Goal: Task Accomplishment & Management: Manage account settings

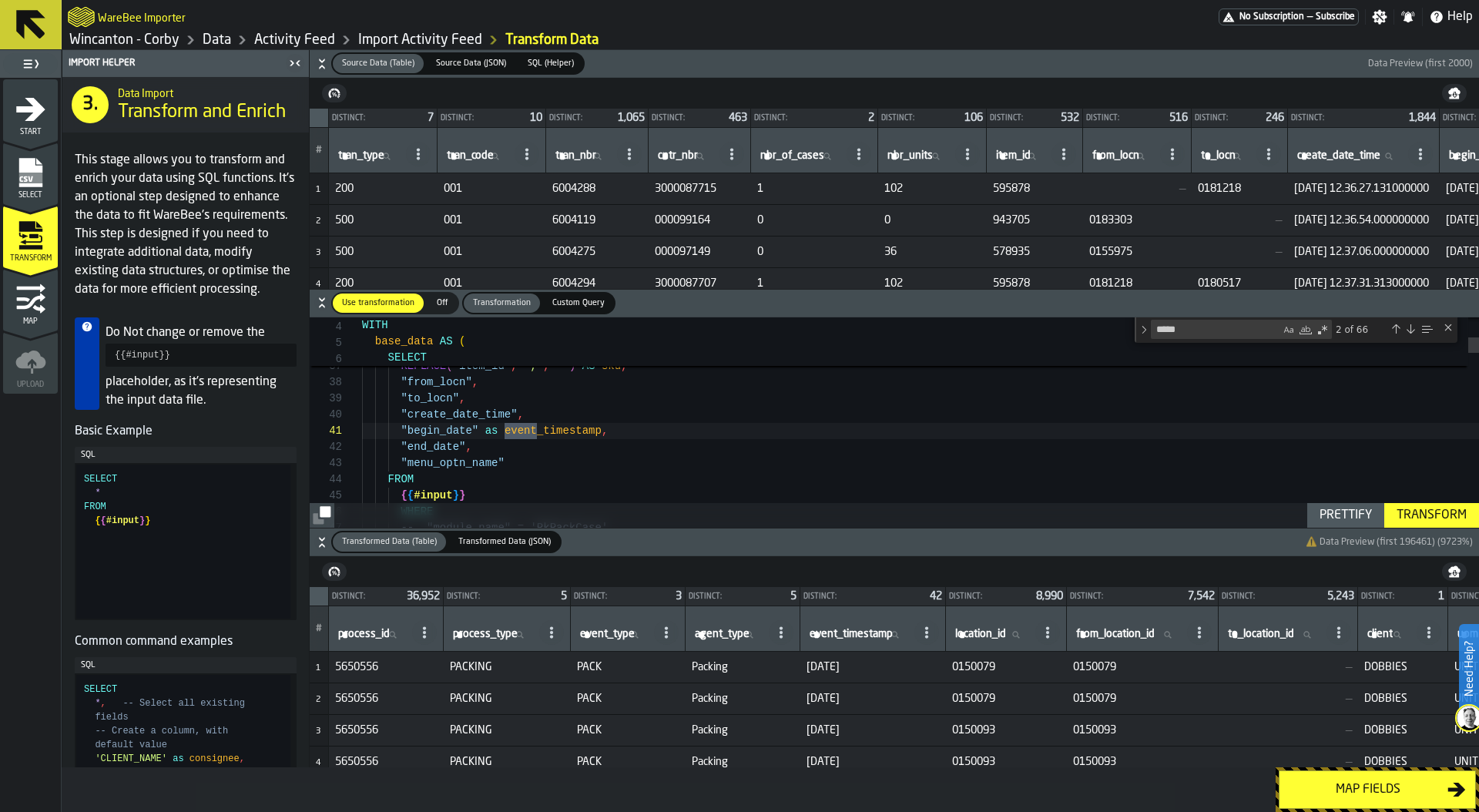
scroll to position [162, 0]
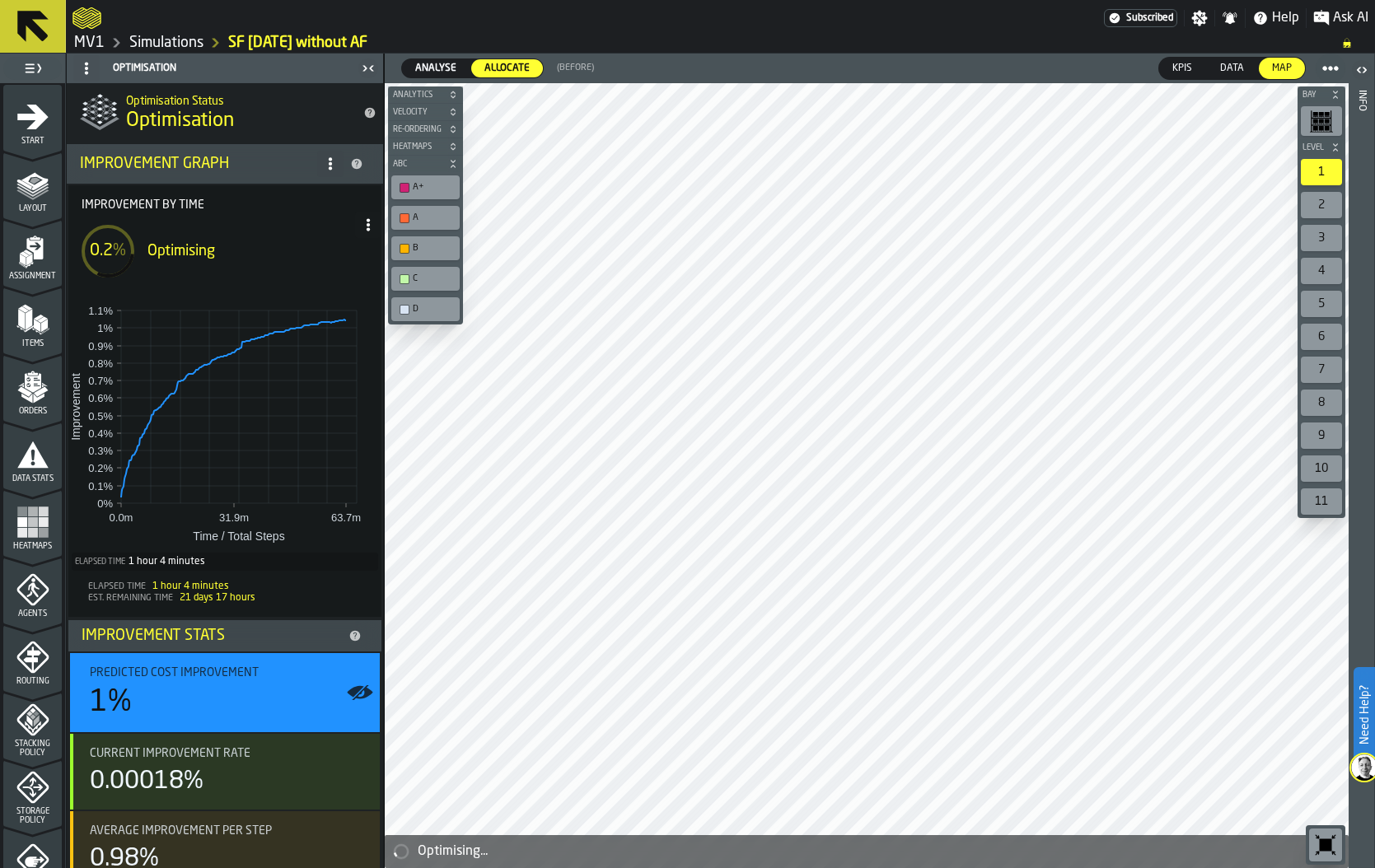
scroll to position [431, 0]
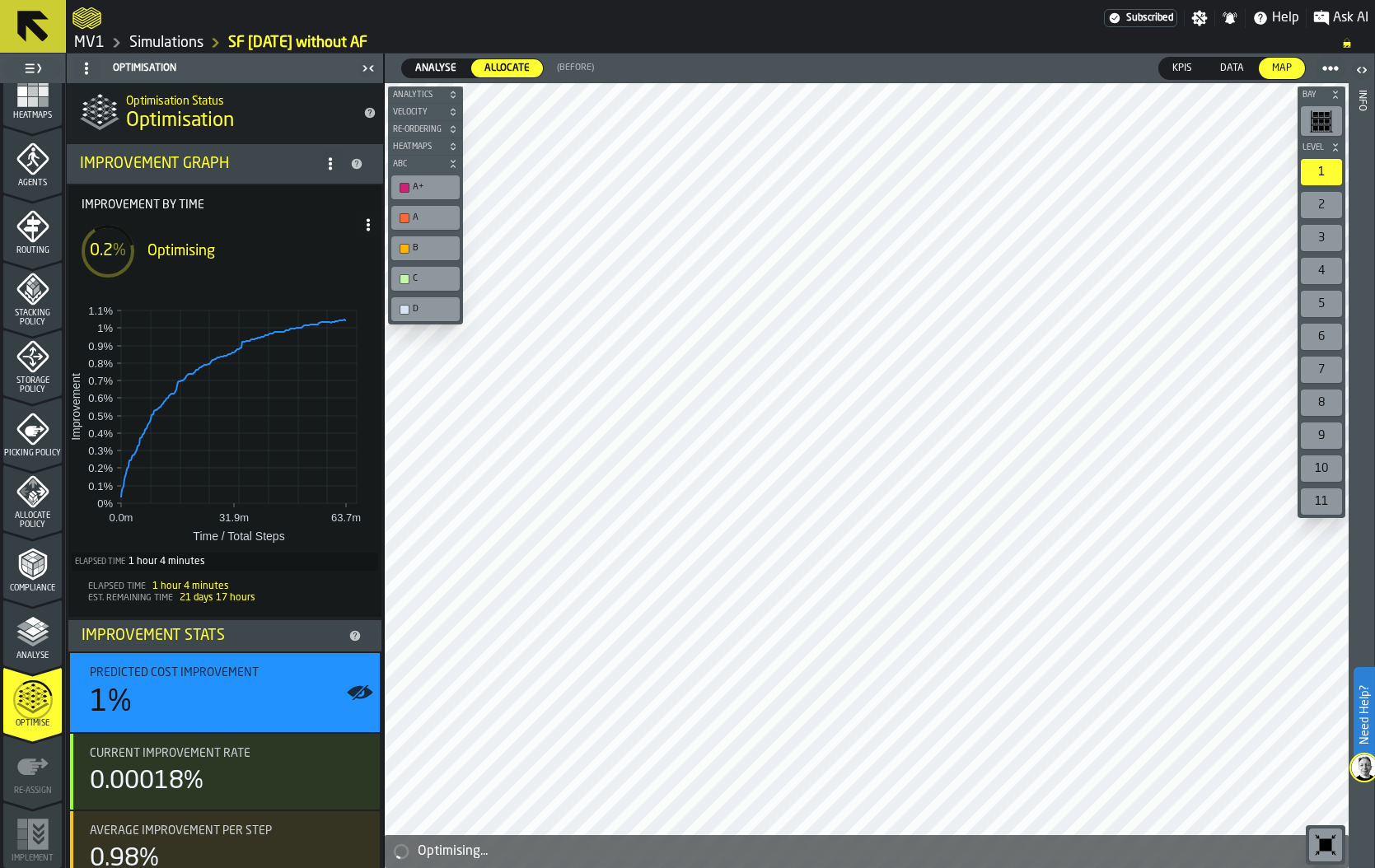
click at [179, 42] on link "Simulations" at bounding box center [166, 42] width 74 height 18
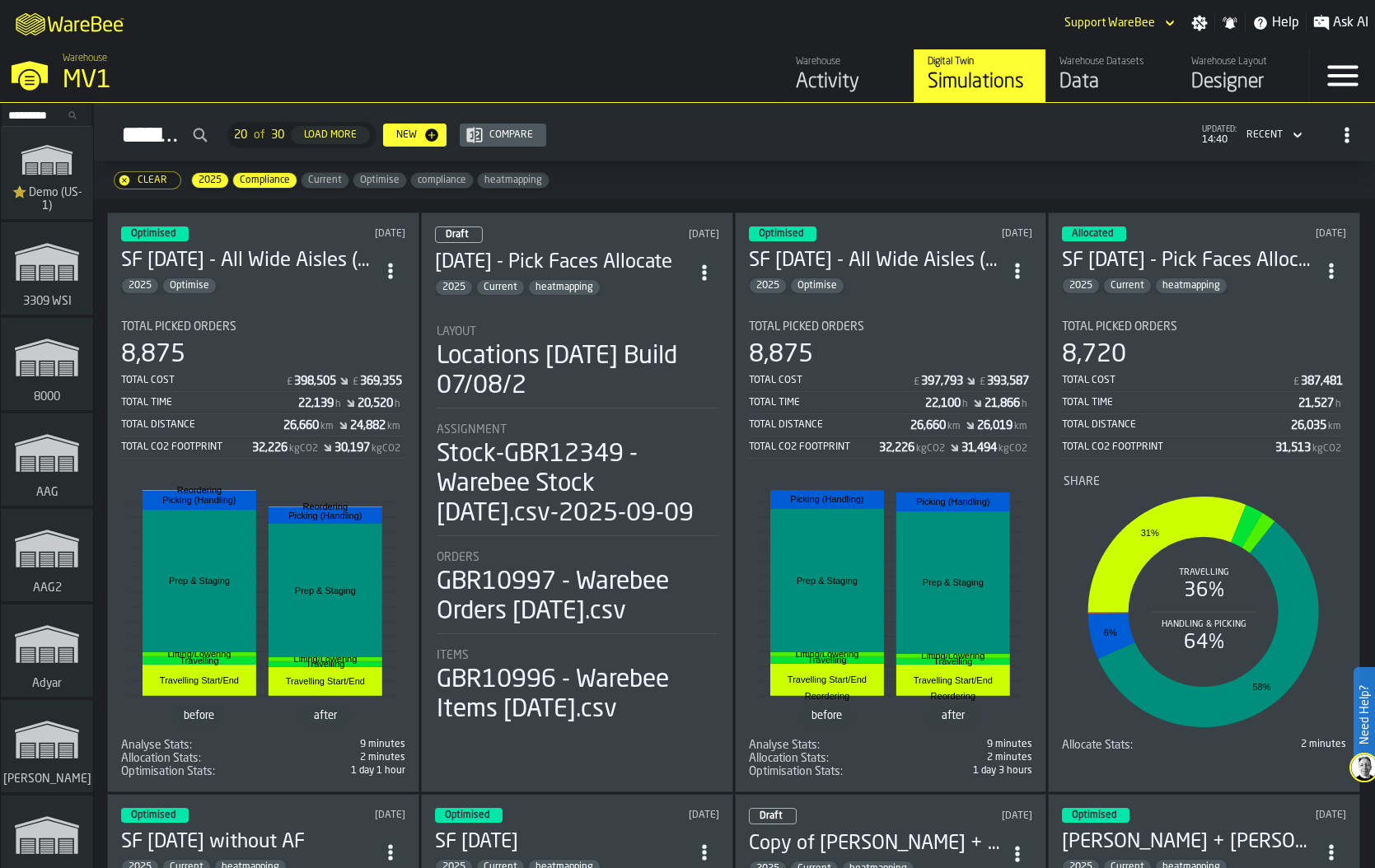
click at [278, 345] on div "8,875" at bounding box center [264, 355] width 284 height 30
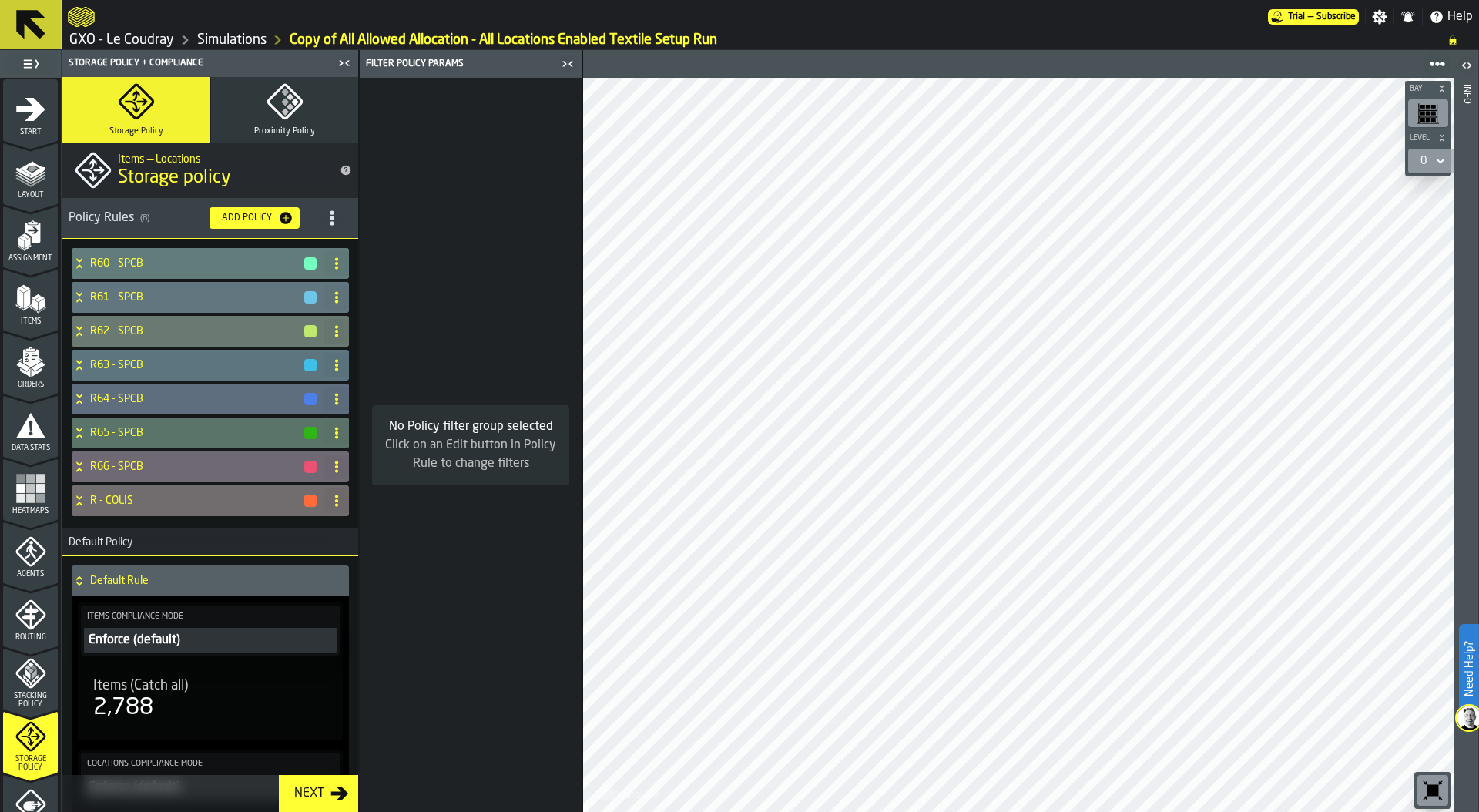
click at [224, 42] on link "Simulations" at bounding box center [231, 40] width 69 height 17
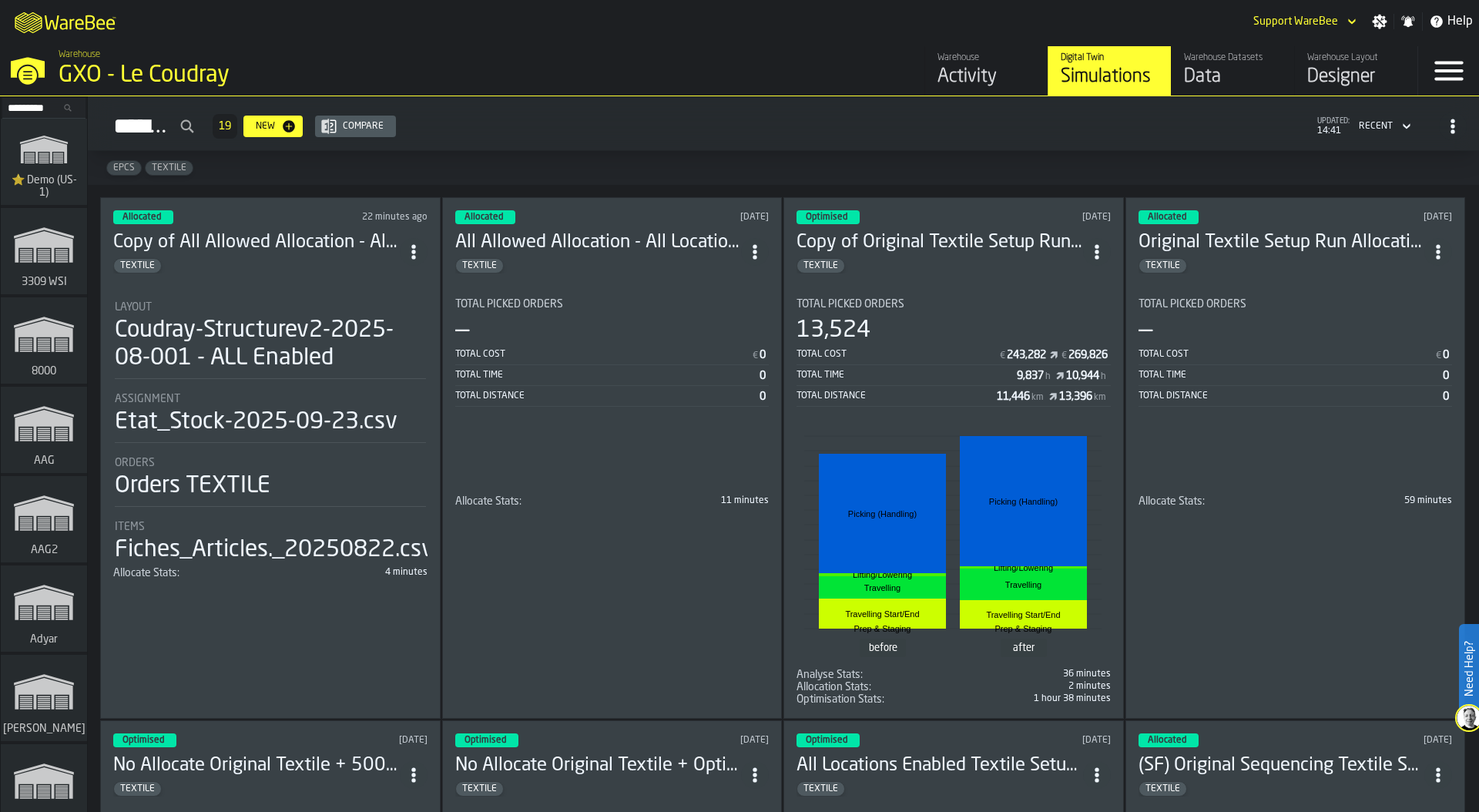
click at [415, 249] on circle "ItemListCard-DashboardItemContainer" at bounding box center [413, 251] width 4 height 4
click at [390, 346] on div "Duplicate" at bounding box center [381, 353] width 80 height 18
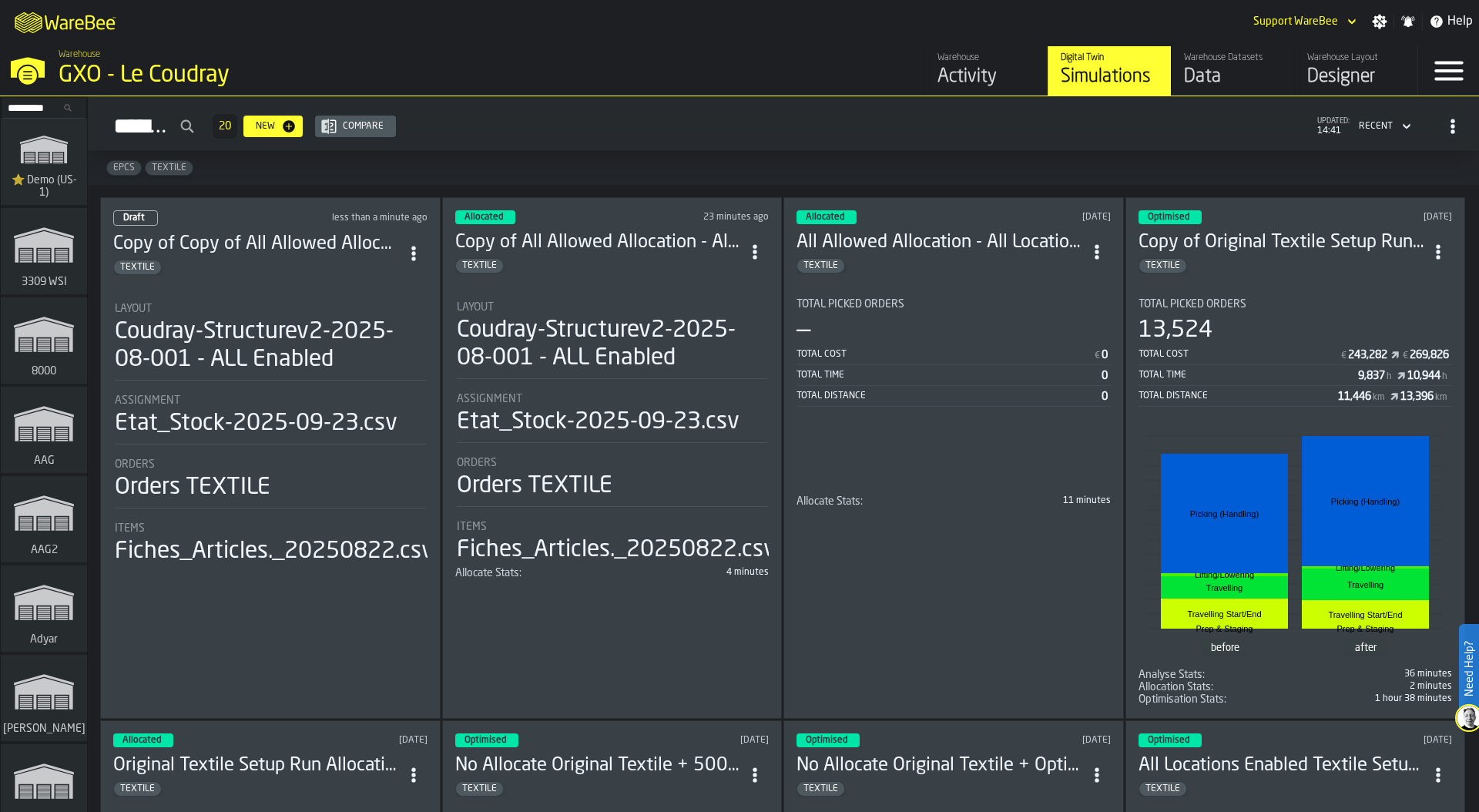
click at [199, 323] on div "Coudray-Structurev2-2025-08-001 - ALL Enabled" at bounding box center [270, 345] width 311 height 55
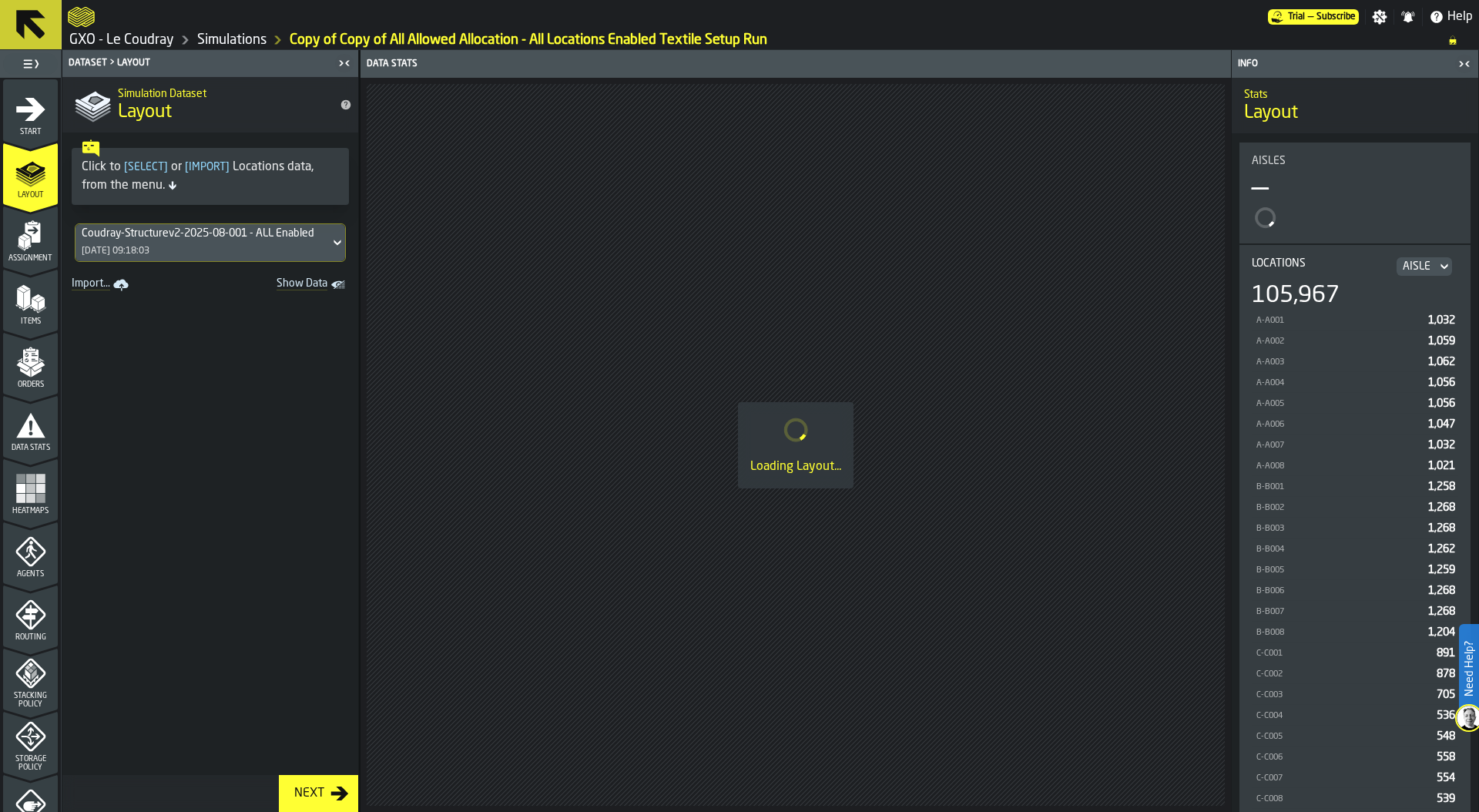
click at [31, 104] on icon "menu Start" at bounding box center [31, 108] width 30 height 23
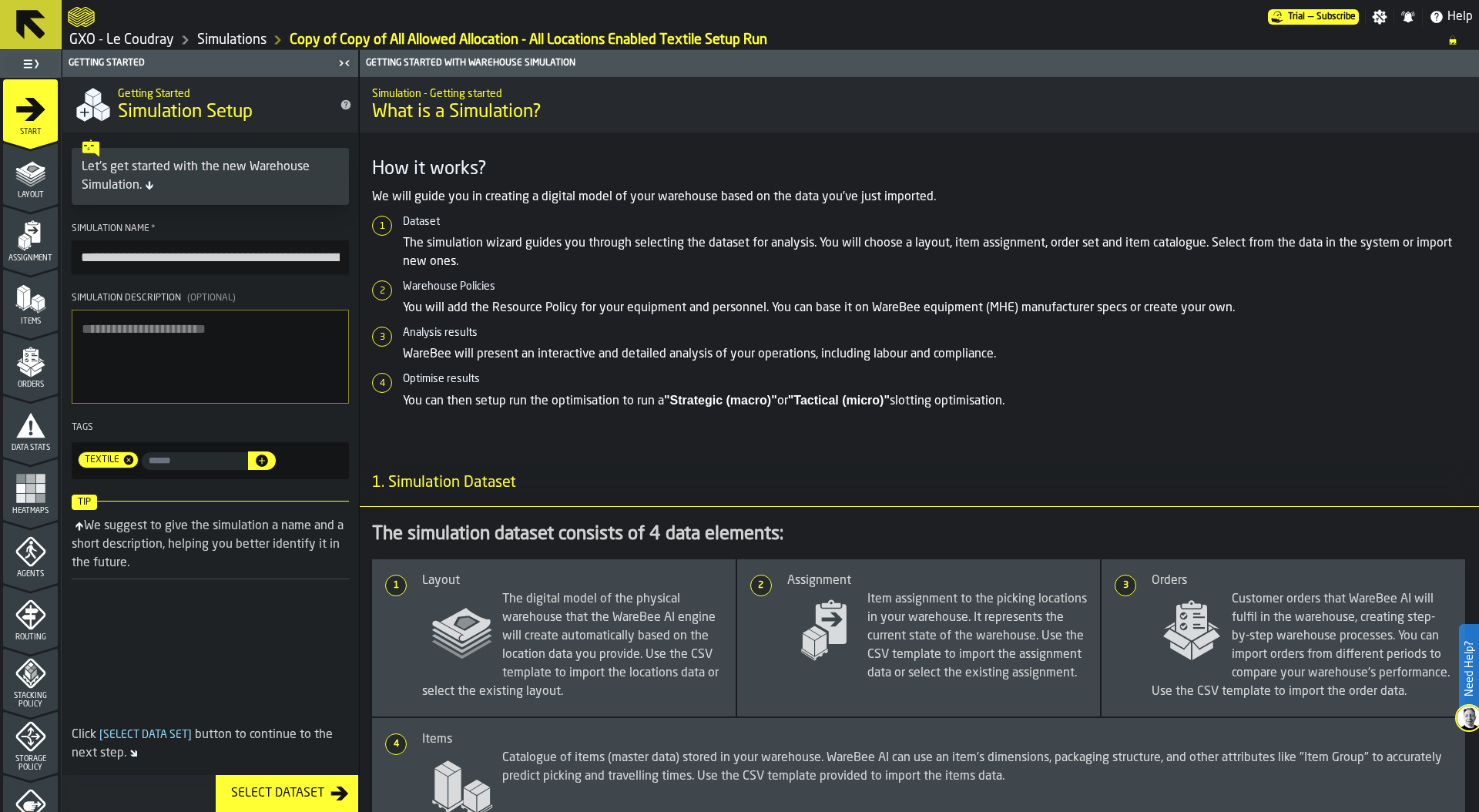
drag, startPoint x: 176, startPoint y: 257, endPoint x: 53, endPoint y: 258, distance: 123.0
click at [53, 258] on aside "**********" at bounding box center [179, 430] width 359 height 762
type input "**********"
click at [270, 462] on icon "button-" at bounding box center [261, 460] width 16 height 16
click at [93, 460] on icon at bounding box center [94, 460] width 9 height 9
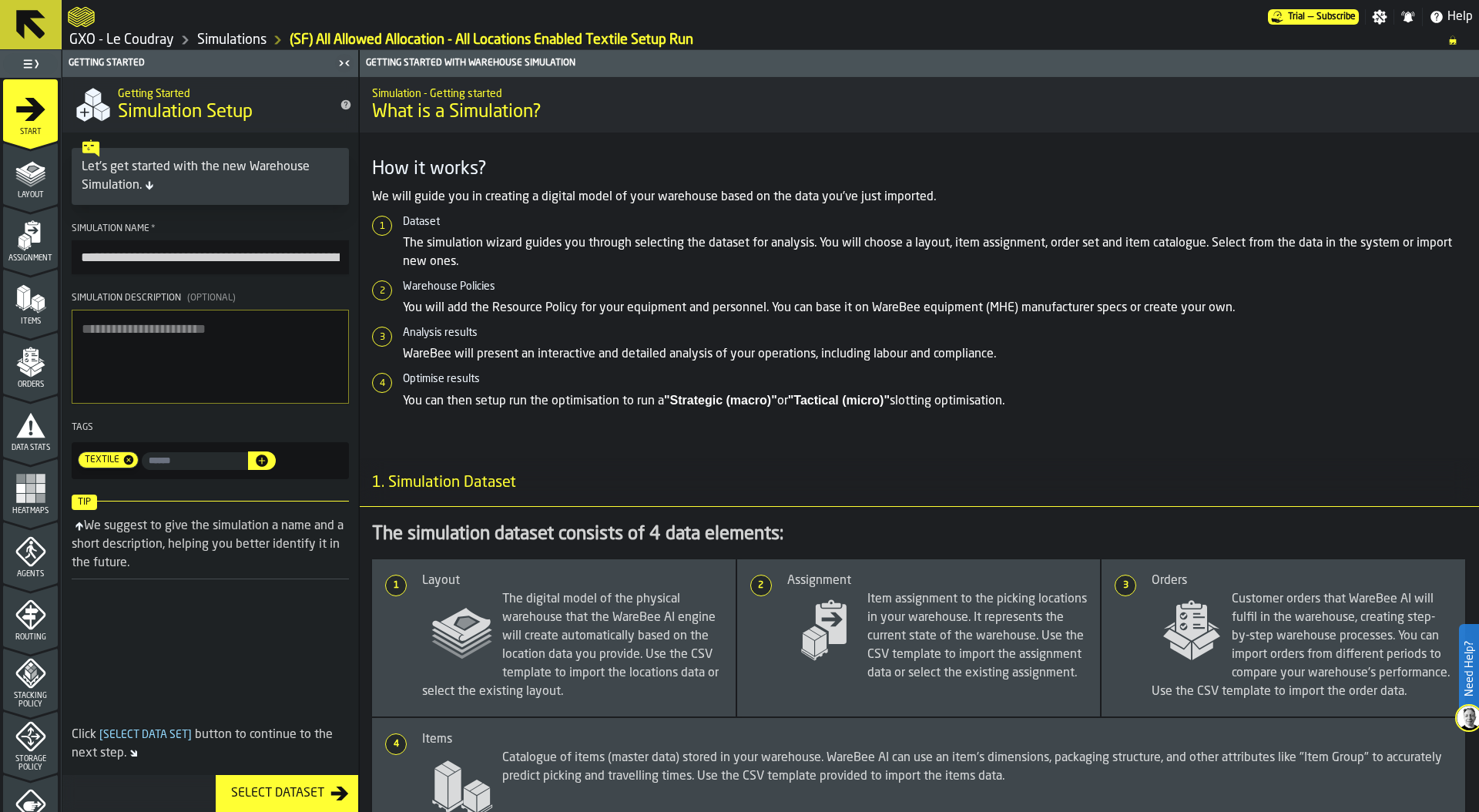
click at [174, 465] on input "input-value-" at bounding box center [194, 461] width 106 height 18
type input "**"
click at [270, 462] on icon "button-" at bounding box center [261, 460] width 16 height 16
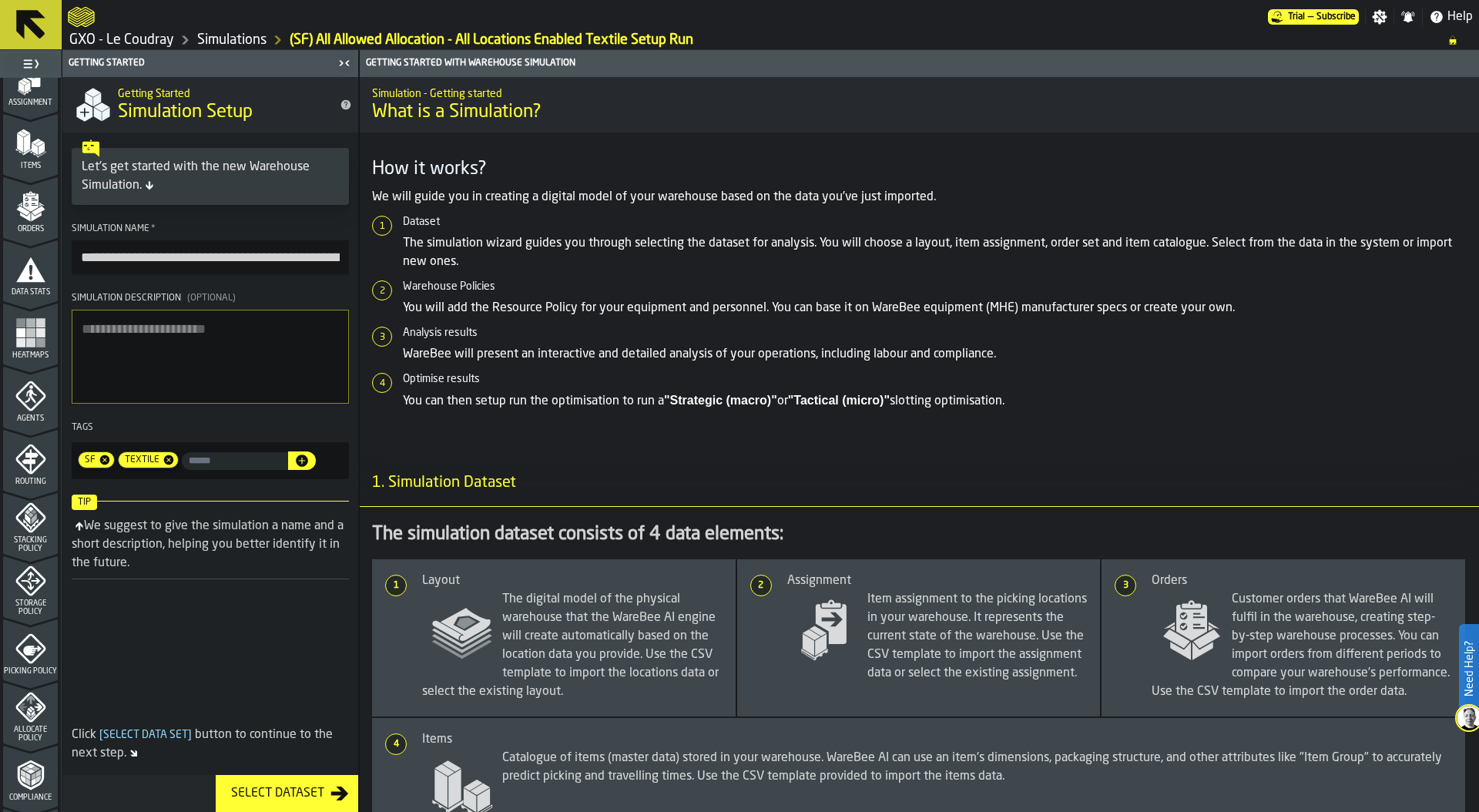
scroll to position [308, 0]
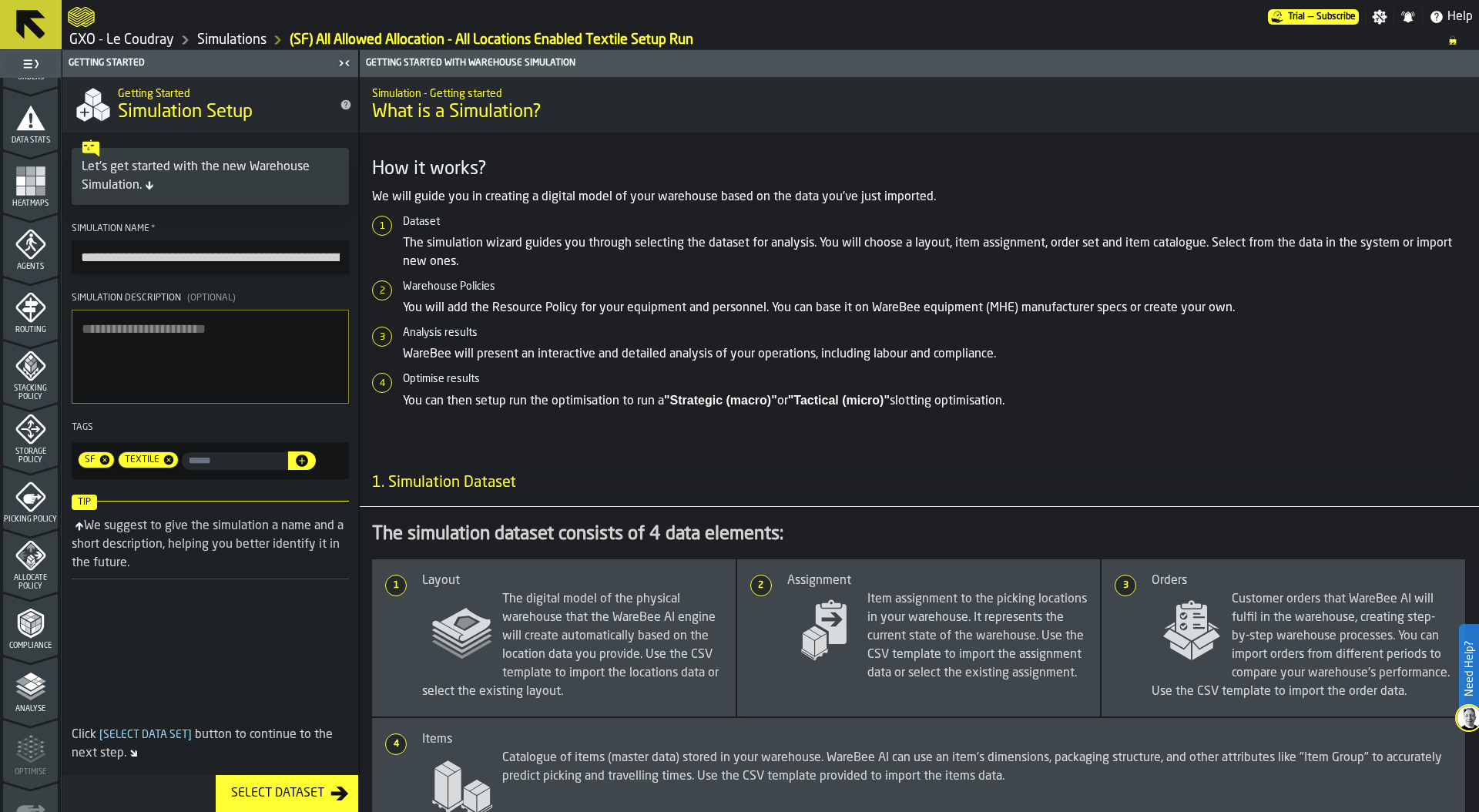
click at [37, 574] on span "Allocate Policy" at bounding box center [30, 582] width 55 height 17
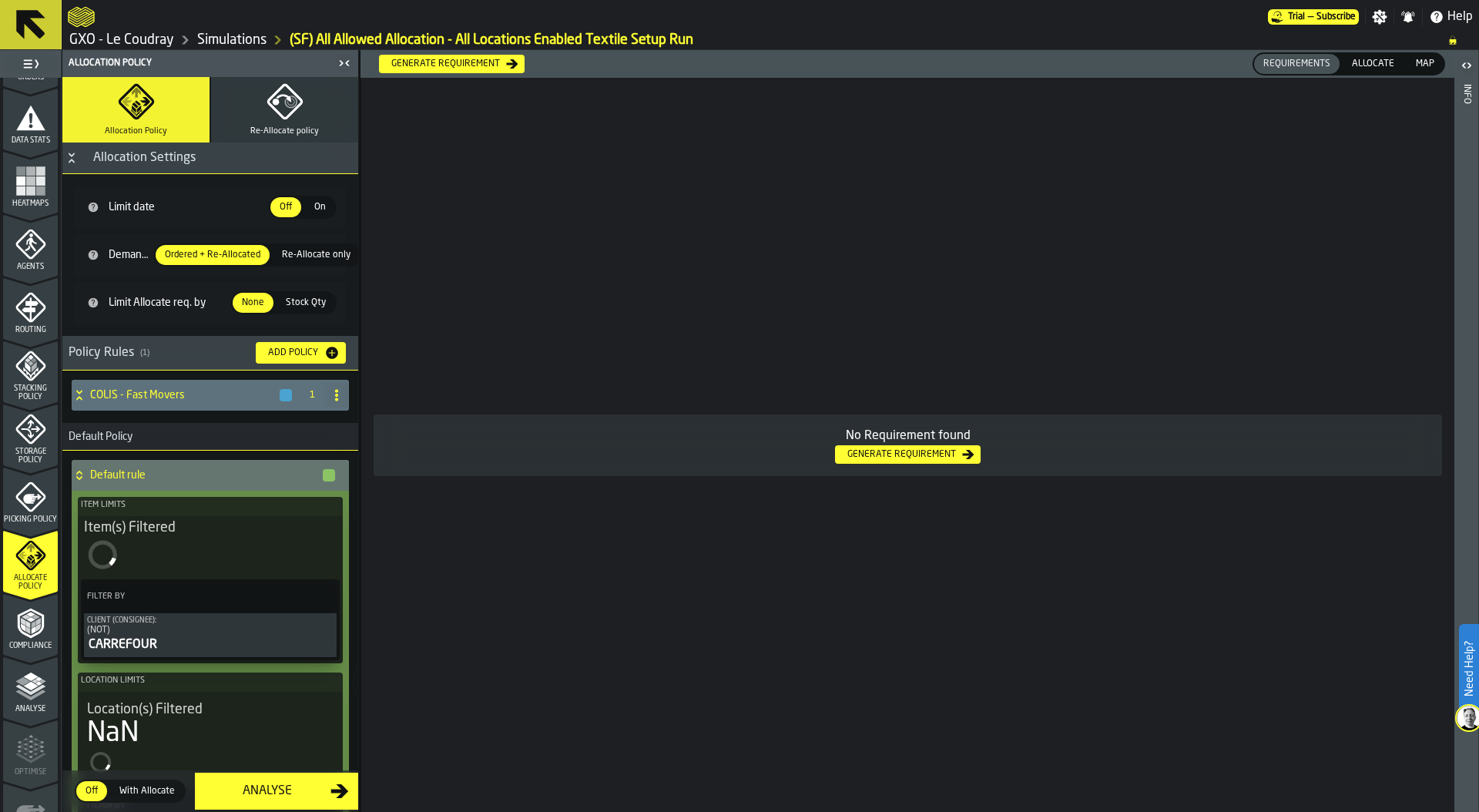
click at [479, 67] on div "Generate Requirement" at bounding box center [445, 64] width 121 height 11
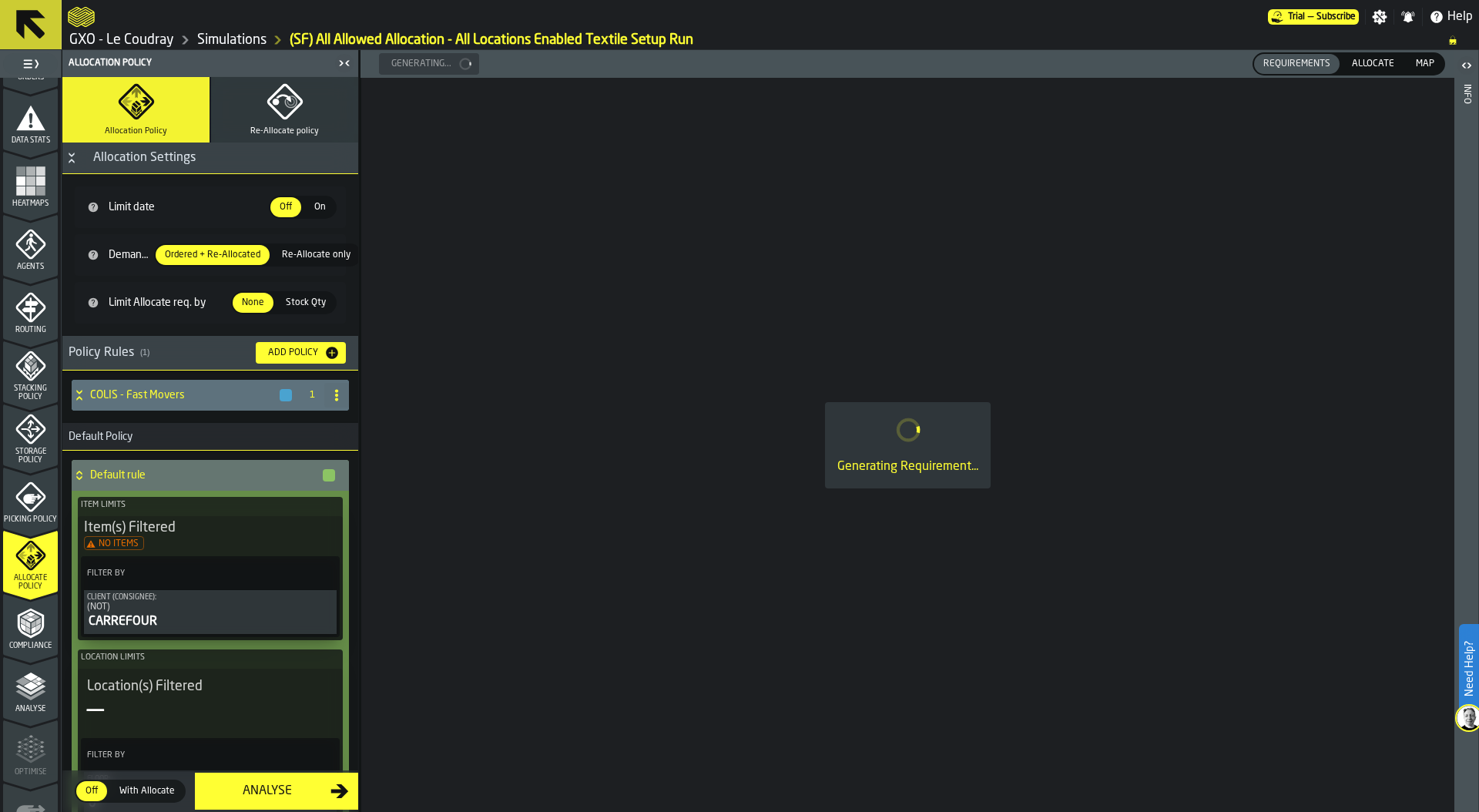
scroll to position [7, 0]
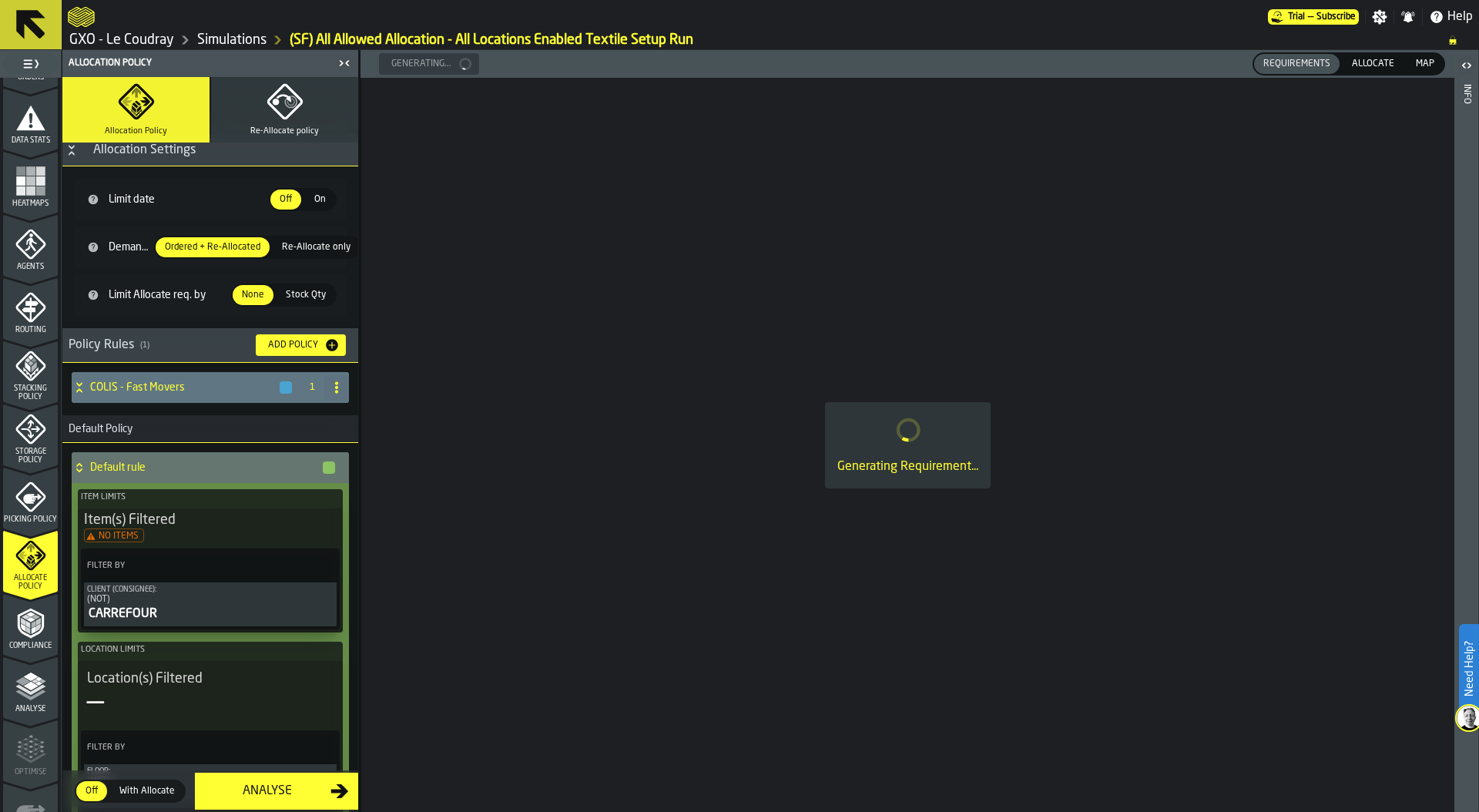
click at [79, 387] on icon at bounding box center [79, 387] width 16 height 12
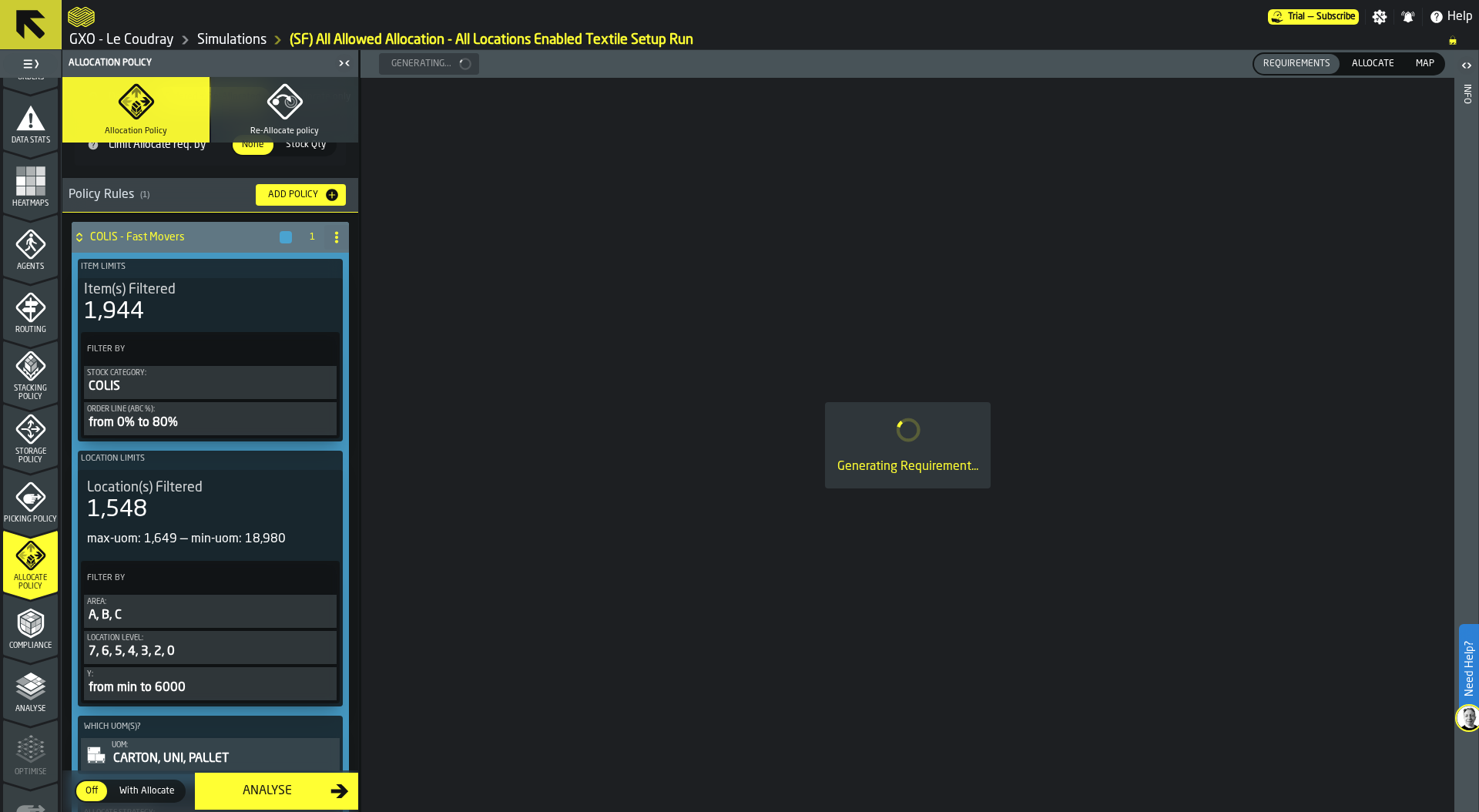
scroll to position [159, 0]
click at [188, 529] on div "max-uom: 1,649 — min-uom: 18,980" at bounding box center [210, 539] width 247 height 18
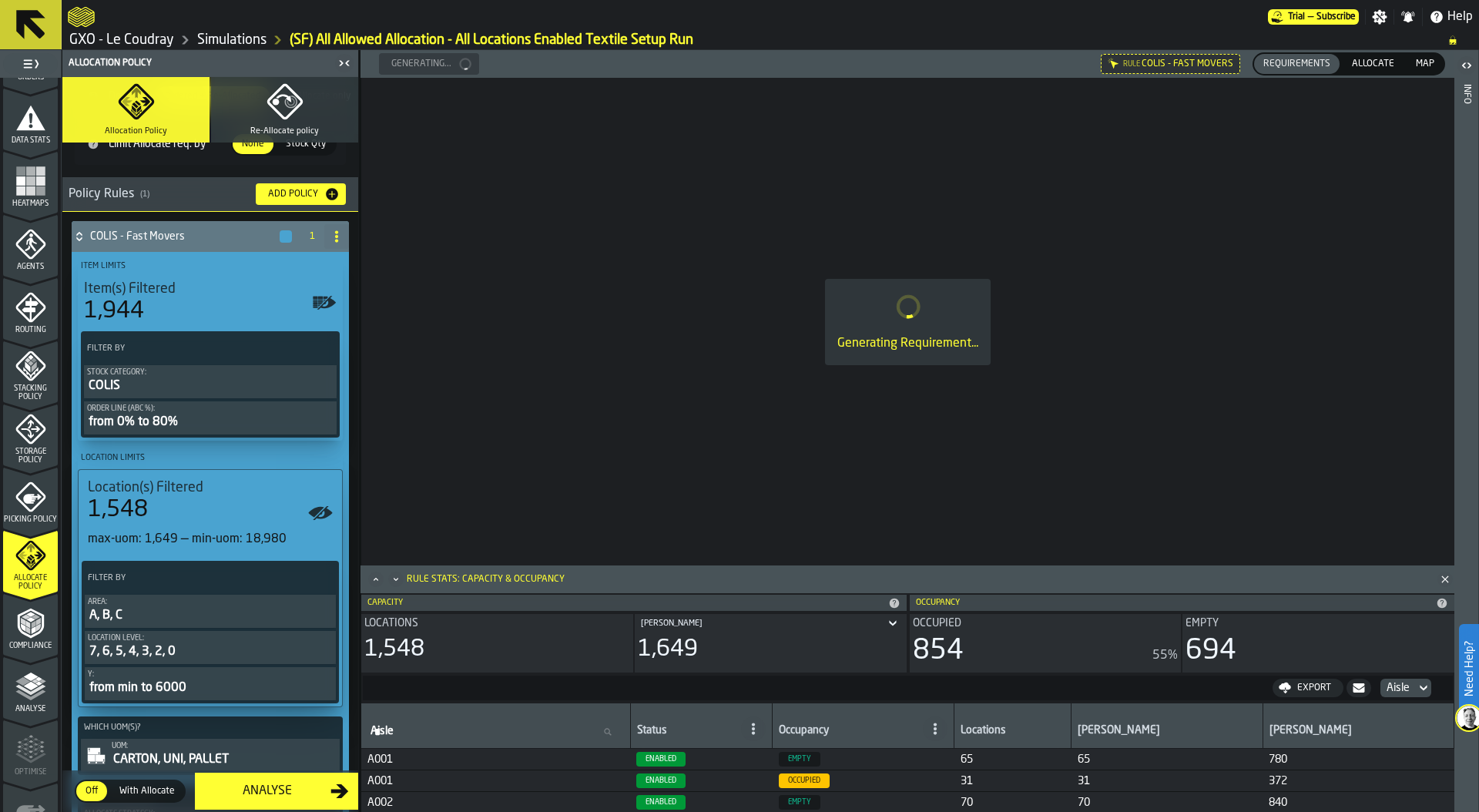
click at [1430, 58] on span "Map" at bounding box center [1424, 64] width 30 height 14
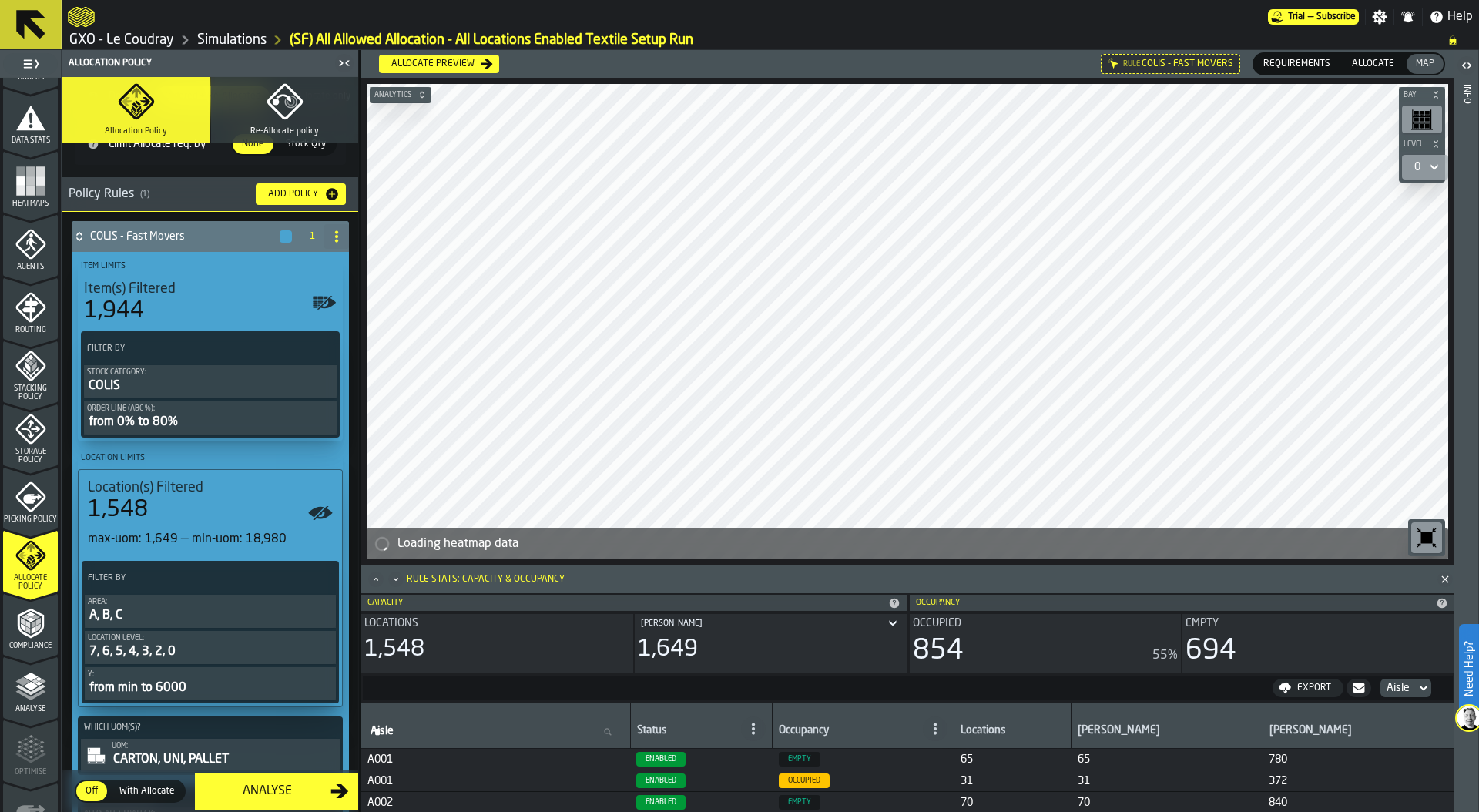
click at [1442, 582] on polygon "Close" at bounding box center [1445, 579] width 7 height 7
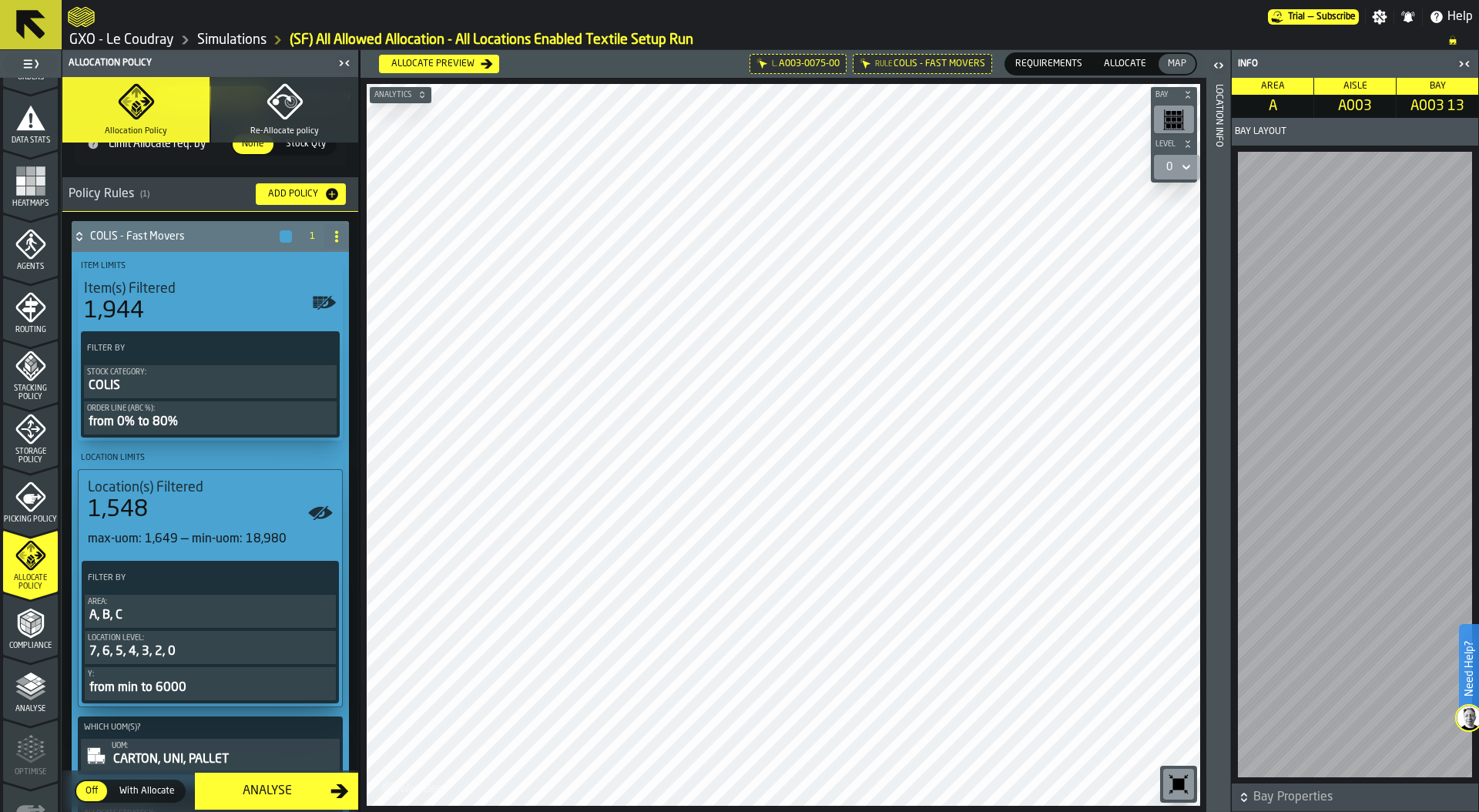
click at [191, 649] on div "7, 6, 5, 4, 3, 2, 0" at bounding box center [210, 651] width 245 height 18
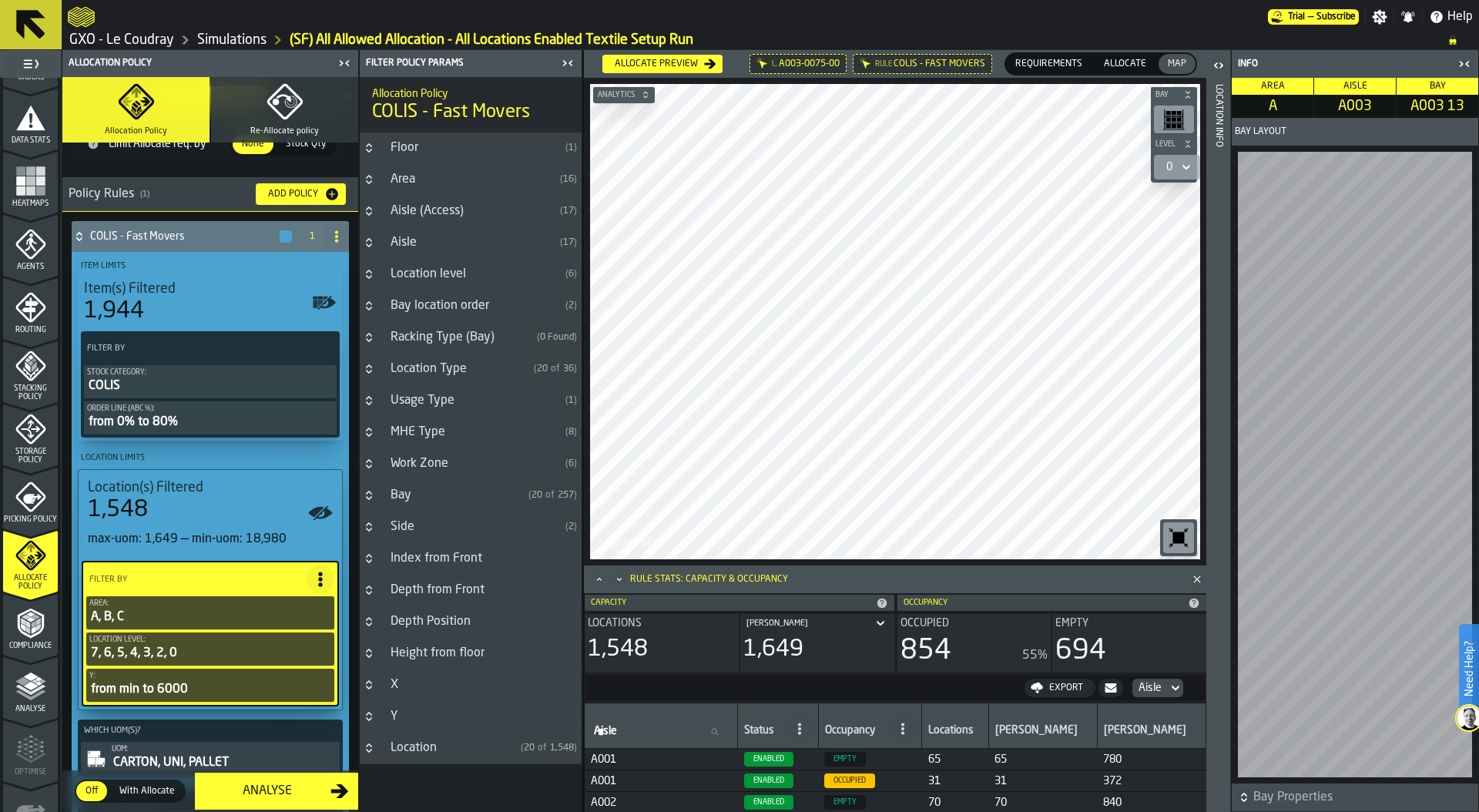
click at [441, 278] on div "Location level" at bounding box center [470, 274] width 178 height 18
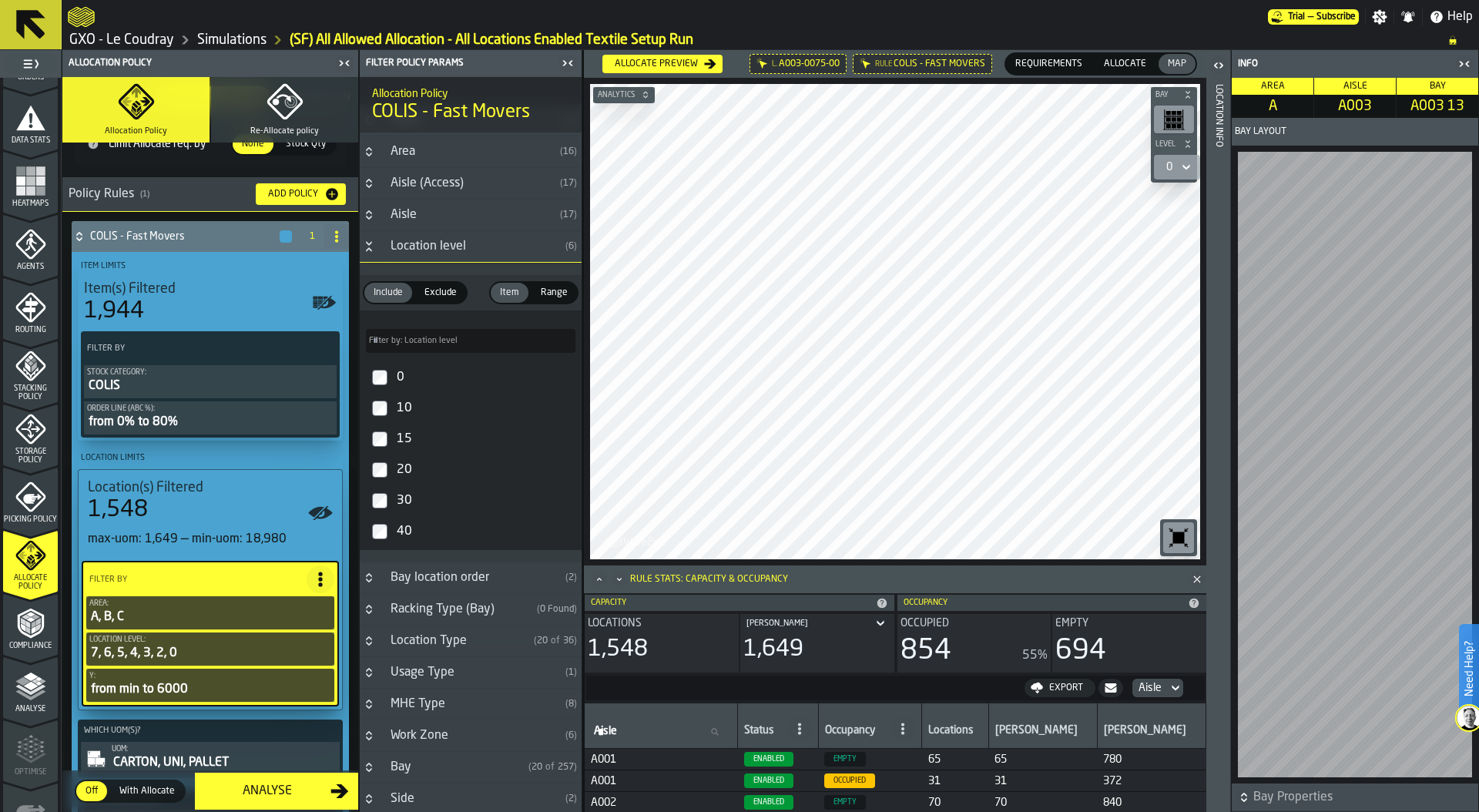
scroll to position [26, 0]
click at [0, 0] on icon "PolicyFilterItem-Location level" at bounding box center [0, 0] width 0 height 0
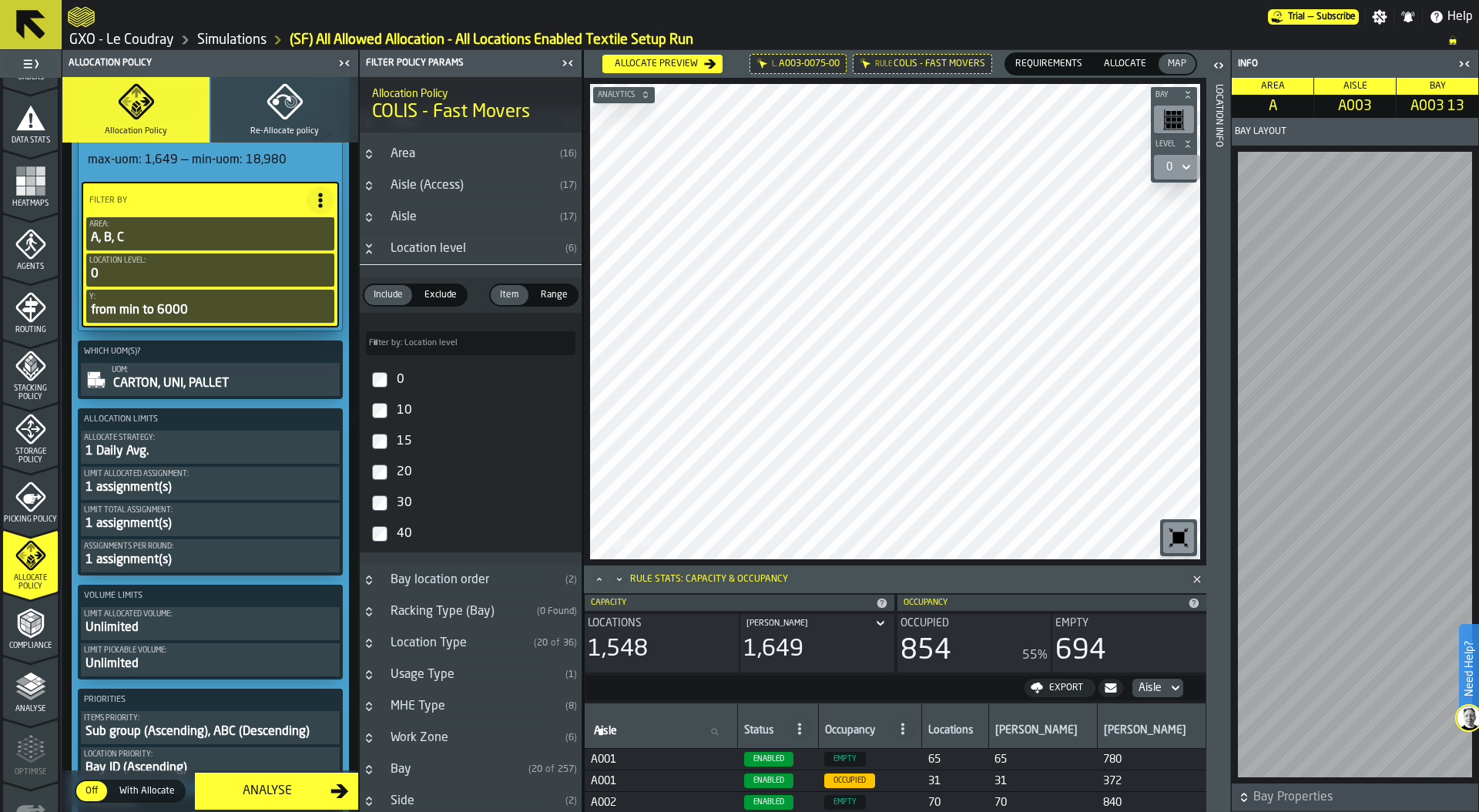
scroll to position [540, 0]
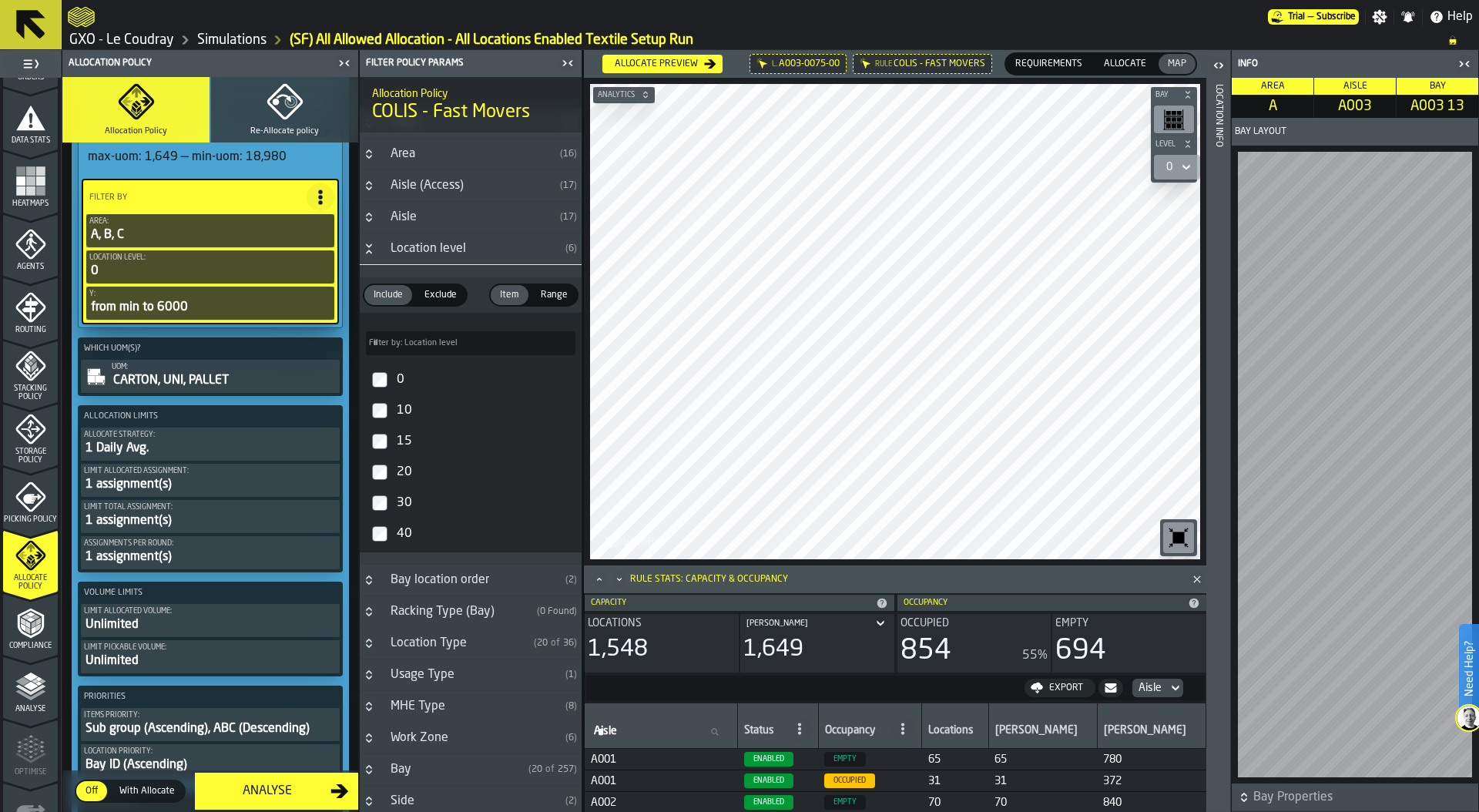
click at [183, 447] on div "1 Daily Avg." at bounding box center [211, 448] width 253 height 18
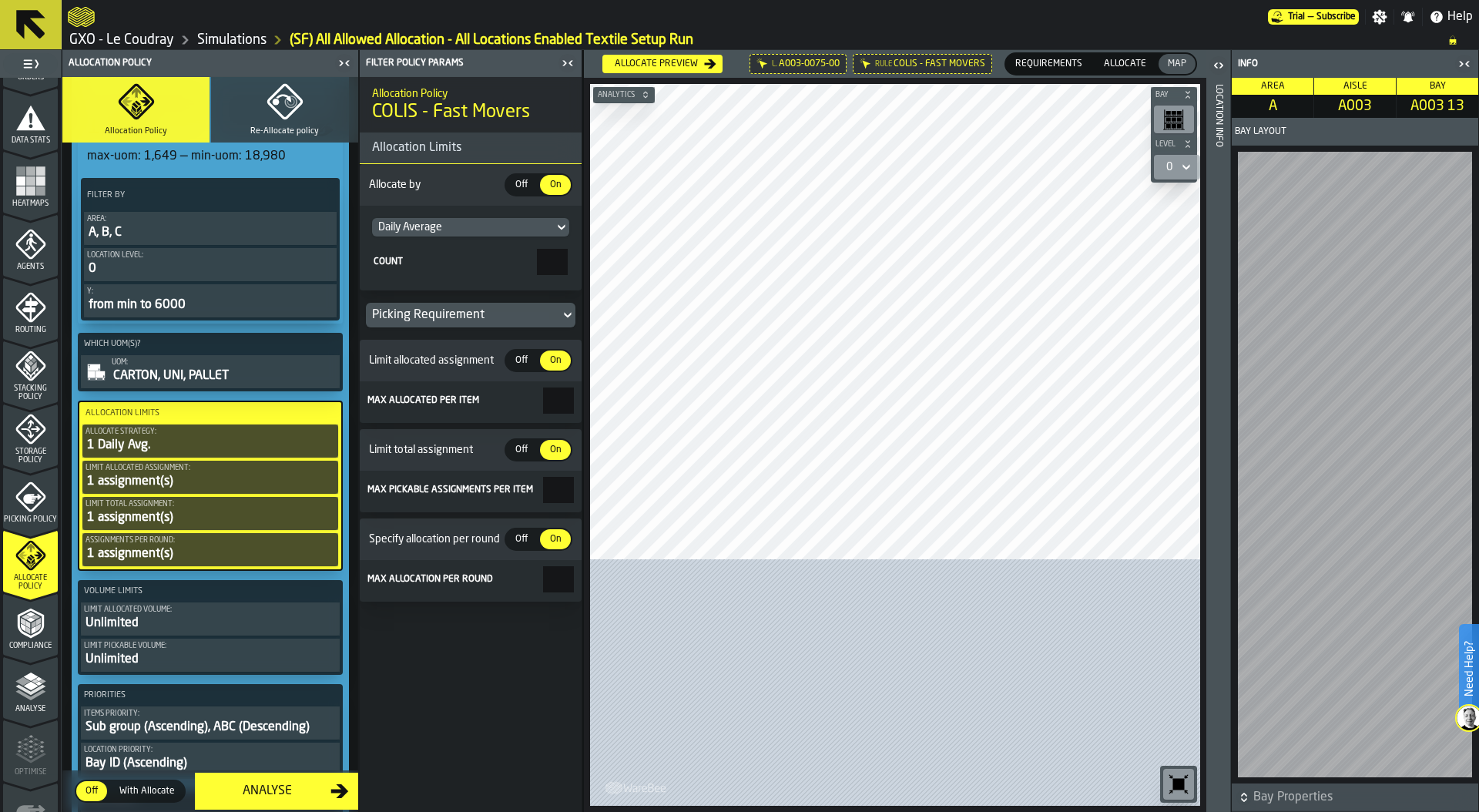
scroll to position [0, 0]
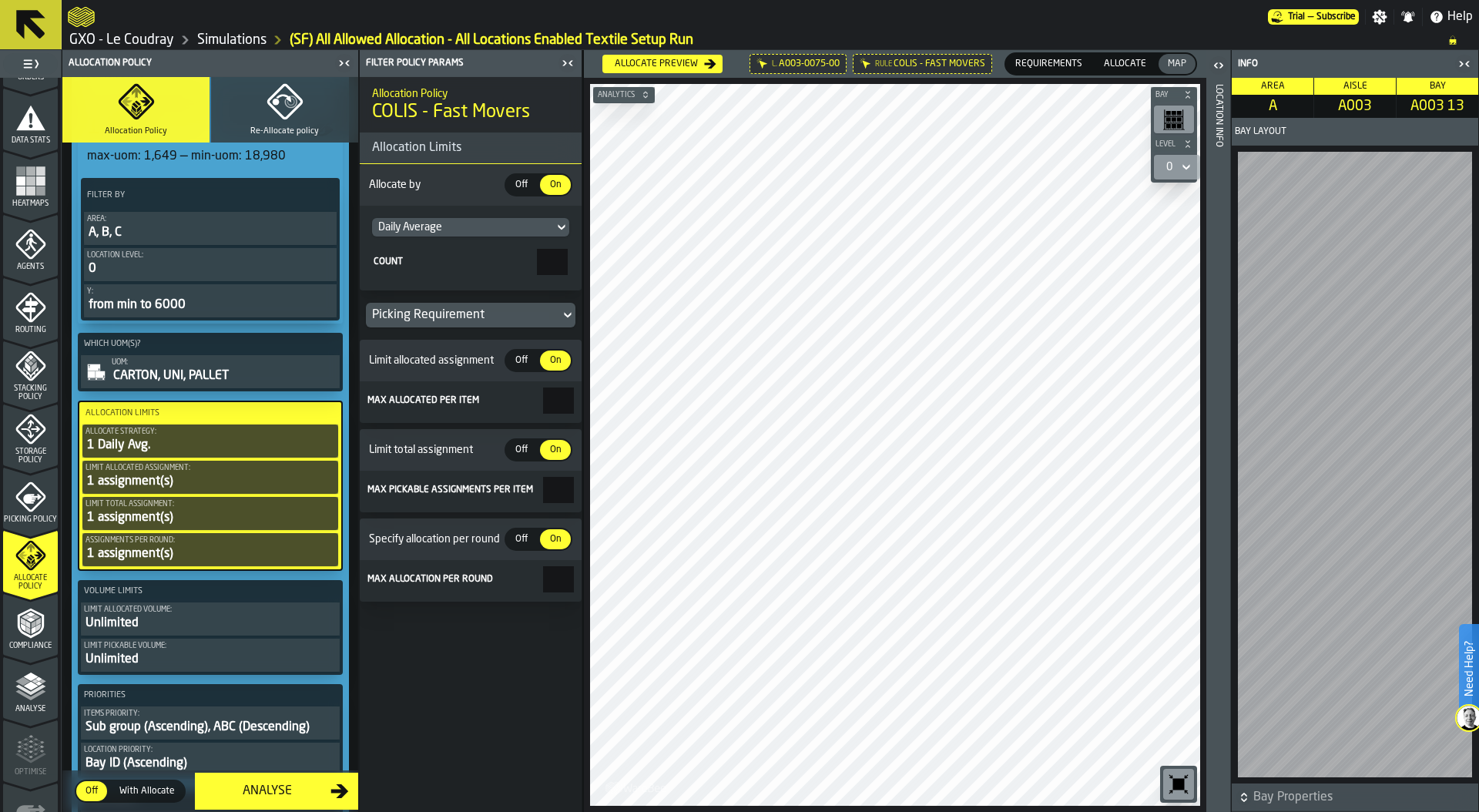
click at [471, 224] on div "Daily Average" at bounding box center [462, 226] width 169 height 12
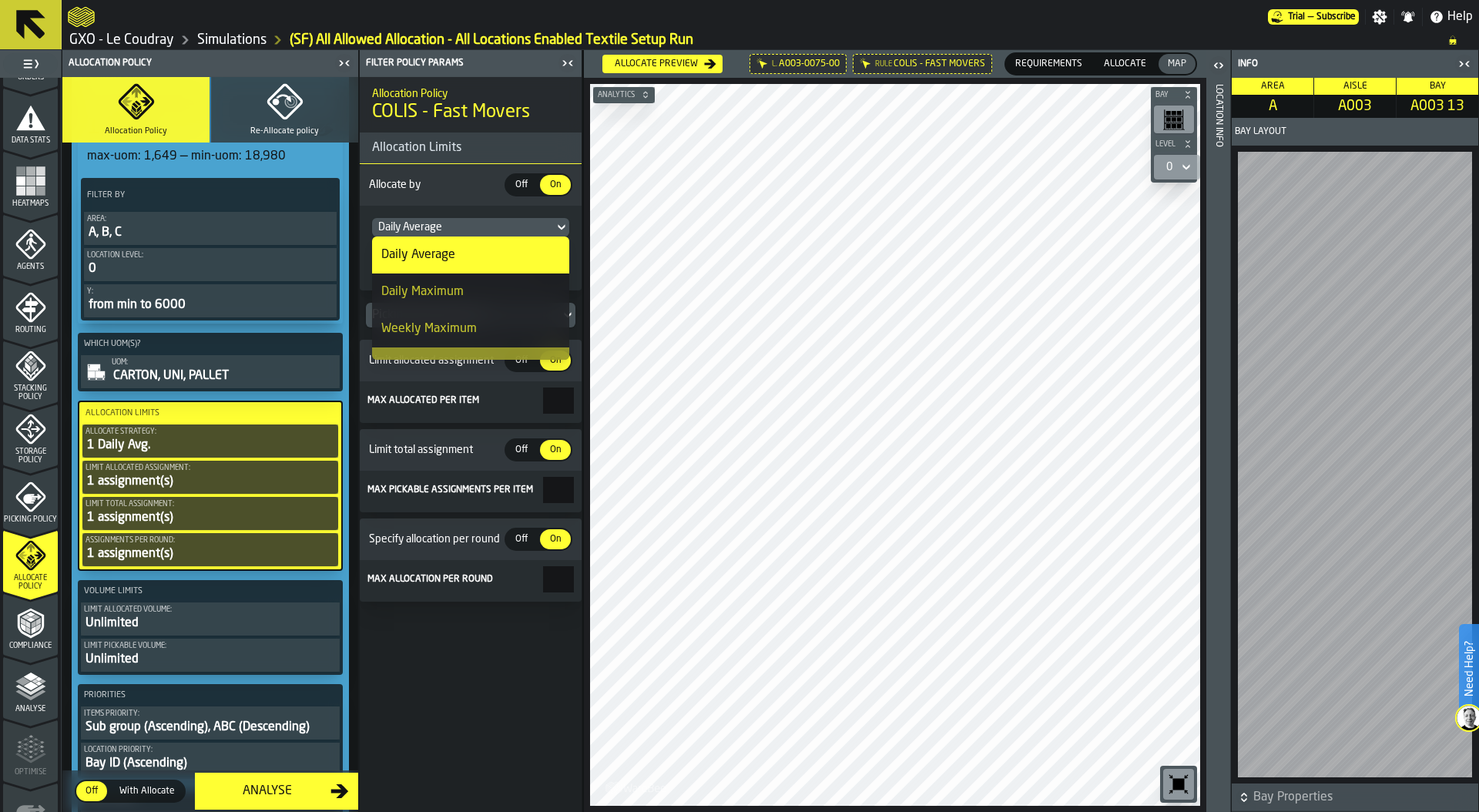
click at [453, 192] on h6 "Allocate by Off Off On On" at bounding box center [470, 185] width 210 height 23
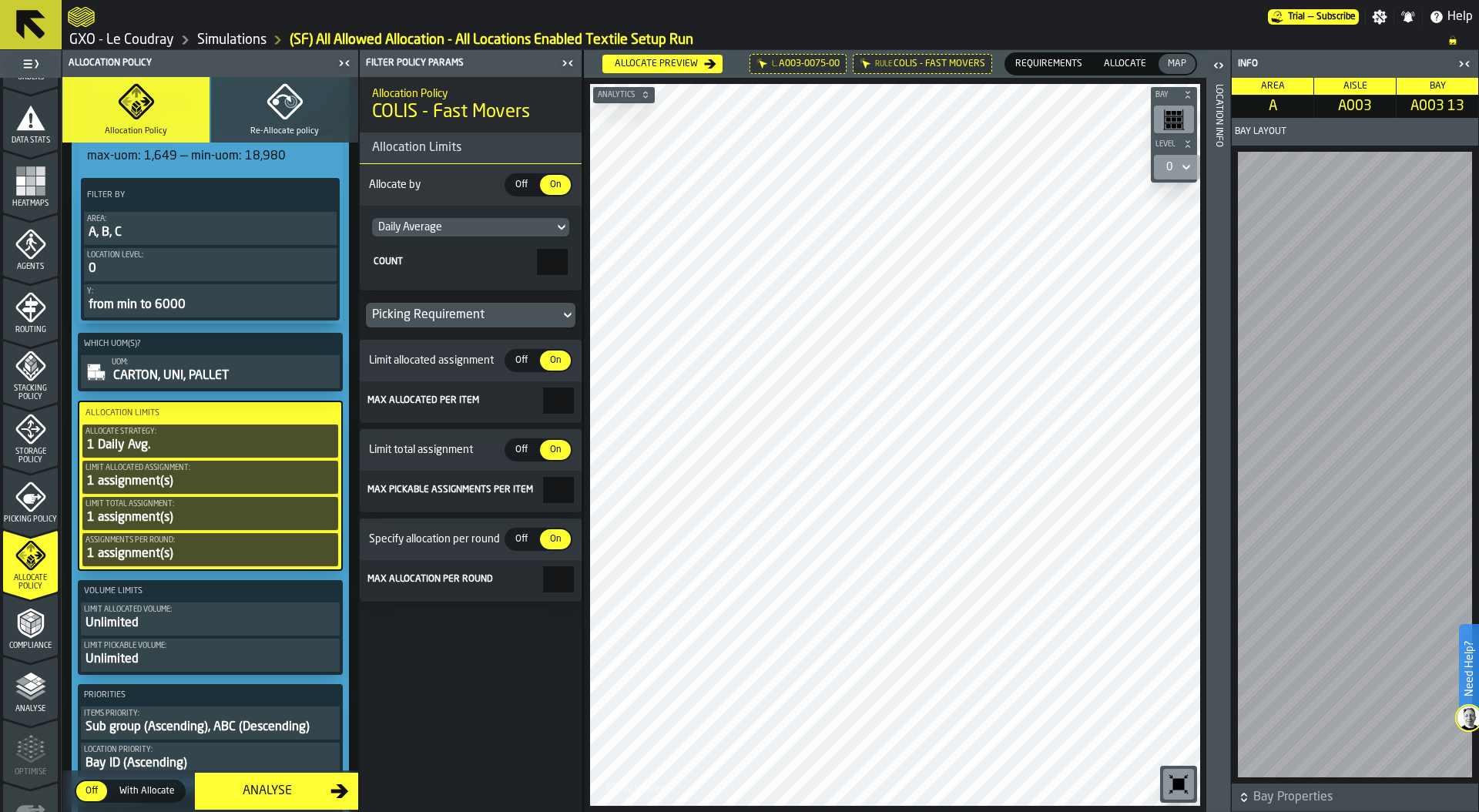
click at [596, 261] on main "1 Start 1.1 Layout 1.2 Assignment 1.3 Items 1.4 Orders 1.5 Data Stats 1.6 Heatm…" at bounding box center [739, 430] width 1479 height 762
type input "*"
click at [549, 578] on input "*" at bounding box center [558, 579] width 30 height 26
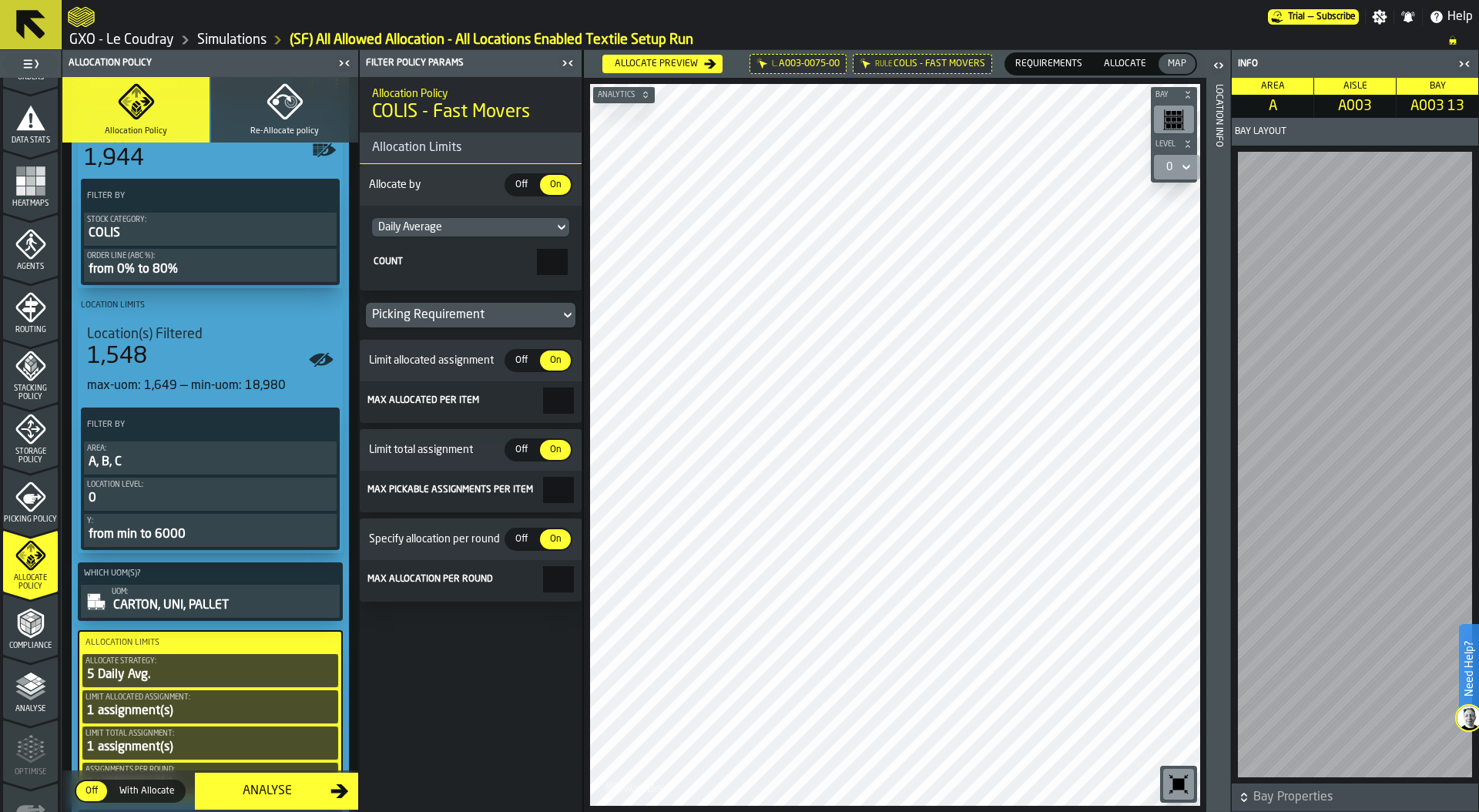
scroll to position [295, 0]
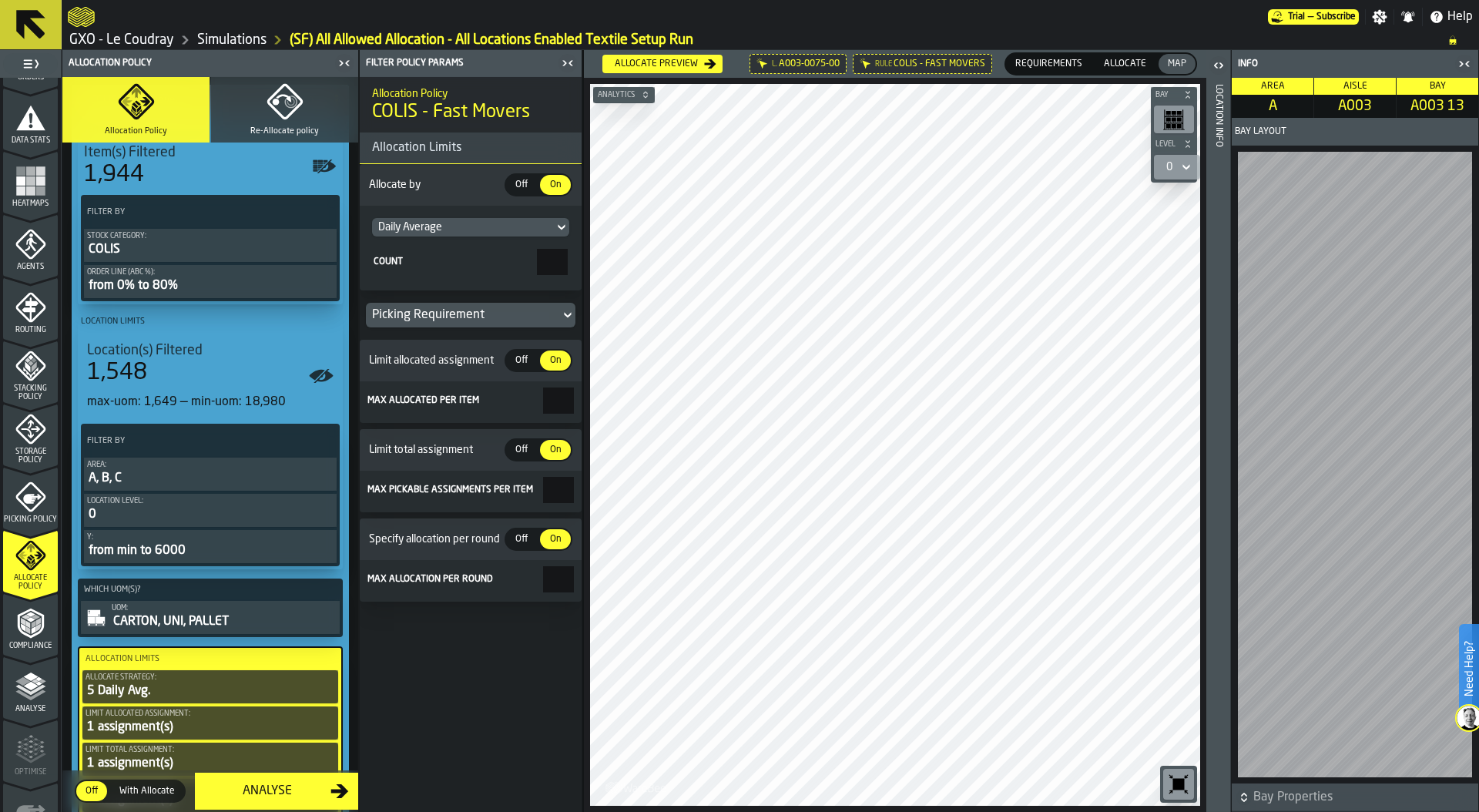
click at [187, 273] on div "Order Line (ABC %):" at bounding box center [210, 272] width 247 height 8
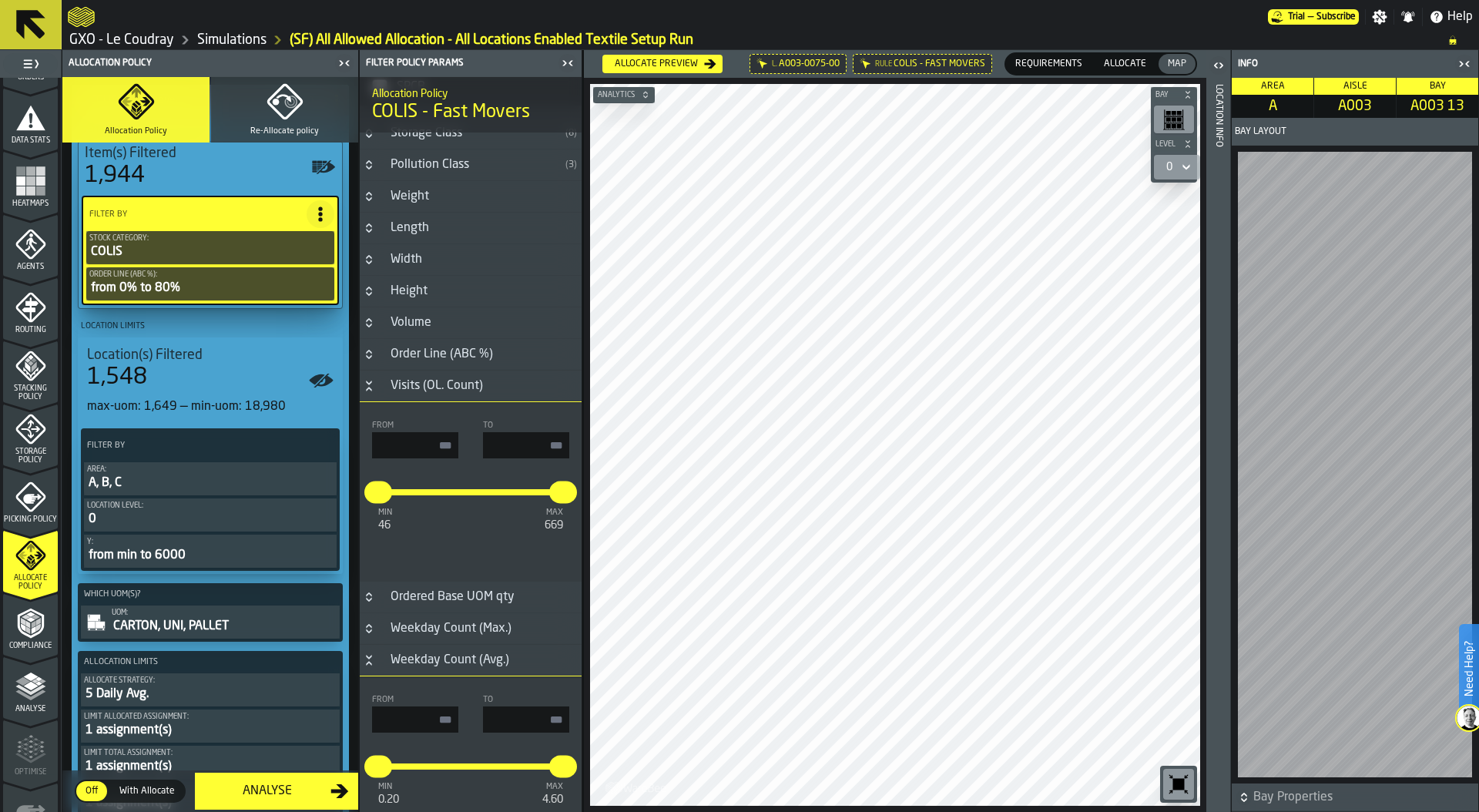
scroll to position [521, 0]
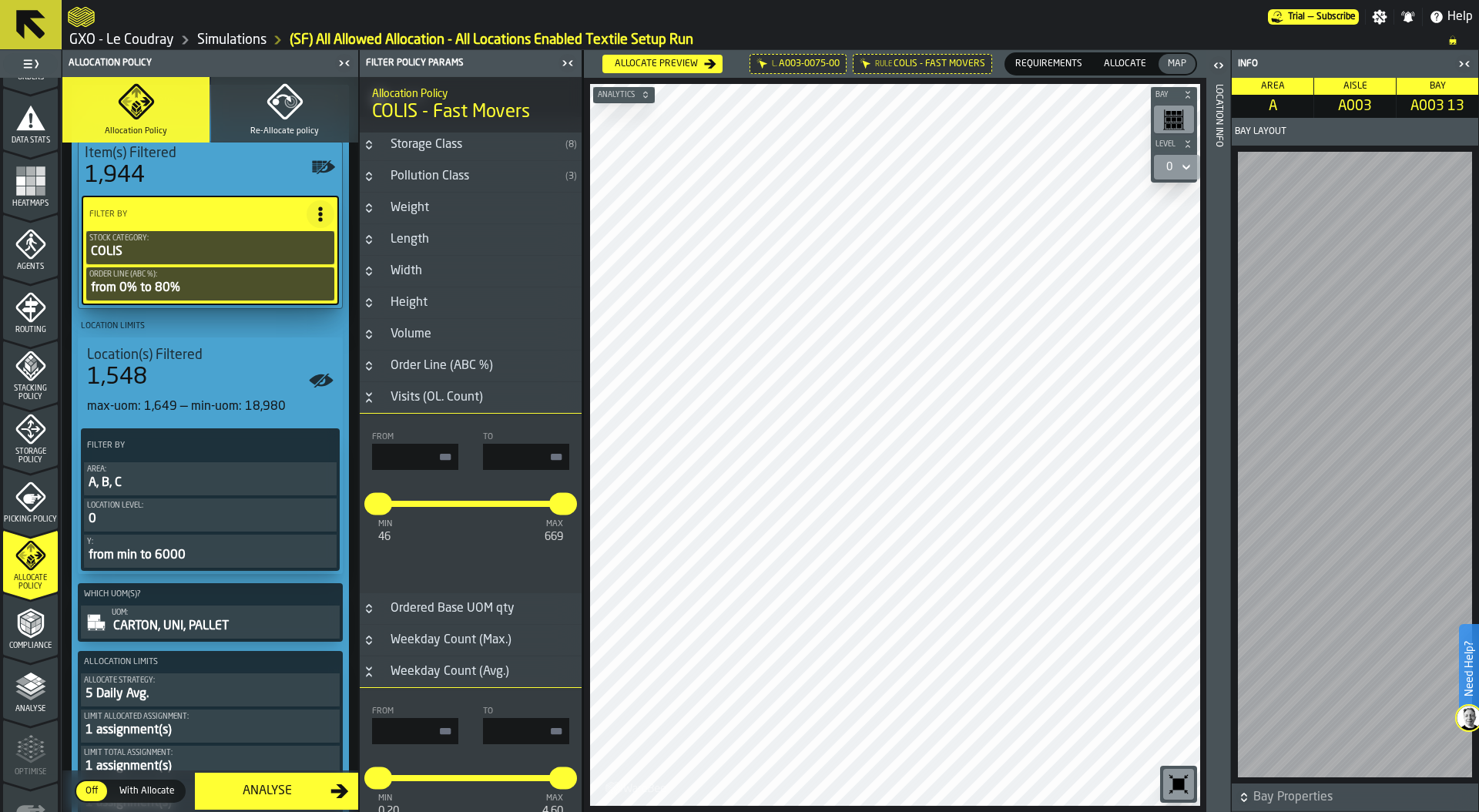
click at [370, 363] on icon "Button-Order Line (ABC %)-closed" at bounding box center [369, 365] width 12 height 12
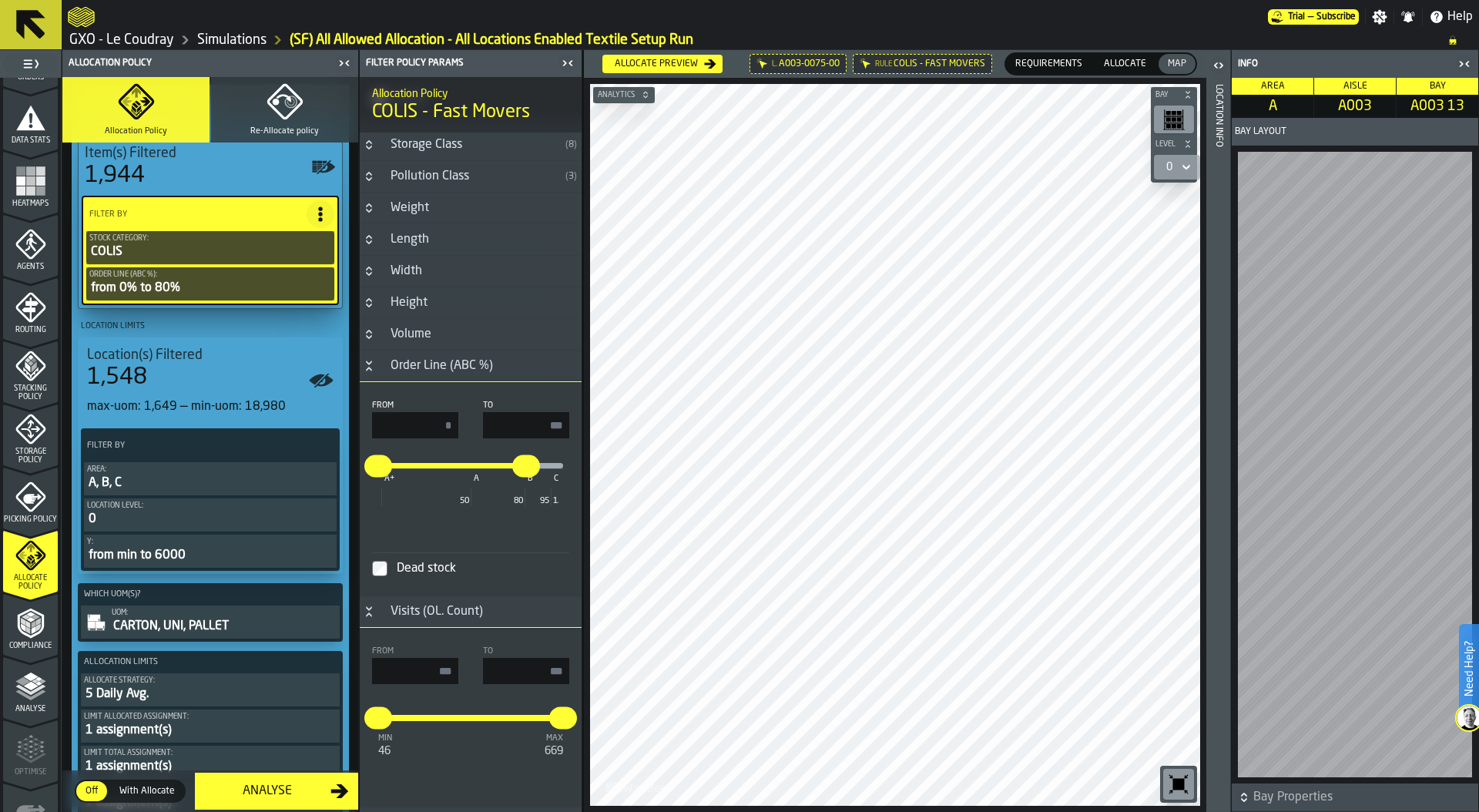
click at [601, 425] on main "1 Start 1.1 Layout 1.2 Assignment 1.3 Items 1.4 Orders 1.5 Data Stats 1.6 Heatm…" at bounding box center [739, 430] width 1479 height 762
type input "**"
drag, startPoint x: 540, startPoint y: 424, endPoint x: 568, endPoint y: 426, distance: 28.1
click at [570, 424] on div "From * To ** * ** A+ A B C 50 80 95 100 Dead stock" at bounding box center [470, 489] width 222 height 189
click at [20, 686] on polyline "menu Analyse" at bounding box center [30, 690] width 30 height 11
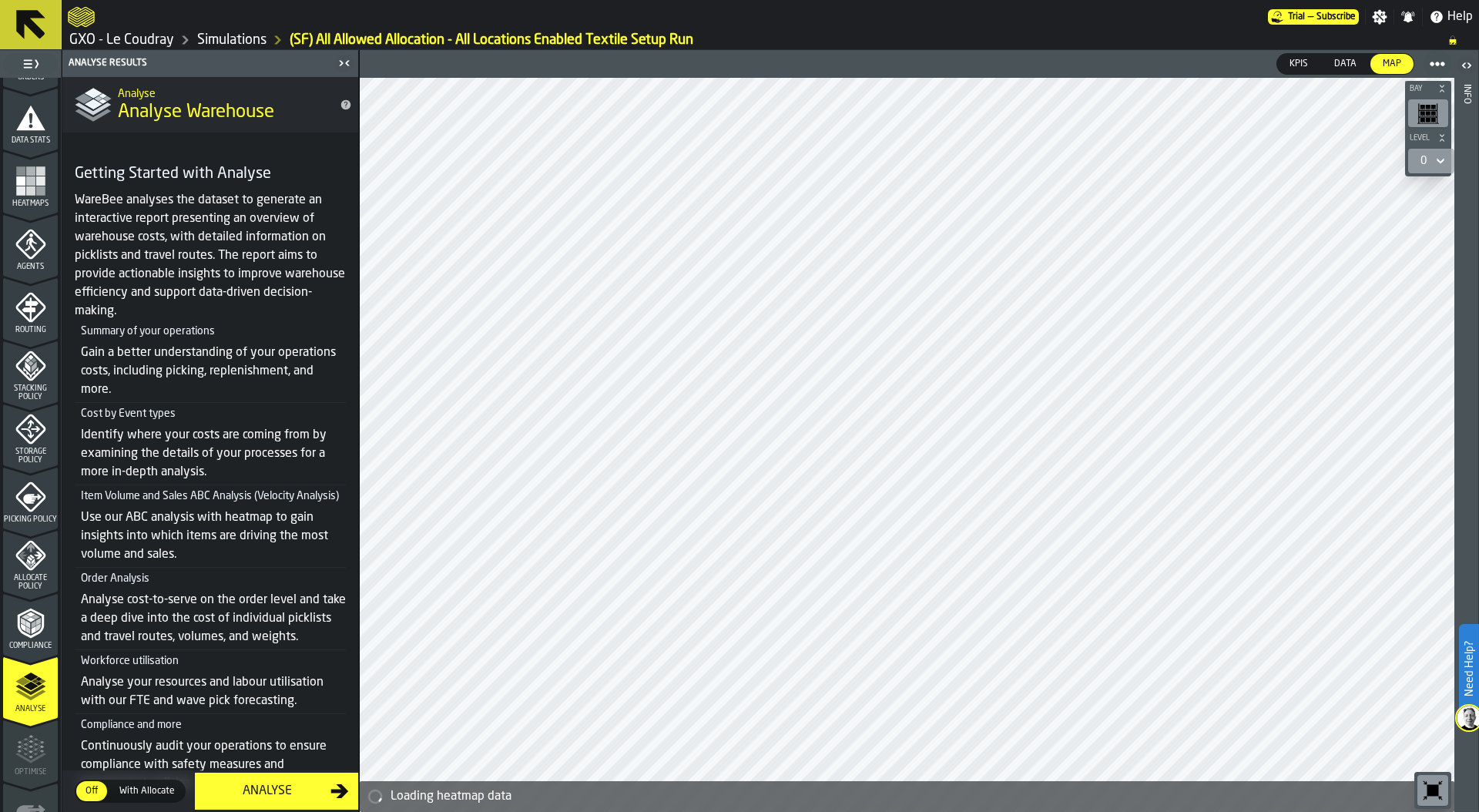
click at [18, 183] on rect "menu Heatmaps" at bounding box center [21, 181] width 9 height 9
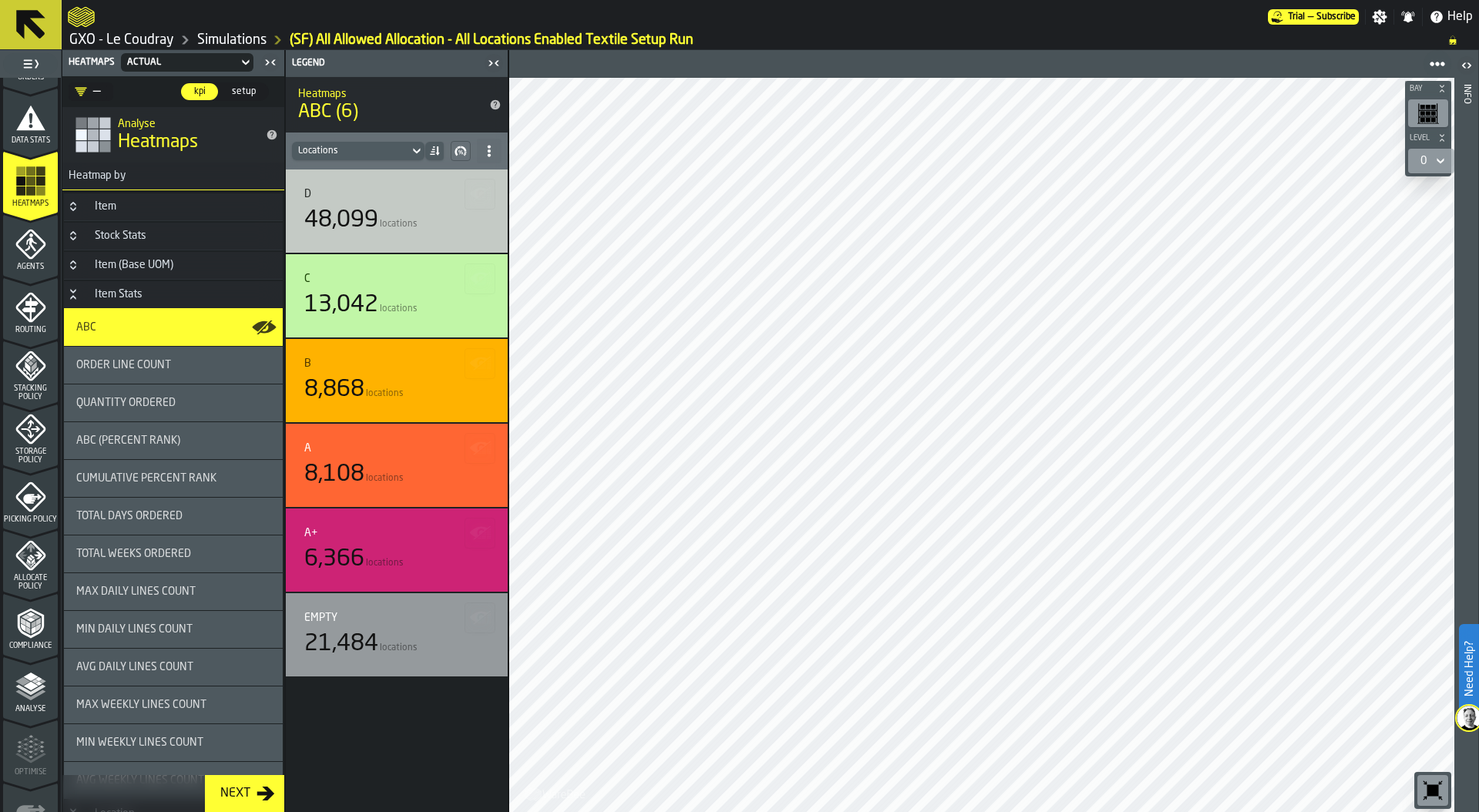
click at [244, 37] on link "Simulations" at bounding box center [231, 40] width 69 height 17
click at [26, 564] on icon "menu Allocate Policy" at bounding box center [28, 564] width 5 height 6
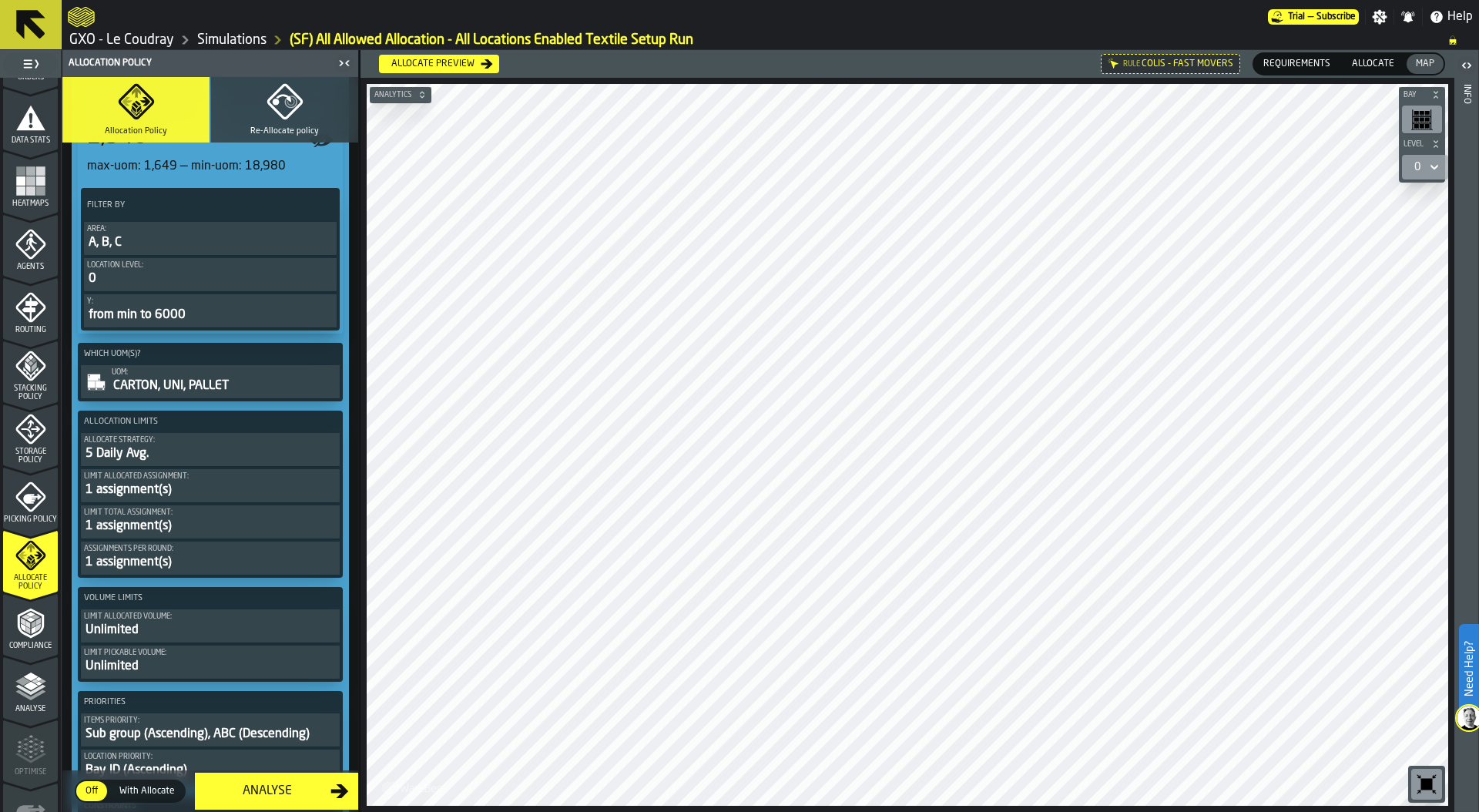
scroll to position [546, 0]
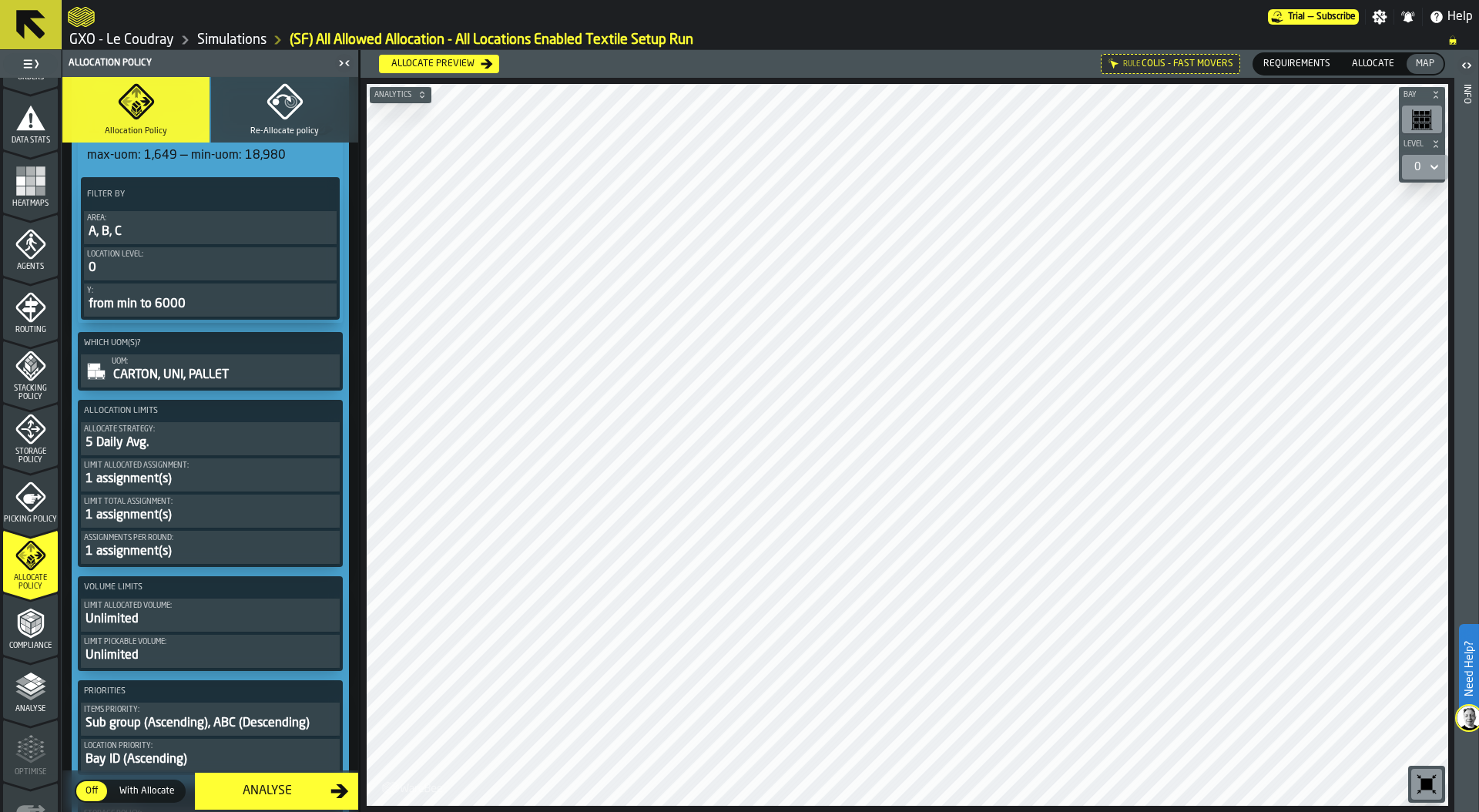
click at [241, 476] on div "1 assignment(s)" at bounding box center [211, 479] width 253 height 18
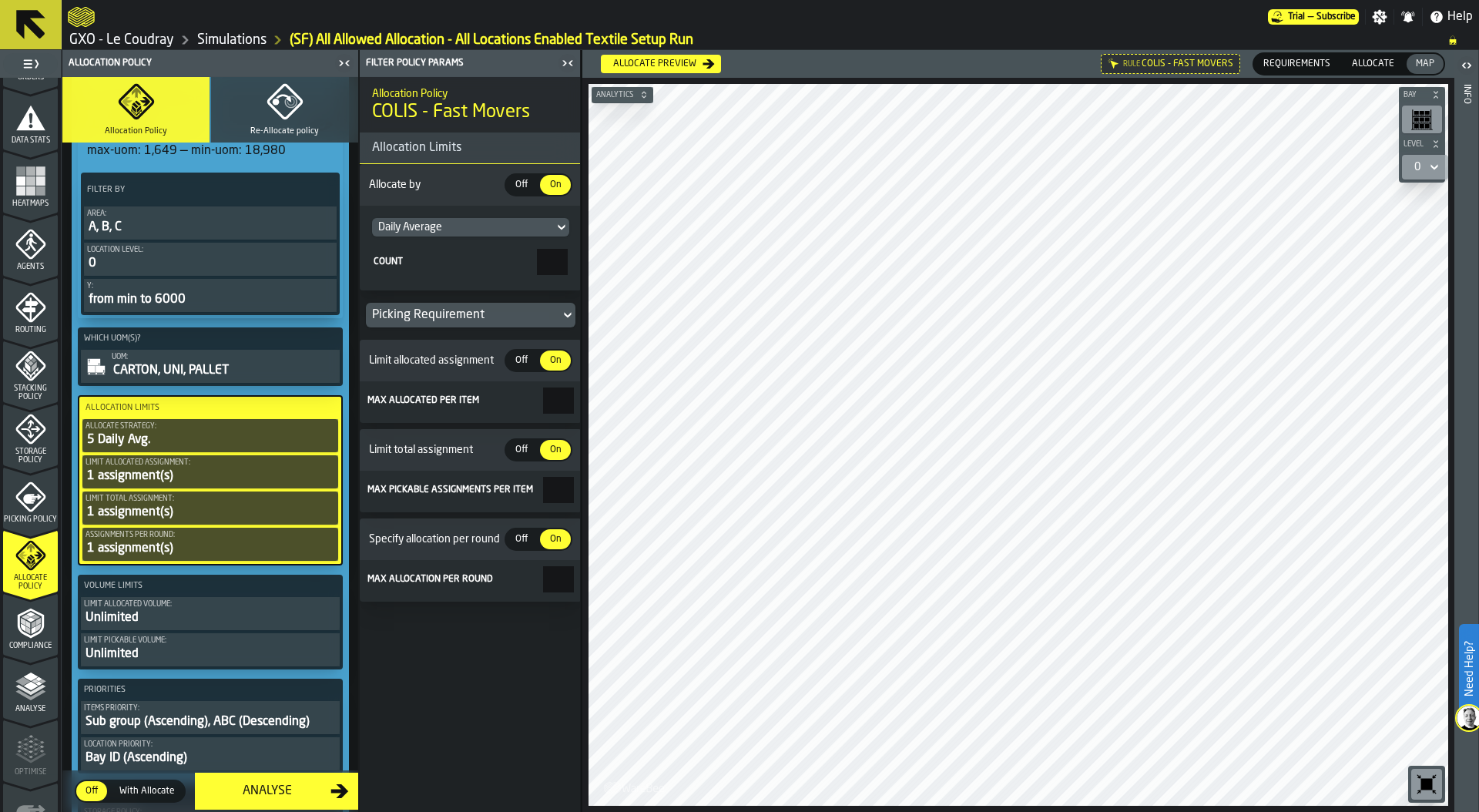
scroll to position [541, 0]
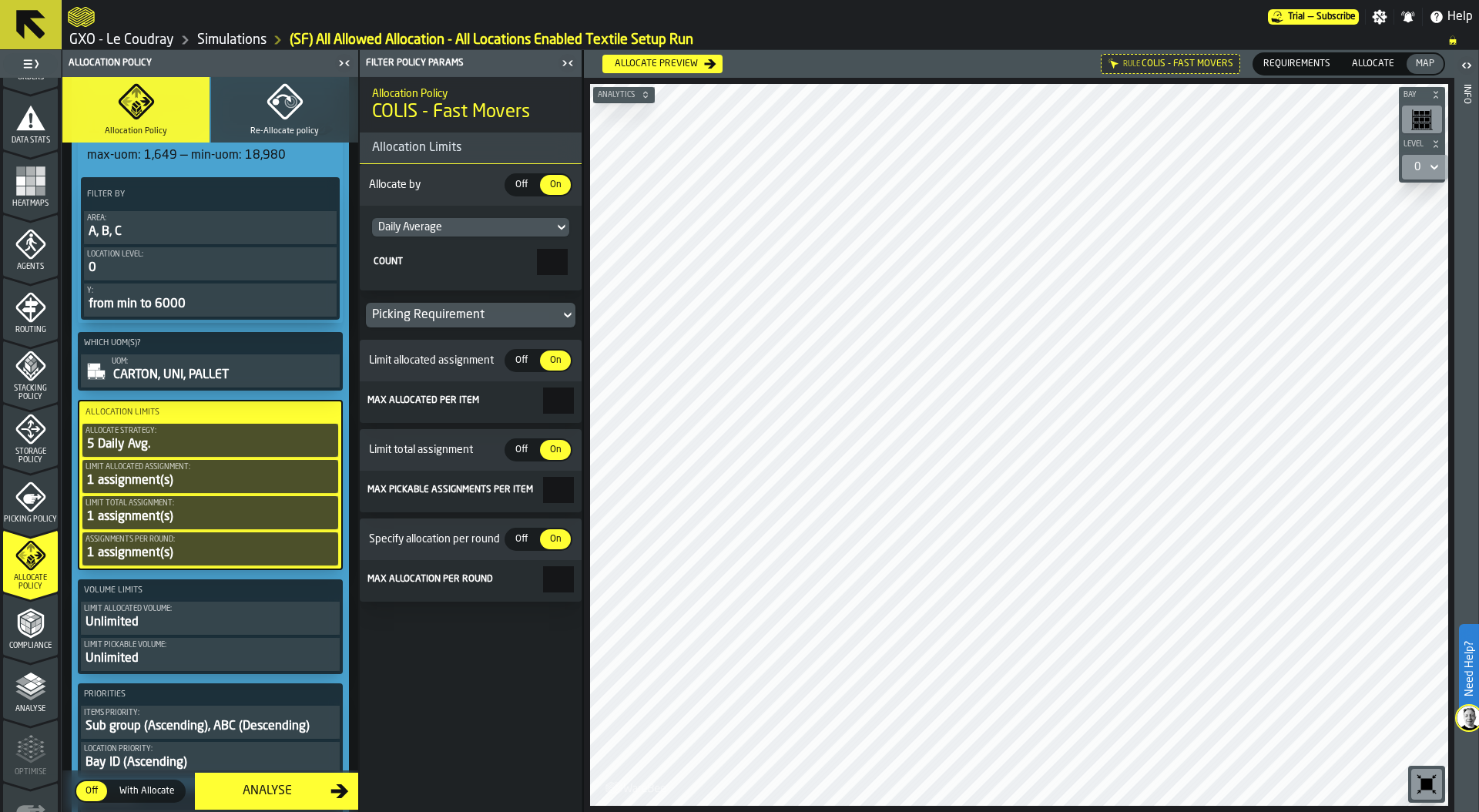
click at [610, 405] on main "1 Start 1.1 Layout 1.2 Assignment 1.3 Items 1.4 Orders 1.5 Data Stats 1.6 Heatm…" at bounding box center [739, 430] width 1479 height 762
type input "*"
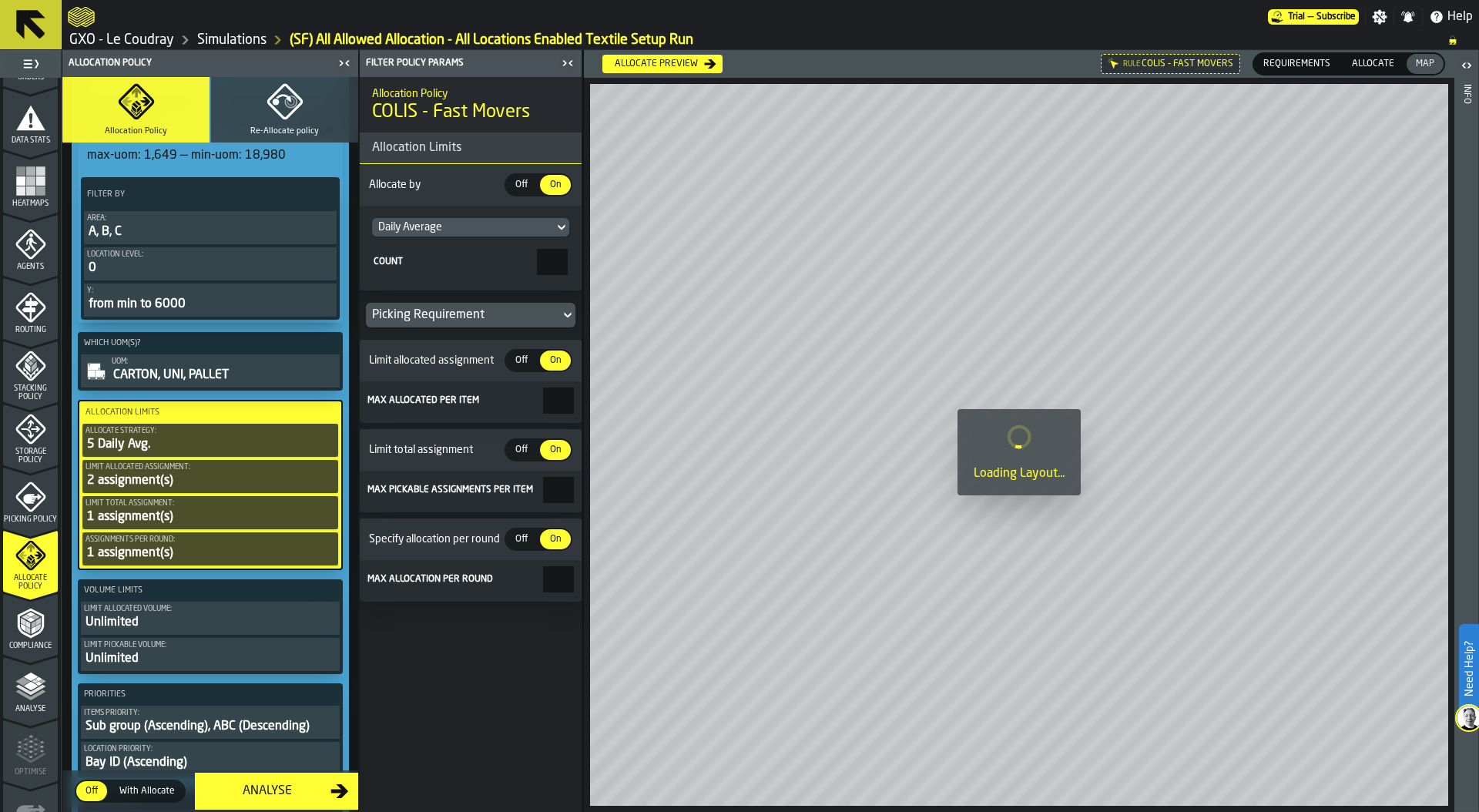
drag, startPoint x: 553, startPoint y: 491, endPoint x: 619, endPoint y: 491, distance: 66.0
click at [619, 491] on main "1 Start 1.1 Layout 1.2 Assignment 1.3 Items 1.4 Orders 1.5 Data Stats 1.6 Heatm…" at bounding box center [739, 430] width 1479 height 762
type input "*"
drag, startPoint x: 559, startPoint y: 577, endPoint x: 602, endPoint y: 577, distance: 43.0
click at [602, 577] on main "1 Start 1.1 Layout 1.2 Assignment 1.3 Items 1.4 Orders 1.5 Data Stats 1.6 Heatm…" at bounding box center [739, 430] width 1479 height 762
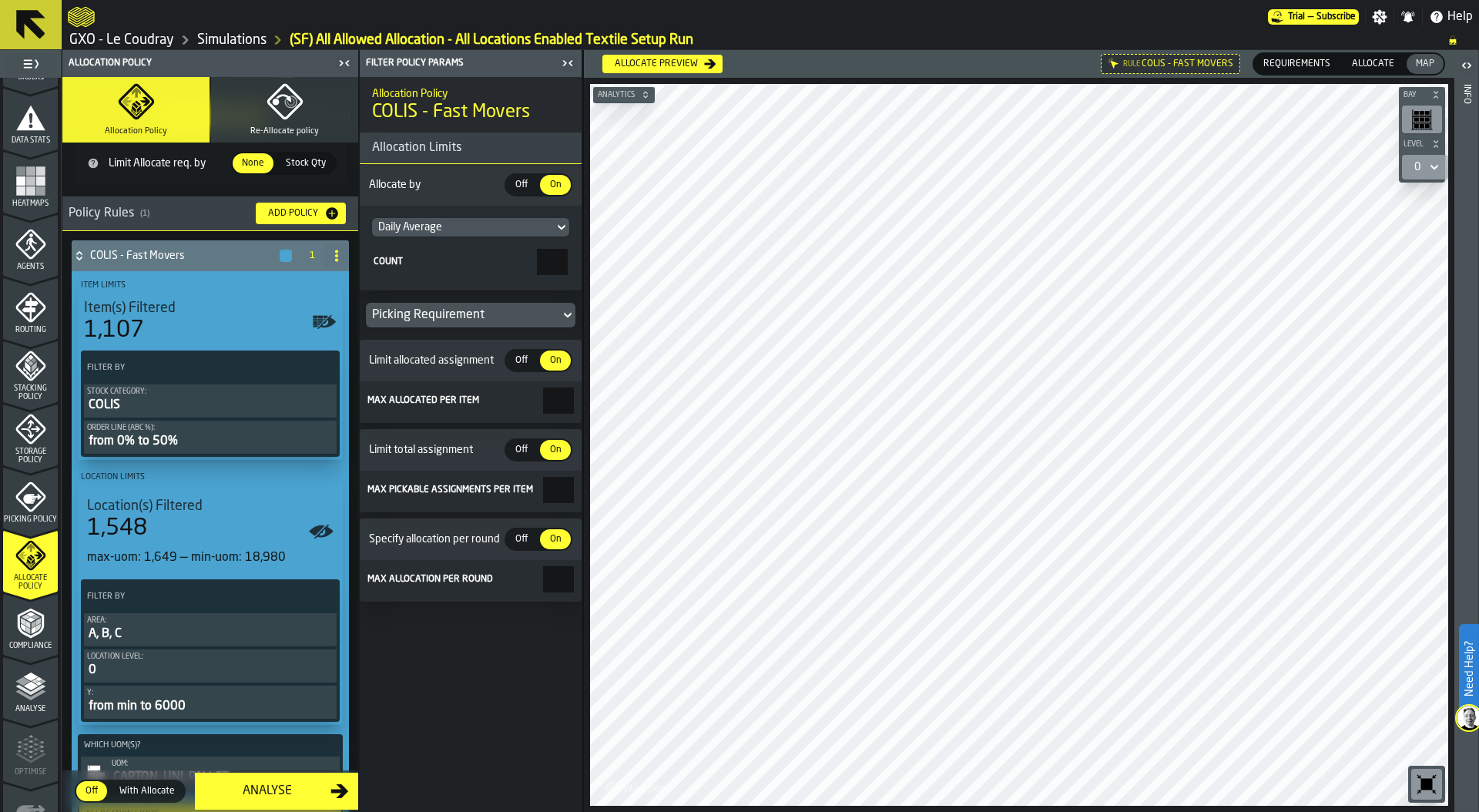
scroll to position [123, 0]
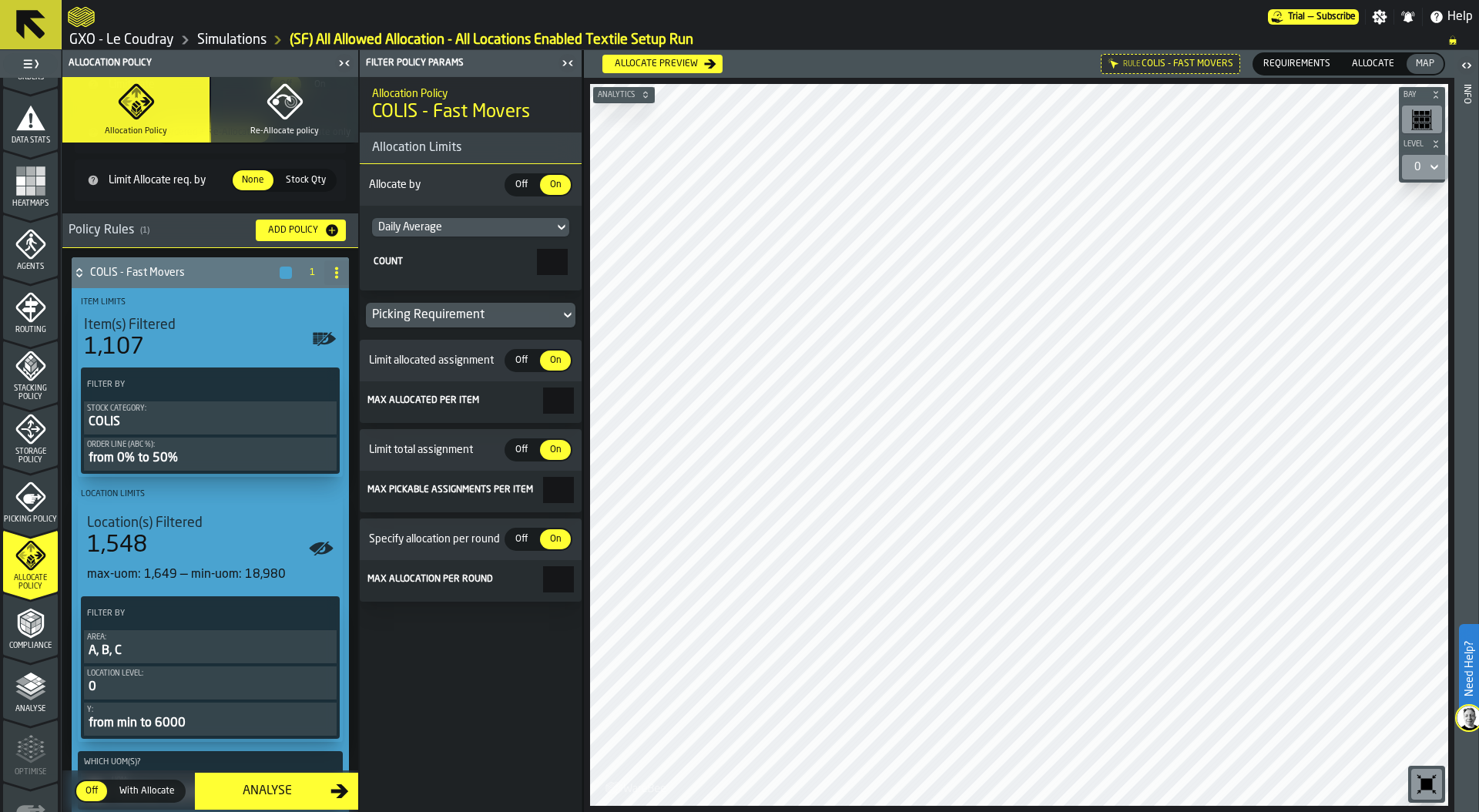
type input "*"
click at [195, 454] on div "from 0% to 50%" at bounding box center [210, 458] width 247 height 18
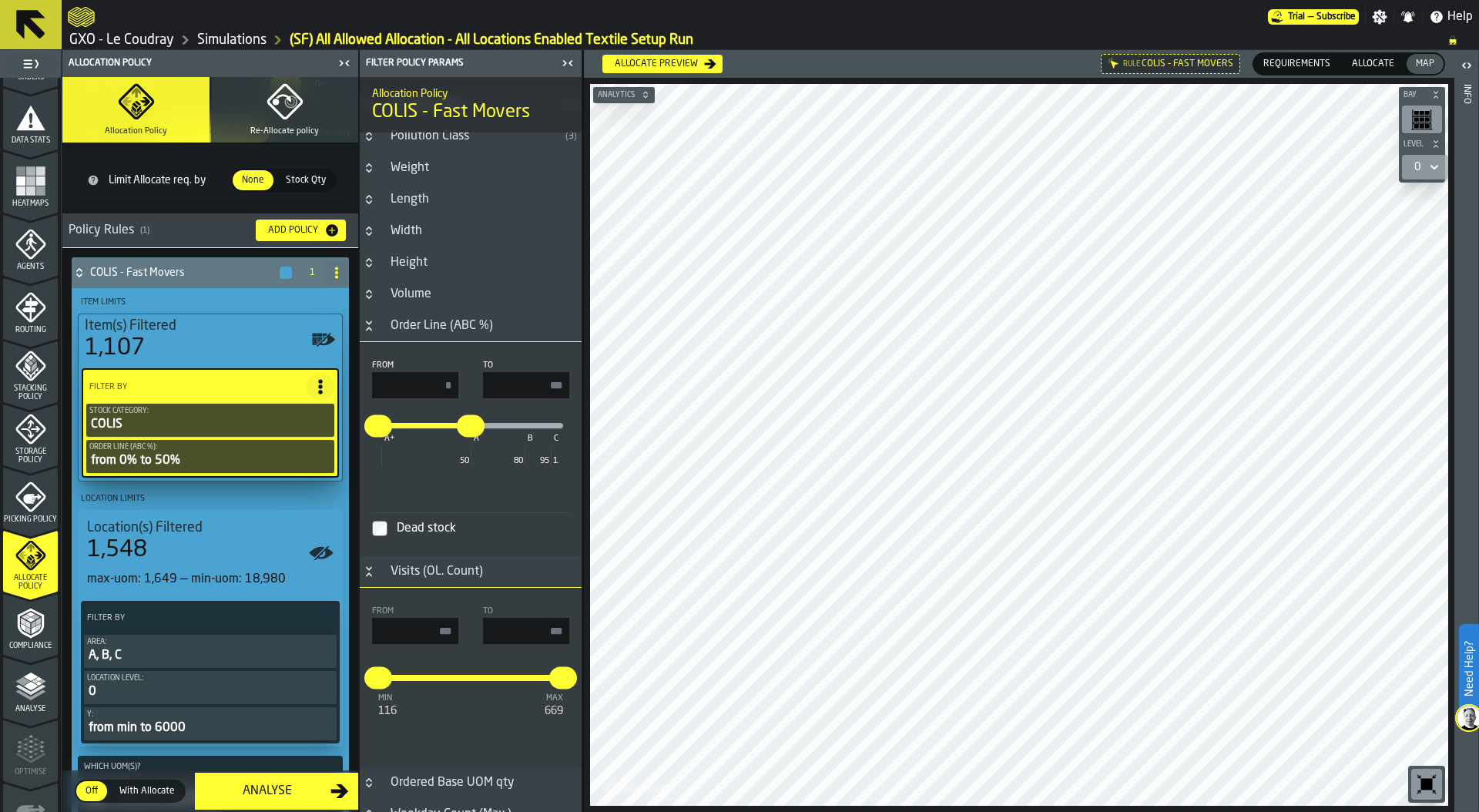
scroll to position [632, 0]
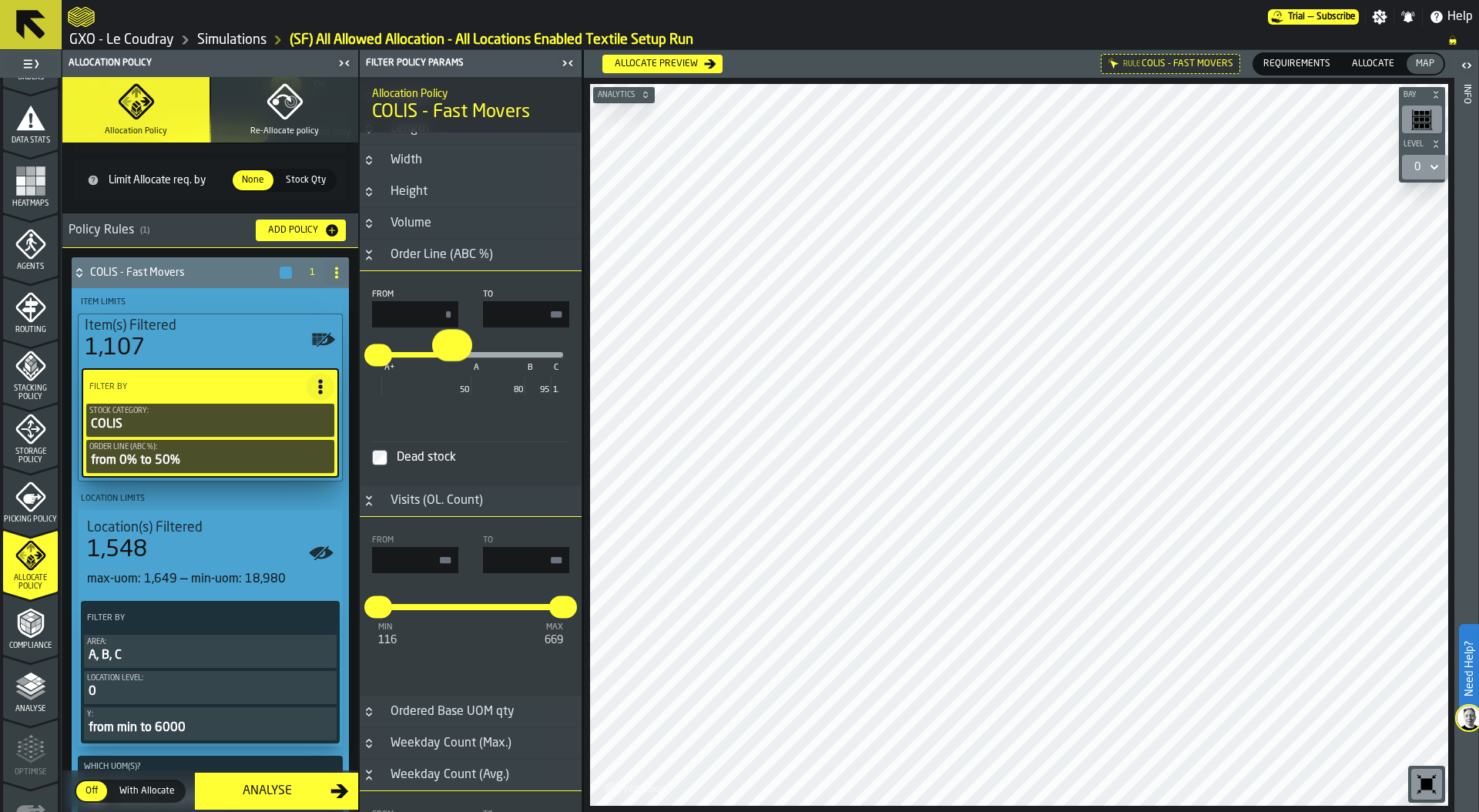
drag, startPoint x: 467, startPoint y: 358, endPoint x: 450, endPoint y: 355, distance: 17.3
click at [450, 355] on input "**" at bounding box center [444, 345] width 24 height 32
type input "**"
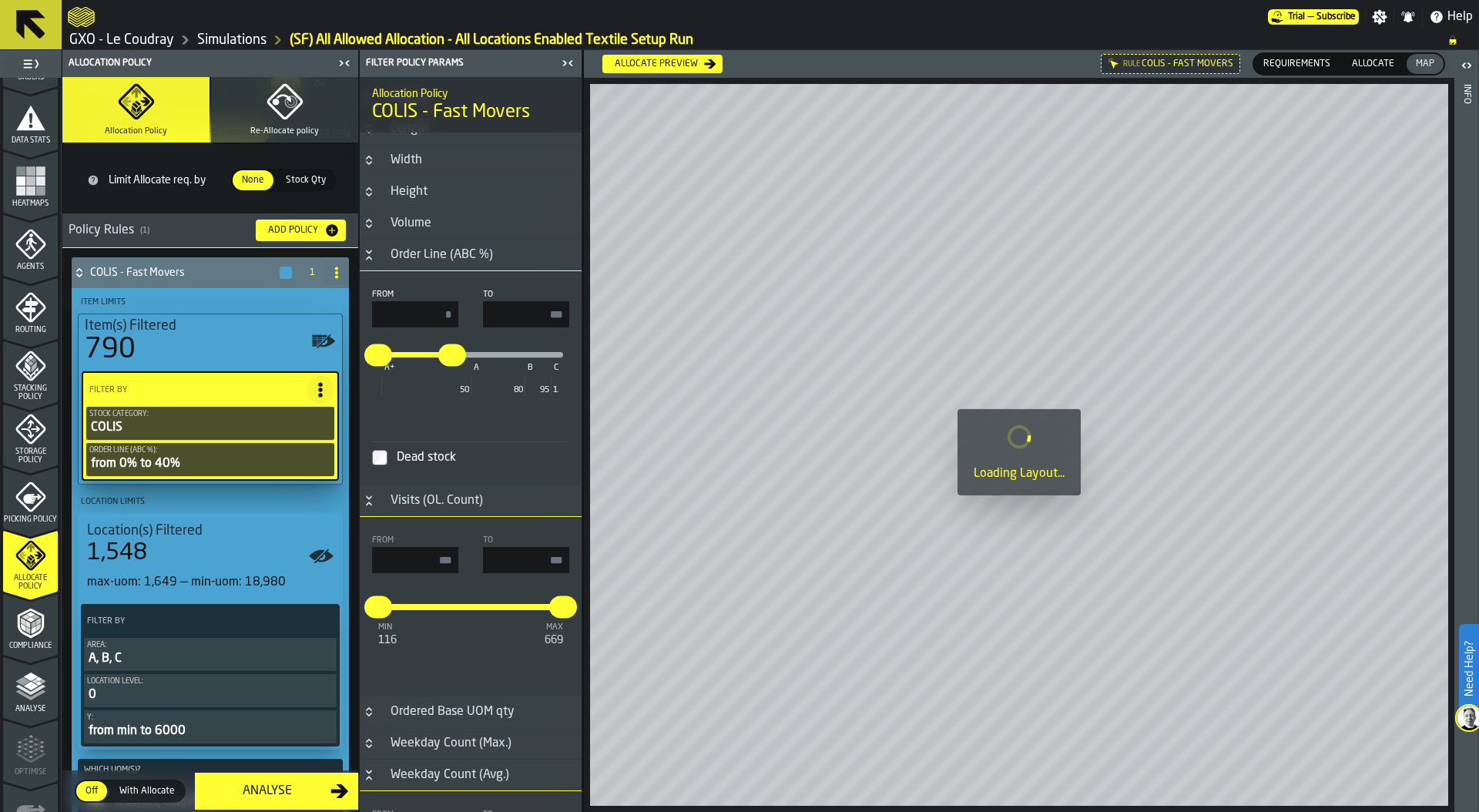
type input "***"
click at [450, 355] on input "**" at bounding box center [444, 345] width 24 height 32
drag, startPoint x: 545, startPoint y: 315, endPoint x: 561, endPoint y: 315, distance: 16.0
click at [561, 315] on input "**" at bounding box center [526, 314] width 86 height 26
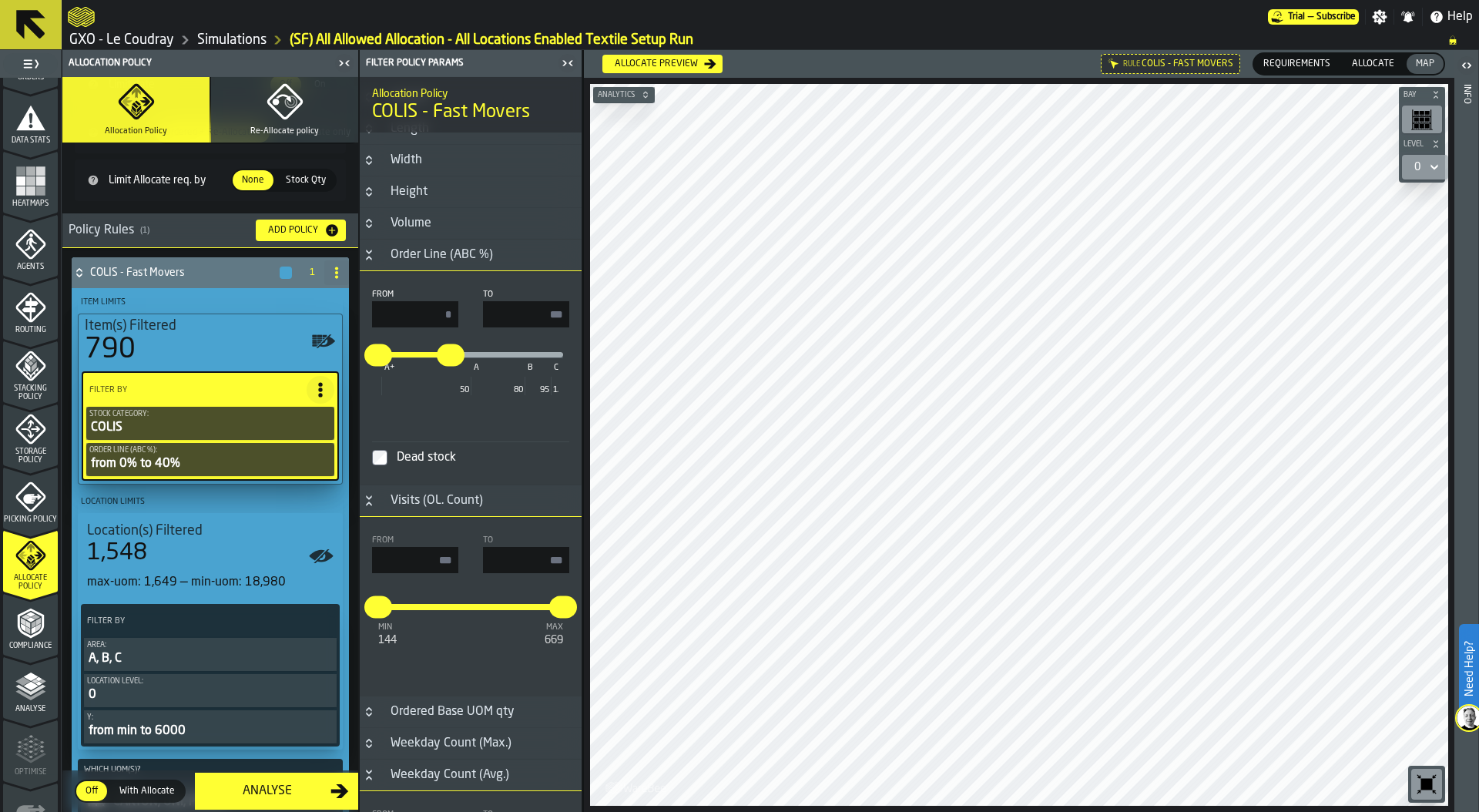
type input "**"
click at [417, 316] on input "*" at bounding box center [415, 314] width 86 height 26
type input "**"
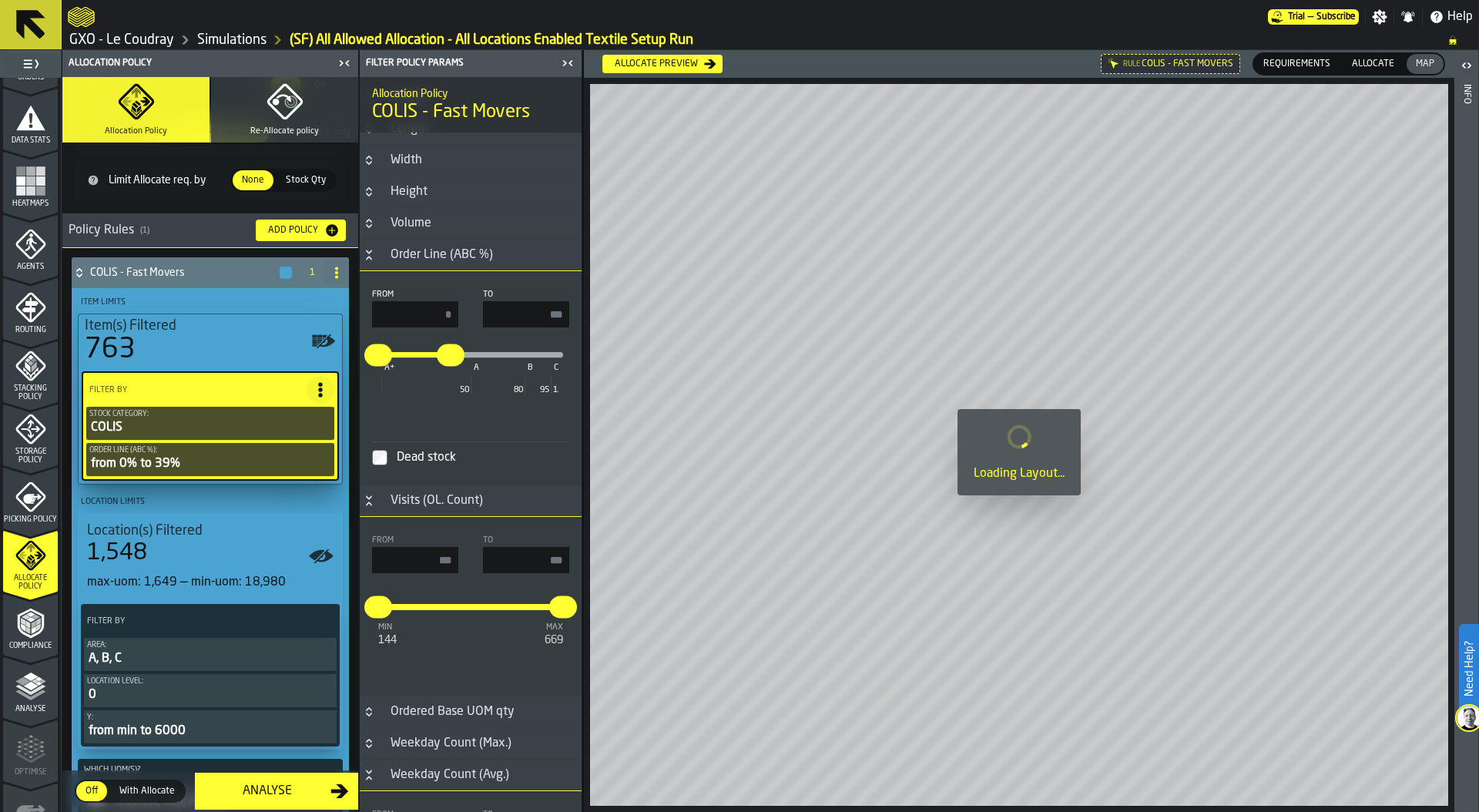
type input "***"
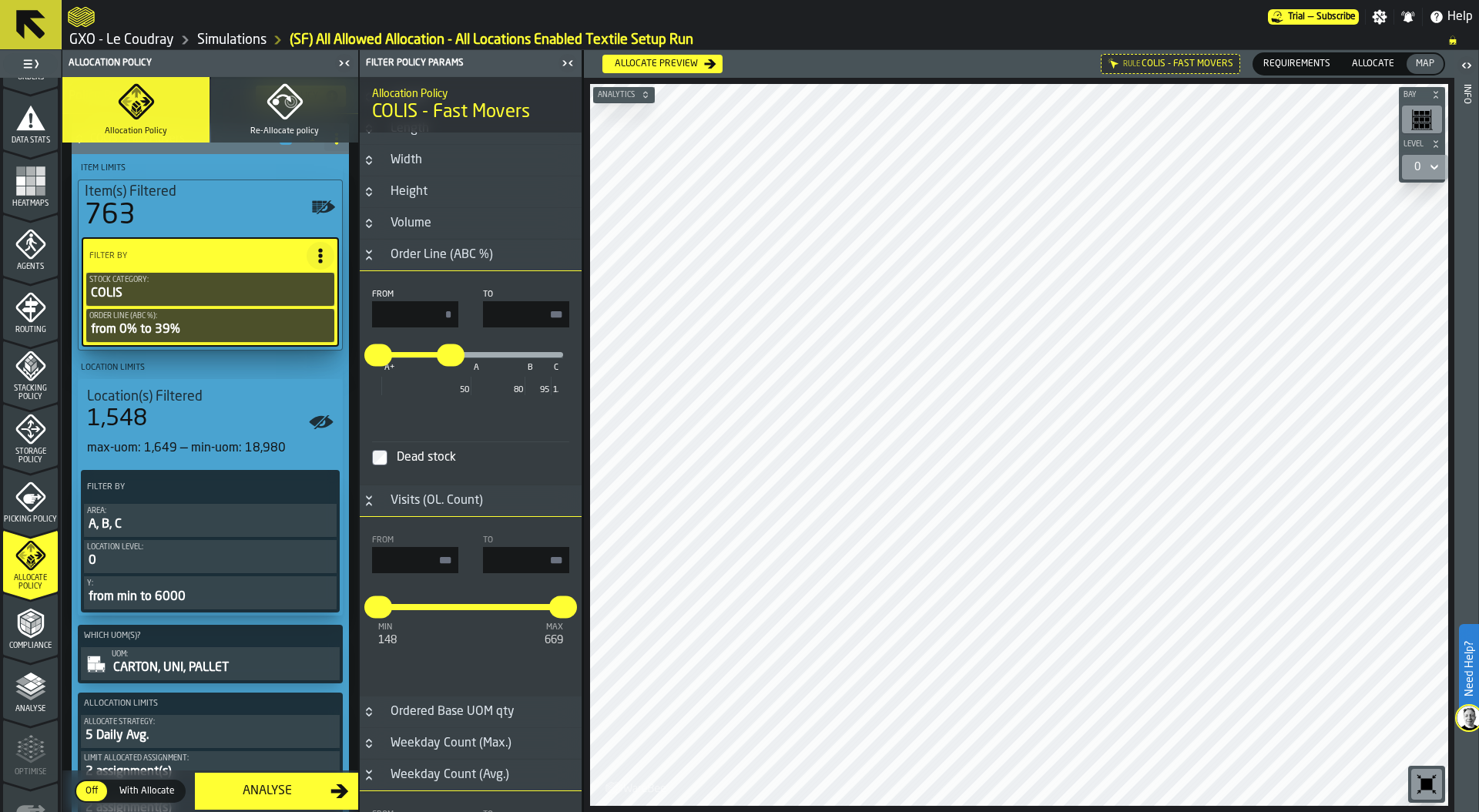
scroll to position [258, 0]
click at [199, 510] on div "Area:" at bounding box center [210, 509] width 247 height 8
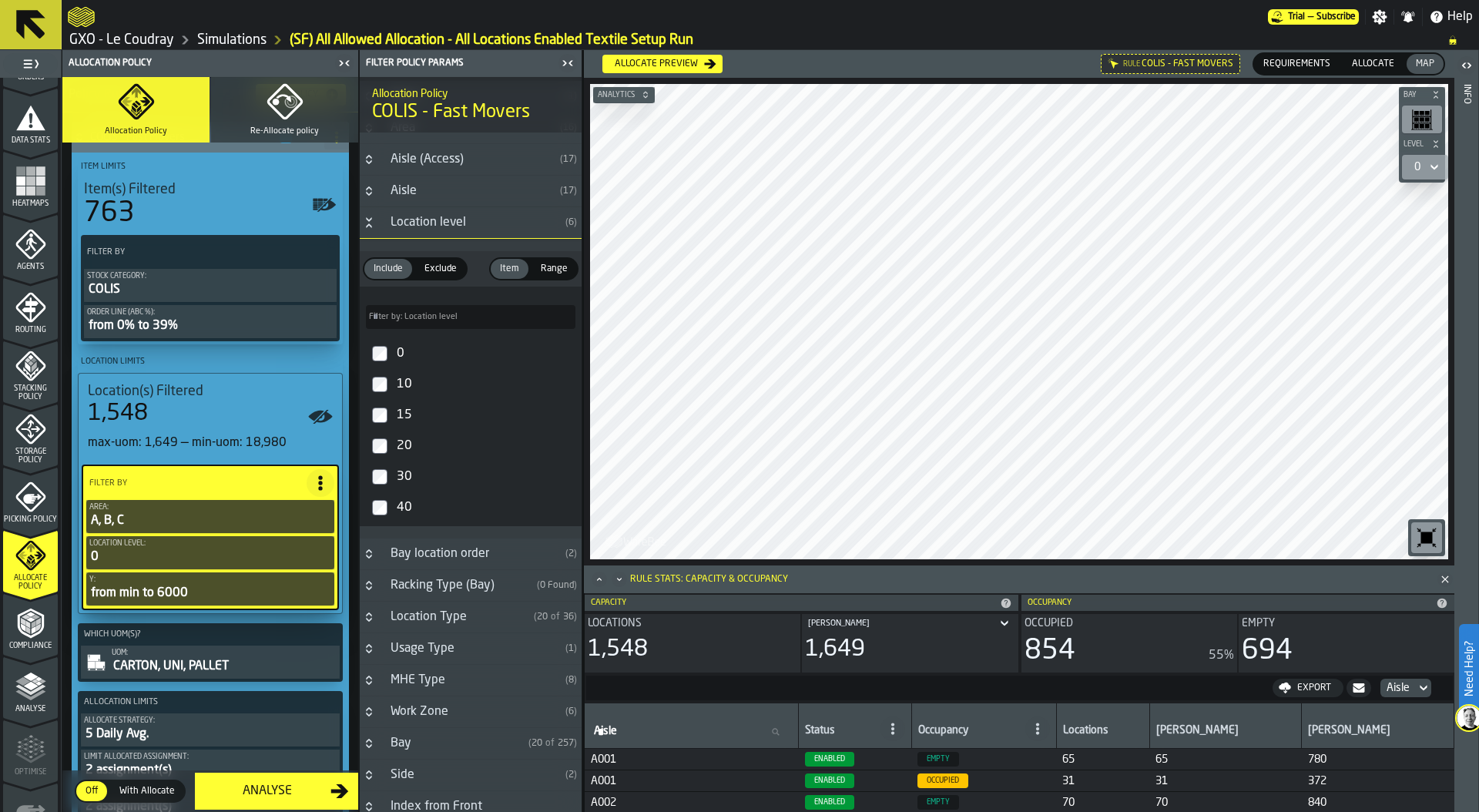
scroll to position [0, 0]
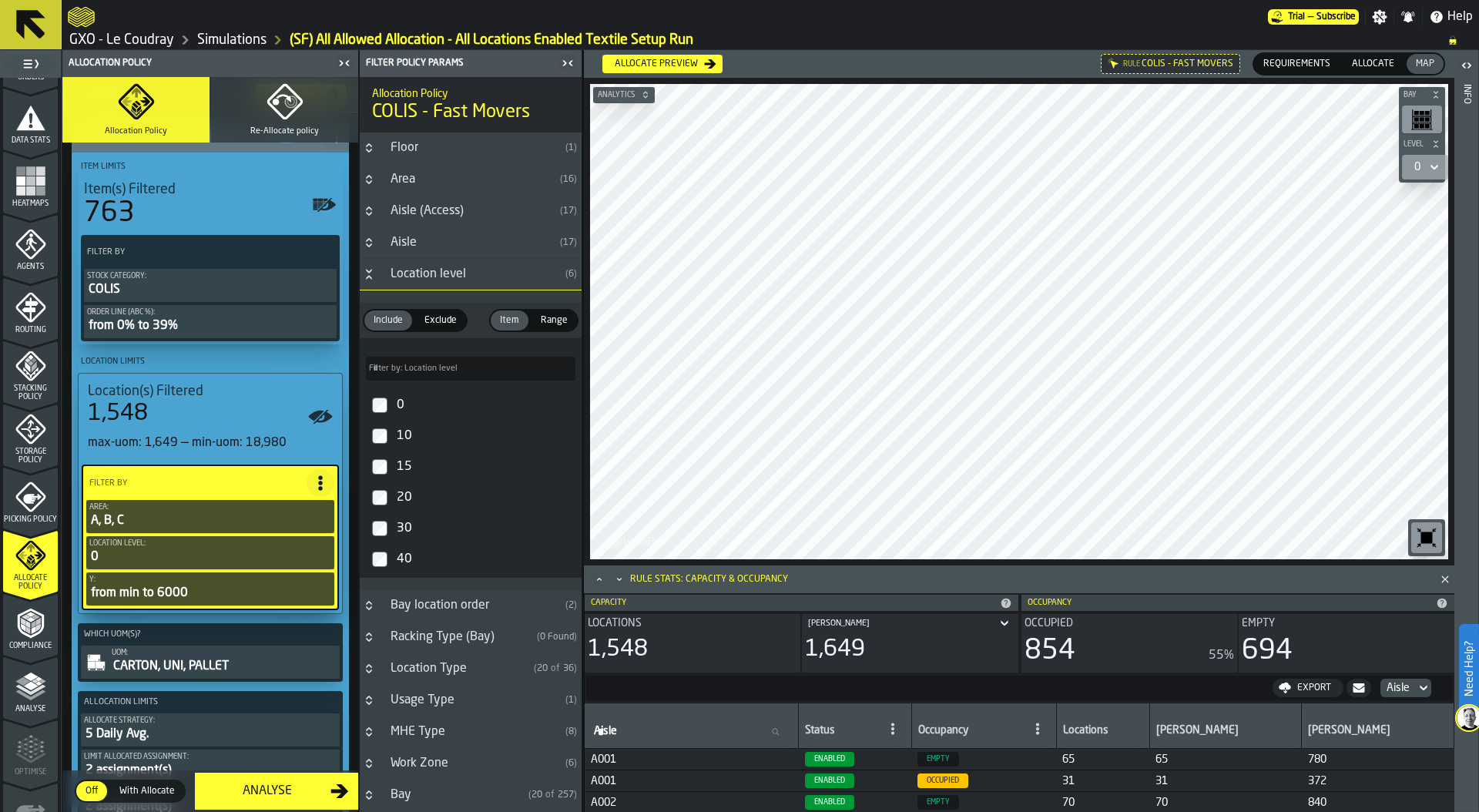
click at [378, 183] on h3 "Area ( 16 )" at bounding box center [470, 180] width 222 height 31
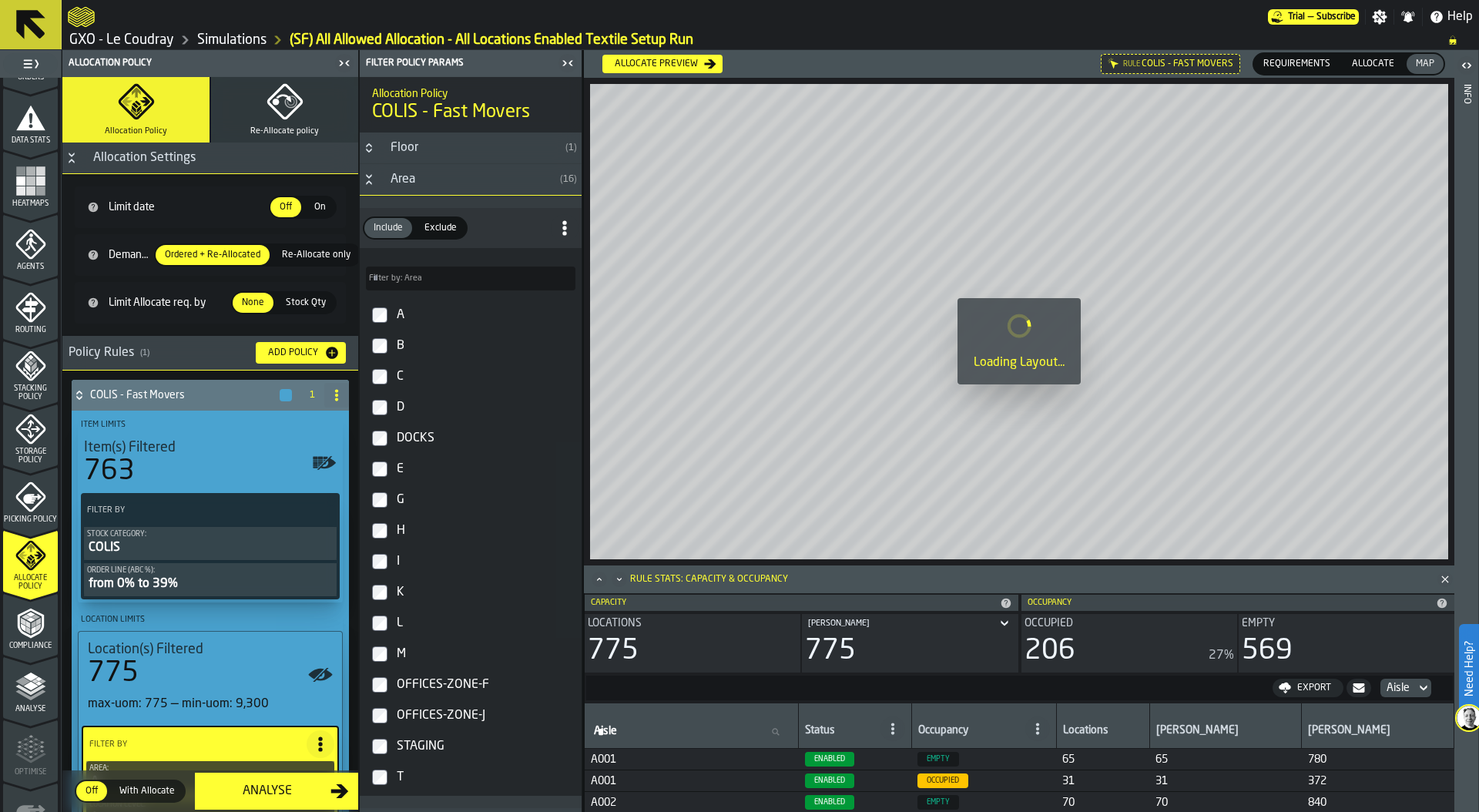
click at [331, 392] on icon at bounding box center [336, 394] width 12 height 12
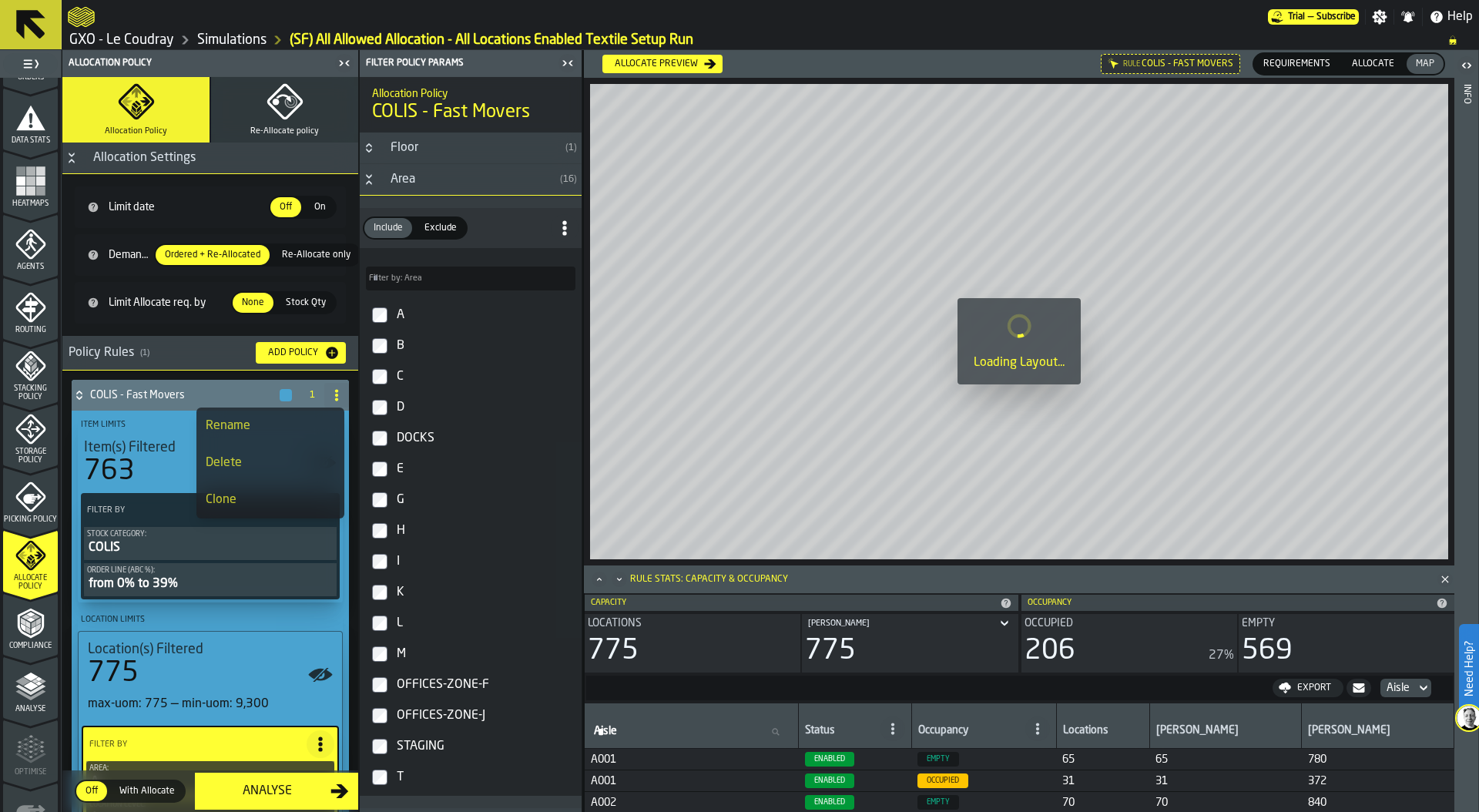
click at [243, 429] on div "Rename" at bounding box center [271, 426] width 129 height 18
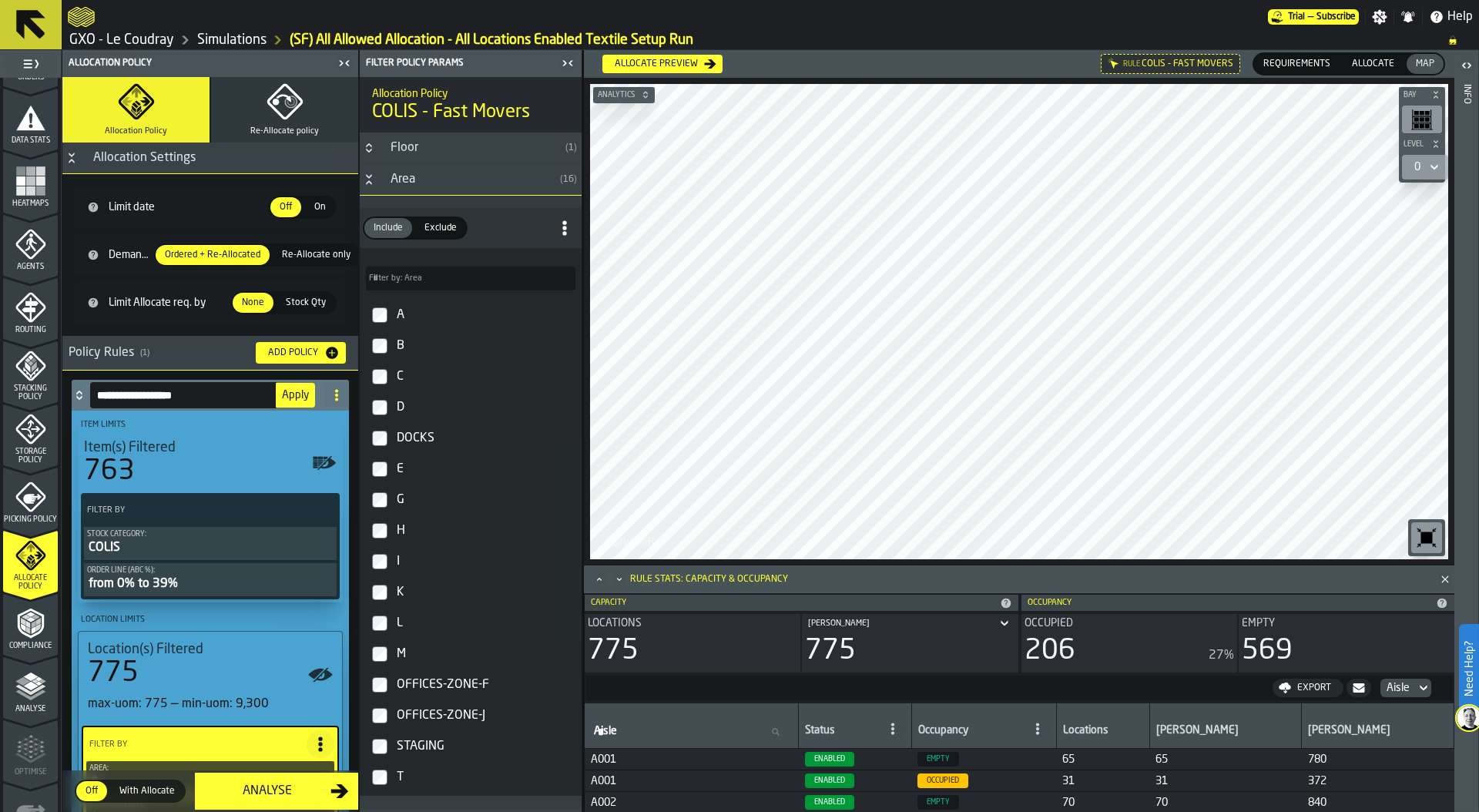
click at [131, 395] on input "**********" at bounding box center [184, 395] width 187 height 26
type input "**********"
click at [294, 393] on span "Apply" at bounding box center [295, 395] width 27 height 11
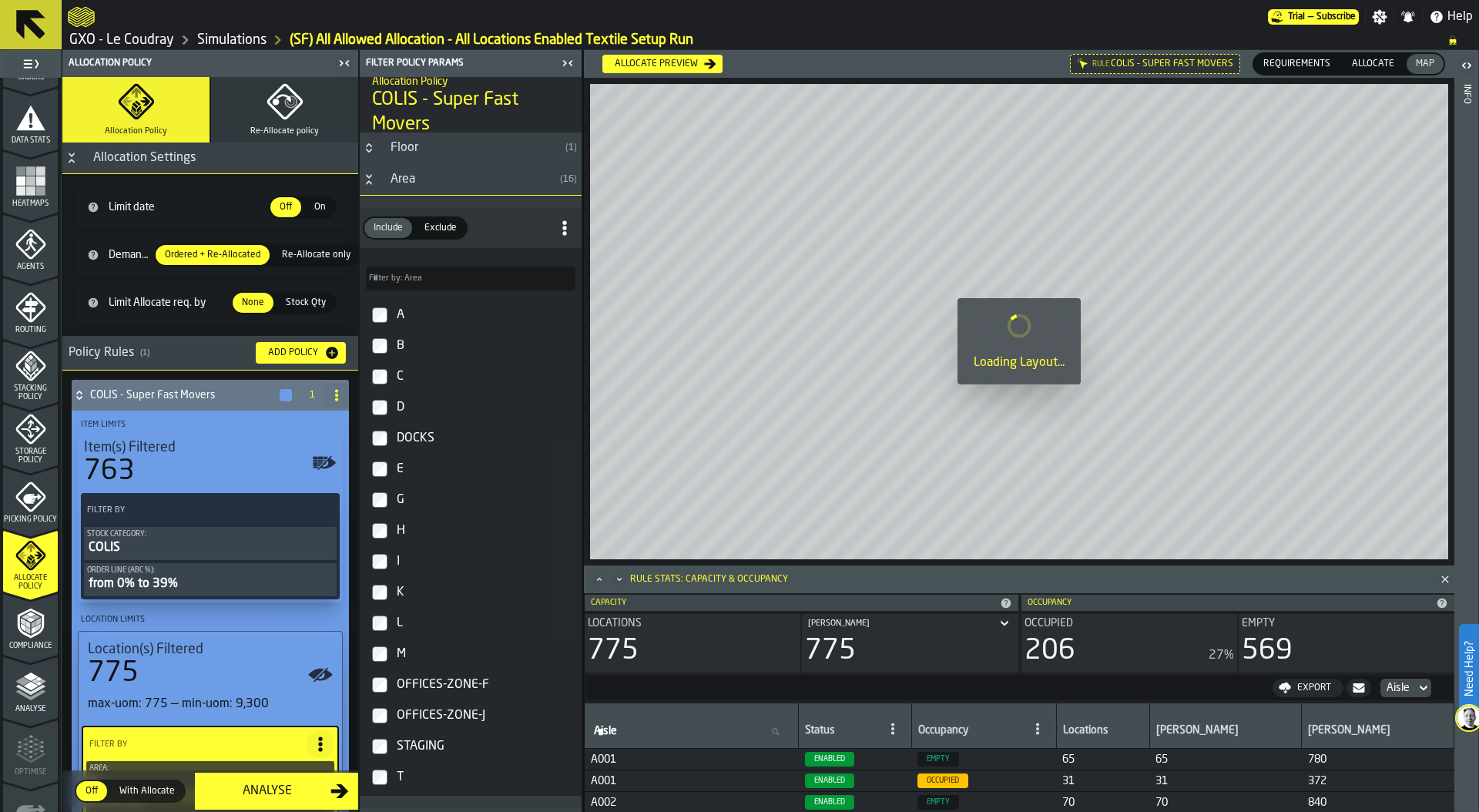
click at [79, 394] on icon at bounding box center [79, 394] width 16 height 12
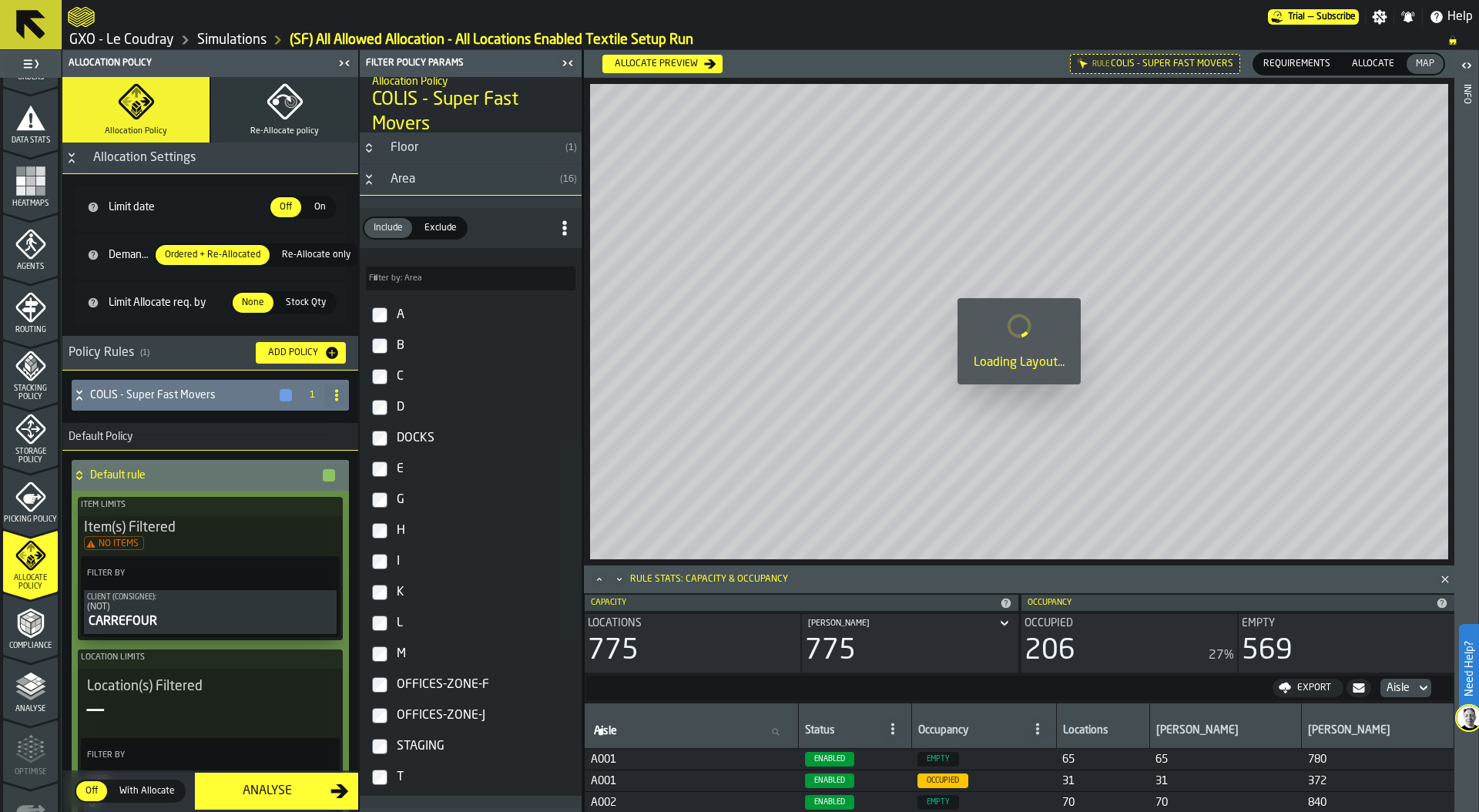
click at [285, 353] on div "Add Policy" at bounding box center [294, 353] width 63 height 11
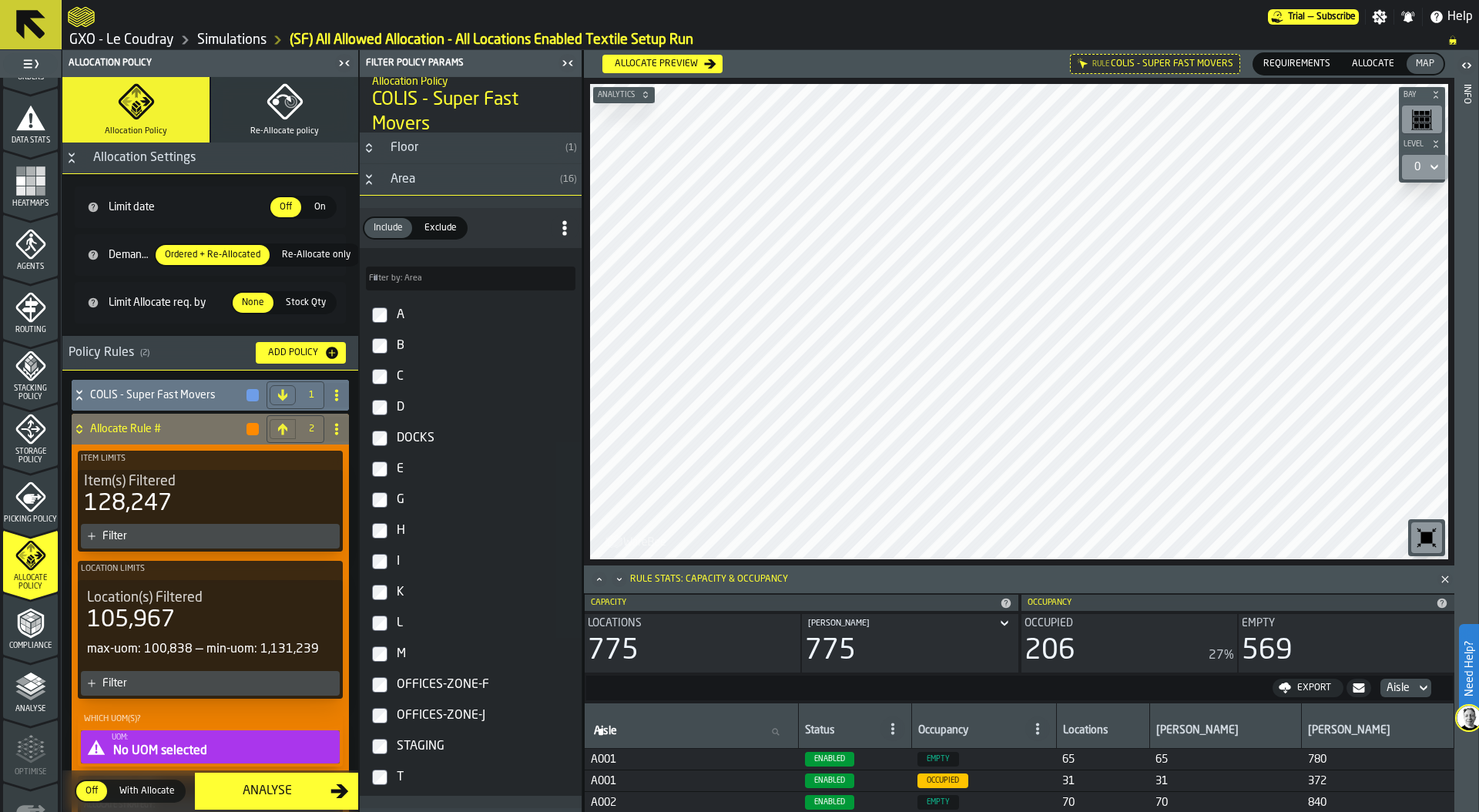
click at [162, 536] on div "Filter" at bounding box center [218, 536] width 231 height 12
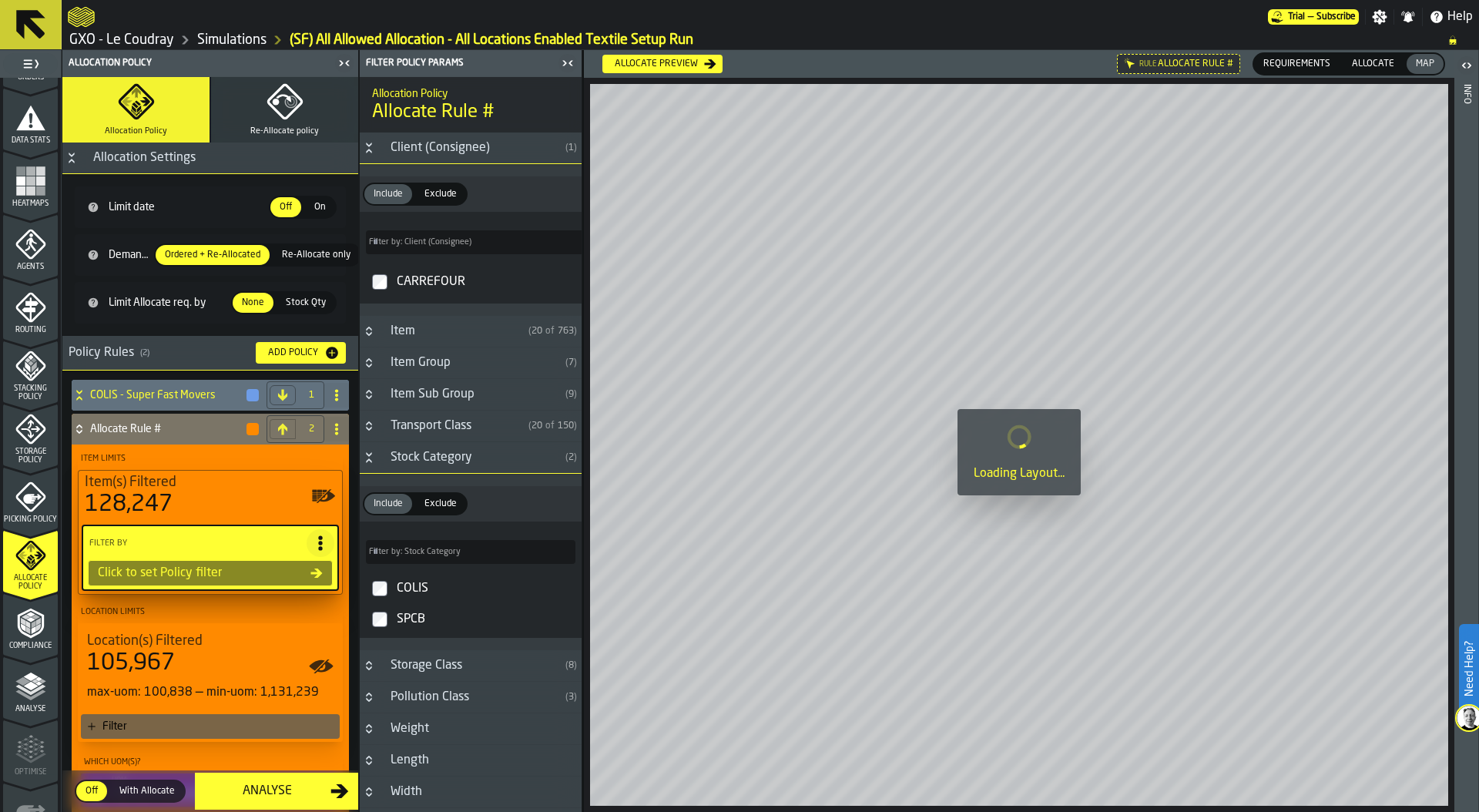
type input "***"
type input "*"
type input "***"
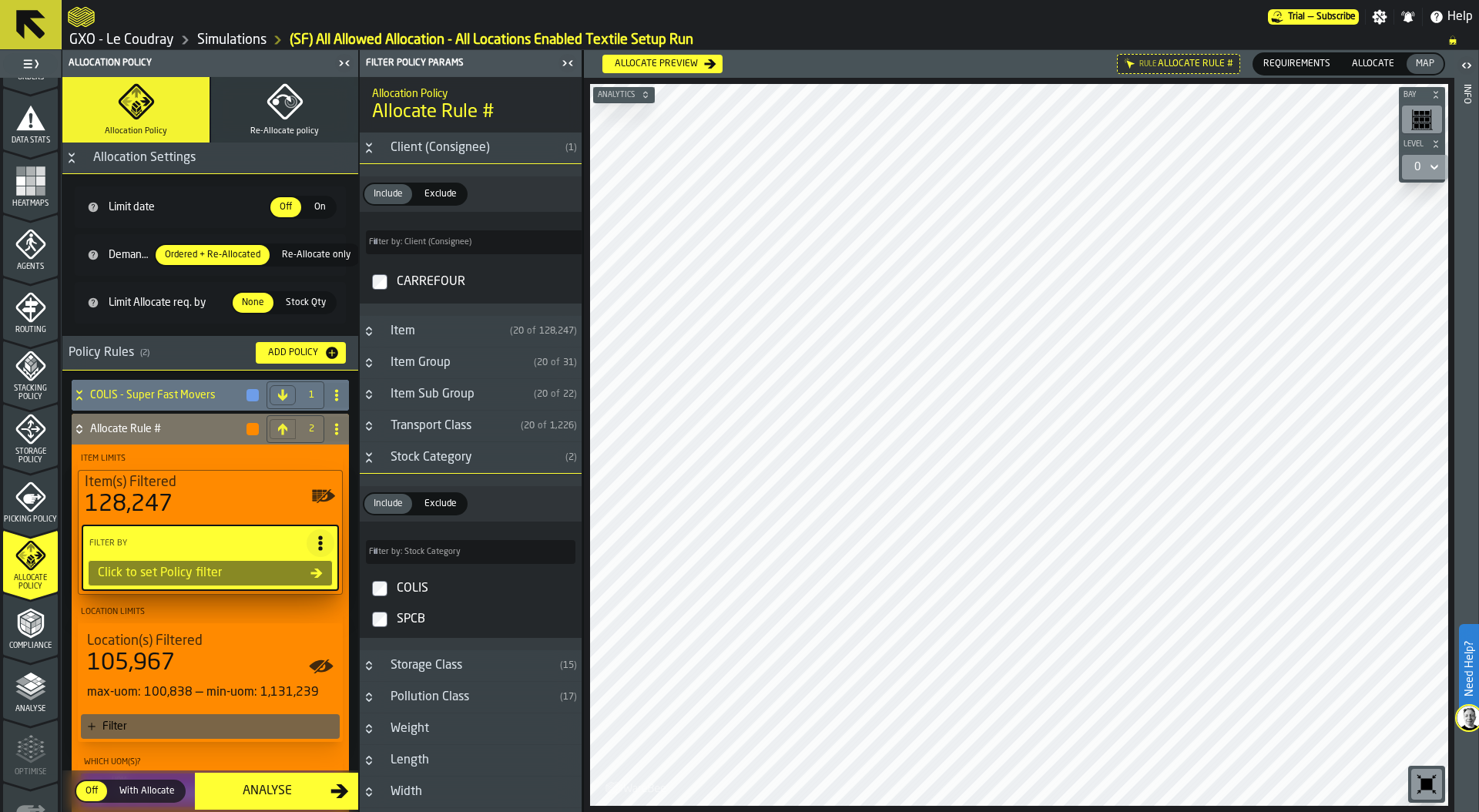
click at [131, 396] on h4 "COLIS - Super Fast Movers" at bounding box center [168, 394] width 155 height 12
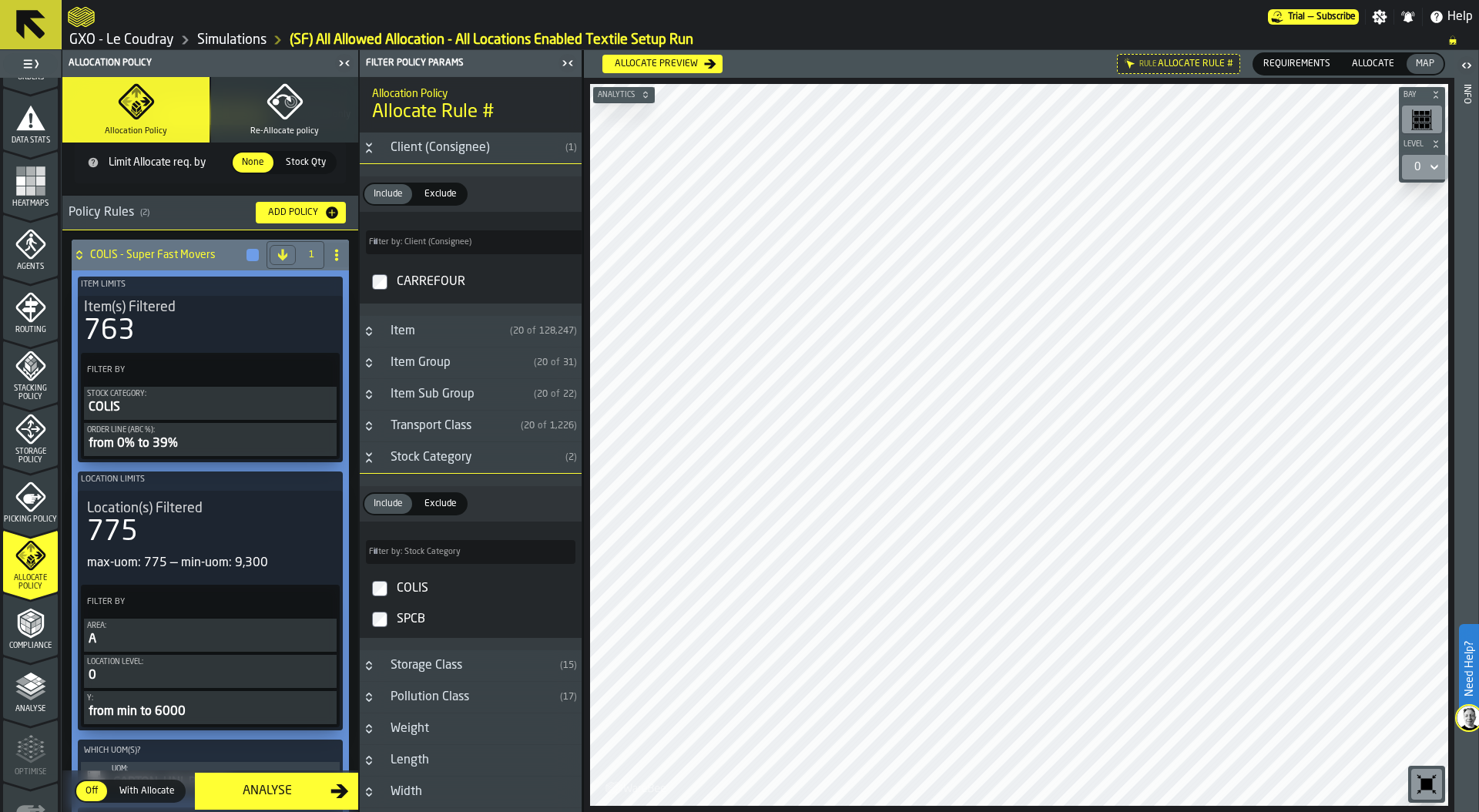
scroll to position [165, 0]
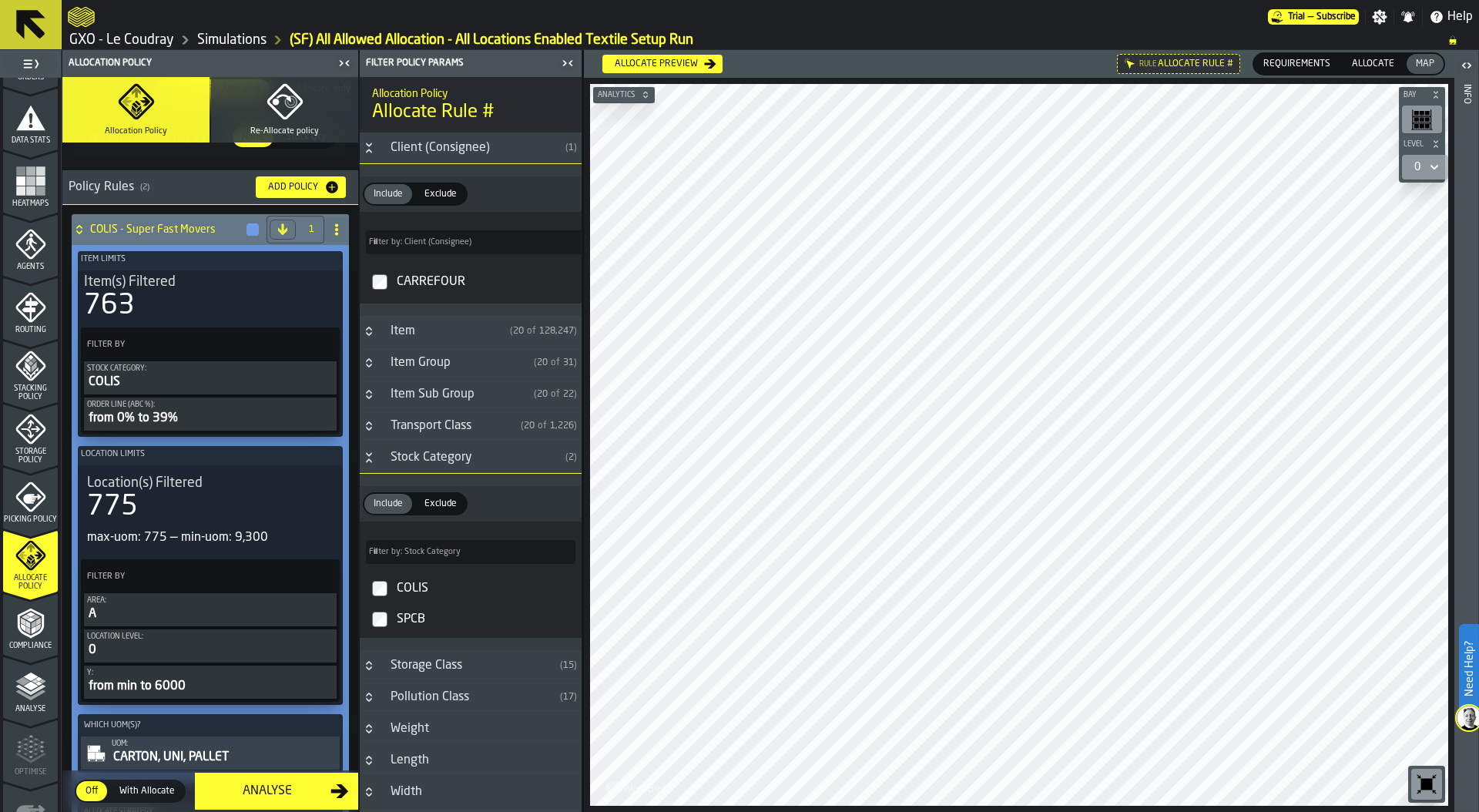
click at [200, 513] on div "775" at bounding box center [210, 506] width 247 height 30
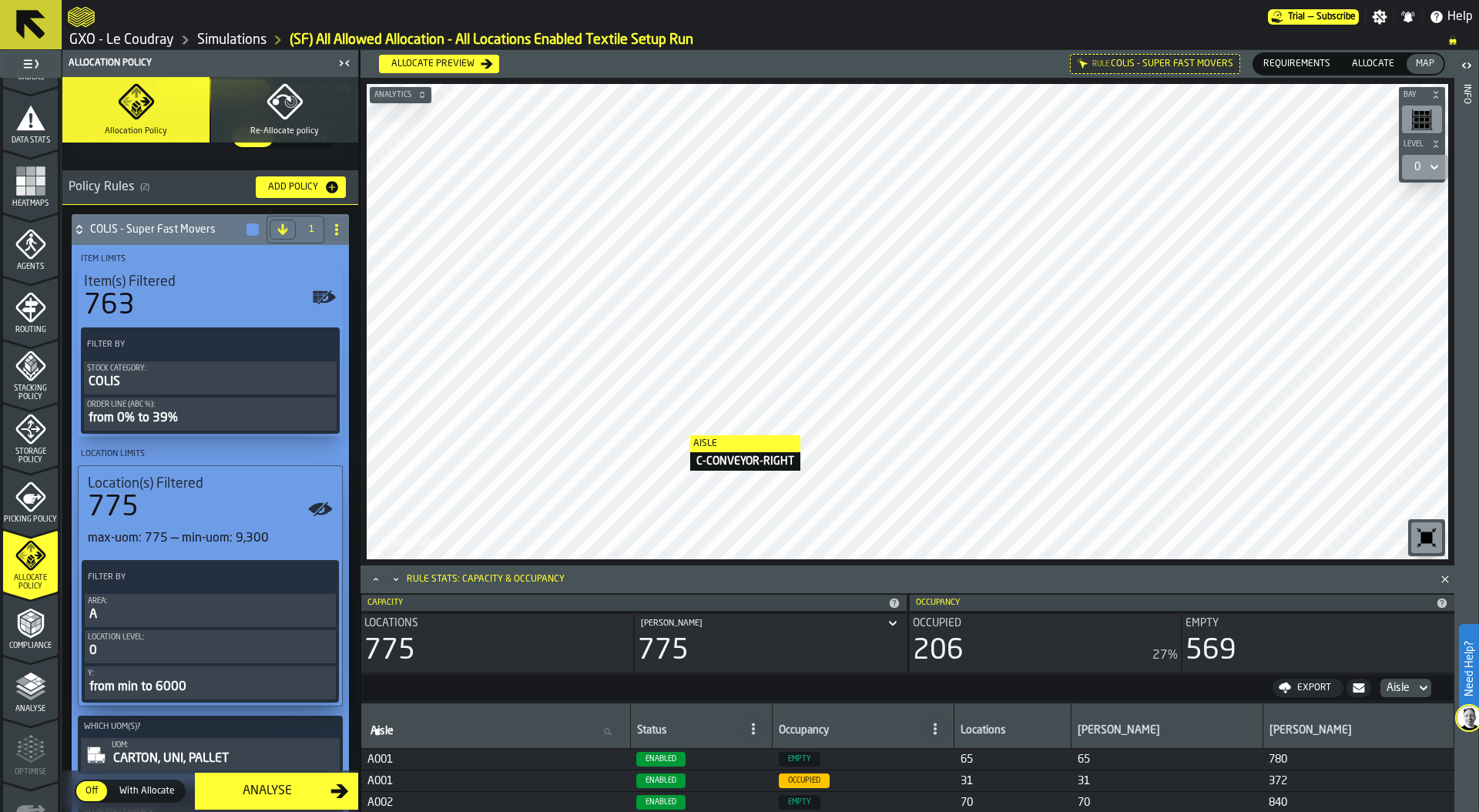
click at [677, 466] on div at bounding box center [907, 321] width 1082 height 476
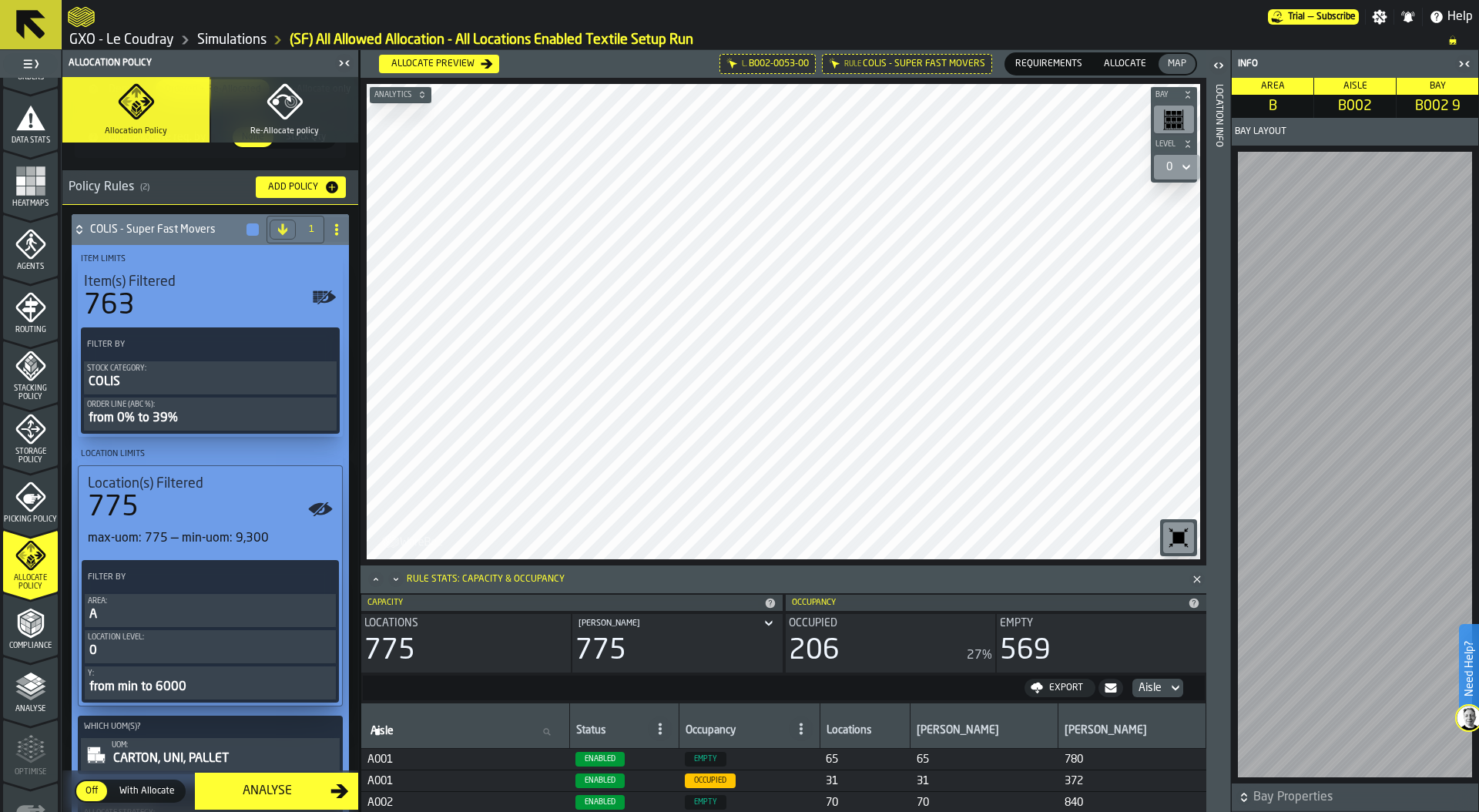
click at [178, 605] on div "Area:" at bounding box center [210, 600] width 245 height 8
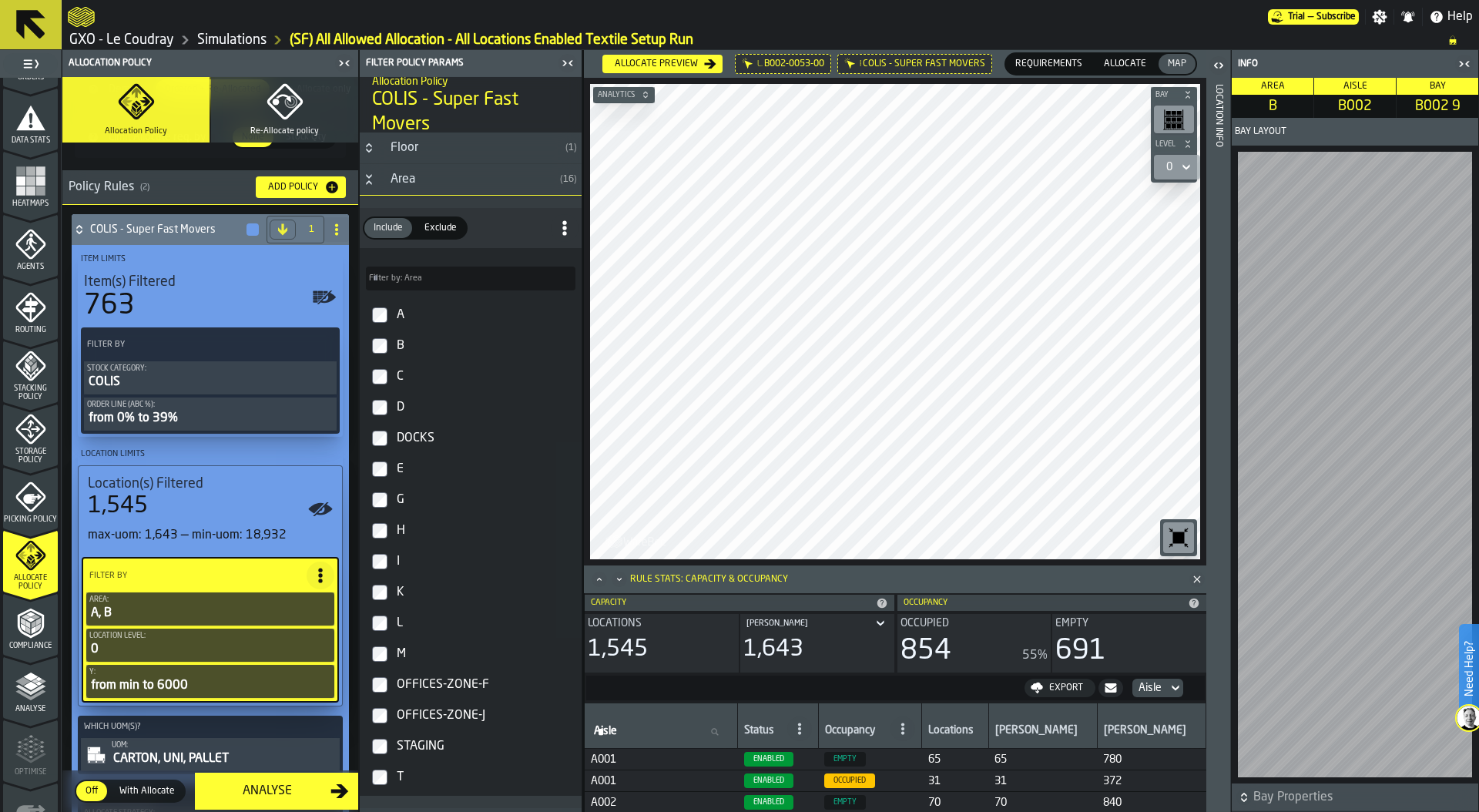
click at [1179, 118] on rect "button-toolbar-undefined" at bounding box center [1179, 120] width 5 height 4
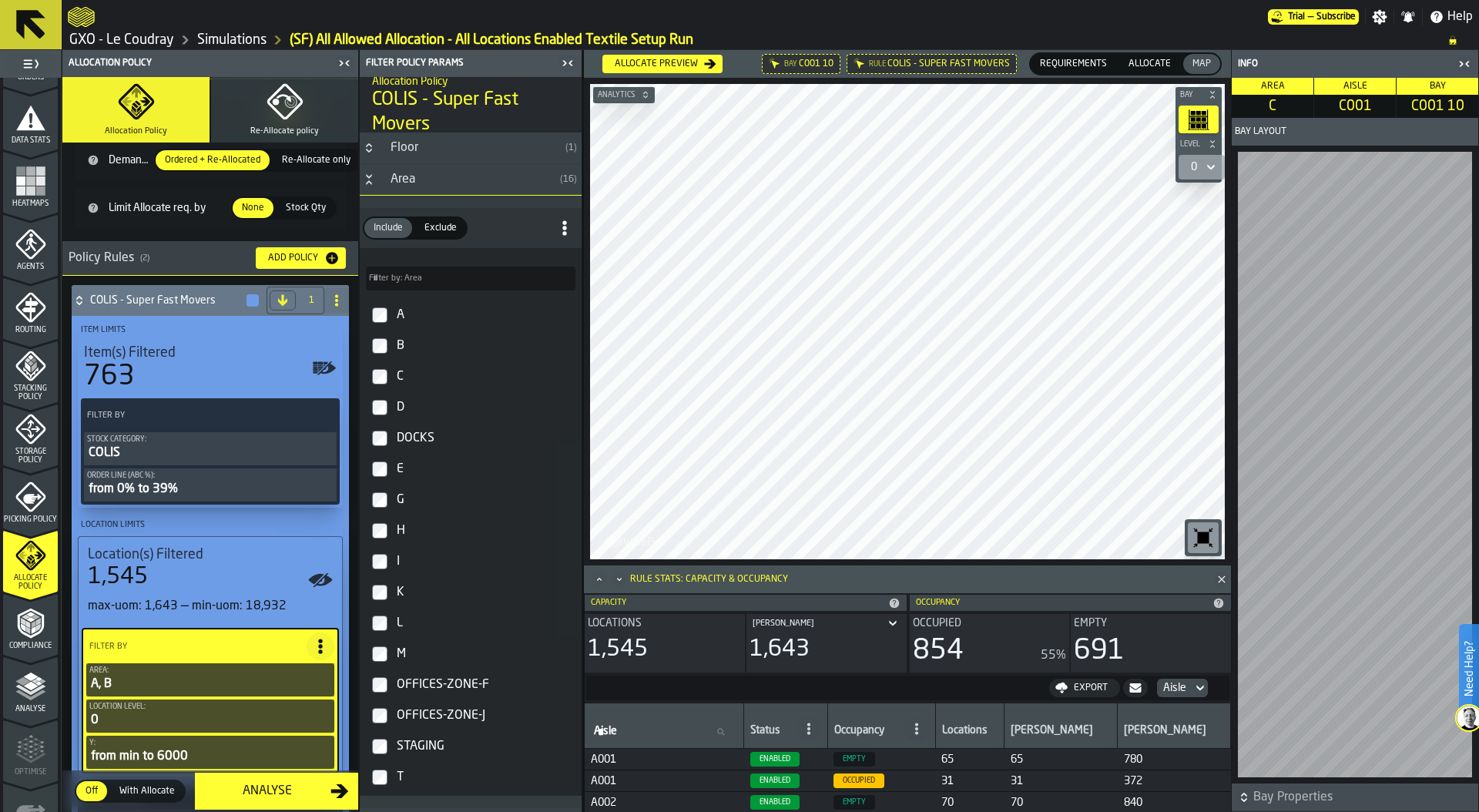
scroll to position [0, 0]
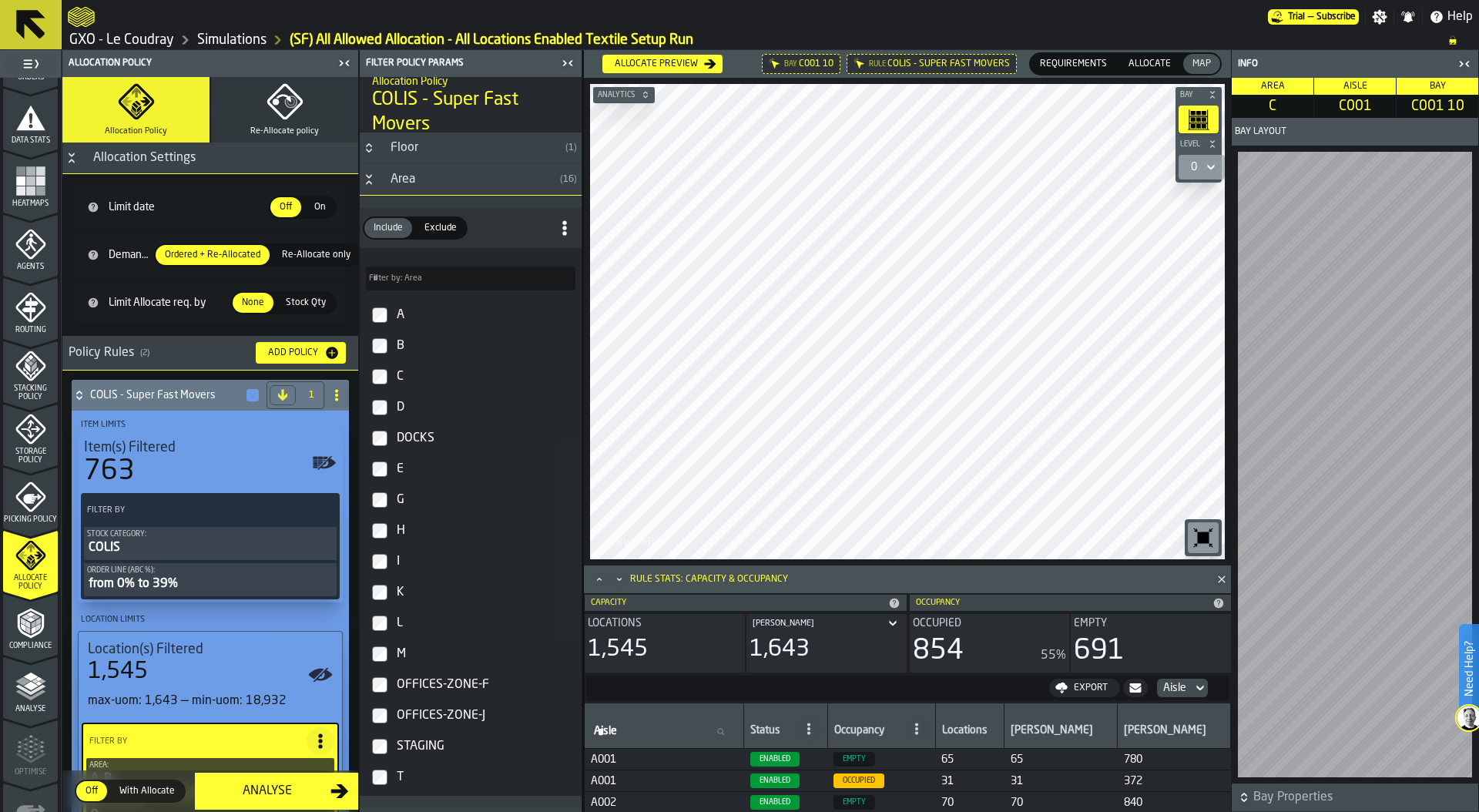
click at [77, 394] on icon at bounding box center [79, 393] width 6 height 4
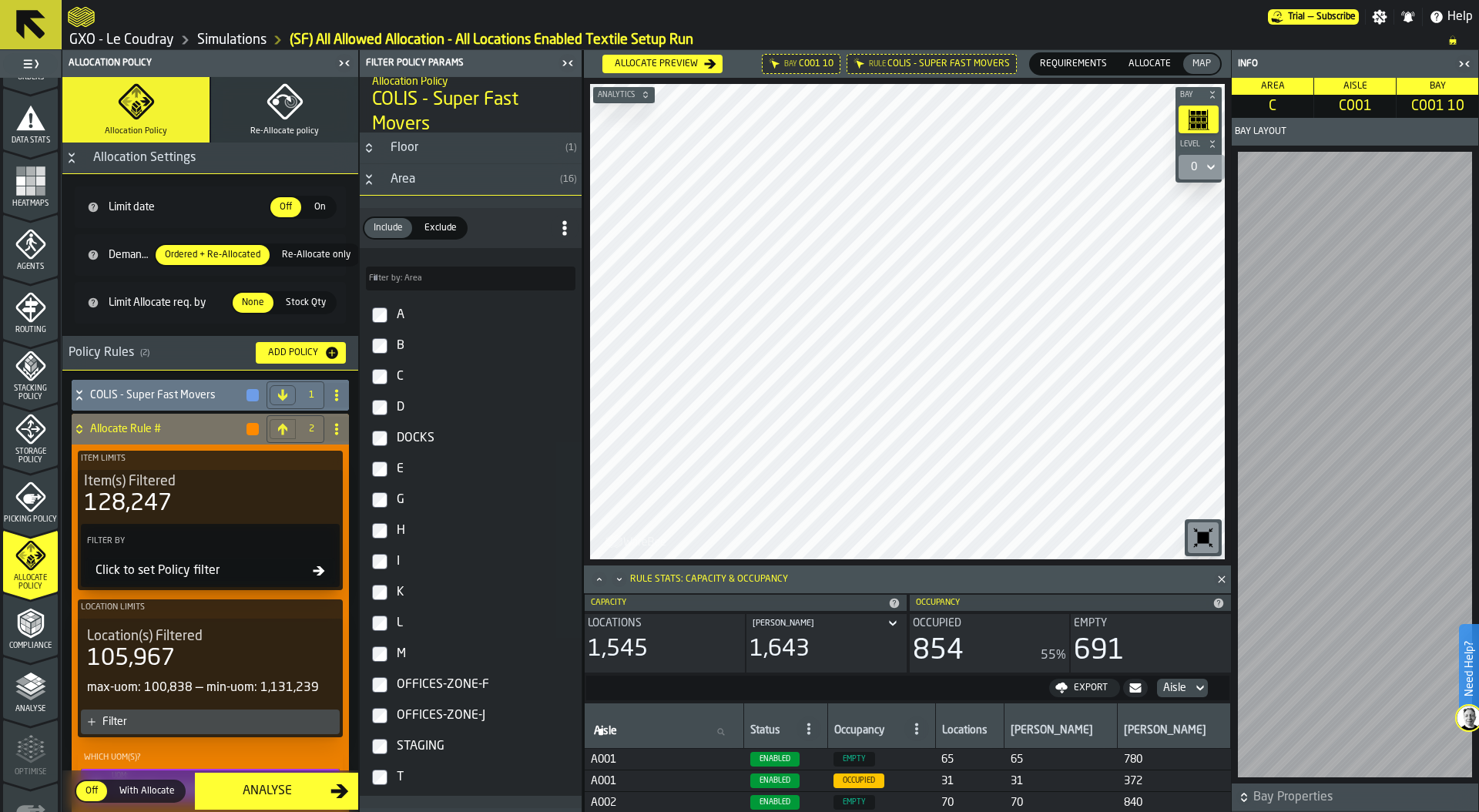
click at [331, 424] on icon at bounding box center [336, 429] width 12 height 12
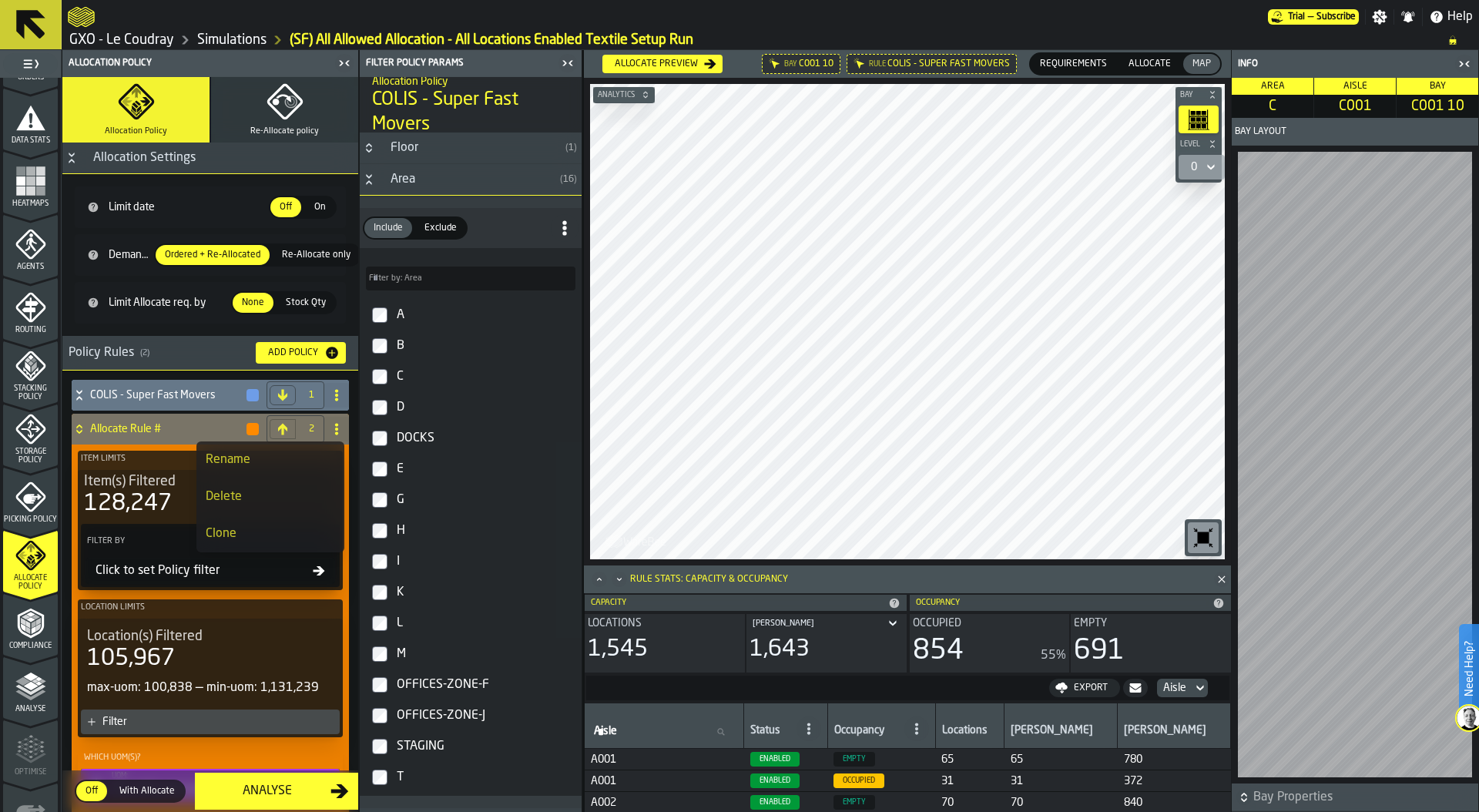
click at [238, 457] on div "Rename" at bounding box center [271, 460] width 129 height 18
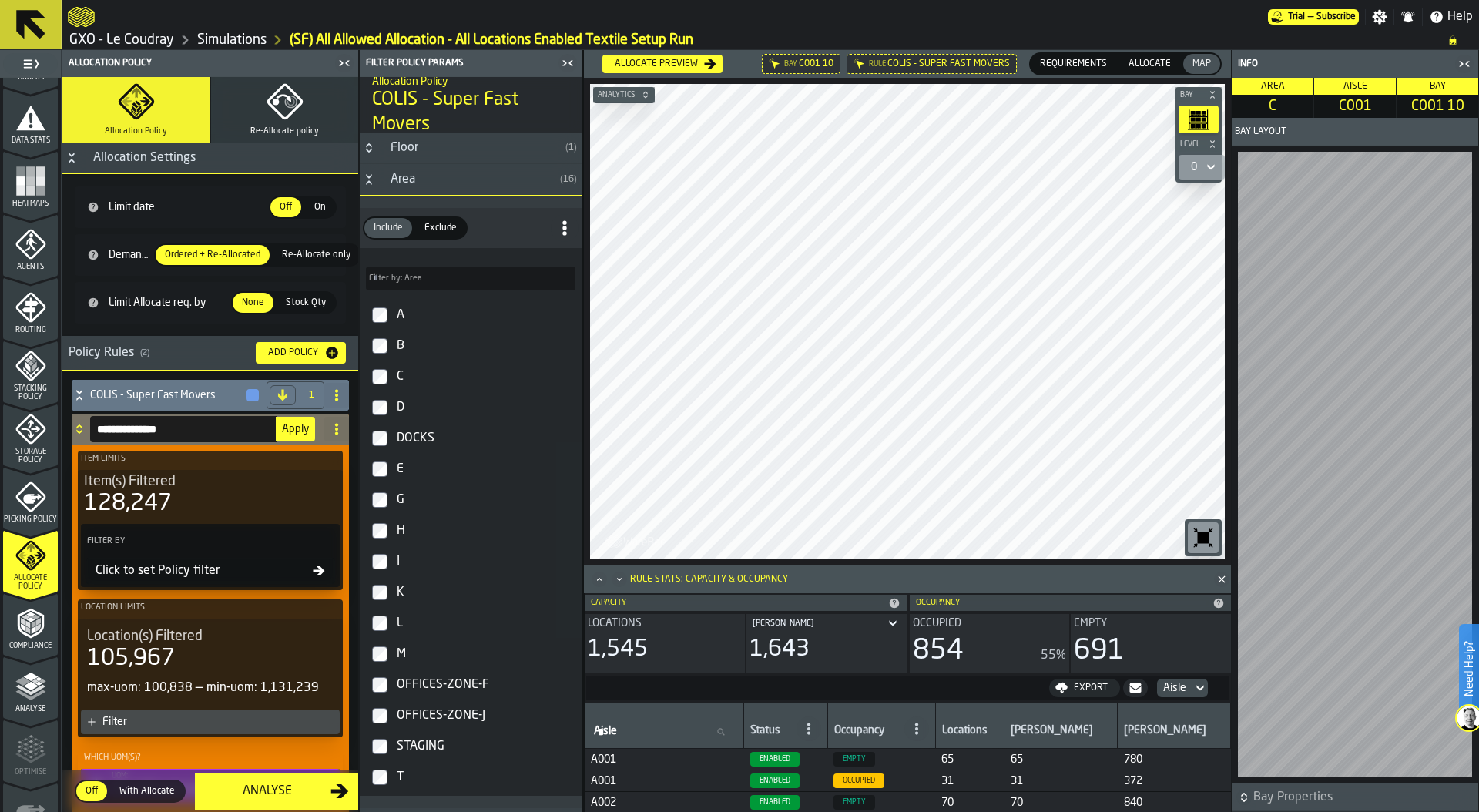
drag, startPoint x: 187, startPoint y: 433, endPoint x: 78, endPoint y: 431, distance: 109.0
click at [78, 431] on div "**********" at bounding box center [195, 429] width 247 height 30
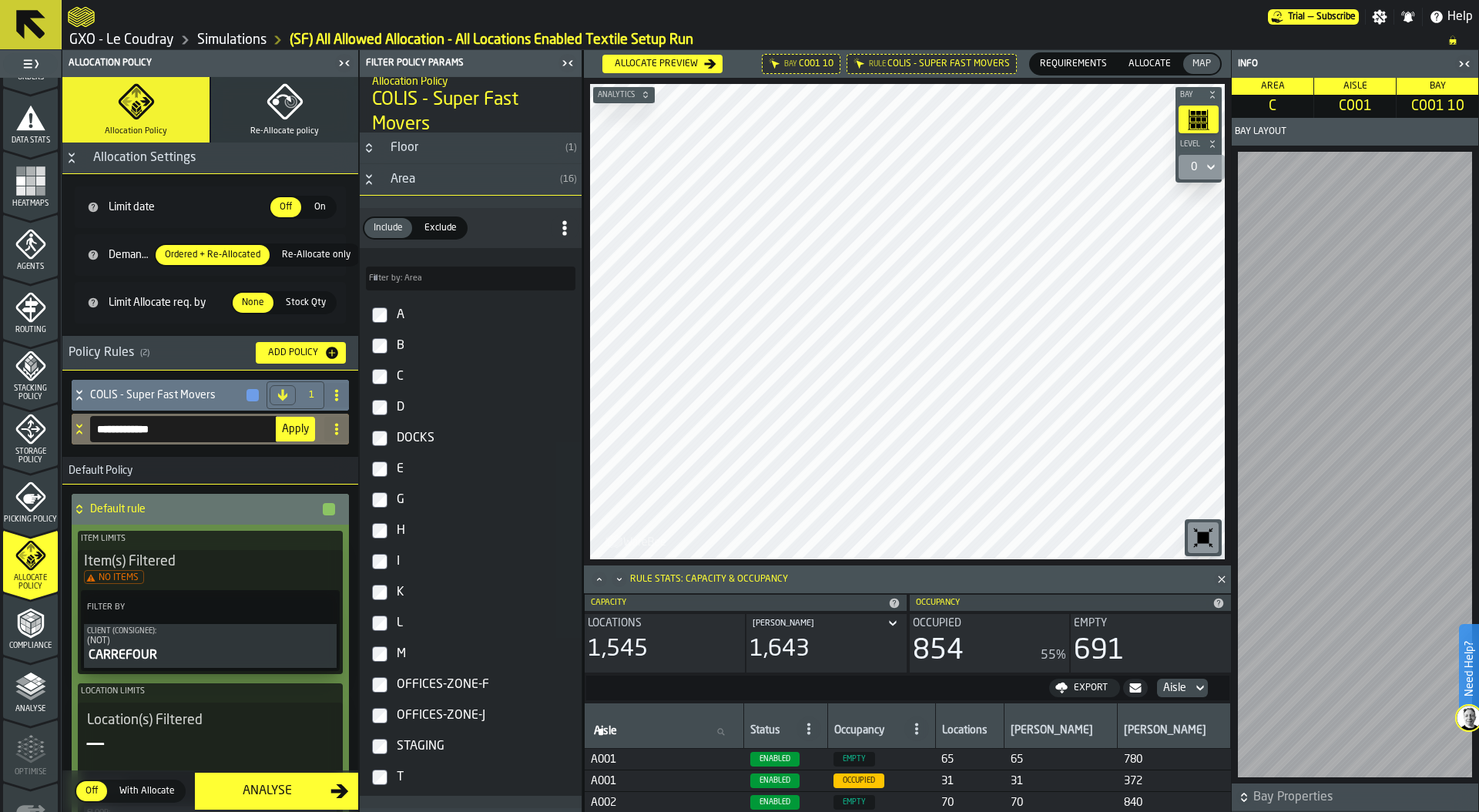
type input "**********"
click at [283, 429] on span "Apply" at bounding box center [295, 430] width 27 height 11
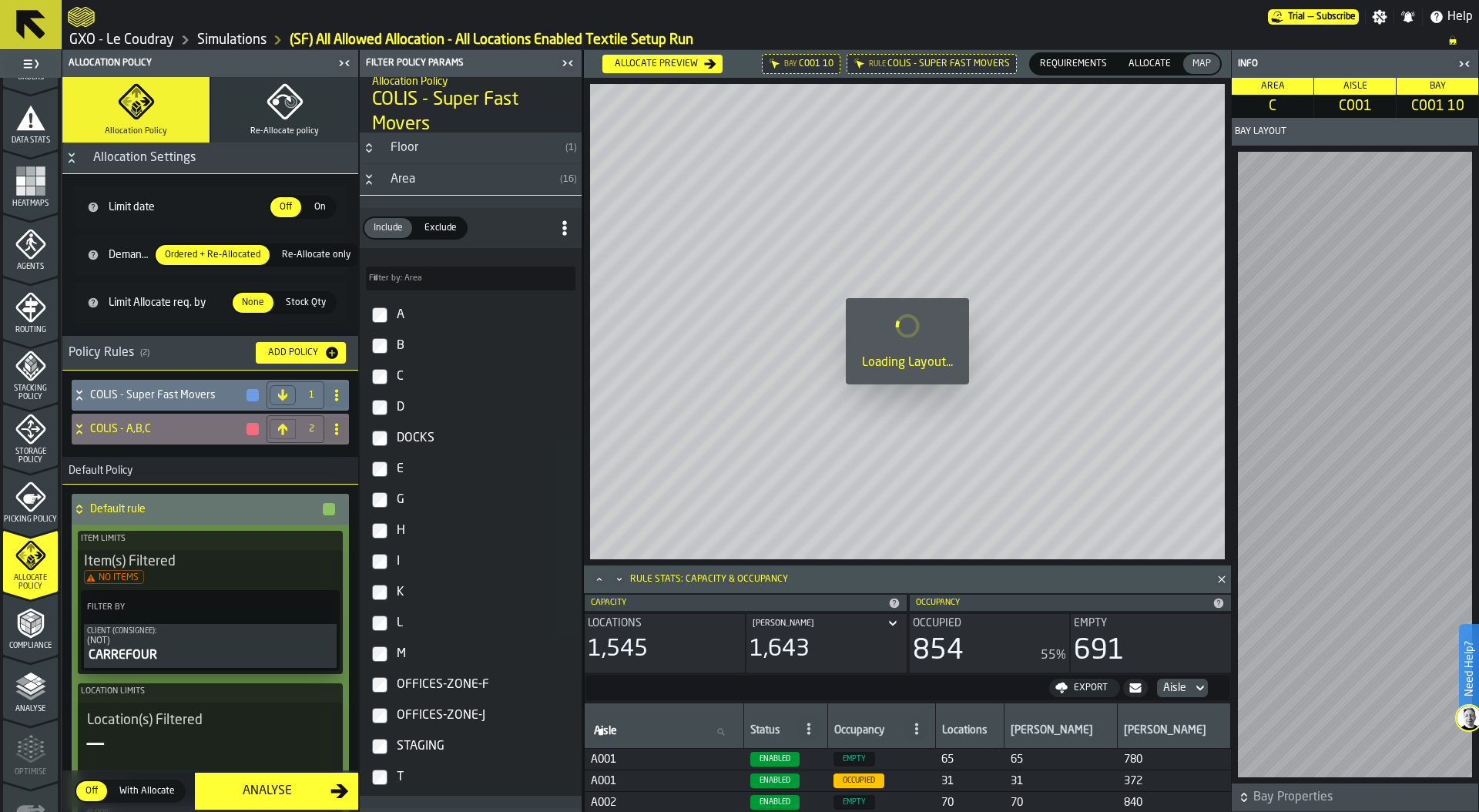
click at [79, 430] on icon at bounding box center [79, 431] width 6 height 4
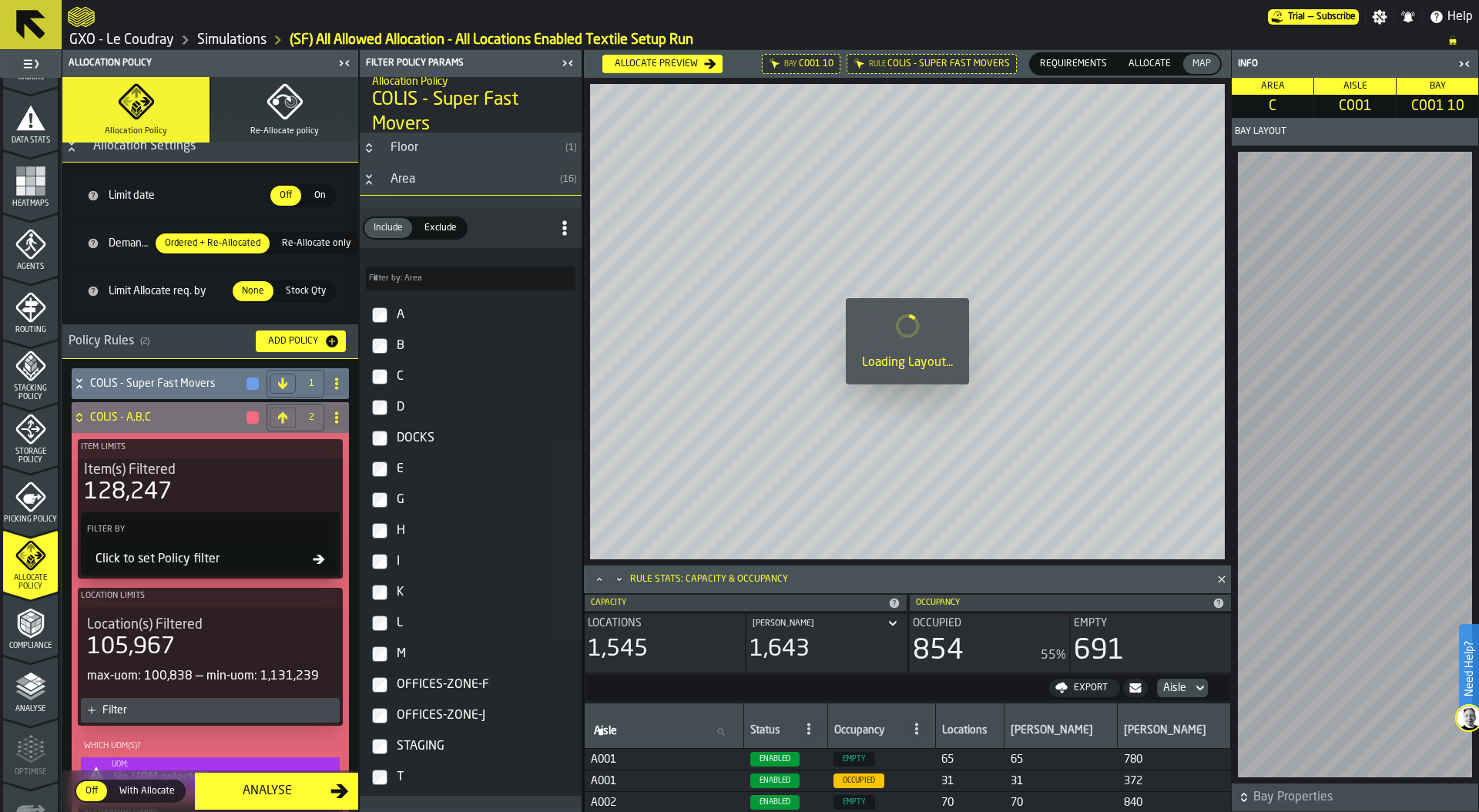
scroll to position [17, 0]
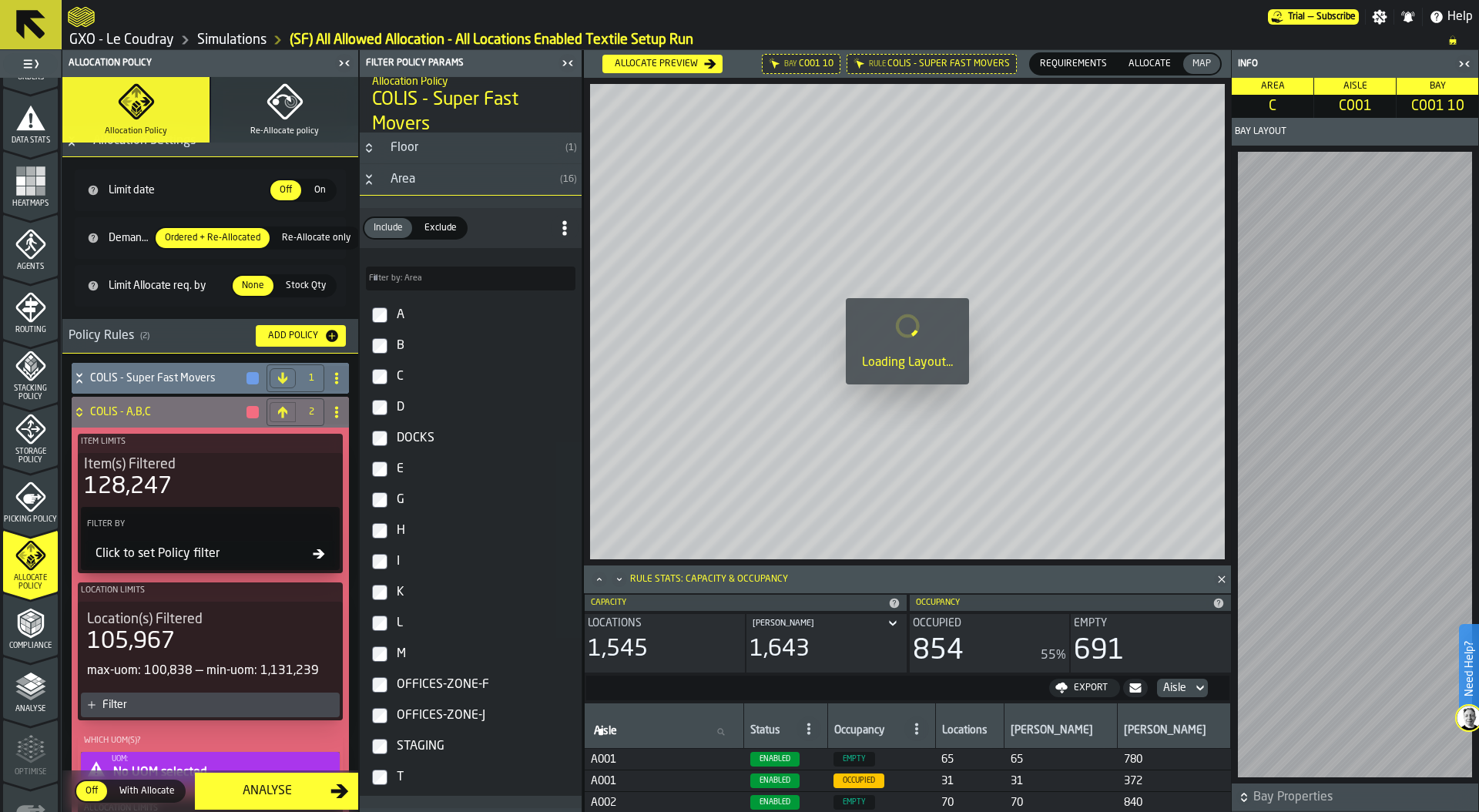
click at [214, 560] on div "Click to set Policy filter" at bounding box center [201, 554] width 224 height 18
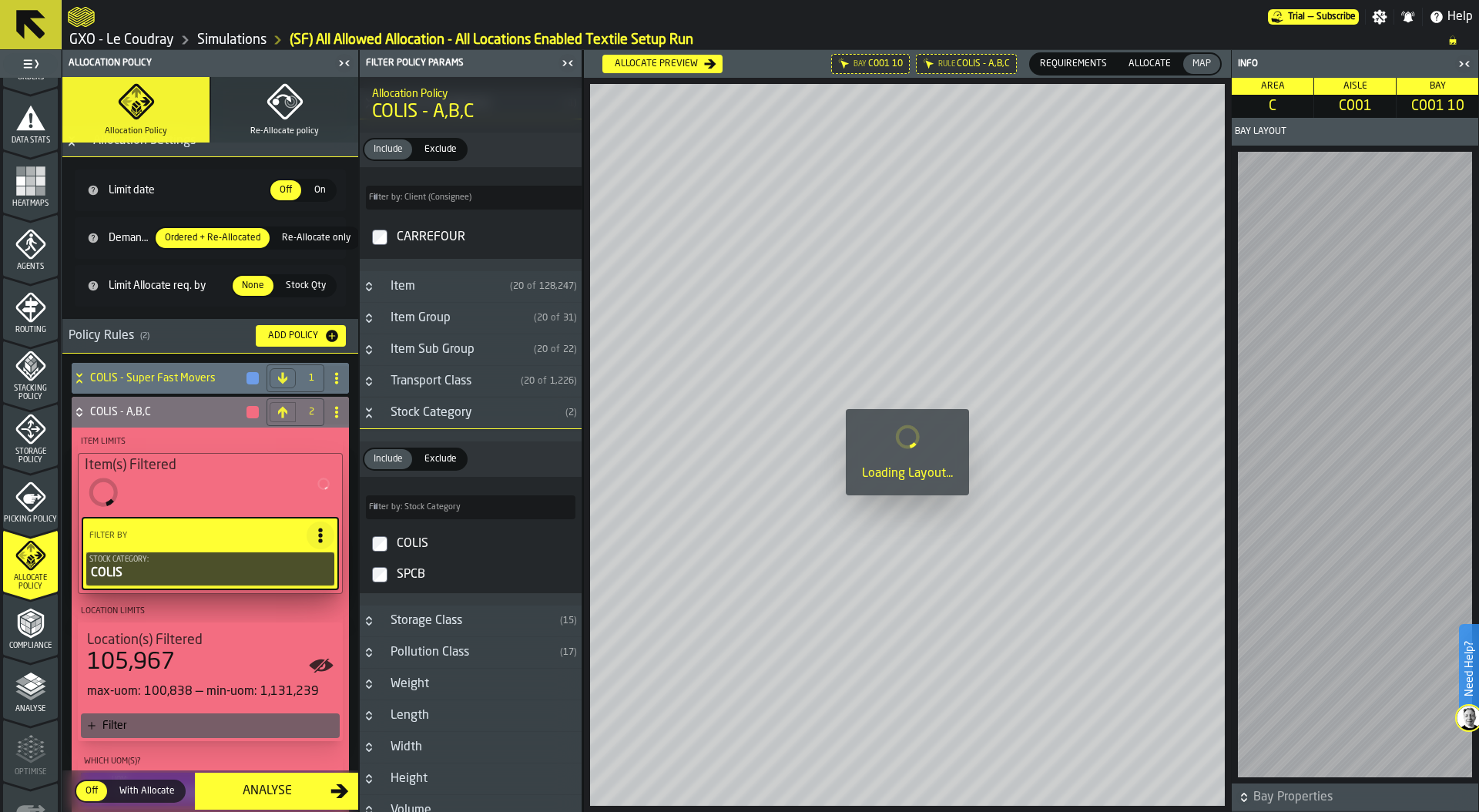
type input "***"
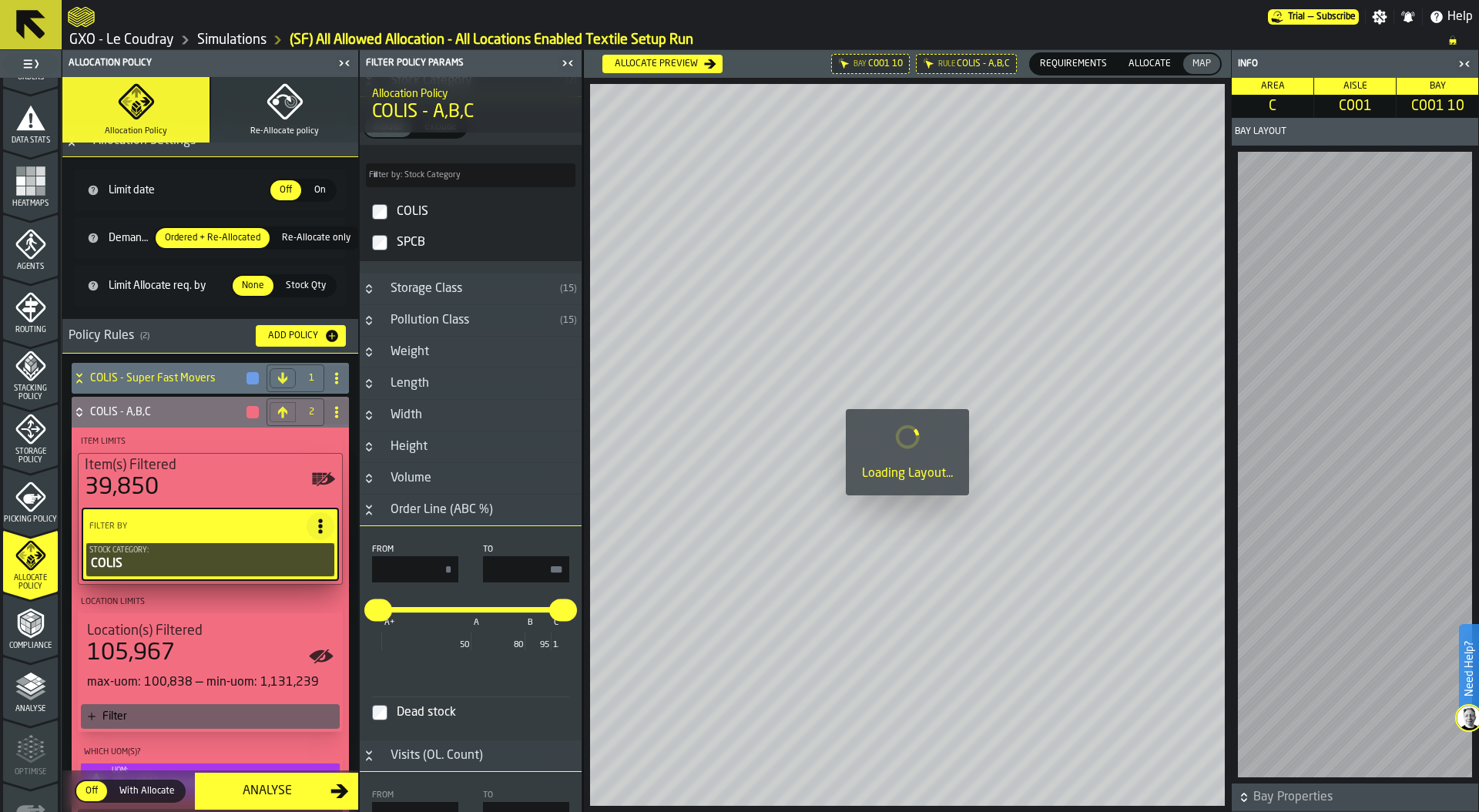
scroll to position [406, 0]
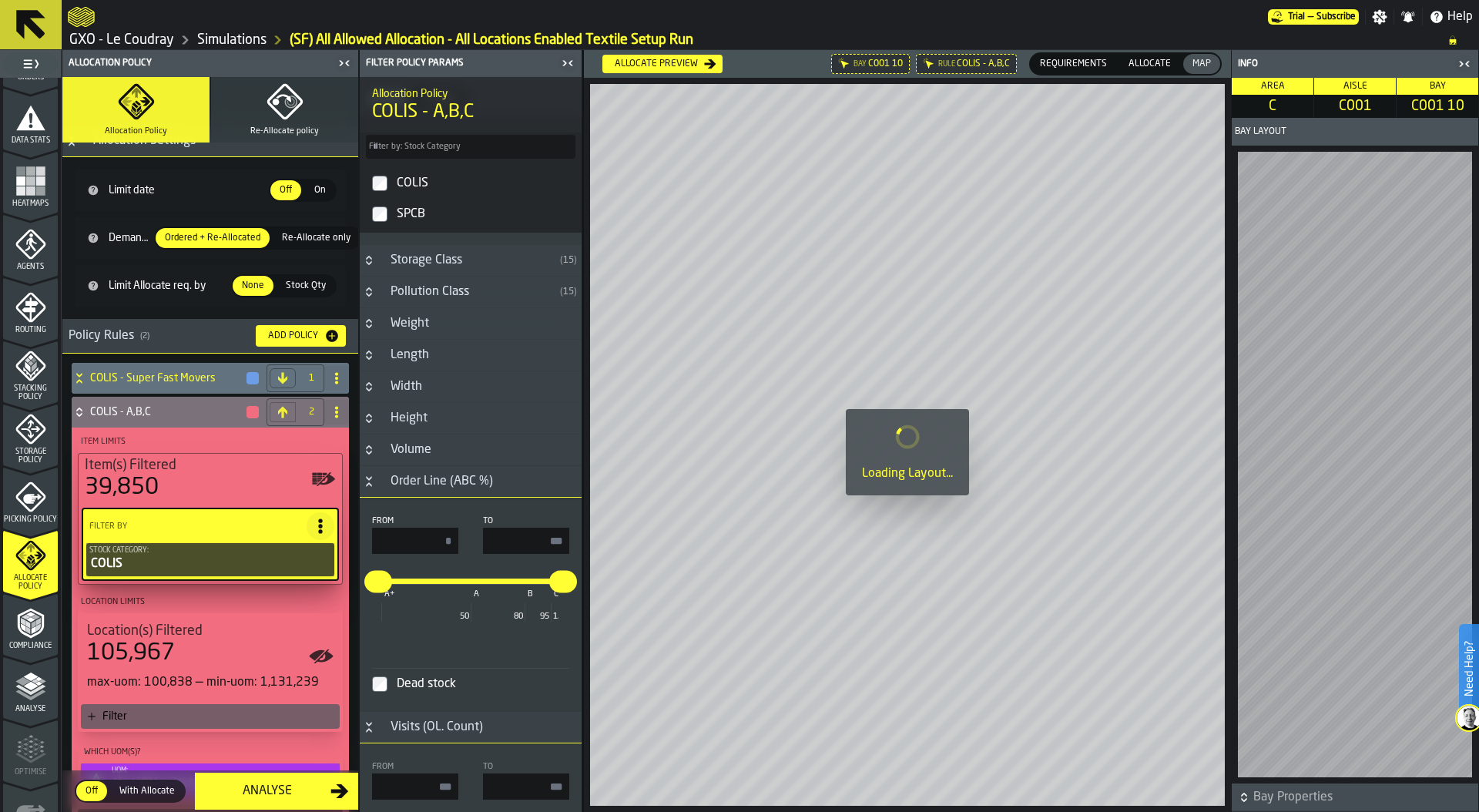
drag, startPoint x: 440, startPoint y: 540, endPoint x: 514, endPoint y: 540, distance: 74.0
click at [513, 540] on div "From * To ***" at bounding box center [470, 535] width 197 height 38
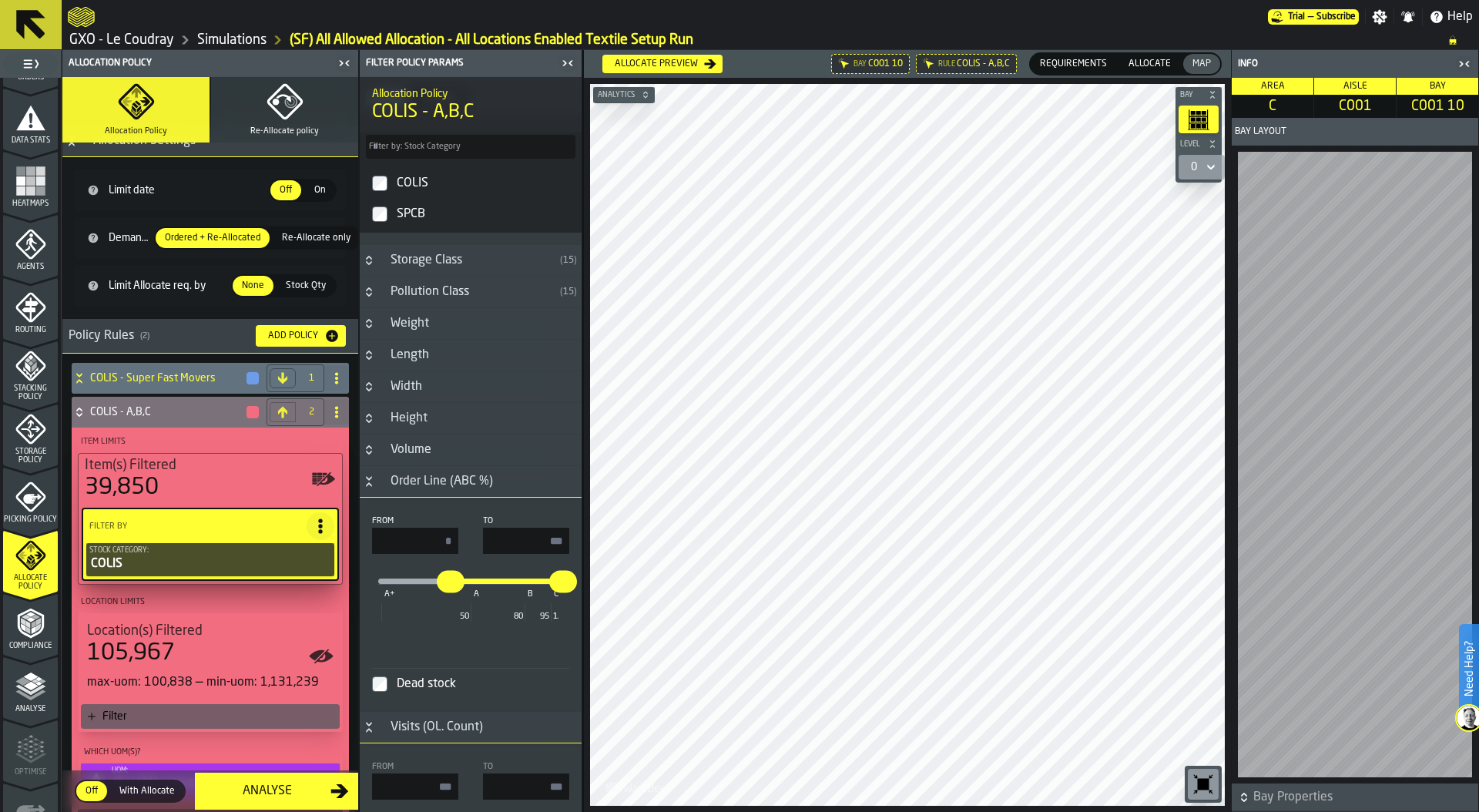
type input "**"
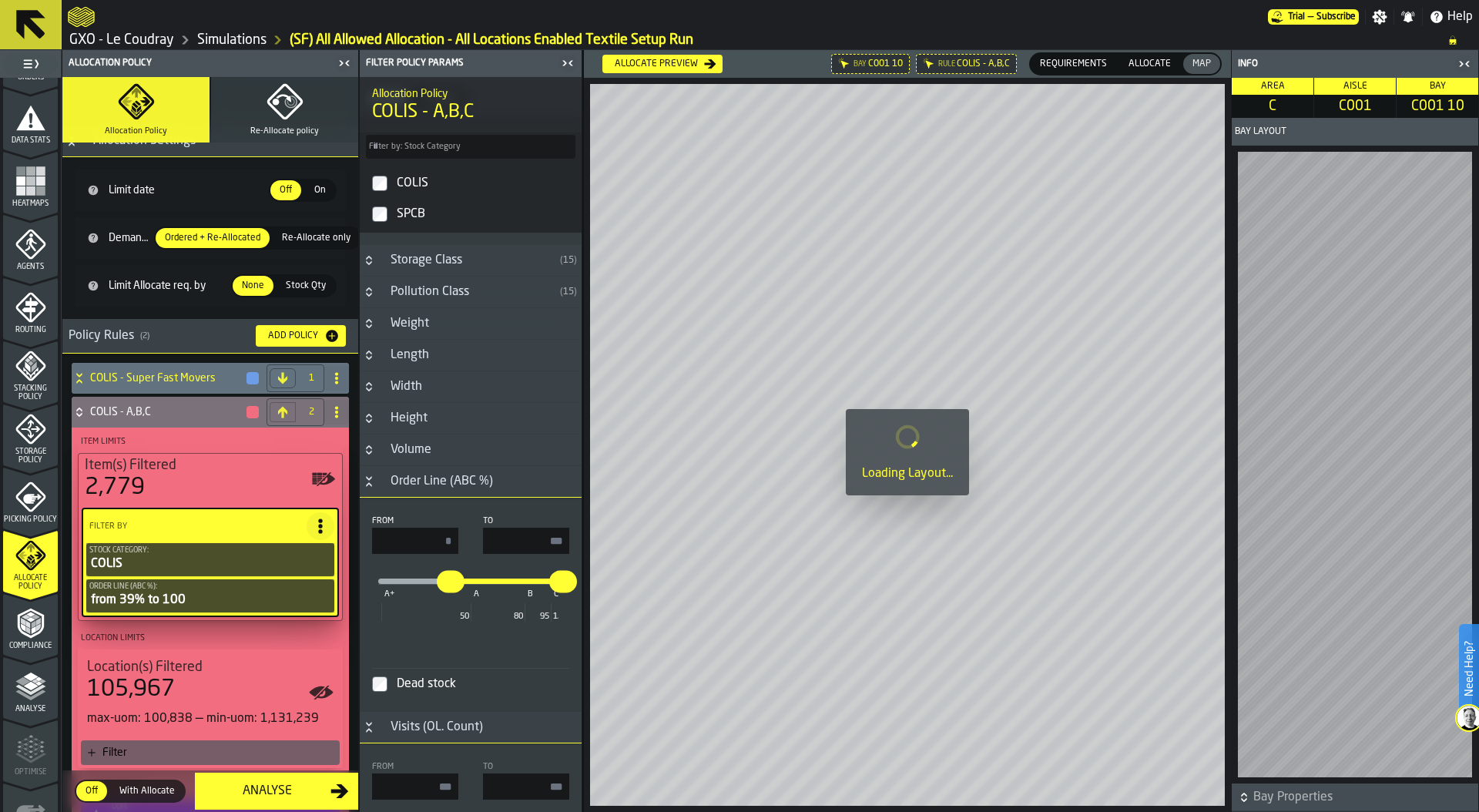
type input "***"
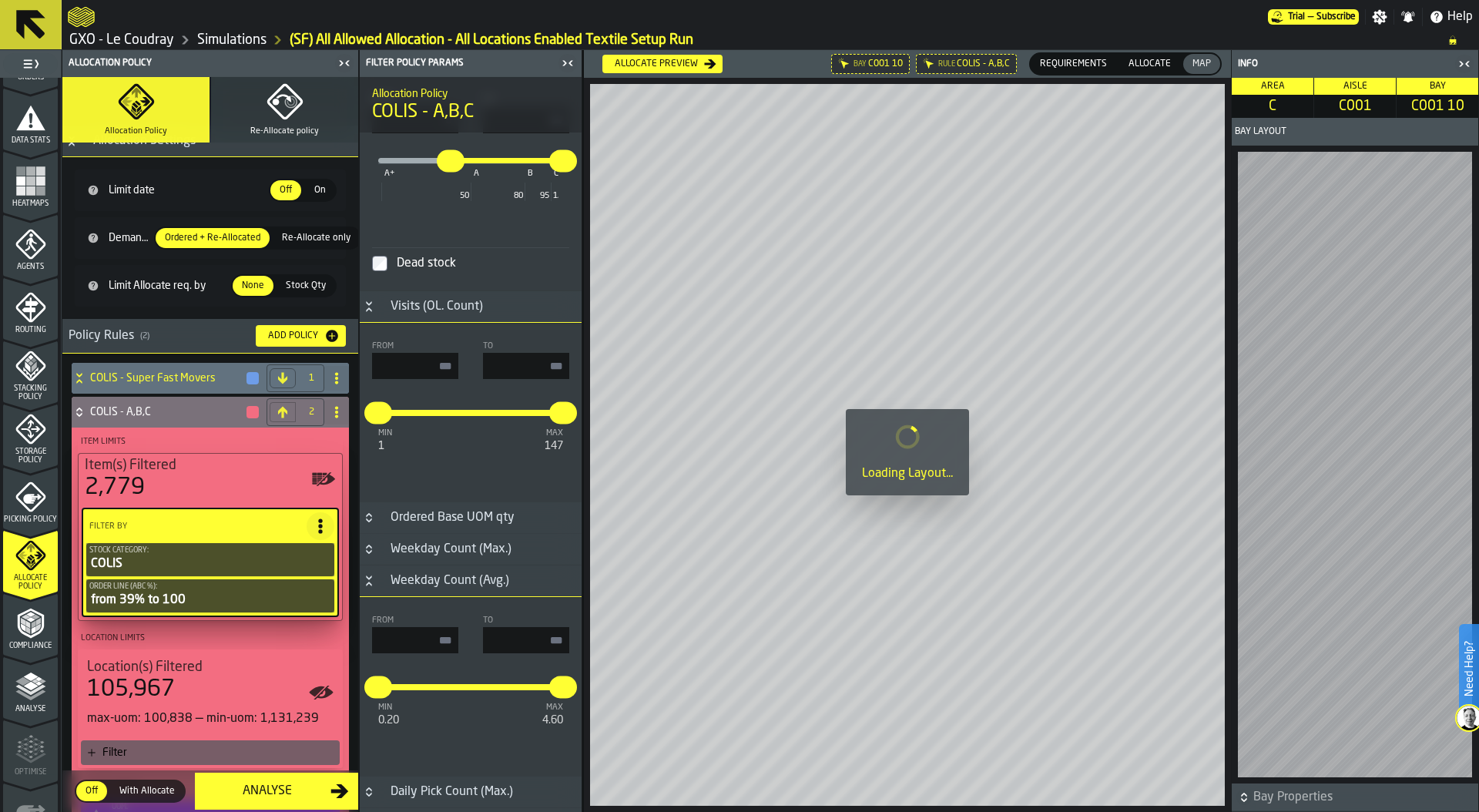
scroll to position [847, 0]
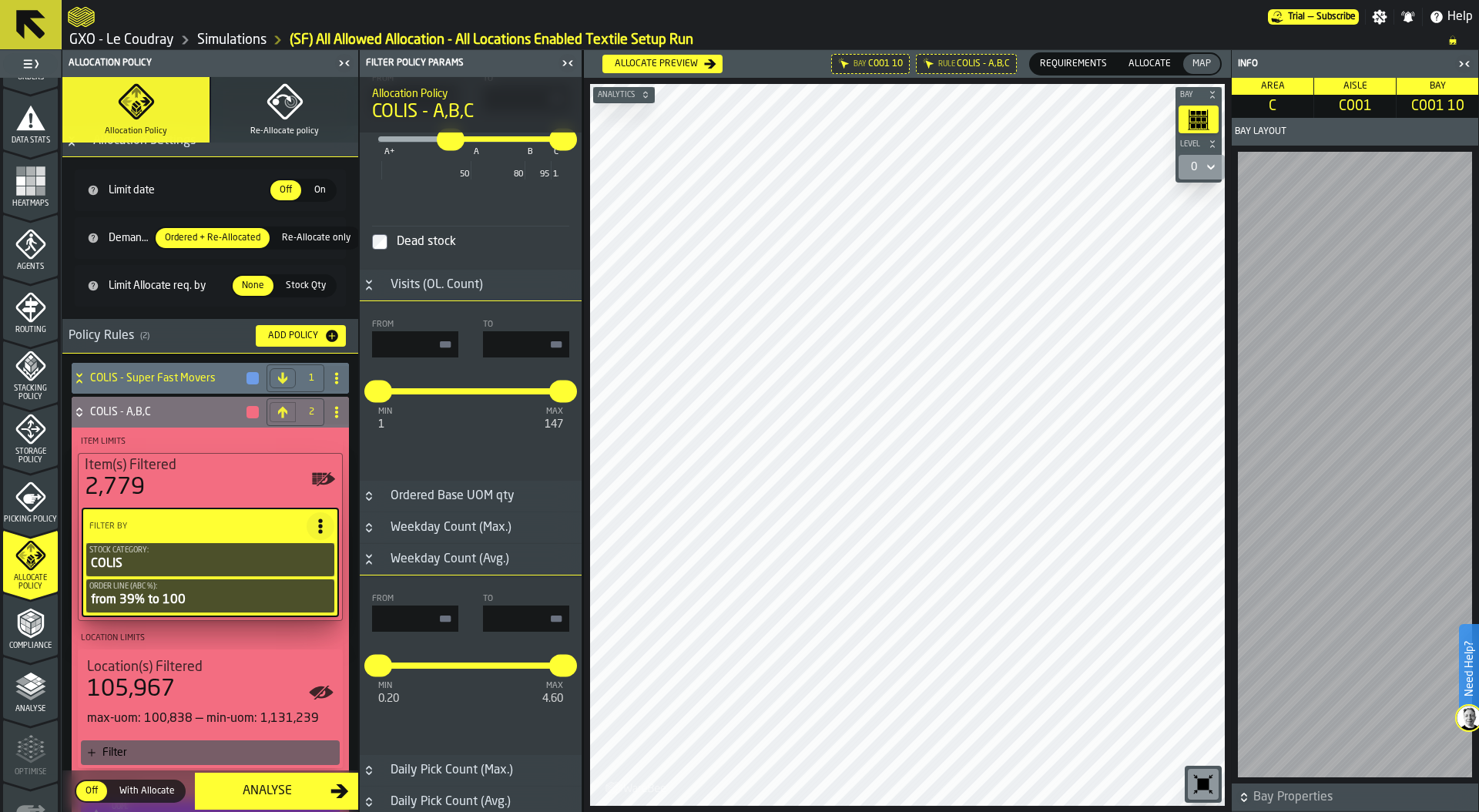
click at [166, 753] on div "Filter" at bounding box center [218, 752] width 231 height 12
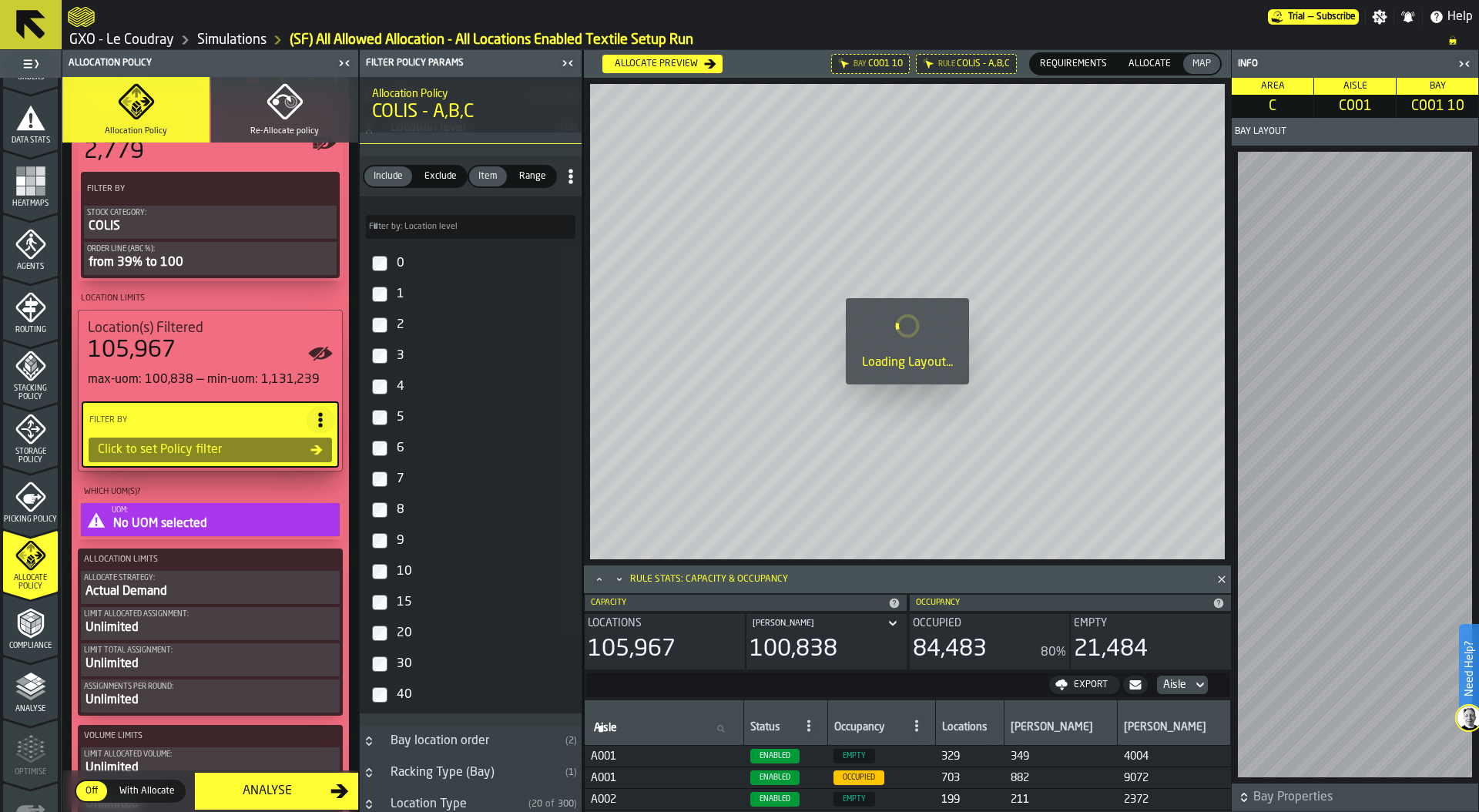
scroll to position [942, 0]
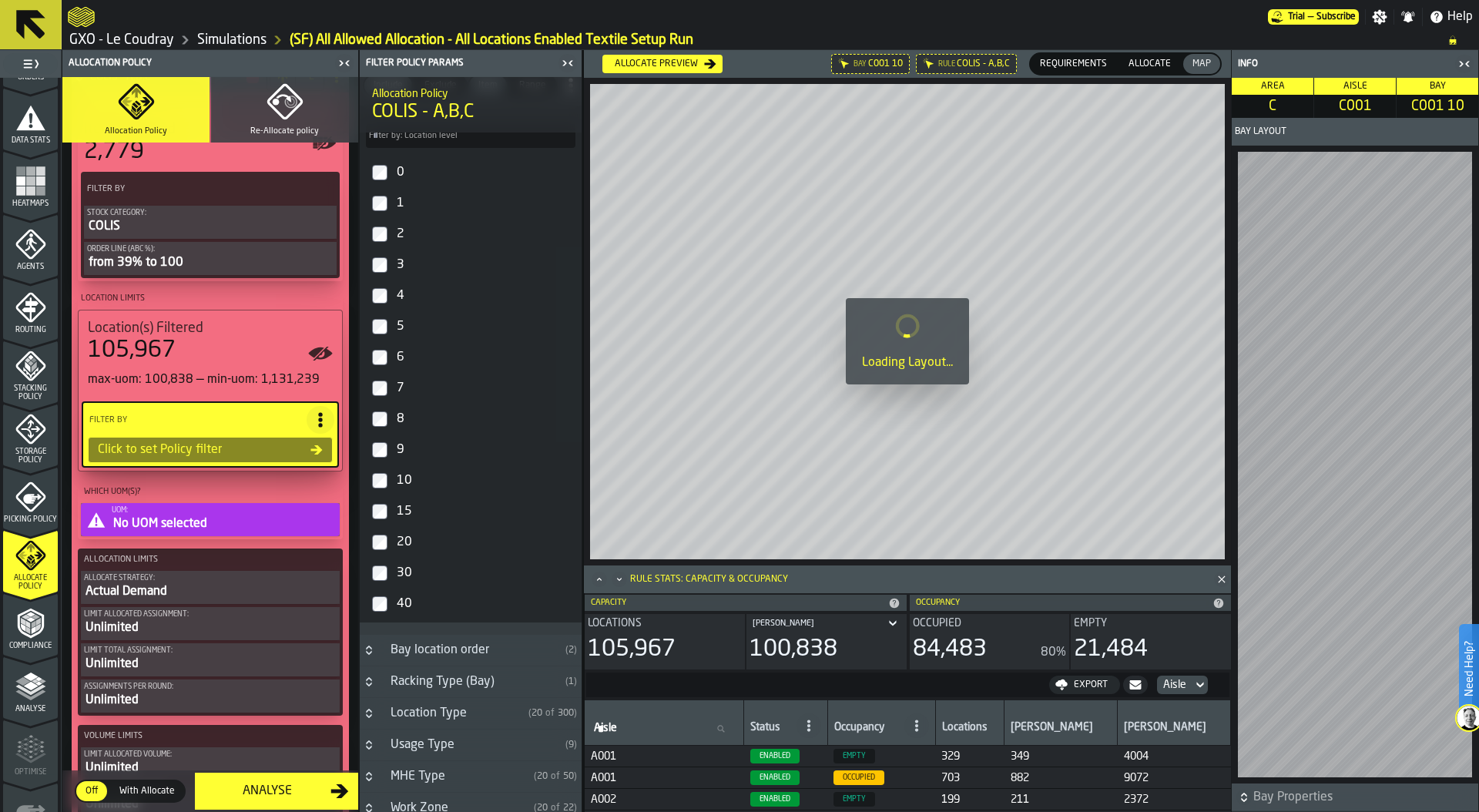
click at [243, 522] on div "No UOM selected" at bounding box center [224, 524] width 225 height 18
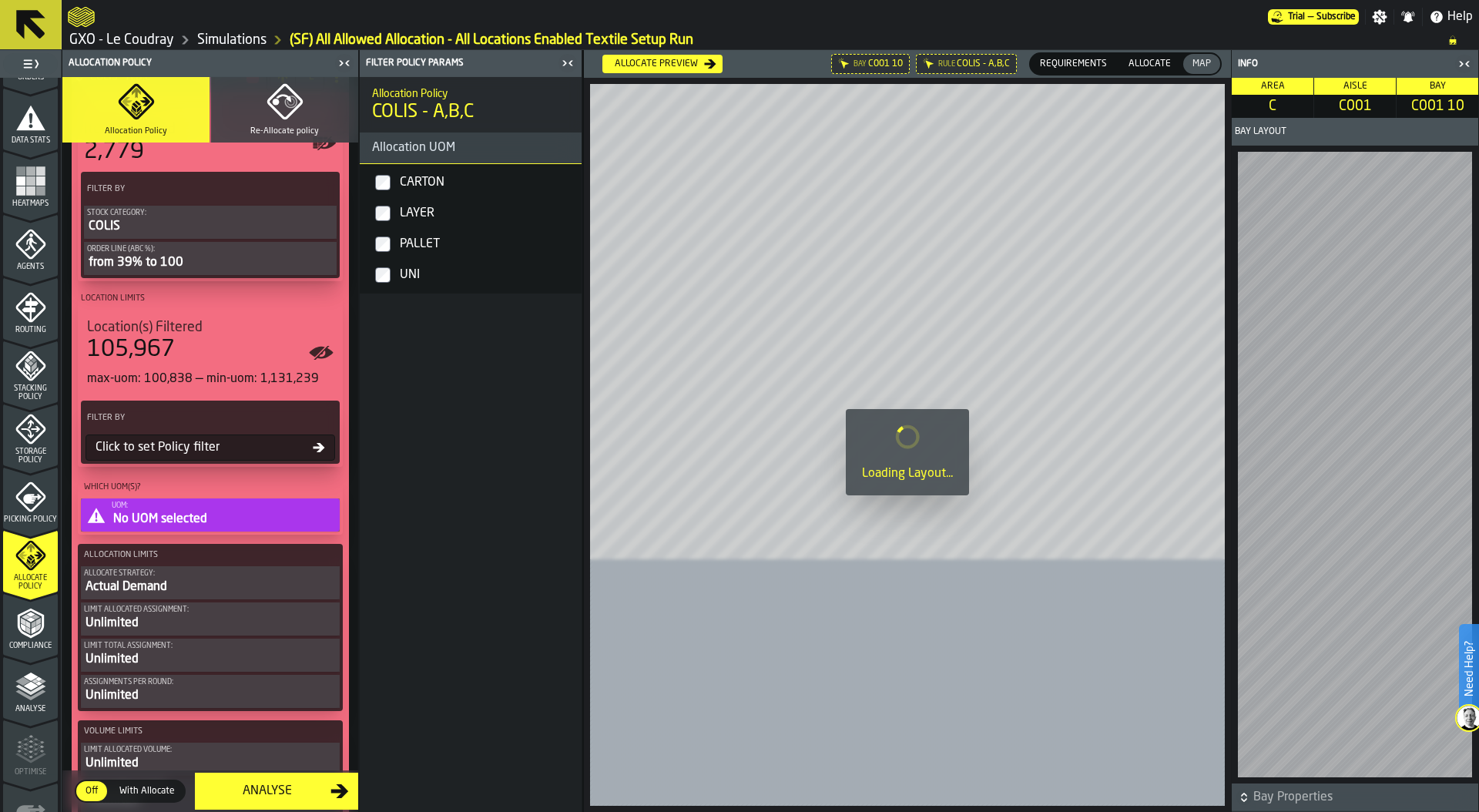
scroll to position [0, 0]
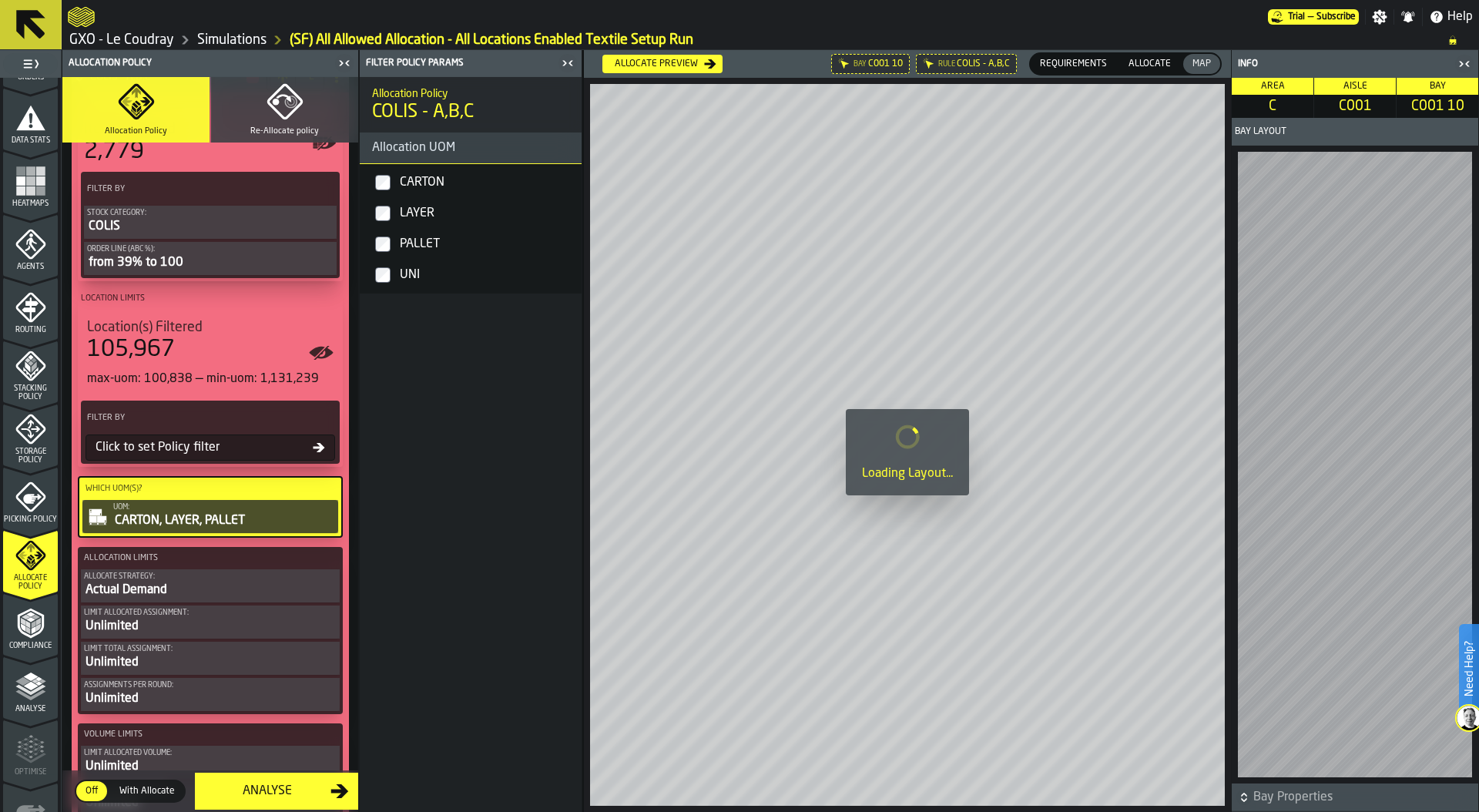
click at [380, 283] on label "UNI" at bounding box center [470, 274] width 215 height 30
click at [195, 450] on div "Click to set Policy filter" at bounding box center [201, 448] width 224 height 18
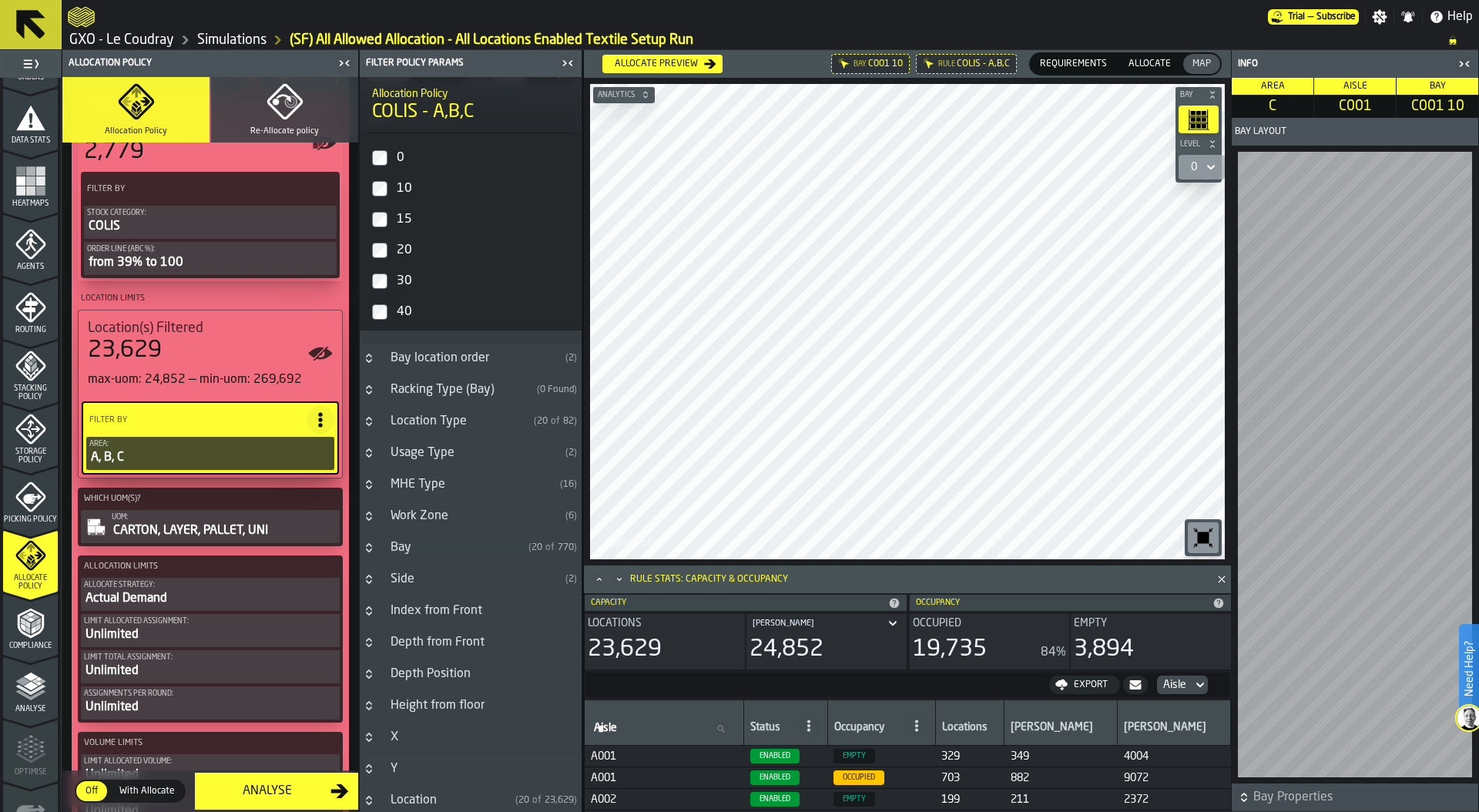
scroll to position [958, 0]
click at [373, 764] on icon "Button-Y-closed" at bounding box center [369, 764] width 12 height 12
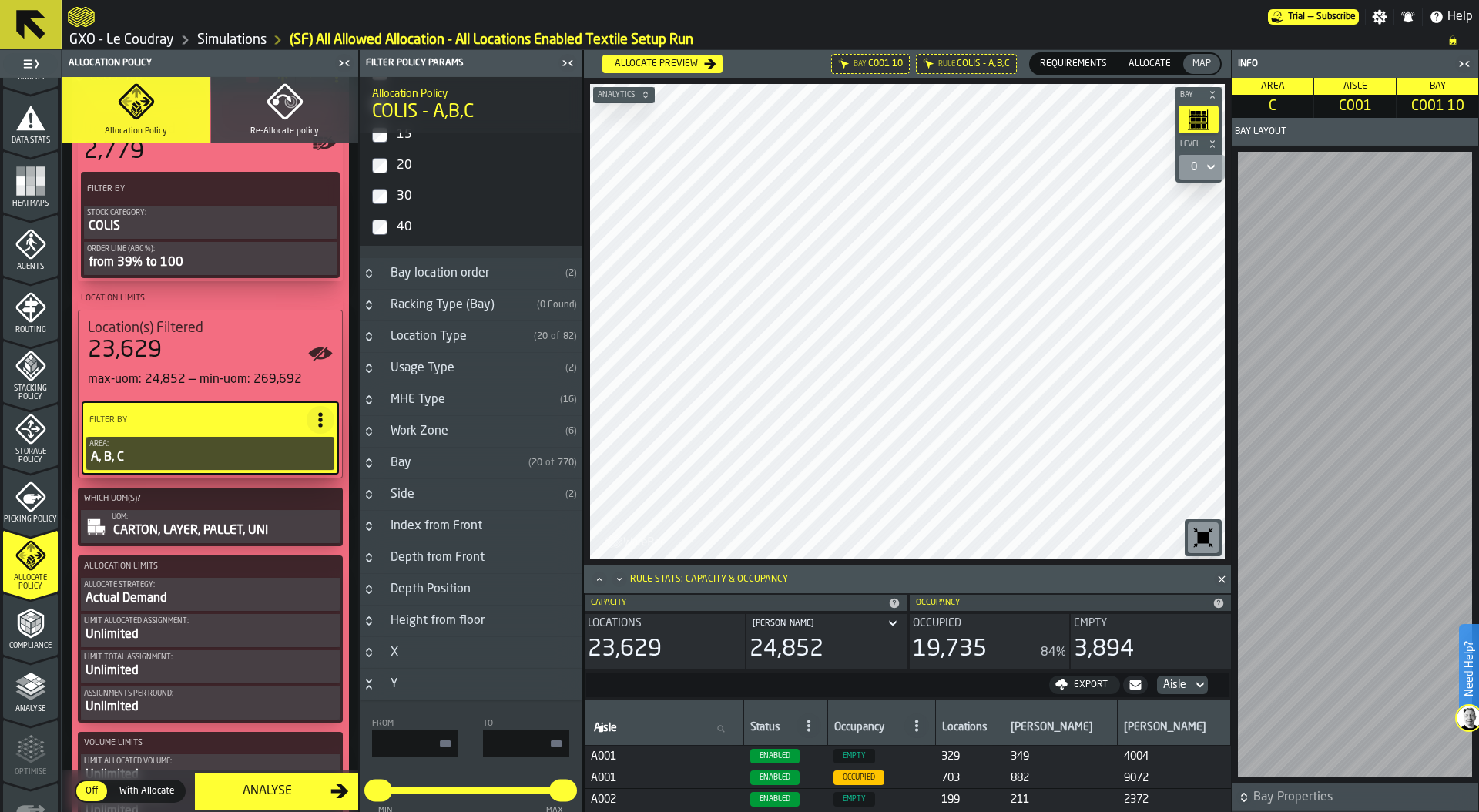
scroll to position [1138, 0]
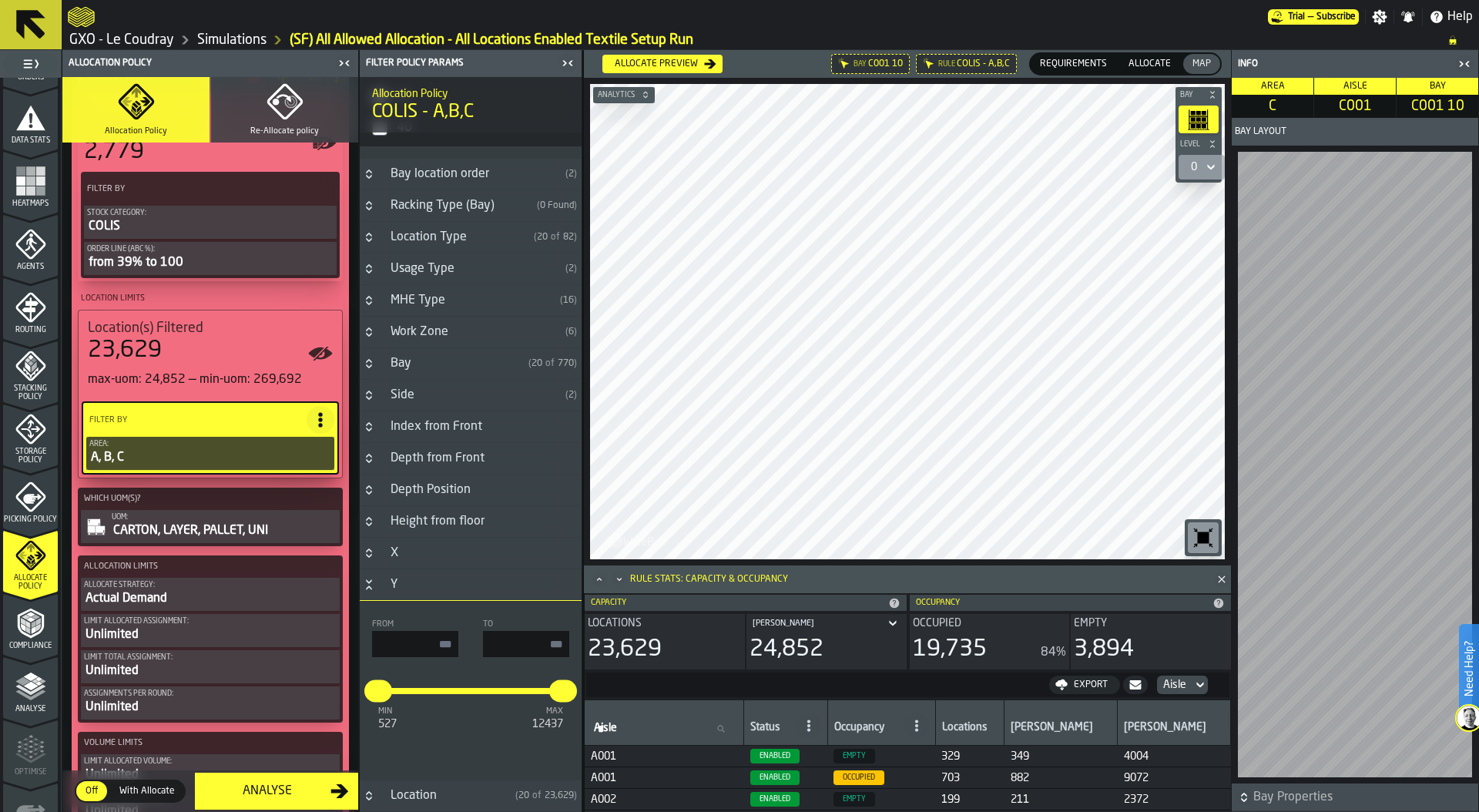
click at [418, 642] on input "input-value-" at bounding box center [415, 644] width 86 height 26
type input "****"
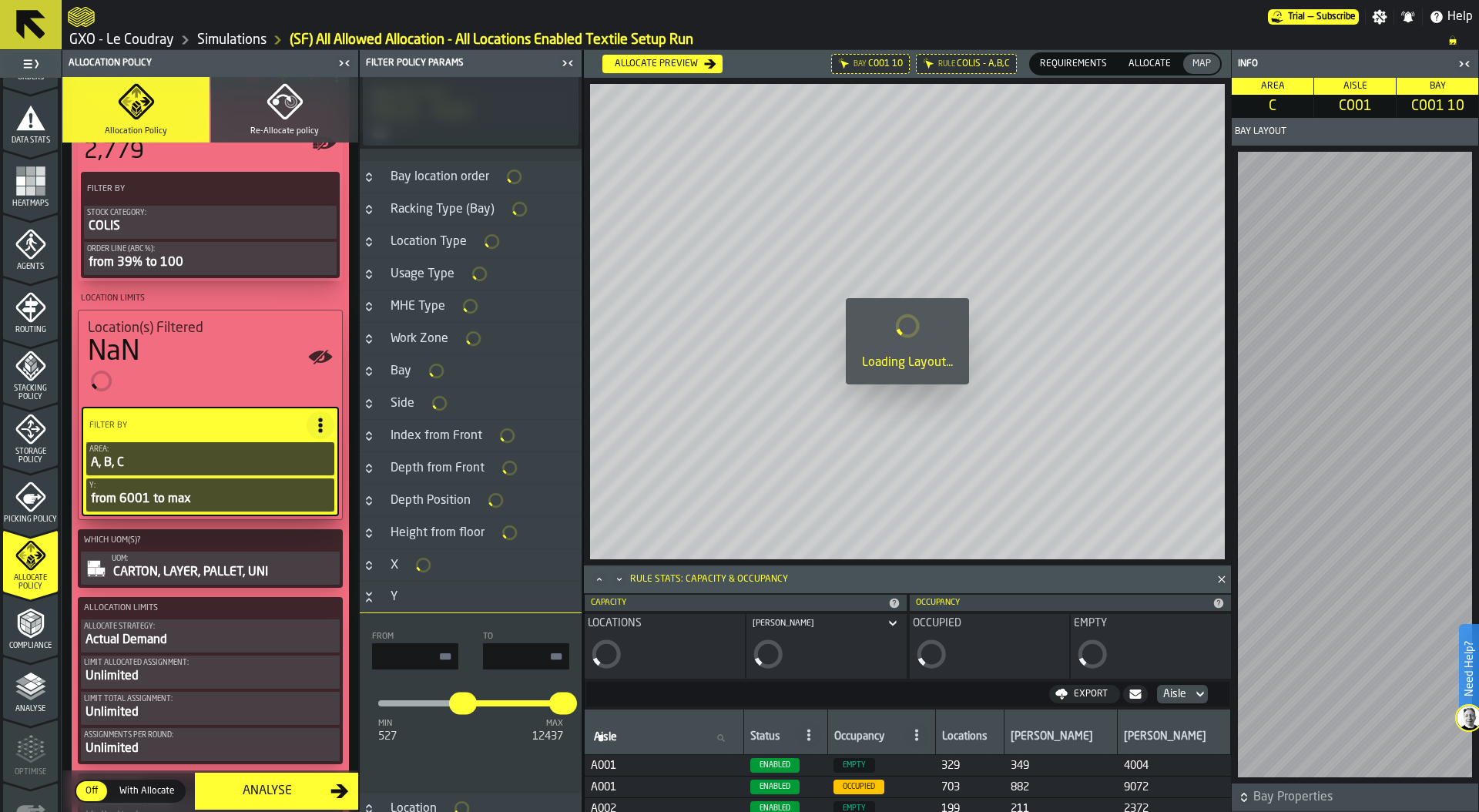
scroll to position [1142, 0]
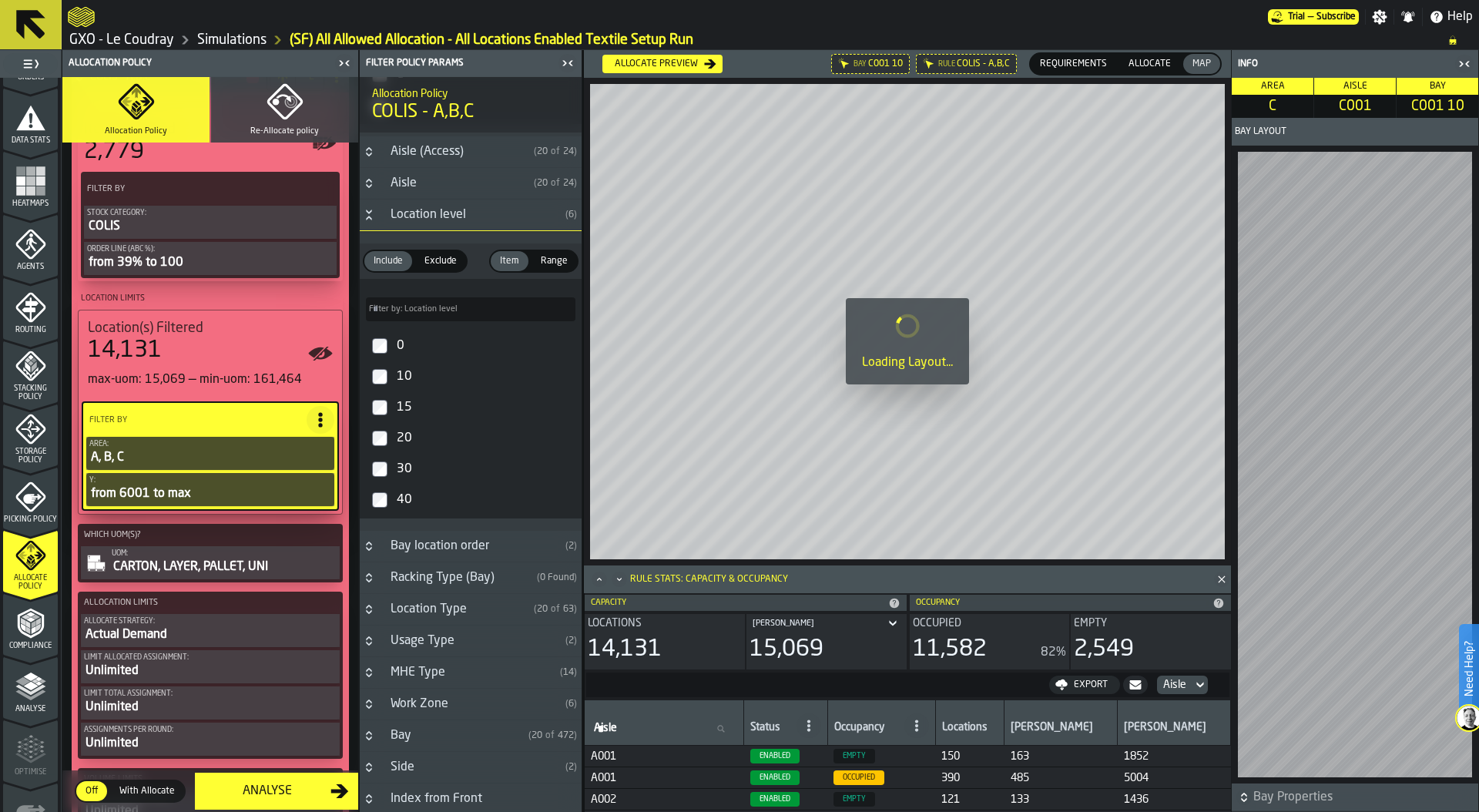
click at [411, 345] on div "0" at bounding box center [484, 345] width 182 height 25
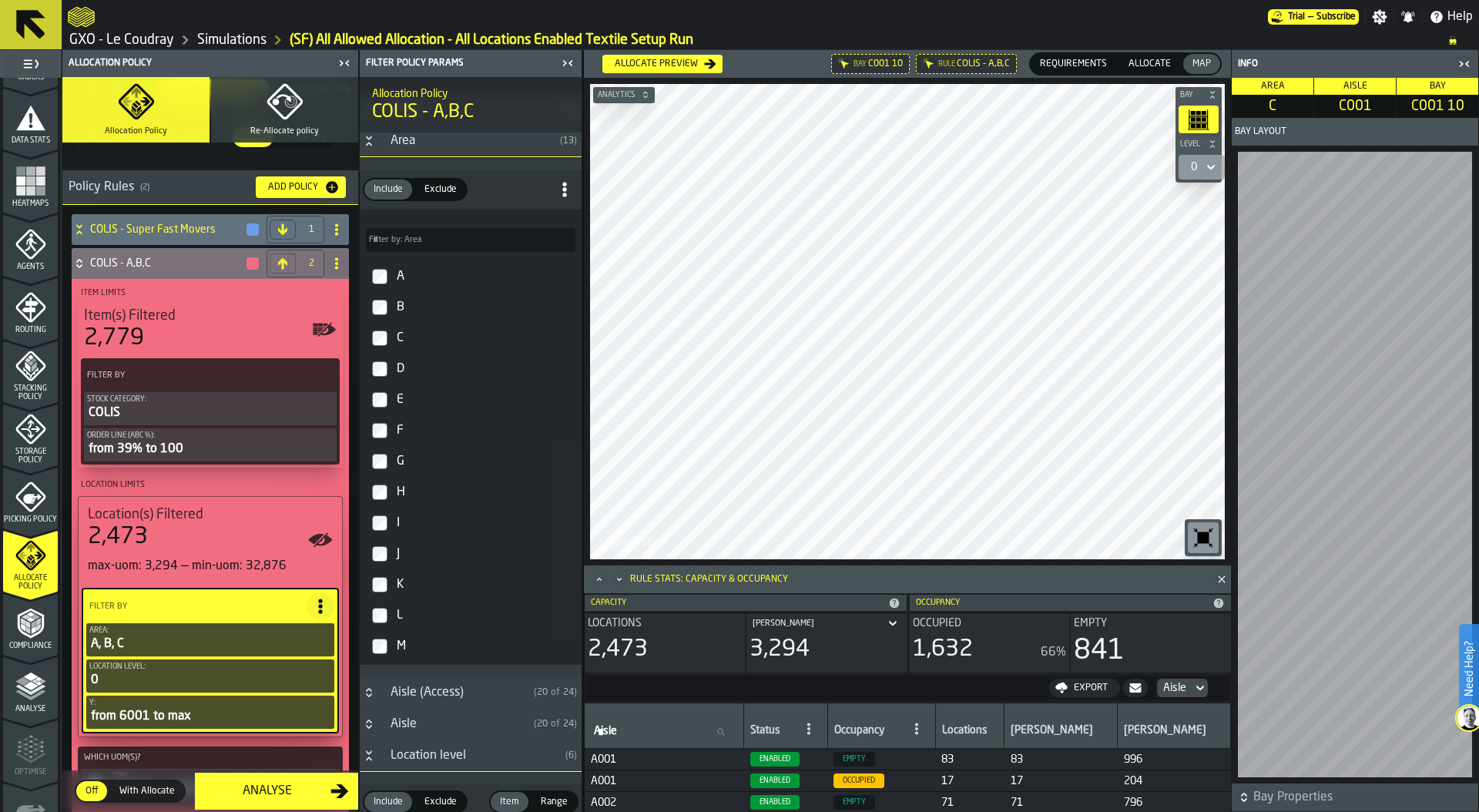
scroll to position [0, 0]
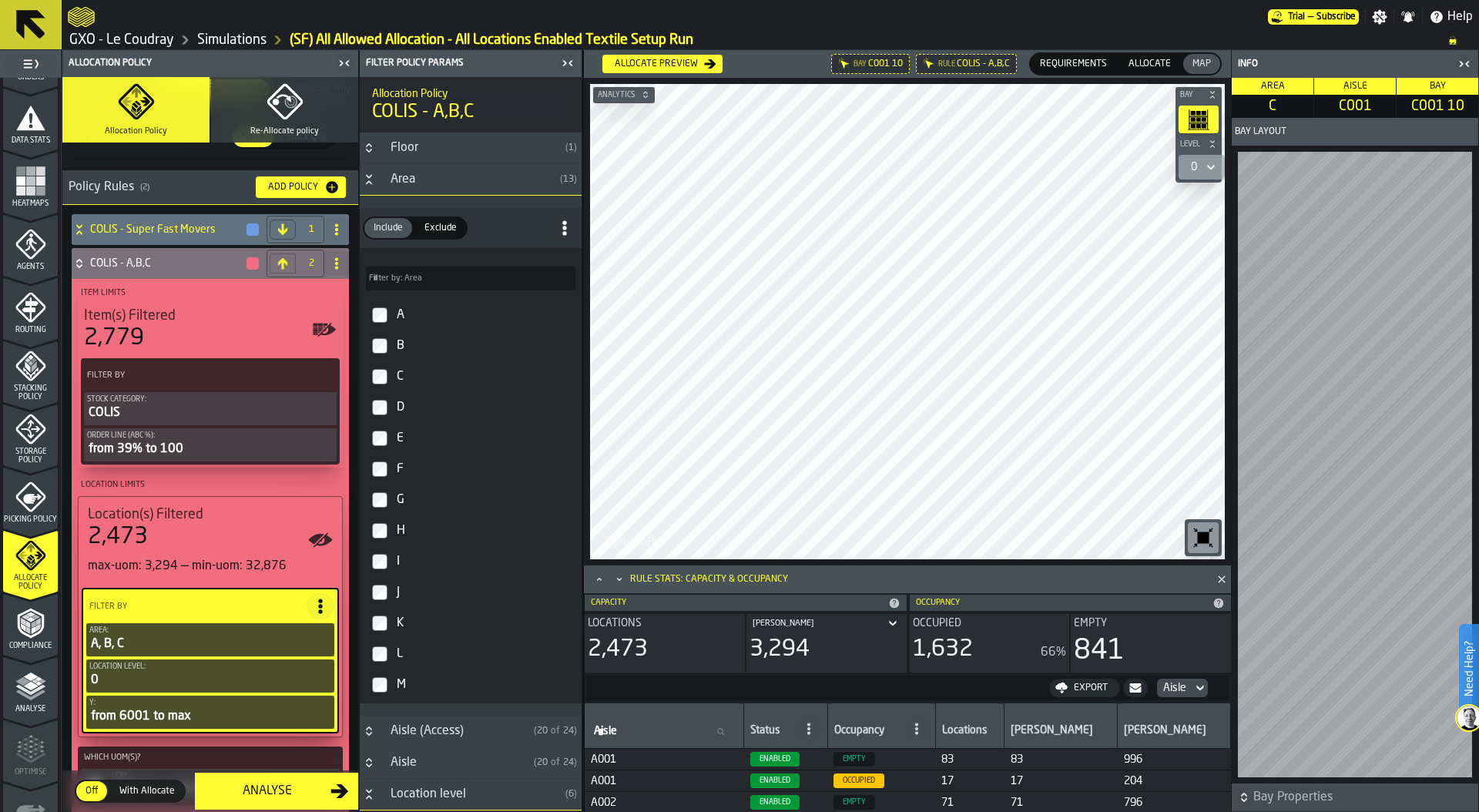
click at [369, 176] on icon "Button-Area-open" at bounding box center [369, 176] width 6 height 4
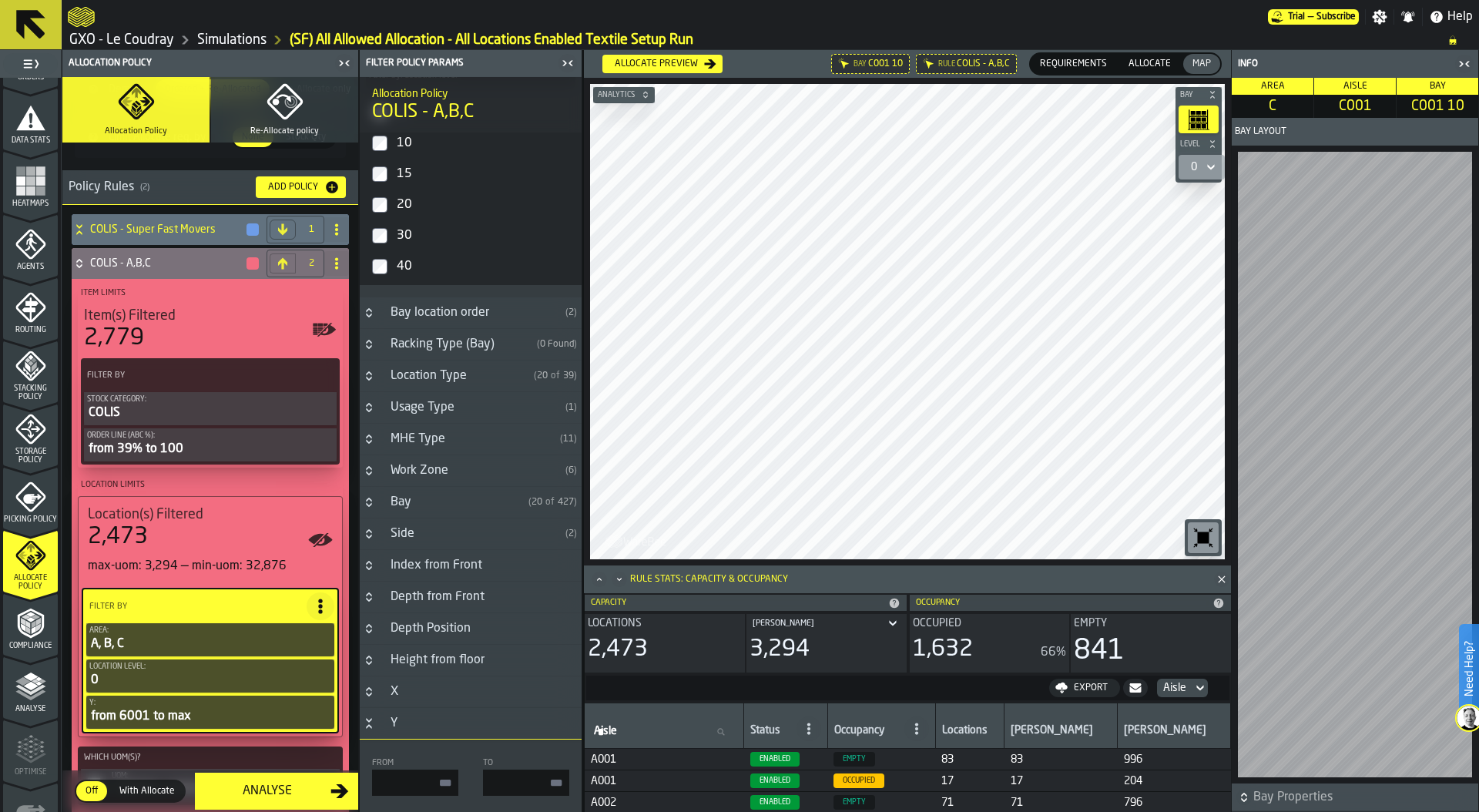
scroll to position [200, 0]
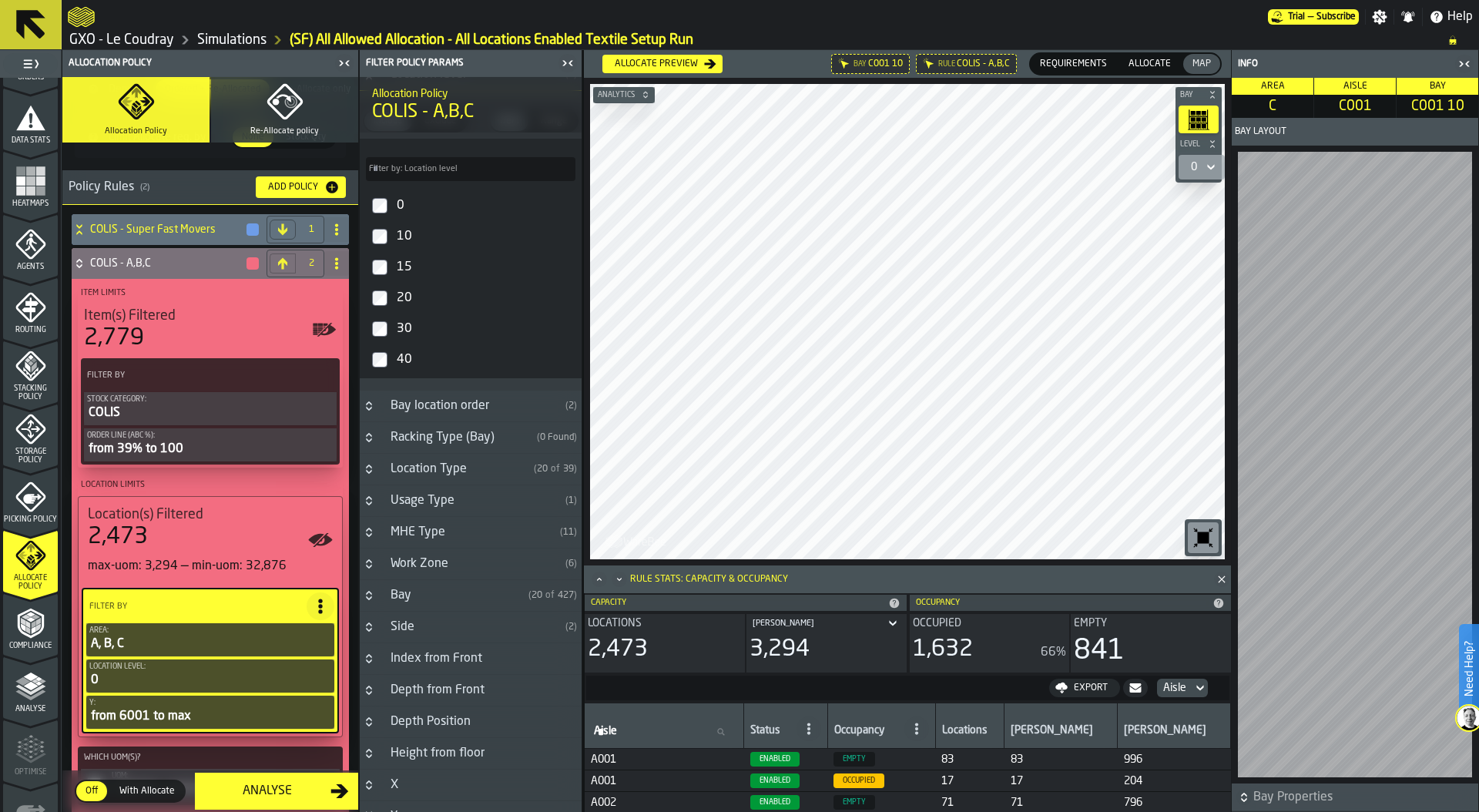
click at [174, 521] on span "Location(s) Filtered" at bounding box center [145, 515] width 115 height 17
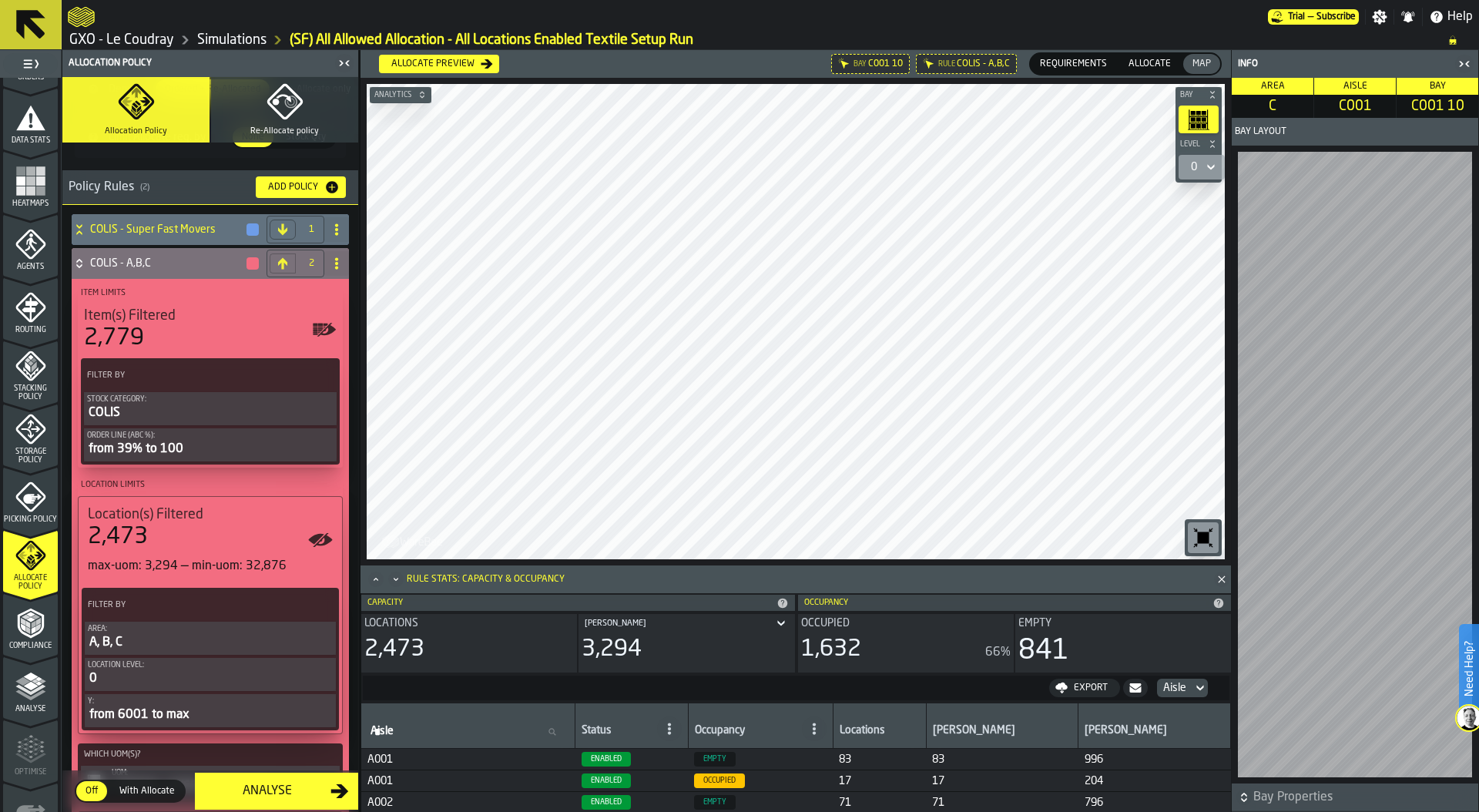
click at [184, 563] on div "max-uom: 3,294 — min-uom: 32,876" at bounding box center [210, 566] width 245 height 18
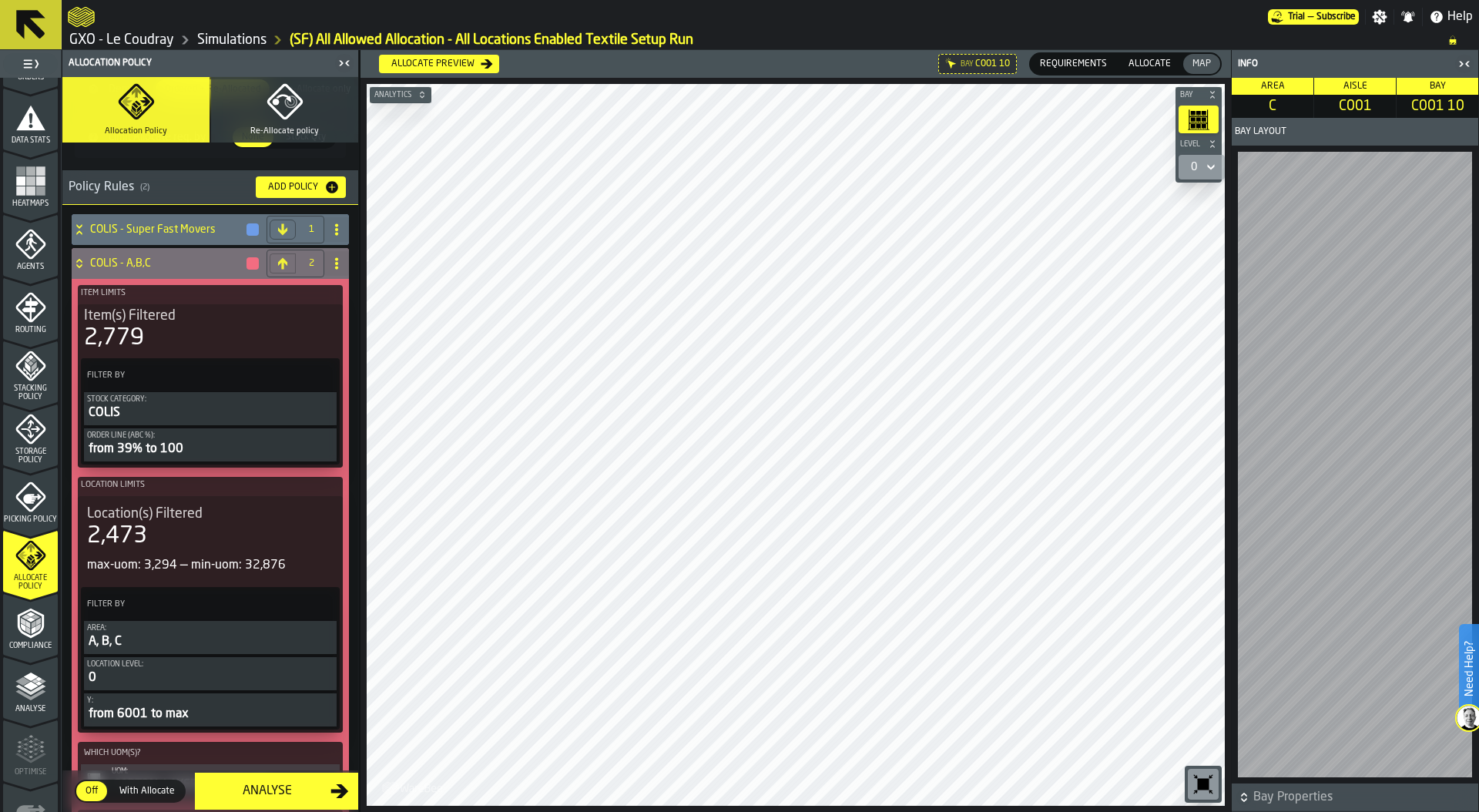
click at [191, 538] on div "2,473" at bounding box center [210, 536] width 247 height 28
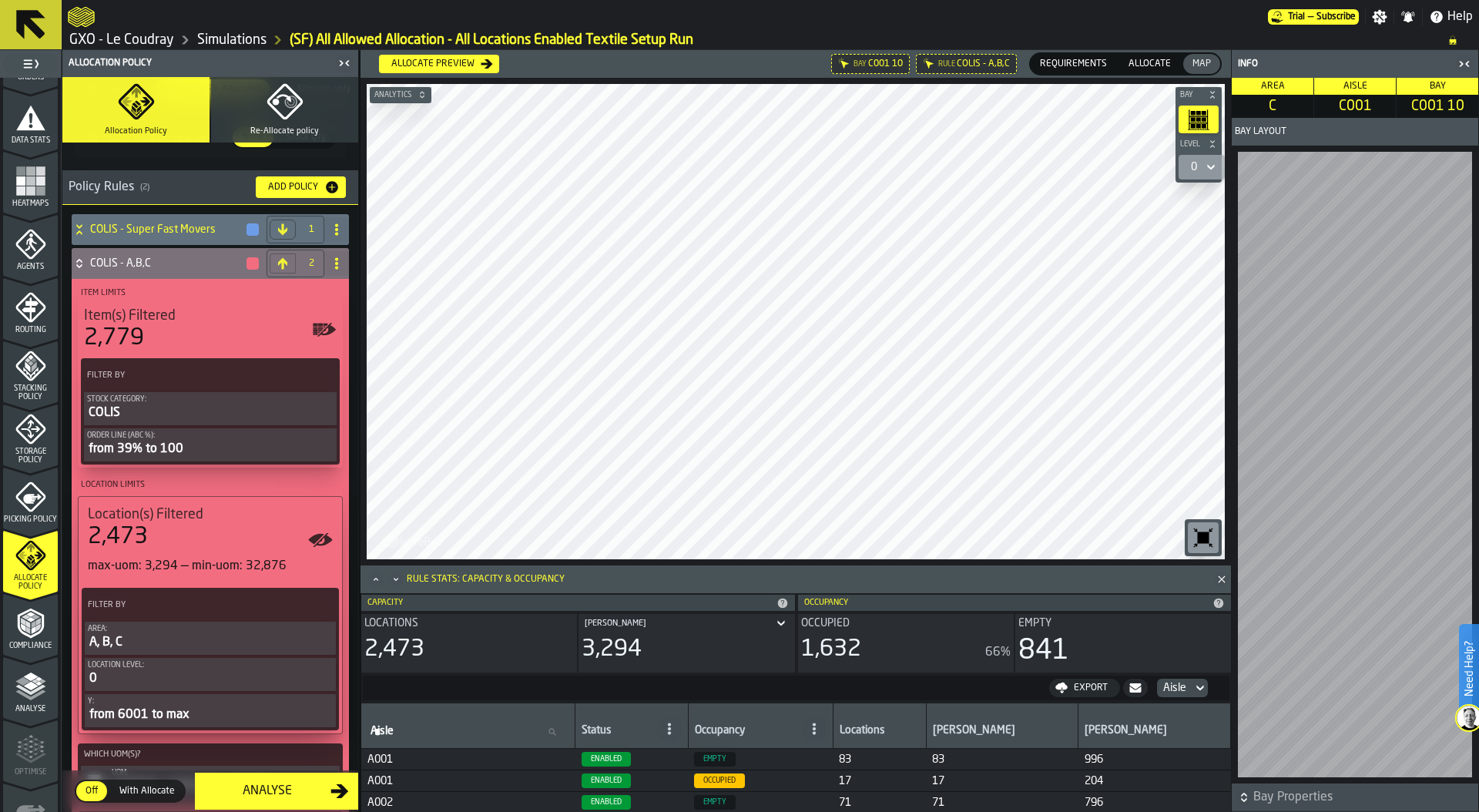
click at [182, 612] on label "Filter By" at bounding box center [197, 605] width 224 height 17
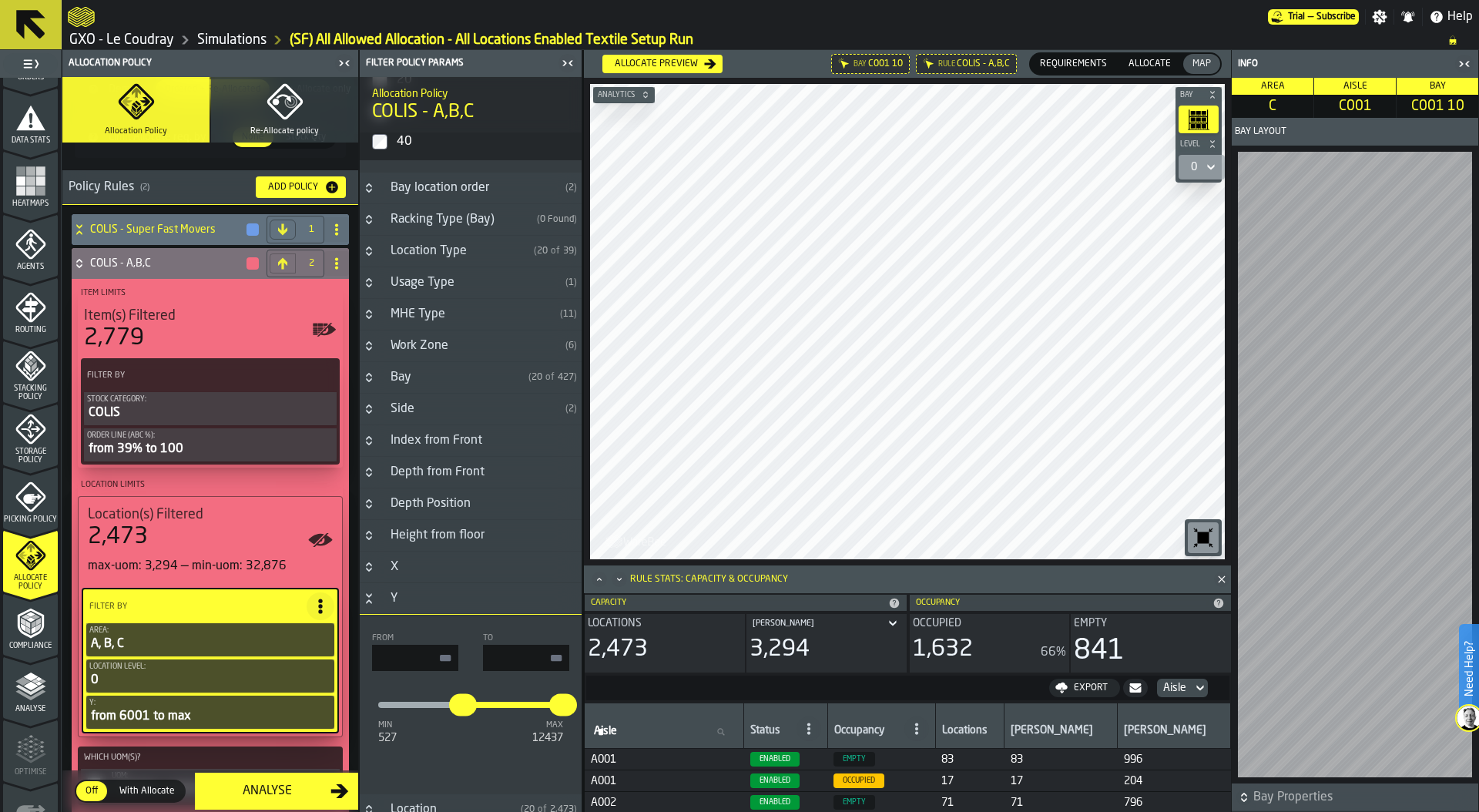
scroll to position [411, 0]
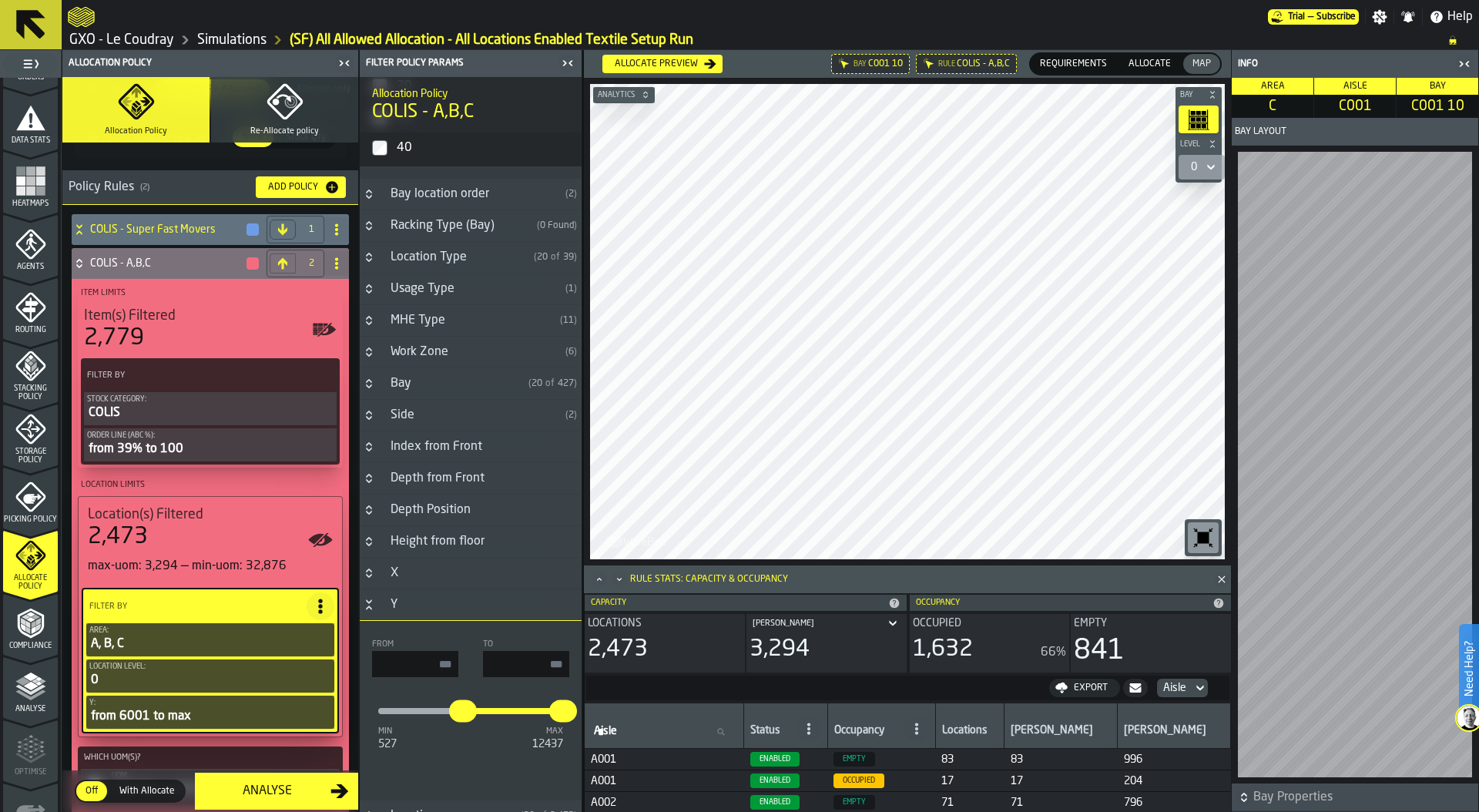
click at [364, 604] on icon "Button-Y-open" at bounding box center [369, 604] width 12 height 12
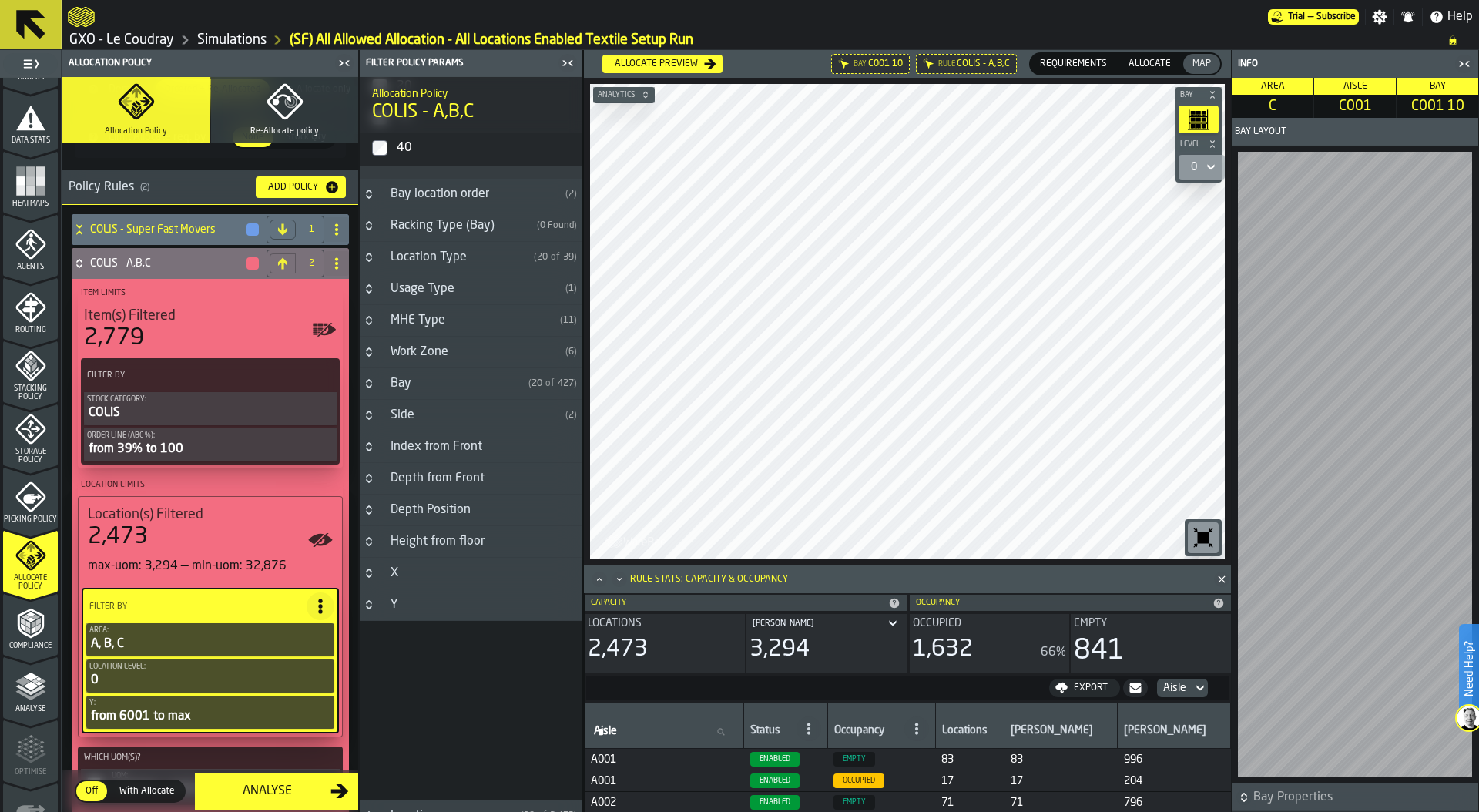
scroll to position [253, 0]
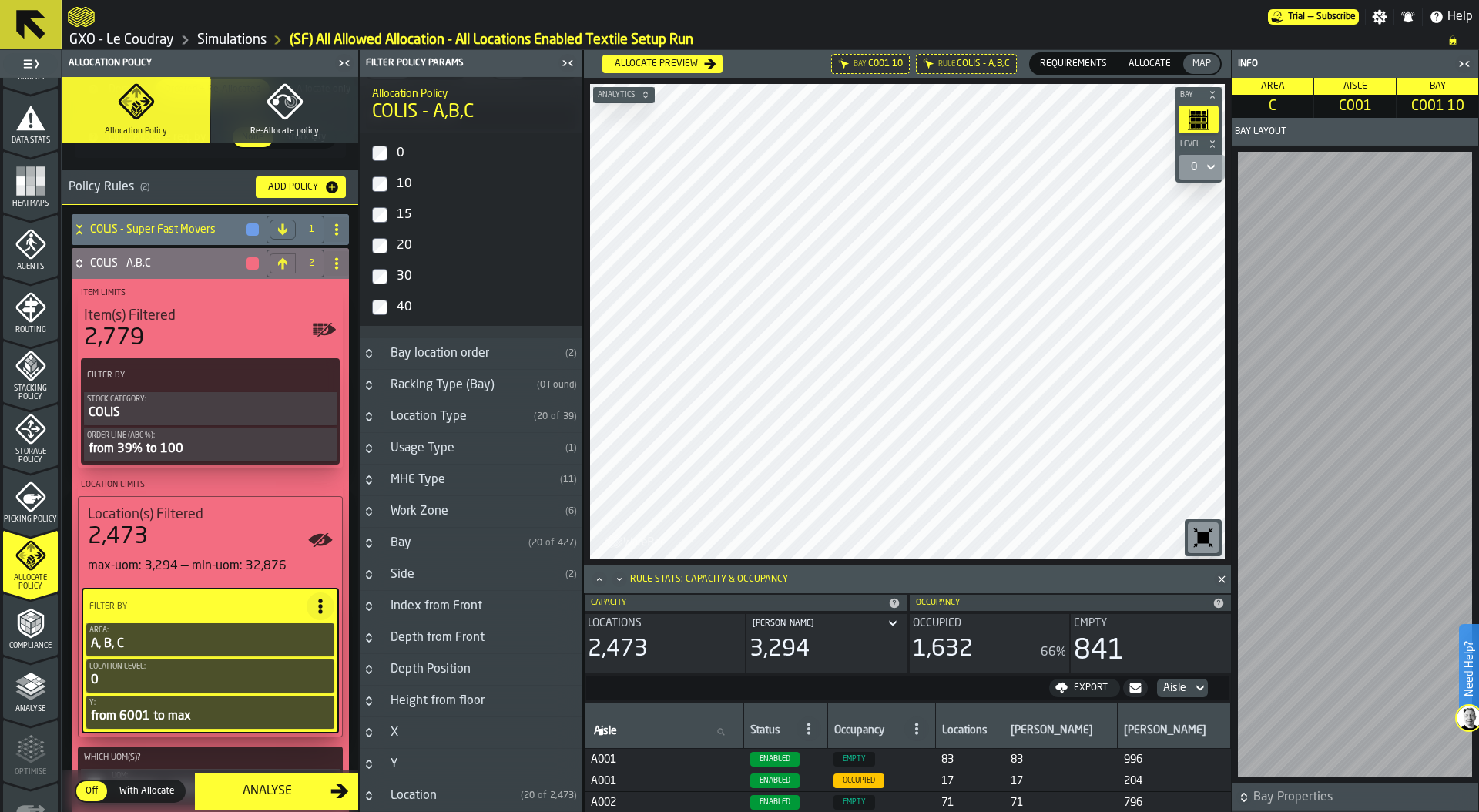
click at [168, 642] on div "A, B, C" at bounding box center [211, 644] width 242 height 18
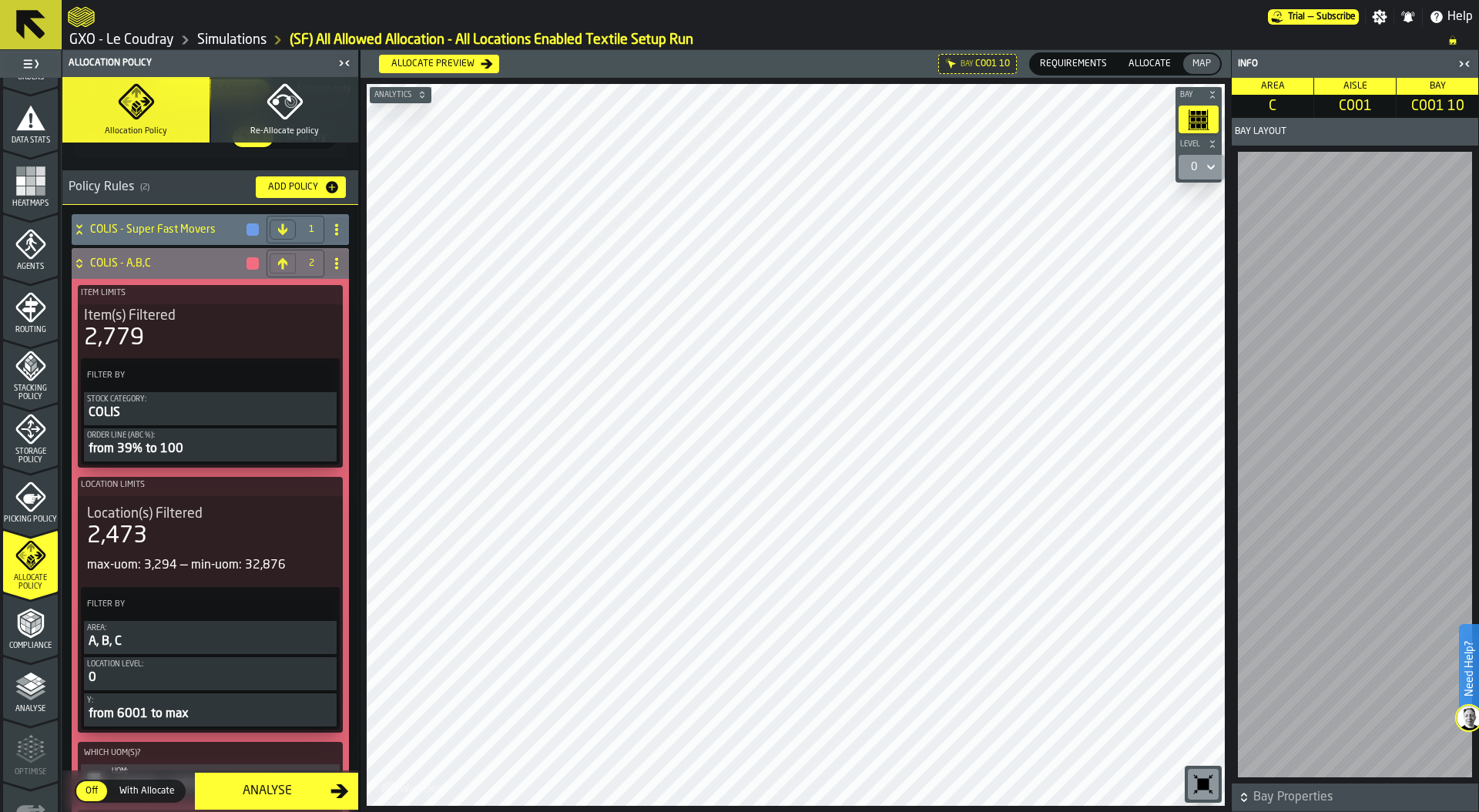
click at [178, 411] on div "COLIS" at bounding box center [210, 413] width 247 height 18
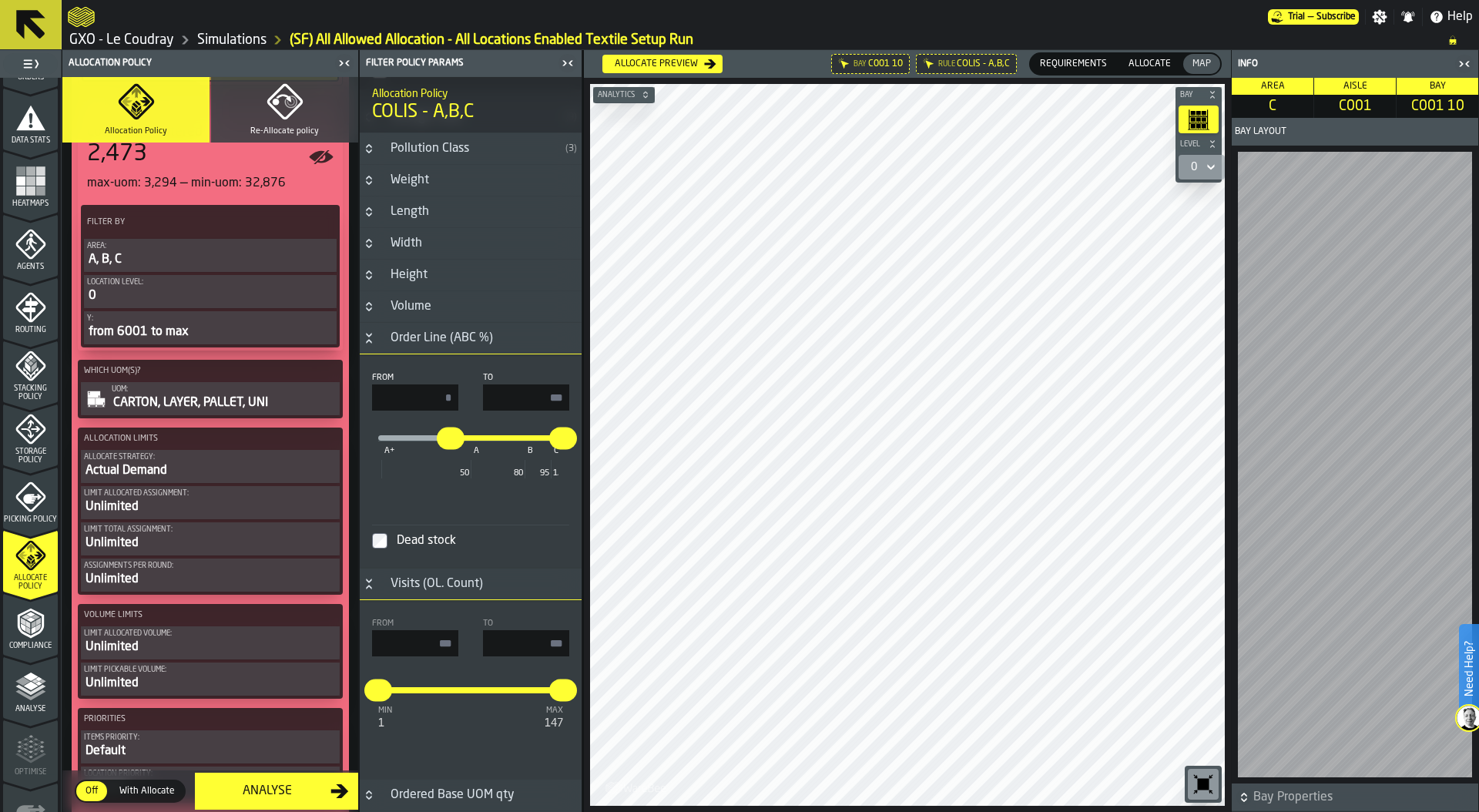
scroll to position [569, 0]
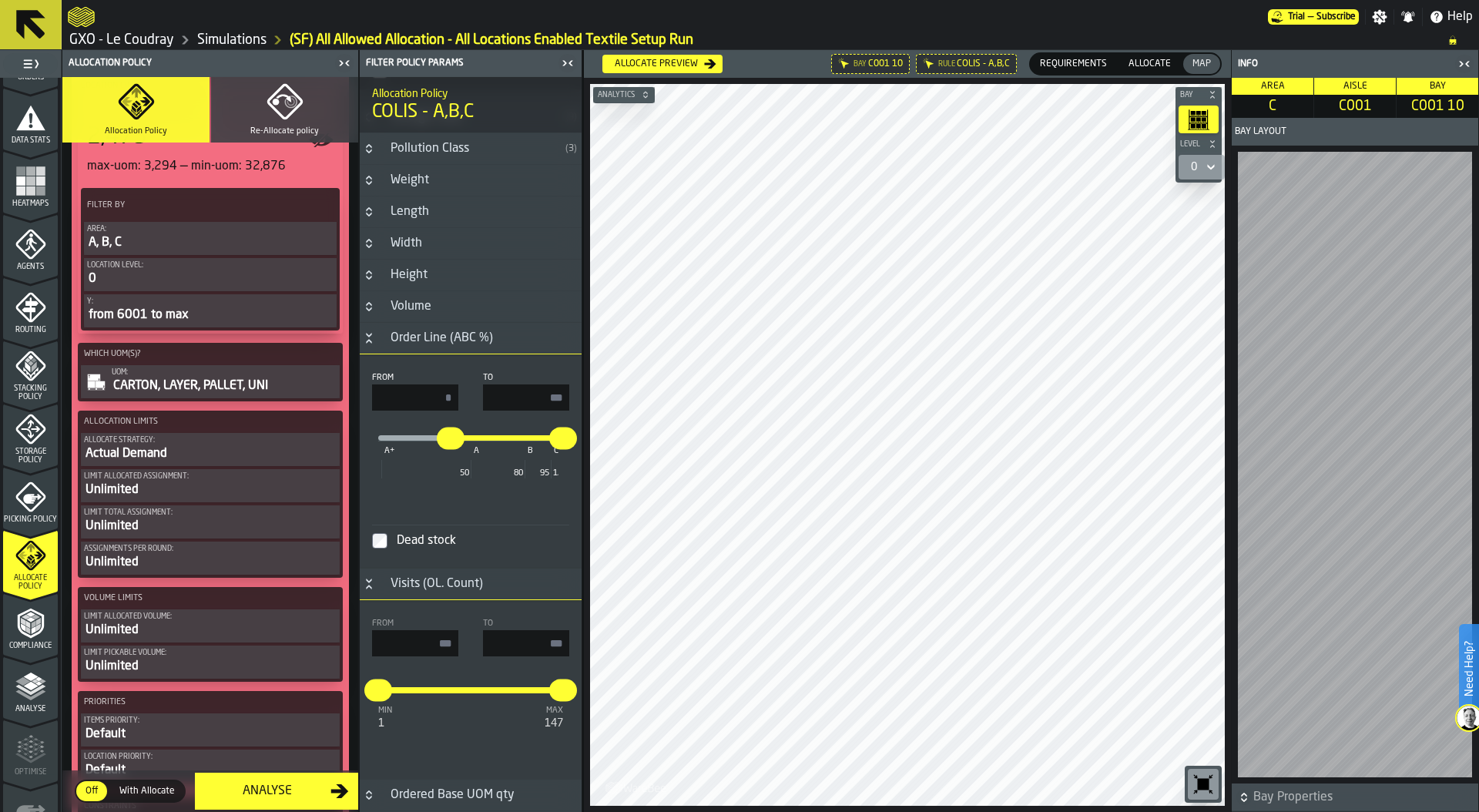
click at [221, 451] on div "Actual Demand" at bounding box center [211, 454] width 253 height 18
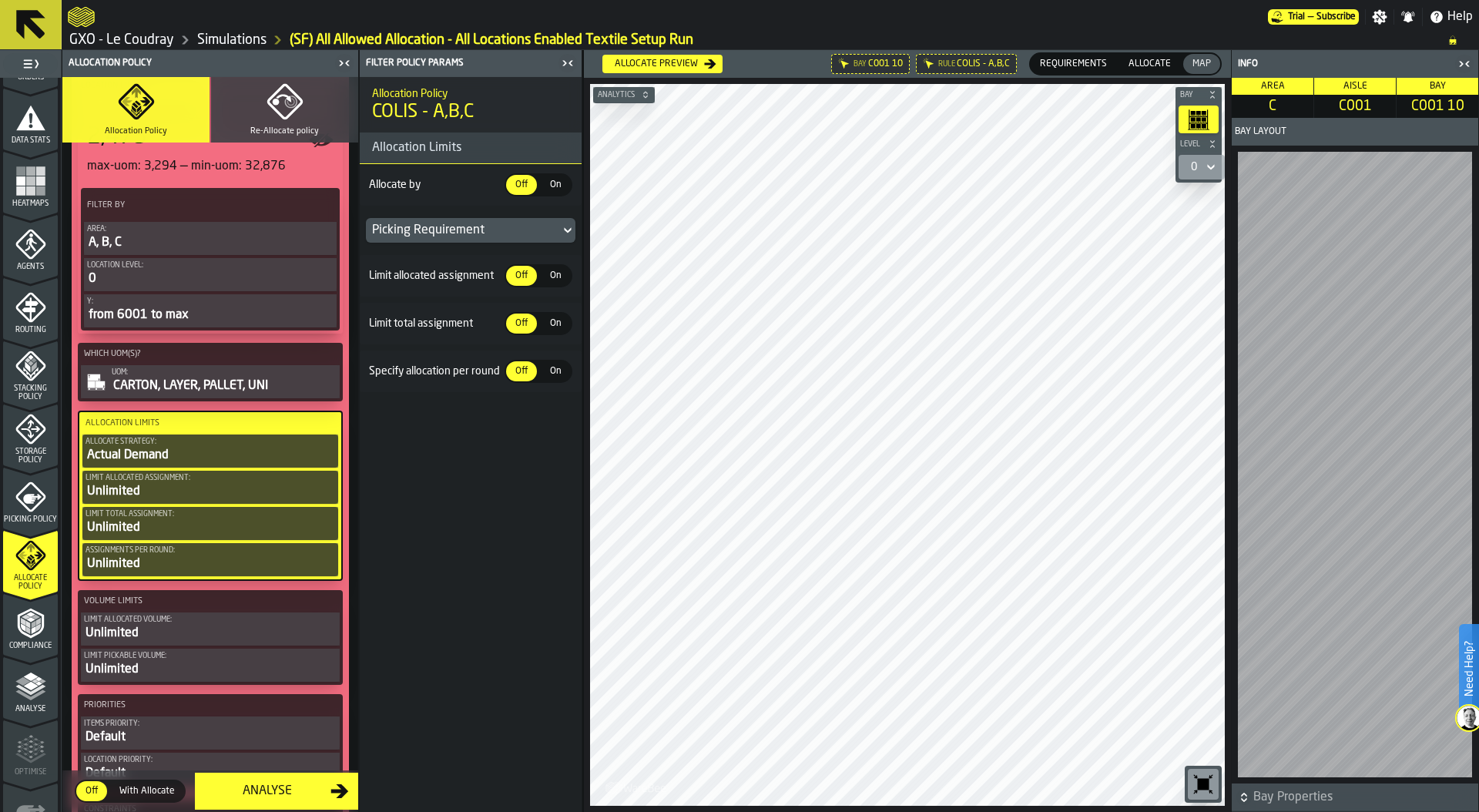
click at [510, 229] on div "Picking Requirement" at bounding box center [463, 230] width 182 height 18
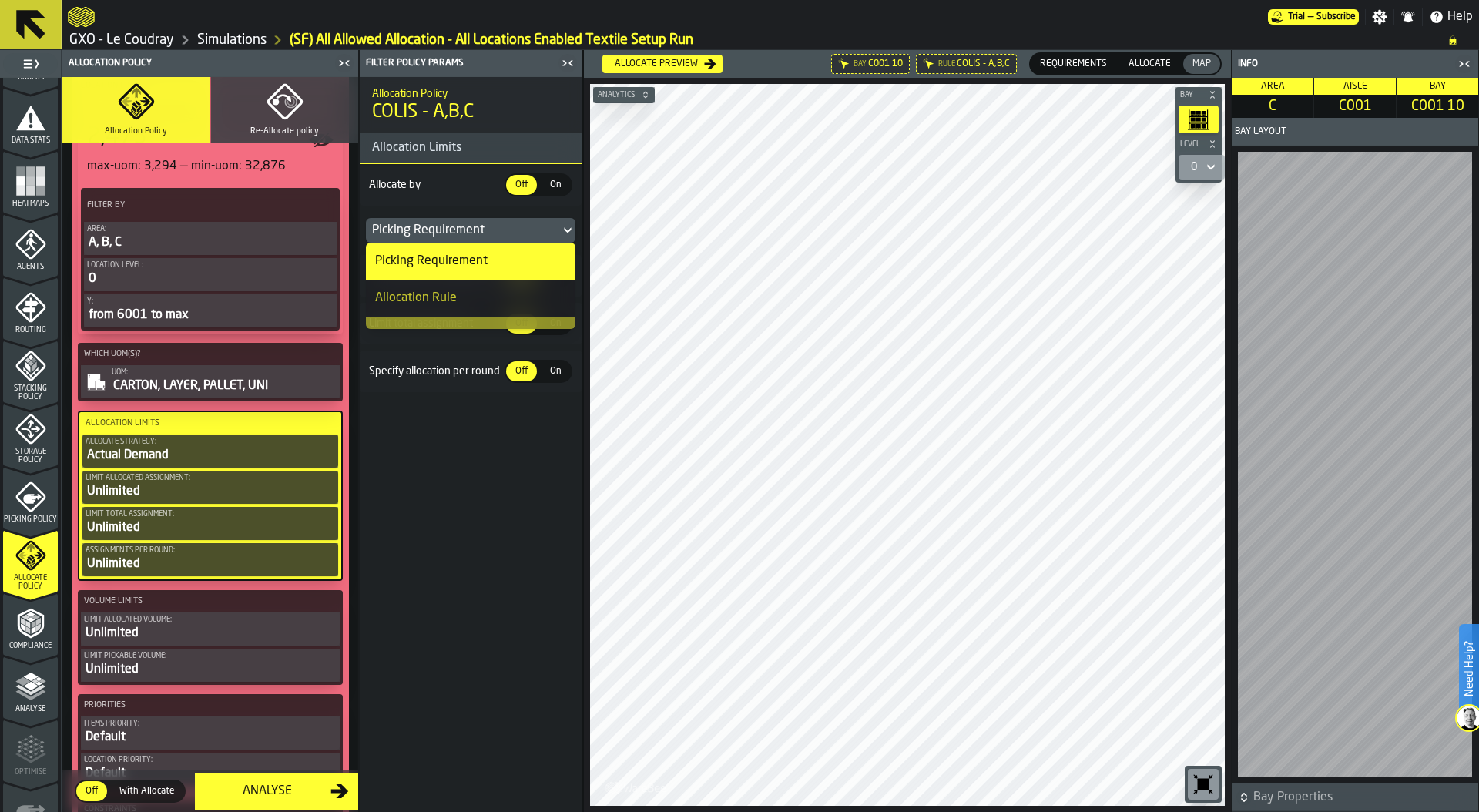
click at [503, 222] on div "Picking Requirement" at bounding box center [463, 230] width 182 height 18
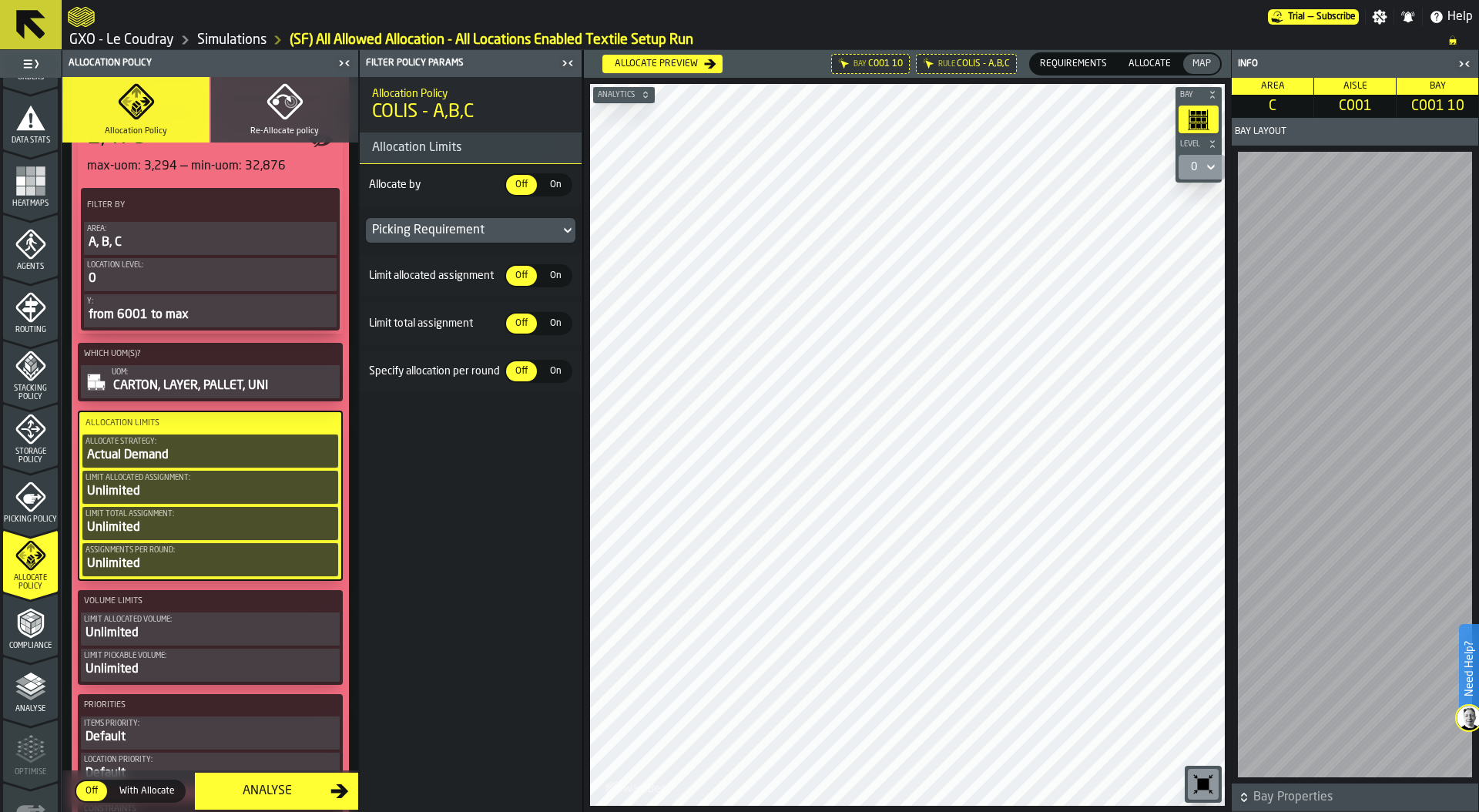
click at [564, 180] on span "On" at bounding box center [555, 185] width 25 height 14
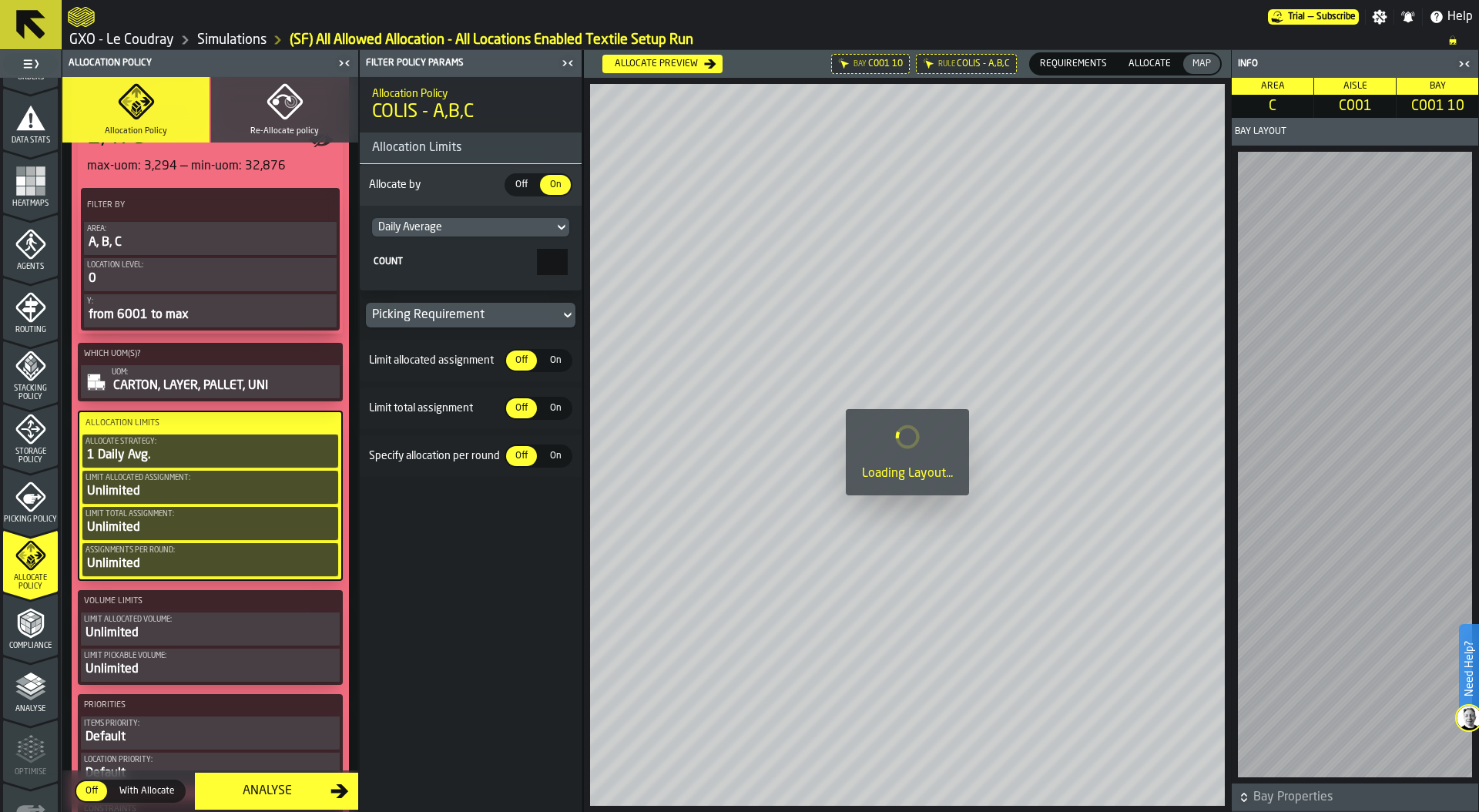
click at [521, 224] on div "Daily Average" at bounding box center [462, 226] width 169 height 12
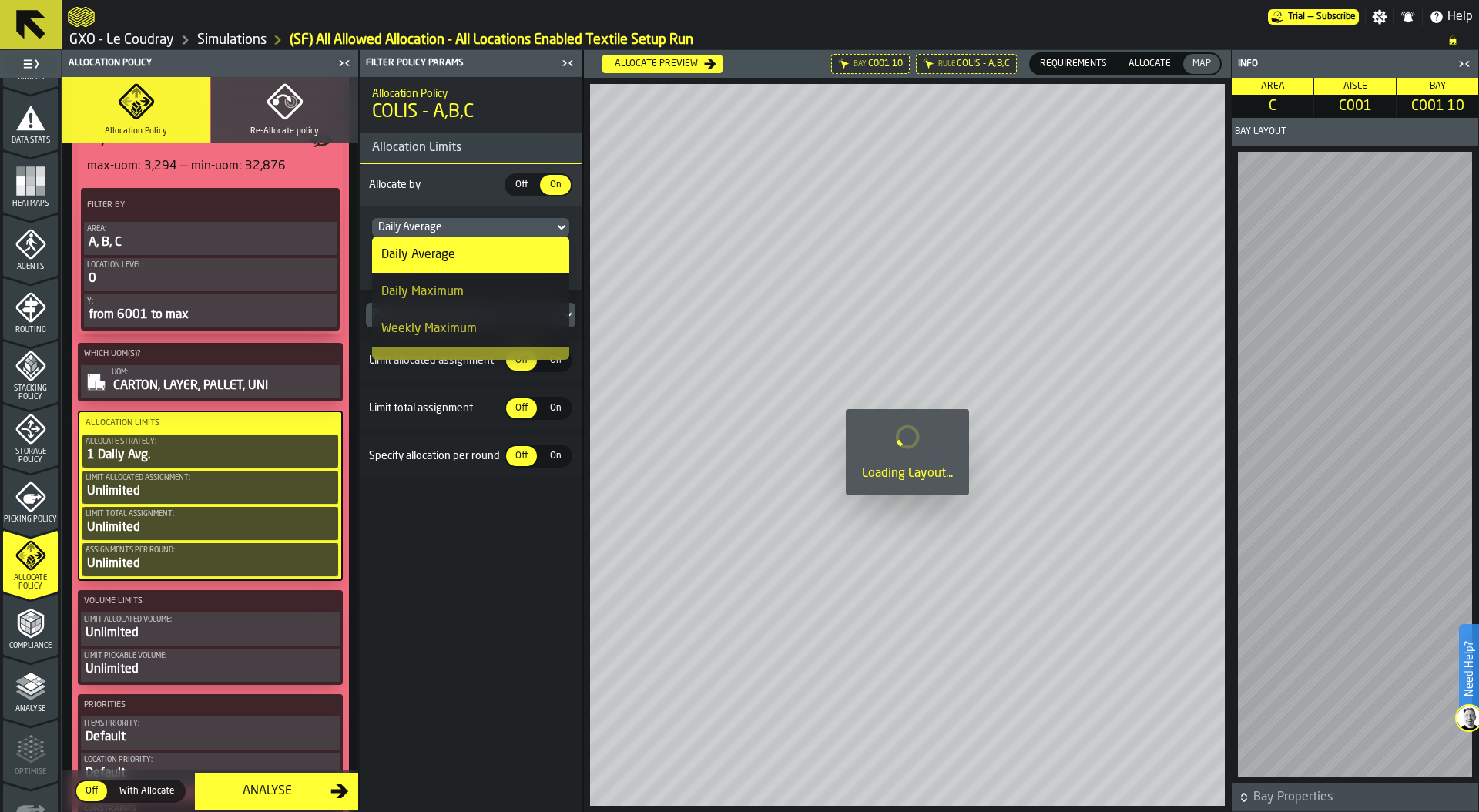
click at [491, 246] on div "Daily Average" at bounding box center [470, 255] width 178 height 18
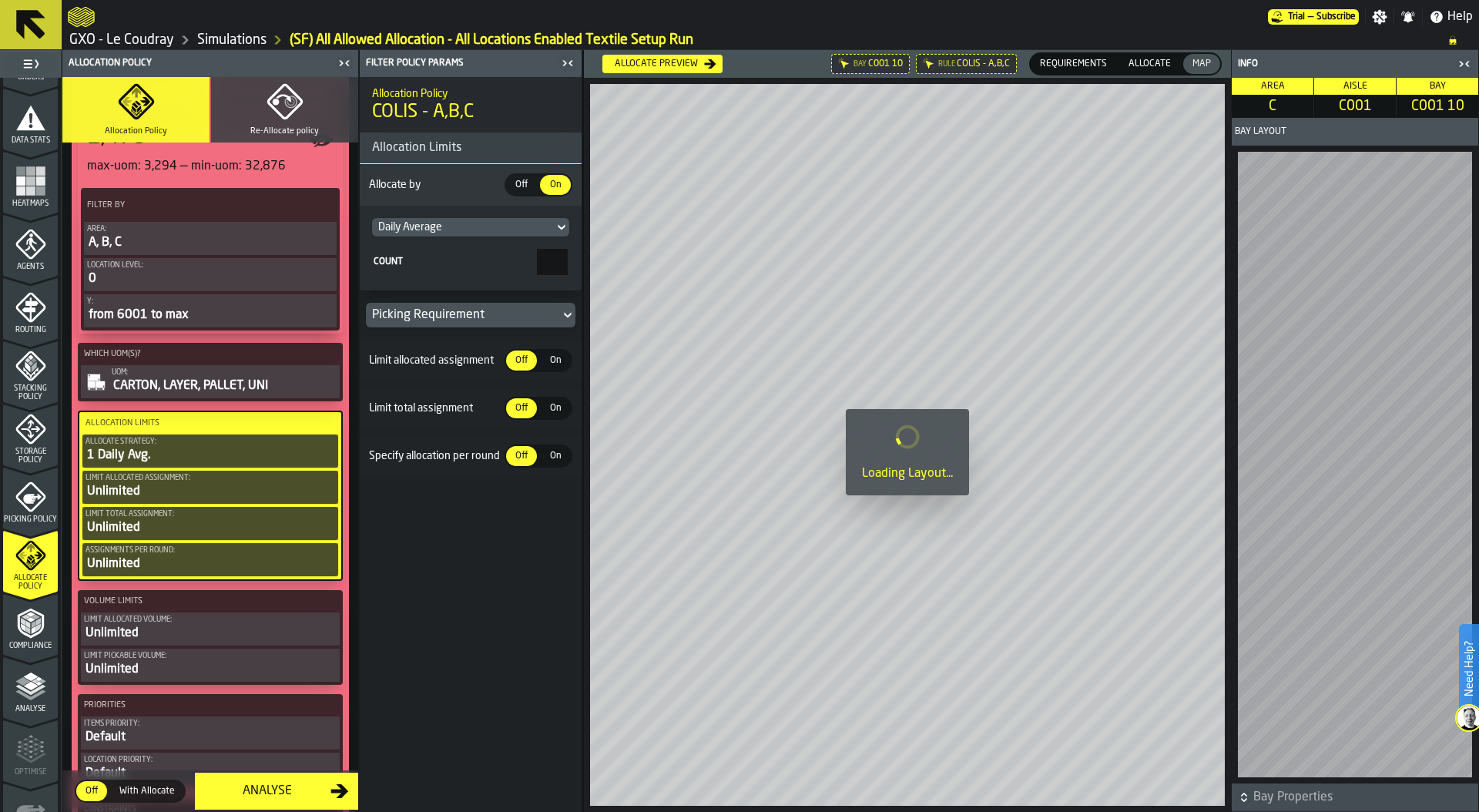
drag, startPoint x: 537, startPoint y: 257, endPoint x: 599, endPoint y: 257, distance: 62.0
click at [599, 257] on main "1 Start 1.1 Layout 1.2 Assignment 1.3 Items 1.4 Orders 1.5 Data Stats 1.6 Heatm…" at bounding box center [739, 430] width 1479 height 762
type input "*"
click at [558, 355] on span "On" at bounding box center [555, 360] width 25 height 14
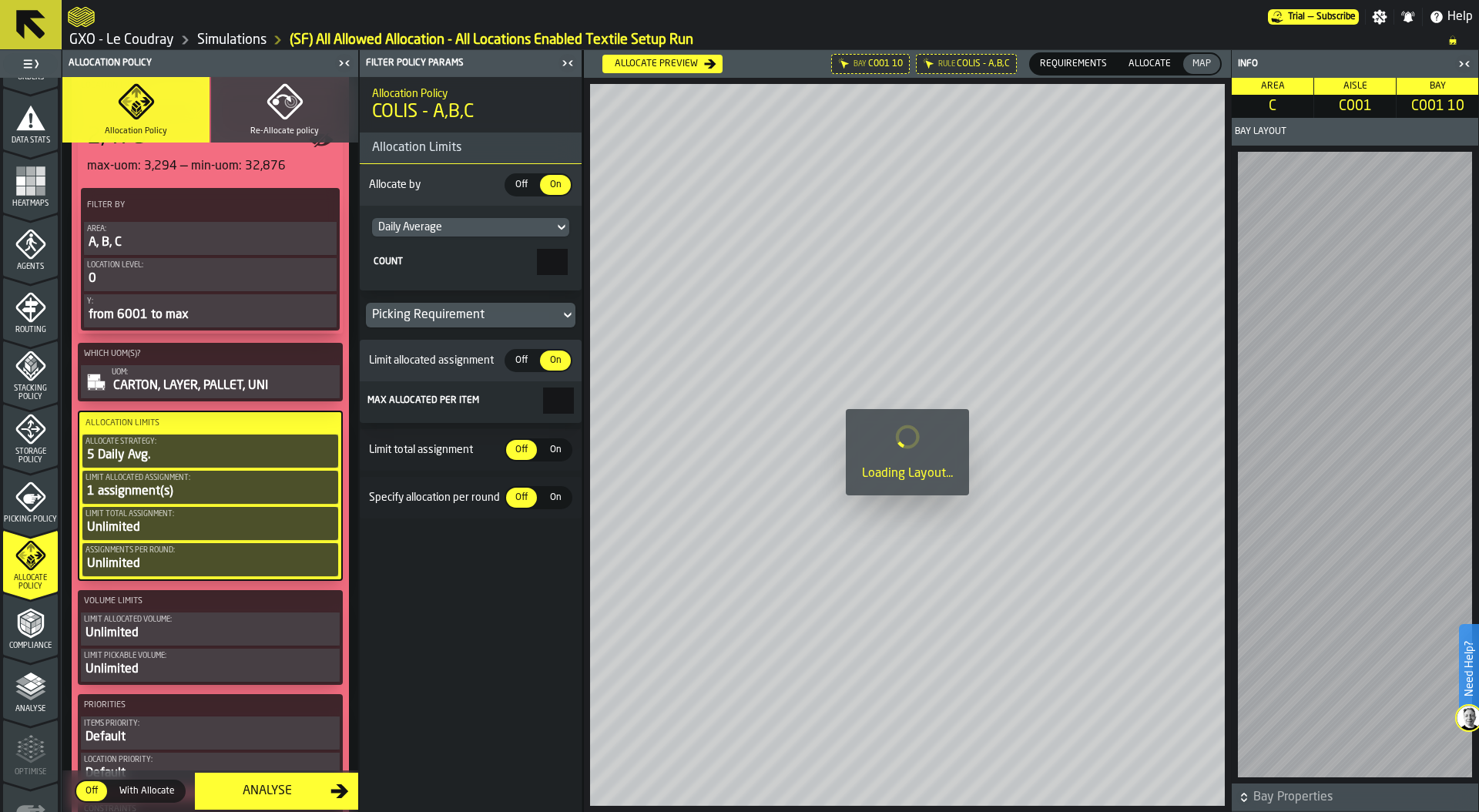
click at [554, 449] on span "On" at bounding box center [555, 450] width 25 height 14
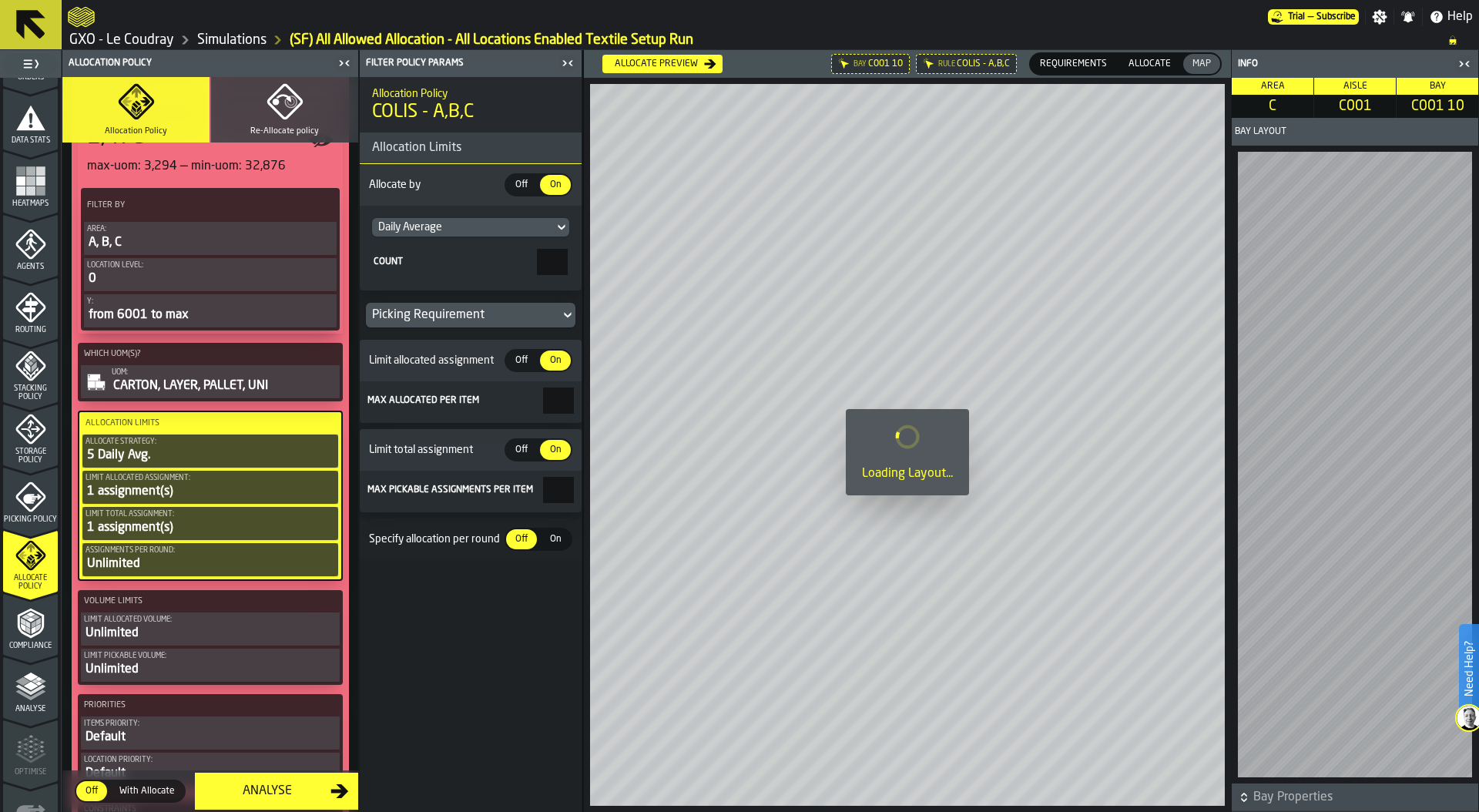
click at [553, 545] on span "On" at bounding box center [555, 539] width 25 height 14
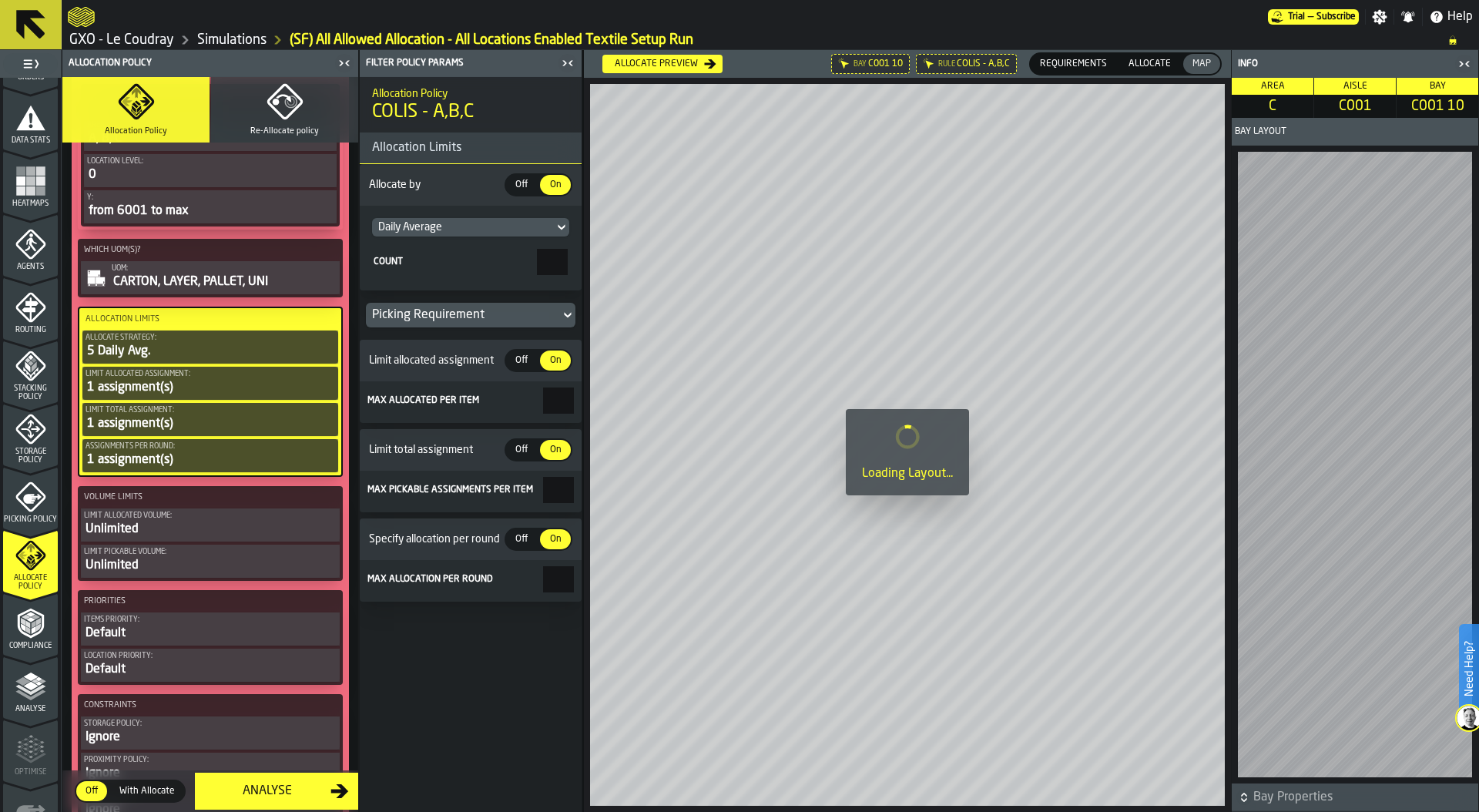
scroll to position [688, 0]
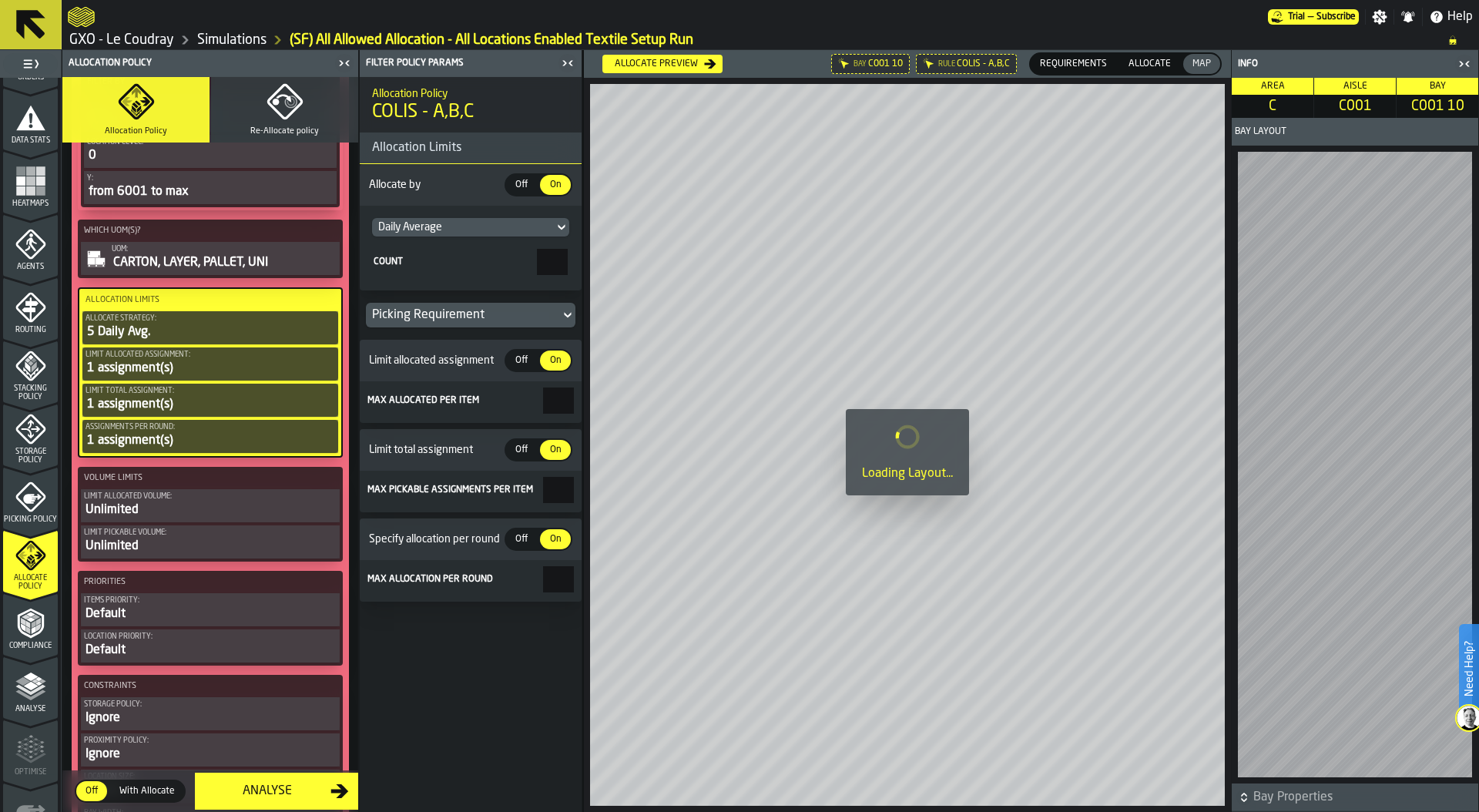
click at [199, 610] on div "Default" at bounding box center [211, 614] width 253 height 18
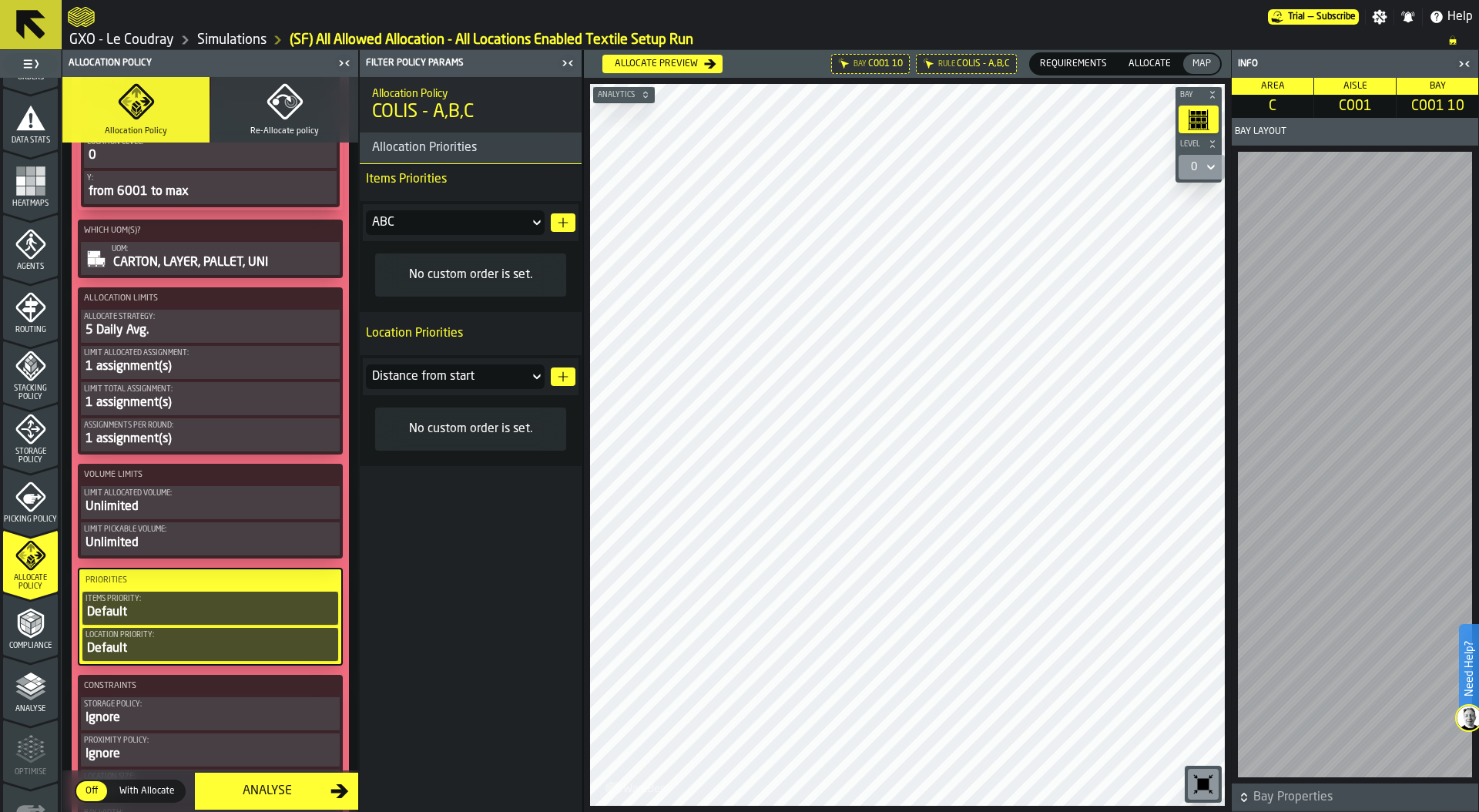
click at [563, 223] on polygon "button-" at bounding box center [564, 223] width 10 height 10
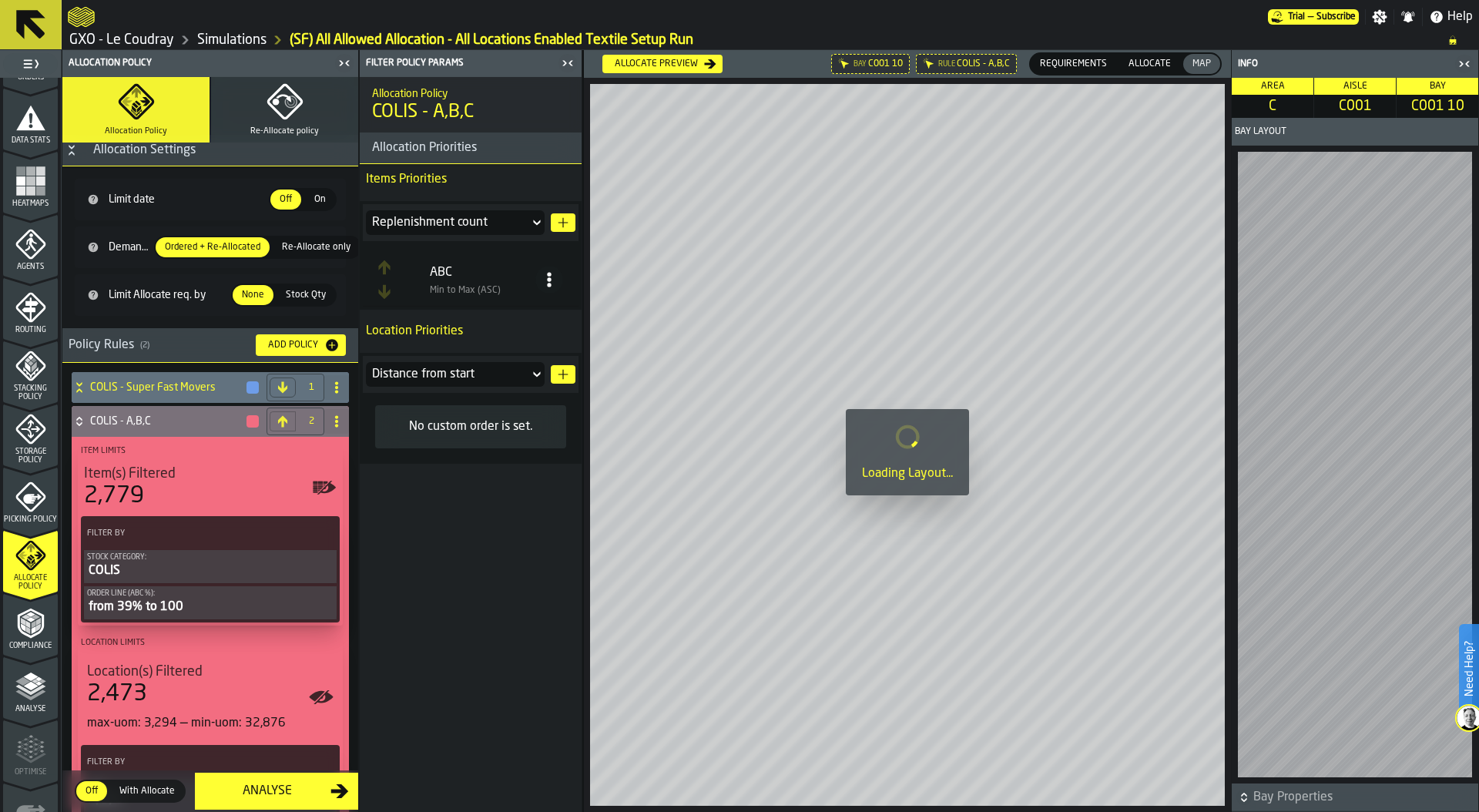
scroll to position [0, 0]
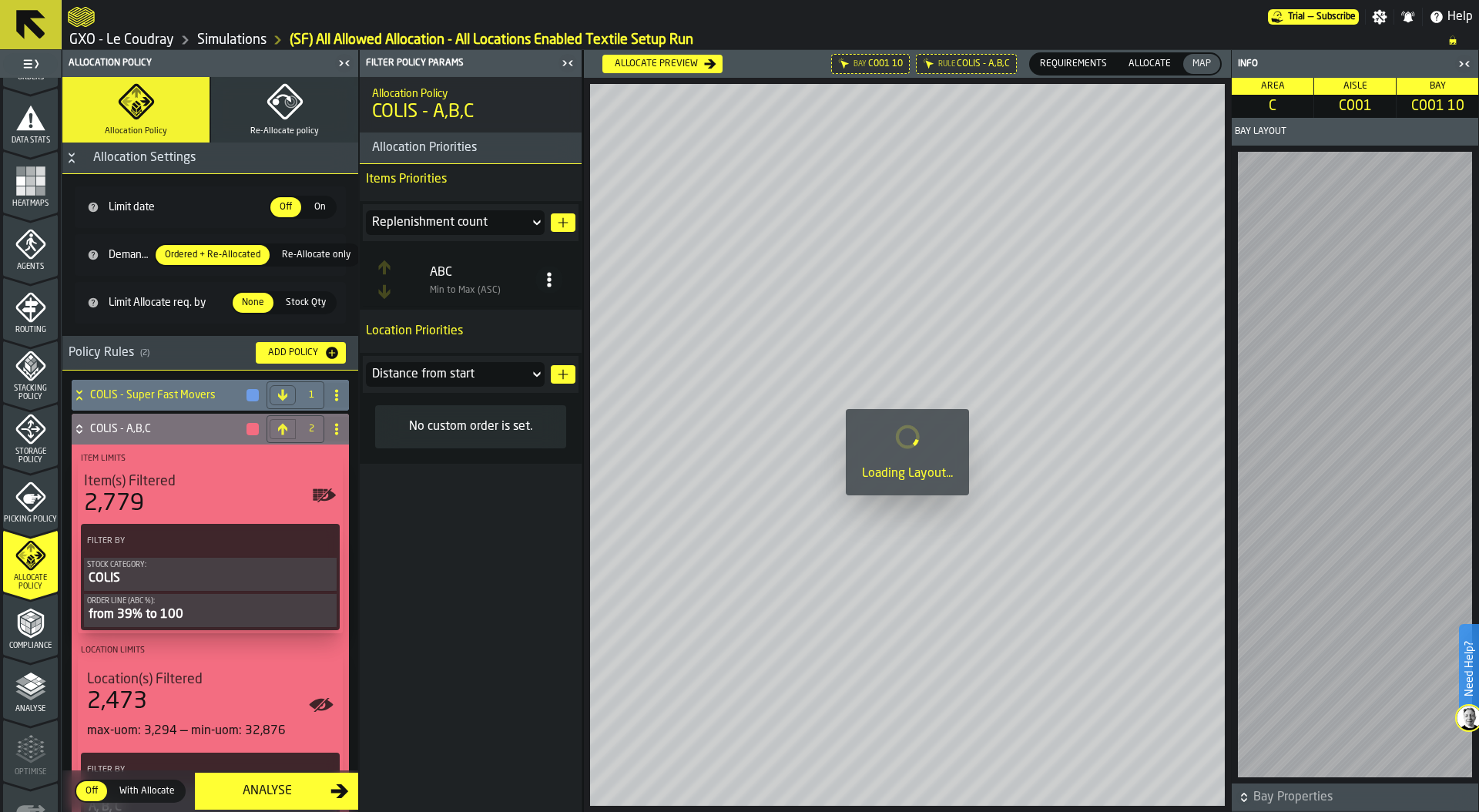
click at [81, 394] on icon at bounding box center [79, 394] width 16 height 12
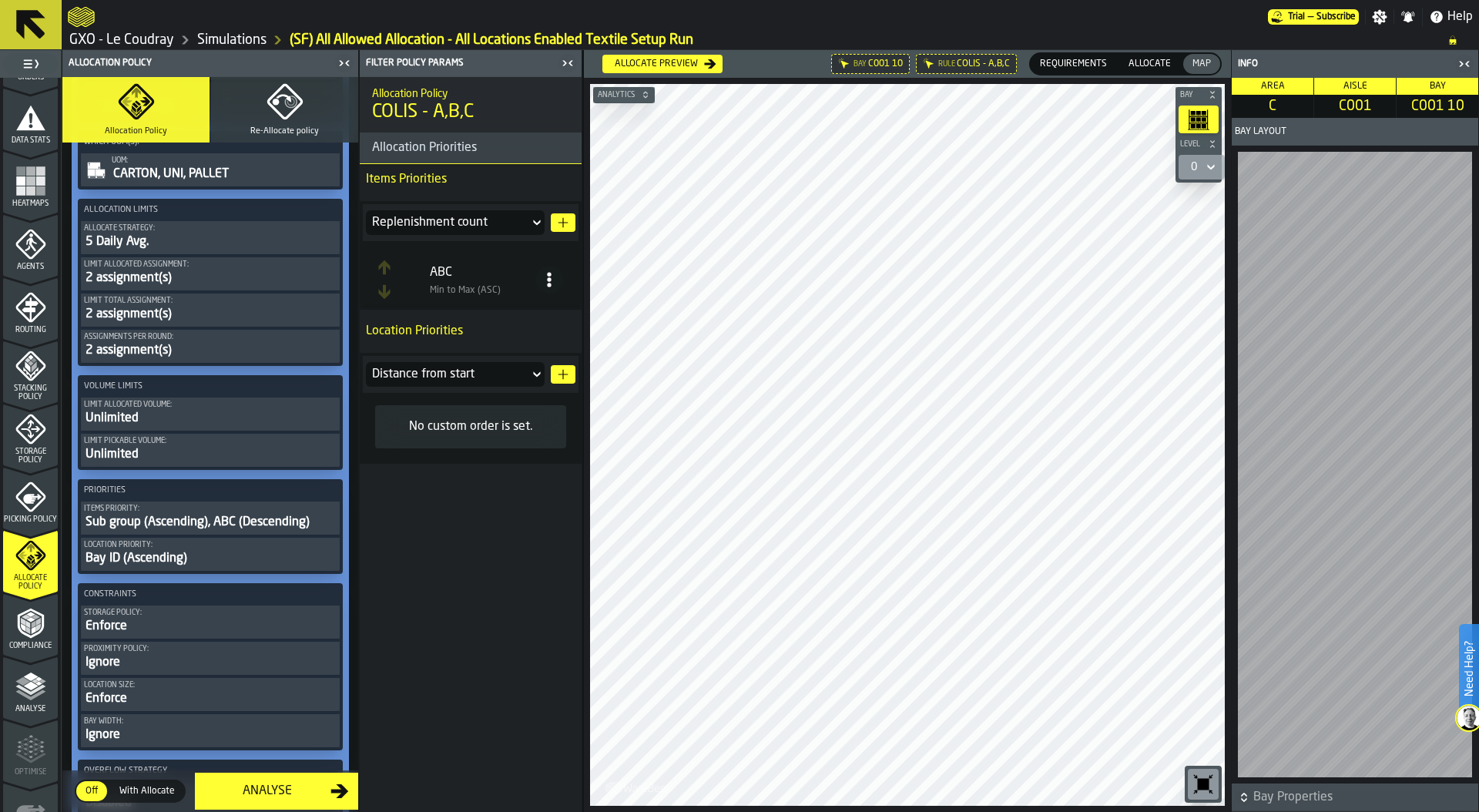
scroll to position [721, 0]
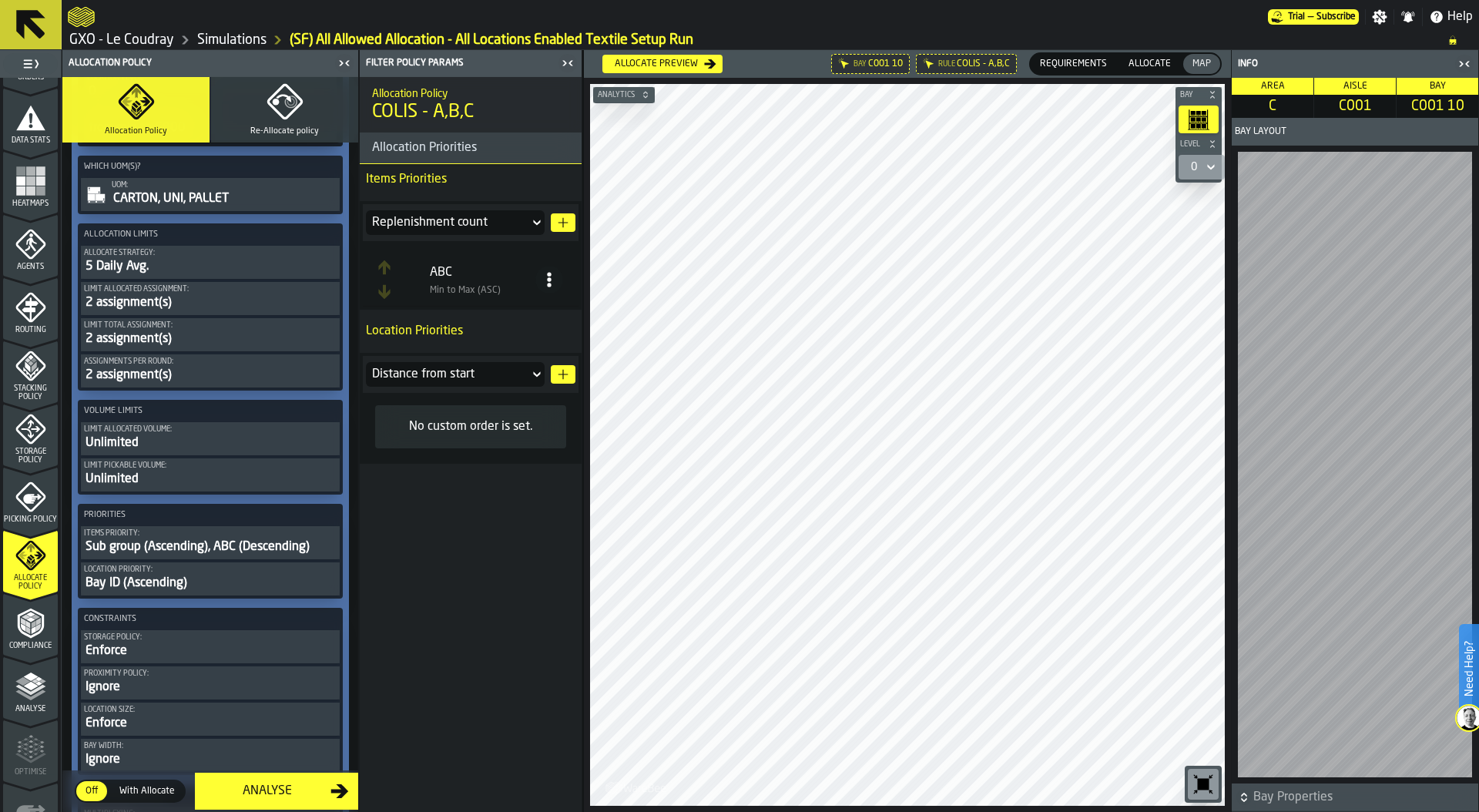
click at [507, 215] on div "Replenishment count" at bounding box center [447, 223] width 151 height 18
click at [438, 333] on li "Sub group" at bounding box center [455, 342] width 178 height 30
click at [567, 216] on icon "button-" at bounding box center [563, 222] width 12 height 12
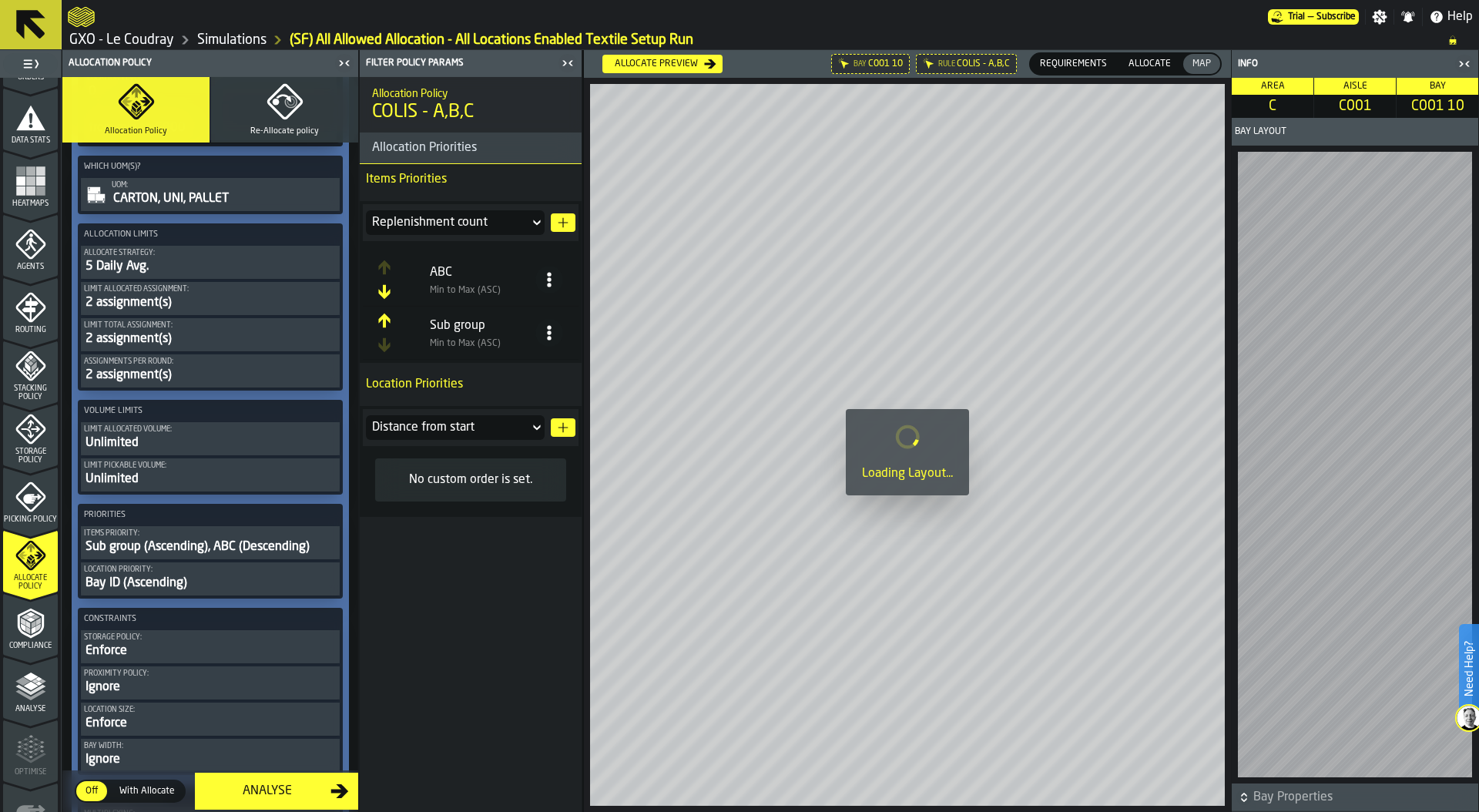
click at [386, 318] on icon "ButtonOrder-Up" at bounding box center [383, 321] width 12 height 15
click at [556, 332] on icon at bounding box center [549, 333] width 16 height 16
click at [517, 398] on div "Sort (Max to Min) (DESC)" at bounding box center [488, 402] width 132 height 18
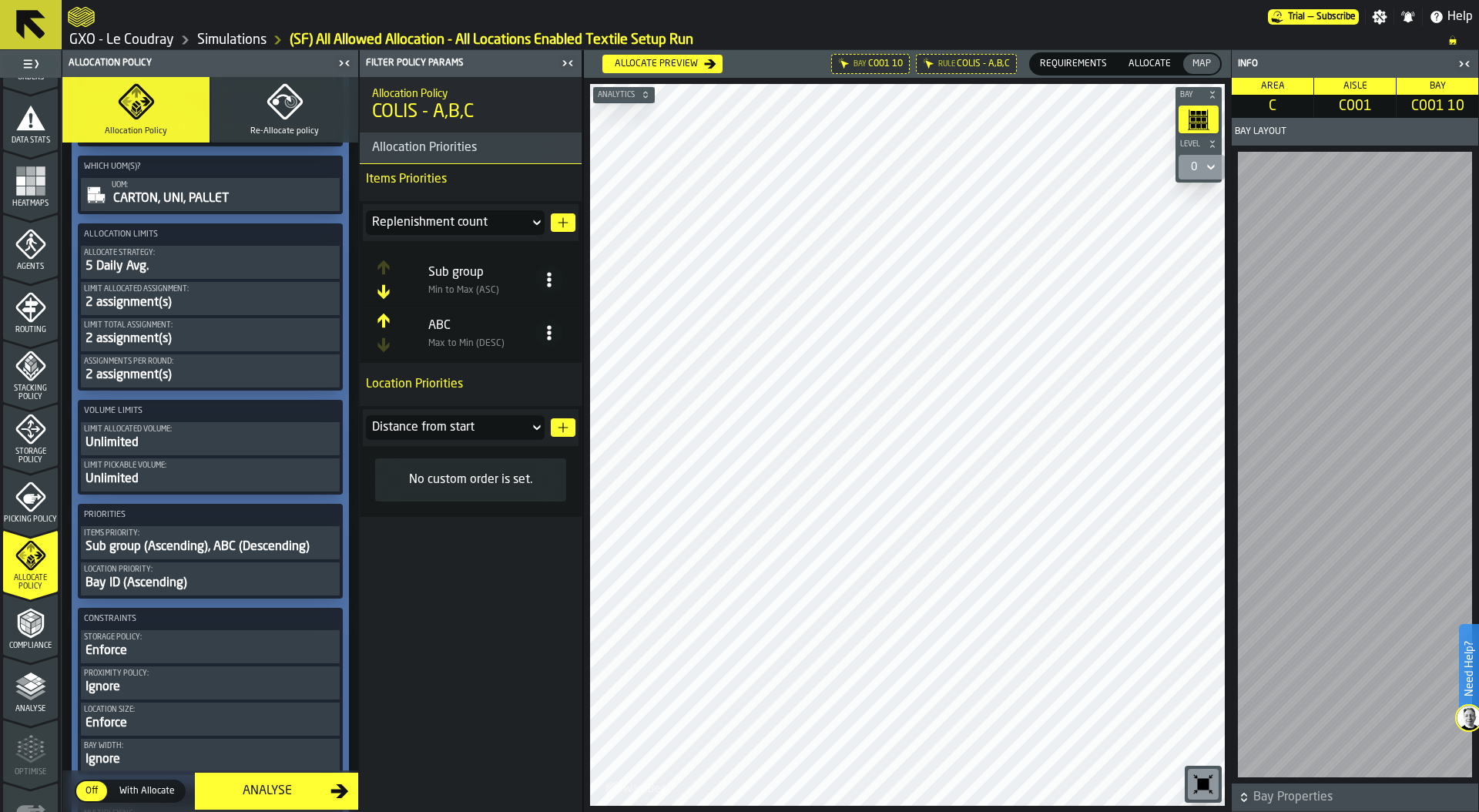
click at [494, 424] on div "Distance from start" at bounding box center [447, 428] width 151 height 18
click at [458, 528] on li "Bay ID" at bounding box center [455, 541] width 178 height 30
click at [559, 429] on icon "button-" at bounding box center [563, 427] width 12 height 12
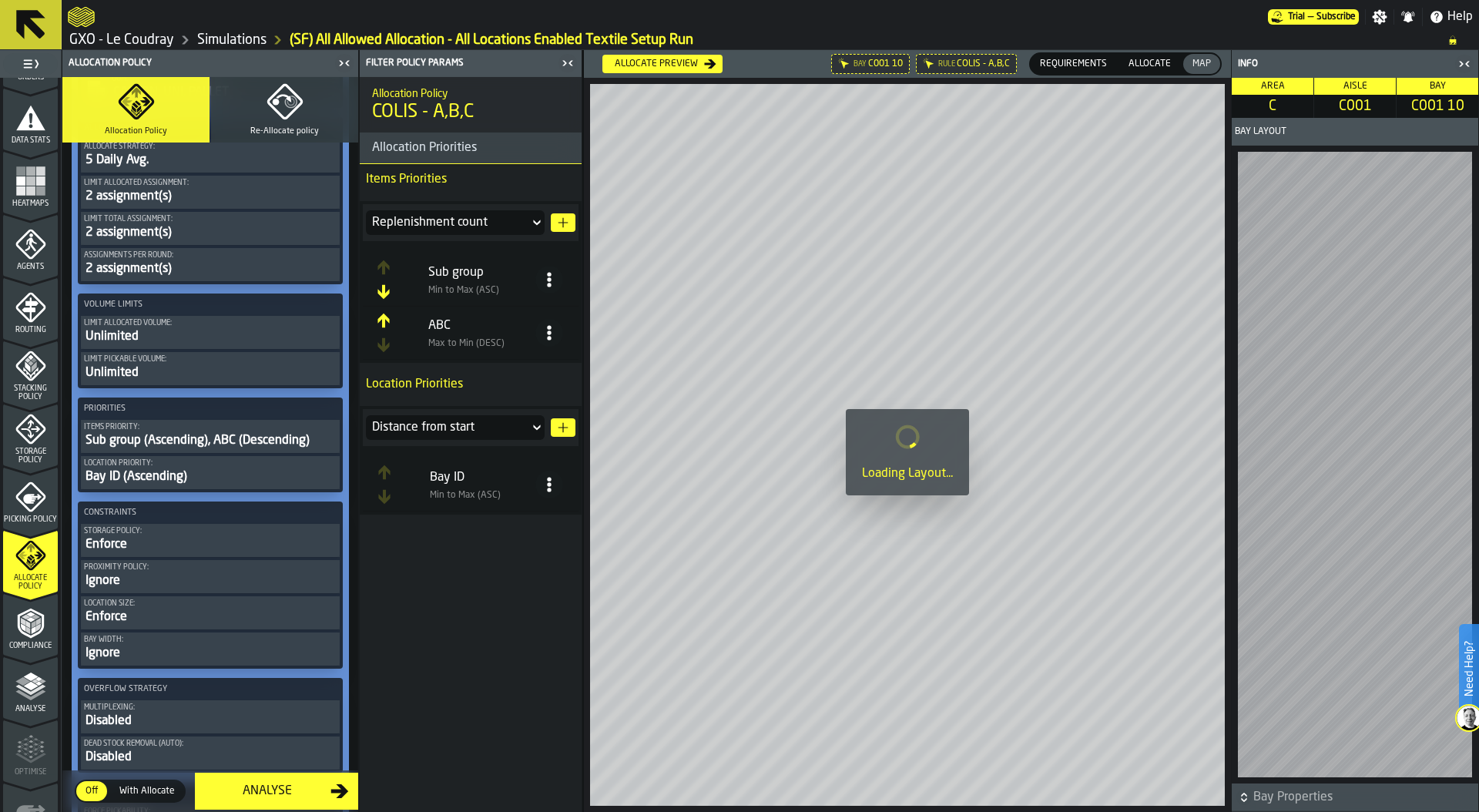
scroll to position [843, 0]
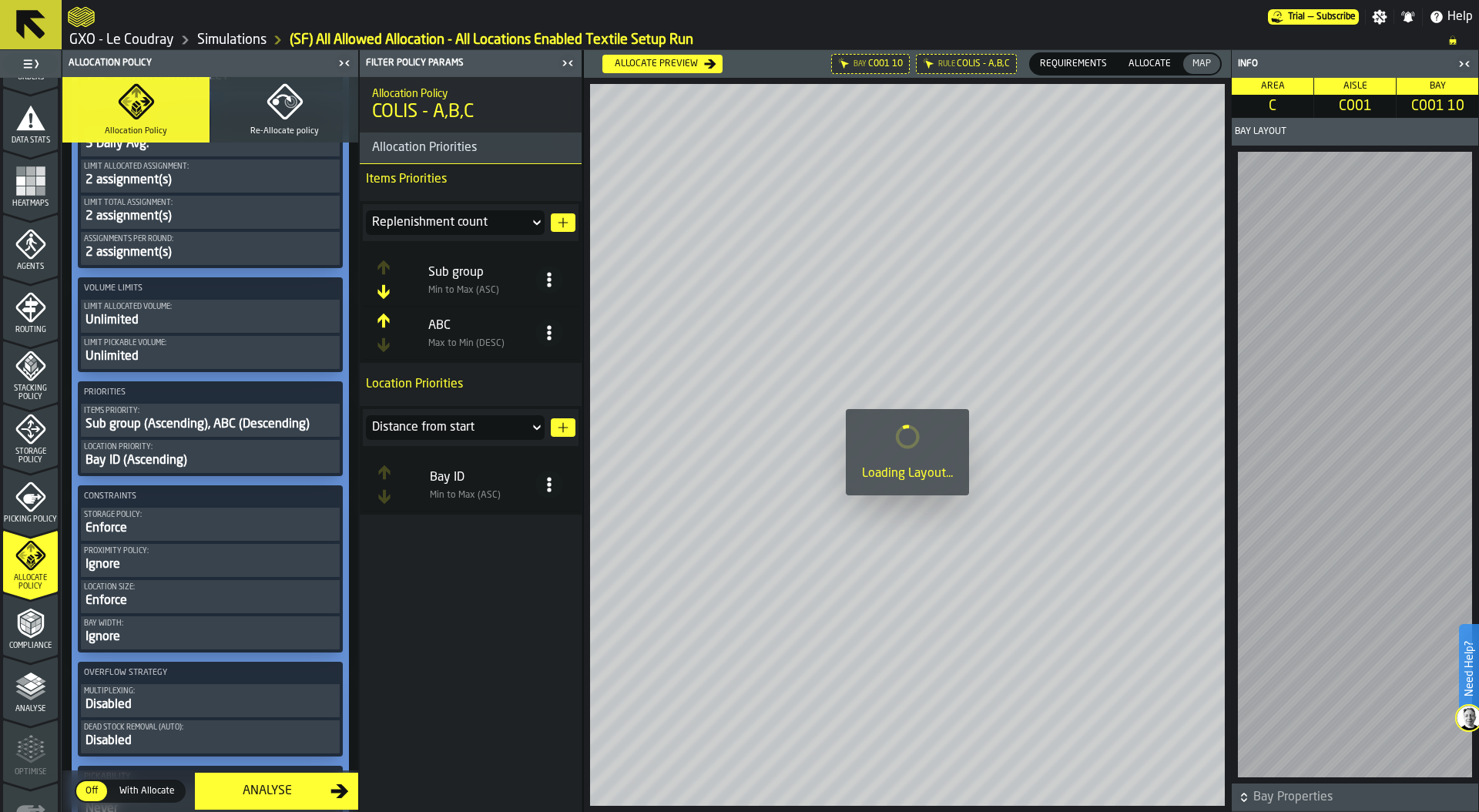
click at [221, 518] on div "Storage policy:" at bounding box center [211, 515] width 253 height 8
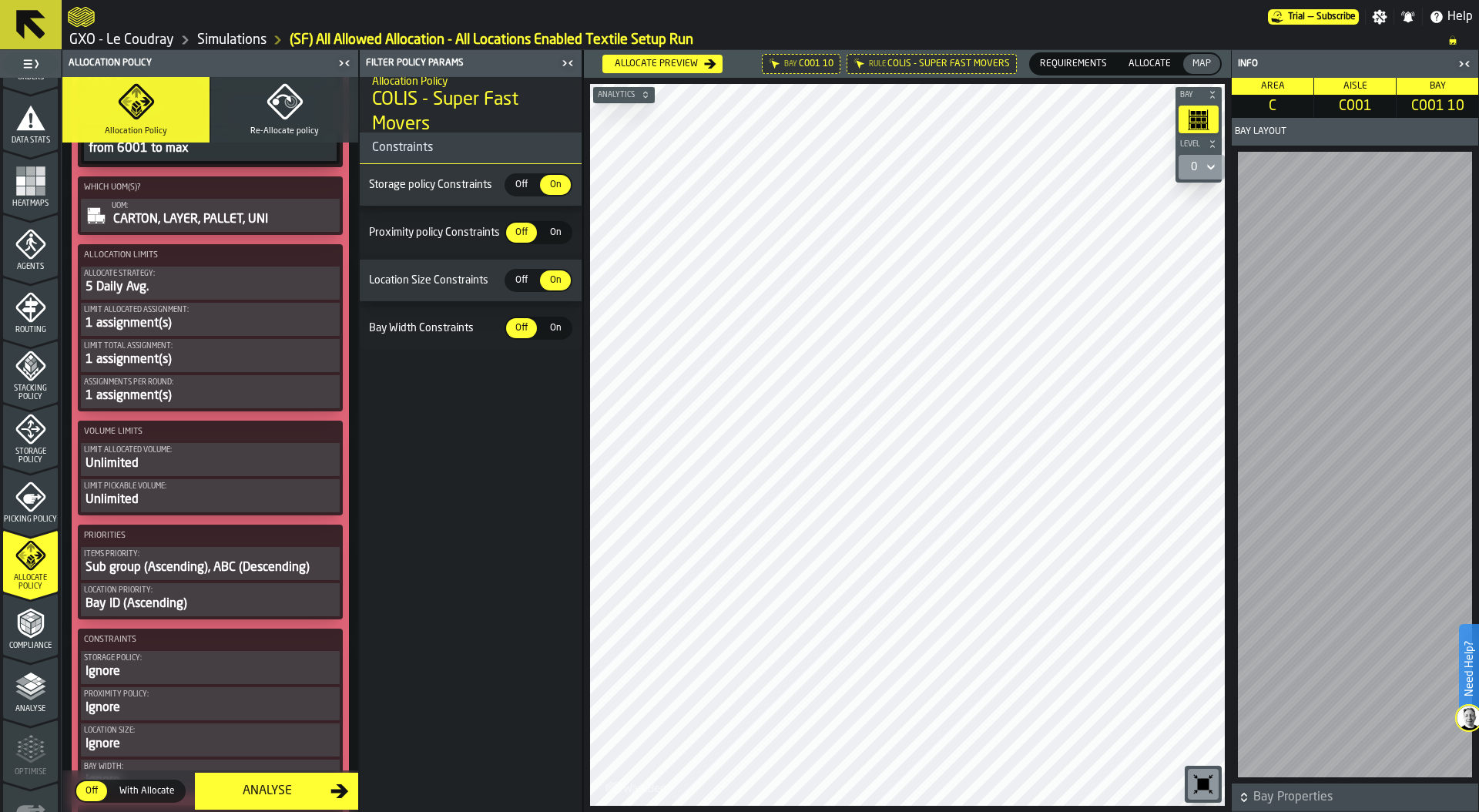
scroll to position [2006, 0]
click at [221, 564] on div "Sub group (Ascending), ABC (Descending)" at bounding box center [211, 566] width 253 height 18
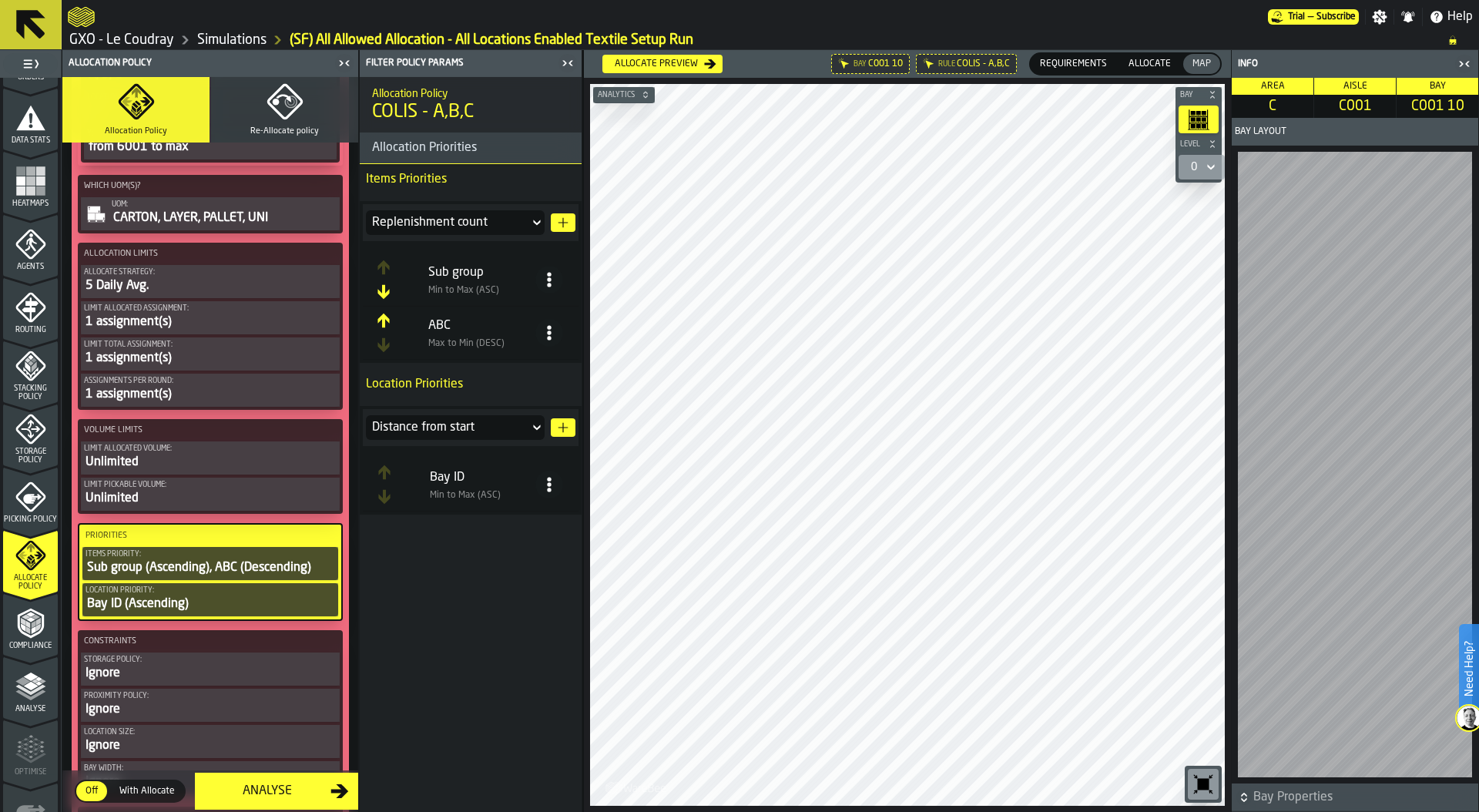
click at [204, 657] on div "Storage policy:" at bounding box center [211, 660] width 253 height 8
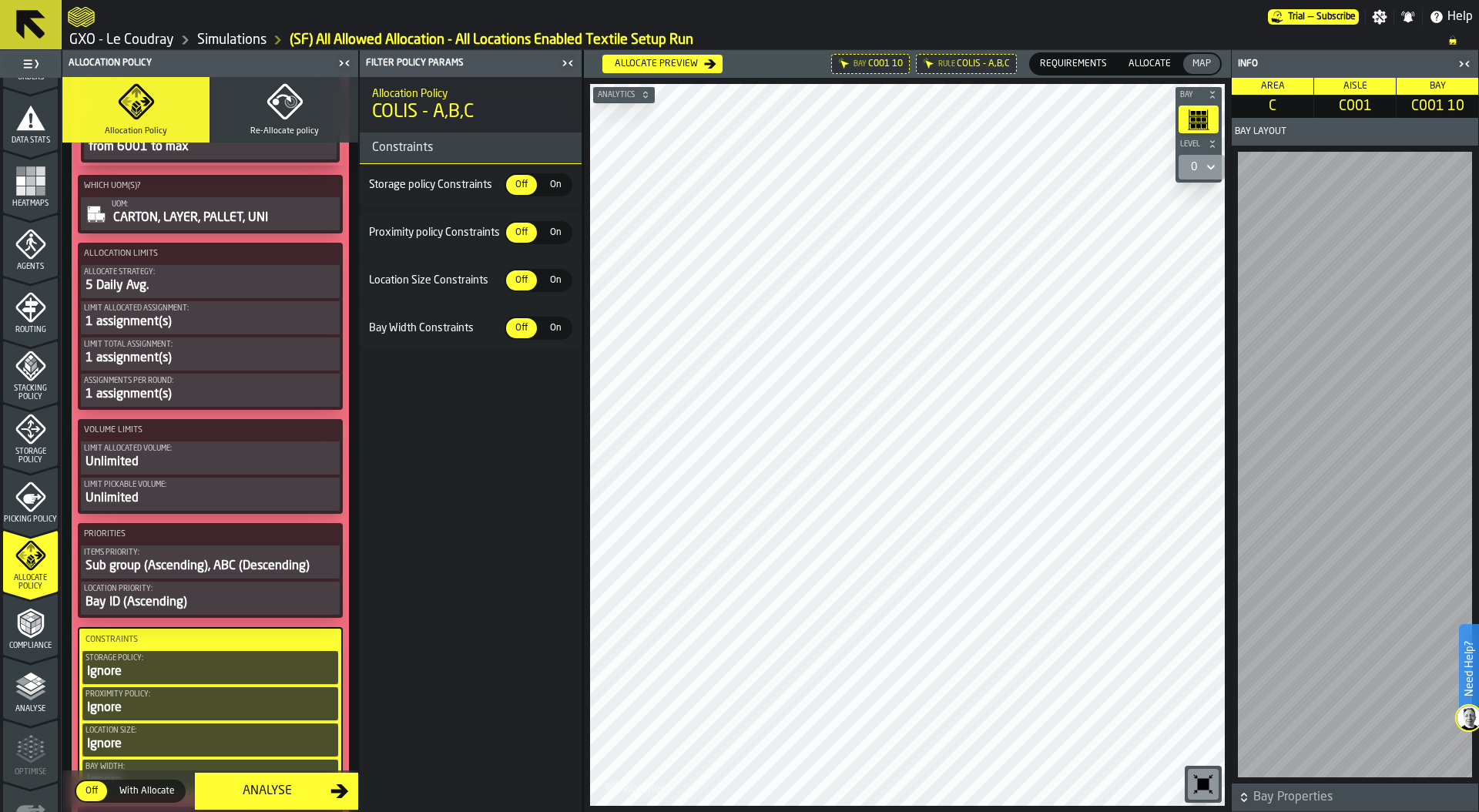
click at [554, 186] on span "On" at bounding box center [555, 185] width 25 height 14
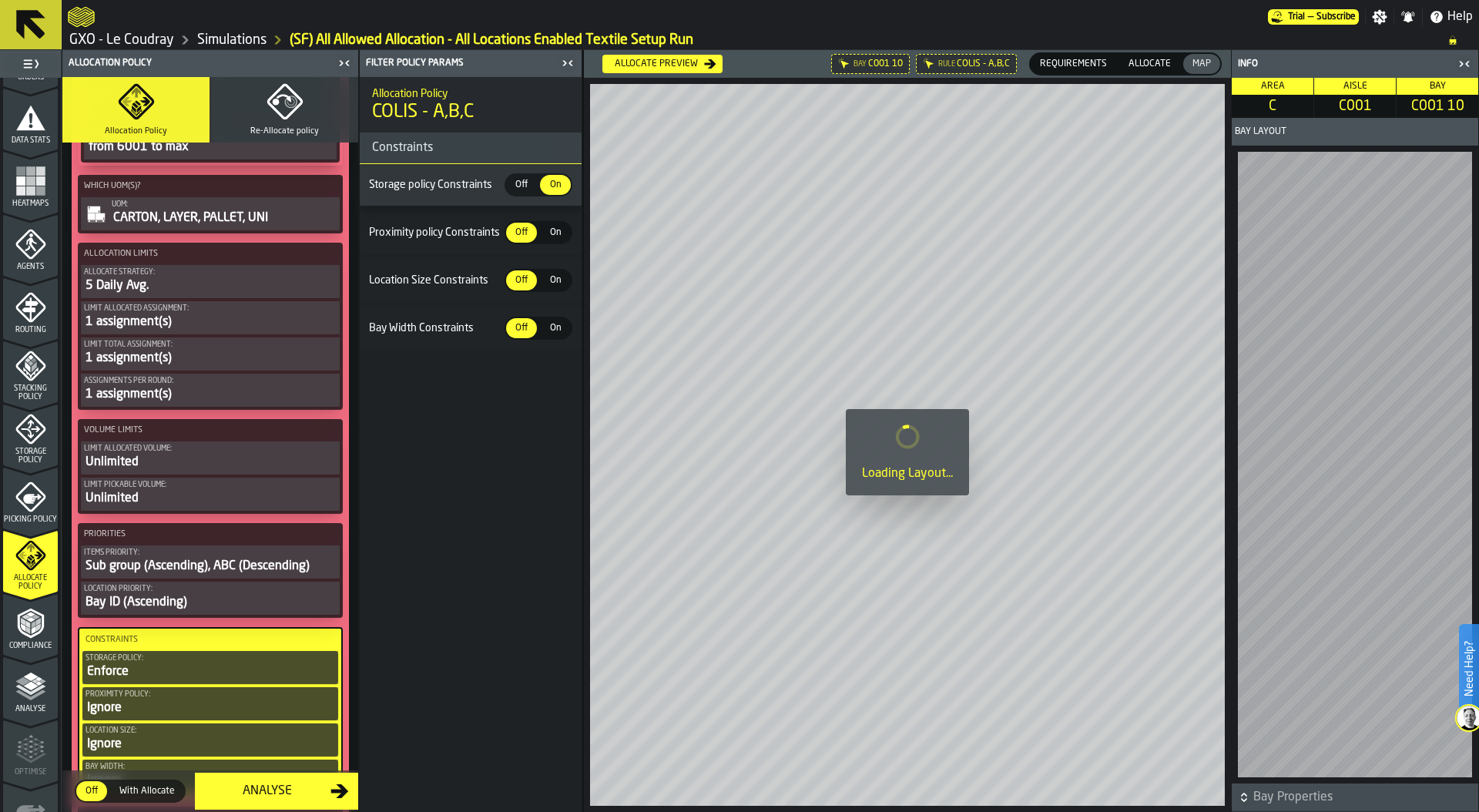
click at [554, 283] on span "On" at bounding box center [555, 280] width 25 height 14
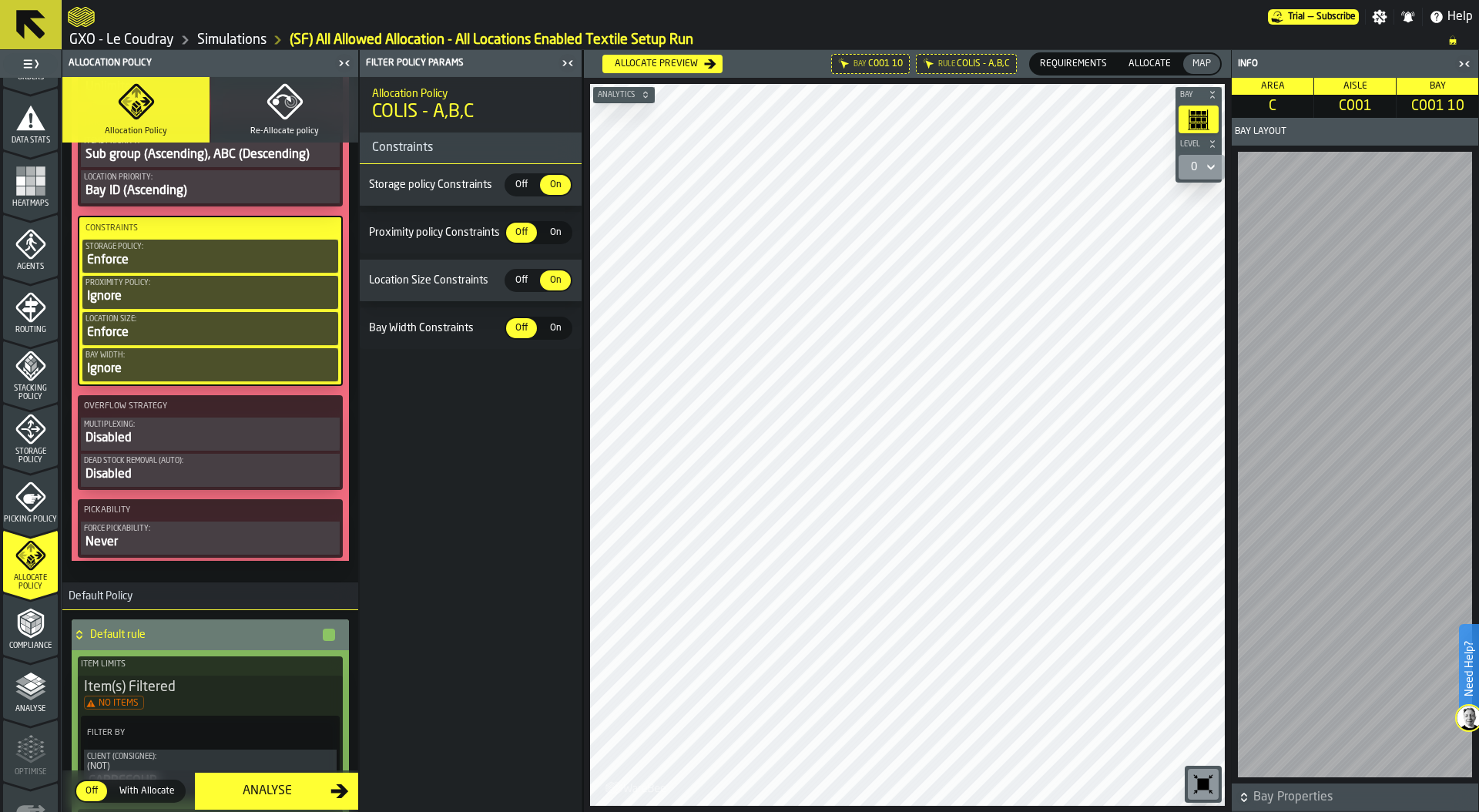
scroll to position [2383, 0]
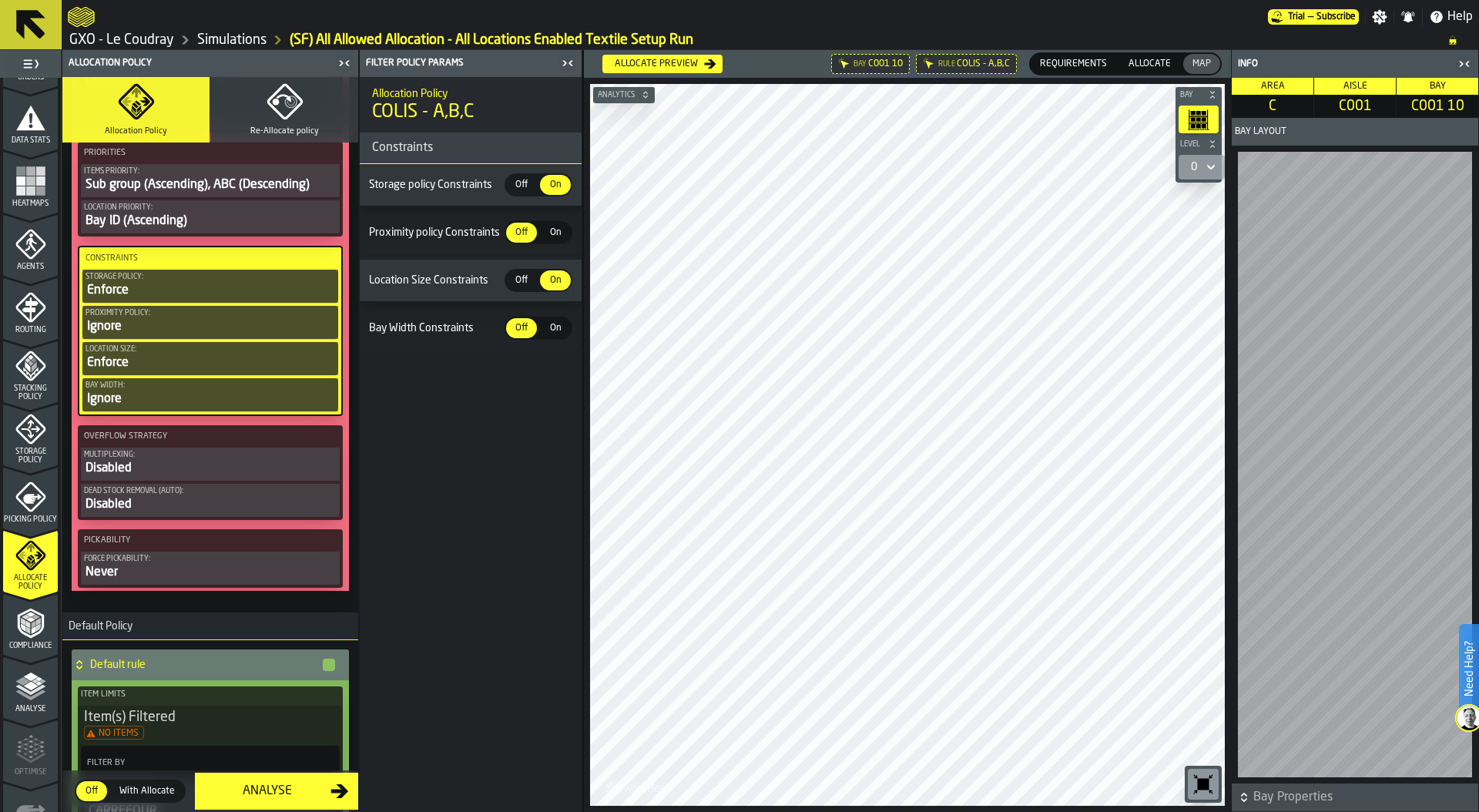
click at [77, 662] on icon at bounding box center [79, 662] width 6 height 4
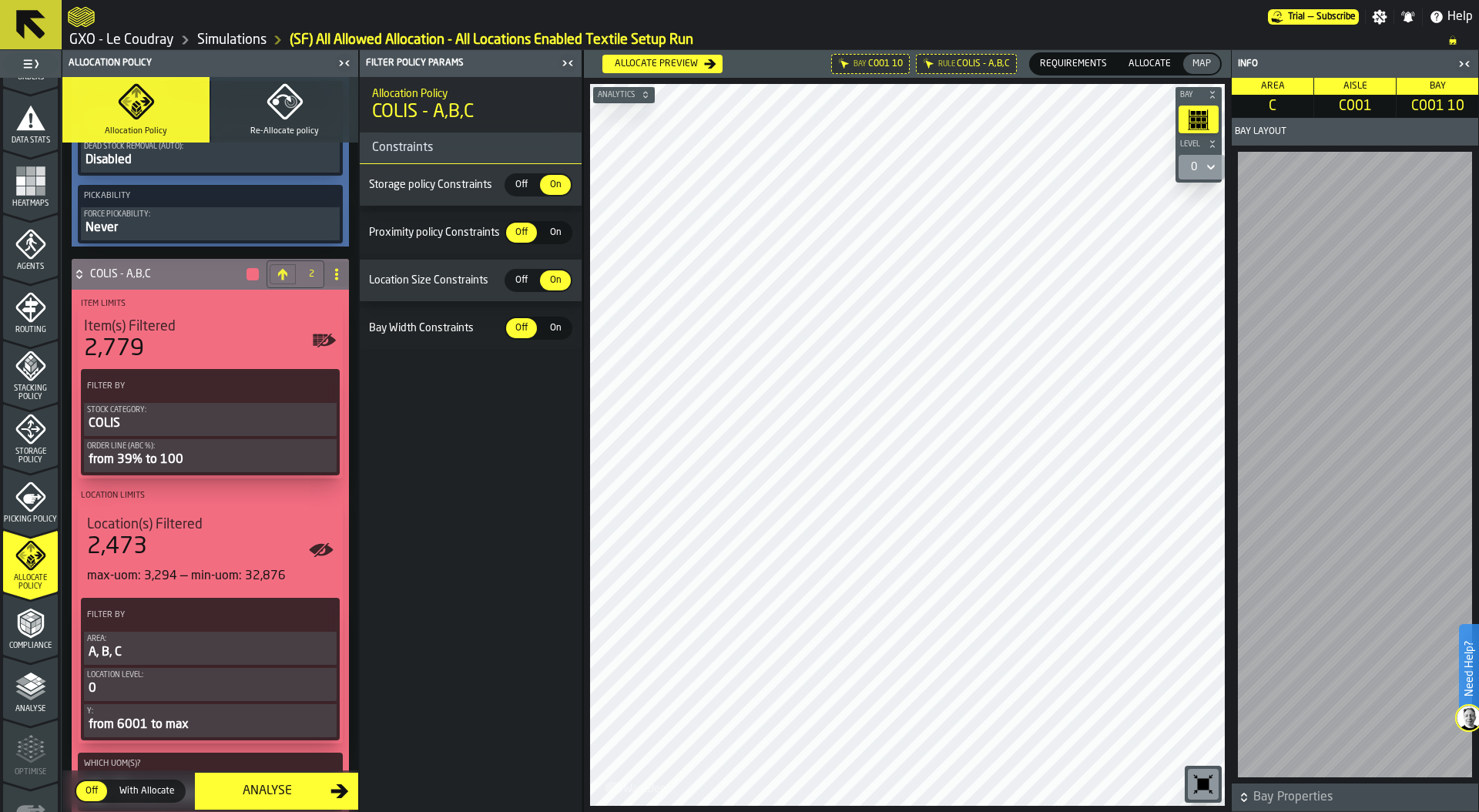
scroll to position [1410, 0]
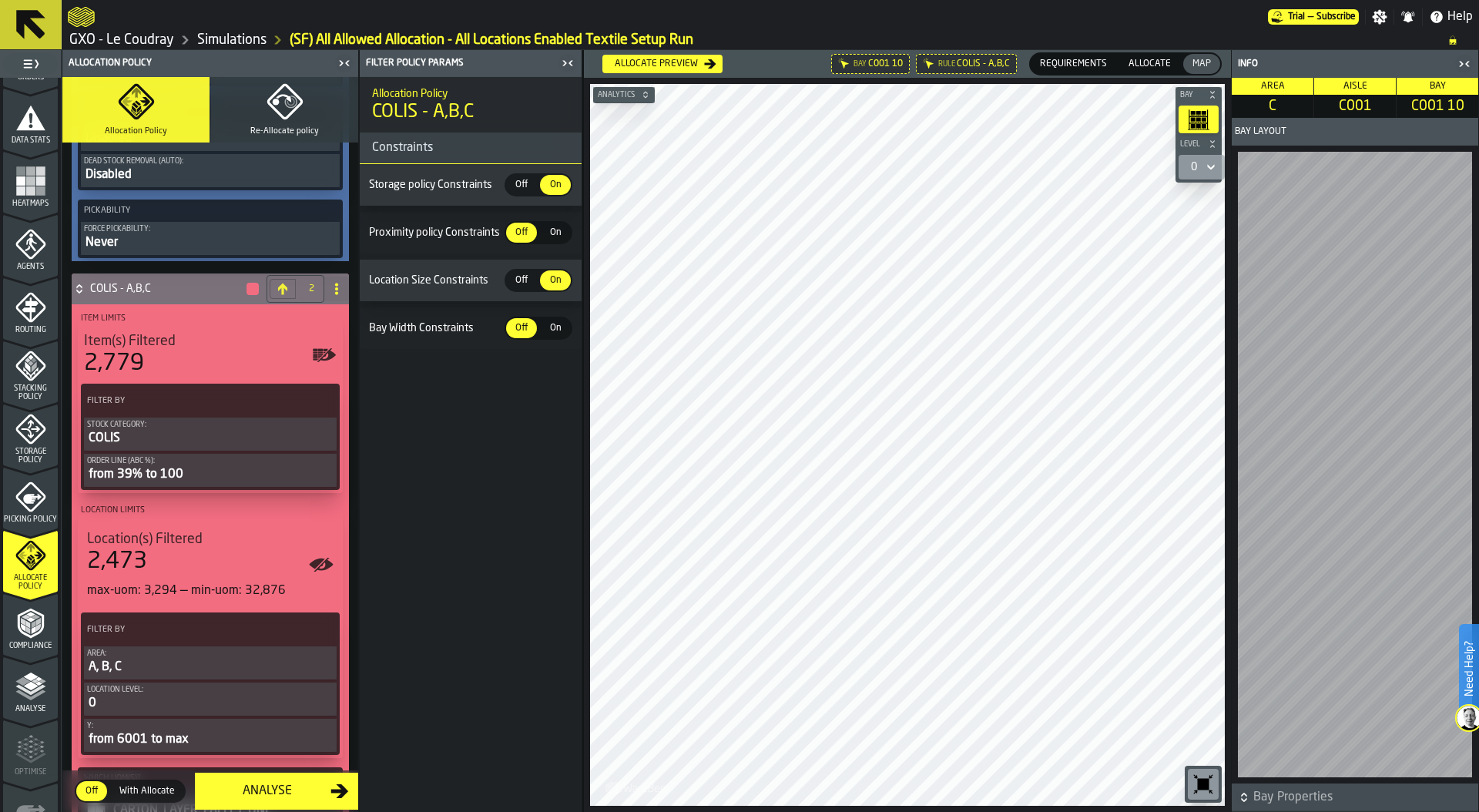
click at [1160, 64] on span "Allocate" at bounding box center [1149, 64] width 55 height 14
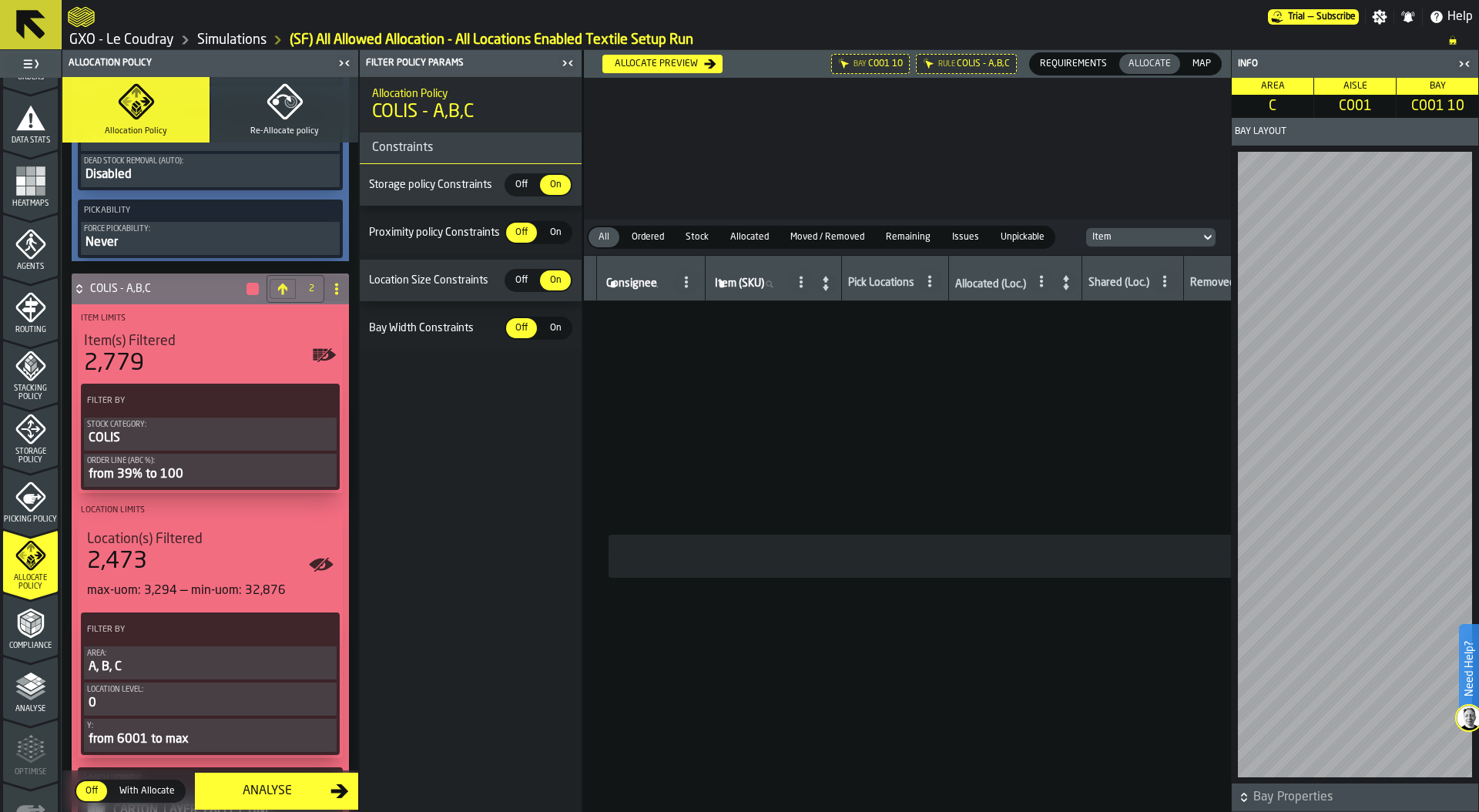
click at [673, 63] on div "Allocate preview" at bounding box center [656, 64] width 95 height 11
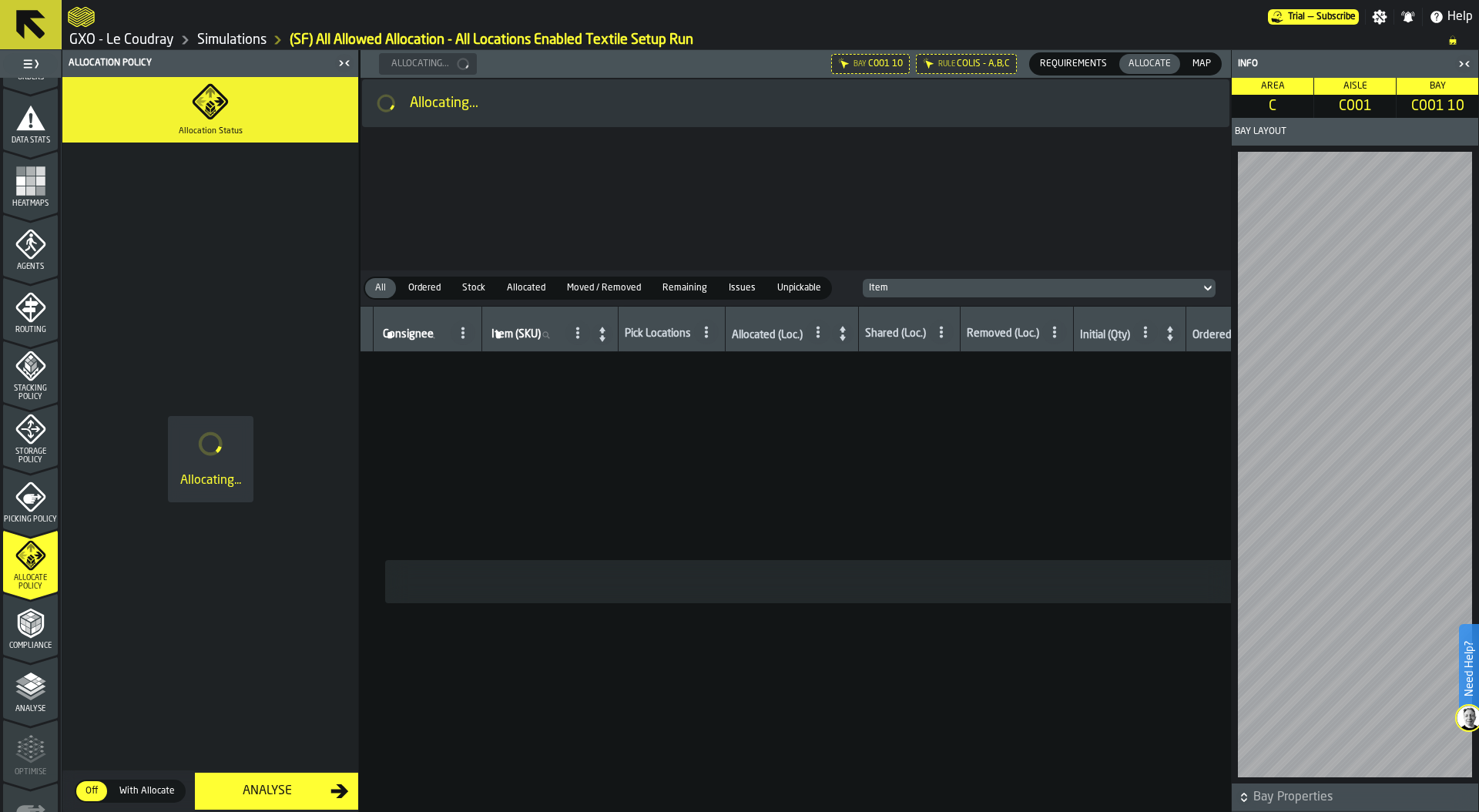
scroll to position [0, 0]
click at [1083, 62] on span "Requirements" at bounding box center [1073, 64] width 79 height 14
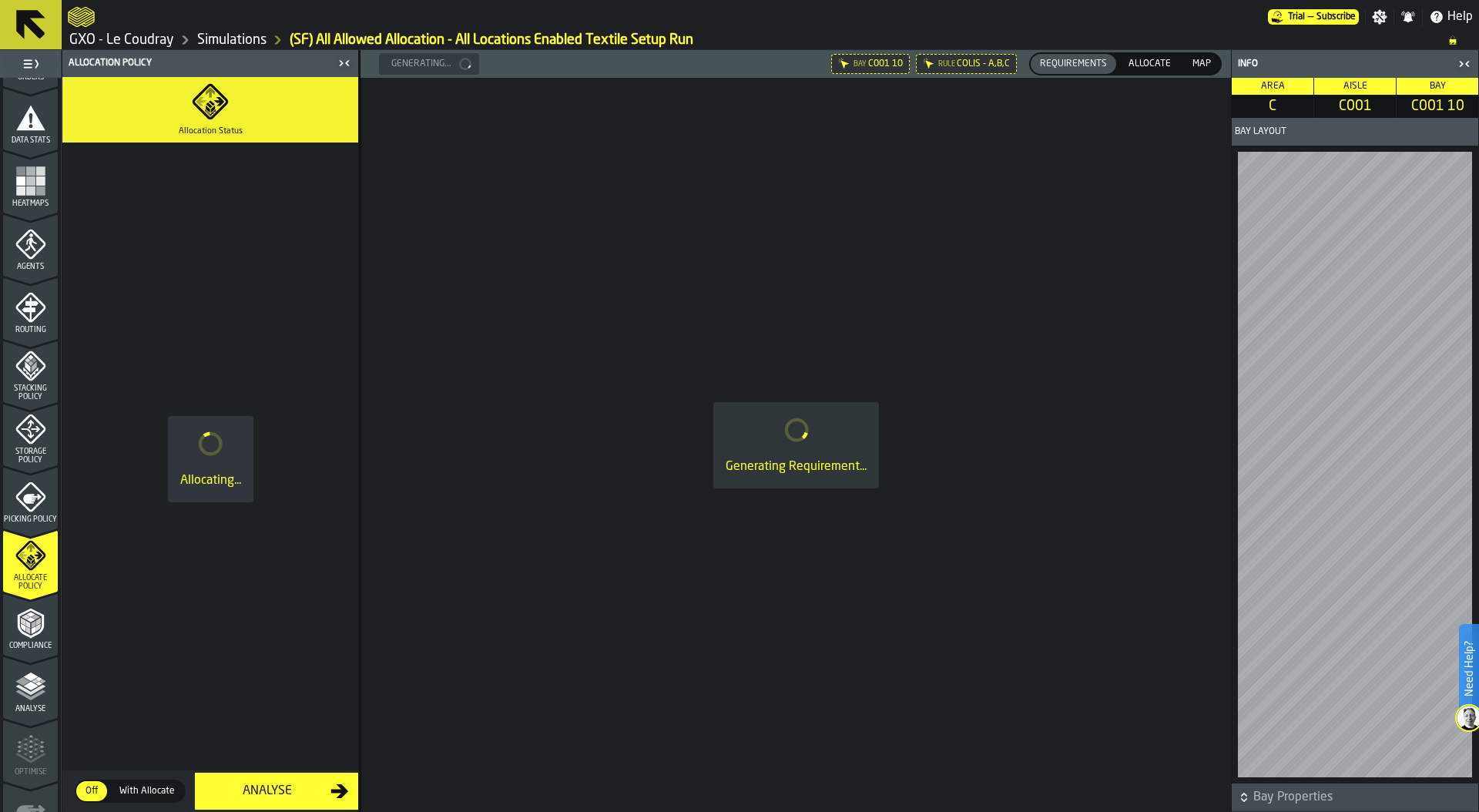
click at [1463, 61] on icon "button-toggle-Close me" at bounding box center [1464, 64] width 18 height 18
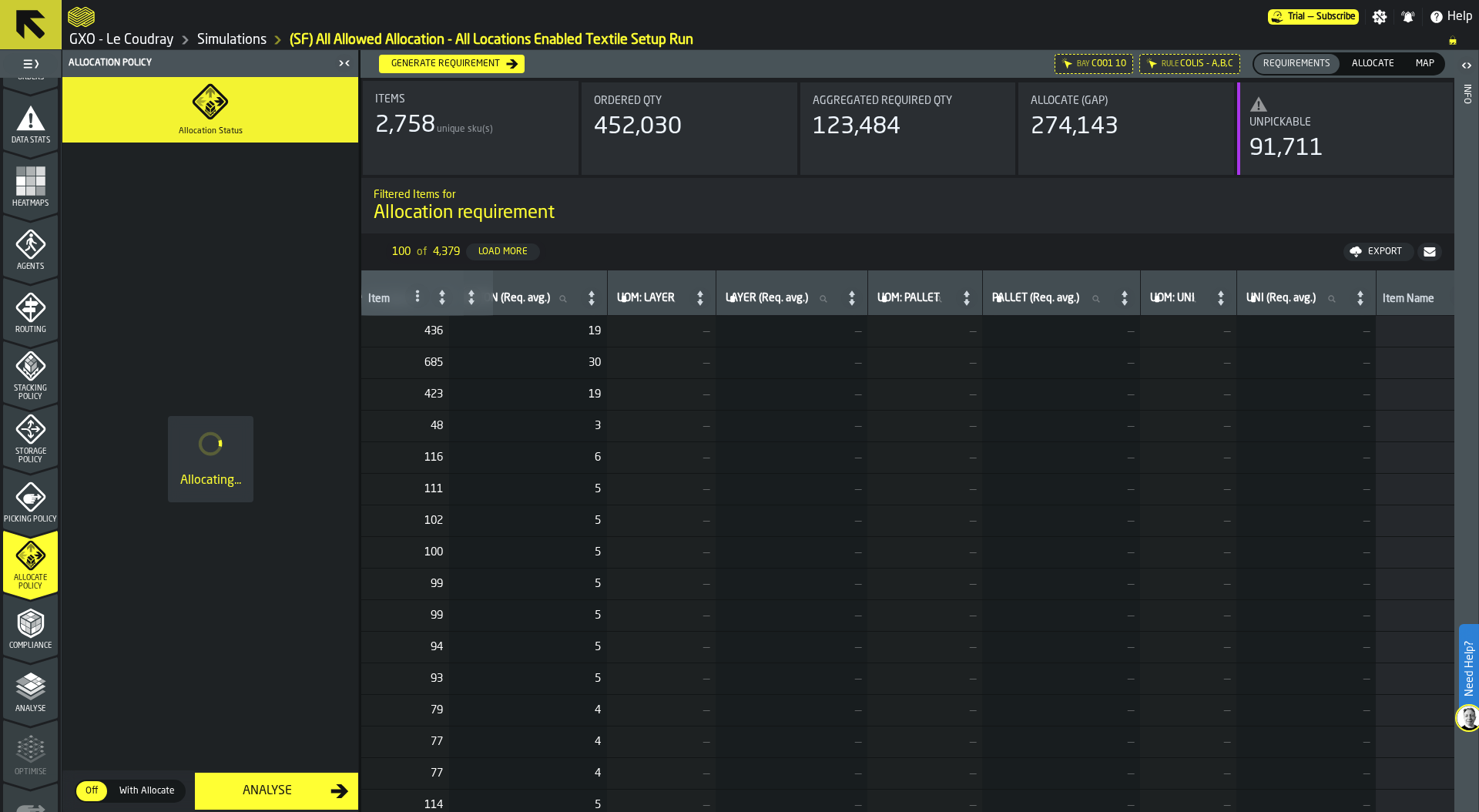
scroll to position [0, 369]
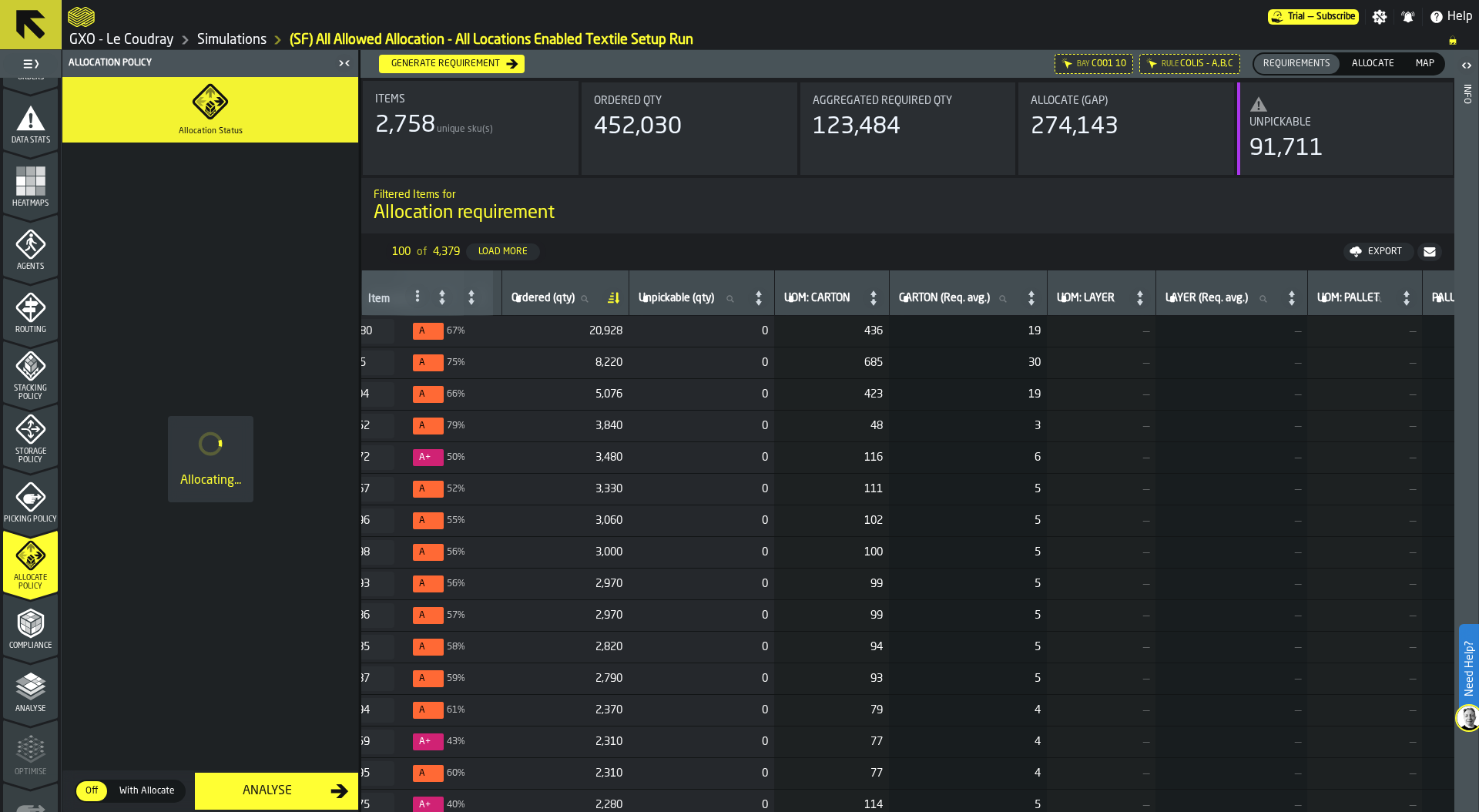
click at [877, 300] on icon at bounding box center [873, 297] width 6 height 15
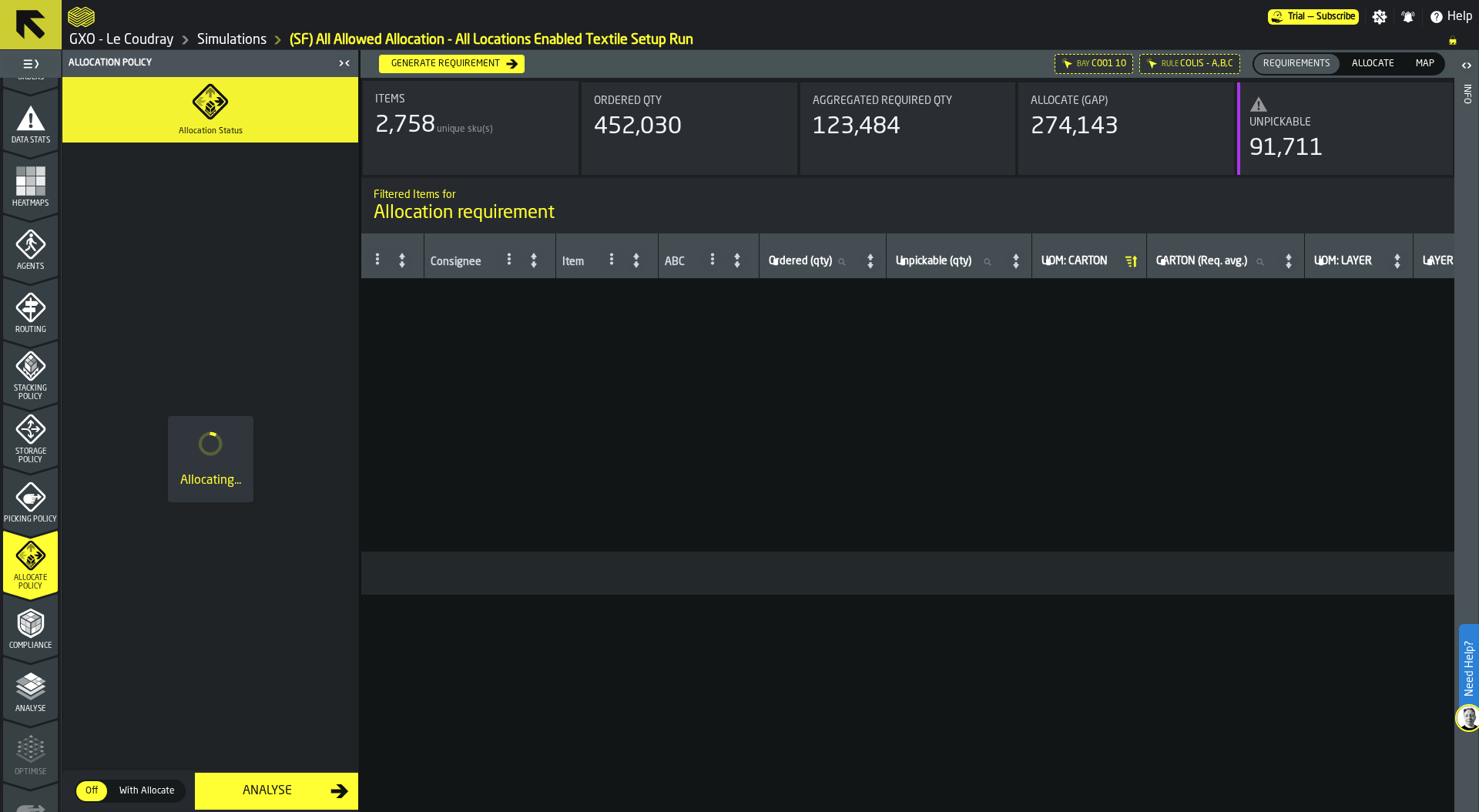
scroll to position [0, 37]
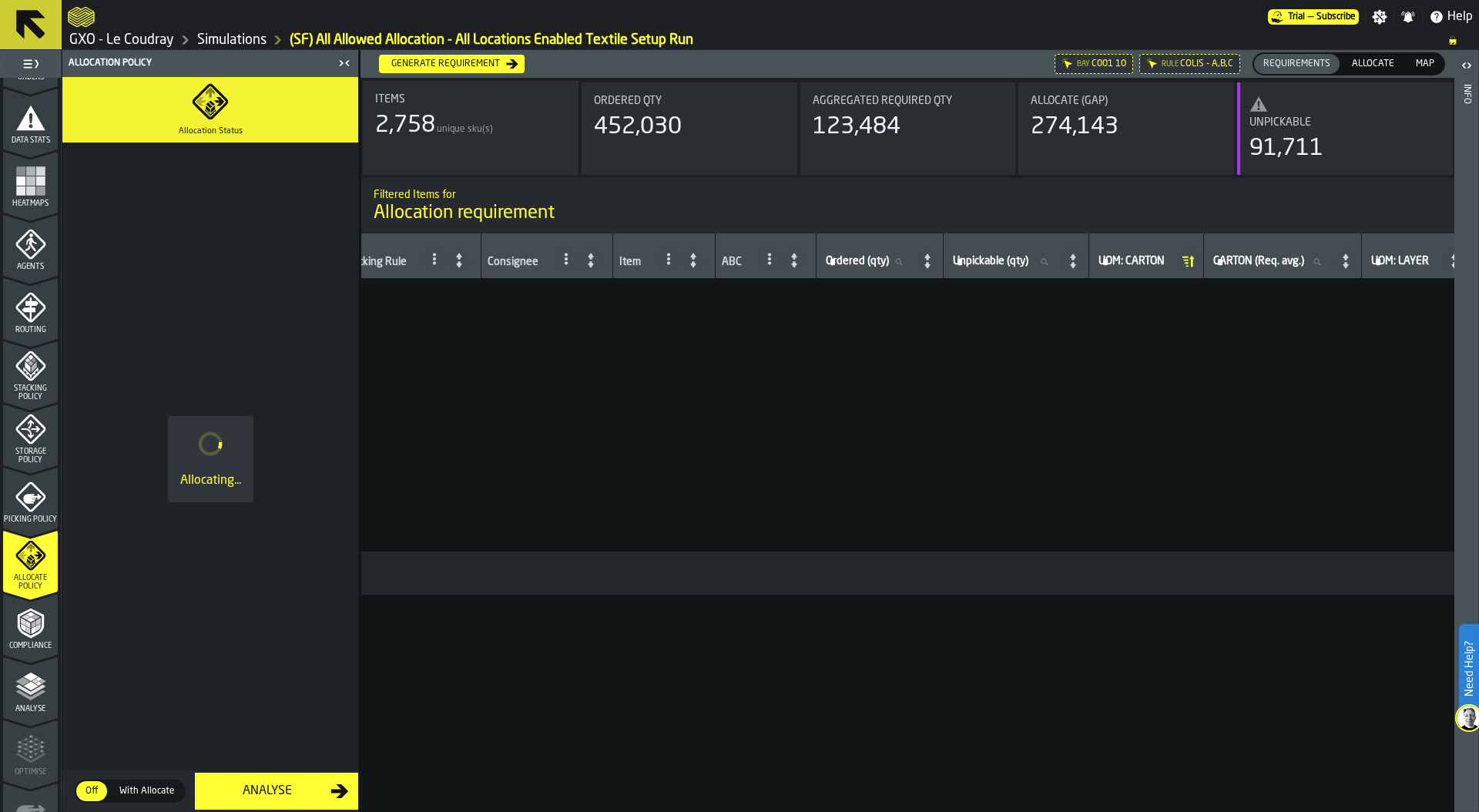
click at [1199, 261] on icon at bounding box center [1187, 261] width 21 height 21
click at [972, 259] on icon at bounding box center [964, 261] width 21 height 21
click at [971, 259] on icon at bounding box center [968, 261] width 5 height 12
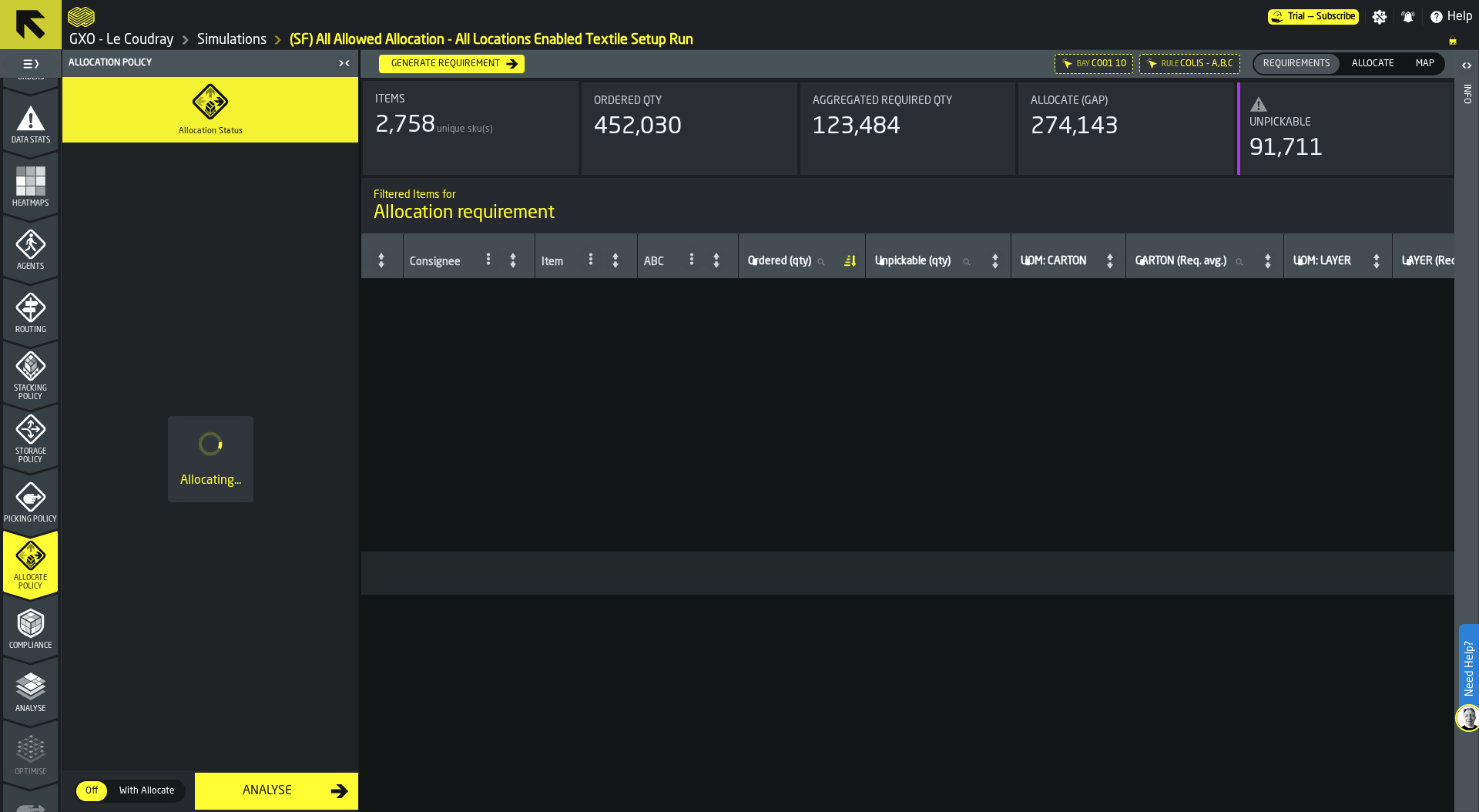
scroll to position [0, 192]
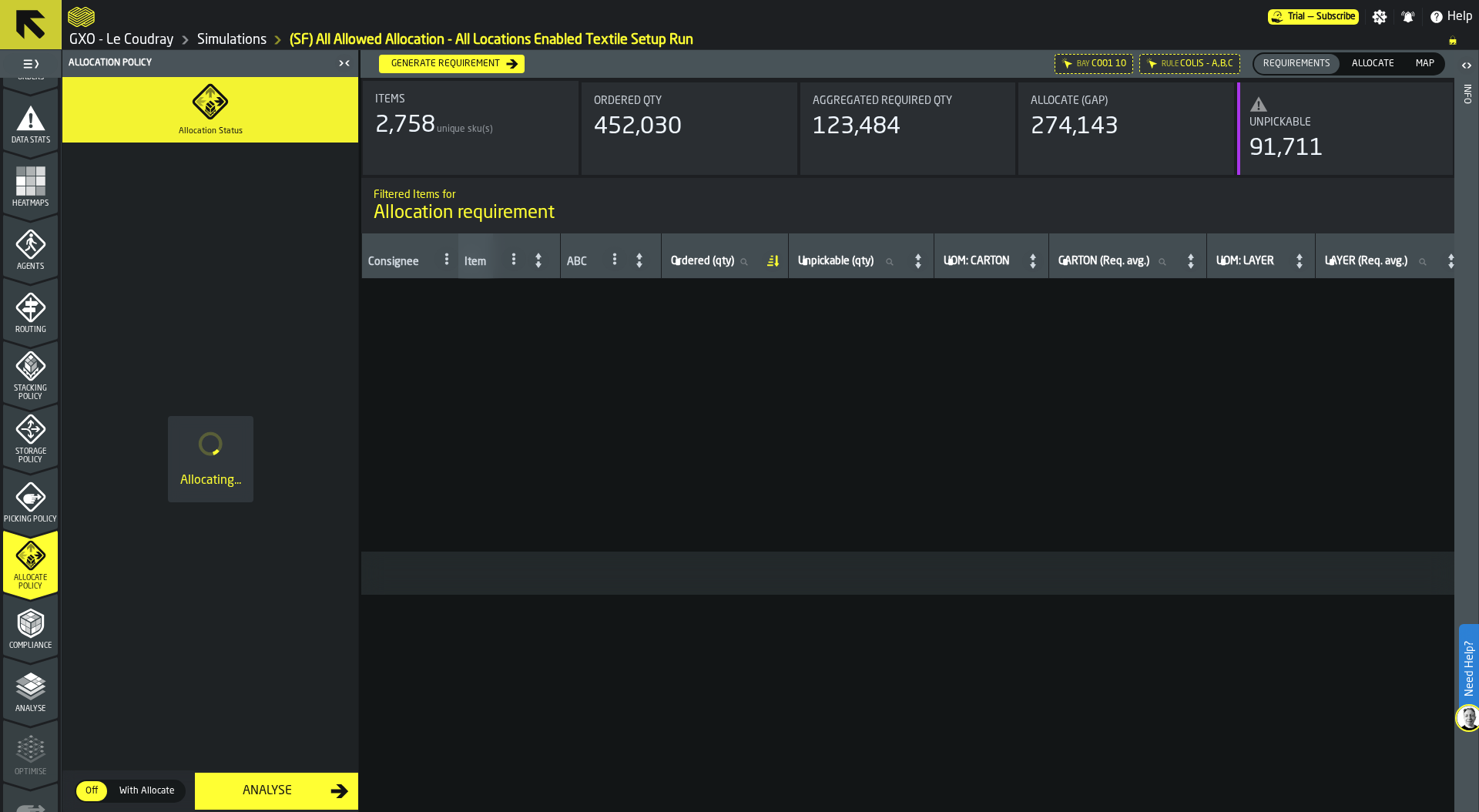
click at [765, 261] on icon at bounding box center [772, 261] width 21 height 21
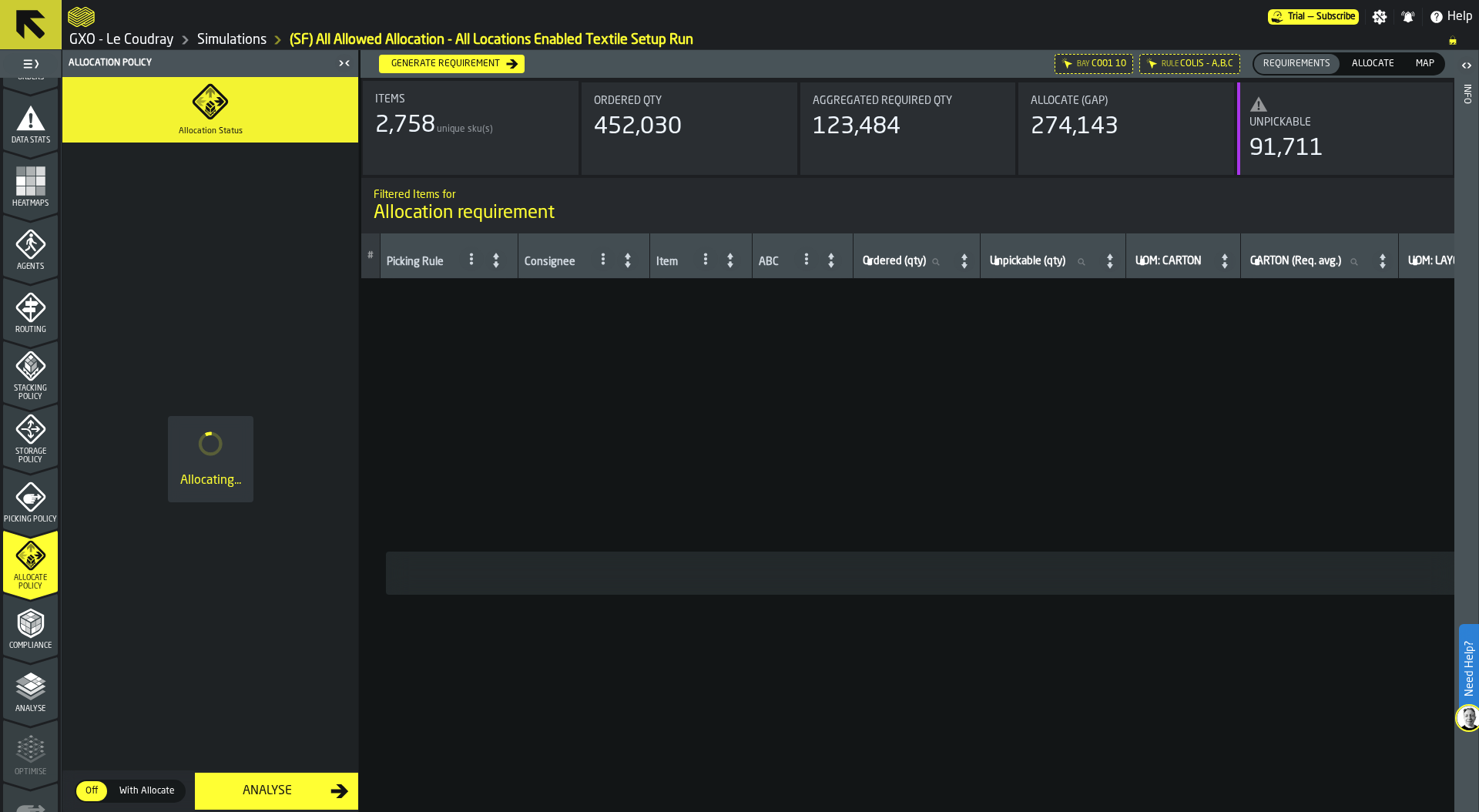
click at [410, 263] on div "Picking Rule" at bounding box center [416, 263] width 57 height 16
click at [471, 259] on circle at bounding box center [471, 259] width 3 height 3
click at [415, 297] on div "All" at bounding box center [435, 290] width 80 height 18
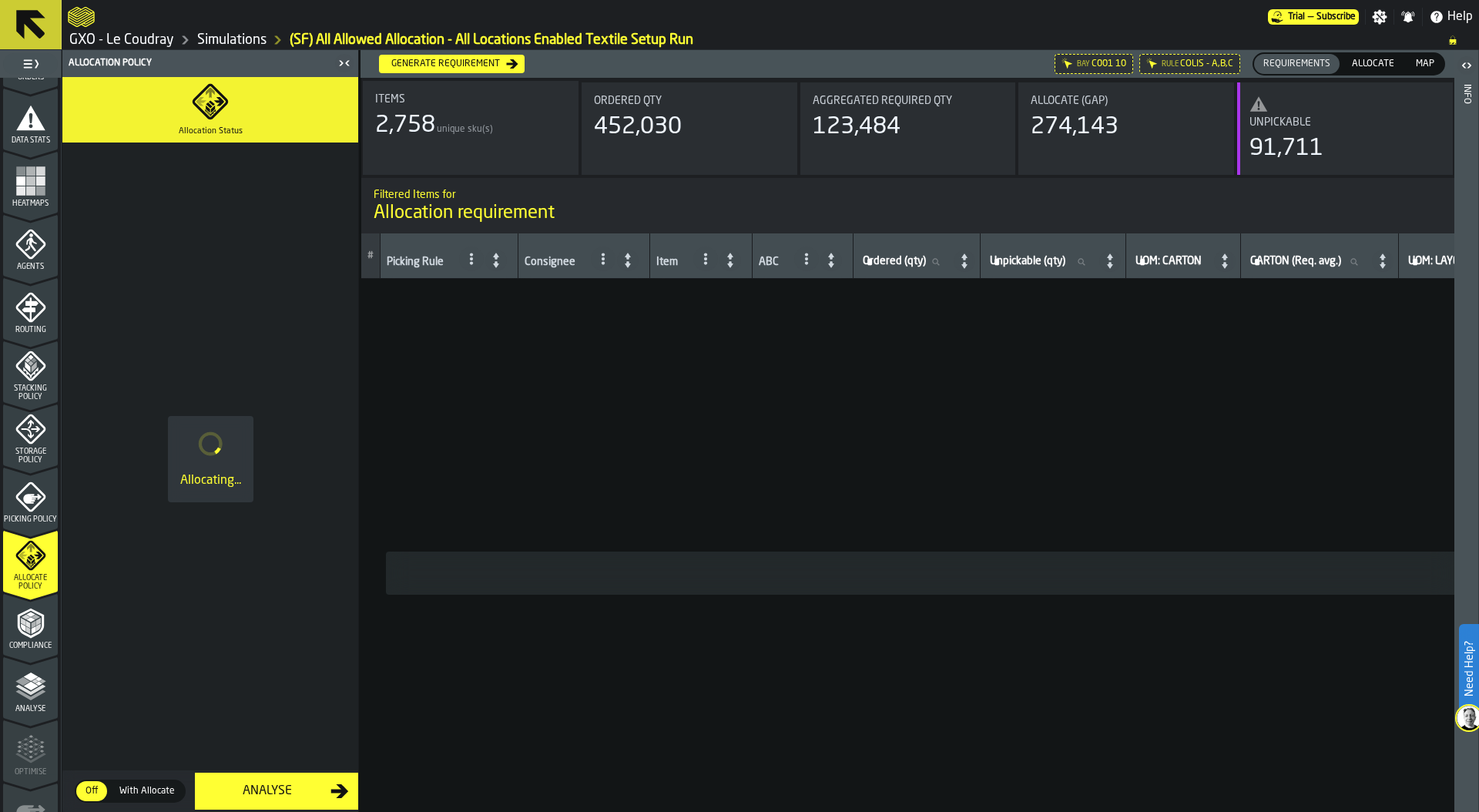
click at [1383, 55] on div "Allocate" at bounding box center [1374, 64] width 61 height 20
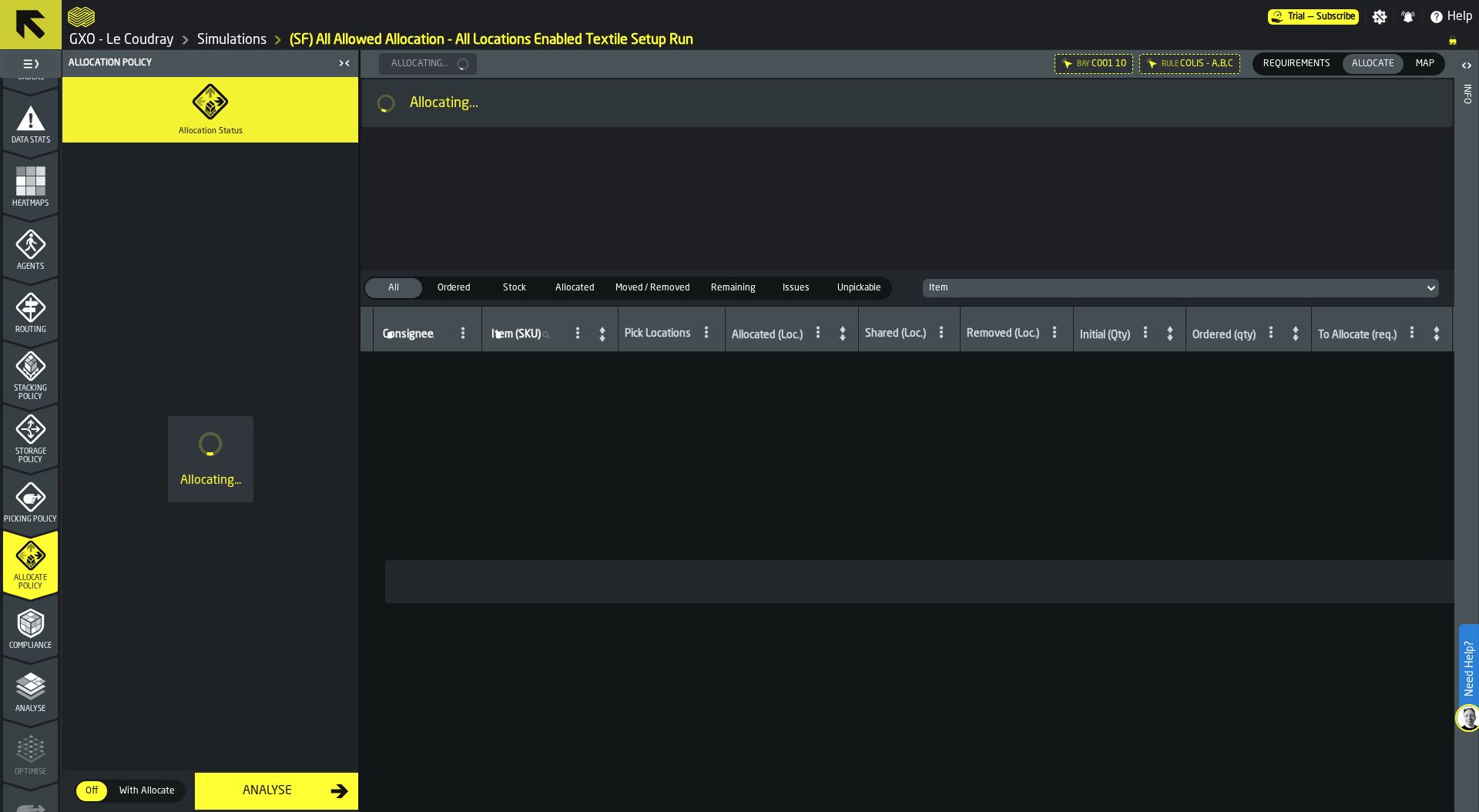
click at [1301, 57] on span "Requirements" at bounding box center [1297, 64] width 79 height 14
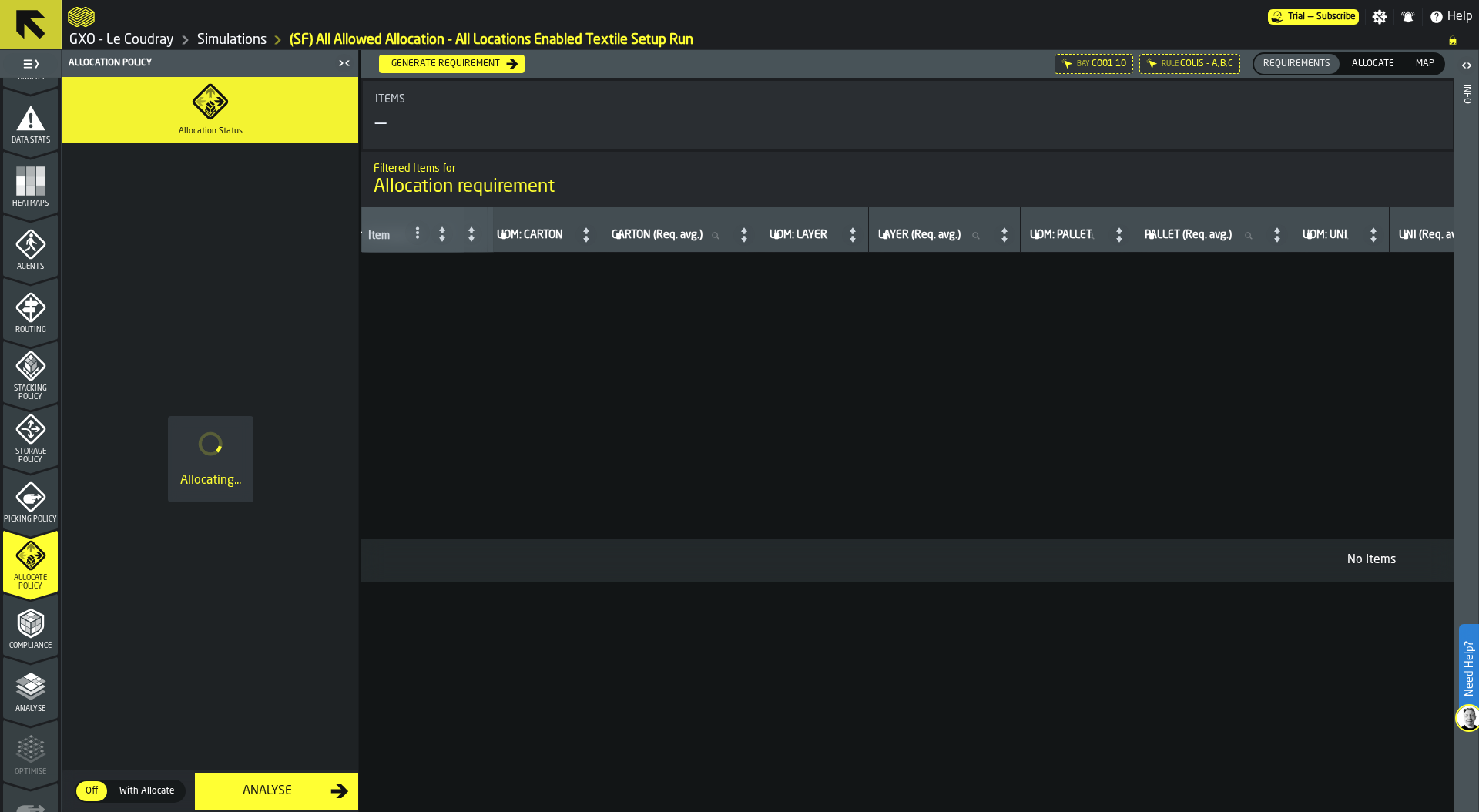
scroll to position [0, 381]
click at [0, 0] on icon at bounding box center [0, 0] width 0 height 0
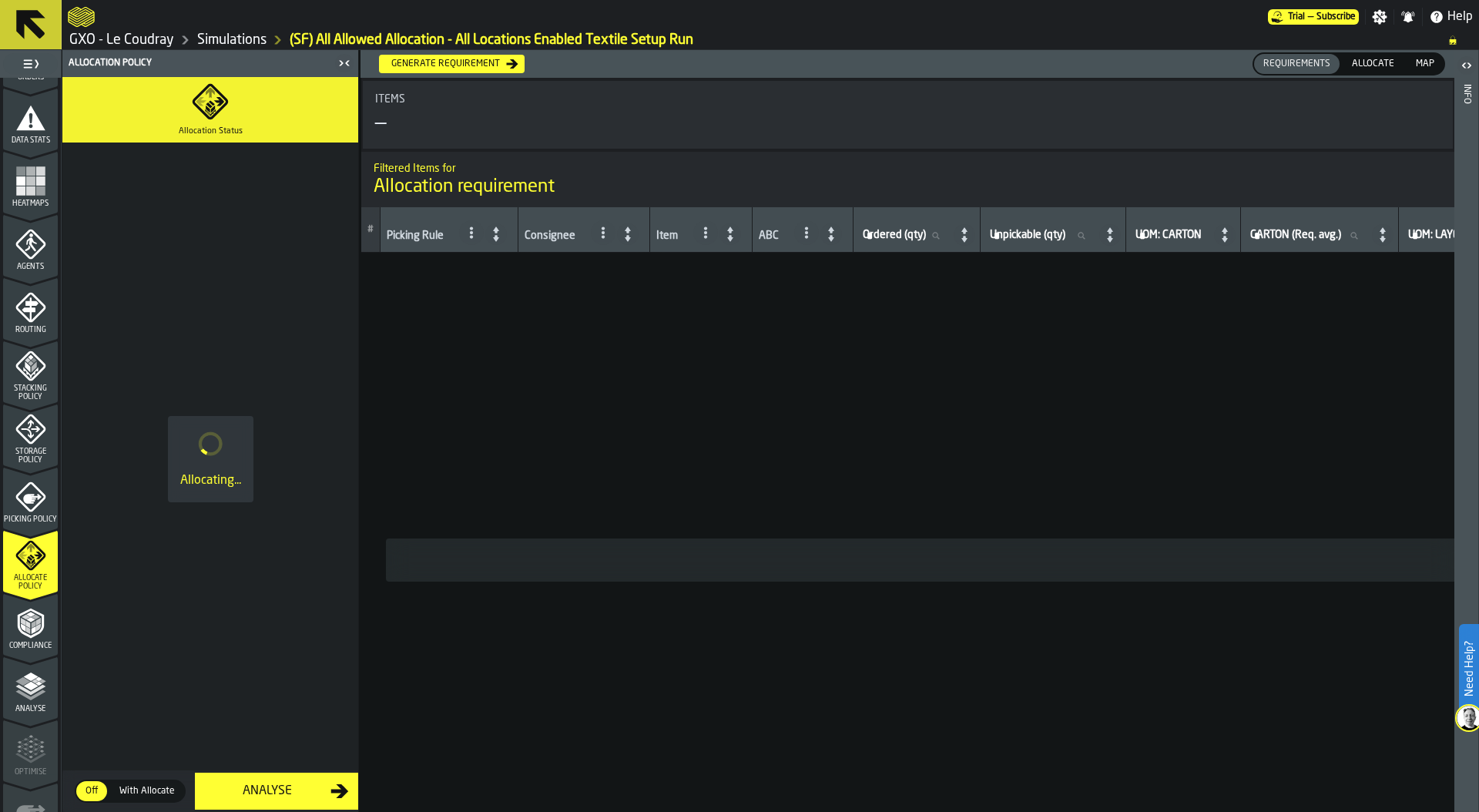
click at [1424, 60] on span "Map" at bounding box center [1424, 64] width 30 height 14
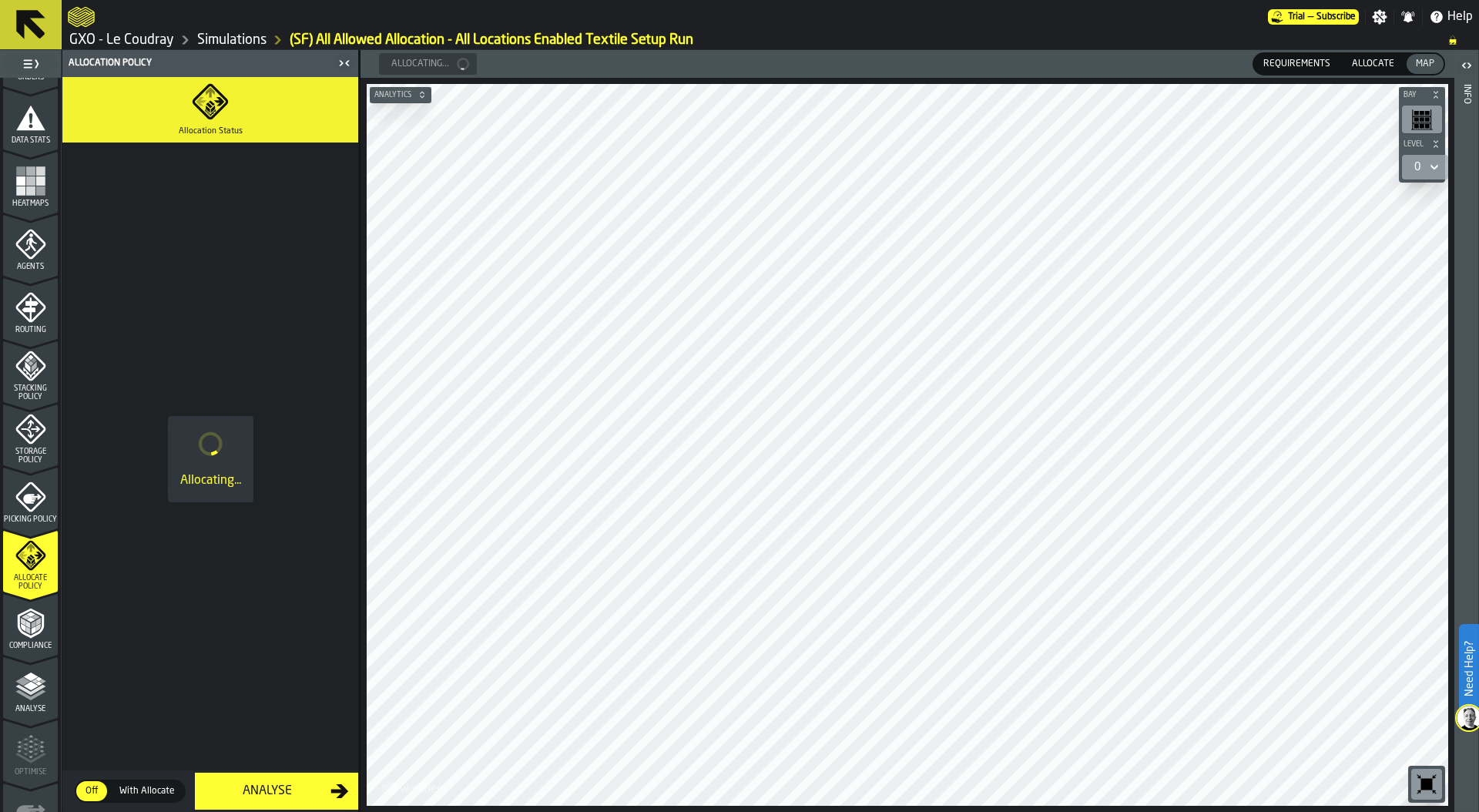
click at [1297, 63] on span "Requirements" at bounding box center [1297, 64] width 79 height 14
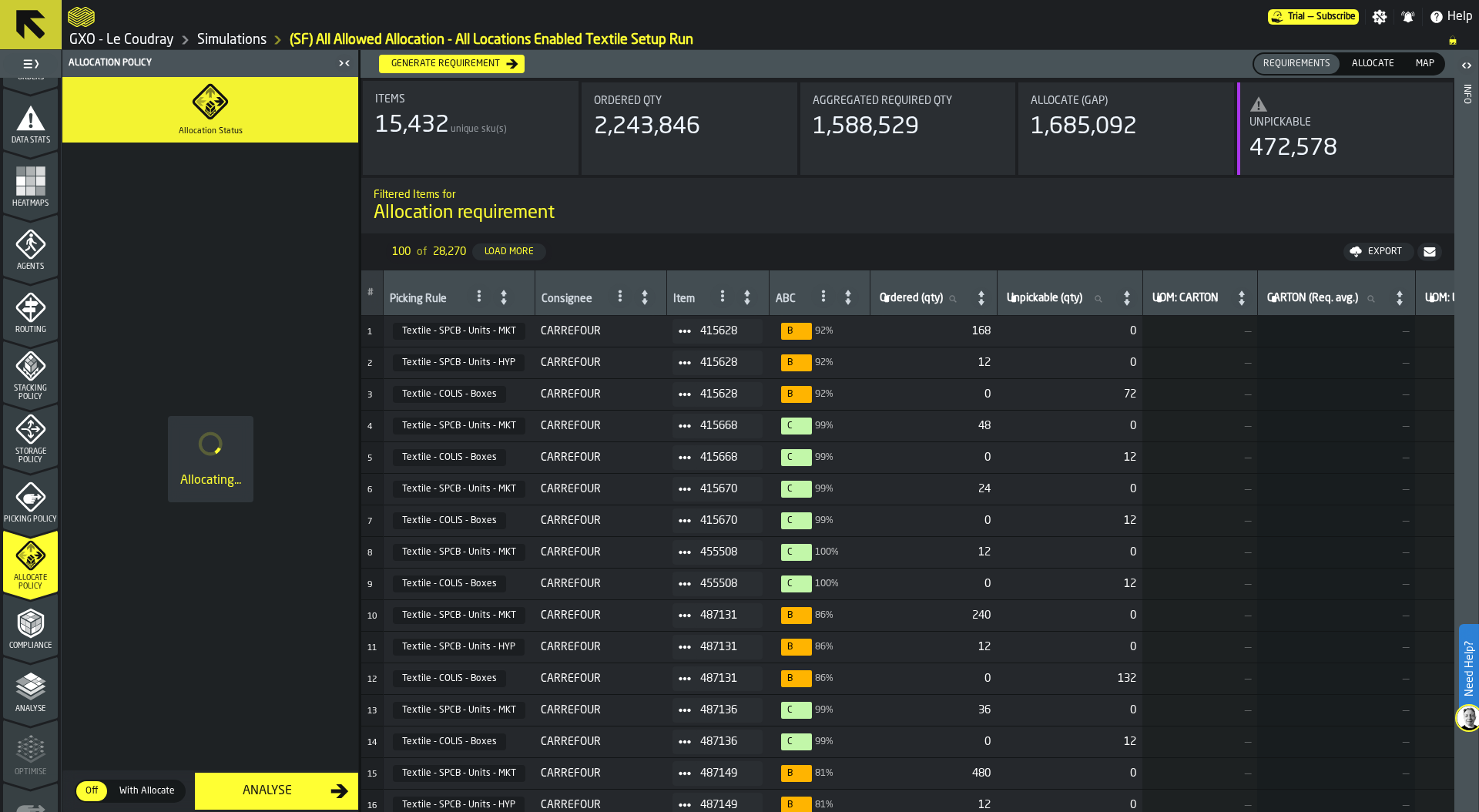
click at [1371, 60] on span "Allocate" at bounding box center [1373, 64] width 55 height 14
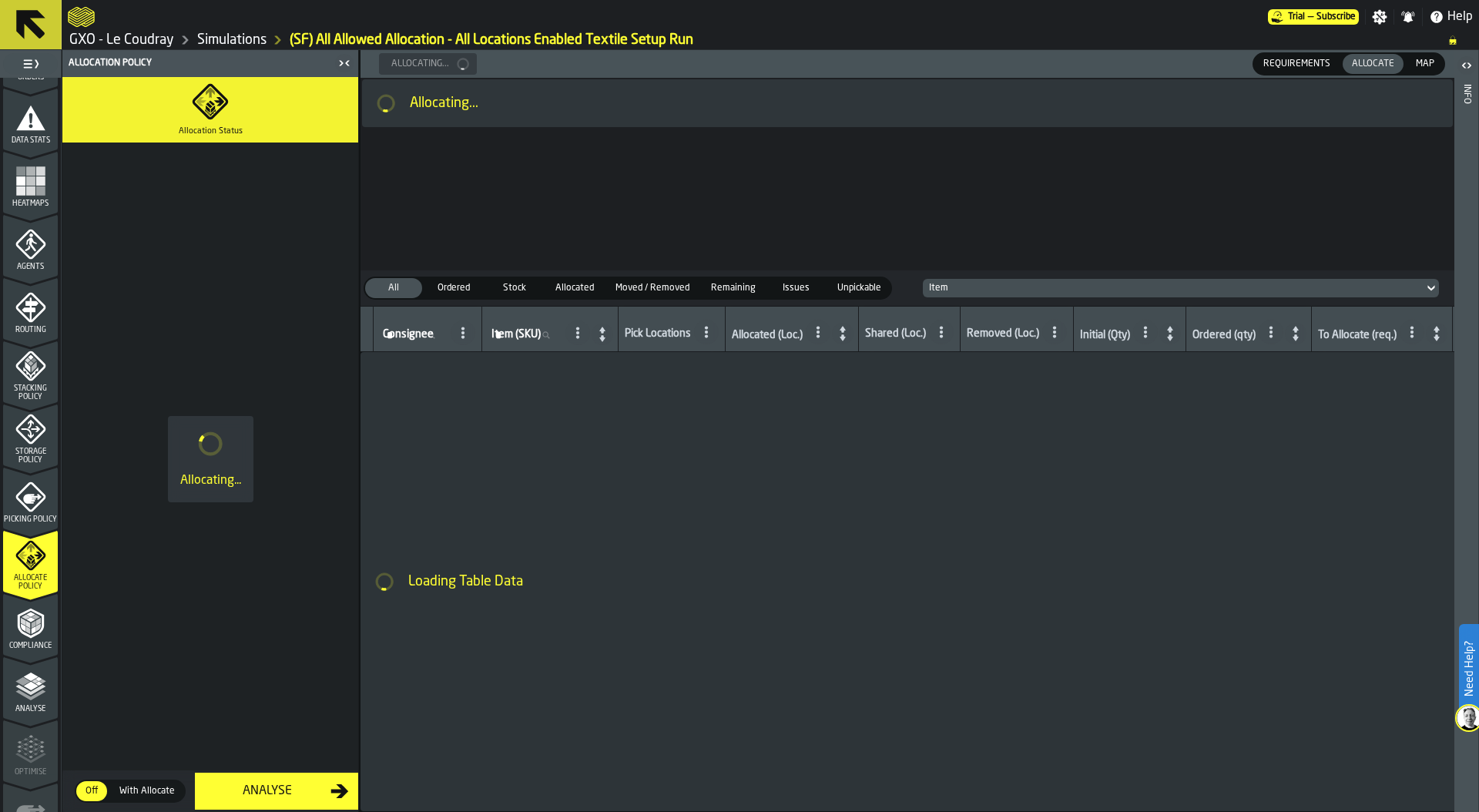
click at [1307, 59] on span "Requirements" at bounding box center [1297, 64] width 79 height 14
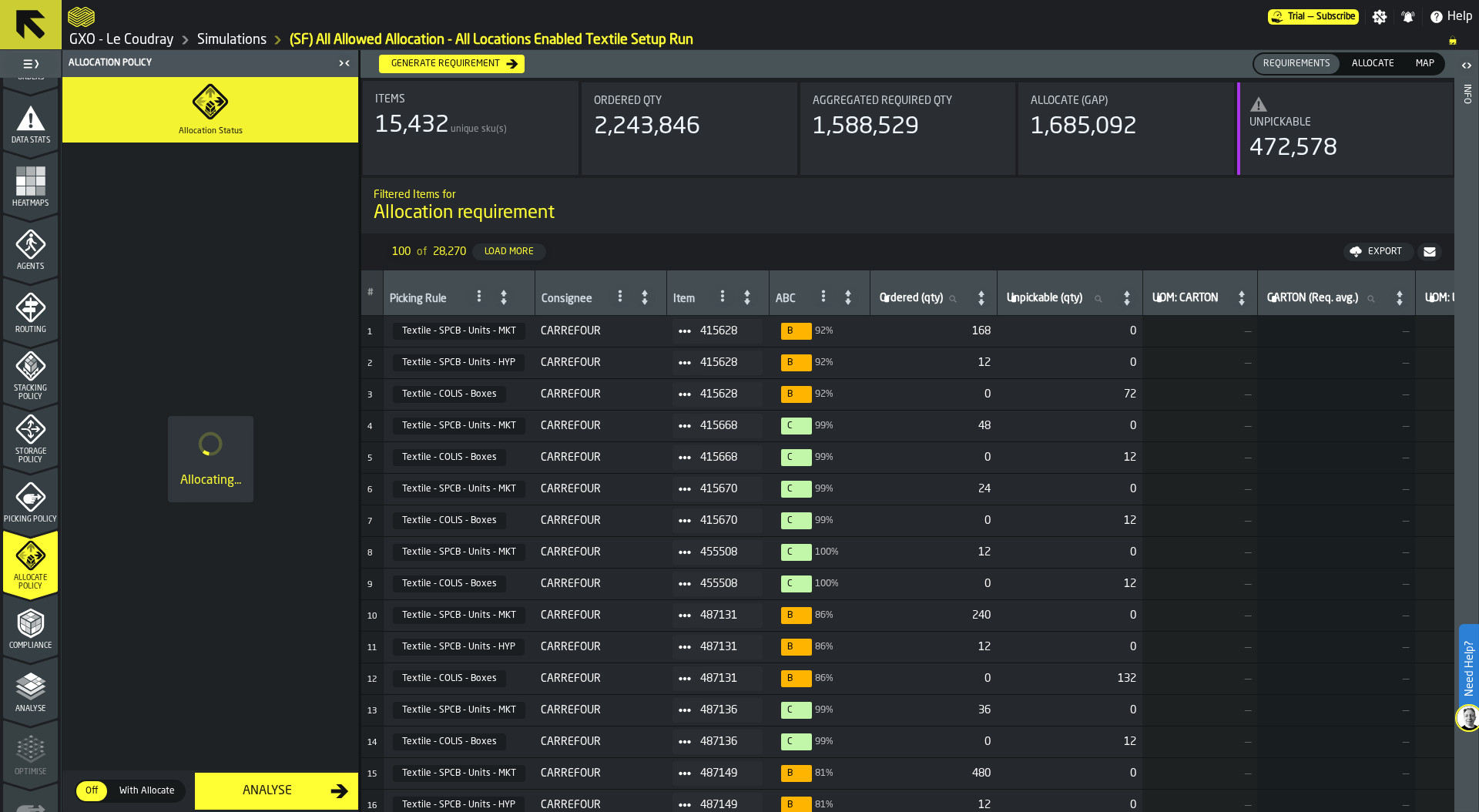
click at [981, 296] on icon at bounding box center [981, 297] width 6 height 15
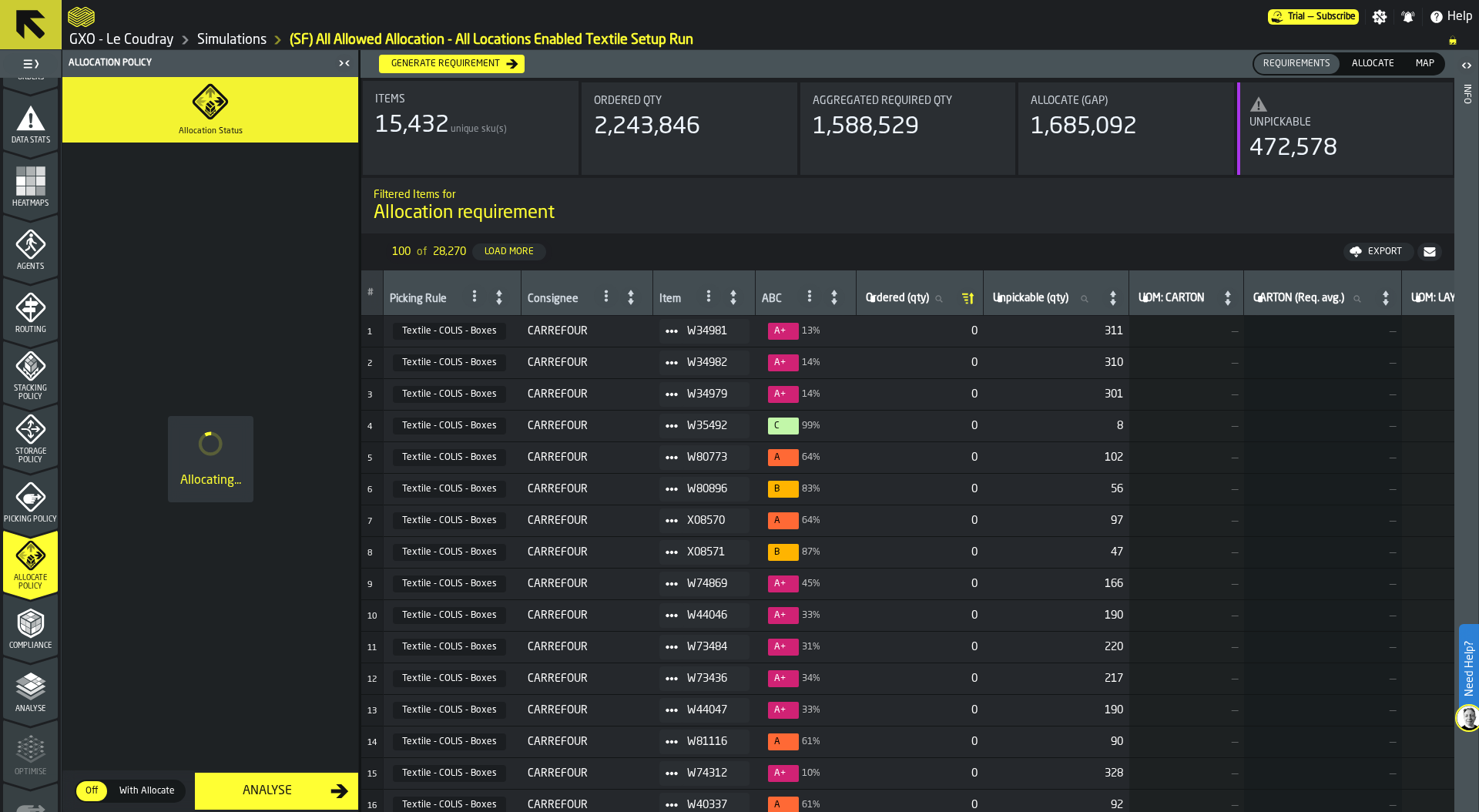
click at [978, 296] on icon at bounding box center [967, 297] width 21 height 21
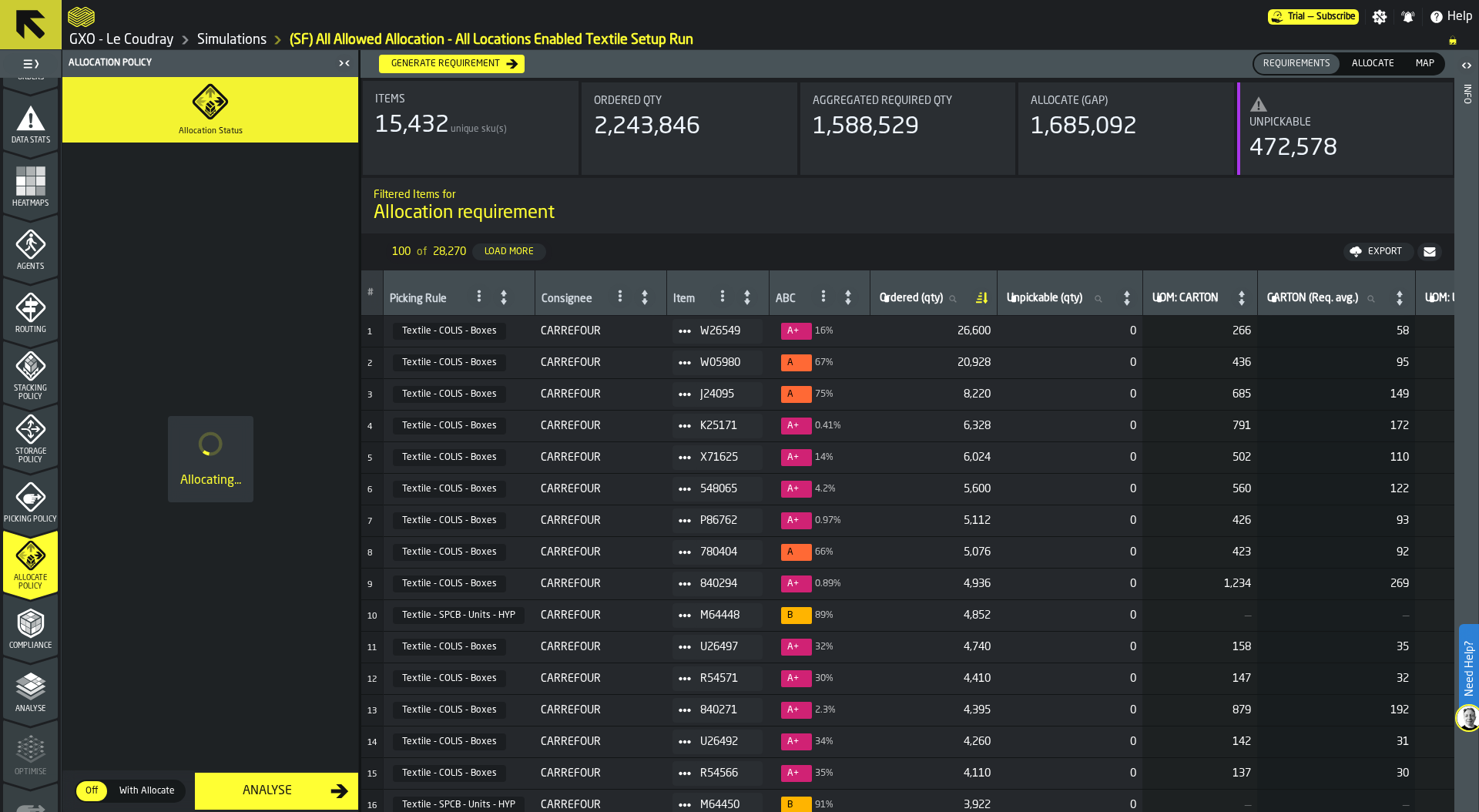
click at [685, 325] on icon at bounding box center [685, 331] width 12 height 12
click at [731, 410] on div "Show Items" at bounding box center [718, 415] width 80 height 10
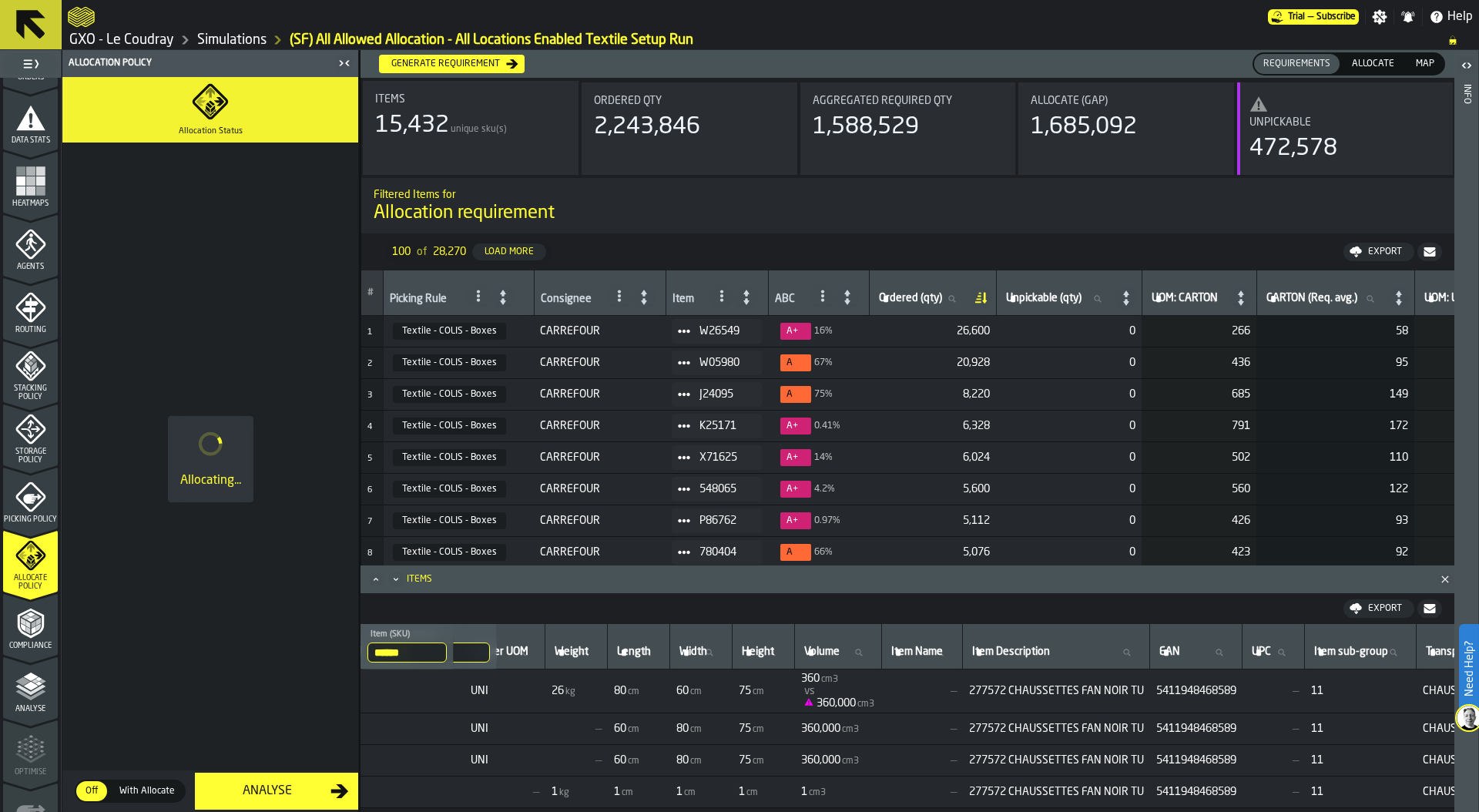
scroll to position [0, 457]
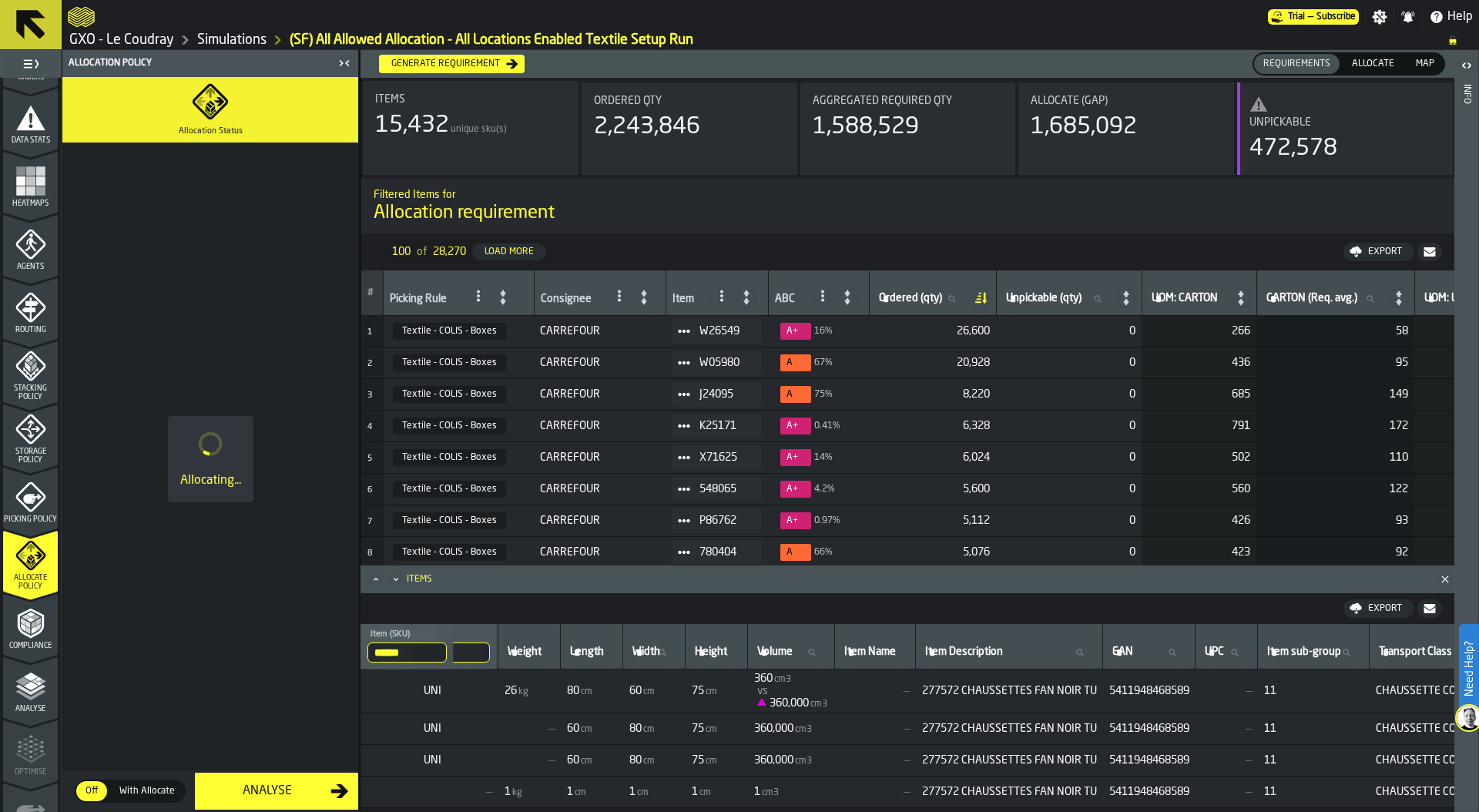
drag, startPoint x: 1012, startPoint y: 690, endPoint x: 1097, endPoint y: 689, distance: 85.0
click at [1097, 689] on span "277572 CHAUSSETTES FAN NOIR TU" at bounding box center [1009, 690] width 175 height 12
drag, startPoint x: 1102, startPoint y: 689, endPoint x: 1009, endPoint y: 692, distance: 93.0
click at [1009, 692] on span "277572 CHAUSSETTES FAN NOIR TU" at bounding box center [1009, 690] width 175 height 12
click at [1036, 698] on td "277572 CHAUSSETTES FAN NOIR TU" at bounding box center [1010, 692] width 188 height 44
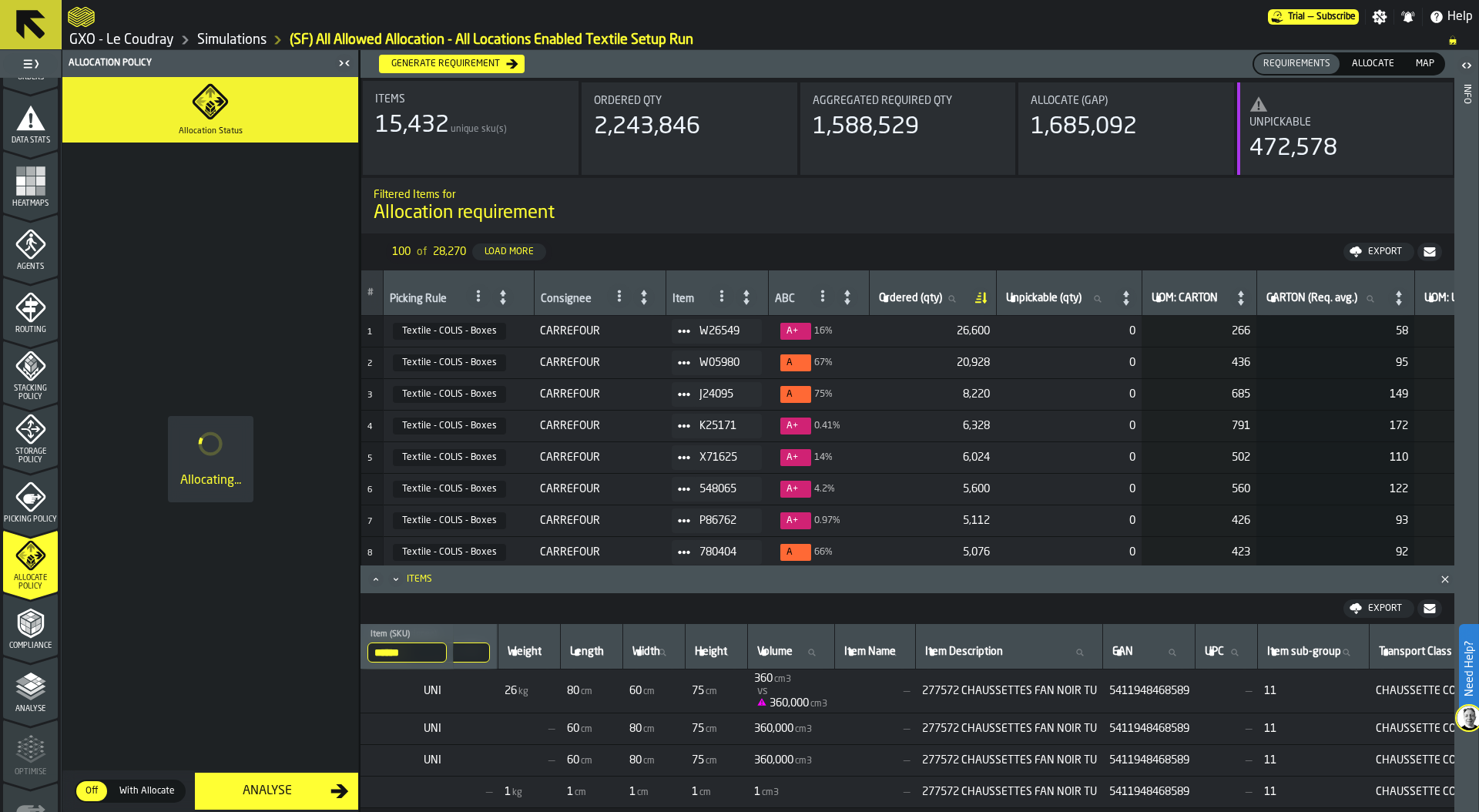
click at [1010, 688] on span "277572 CHAUSSETTES FAN NOIR TU" at bounding box center [1009, 690] width 175 height 12
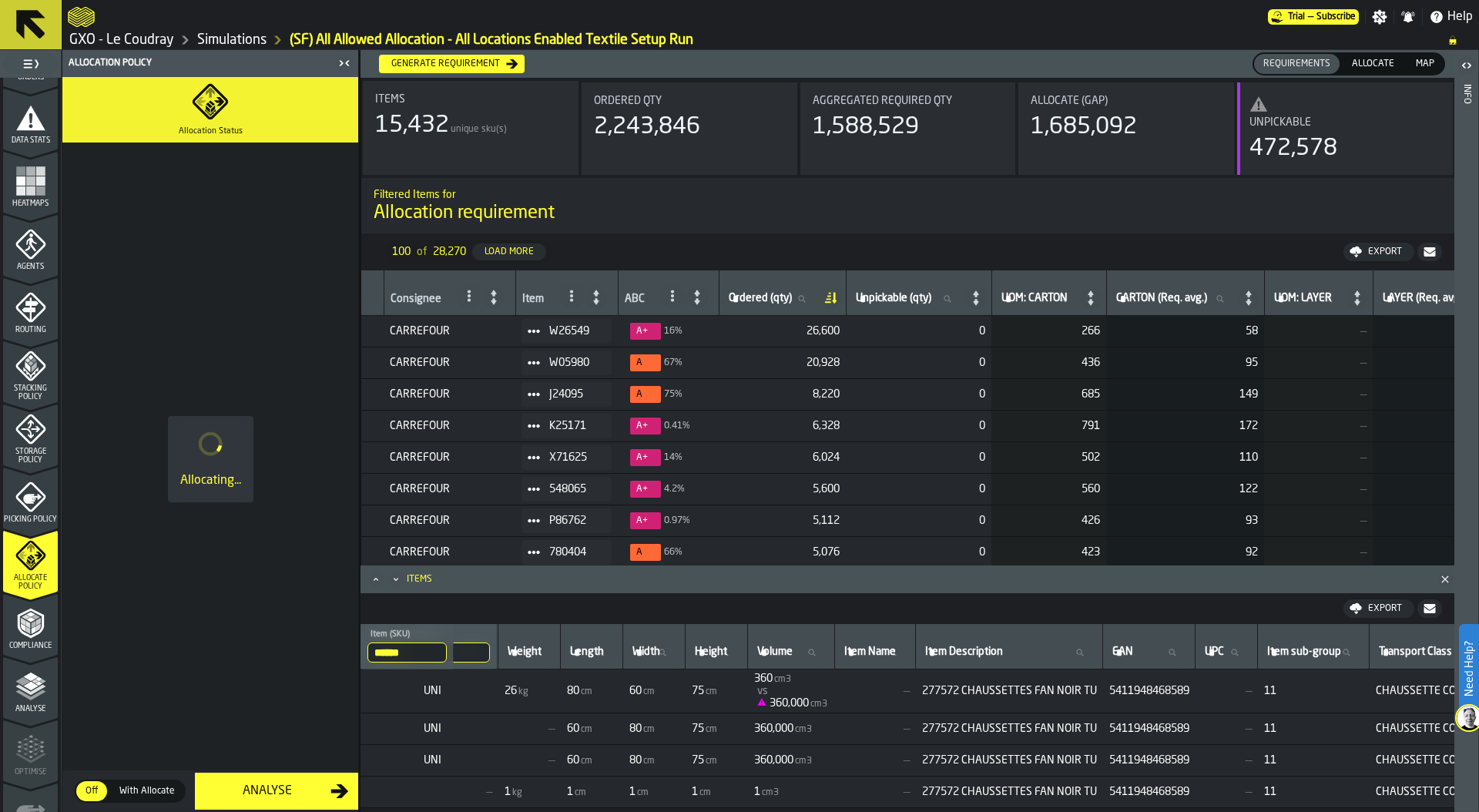
scroll to position [0, 188]
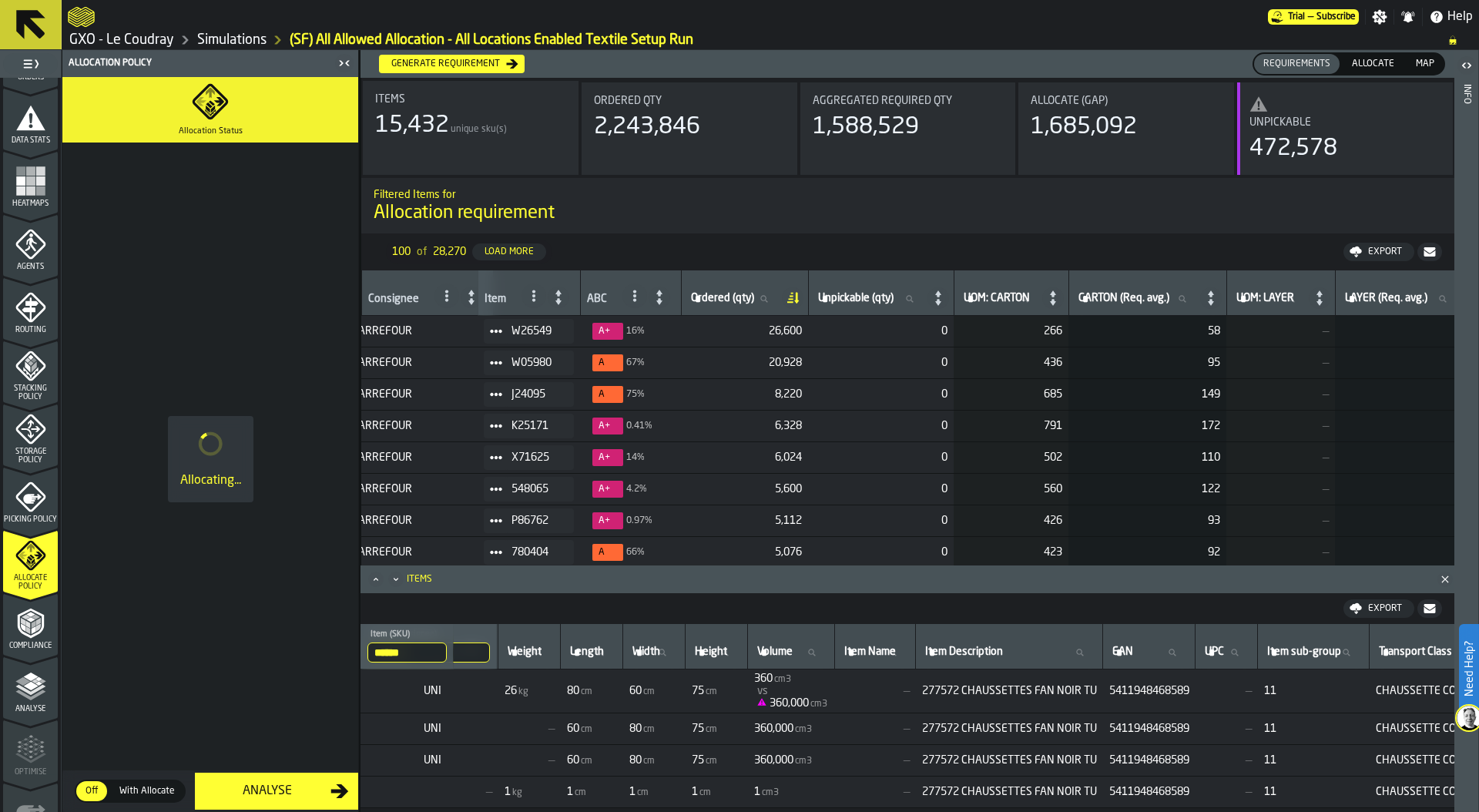
click at [1445, 580] on polygon "Close" at bounding box center [1445, 579] width 7 height 7
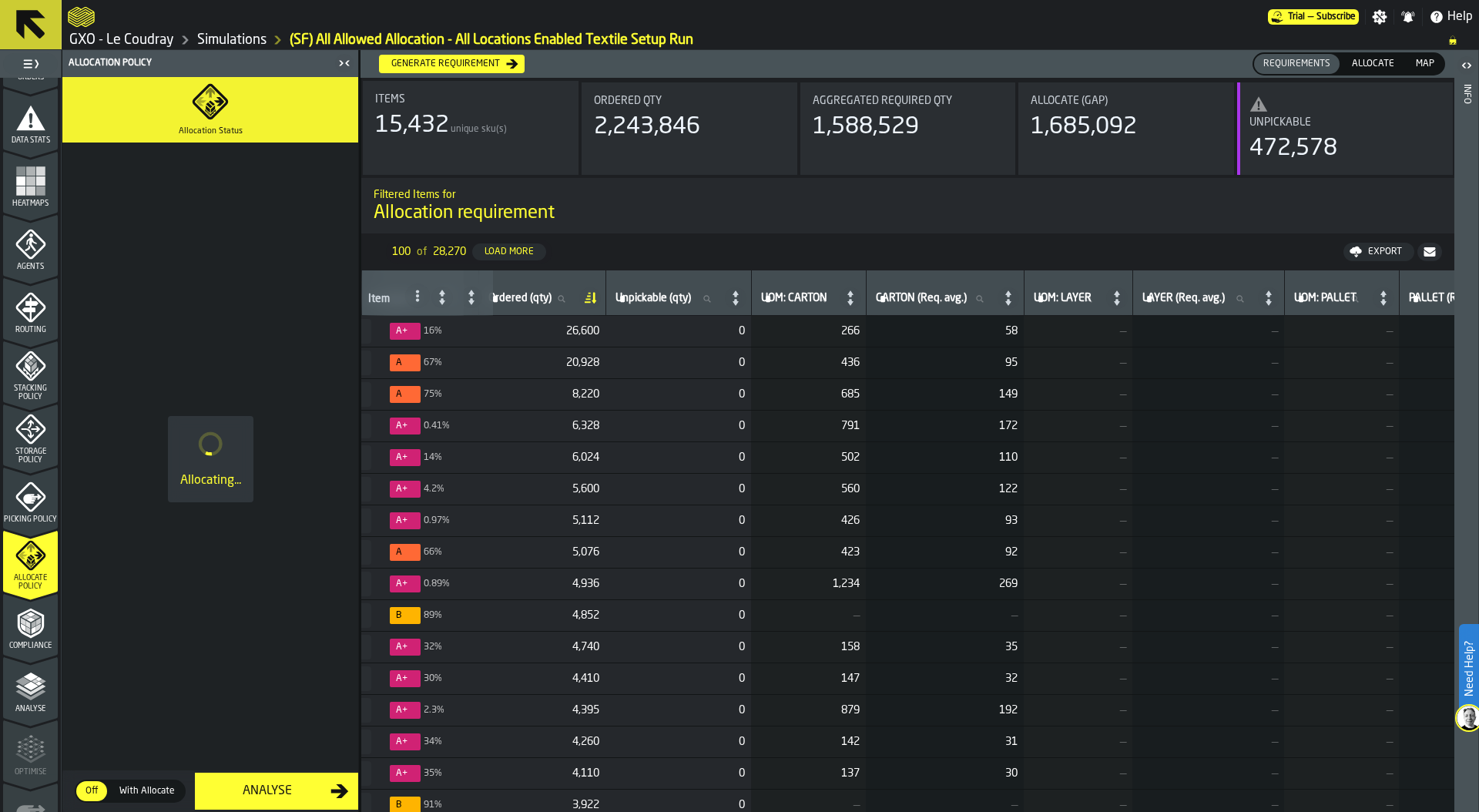
scroll to position [0, 395]
click at [850, 296] on icon at bounding box center [846, 297] width 6 height 15
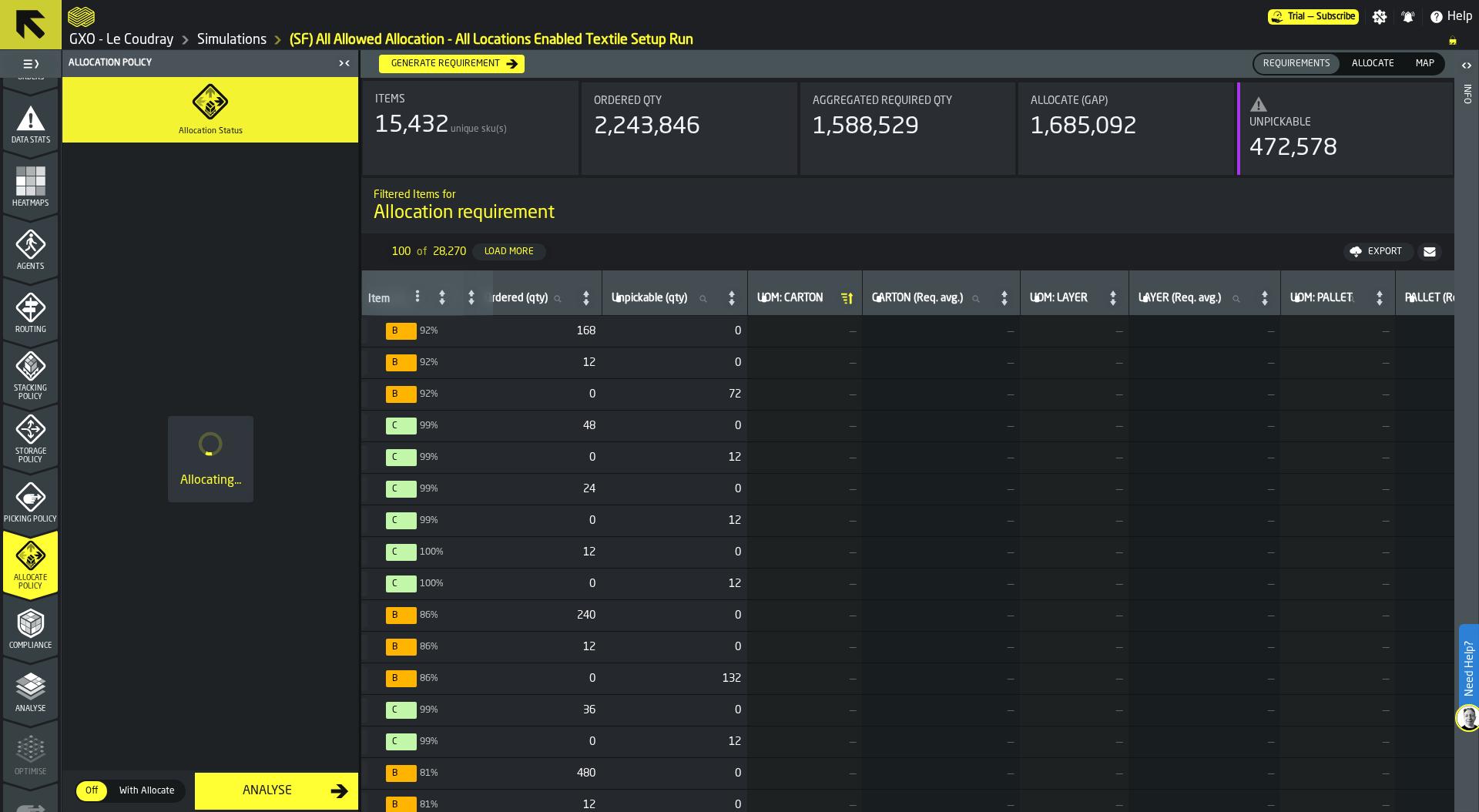
click at [857, 296] on icon at bounding box center [846, 297] width 21 height 21
click at [857, 297] on icon at bounding box center [846, 297] width 21 height 21
click at [850, 295] on icon at bounding box center [846, 297] width 6 height 15
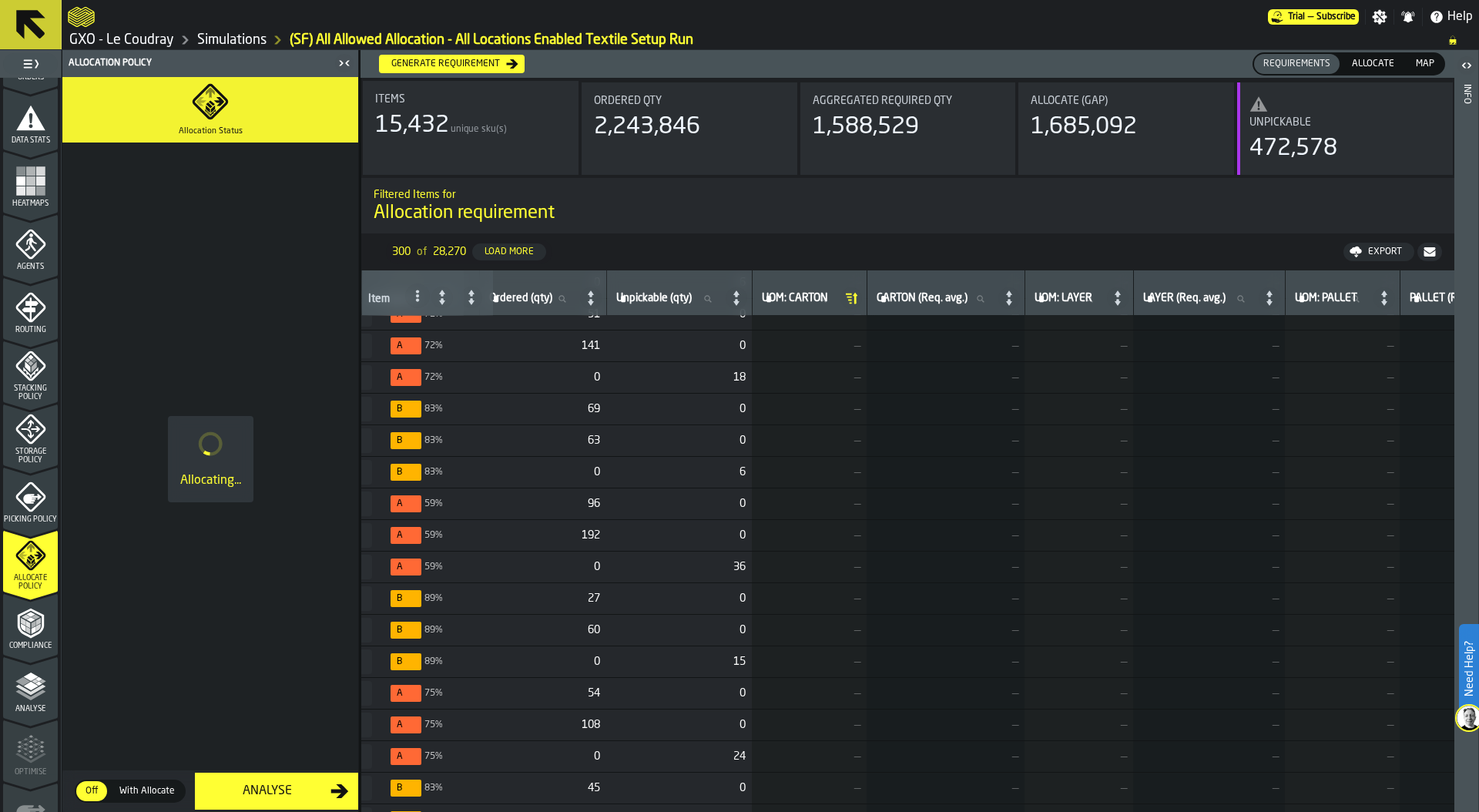
scroll to position [4629, 395]
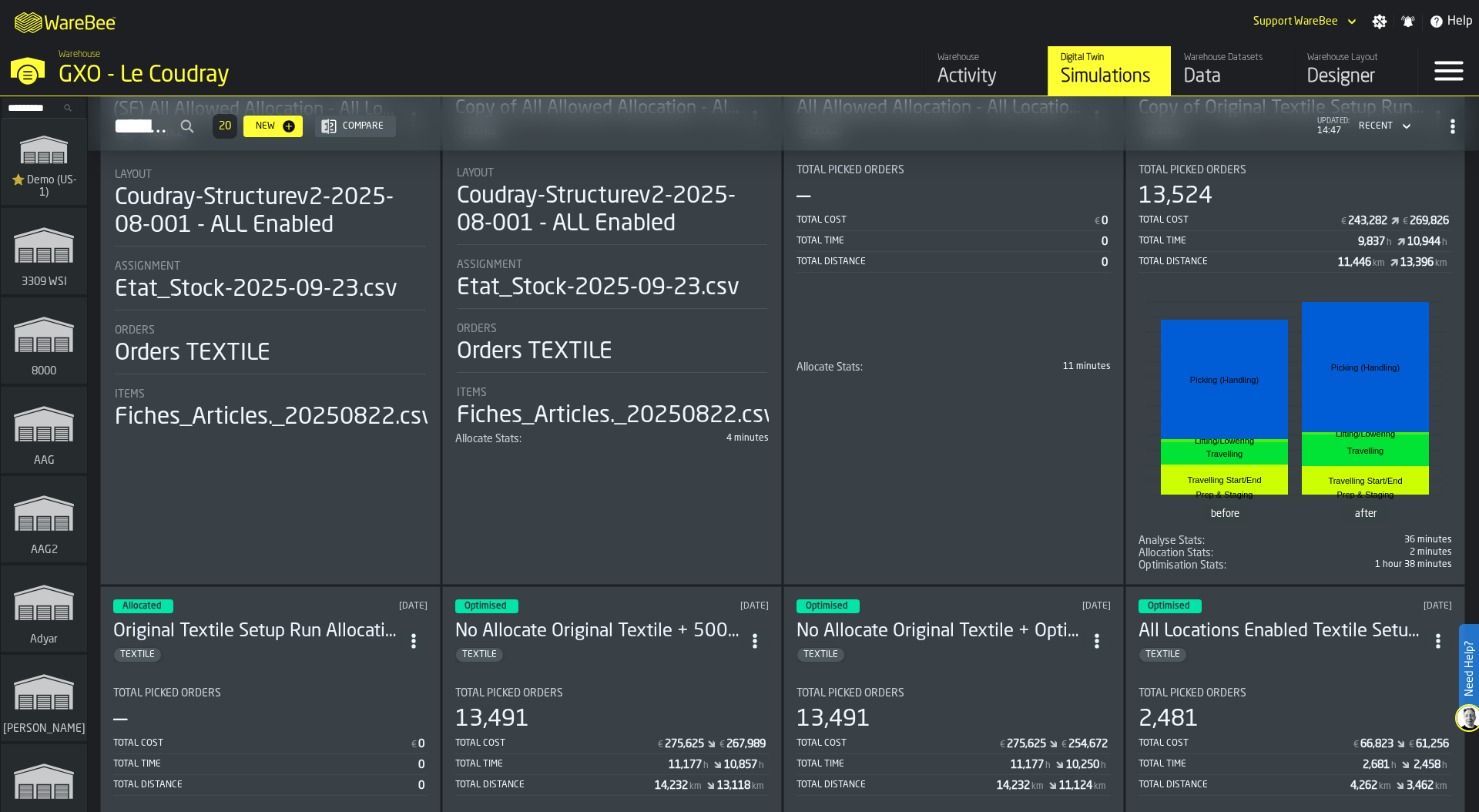
scroll to position [61, 0]
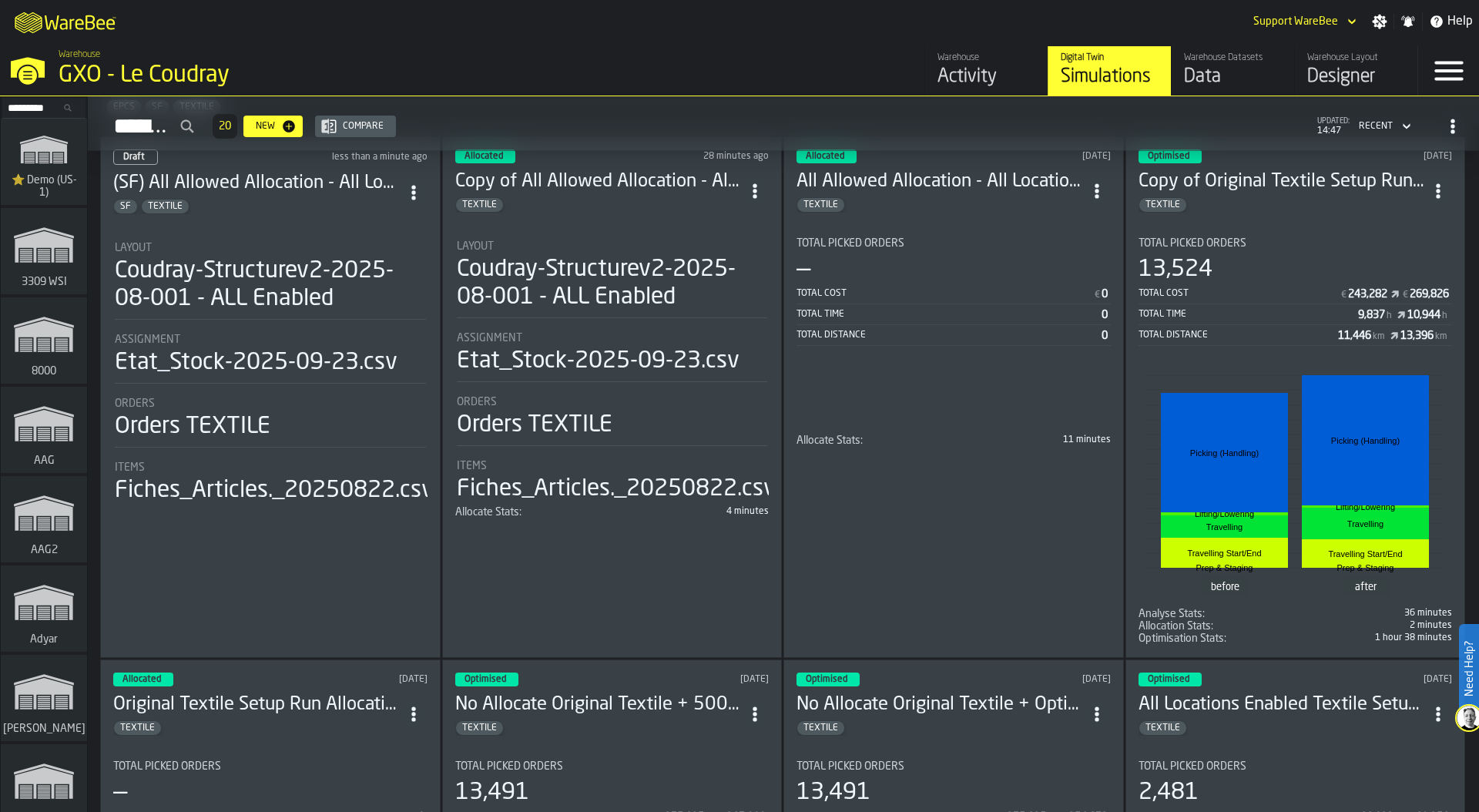
click at [1264, 272] on div "13,524" at bounding box center [1296, 270] width 314 height 28
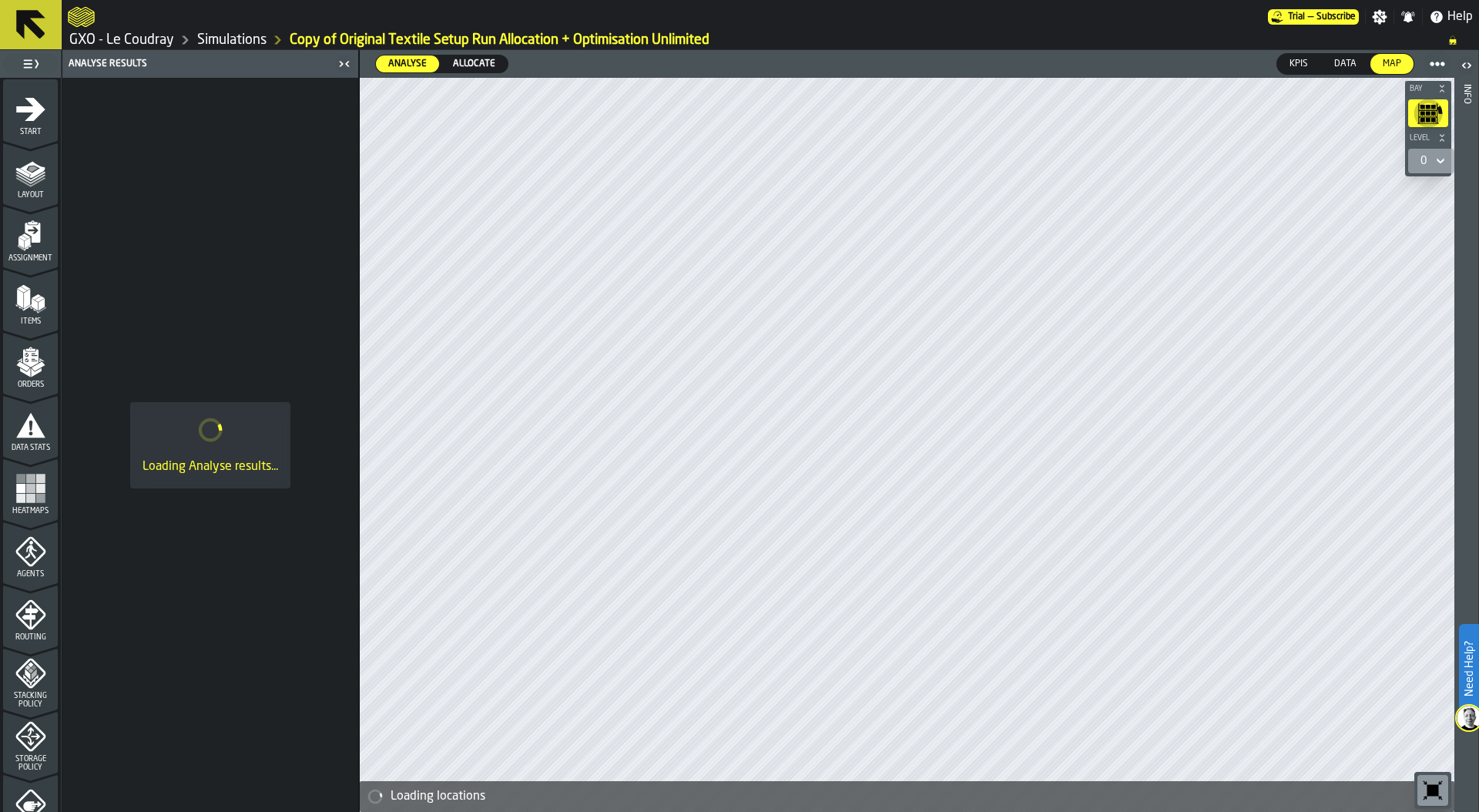
click at [477, 58] on span "Allocate" at bounding box center [474, 64] width 55 height 14
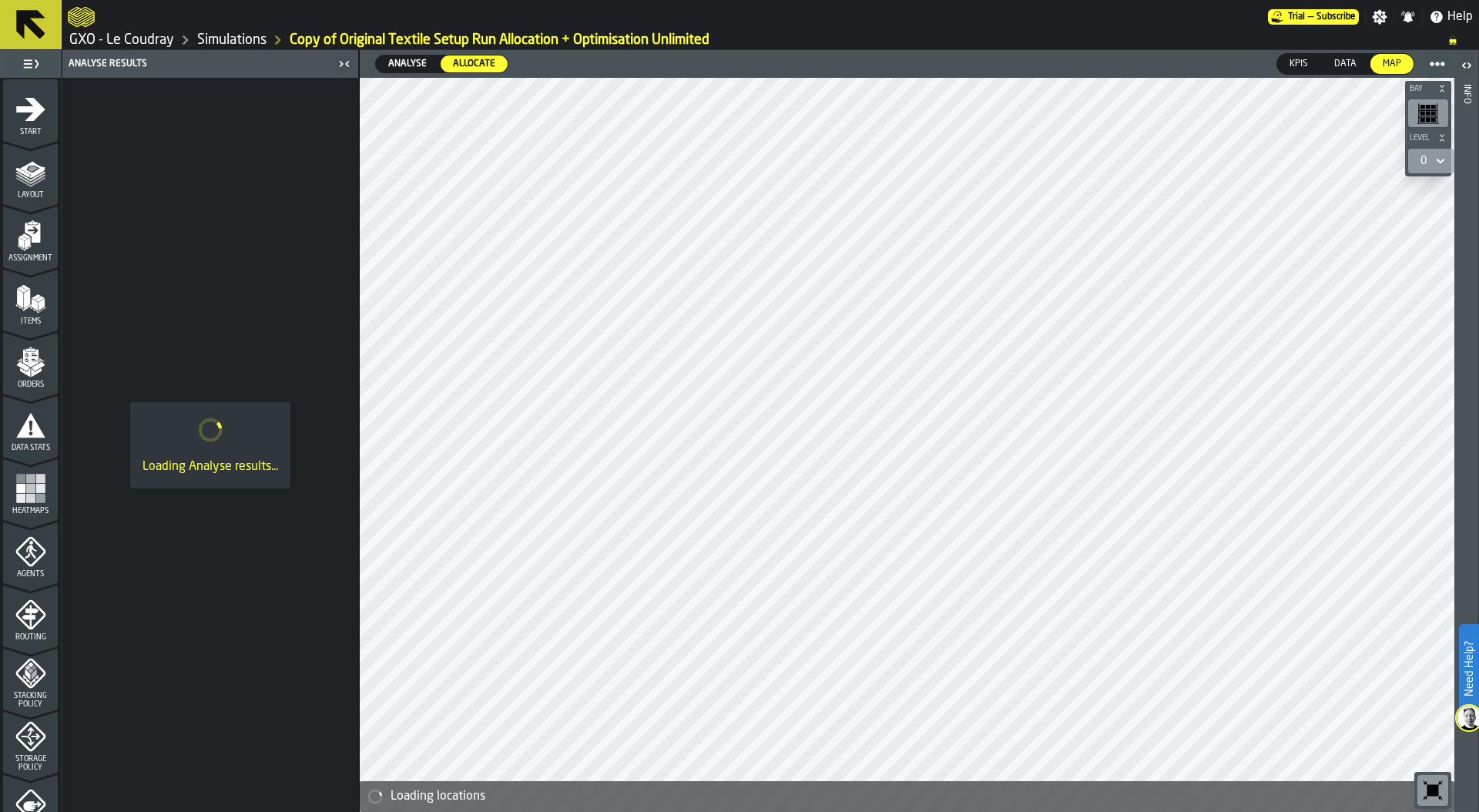
click at [415, 61] on span "Analyse" at bounding box center [407, 64] width 51 height 14
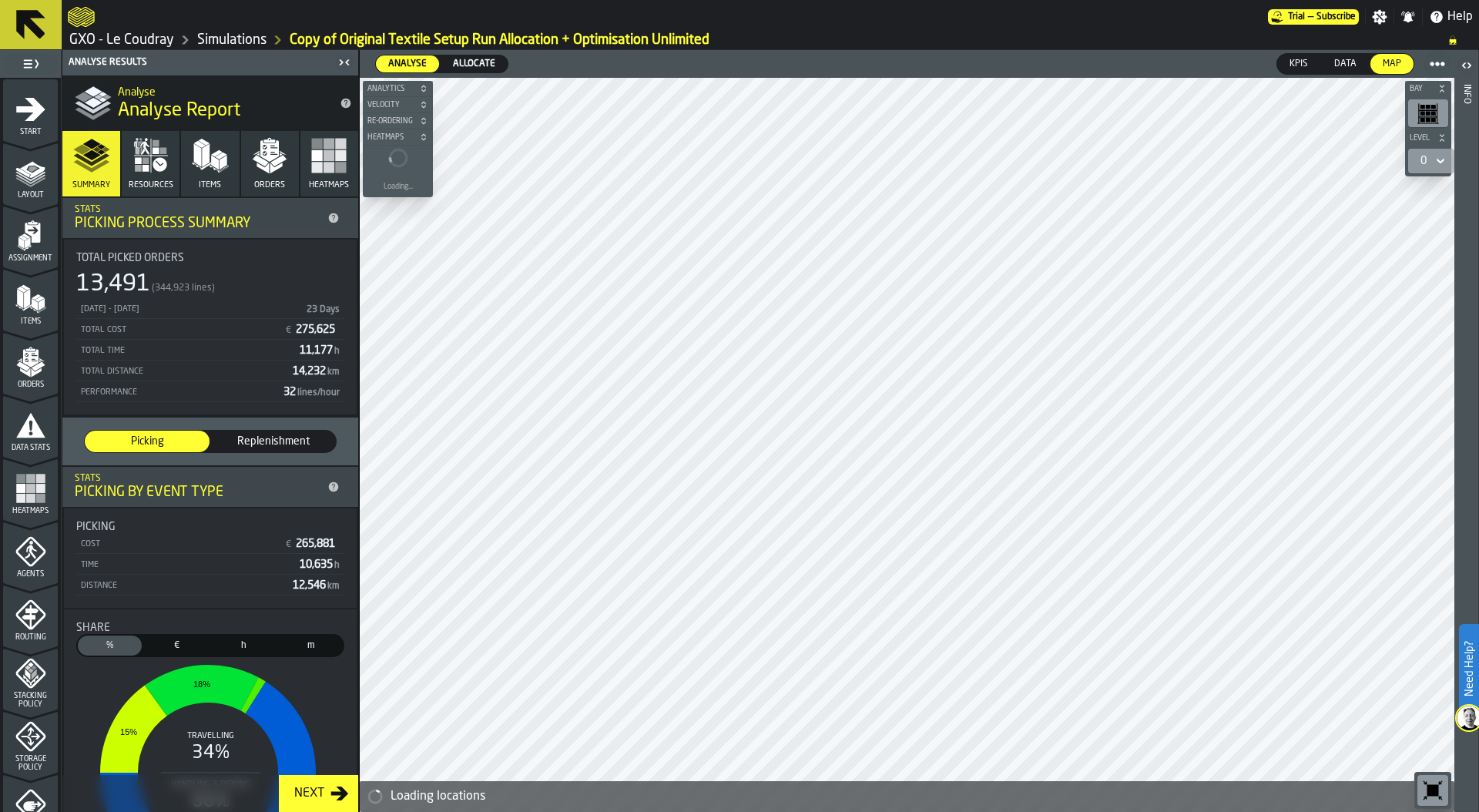
click at [220, 168] on polygon "button" at bounding box center [224, 163] width 7 height 15
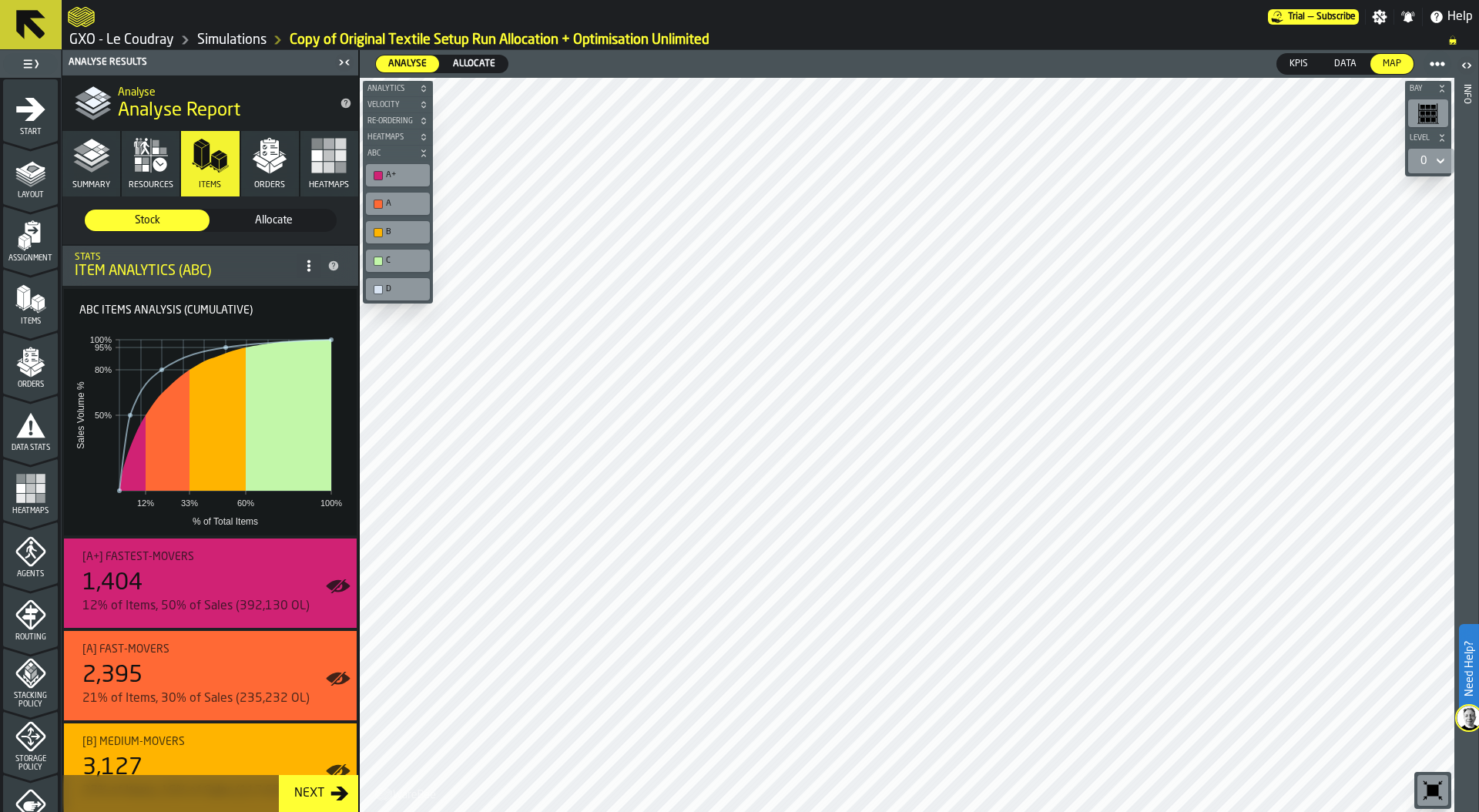
click at [205, 42] on link "Simulations" at bounding box center [231, 40] width 69 height 17
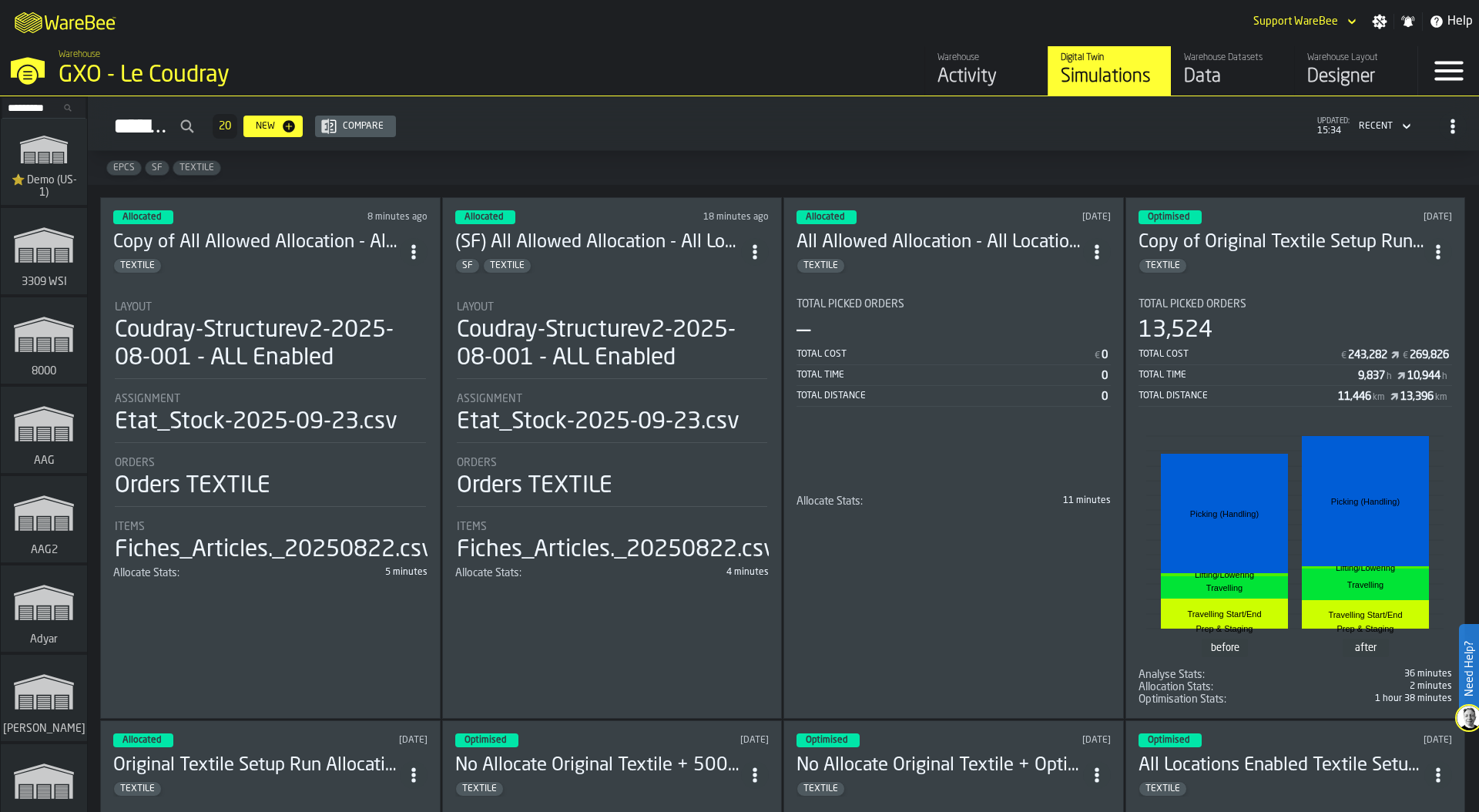
click at [596, 393] on div "Assignment" at bounding box center [612, 398] width 311 height 12
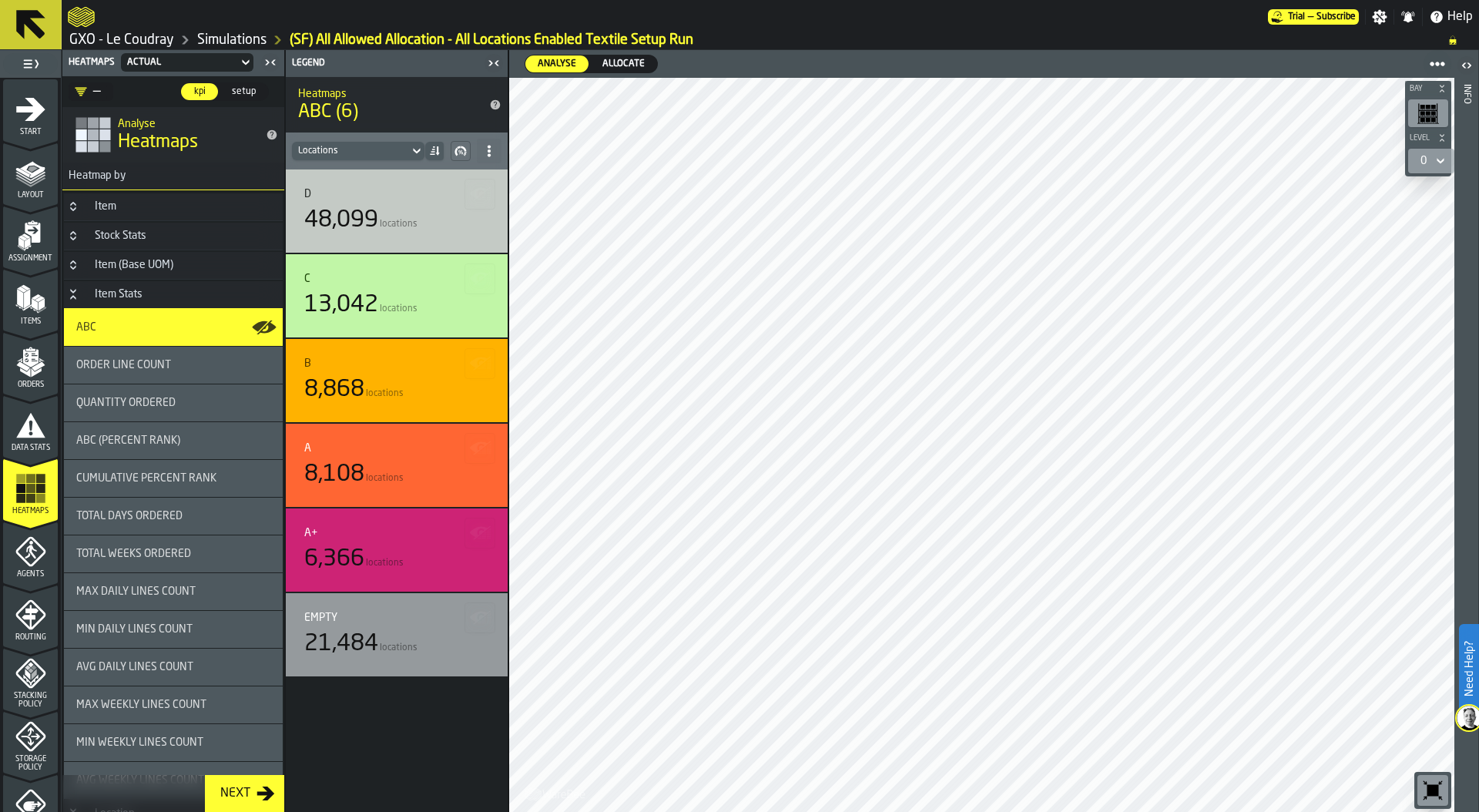
click at [618, 61] on span "Allocate" at bounding box center [623, 64] width 55 height 14
click at [95, 89] on div "—" at bounding box center [88, 91] width 26 height 18
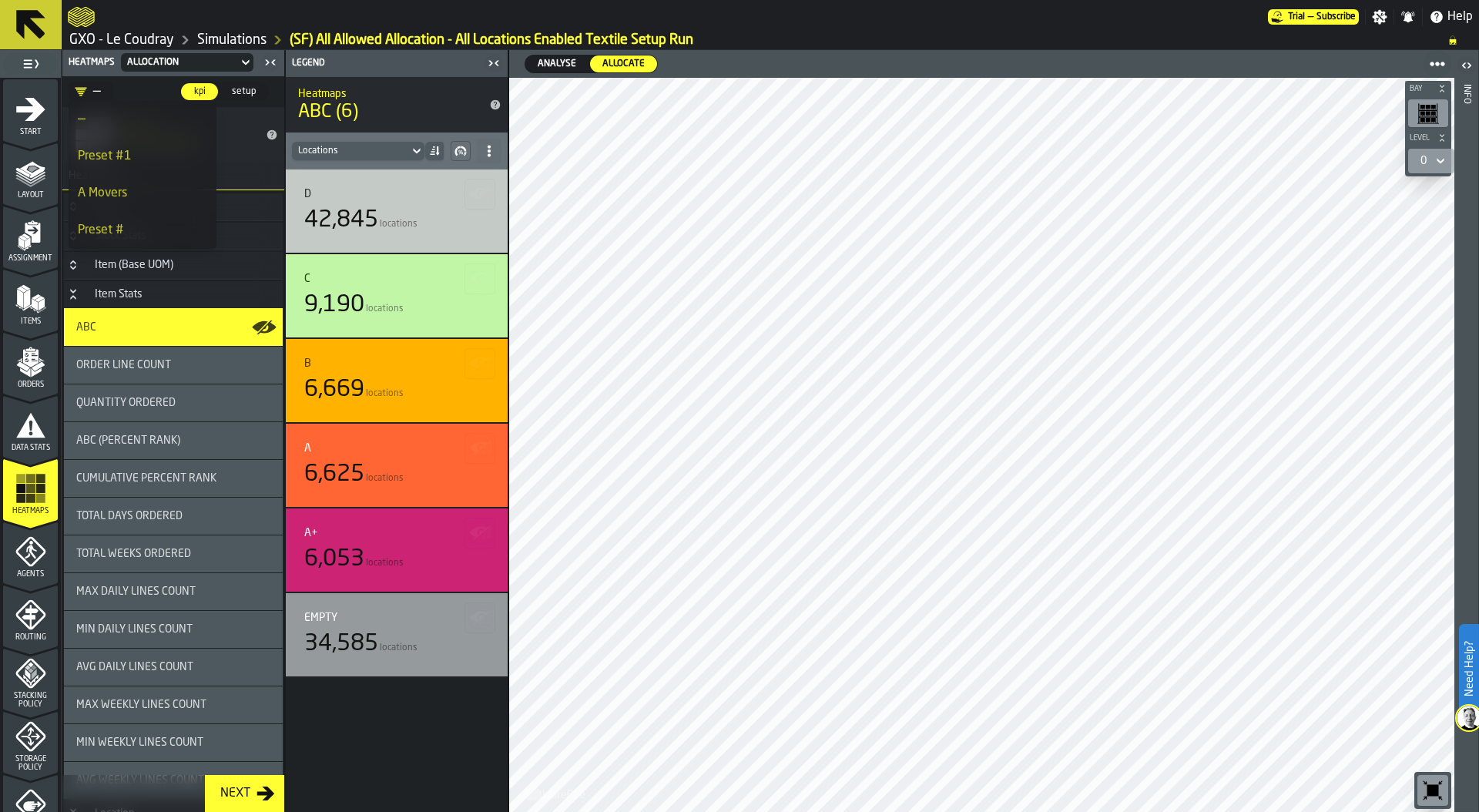
click at [245, 92] on span "setup" at bounding box center [243, 91] width 36 height 14
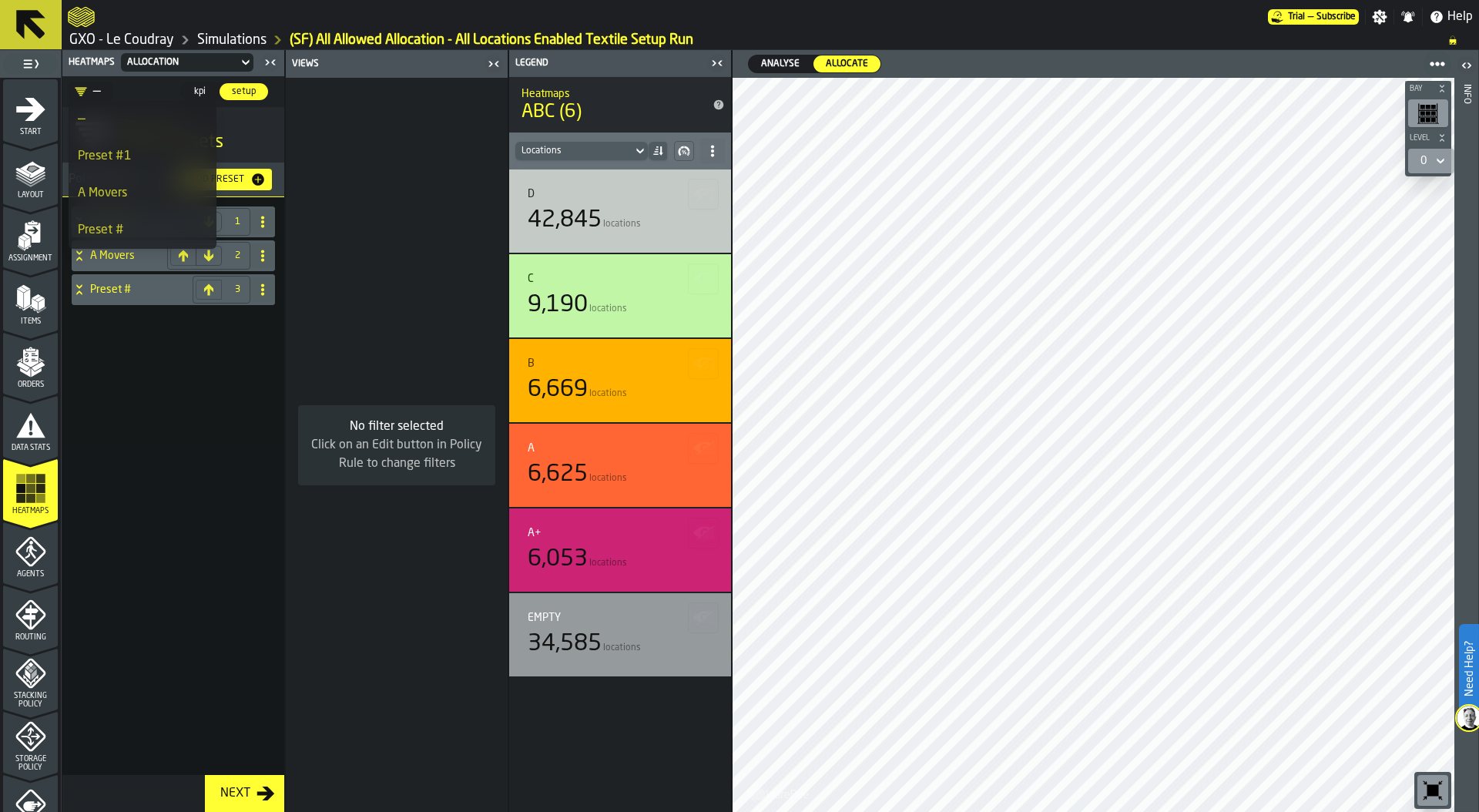
click at [90, 361] on div "Preset #1 1 A Movers 2 Preset # 3" at bounding box center [174, 503] width 222 height 614
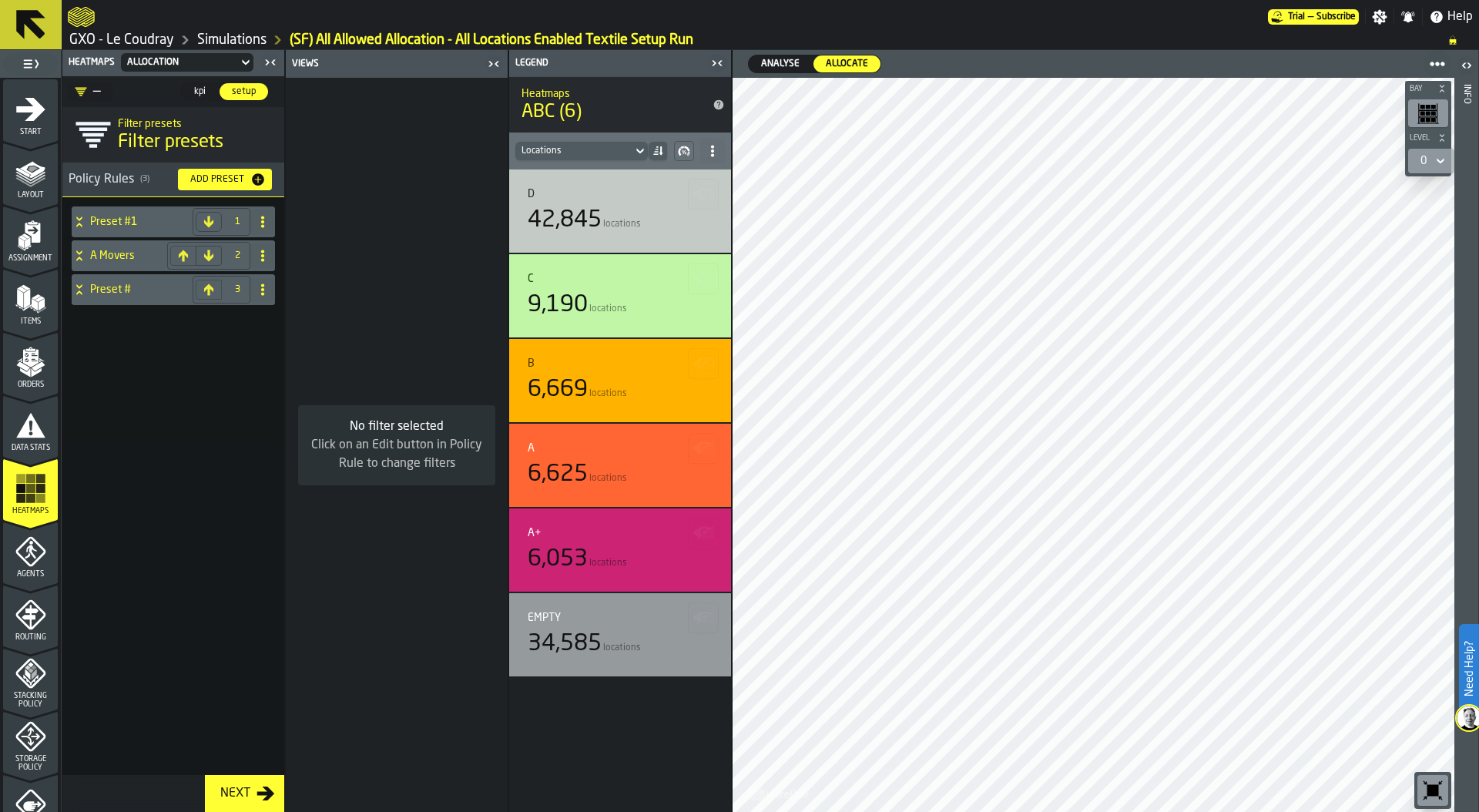
click at [78, 218] on icon at bounding box center [79, 218] width 6 height 4
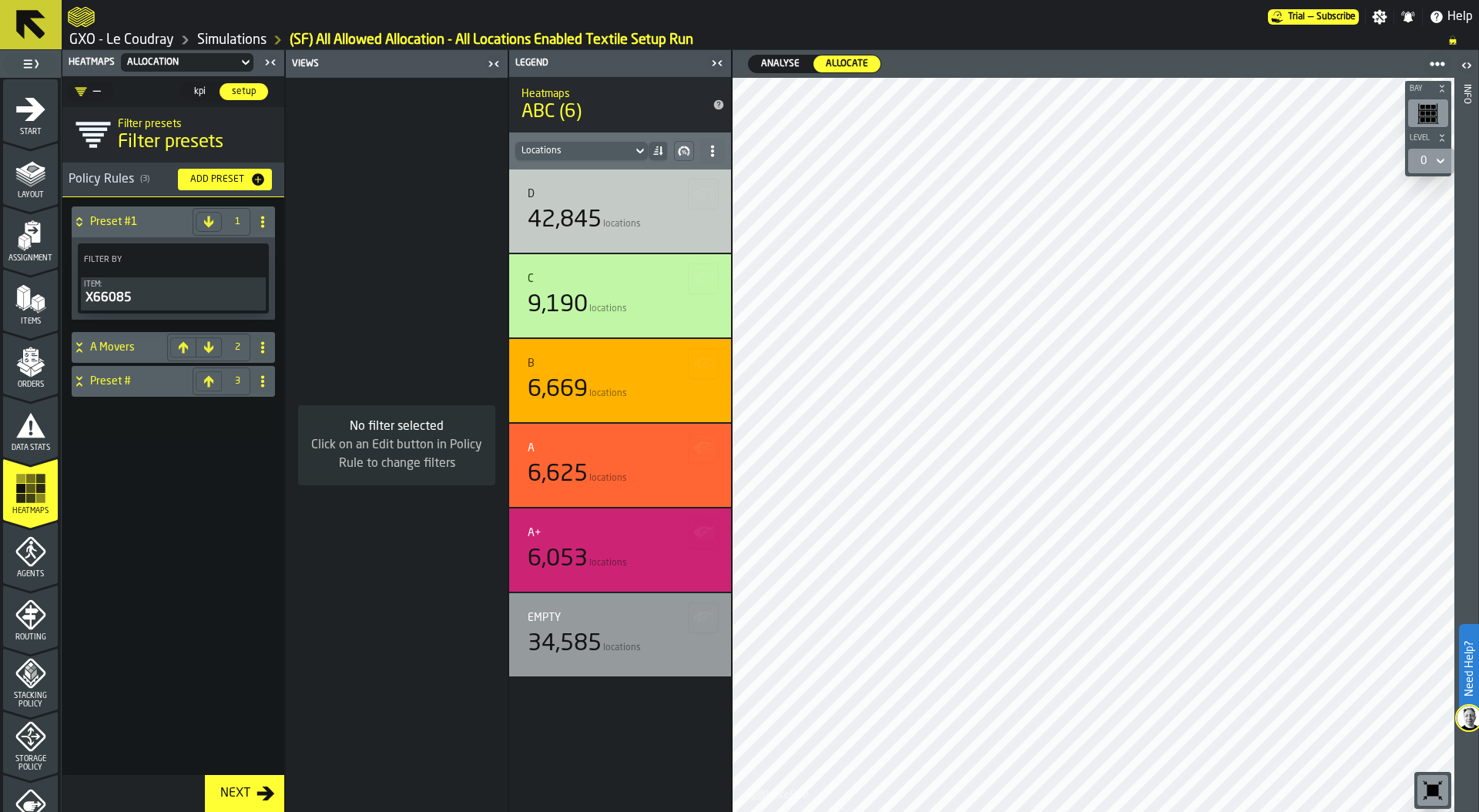
click at [0, 0] on icon "PolicyFilterItem-Item" at bounding box center [0, 0] width 0 height 0
click at [161, 286] on div "Click to set Policy filter" at bounding box center [164, 290] width 155 height 18
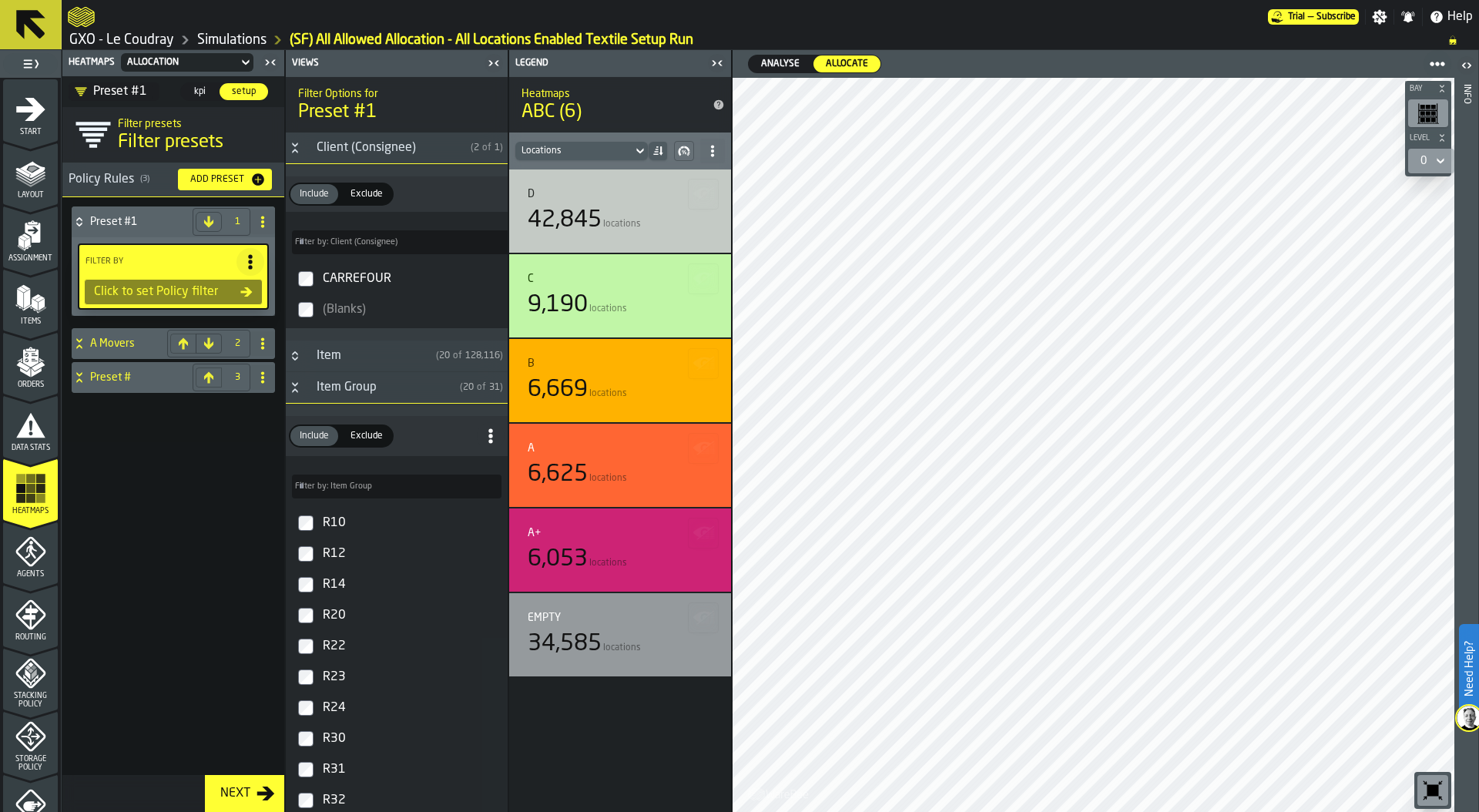
click at [290, 386] on icon "Button-Item Group-open" at bounding box center [295, 387] width 12 height 12
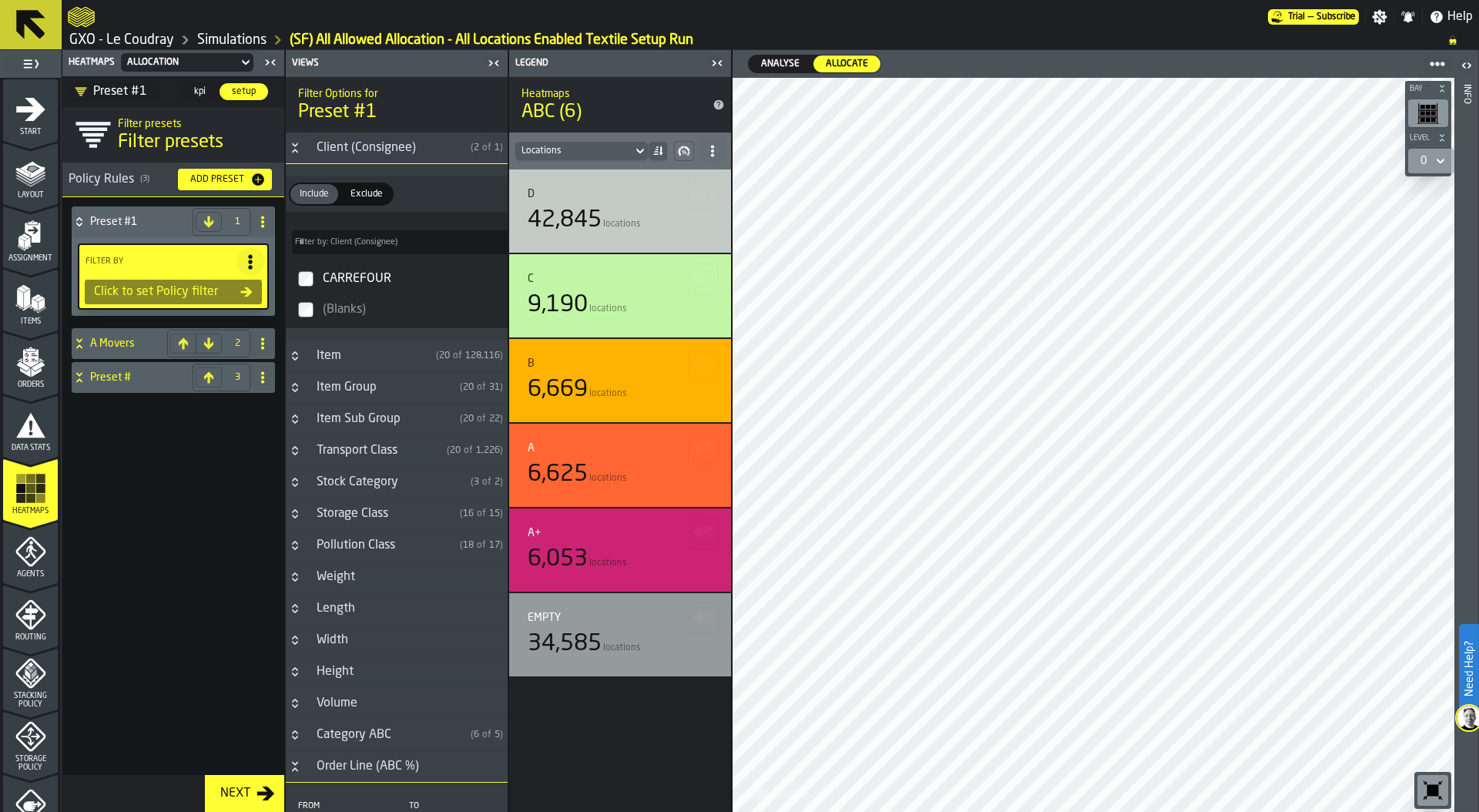
click at [299, 420] on icon "Button-Item Sub Group-closed" at bounding box center [295, 418] width 12 height 12
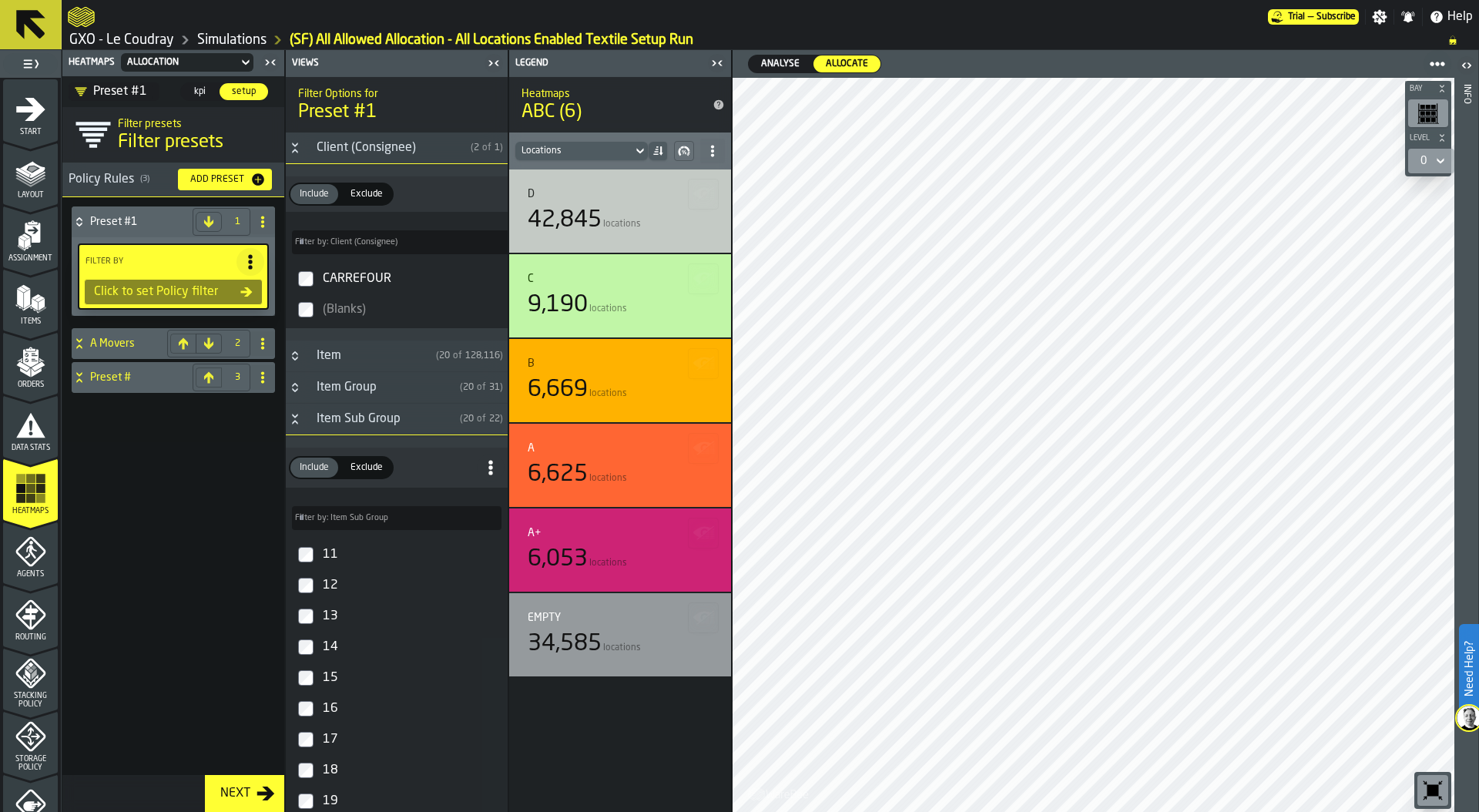
click at [299, 420] on icon "Button-Item Sub Group-open" at bounding box center [295, 418] width 12 height 12
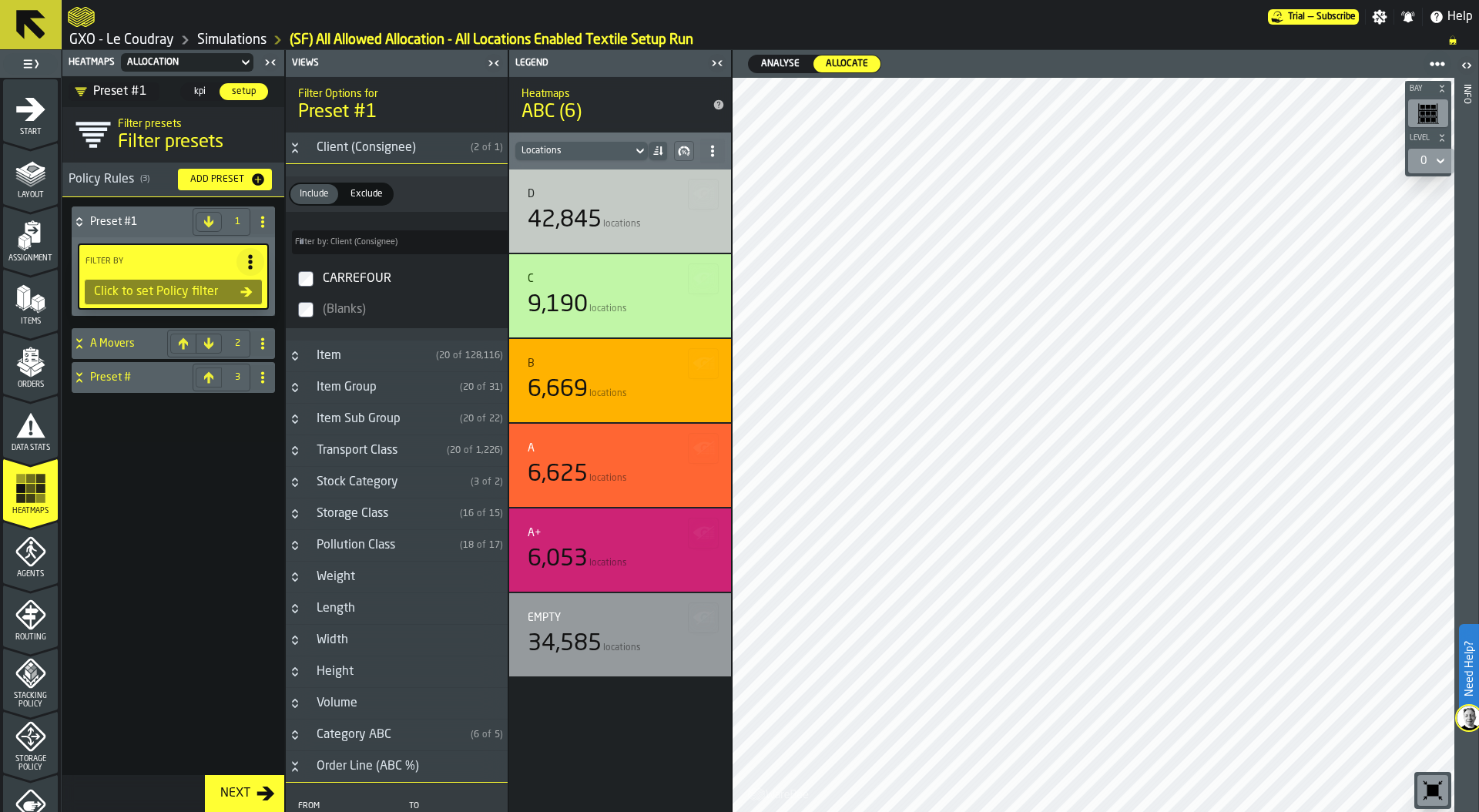
click at [297, 454] on icon "Button-Transport Class-closed" at bounding box center [295, 450] width 12 height 12
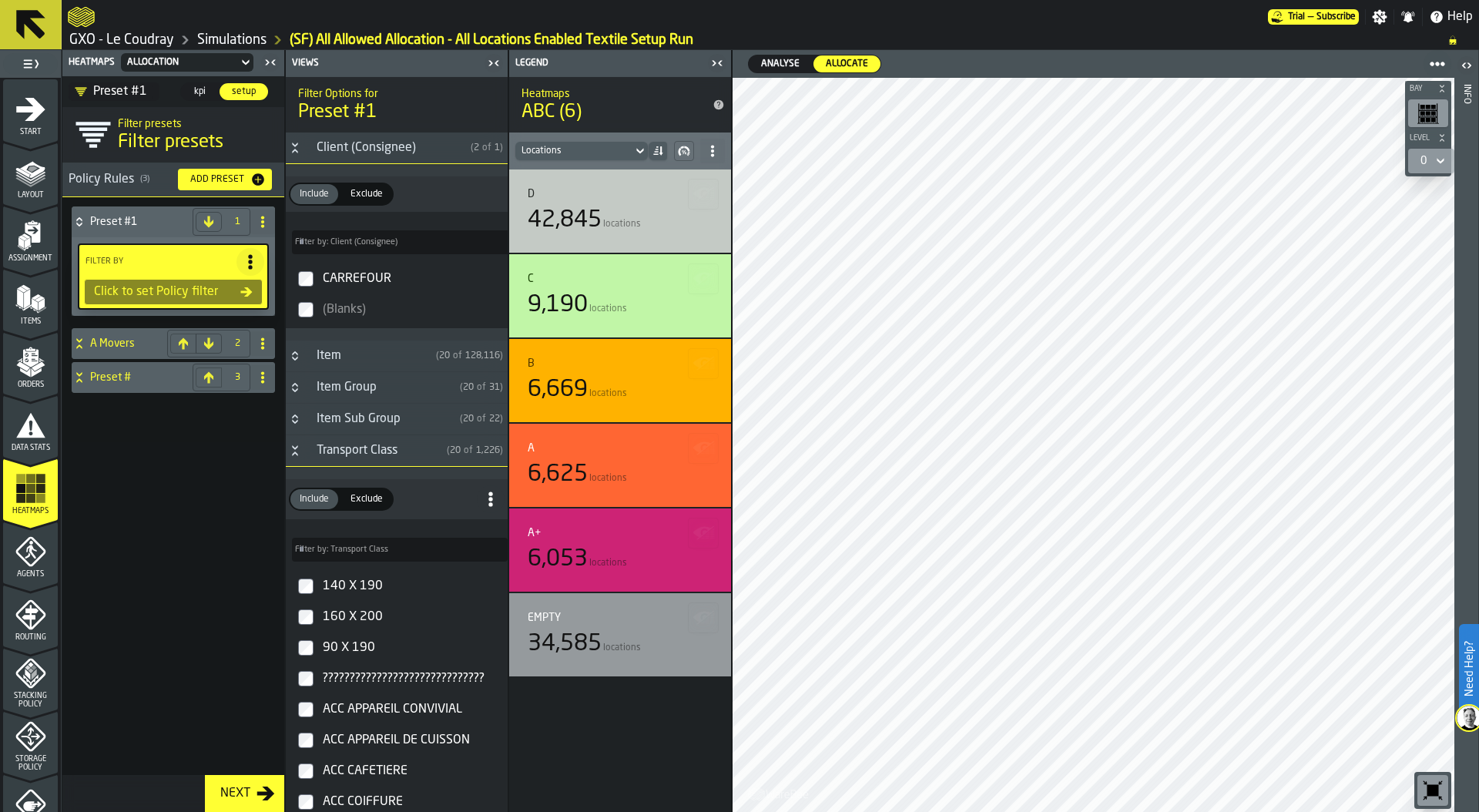
click at [296, 454] on icon "Button-Transport Class-open" at bounding box center [295, 454] width 6 height 4
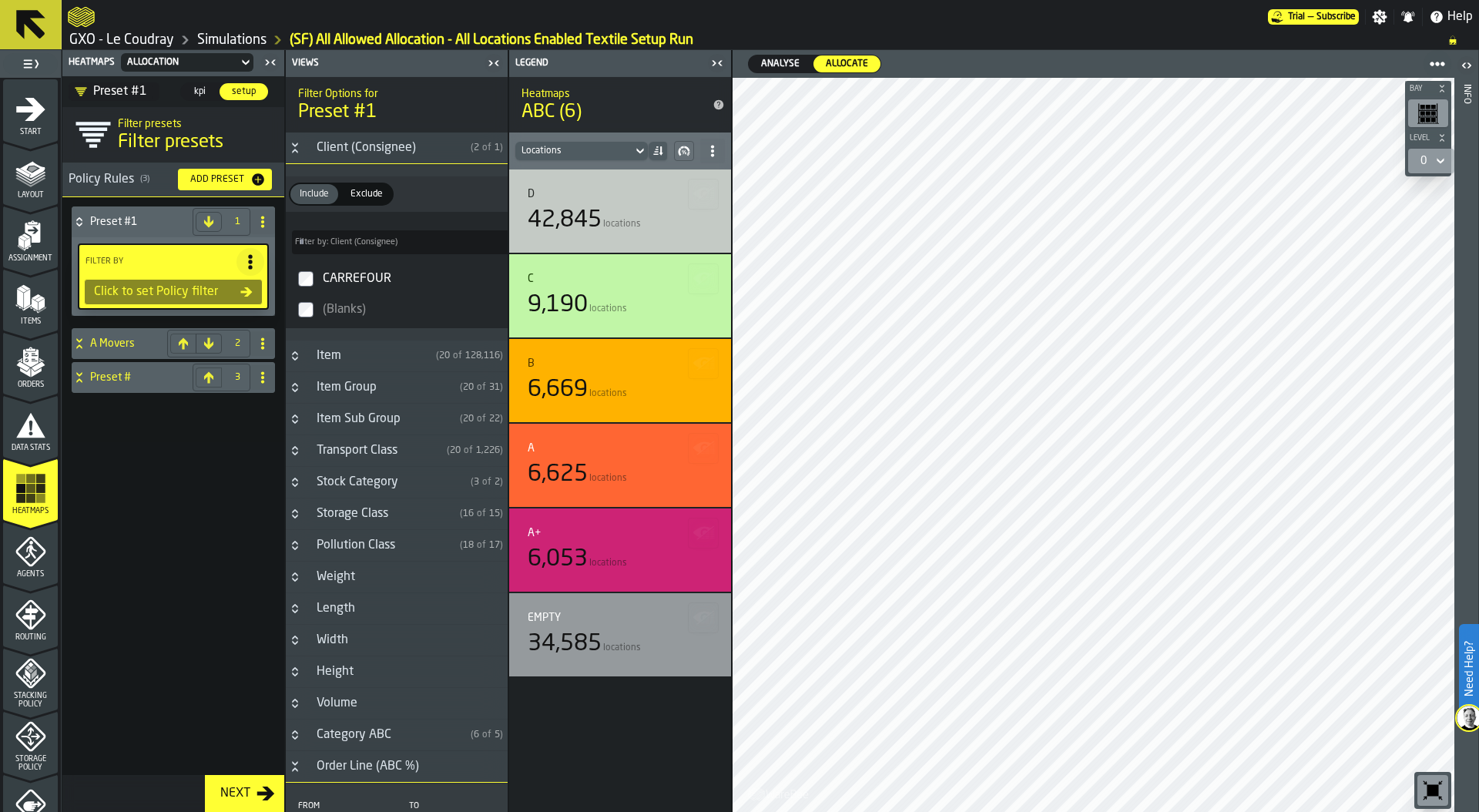
click at [295, 480] on icon "Button-Stock Category-closed" at bounding box center [295, 479] width 6 height 4
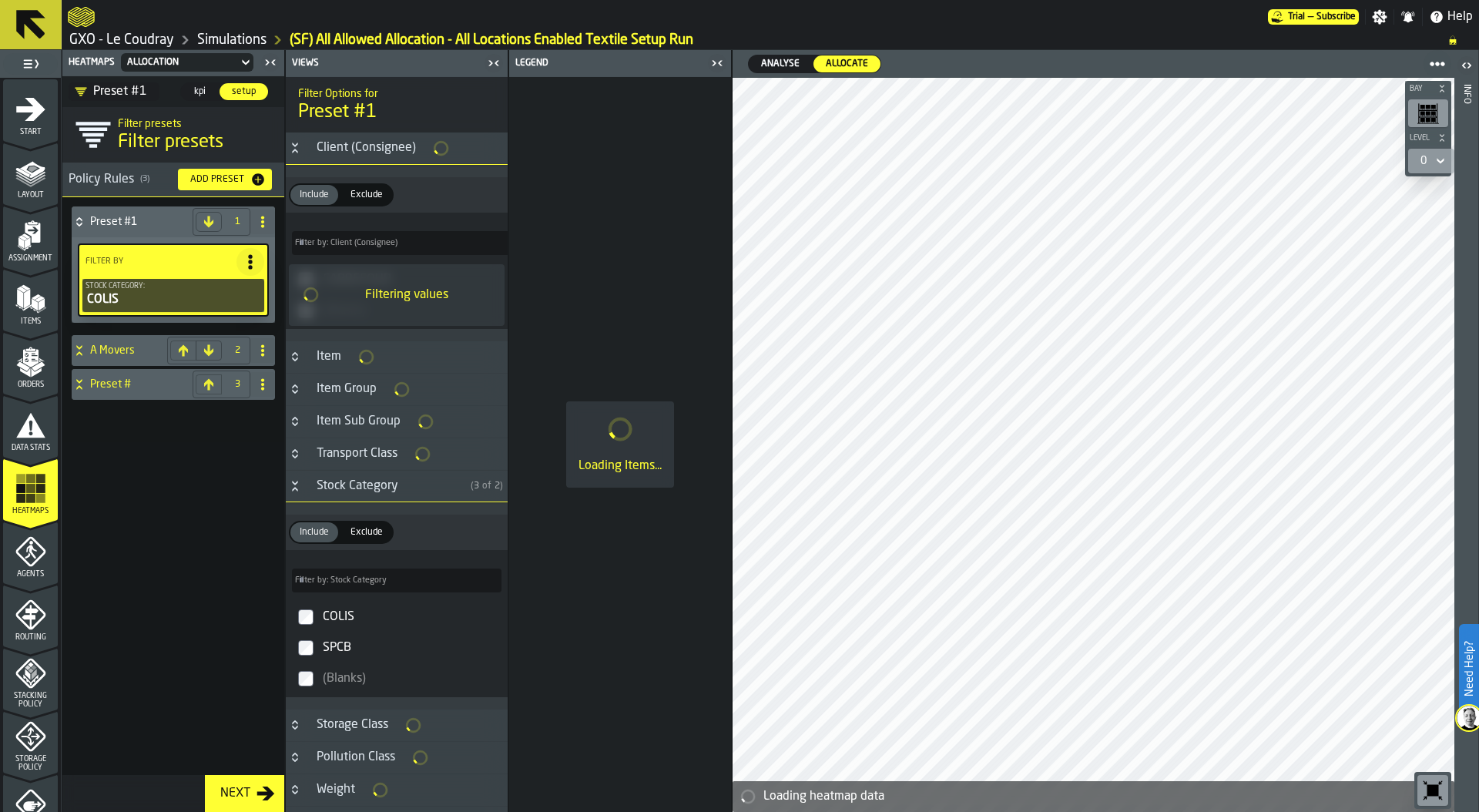
click at [268, 216] on icon at bounding box center [262, 221] width 12 height 12
click at [211, 245] on div "Rename" at bounding box center [201, 253] width 129 height 18
drag, startPoint x: 165, startPoint y: 216, endPoint x: 67, endPoint y: 216, distance: 98.0
click at [67, 216] on div "********* Apply Filter By Stock Category: COLIS A Movers 2 Preset # 3" at bounding box center [174, 503] width 222 height 614
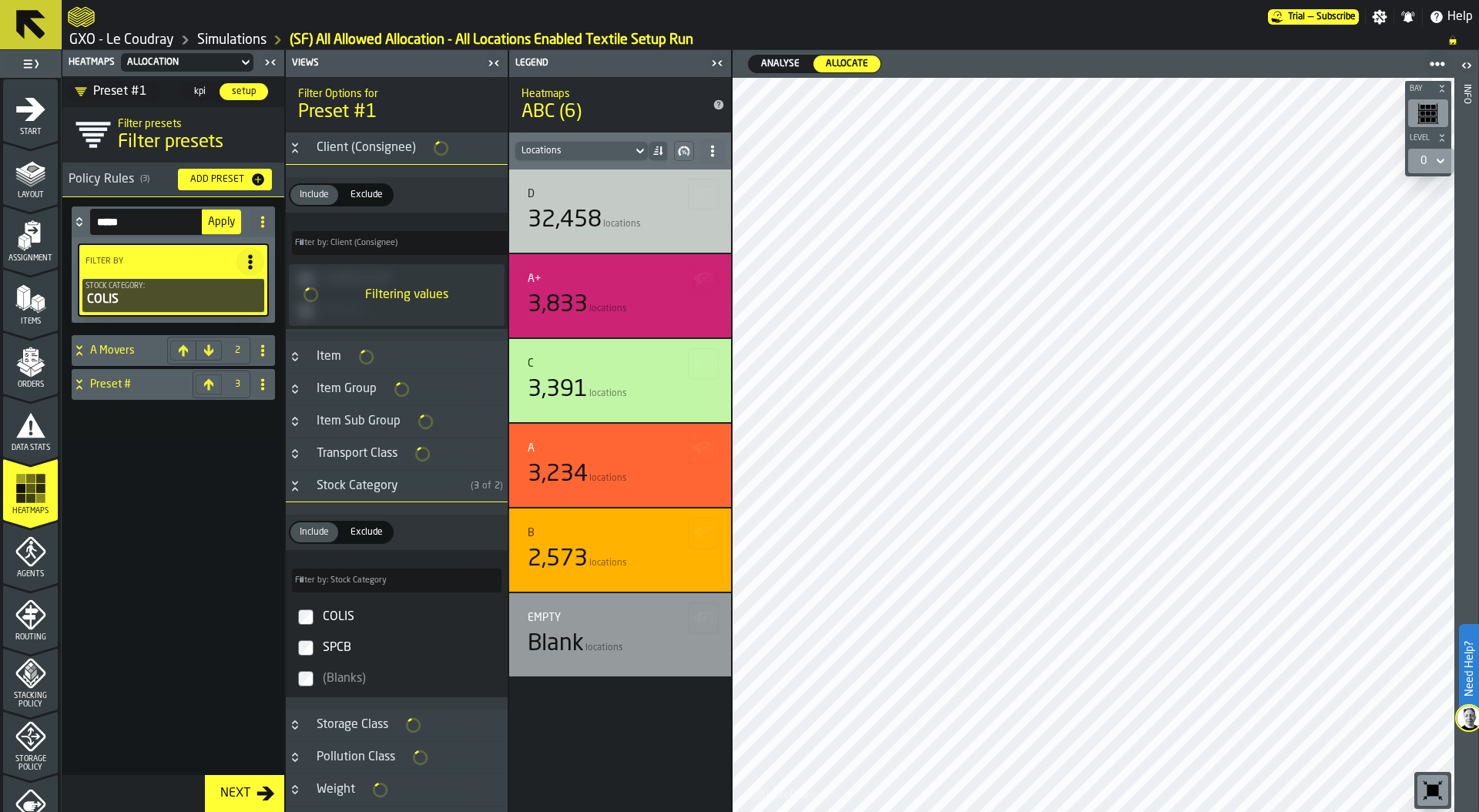
type input "*****"
click at [221, 219] on span "Apply" at bounding box center [221, 222] width 27 height 11
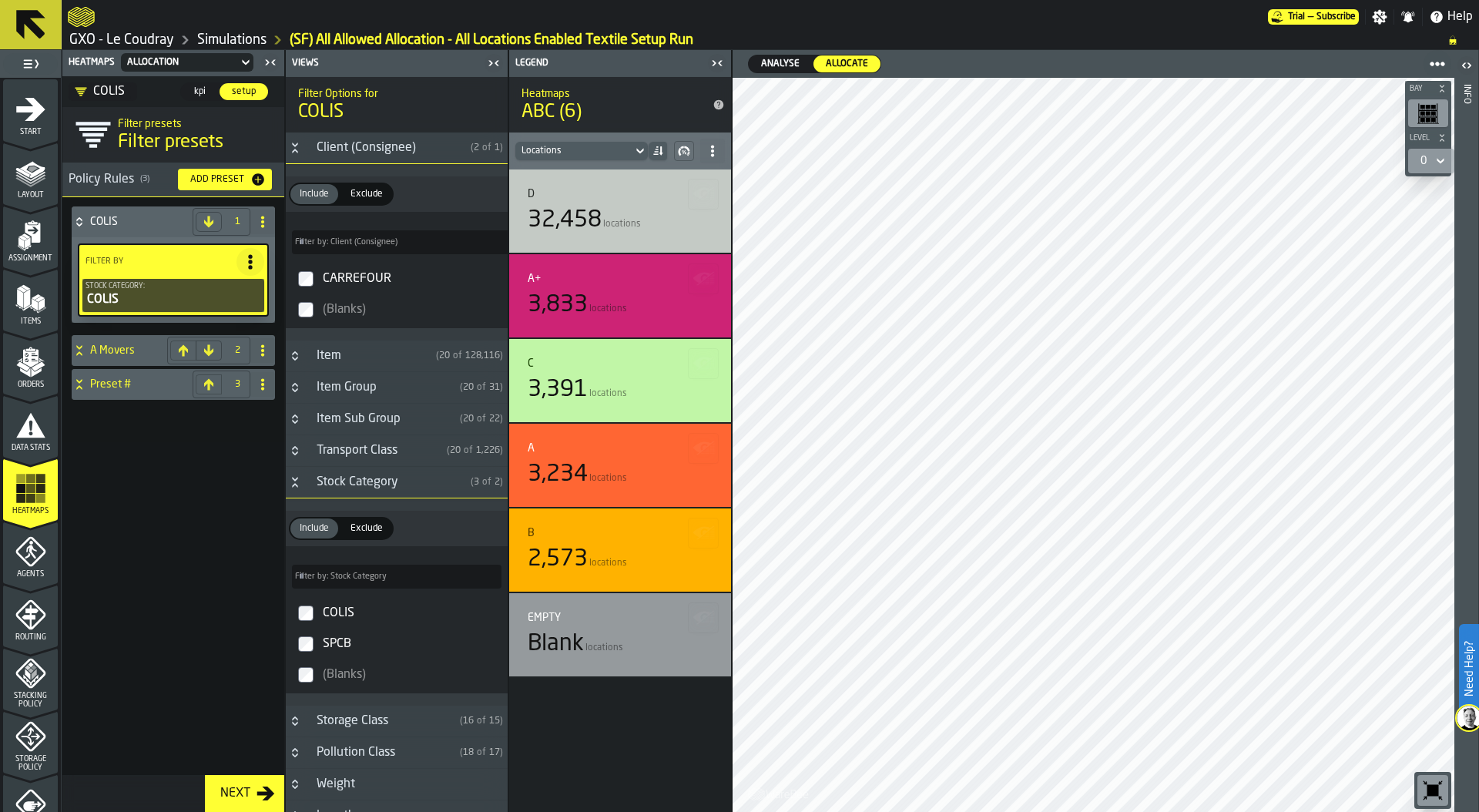
click at [202, 91] on span "kpi" at bounding box center [200, 91] width 25 height 14
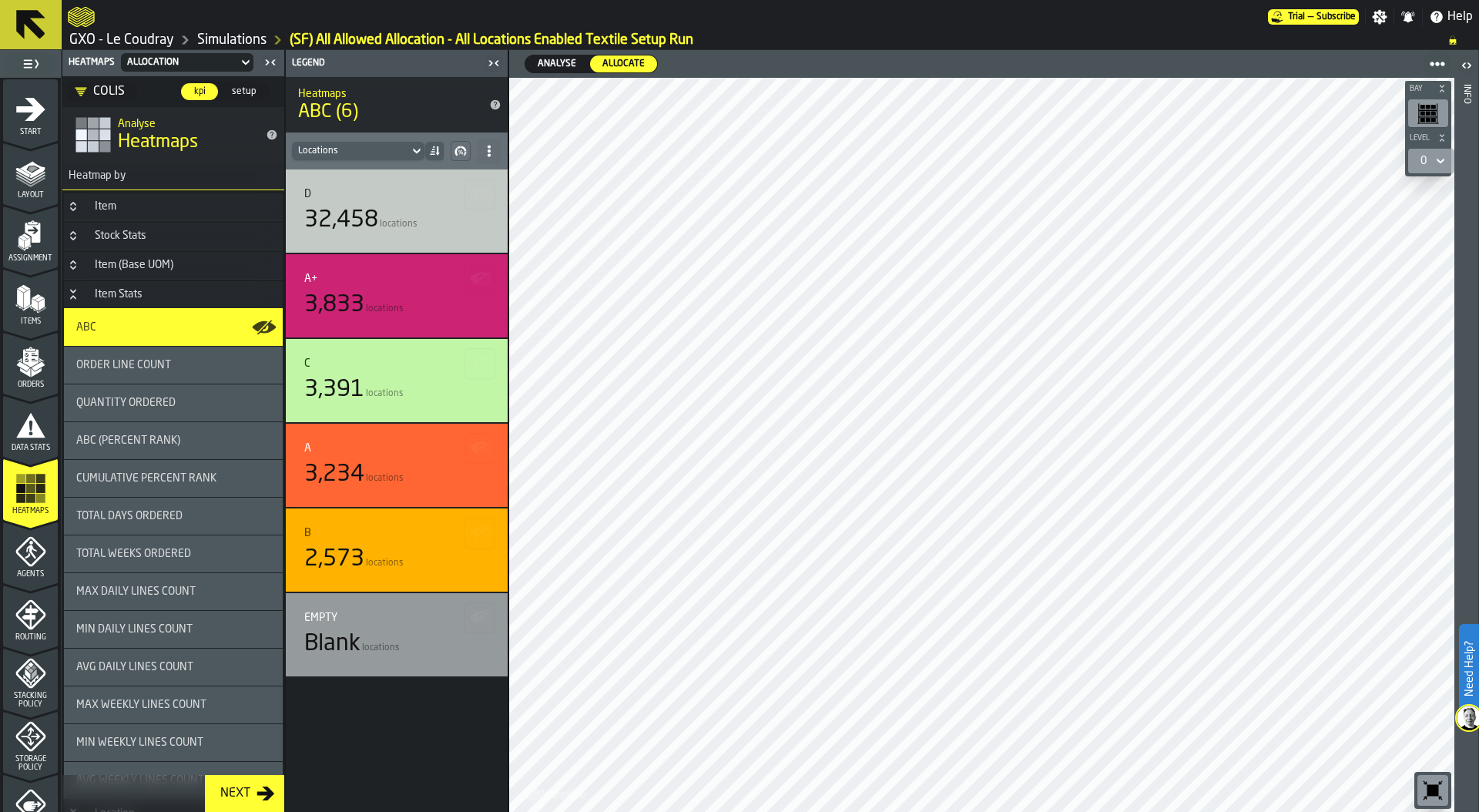
click at [82, 87] on icon "DropdownMenuValue-pJ06MoAebqxtev_fL6i1w" at bounding box center [80, 91] width 12 height 12
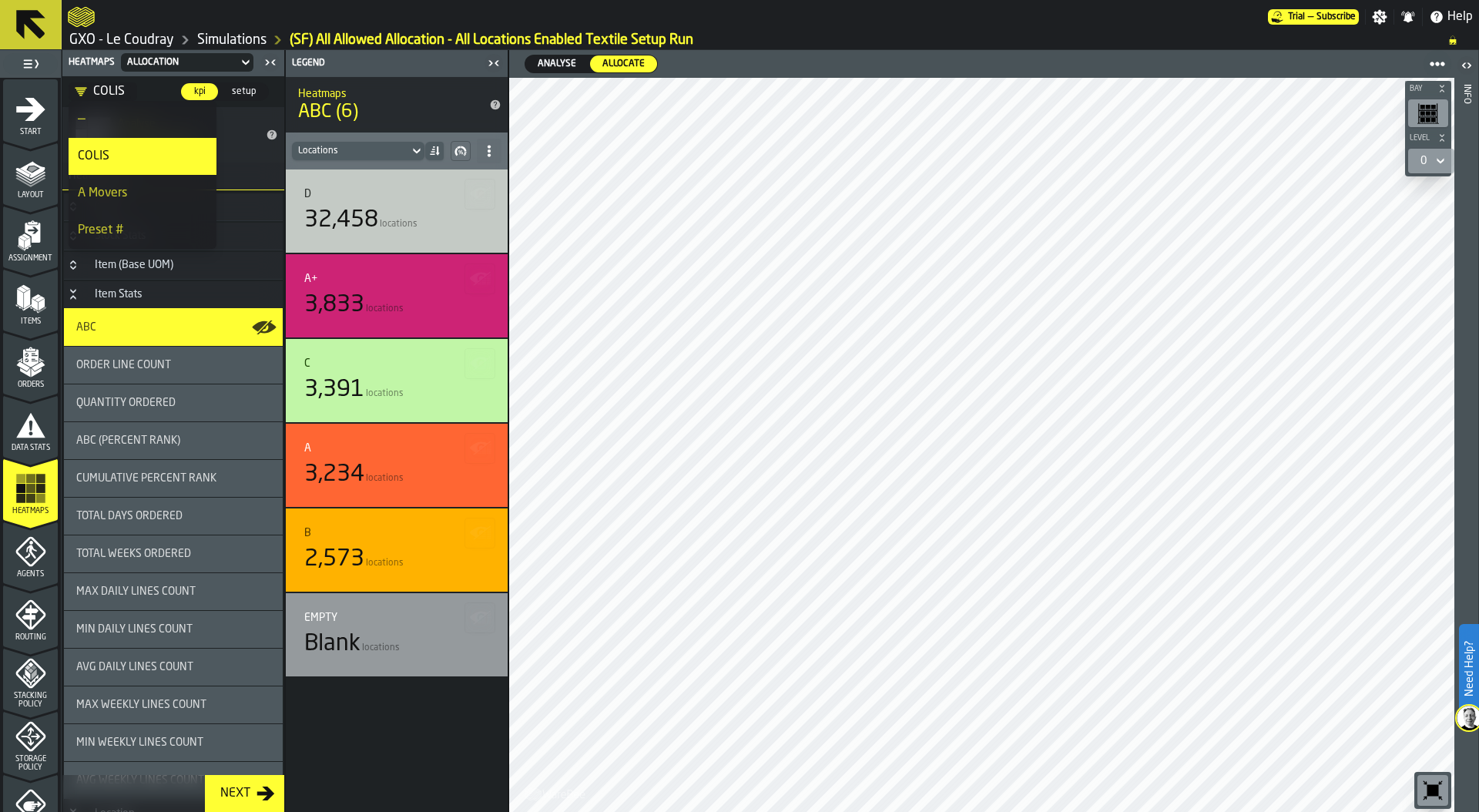
click at [245, 90] on span "setup" at bounding box center [243, 91] width 36 height 14
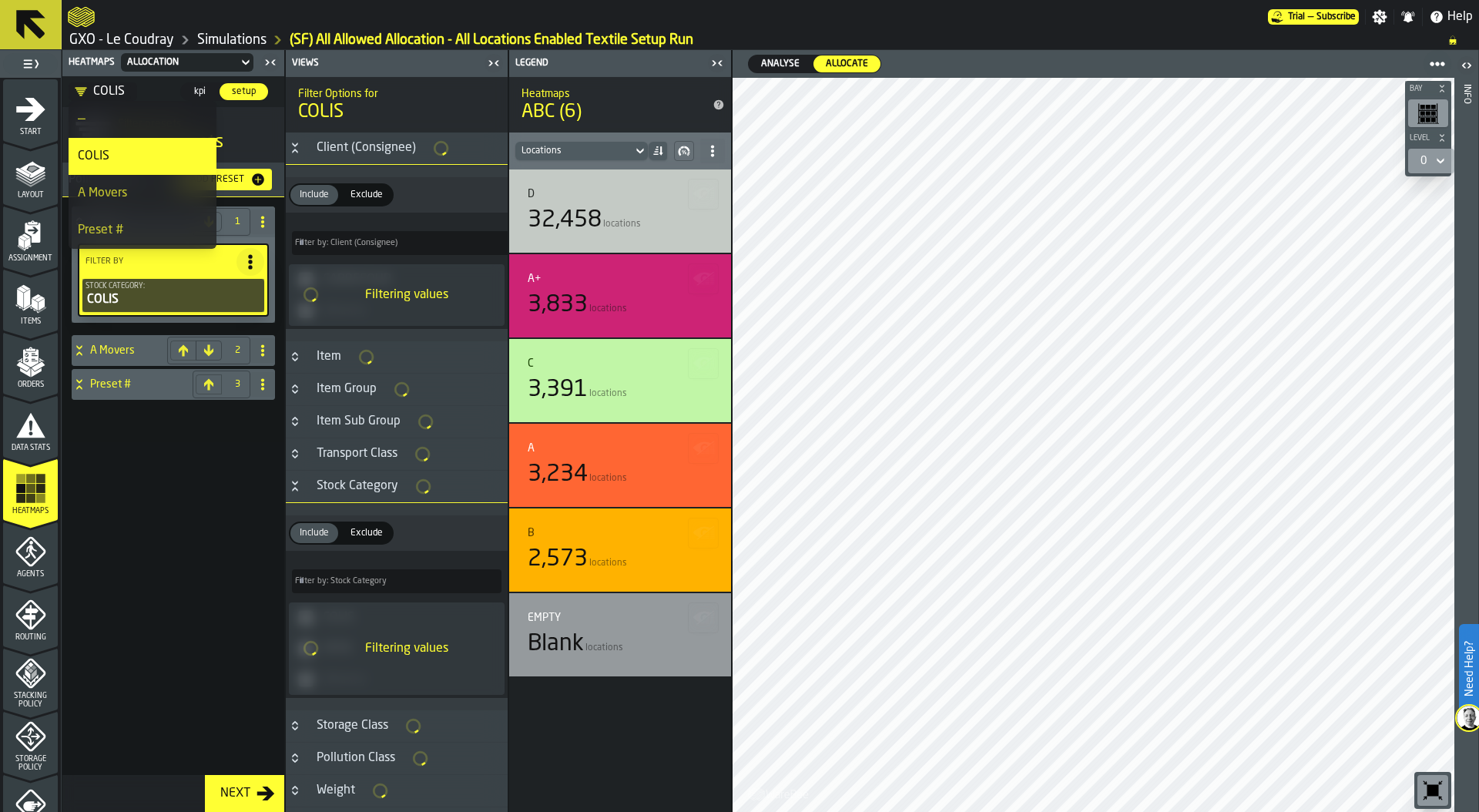
click at [143, 485] on div "COLIS 1 Filter By Stock Category: COLIS A Movers 2 Preset # 3" at bounding box center [174, 503] width 222 height 614
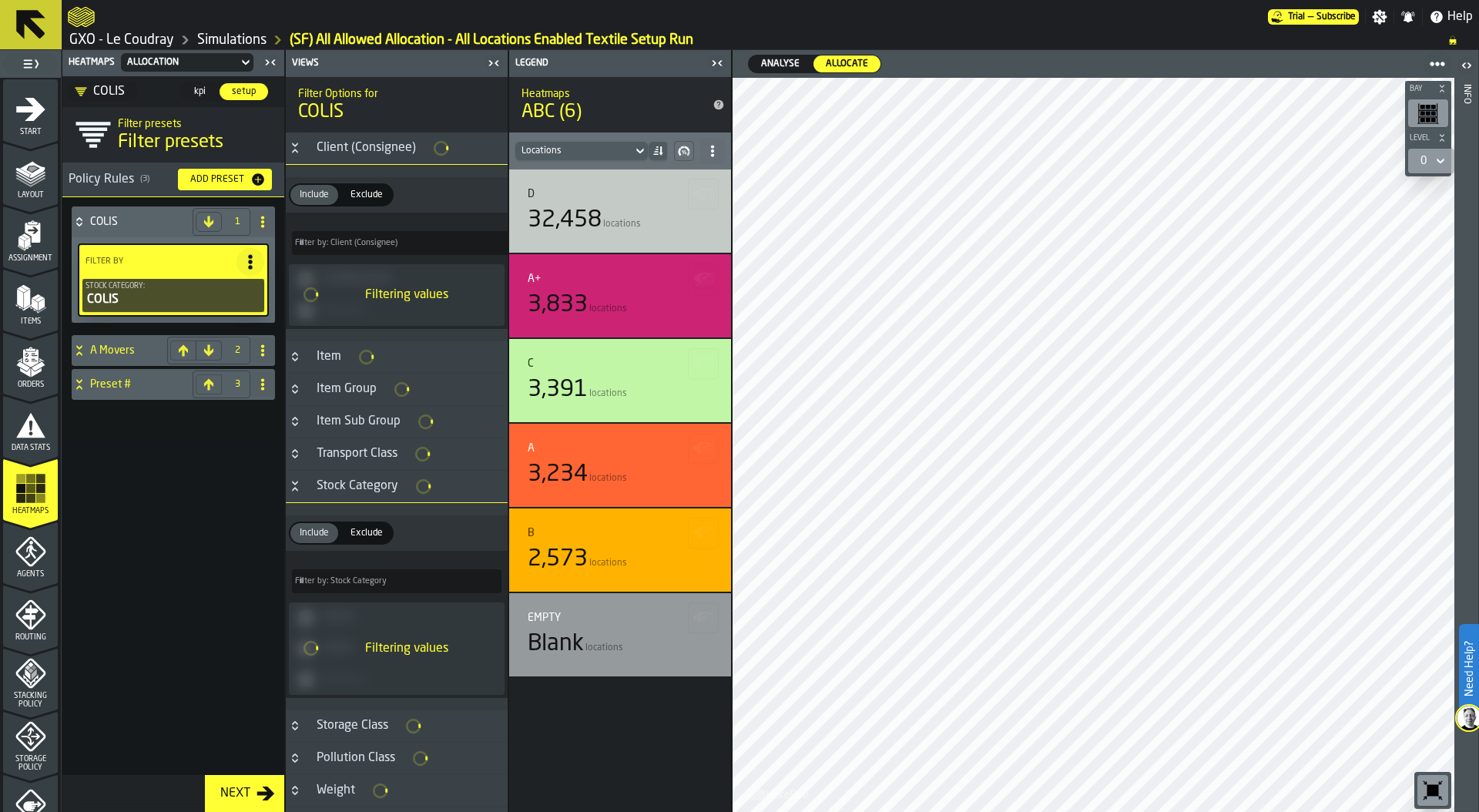
click at [180, 302] on div "COLIS" at bounding box center [174, 299] width 176 height 18
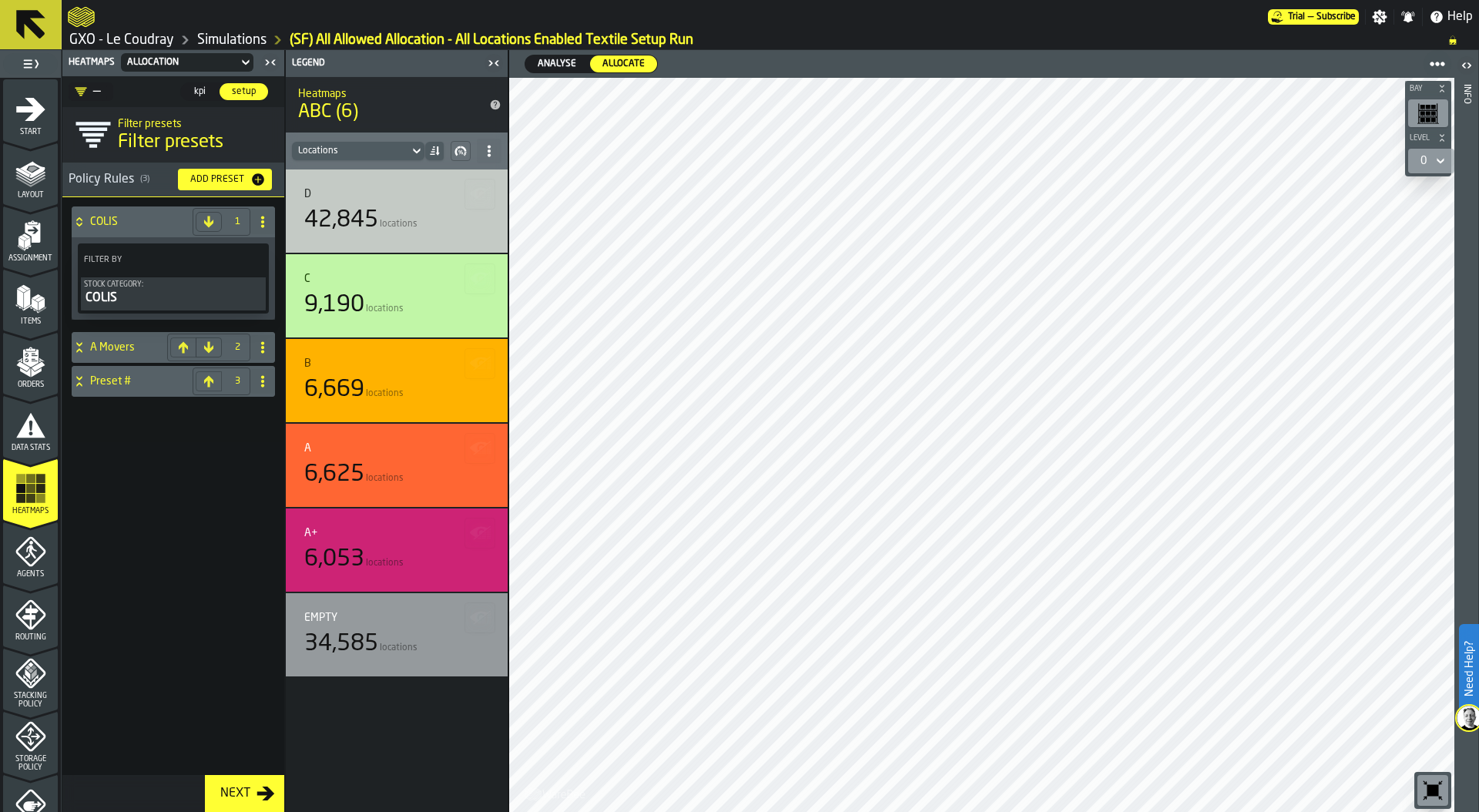
click at [250, 260] on circle at bounding box center [251, 260] width 4 height 4
click at [111, 297] on div "COLIS" at bounding box center [173, 298] width 178 height 18
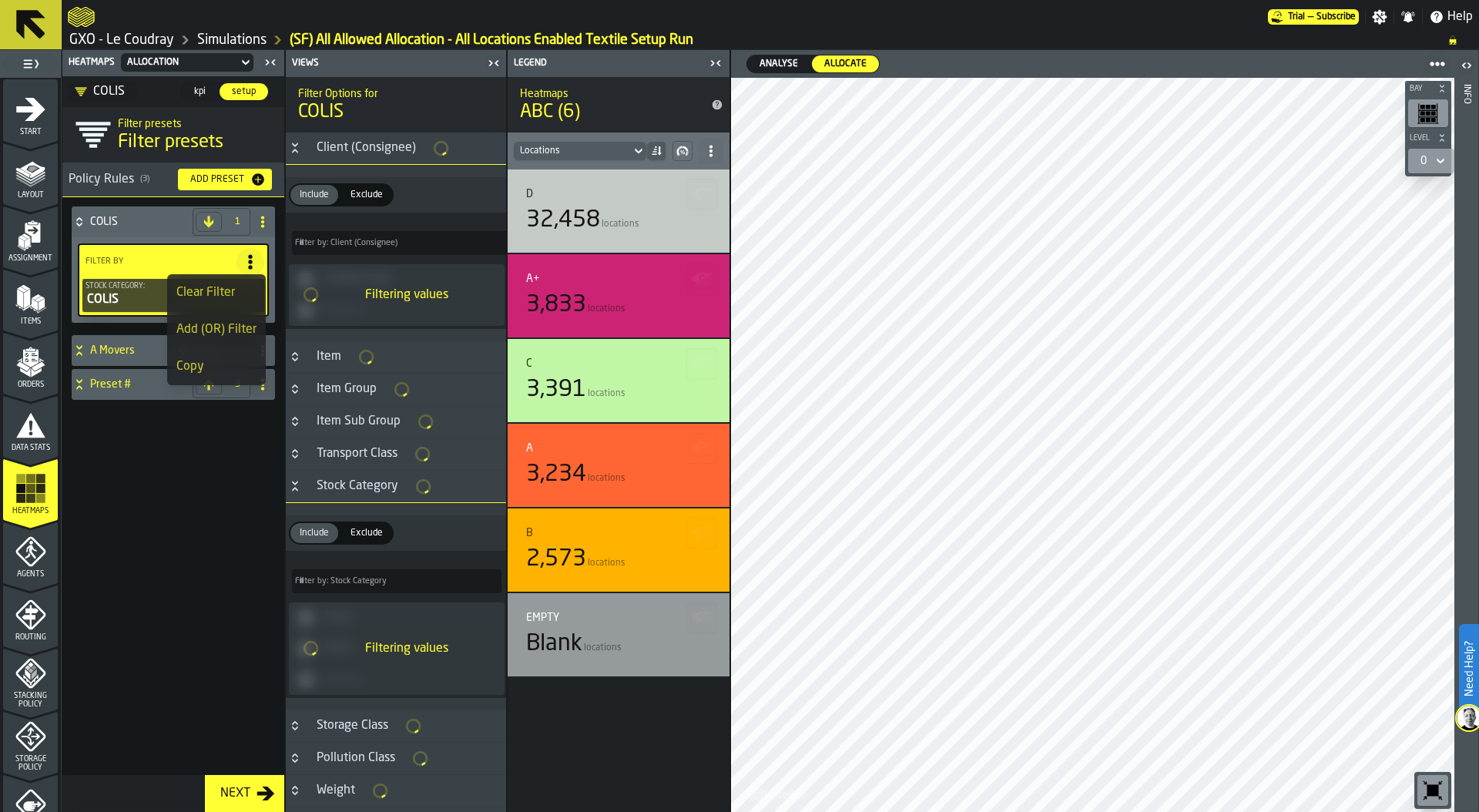
type input "***"
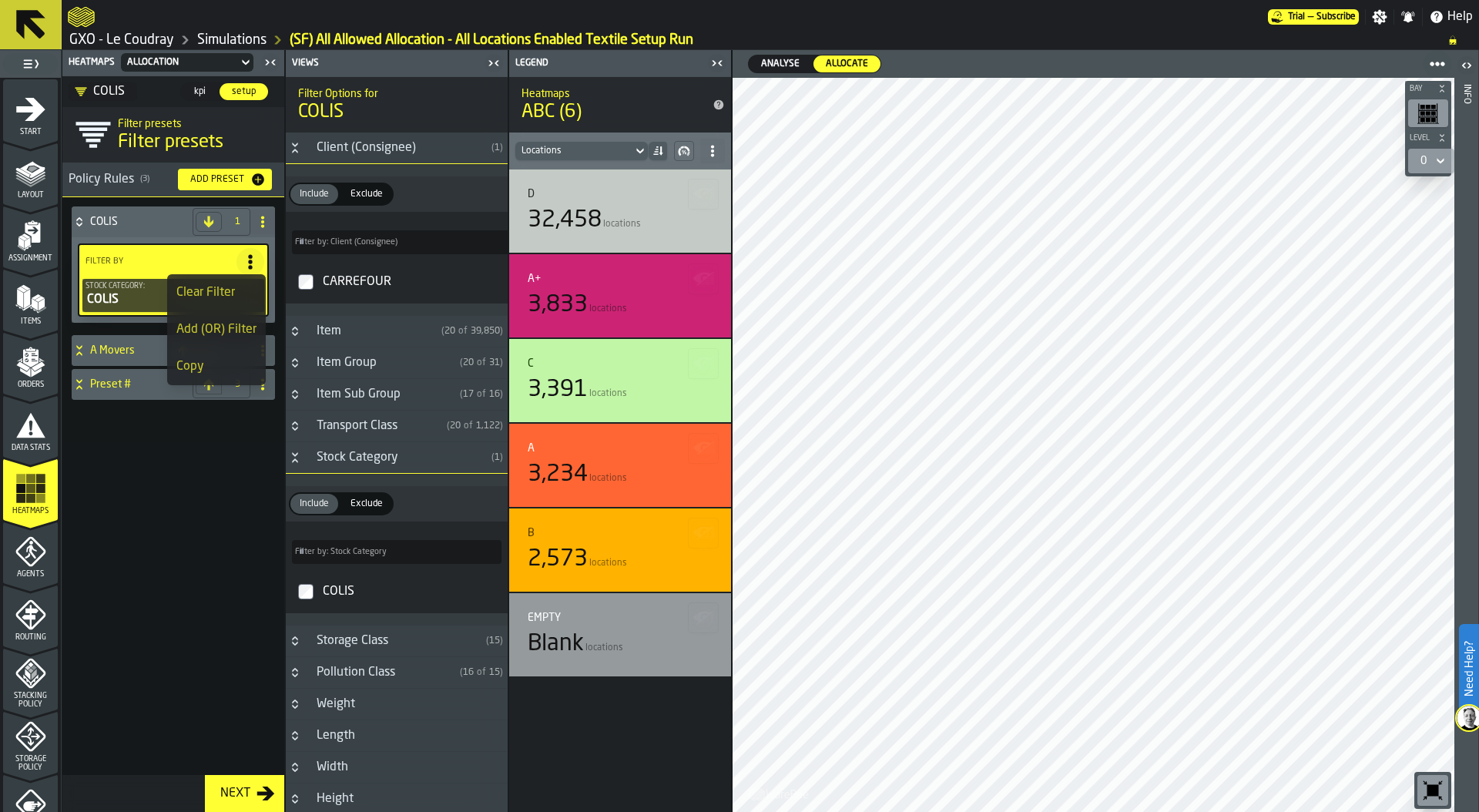
click at [141, 295] on div "COLIS" at bounding box center [174, 299] width 176 height 18
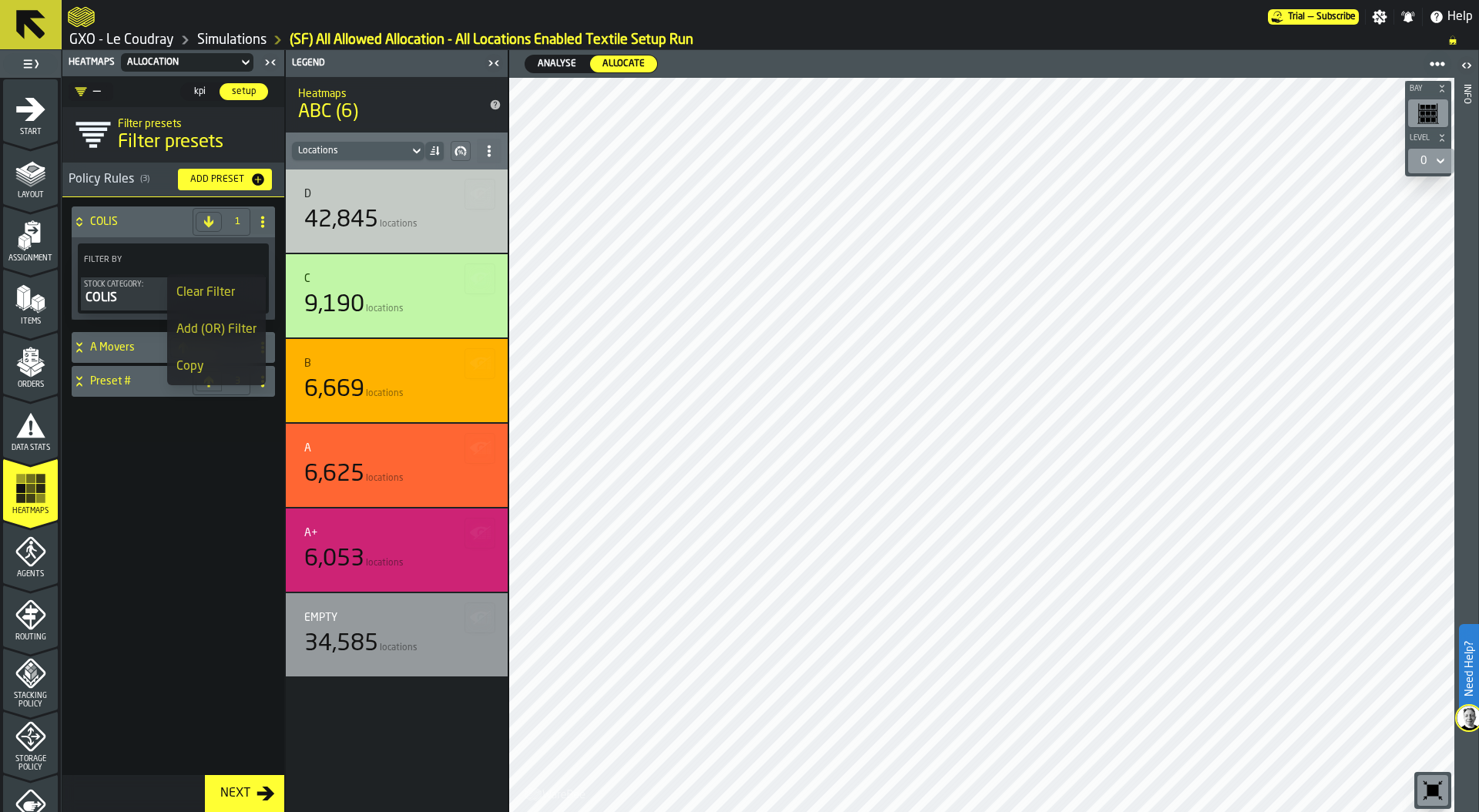
click at [87, 295] on div "COLIS" at bounding box center [173, 298] width 178 height 18
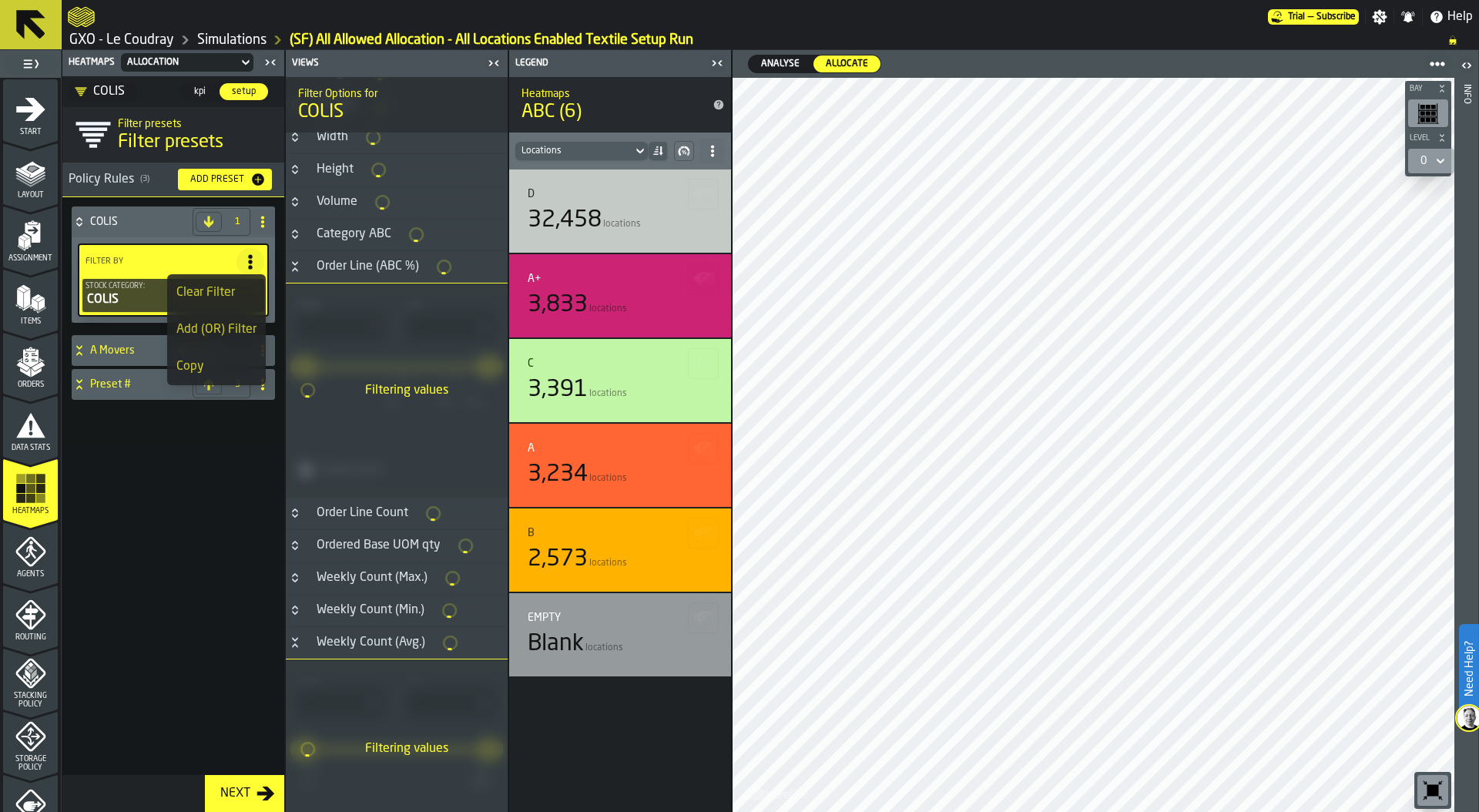
scroll to position [631, 0]
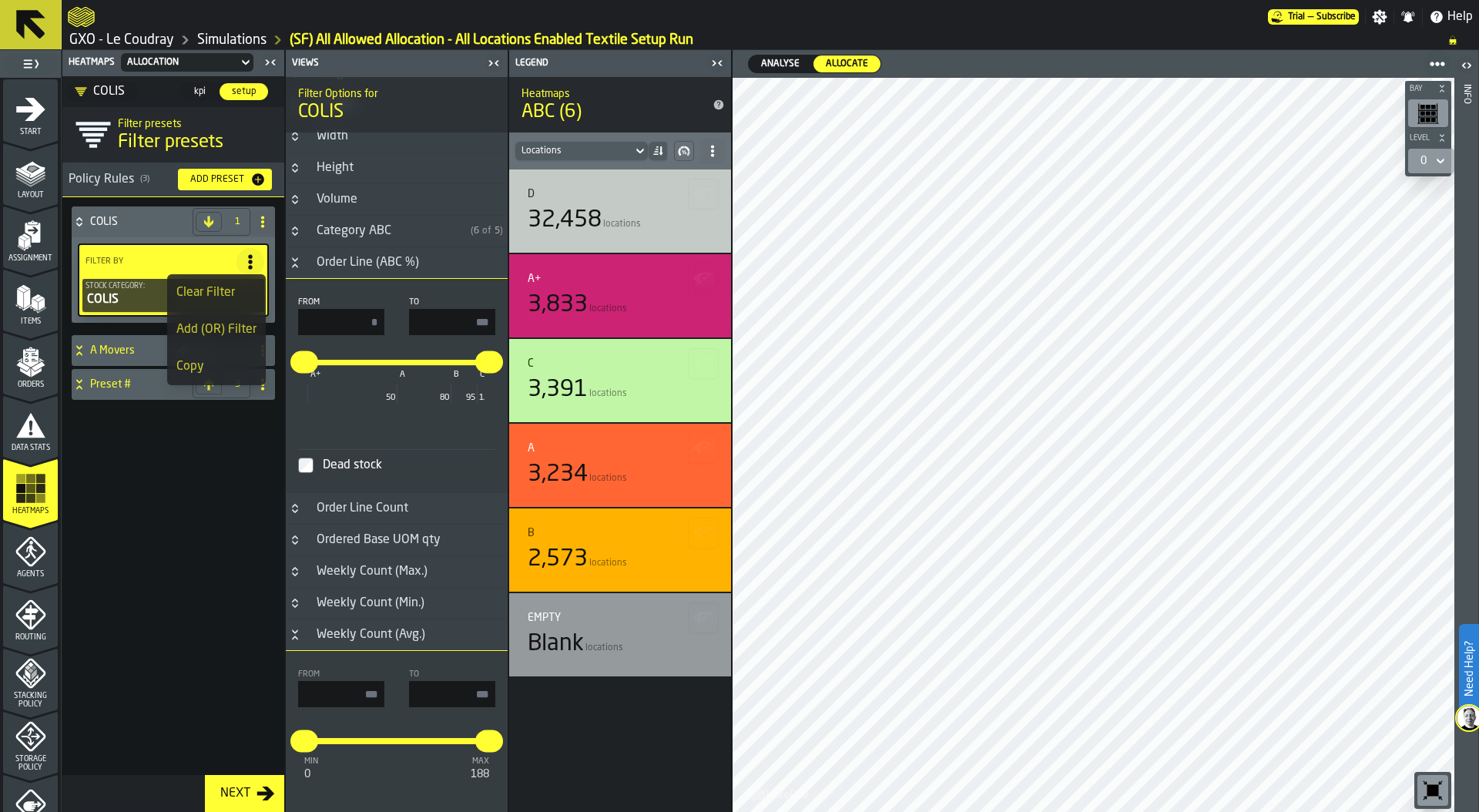
click at [295, 267] on icon "Button-Order Line (ABC %)-open" at bounding box center [295, 265] width 6 height 4
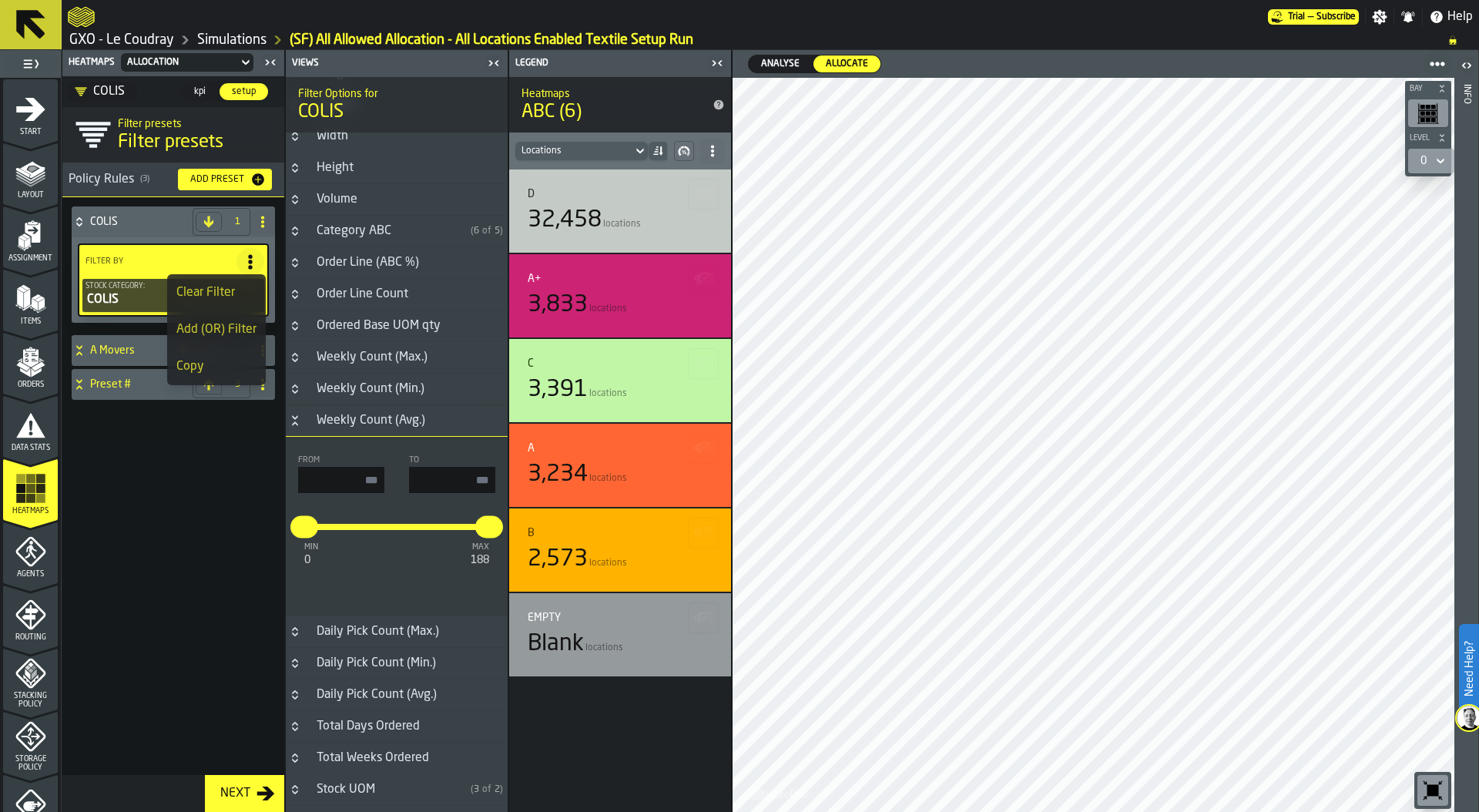
click at [295, 418] on icon "Button-Weekly Count (Avg.)-open" at bounding box center [295, 420] width 12 height 12
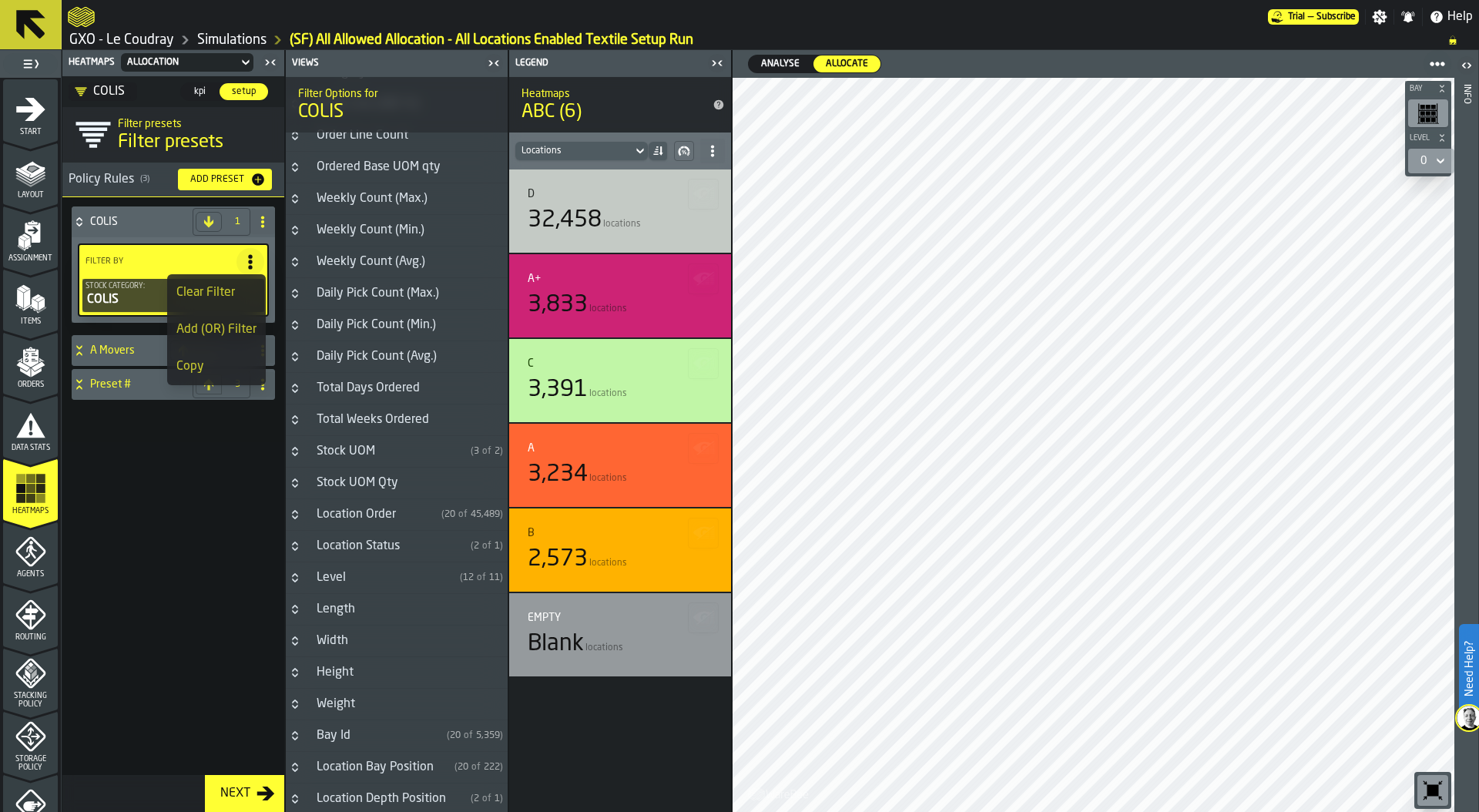
scroll to position [865, 0]
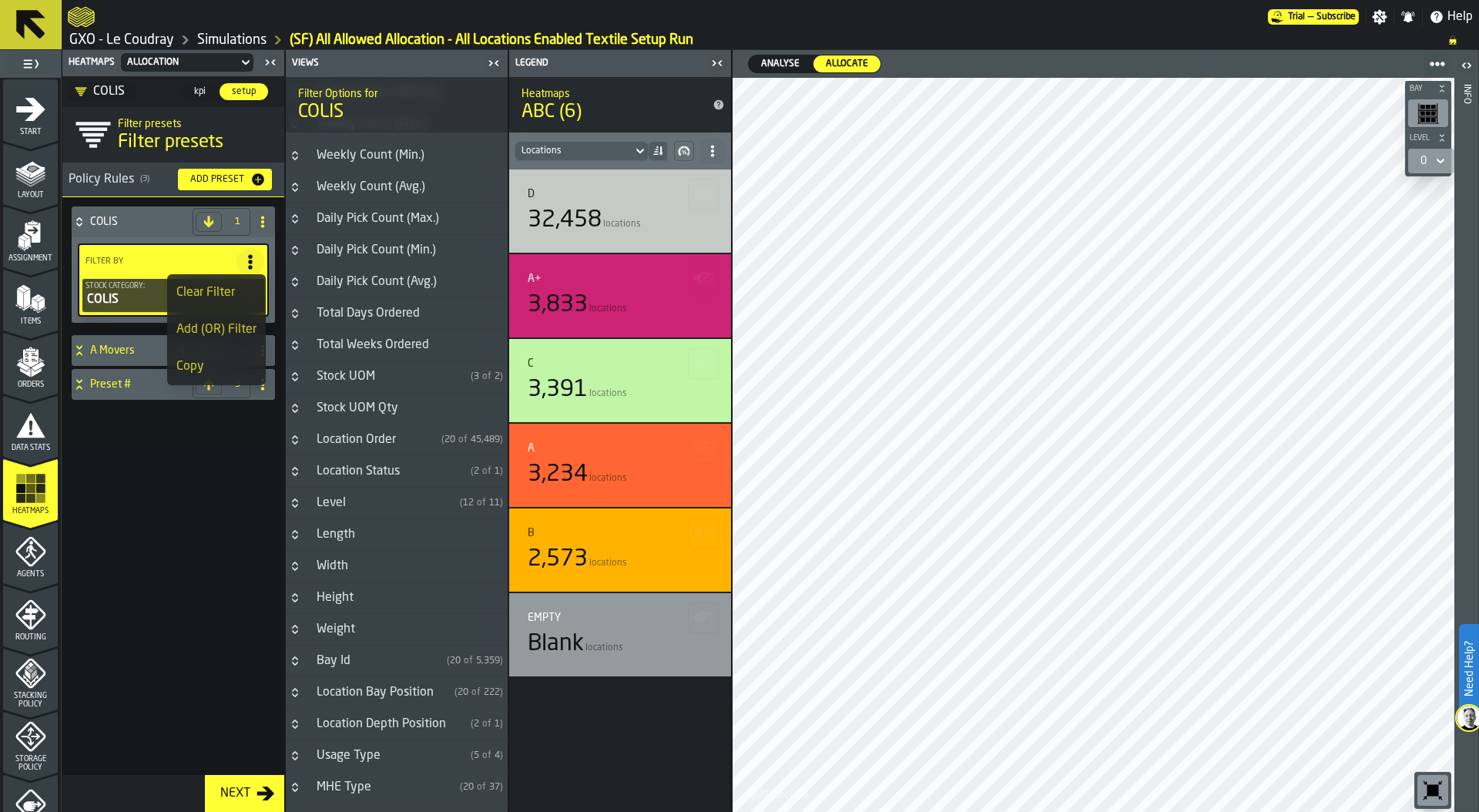
click at [296, 505] on icon "Button-Level-closed" at bounding box center [295, 503] width 12 height 12
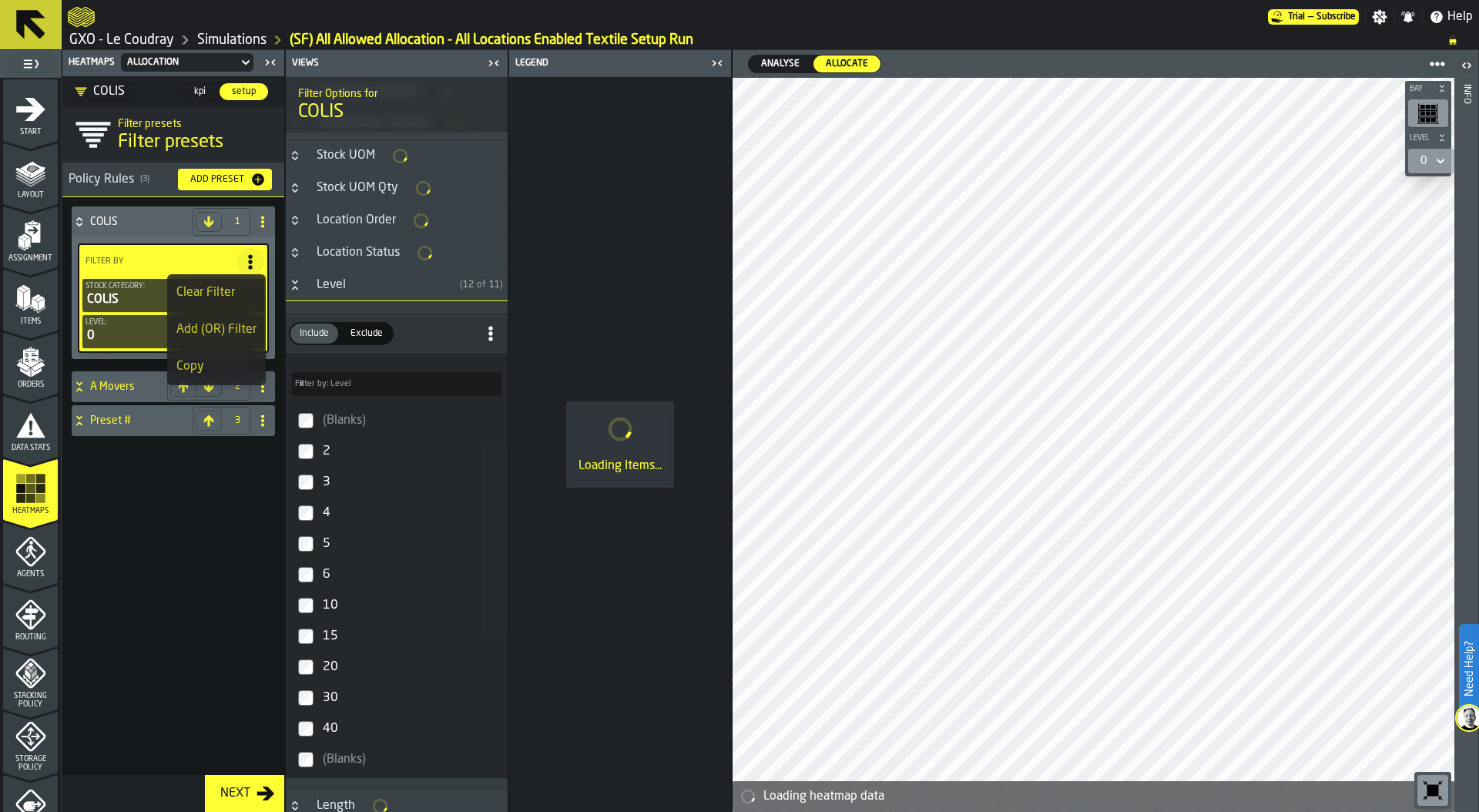
scroll to position [1123, 0]
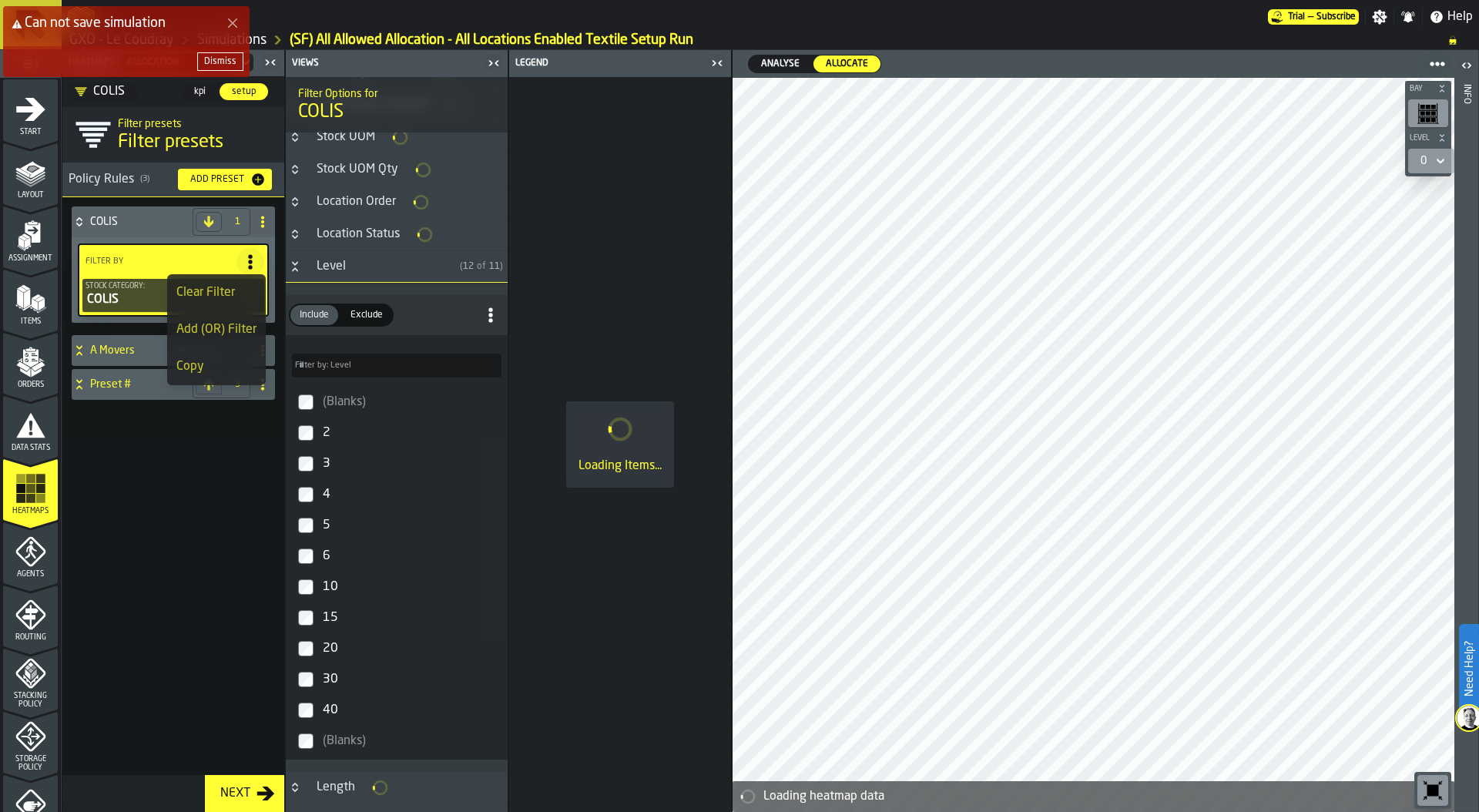
click at [234, 18] on icon "Close Error" at bounding box center [232, 22] width 12 height 12
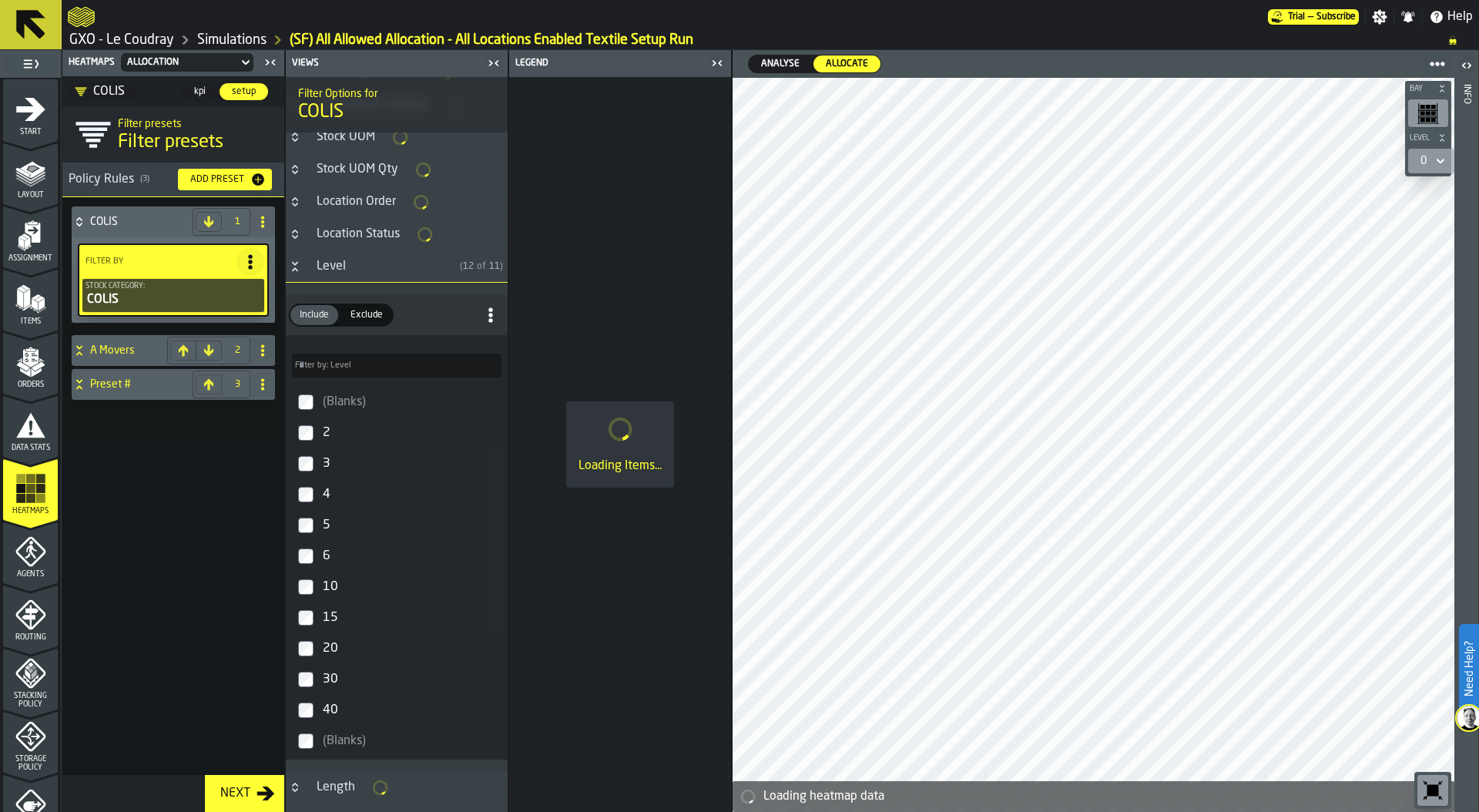
click at [290, 273] on icon "Button-Level-open" at bounding box center [295, 266] width 12 height 12
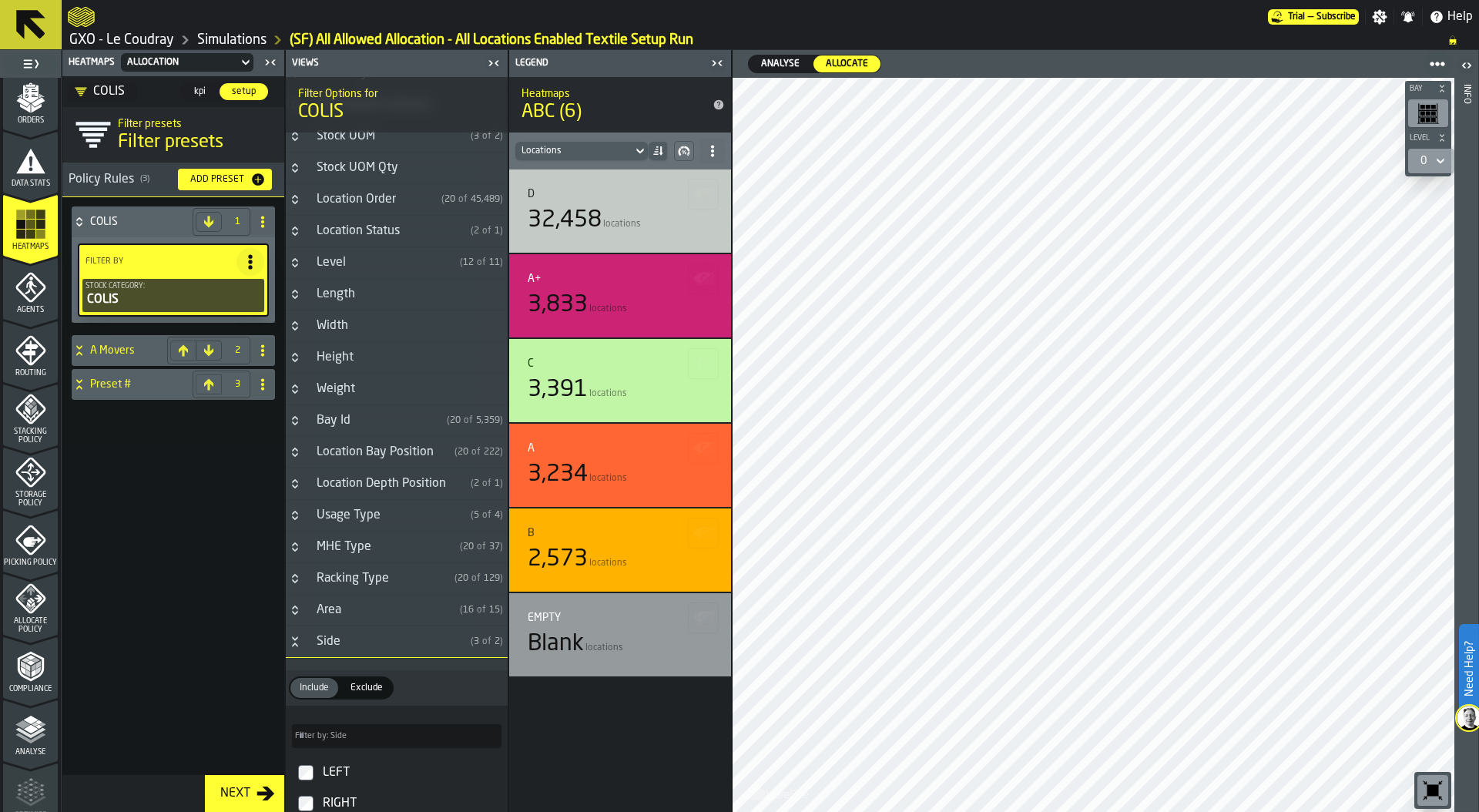
scroll to position [403, 0]
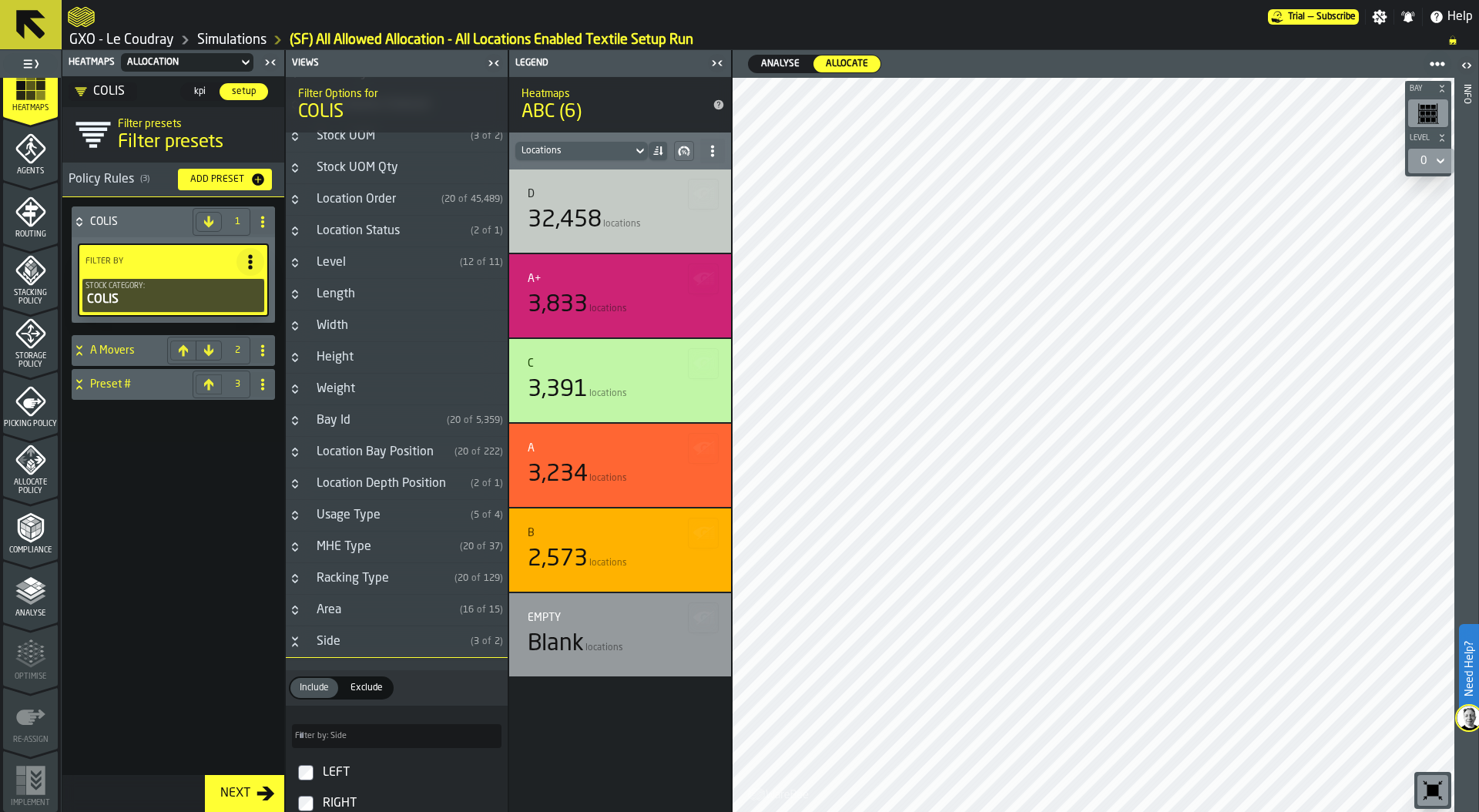
click at [18, 465] on icon "menu Allocate Policy" at bounding box center [30, 460] width 30 height 30
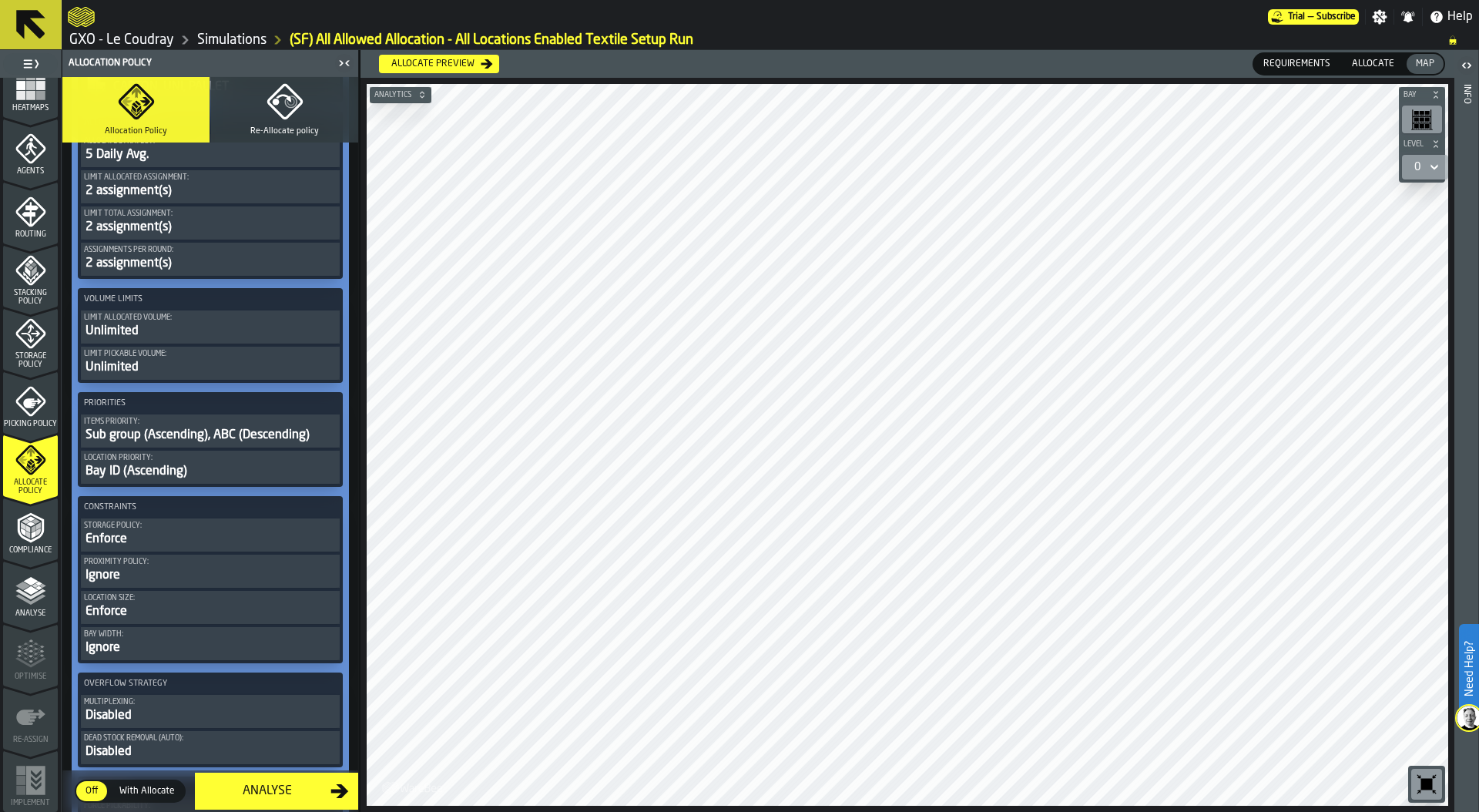
scroll to position [806, 0]
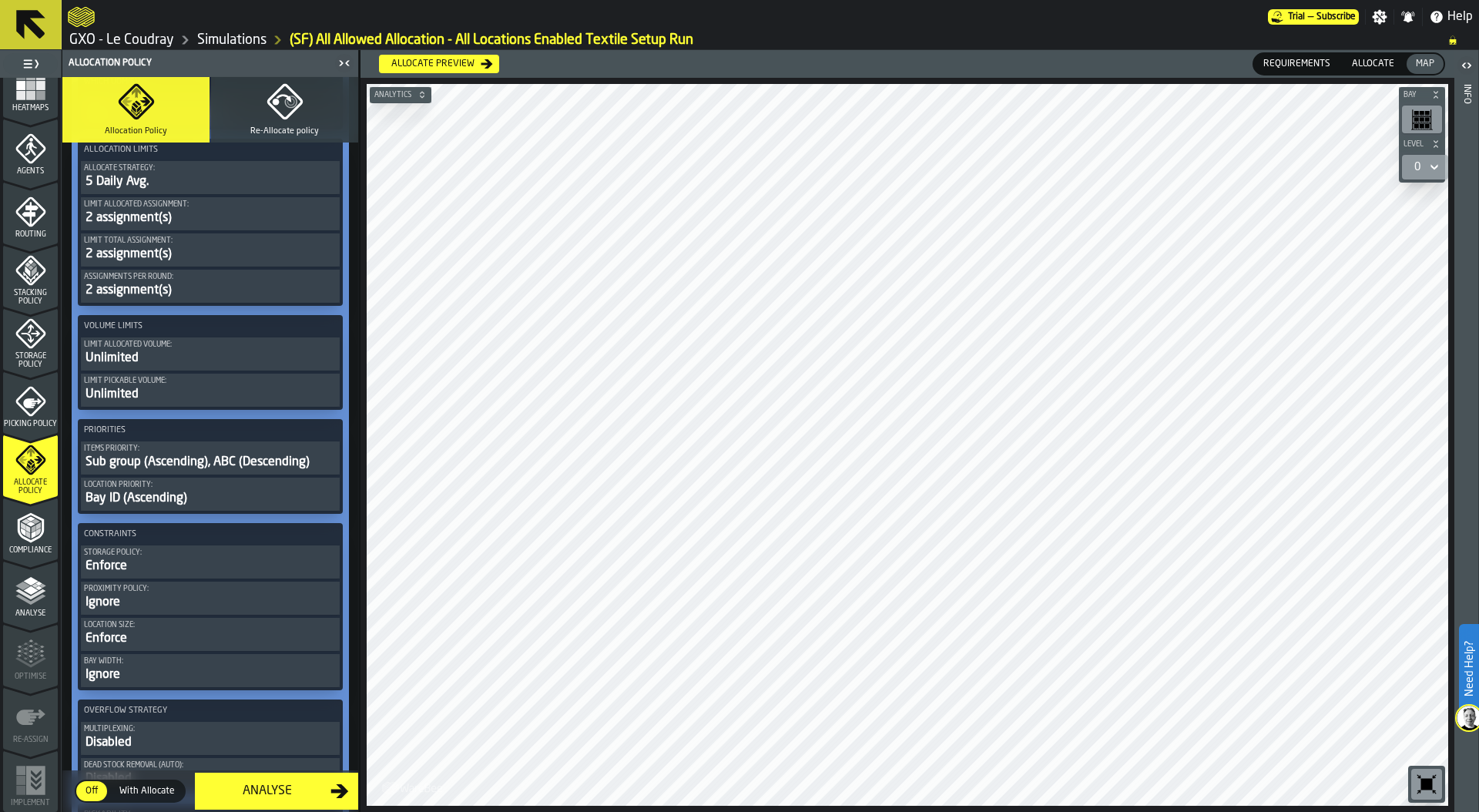
click at [258, 498] on div "Bay ID (Ascending)" at bounding box center [211, 499] width 253 height 18
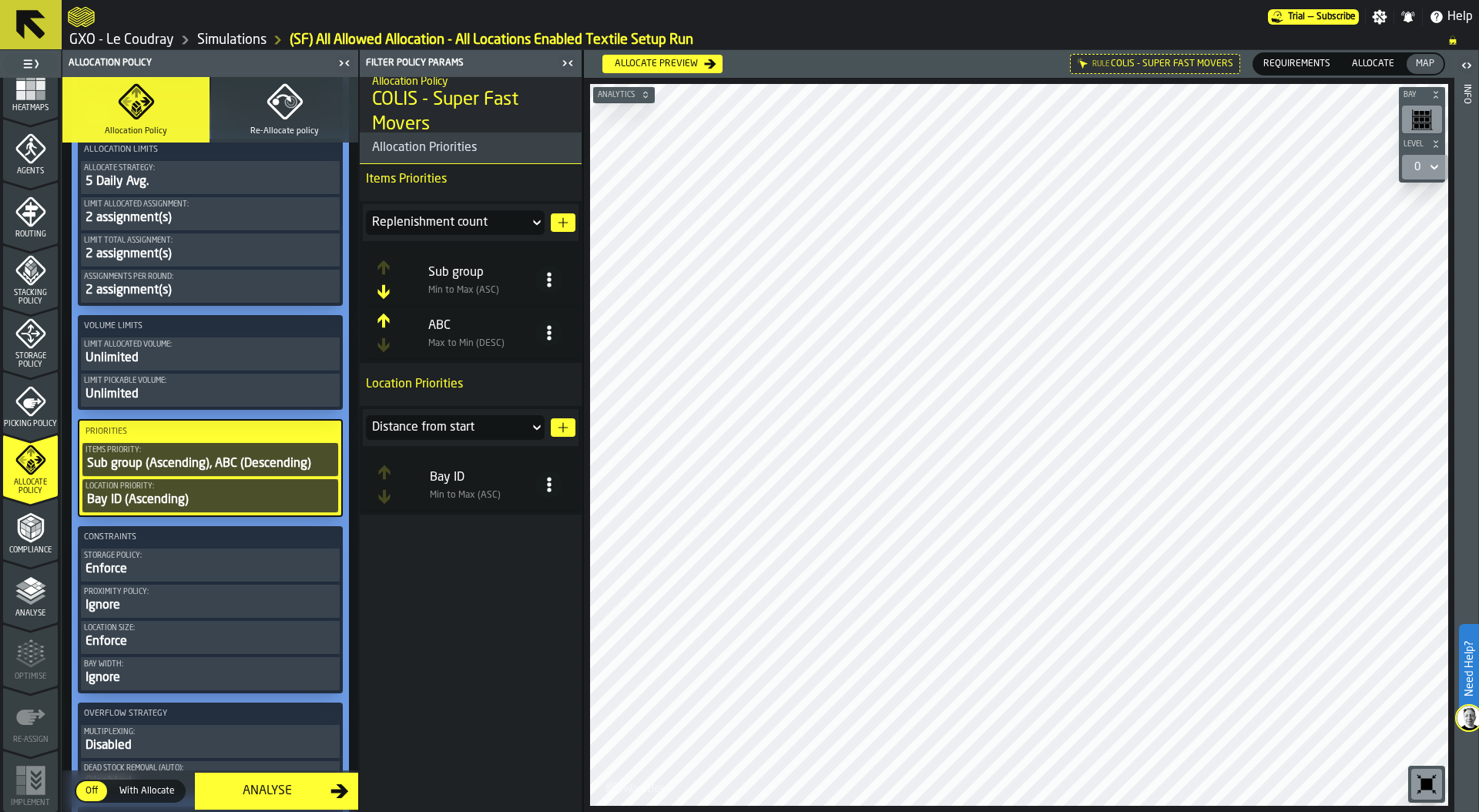
click at [549, 492] on icon at bounding box center [549, 484] width 16 height 16
click at [434, 485] on div "Bay ID" at bounding box center [482, 478] width 105 height 18
click at [558, 479] on span at bounding box center [550, 485] width 28 height 28
click at [481, 619] on div "Delete" at bounding box center [488, 628] width 132 height 18
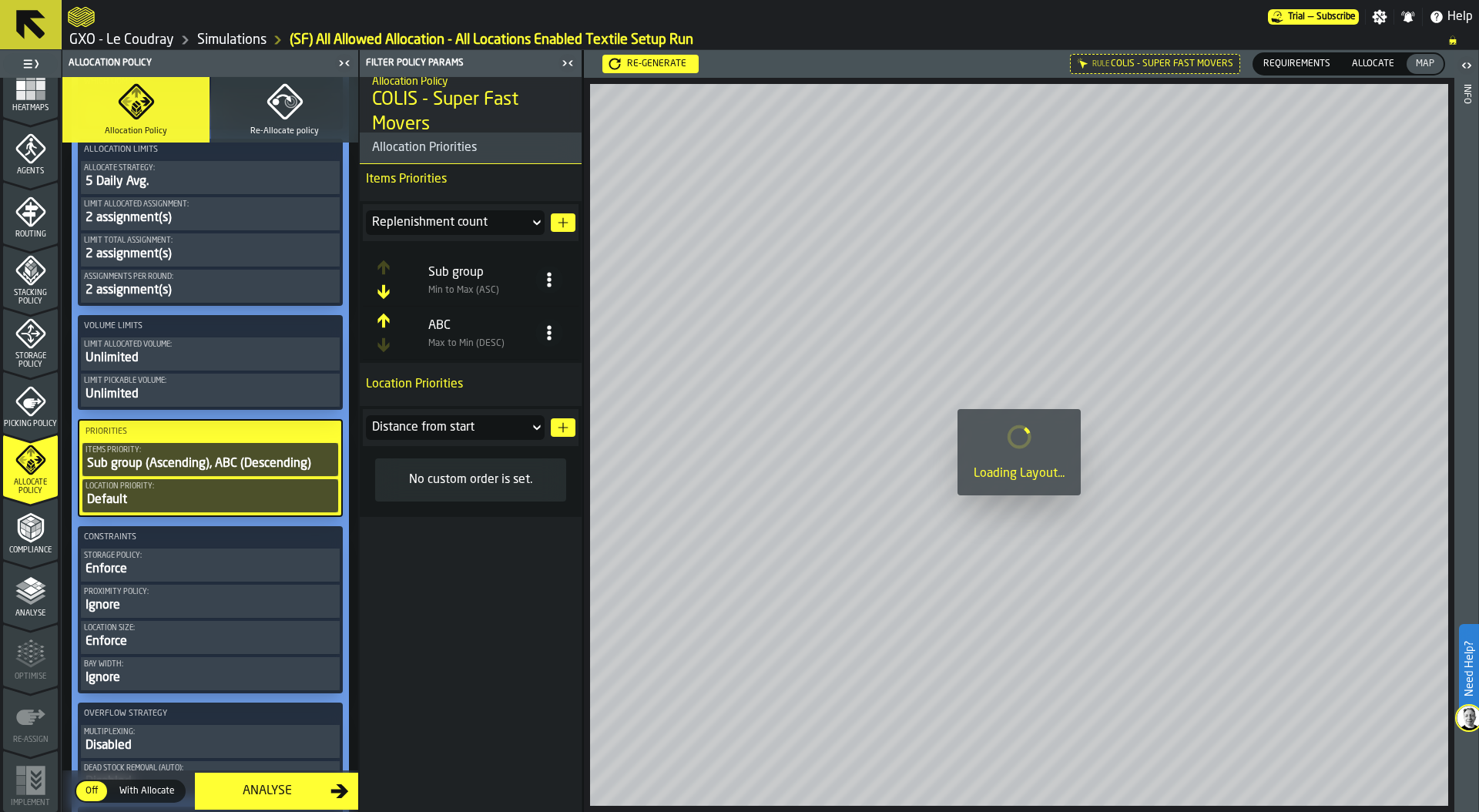
click at [525, 425] on div "Distance from start" at bounding box center [447, 427] width 164 height 25
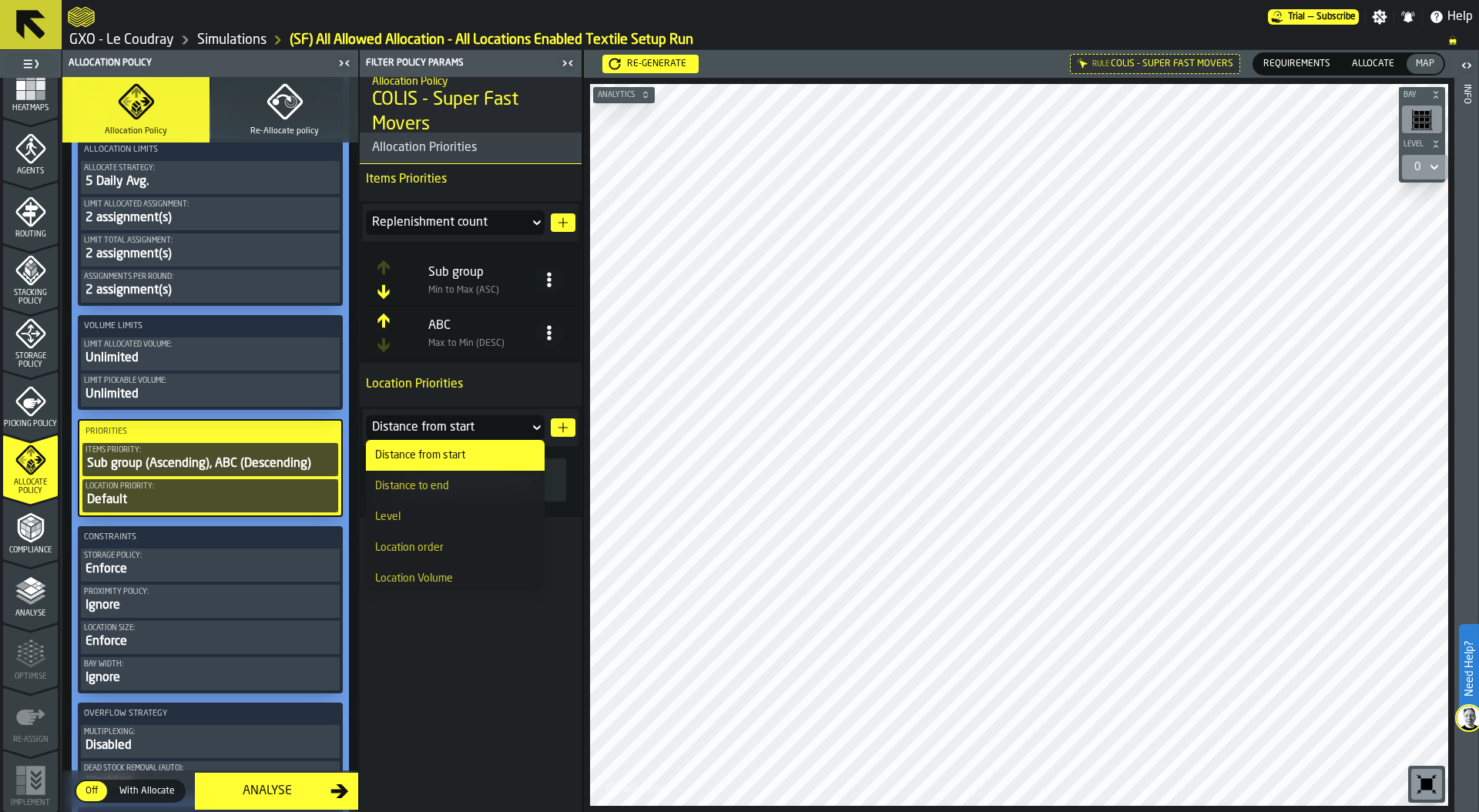
click at [445, 545] on div "Location order" at bounding box center [455, 547] width 160 height 12
click at [569, 419] on button "button-" at bounding box center [563, 428] width 25 height 18
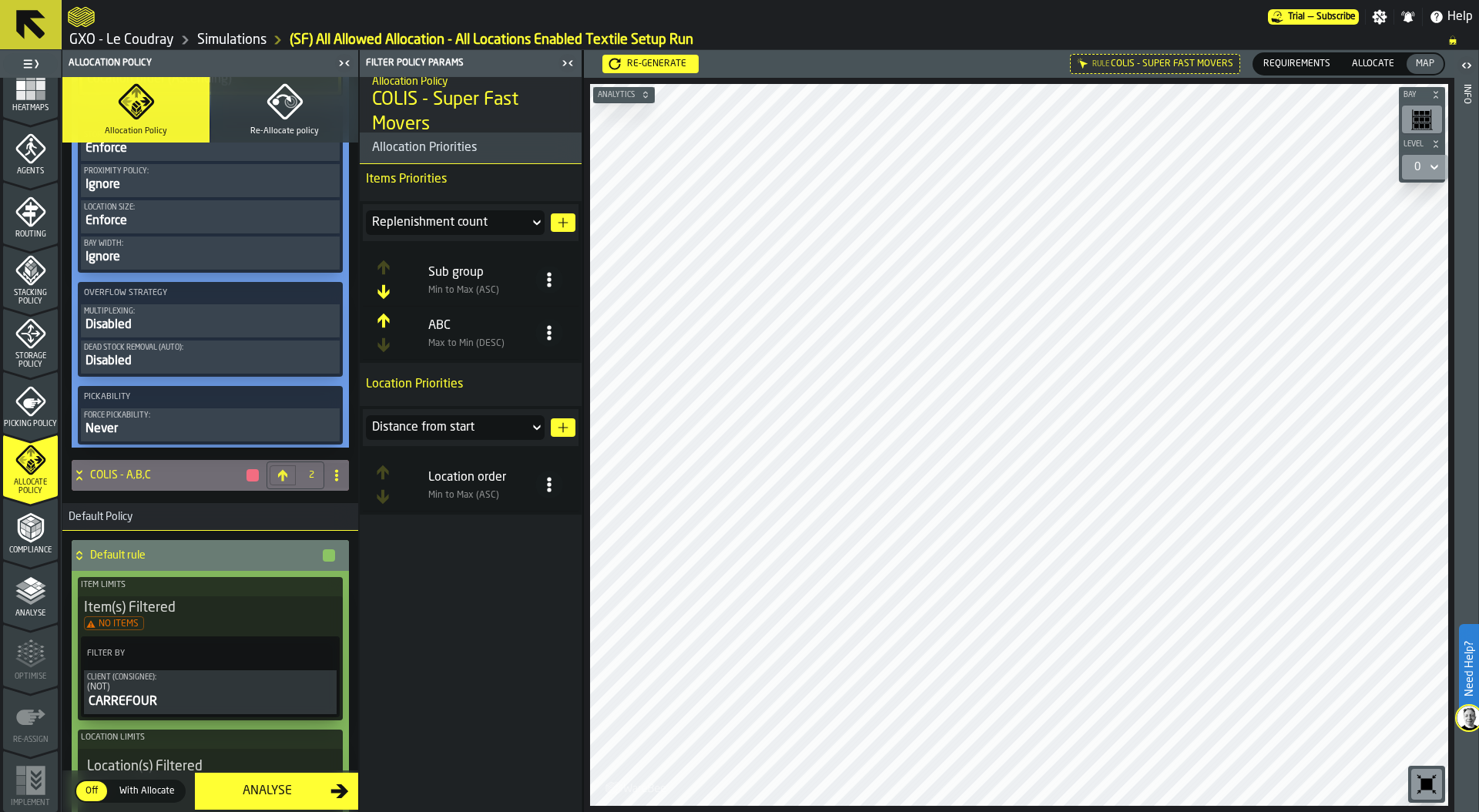
scroll to position [1223, 0]
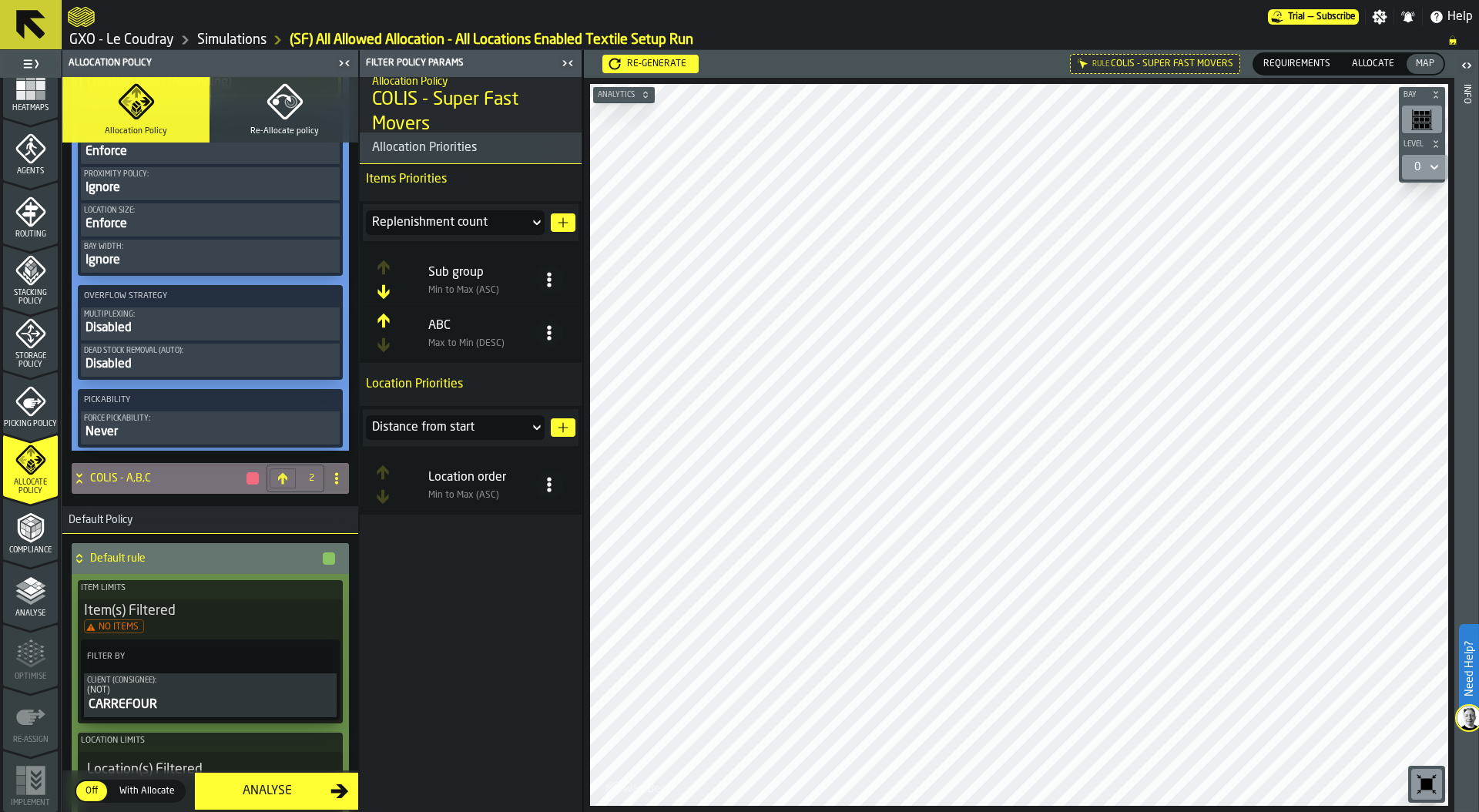
click at [81, 477] on icon at bounding box center [79, 478] width 16 height 12
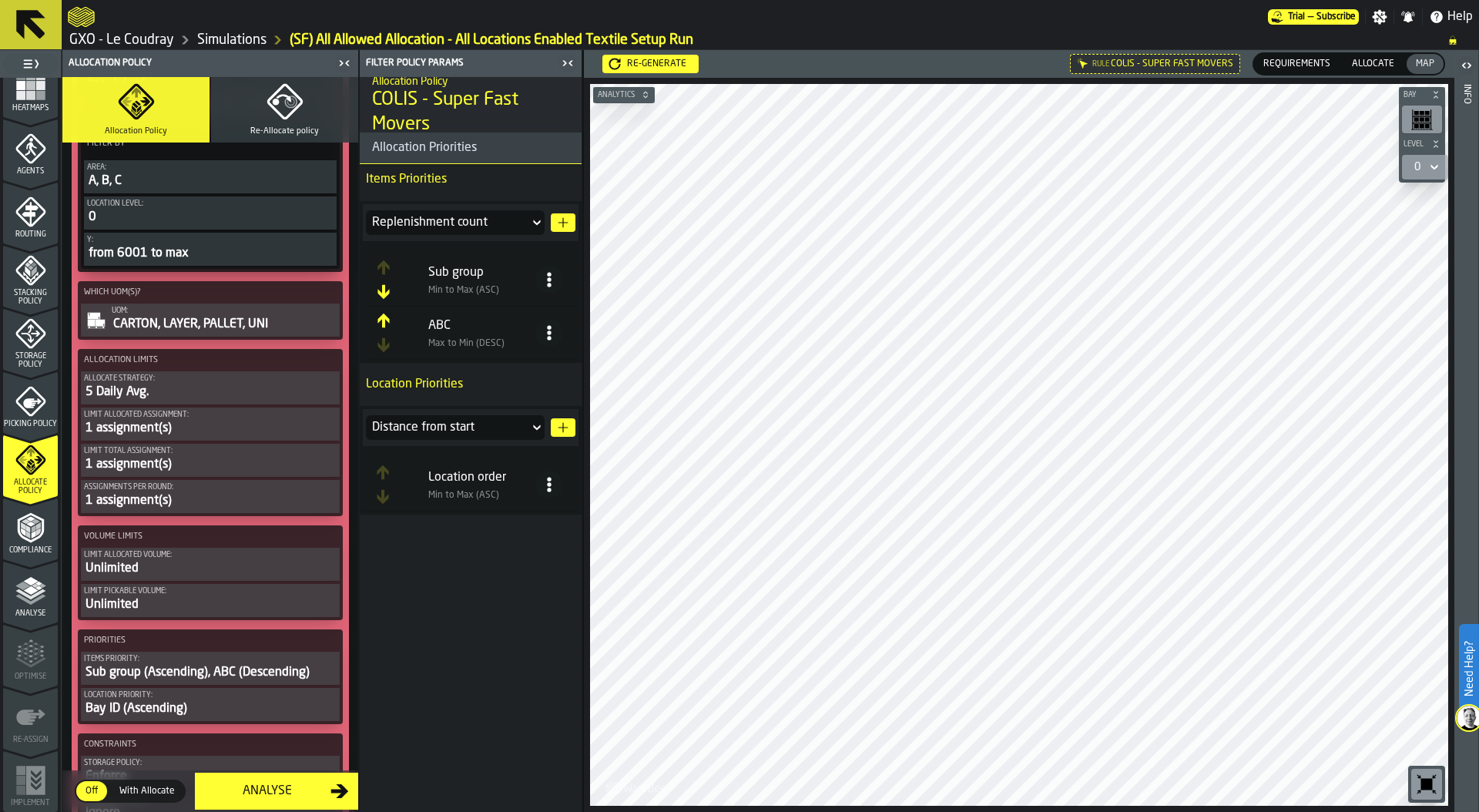
scroll to position [1985, 0]
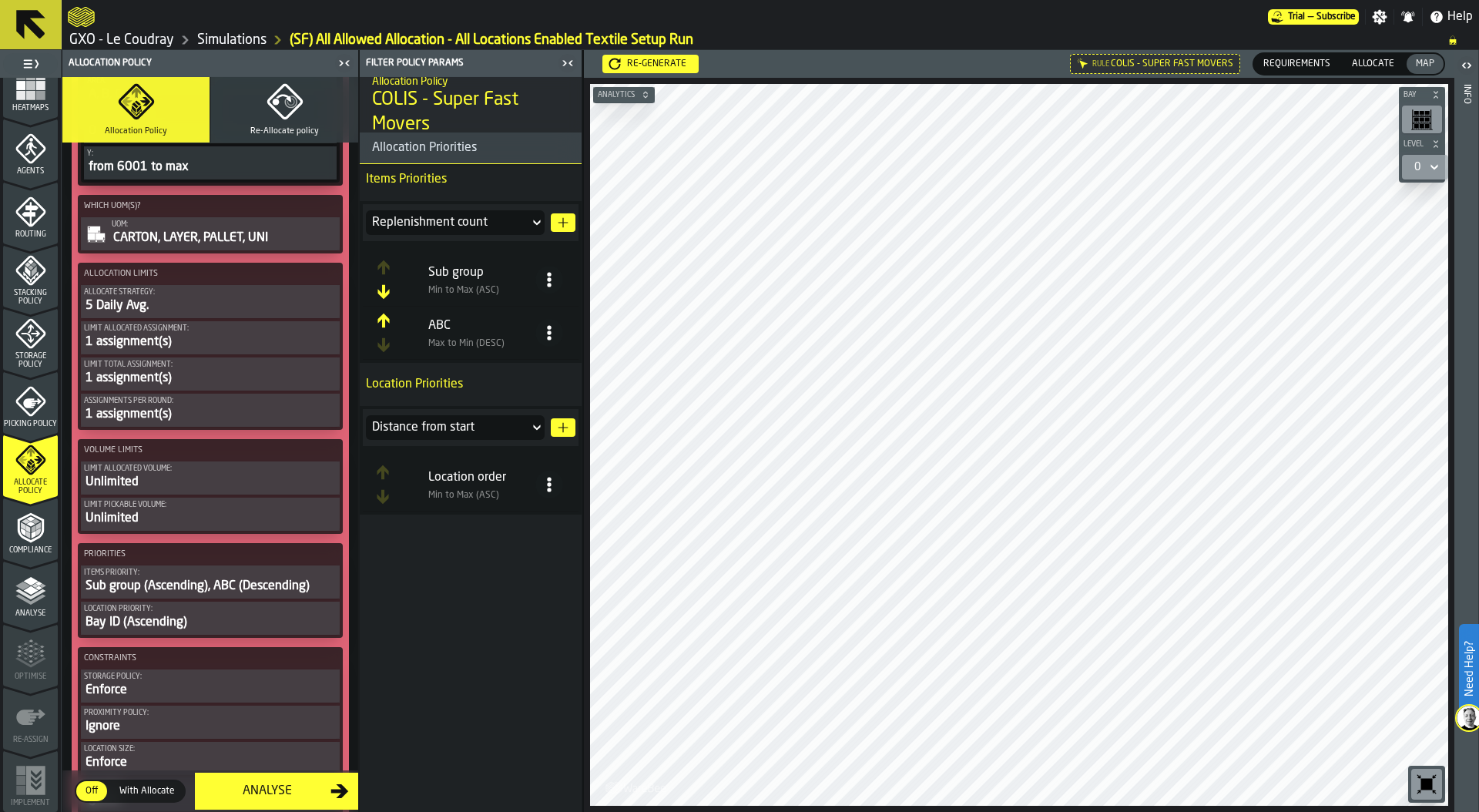
click at [226, 575] on div "Items priority:" at bounding box center [211, 572] width 253 height 8
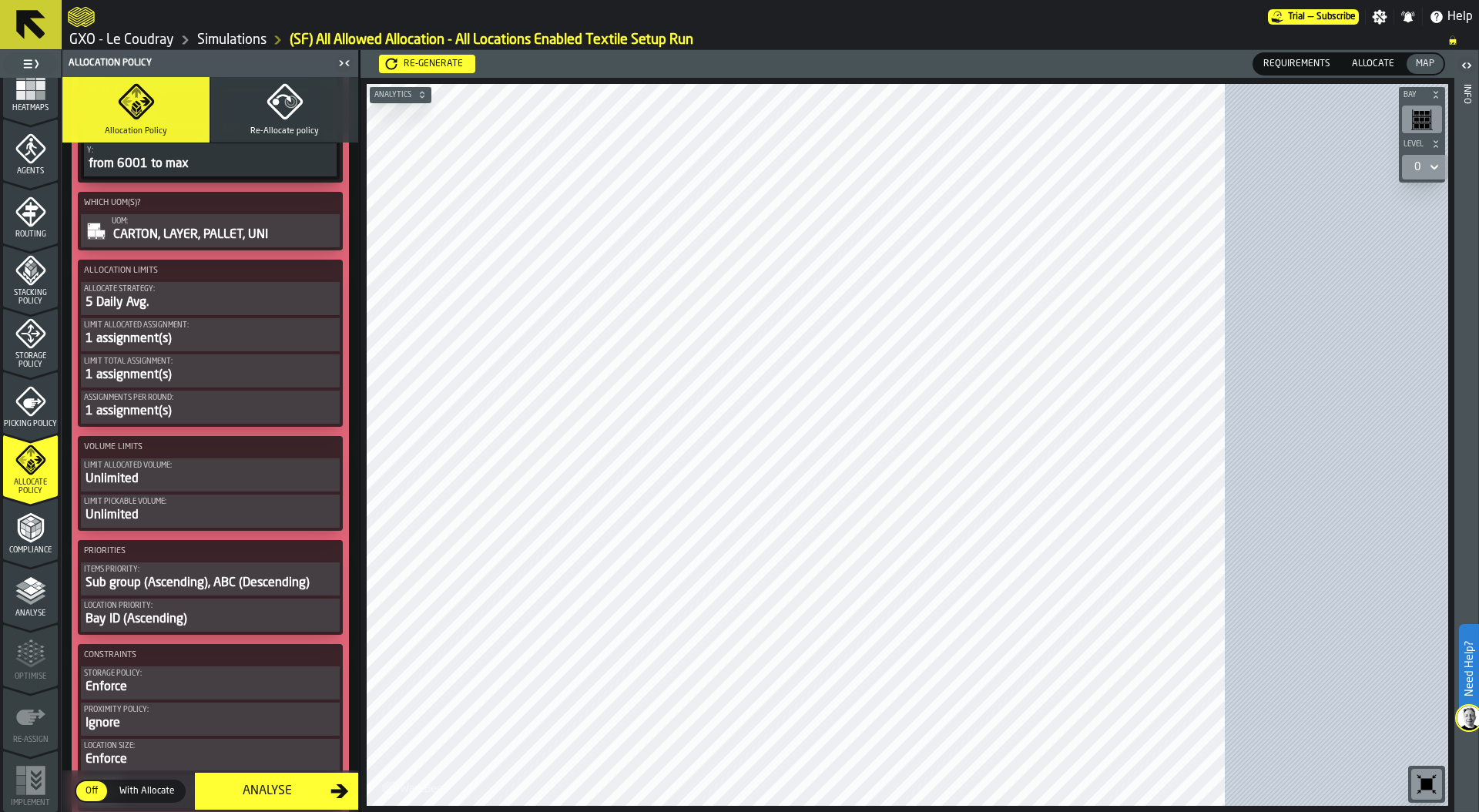
scroll to position [1982, 0]
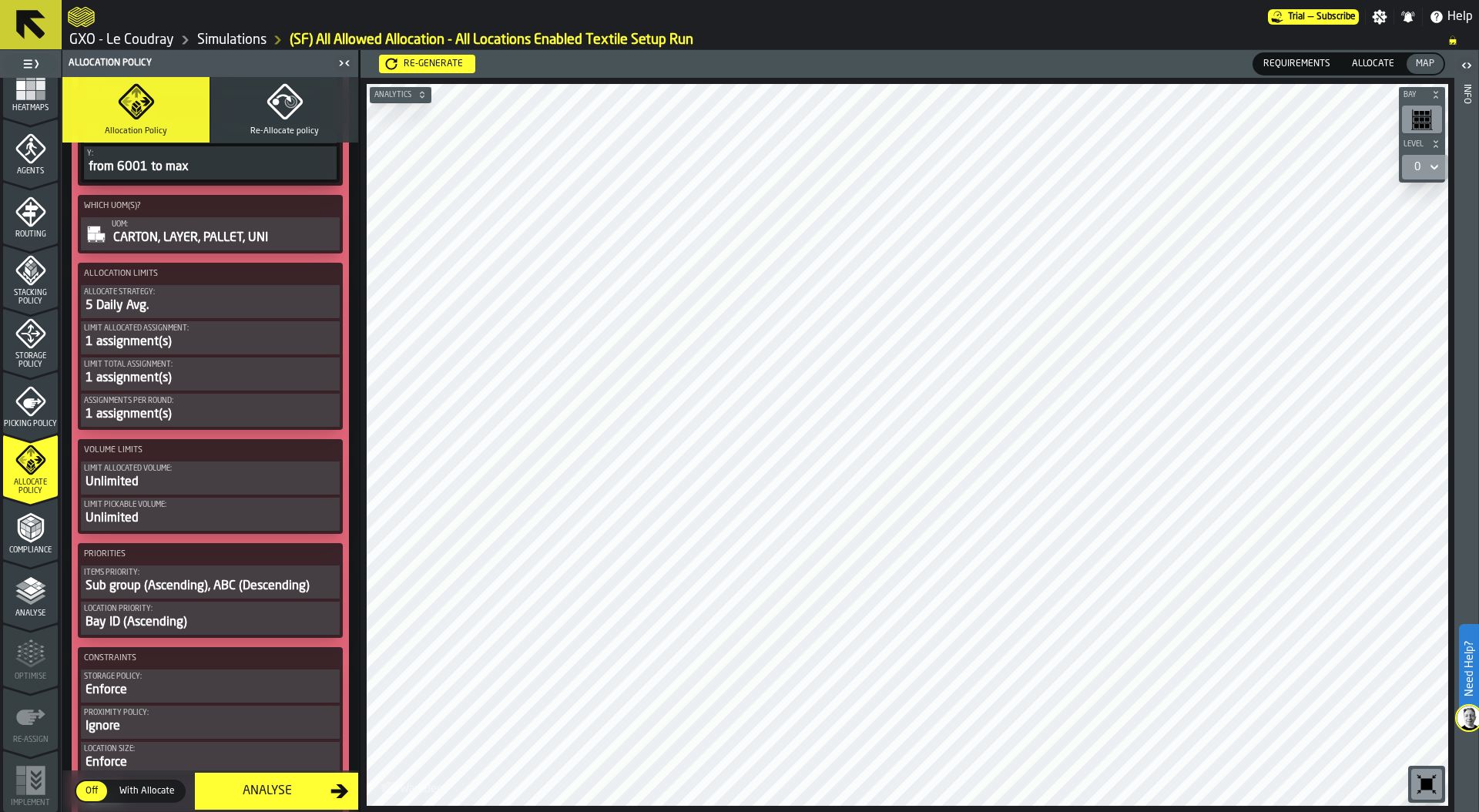
click at [173, 623] on div "Bay ID (Ascending)" at bounding box center [211, 623] width 253 height 18
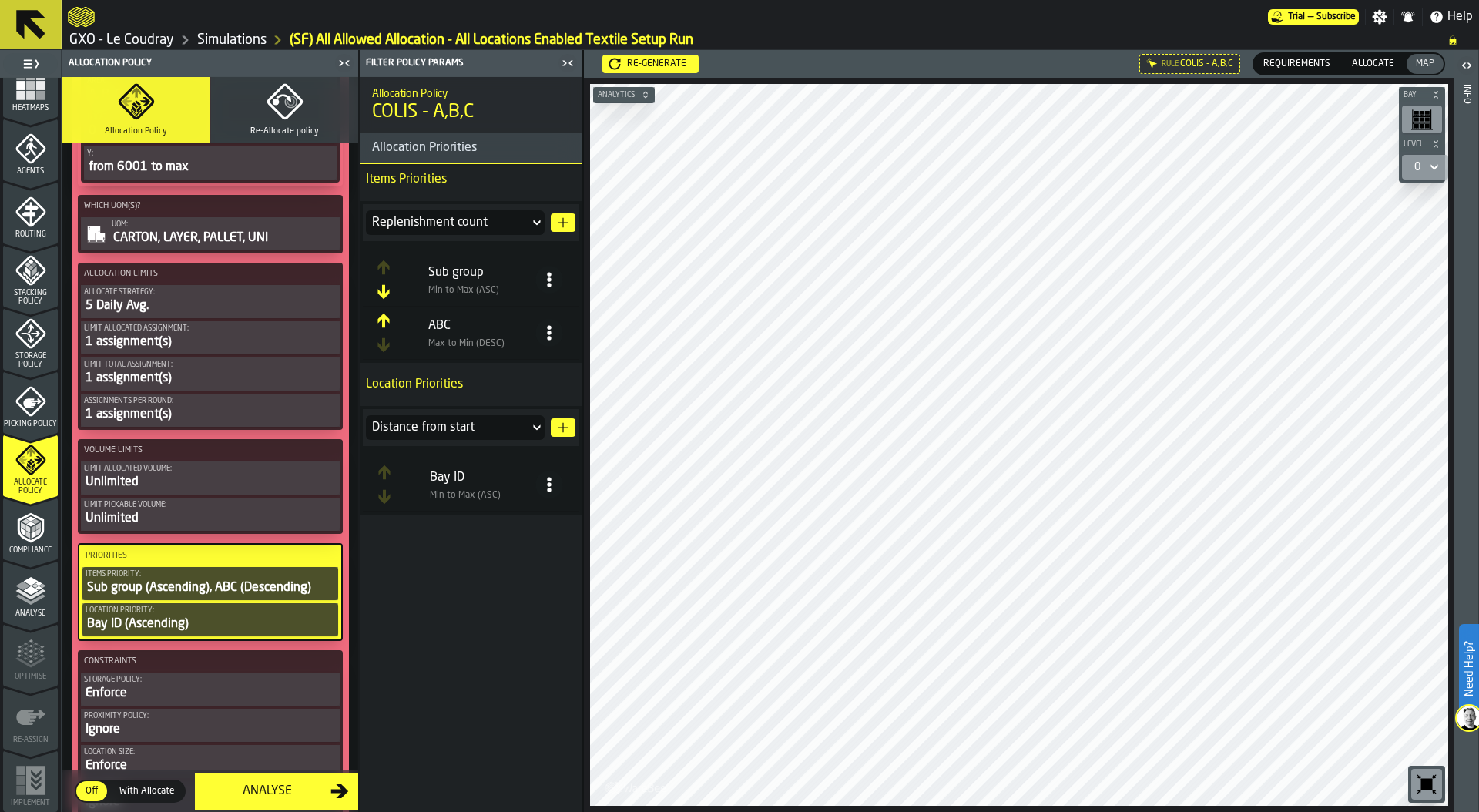
click at [552, 479] on icon at bounding box center [549, 484] width 16 height 16
click at [476, 624] on div "Delete" at bounding box center [488, 628] width 132 height 18
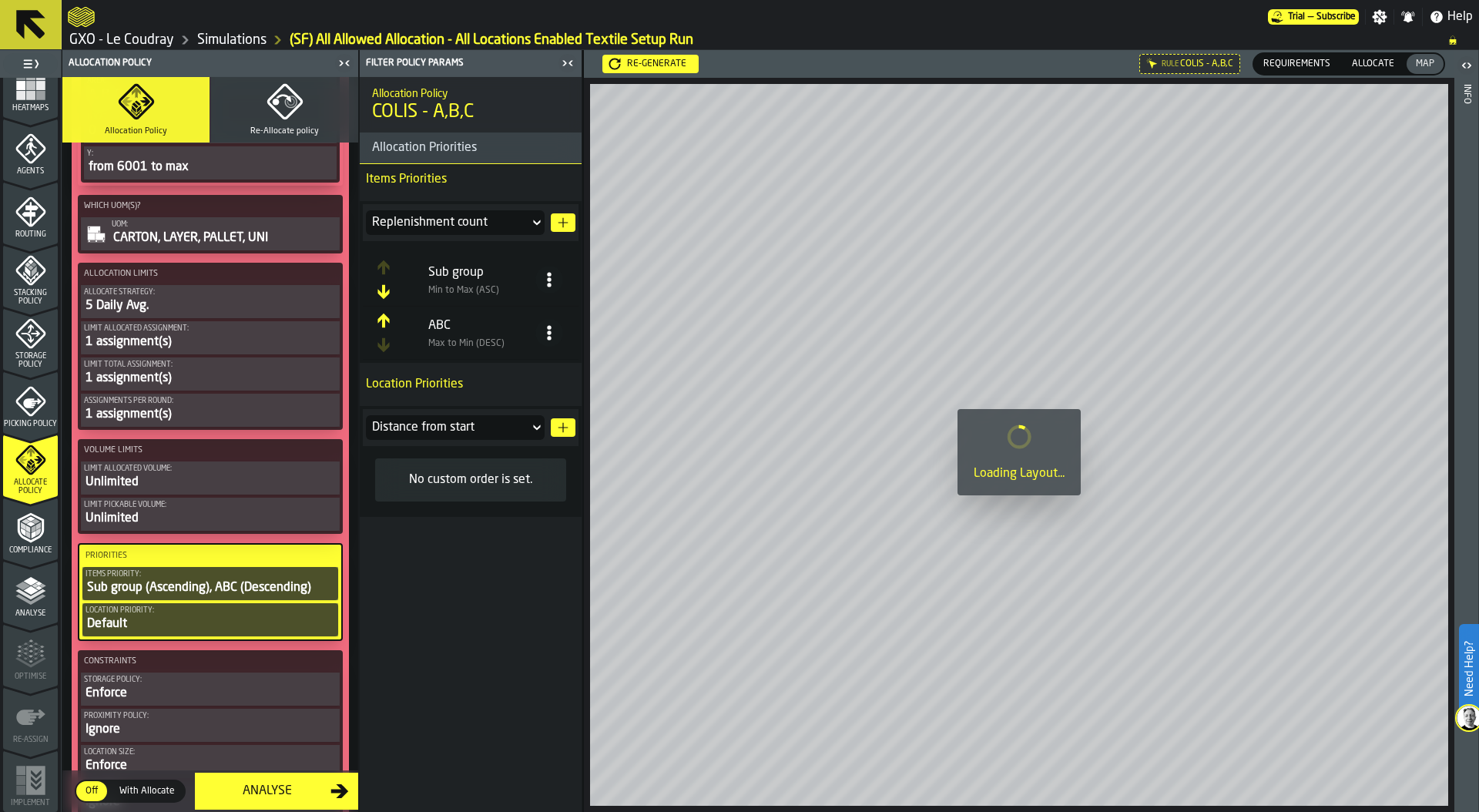
click at [498, 430] on div "Distance from start" at bounding box center [447, 428] width 151 height 18
click at [448, 546] on div "Location order" at bounding box center [455, 547] width 160 height 12
click at [559, 427] on polygon "button-" at bounding box center [564, 428] width 10 height 10
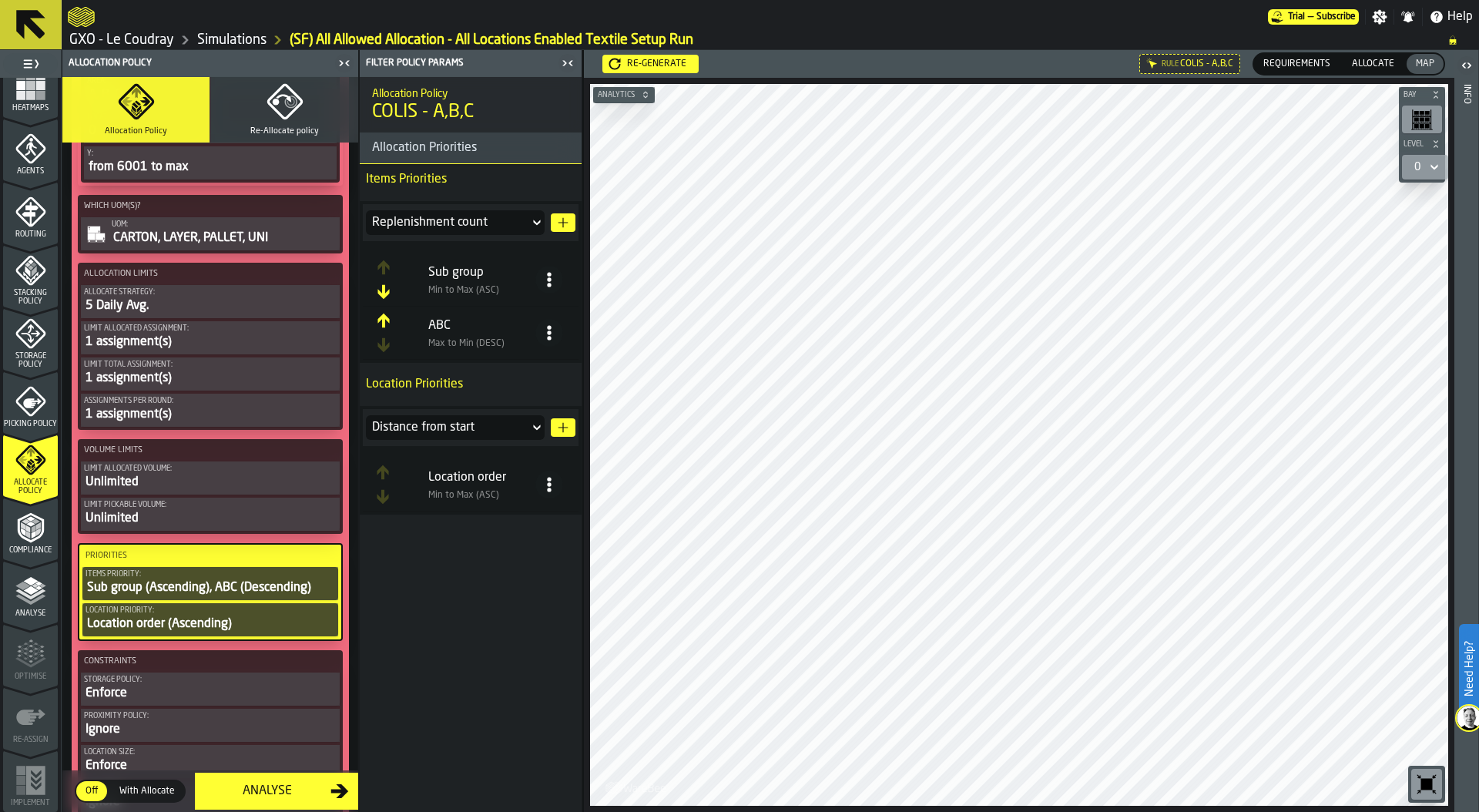
click at [37, 412] on div "Picking Policy" at bounding box center [30, 407] width 55 height 42
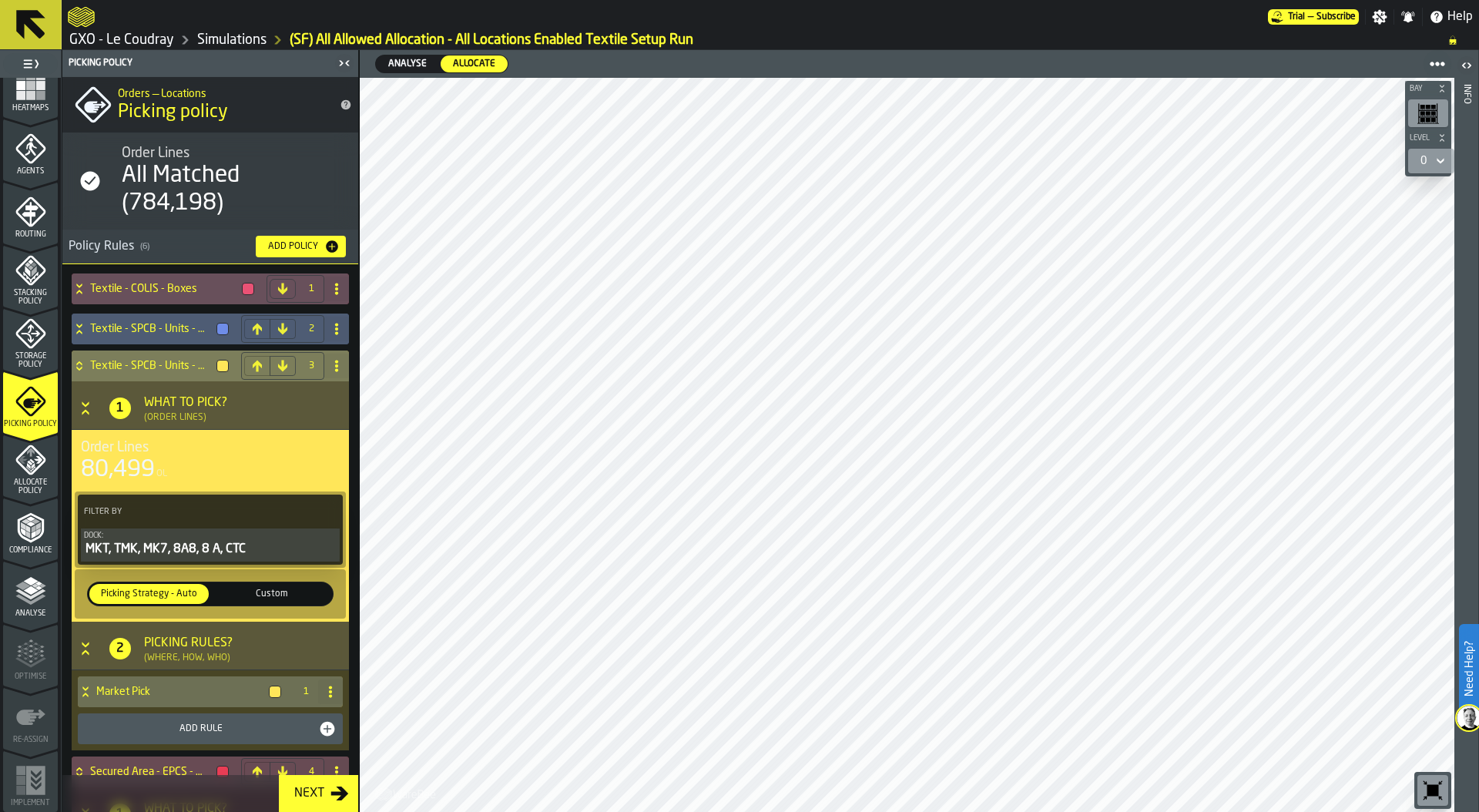
click at [72, 367] on icon at bounding box center [79, 365] width 16 height 12
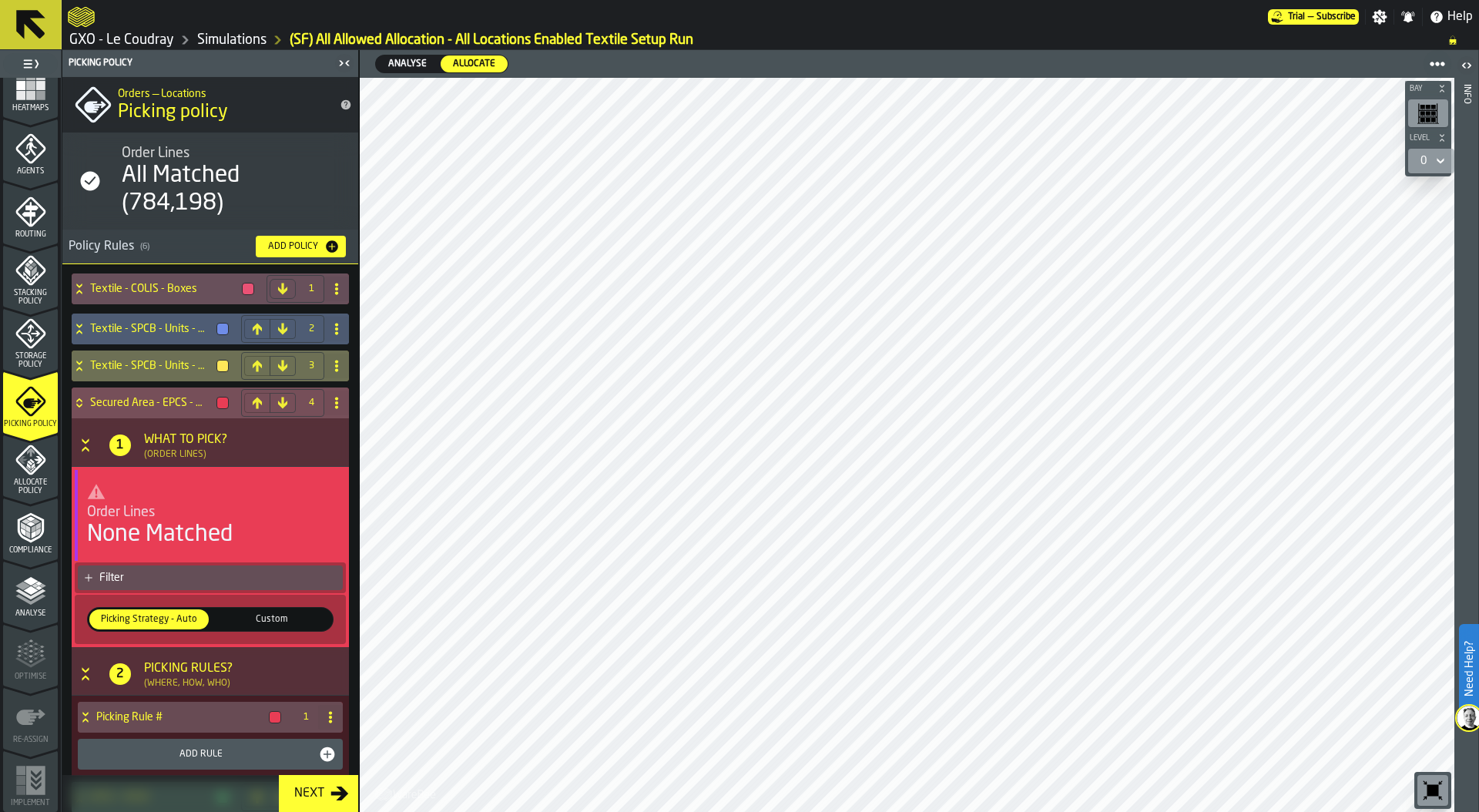
click at [75, 400] on icon at bounding box center [79, 402] width 16 height 12
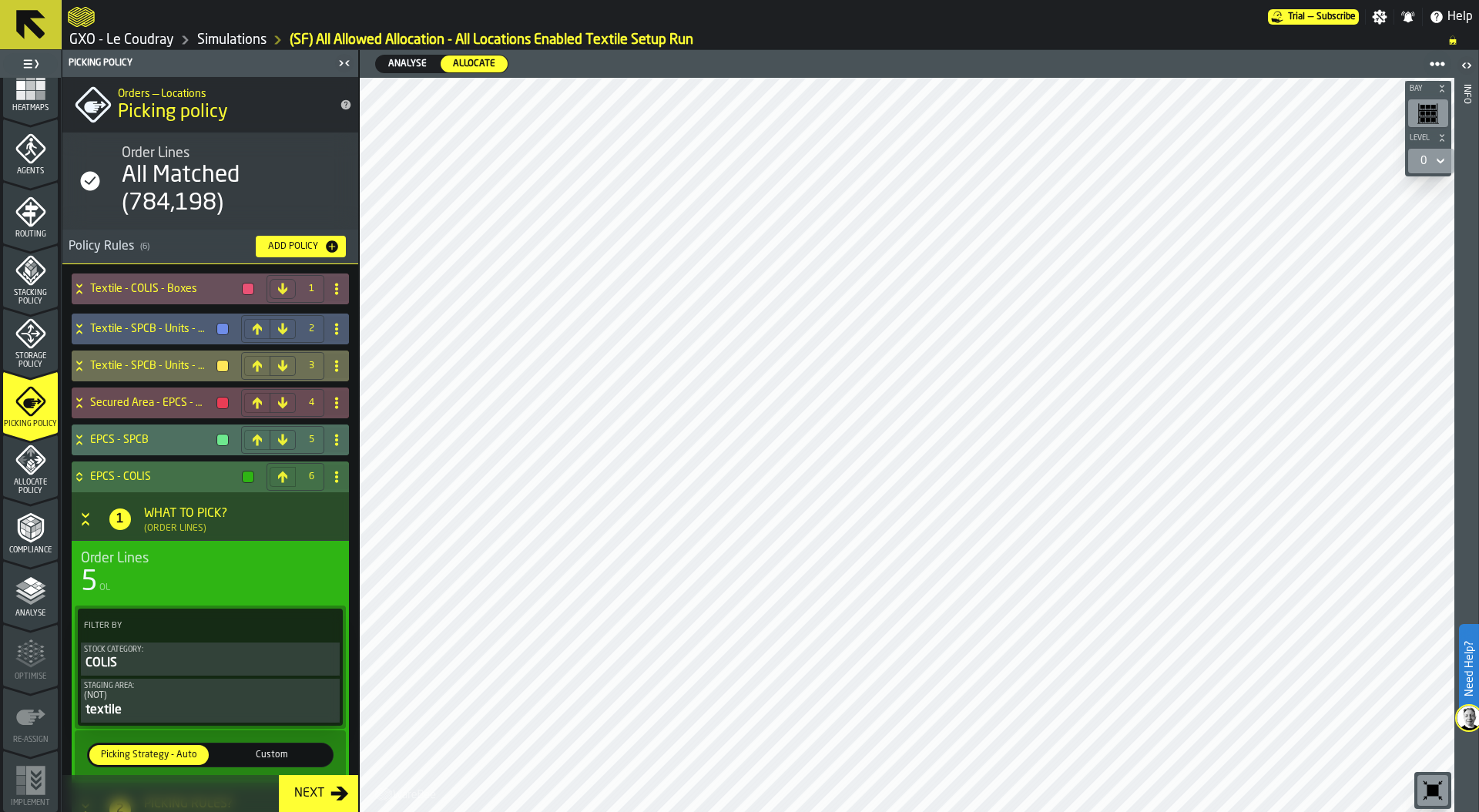
click at [74, 471] on icon at bounding box center [79, 477] width 16 height 12
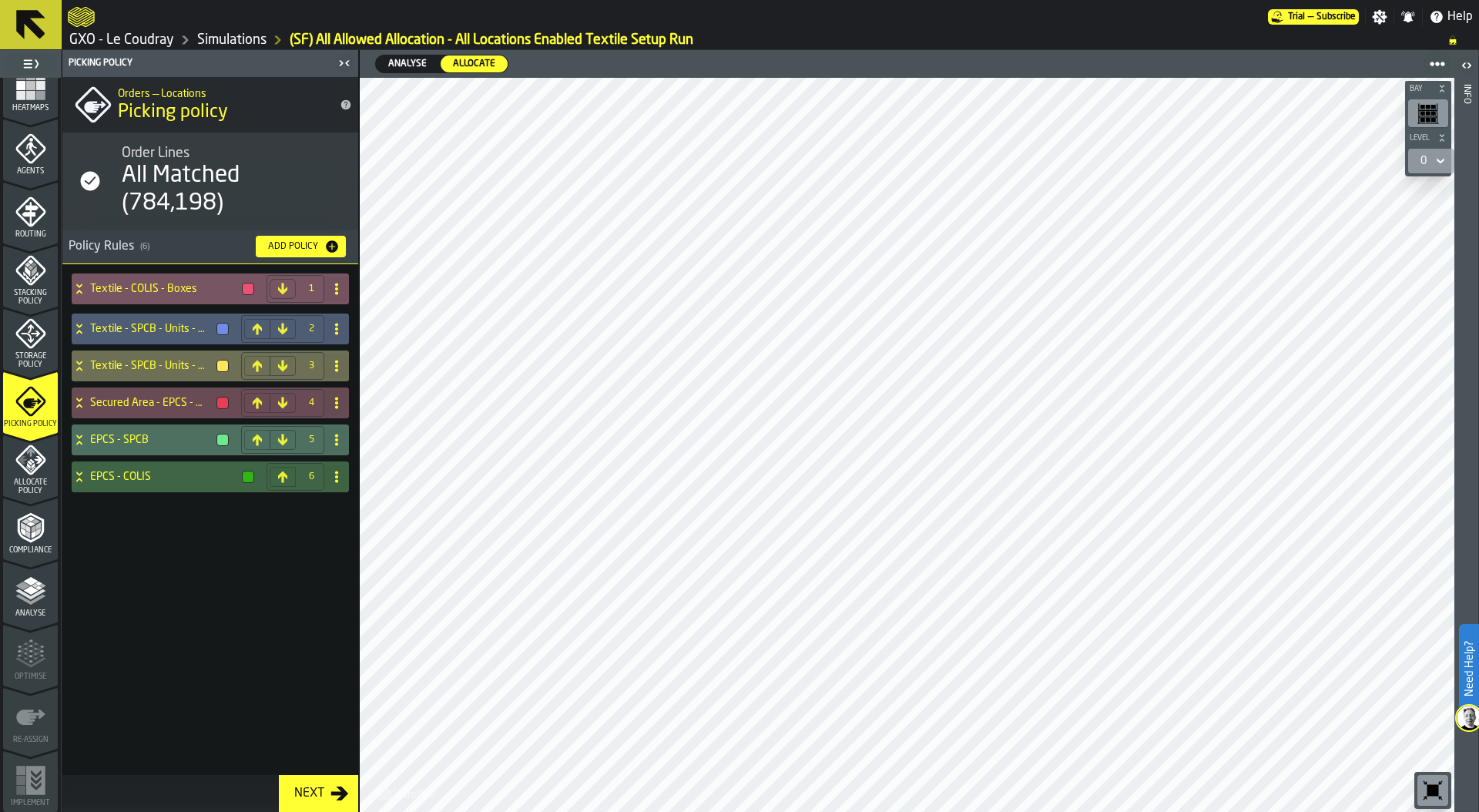
click at [87, 281] on div "Textile - COLIS - Boxes" at bounding box center [166, 288] width 188 height 30
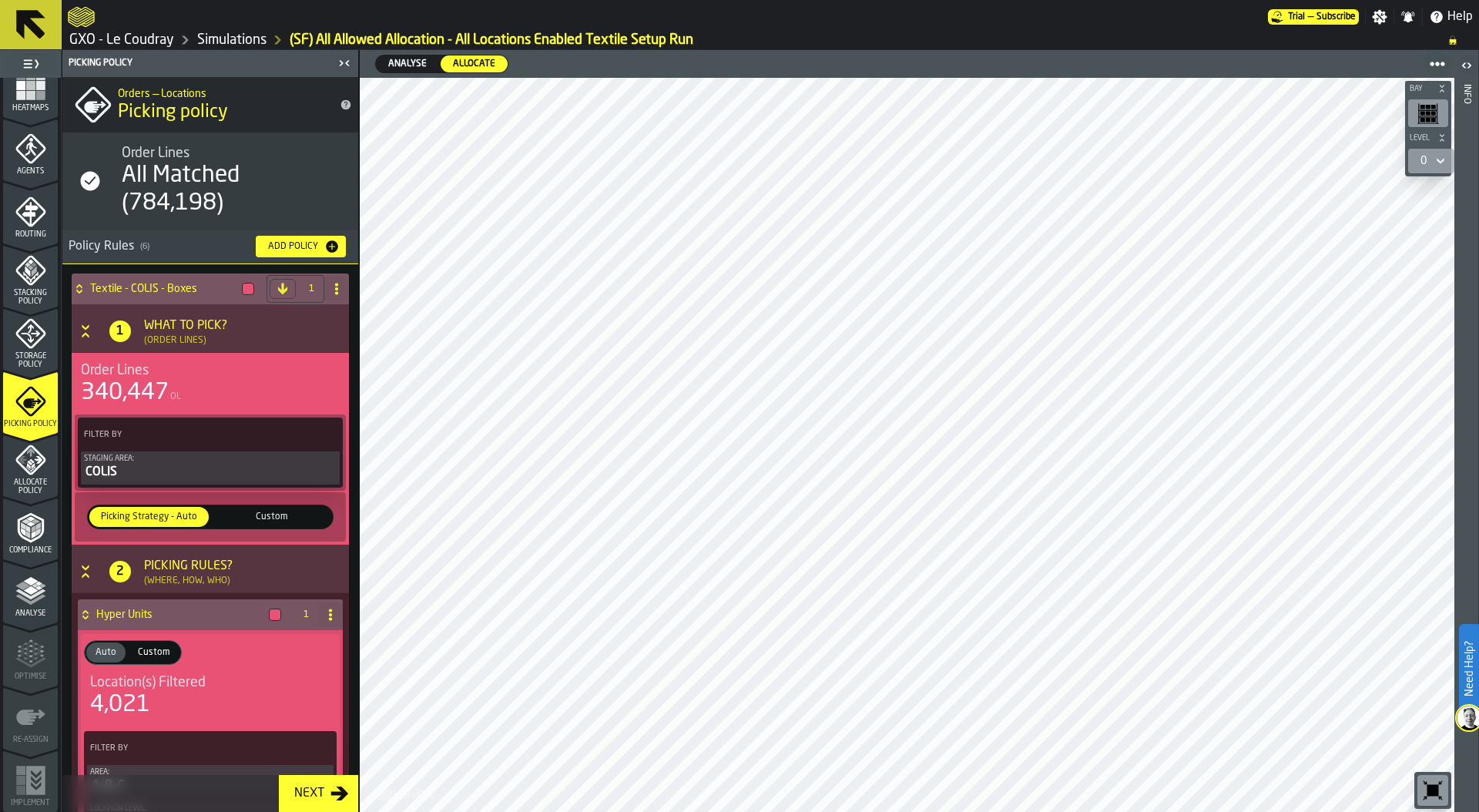
click at [158, 701] on div "4,021" at bounding box center [211, 705] width 240 height 28
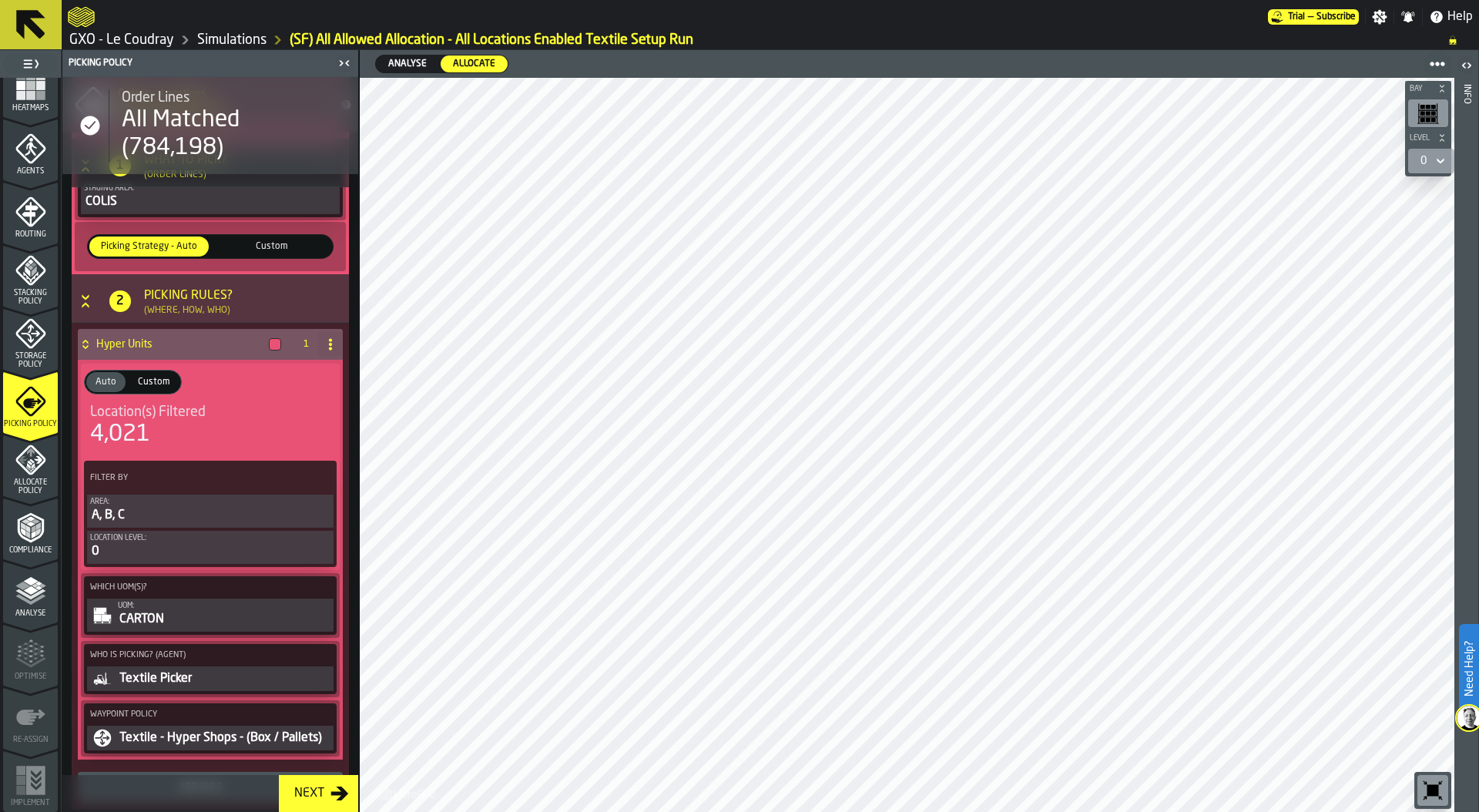
scroll to position [349, 0]
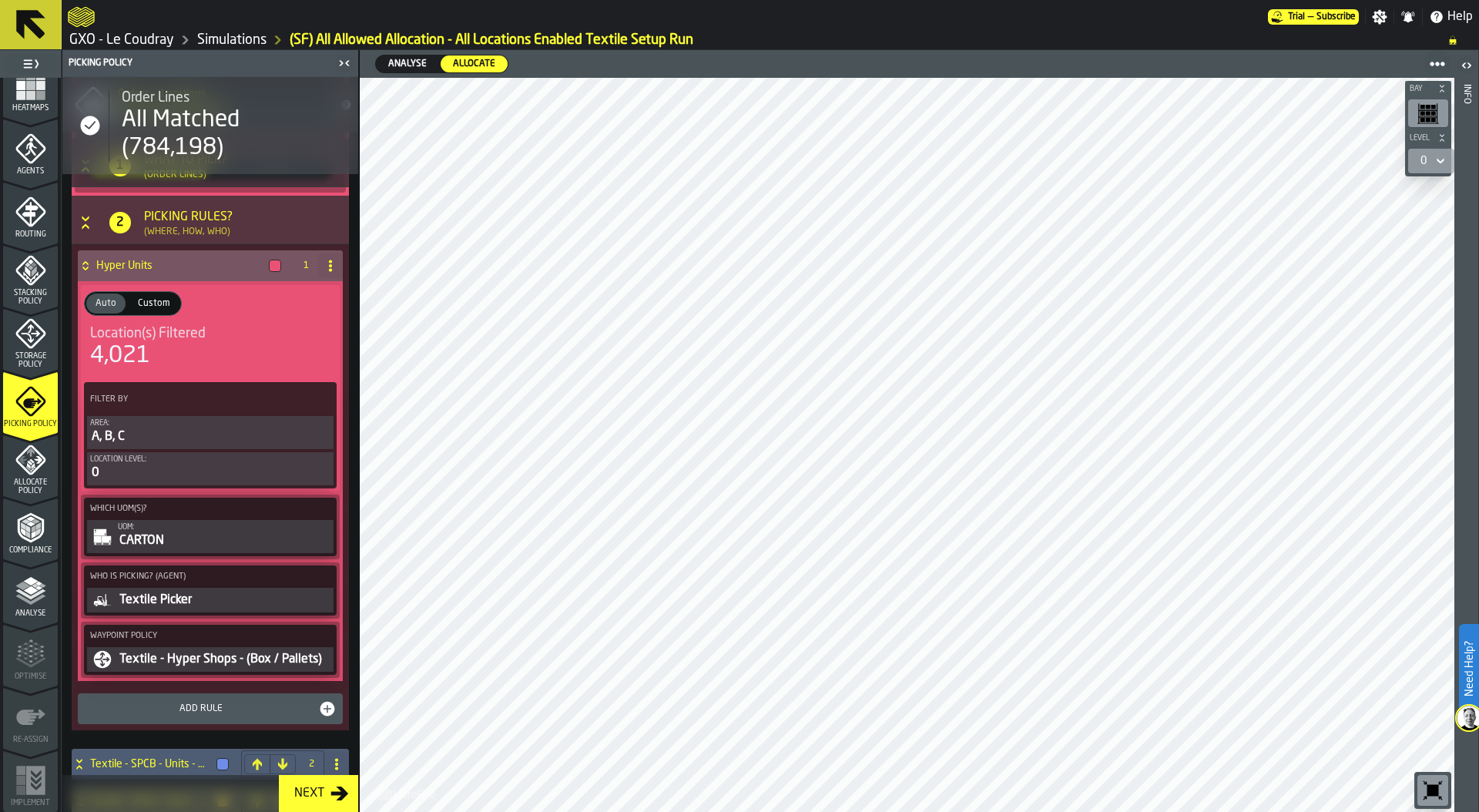
click at [139, 366] on div "4,021" at bounding box center [120, 356] width 60 height 28
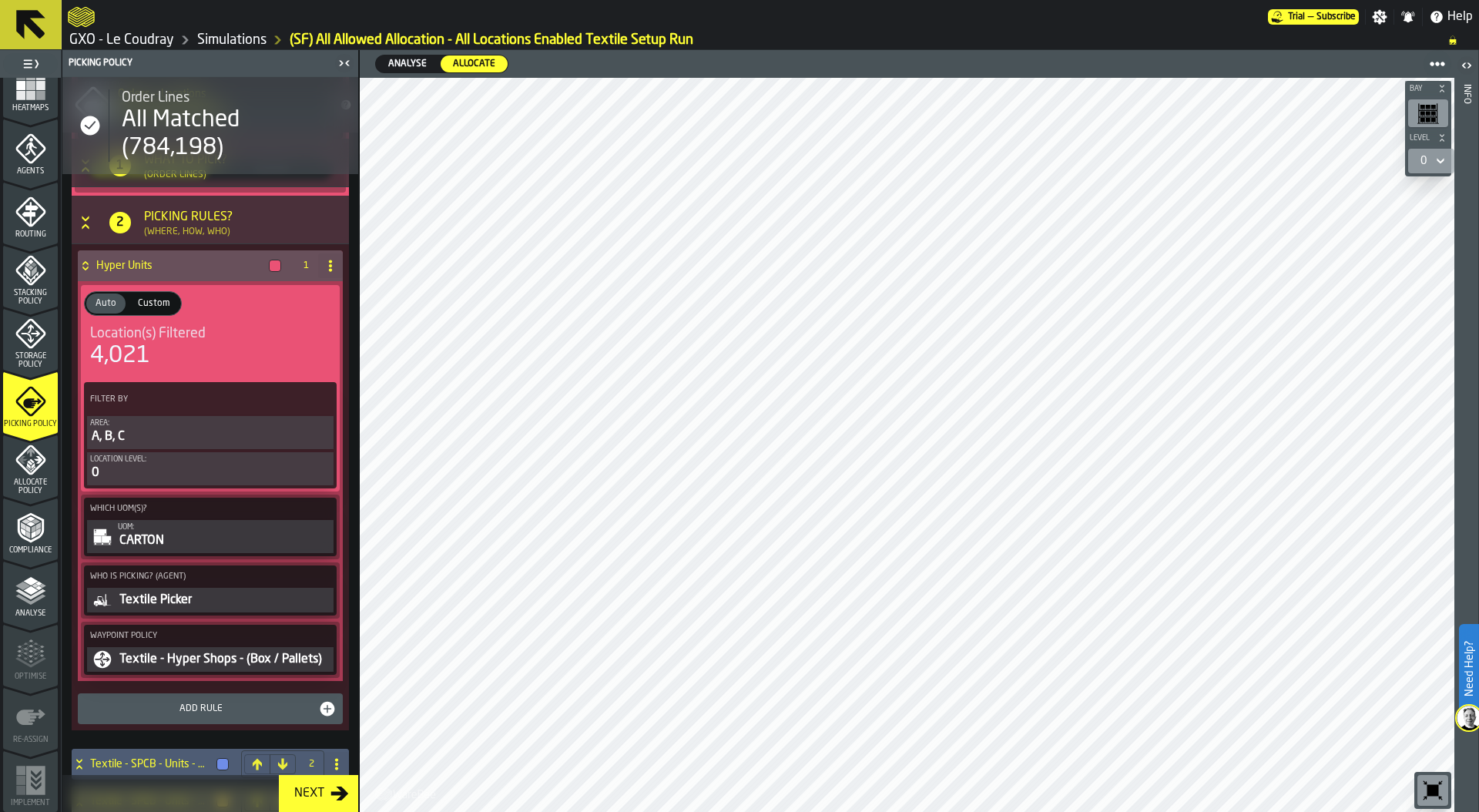
click at [26, 480] on span "Allocate Policy" at bounding box center [30, 487] width 55 height 17
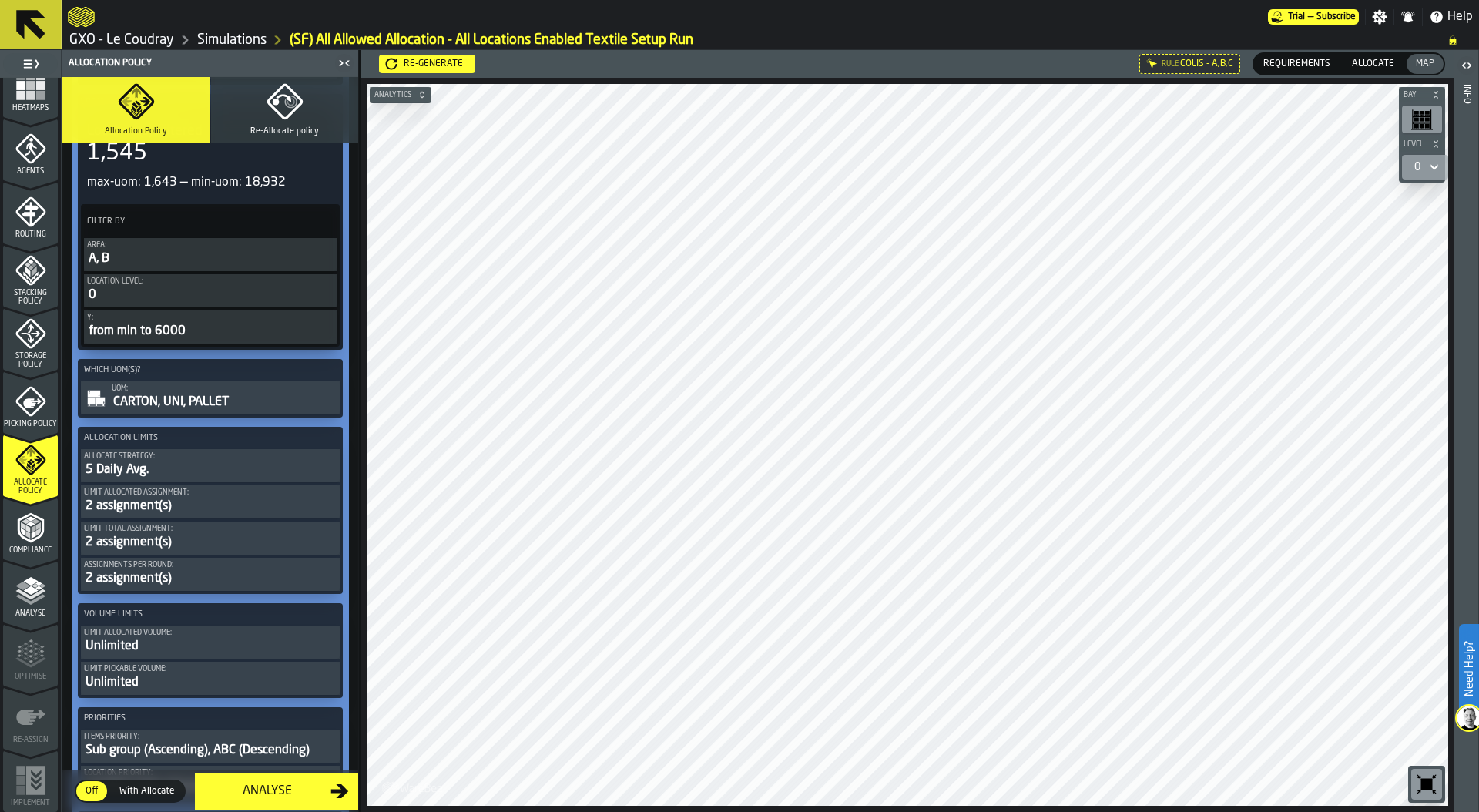
scroll to position [522, 0]
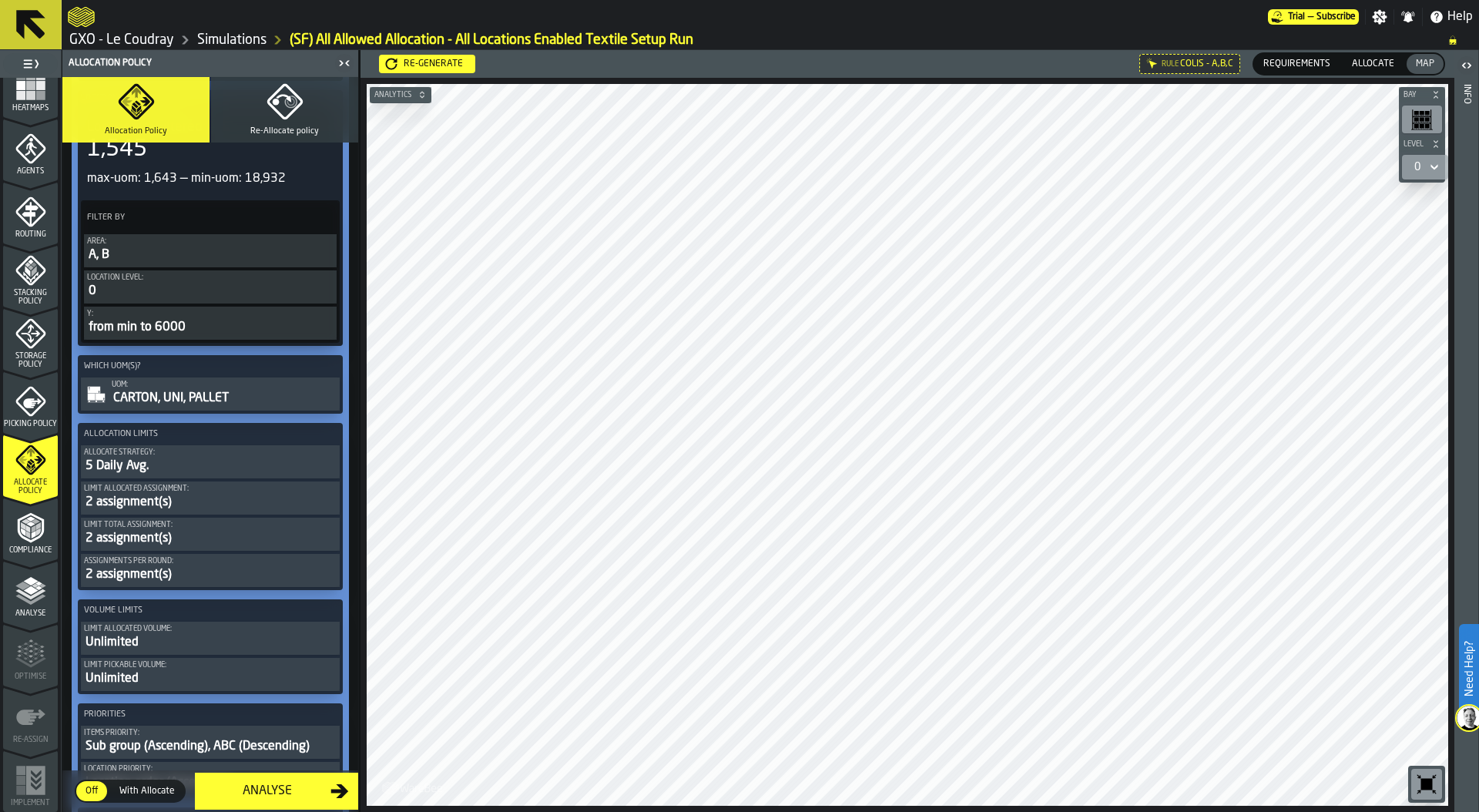
click at [211, 400] on div "CARTON, UNI, PALLET" at bounding box center [224, 398] width 225 height 18
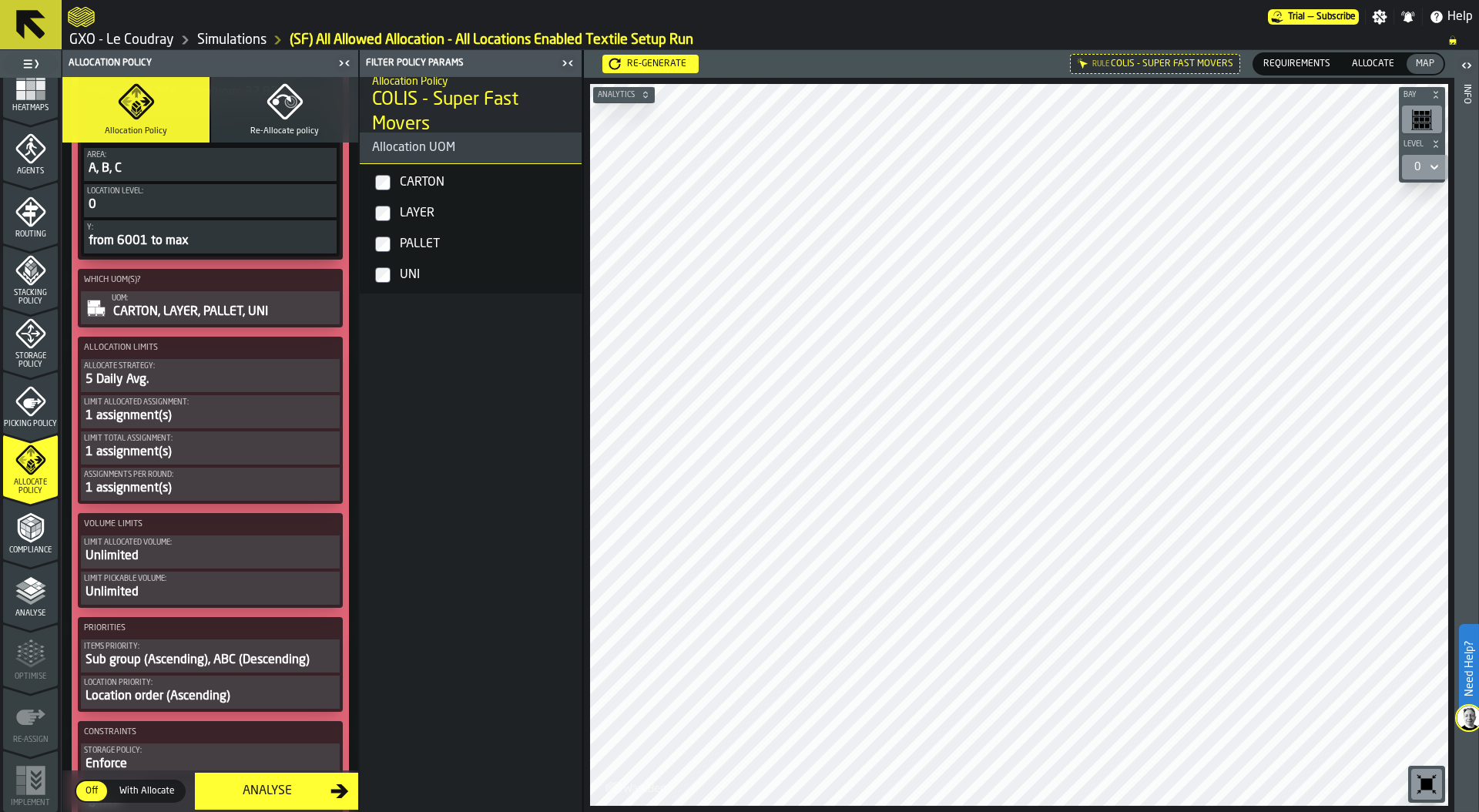
click at [226, 309] on div "CARTON, LAYER, PALLET, UNI" at bounding box center [224, 312] width 225 height 18
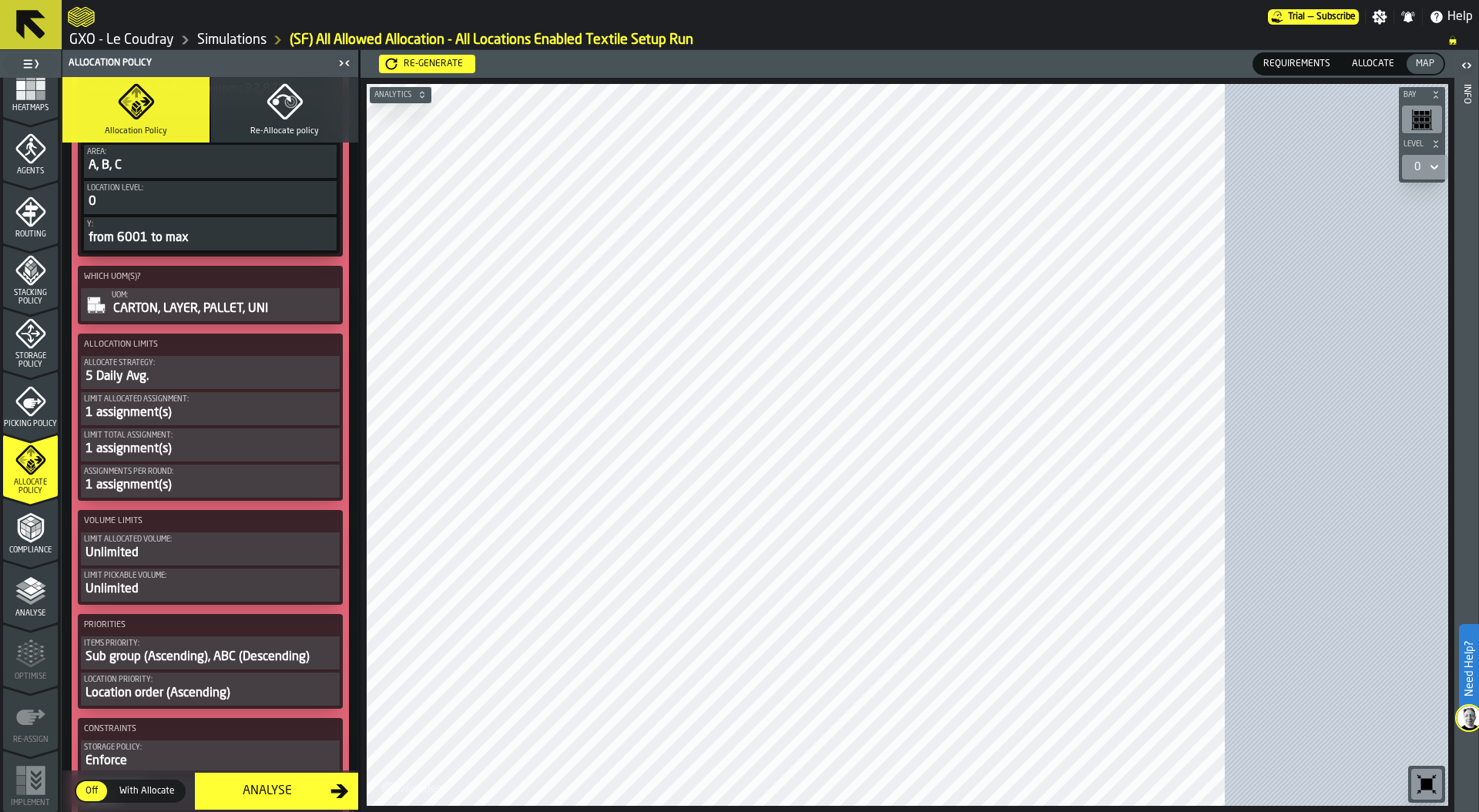
scroll to position [1909, 0]
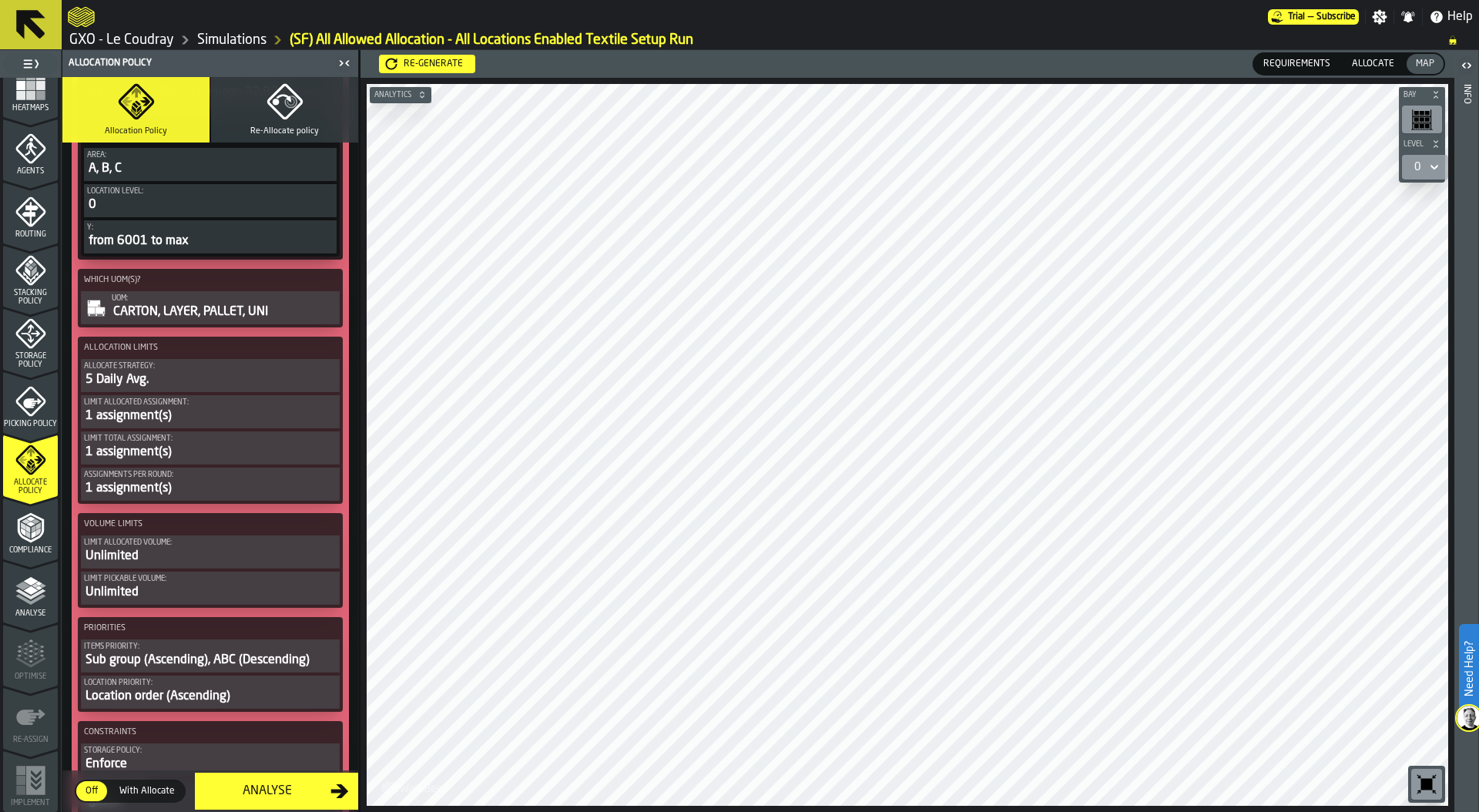
click at [200, 323] on button "UOM: CARTON, LAYER, PALLET, UNI" at bounding box center [211, 308] width 259 height 33
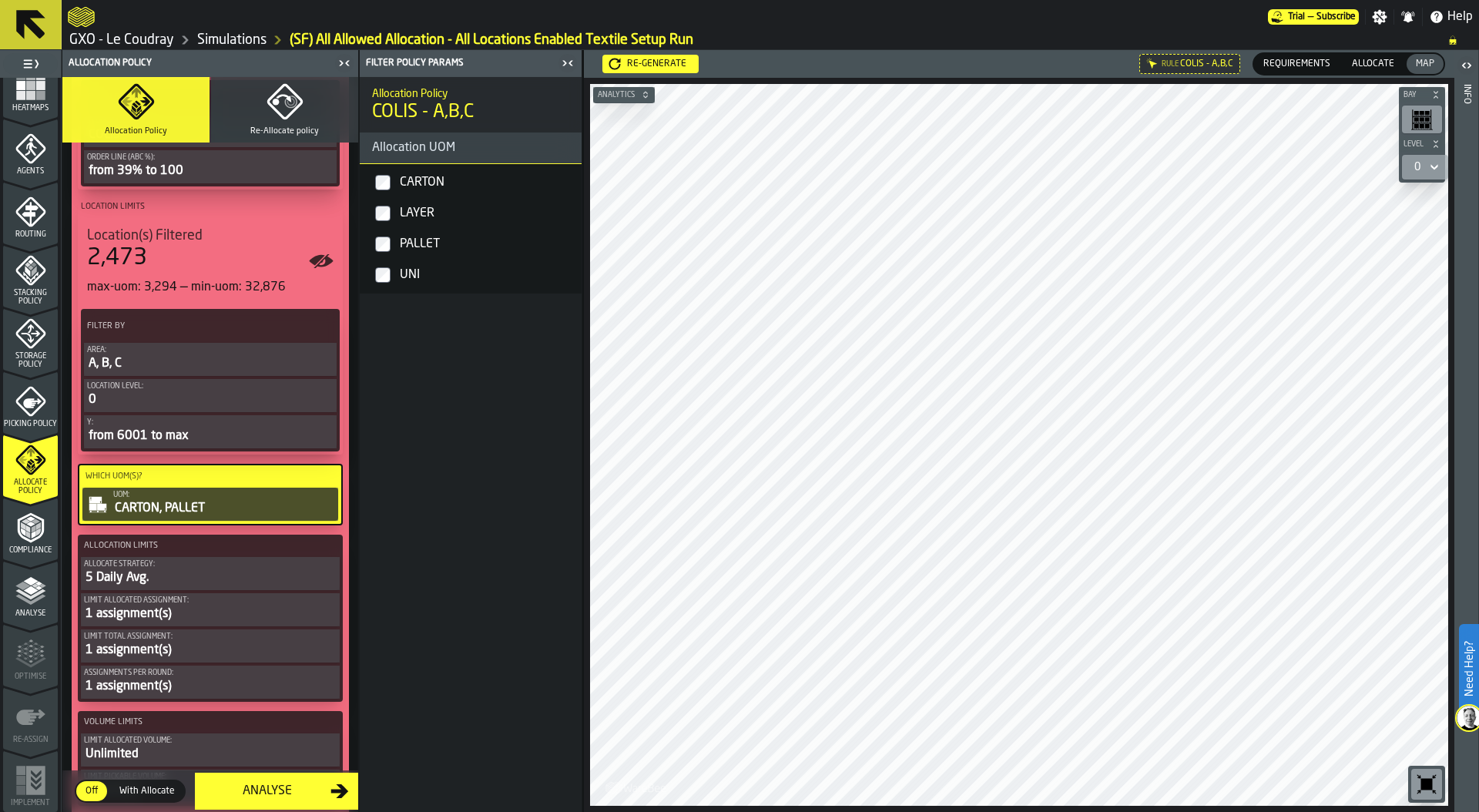
scroll to position [1705, 0]
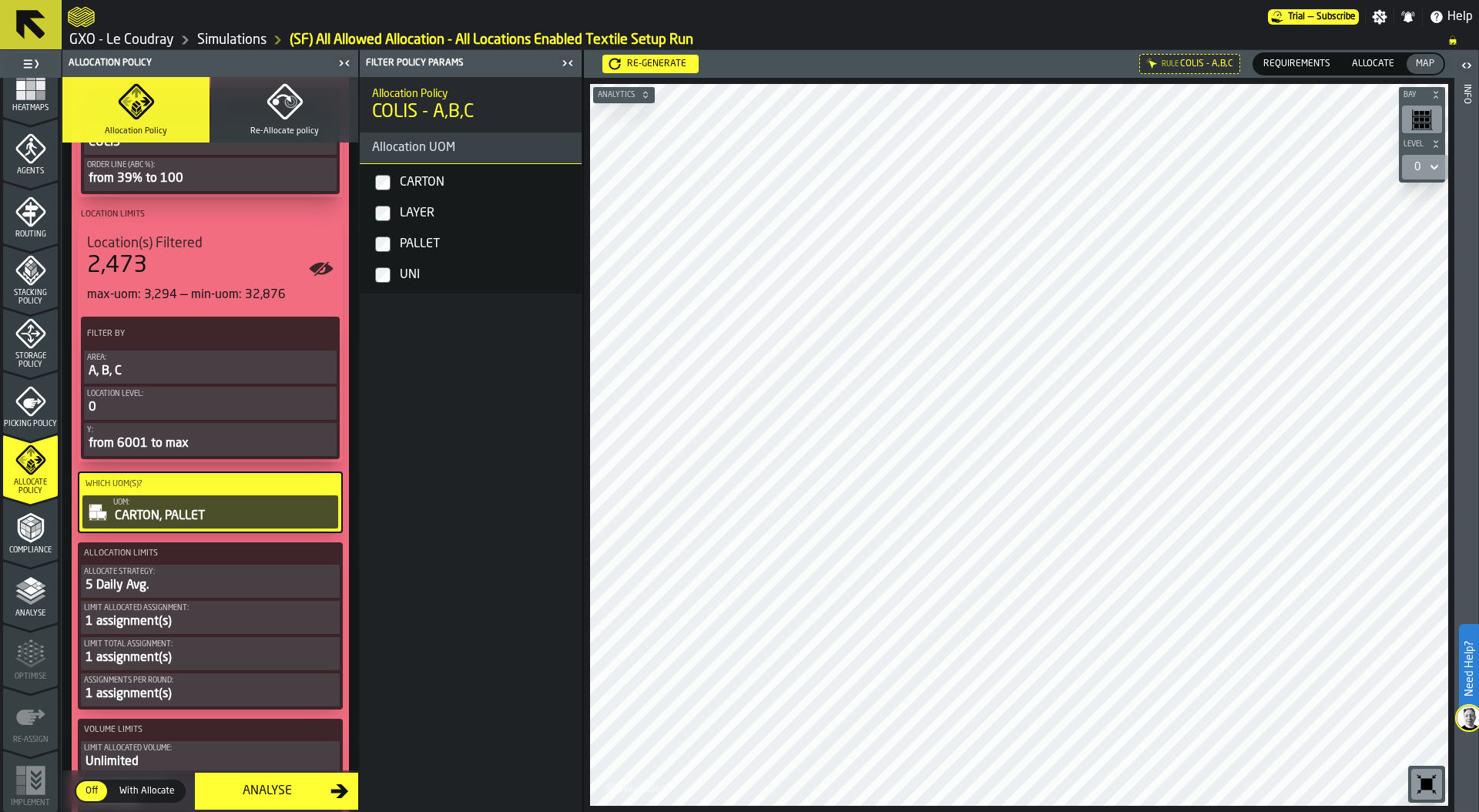
click at [0, 0] on icon at bounding box center [0, 0] width 0 height 0
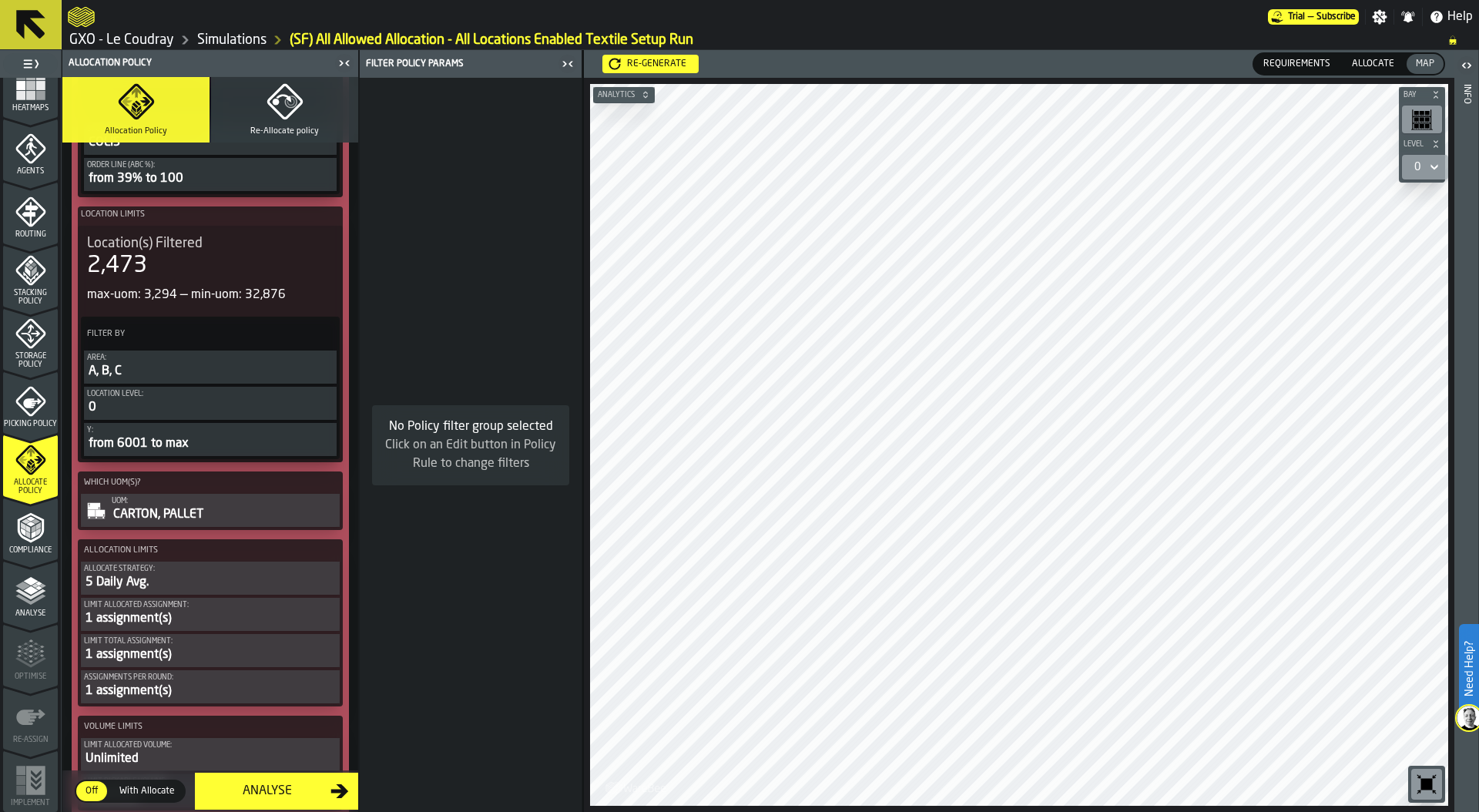
click at [1376, 63] on span "Allocate" at bounding box center [1373, 64] width 55 height 14
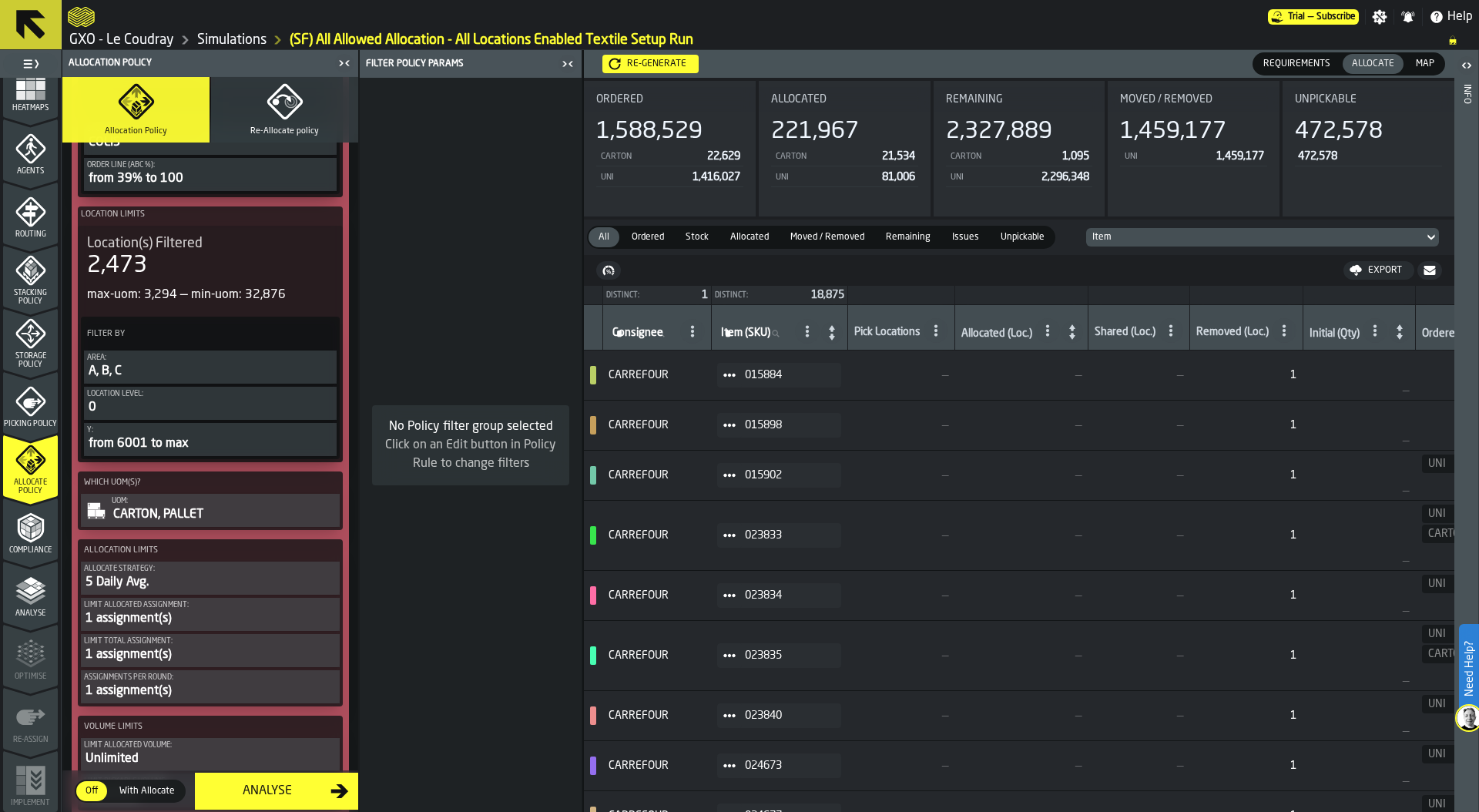
click at [279, 125] on button "Re-Allocate policy" at bounding box center [284, 109] width 147 height 66
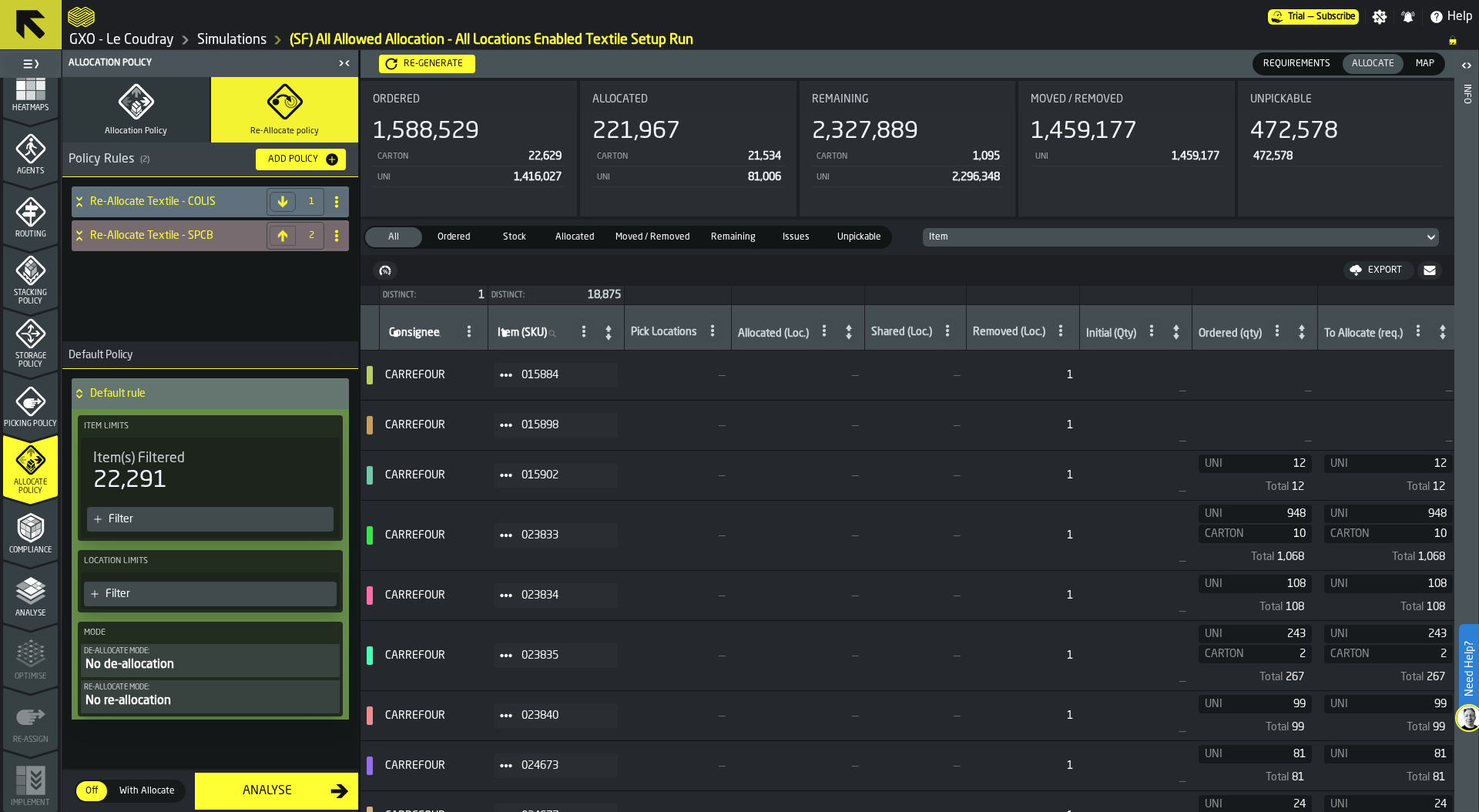
click at [76, 237] on icon at bounding box center [79, 236] width 16 height 12
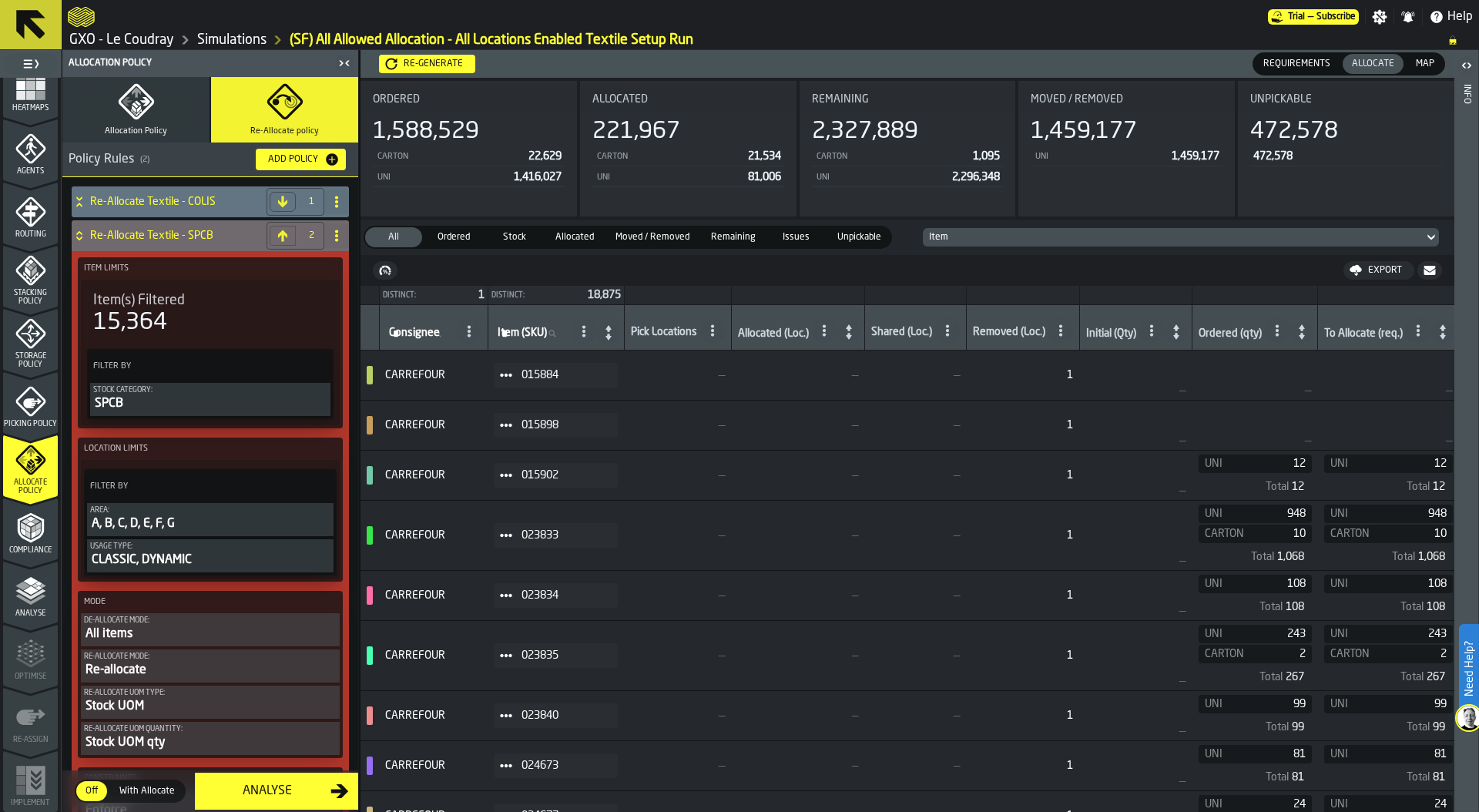
click at [80, 199] on icon at bounding box center [79, 199] width 6 height 4
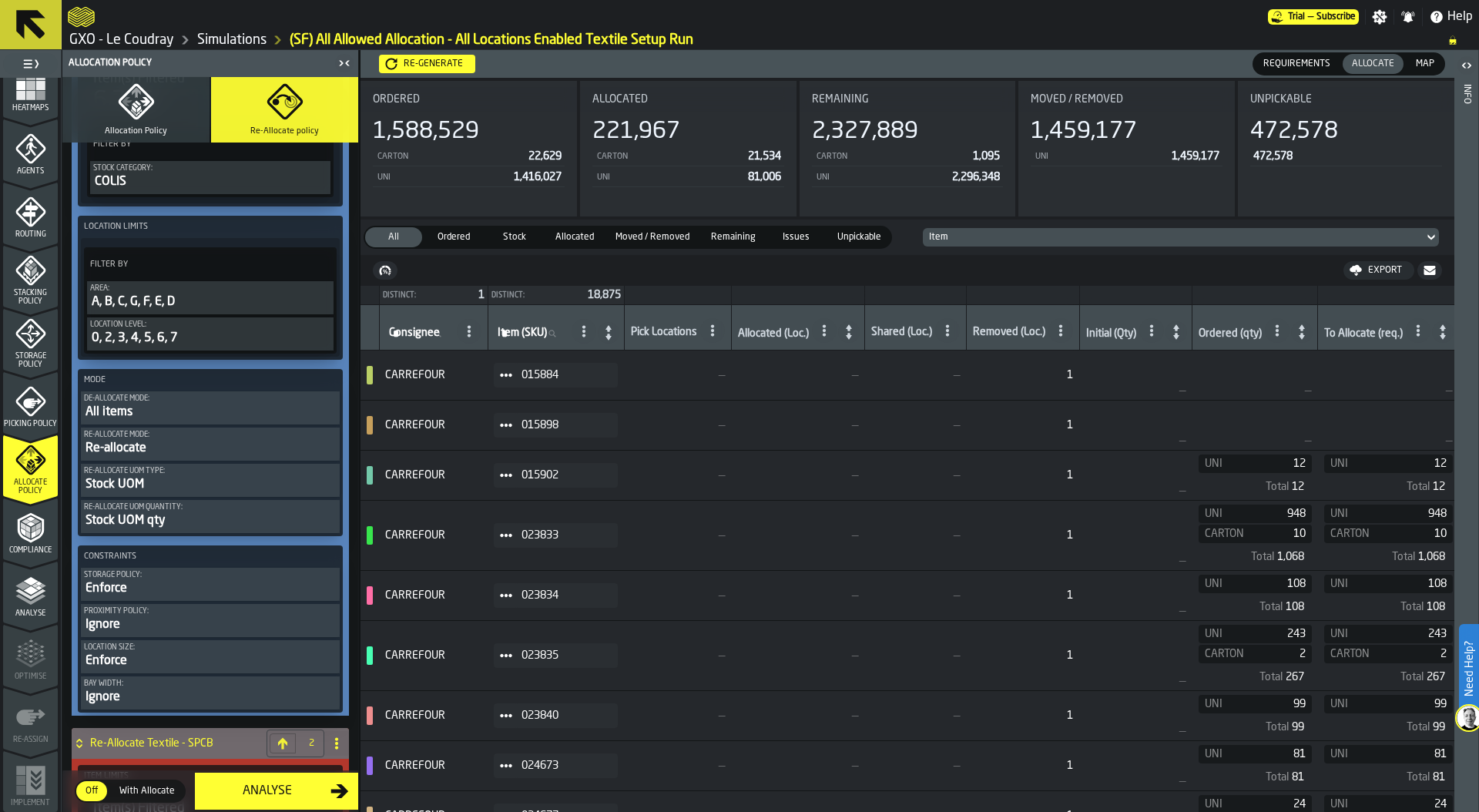
scroll to position [239, 0]
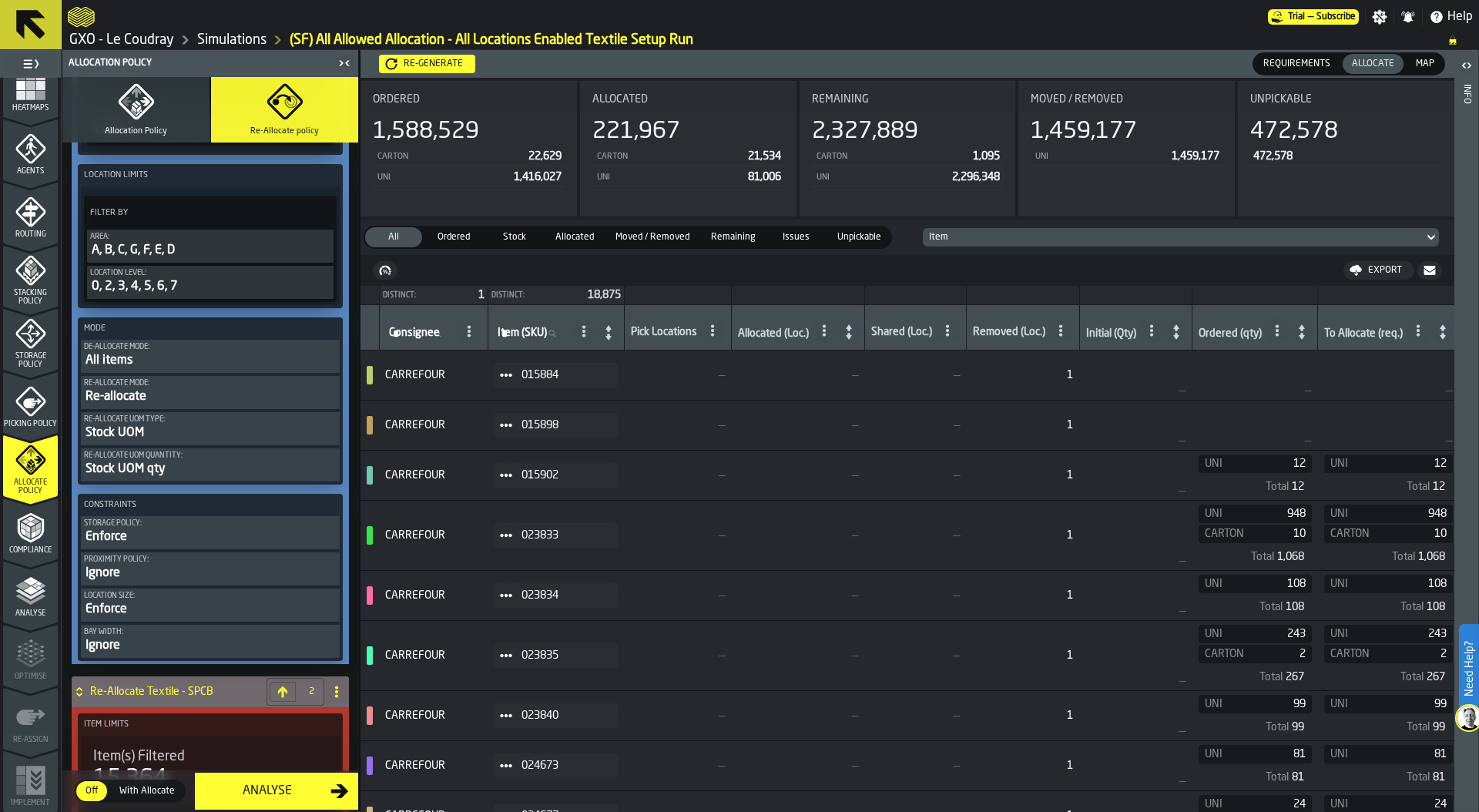
click at [245, 400] on div "Re-allocate" at bounding box center [211, 396] width 253 height 18
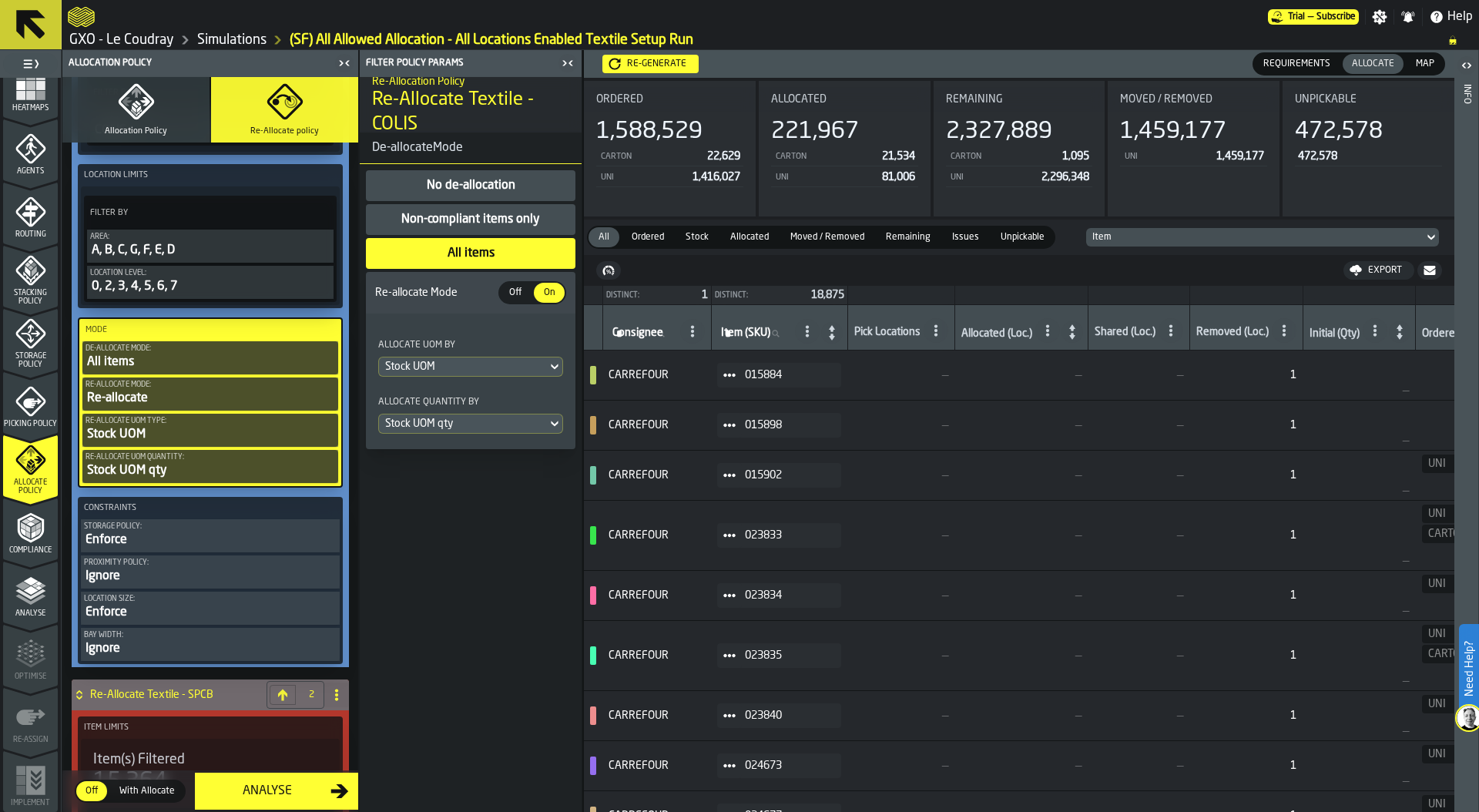
click at [515, 294] on span "Off" at bounding box center [515, 292] width 25 height 14
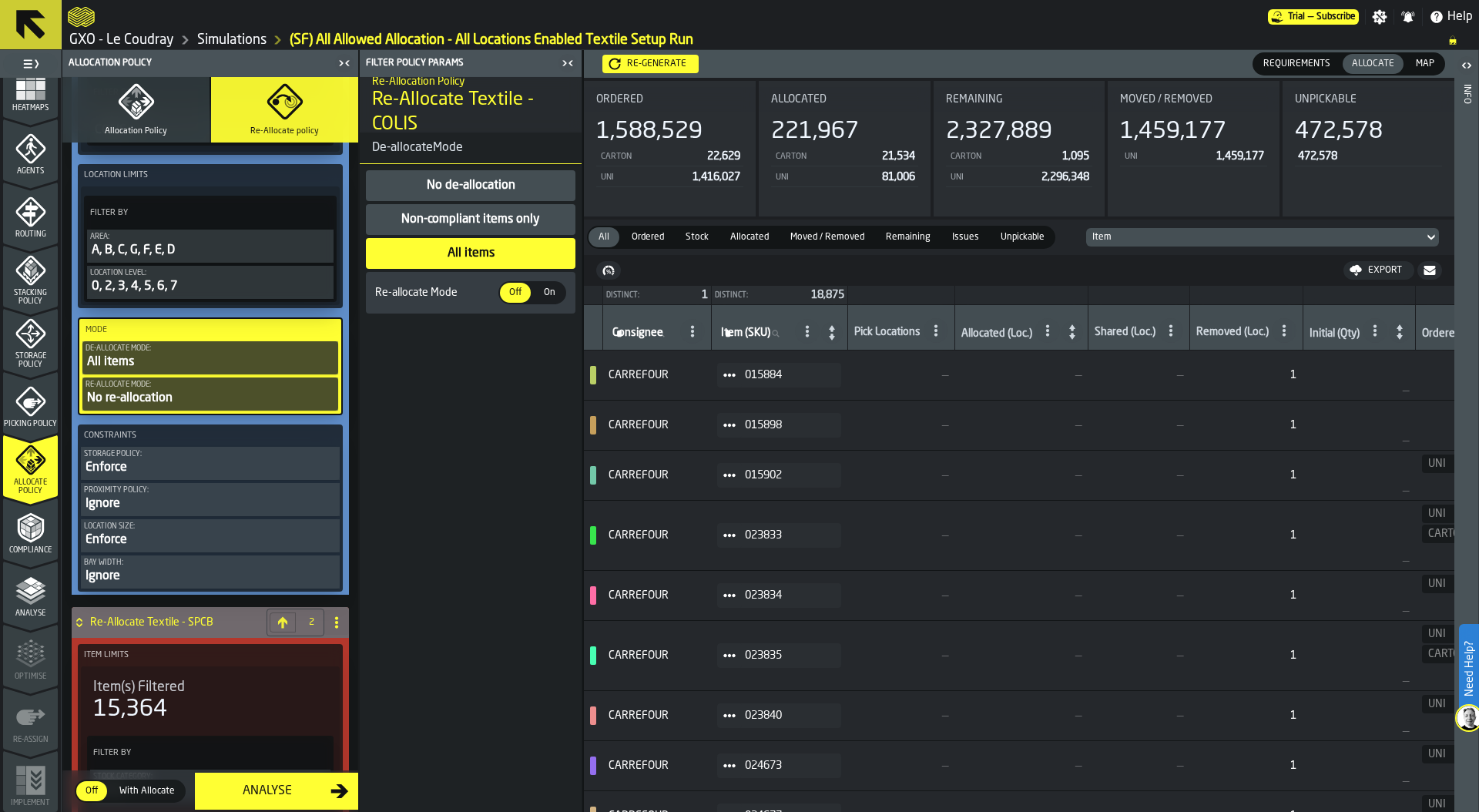
click at [188, 253] on div "A, B, C, G, F, E, D" at bounding box center [211, 250] width 240 height 18
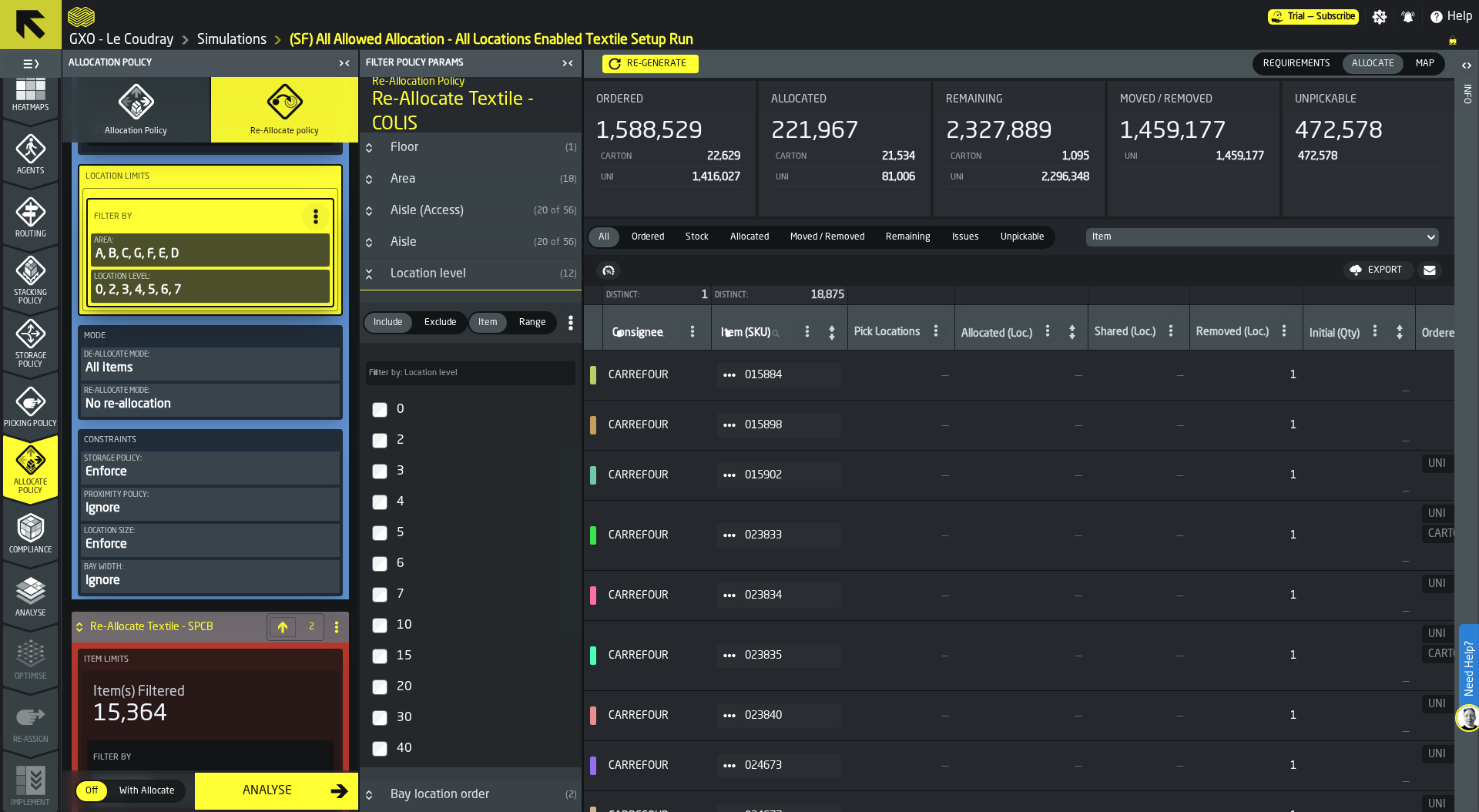
click at [375, 174] on button "Button-Area-closed" at bounding box center [369, 179] width 18 height 12
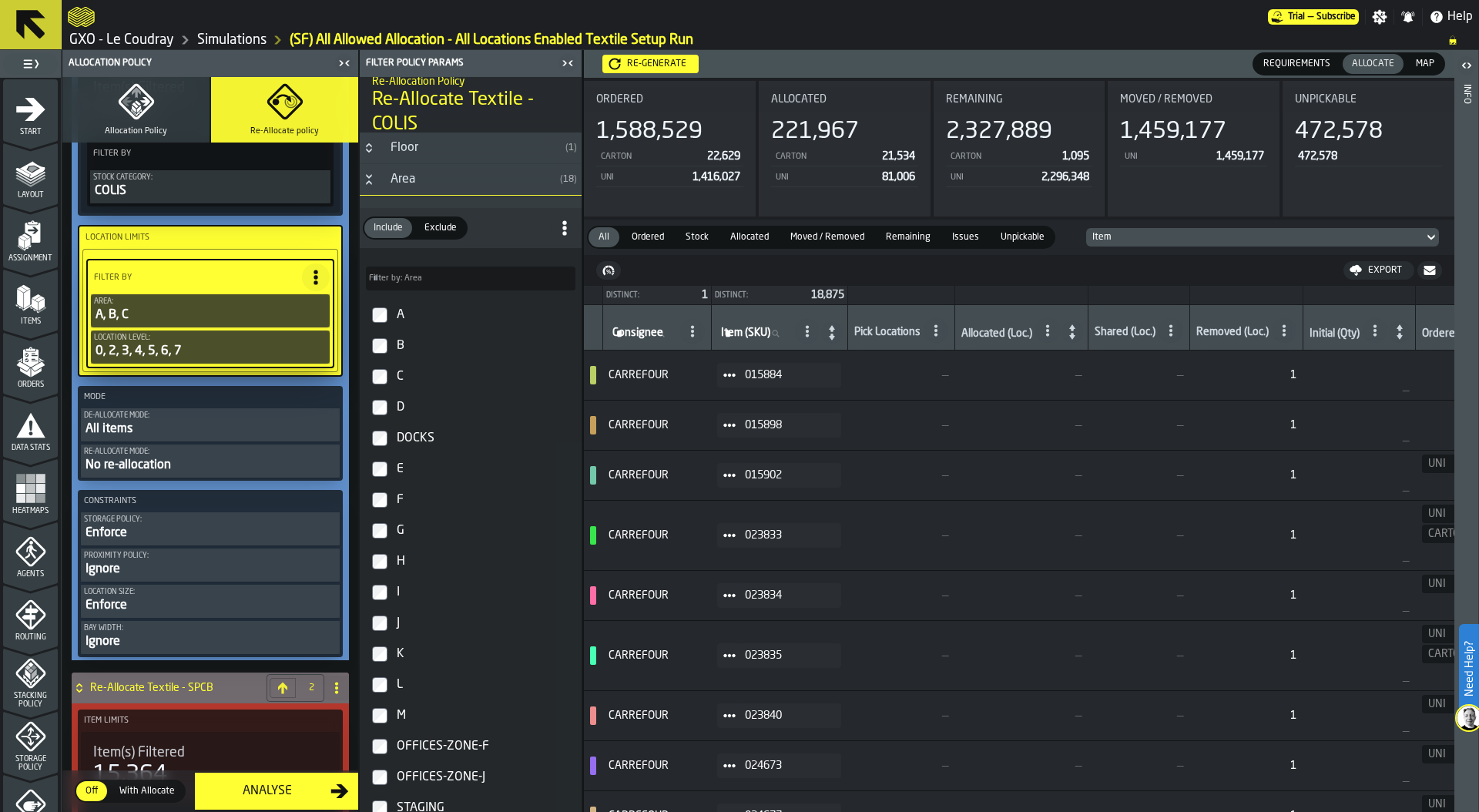
scroll to position [195, 0]
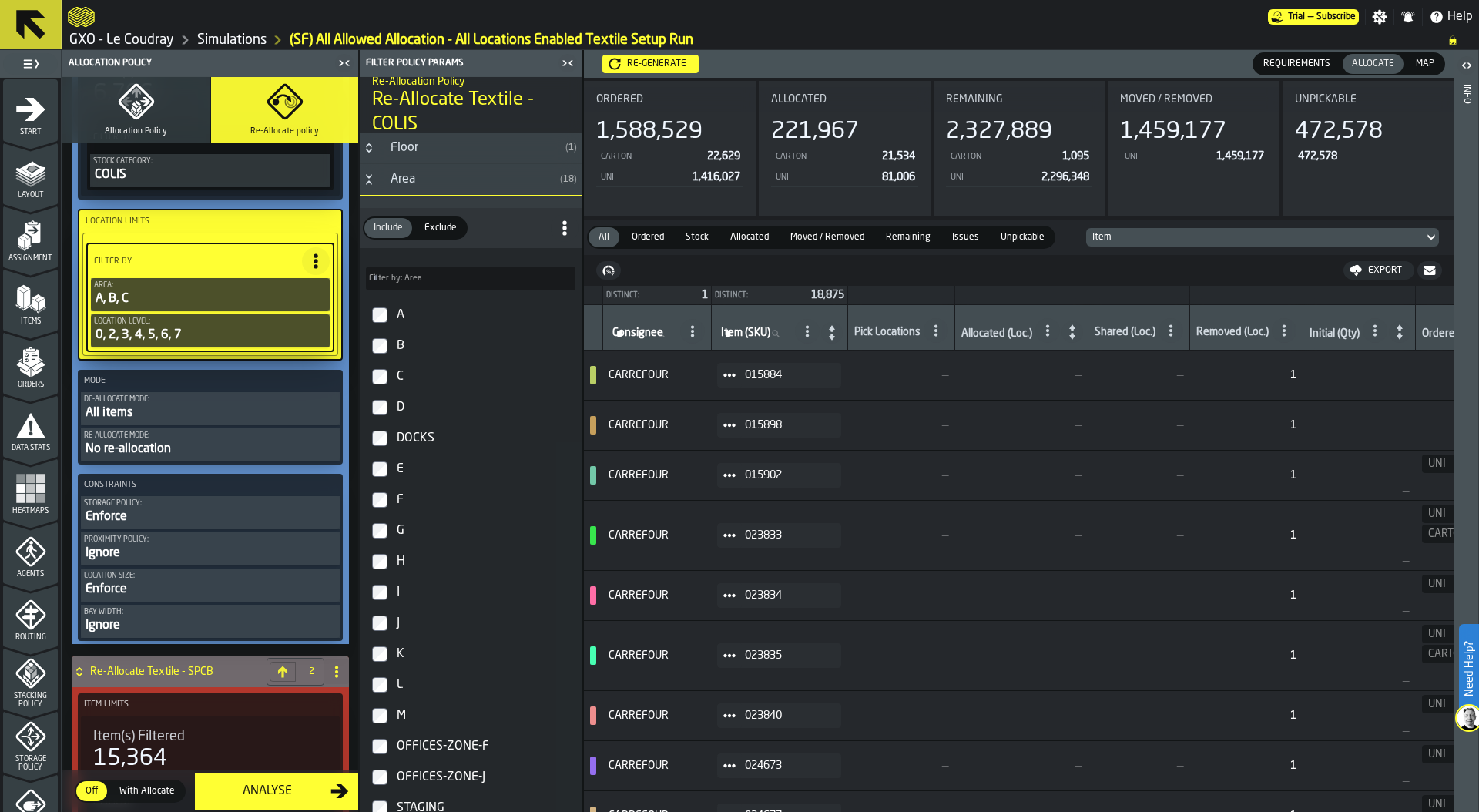
click at [188, 446] on div "No re-allocation" at bounding box center [211, 449] width 253 height 18
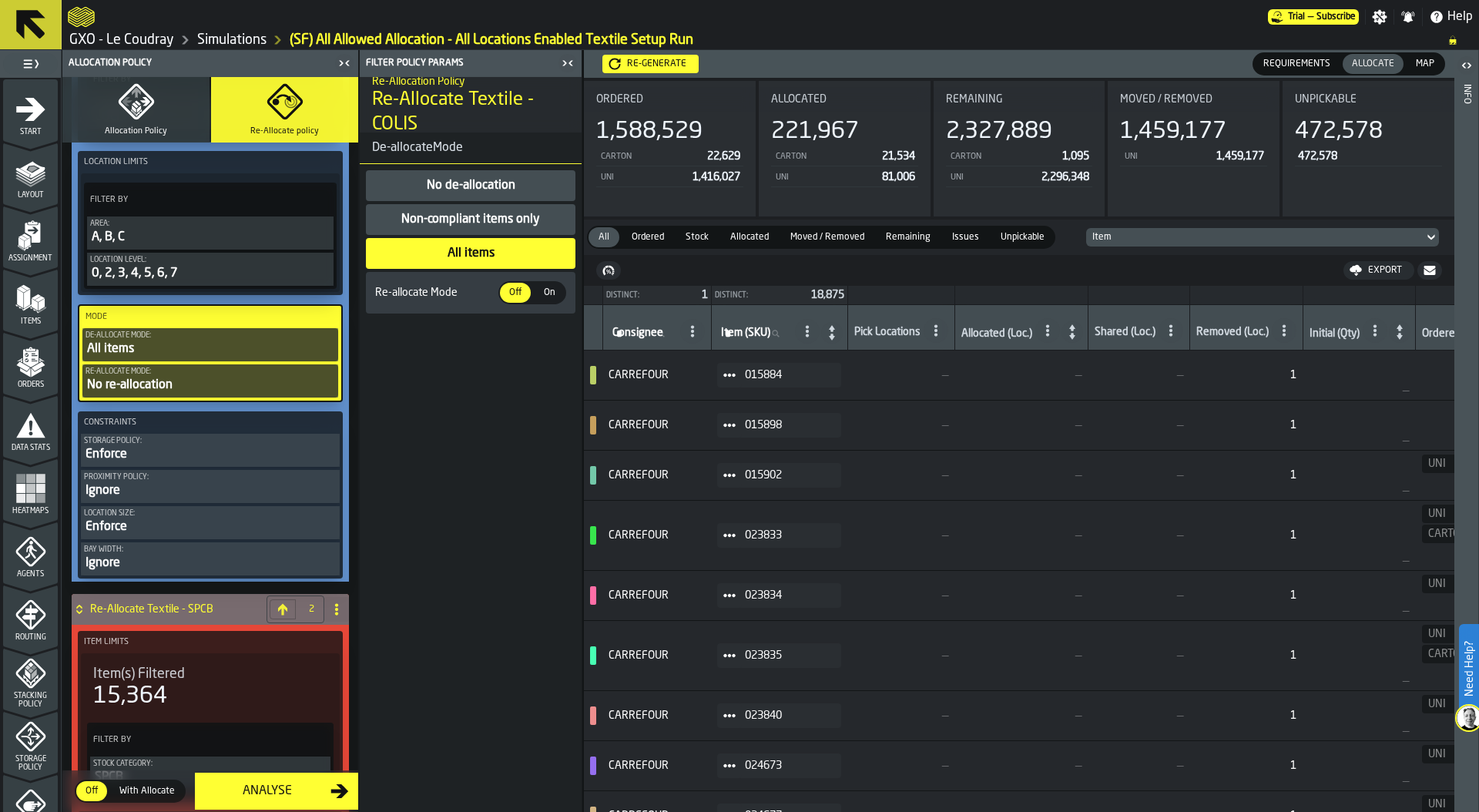
scroll to position [235, 0]
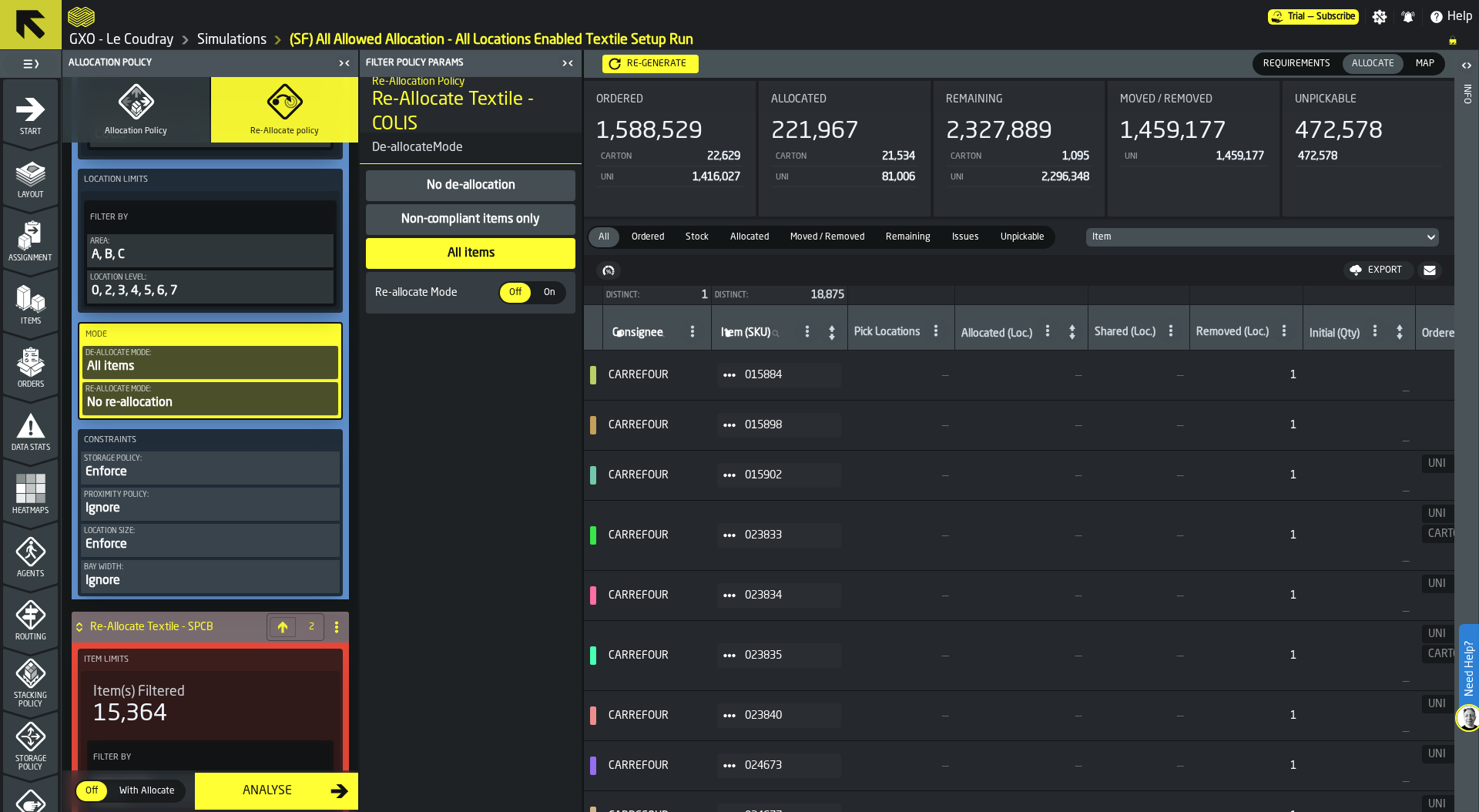
click at [335, 627] on circle at bounding box center [336, 626] width 3 height 3
click at [238, 697] on div "Delete" at bounding box center [271, 695] width 129 height 18
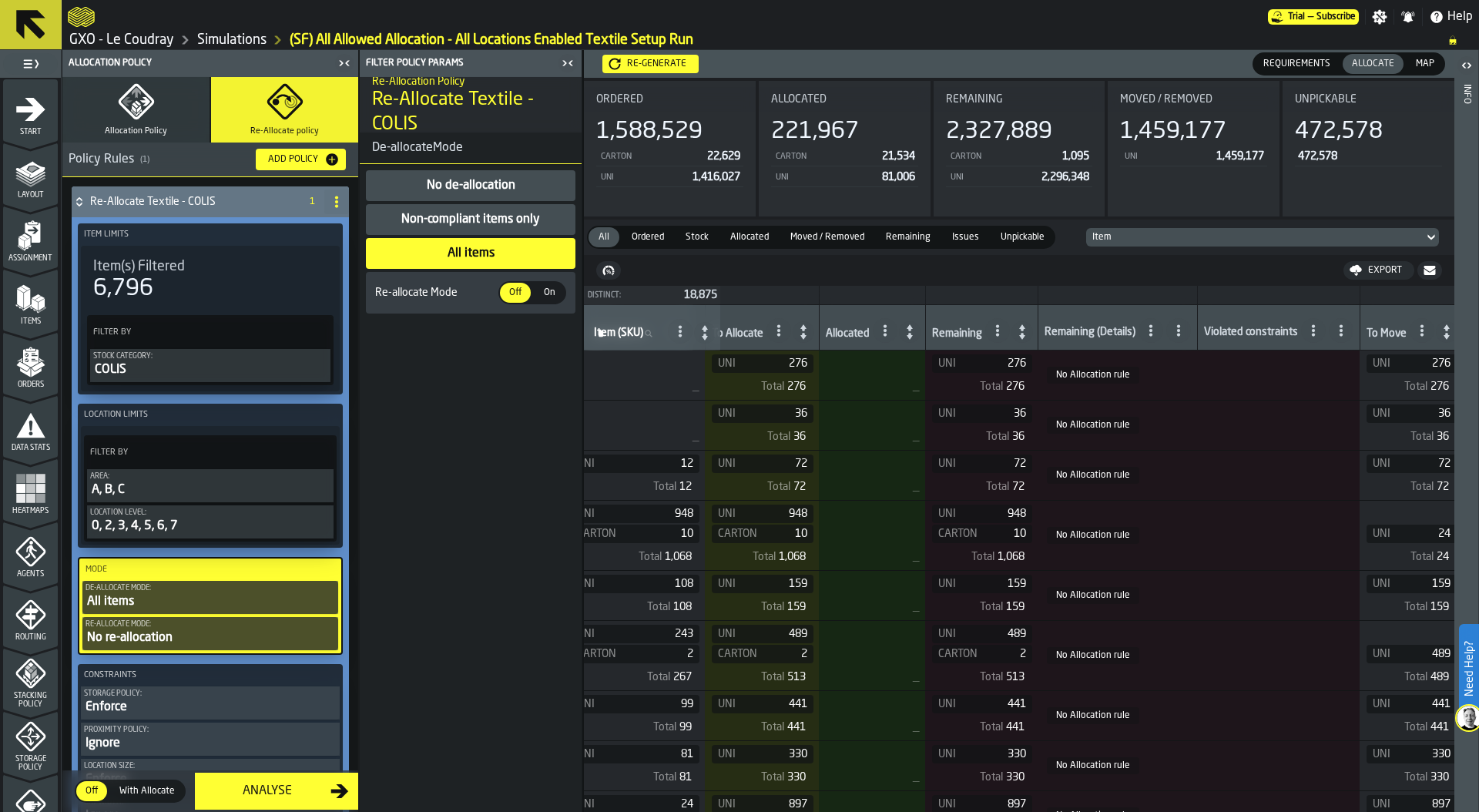
scroll to position [0, 981]
click at [1153, 329] on icon at bounding box center [1146, 330] width 12 height 12
click at [1251, 612] on td at bounding box center [1275, 596] width 163 height 50
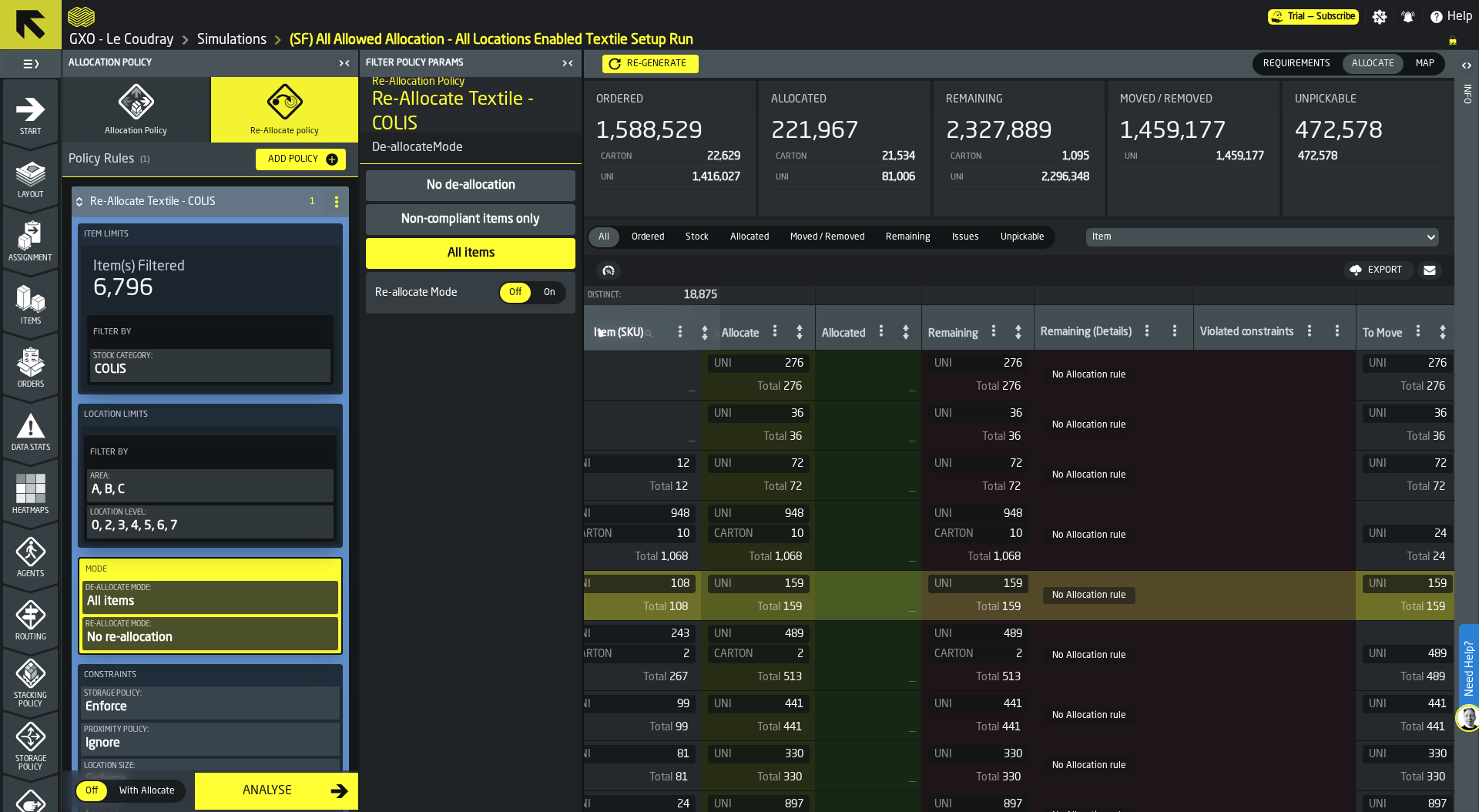
click at [1181, 328] on icon at bounding box center [1174, 330] width 12 height 12
click at [1140, 433] on span "Show All Stats" at bounding box center [1119, 435] width 78 height 18
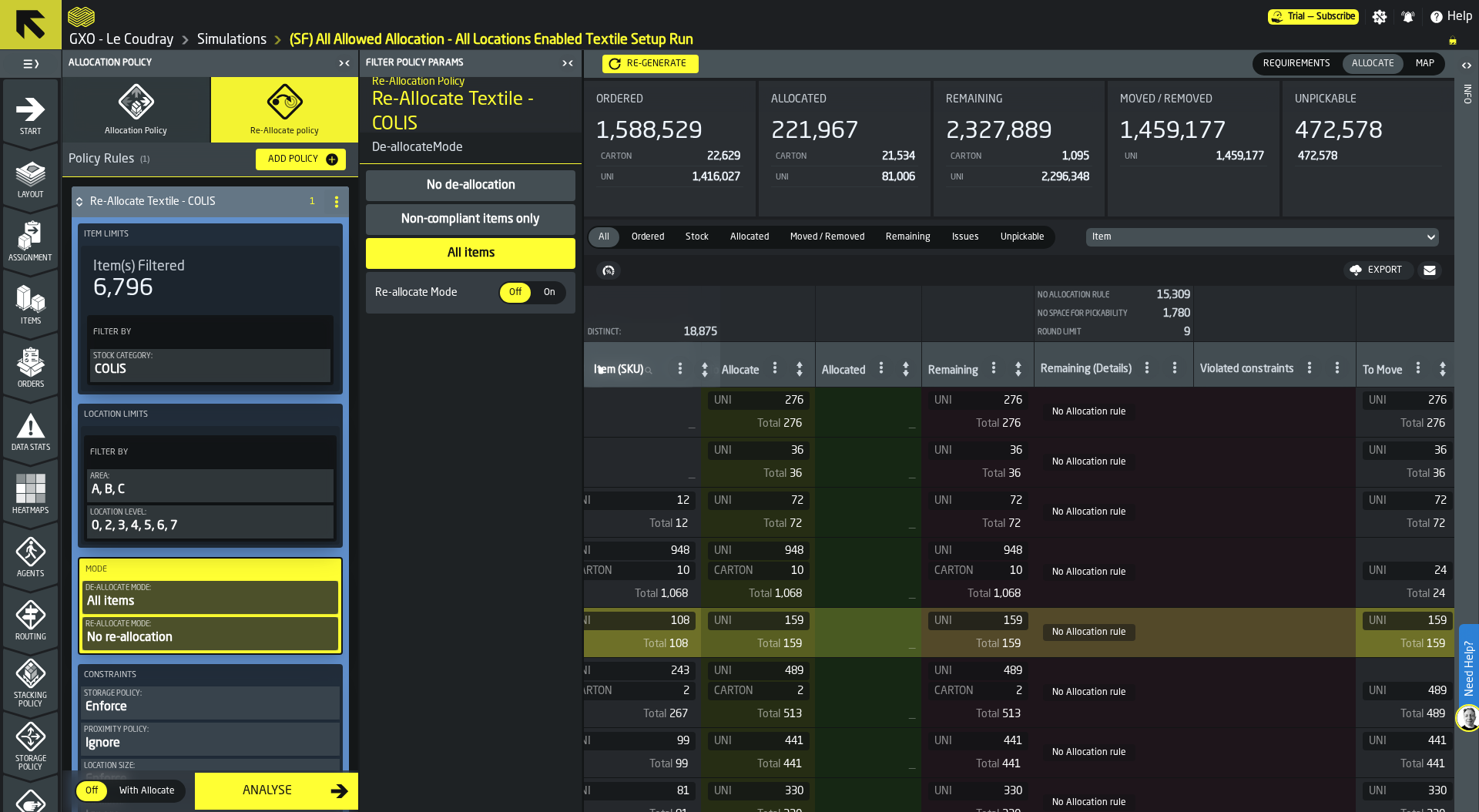
click at [1181, 363] on icon at bounding box center [1174, 367] width 12 height 12
click at [1153, 363] on icon at bounding box center [1146, 367] width 12 height 12
click at [1176, 362] on circle at bounding box center [1173, 362] width 3 height 3
click at [1159, 364] on span at bounding box center [1146, 367] width 25 height 25
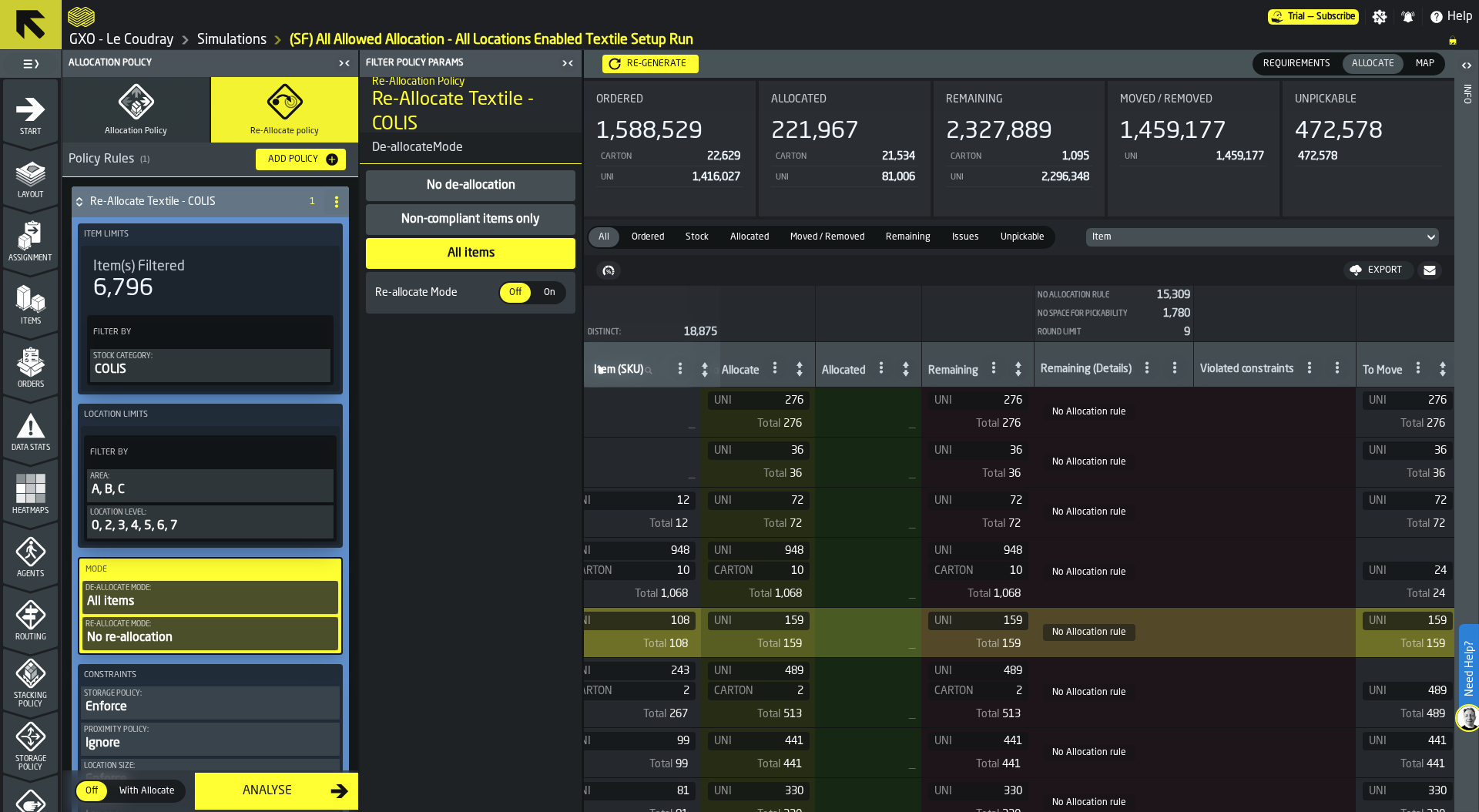
click at [1159, 364] on span at bounding box center [1146, 367] width 25 height 25
click at [1093, 426] on li "Round limit" at bounding box center [1098, 439] width 145 height 37
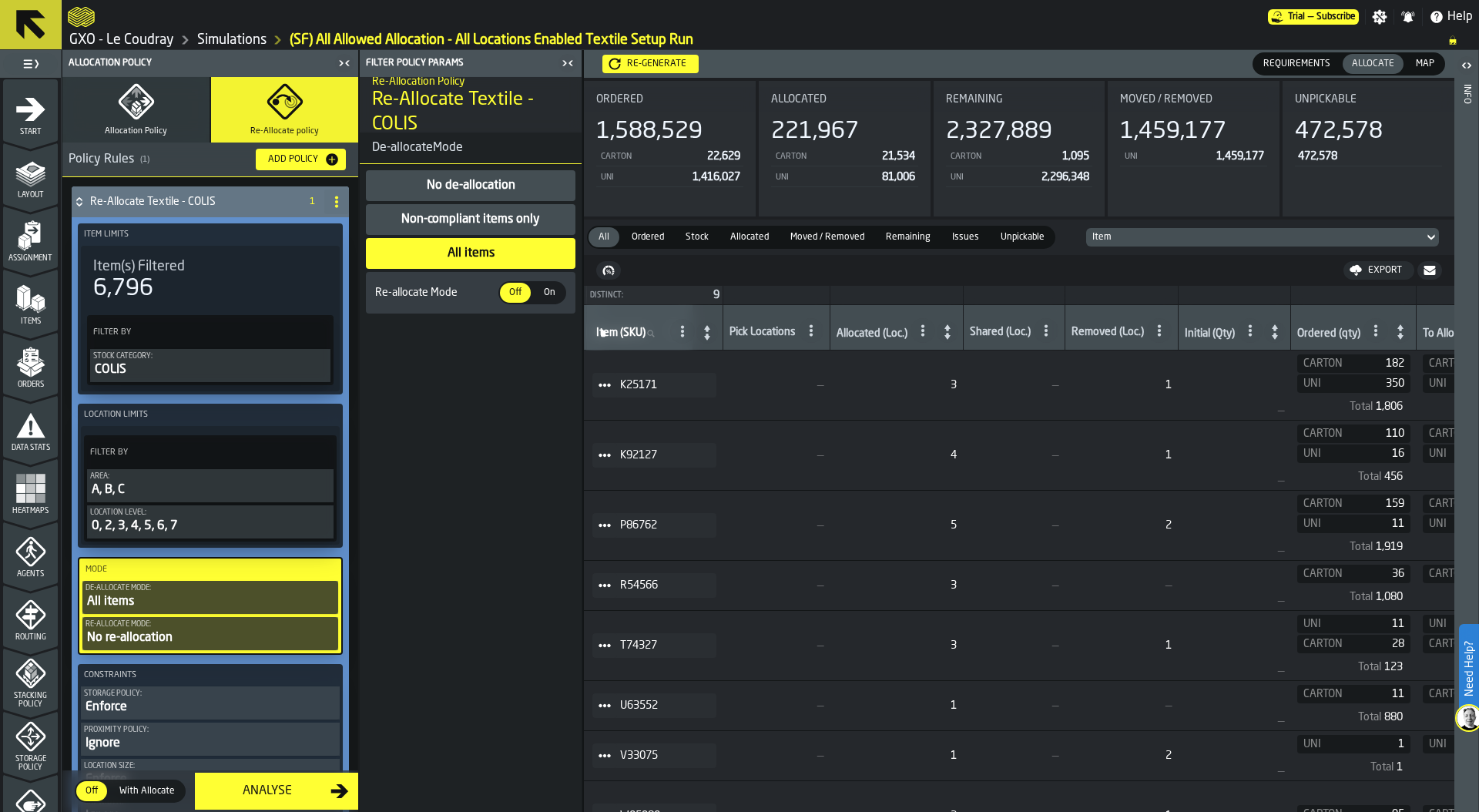
scroll to position [0, 117]
click at [139, 93] on icon "button" at bounding box center [137, 93] width 9 height 11
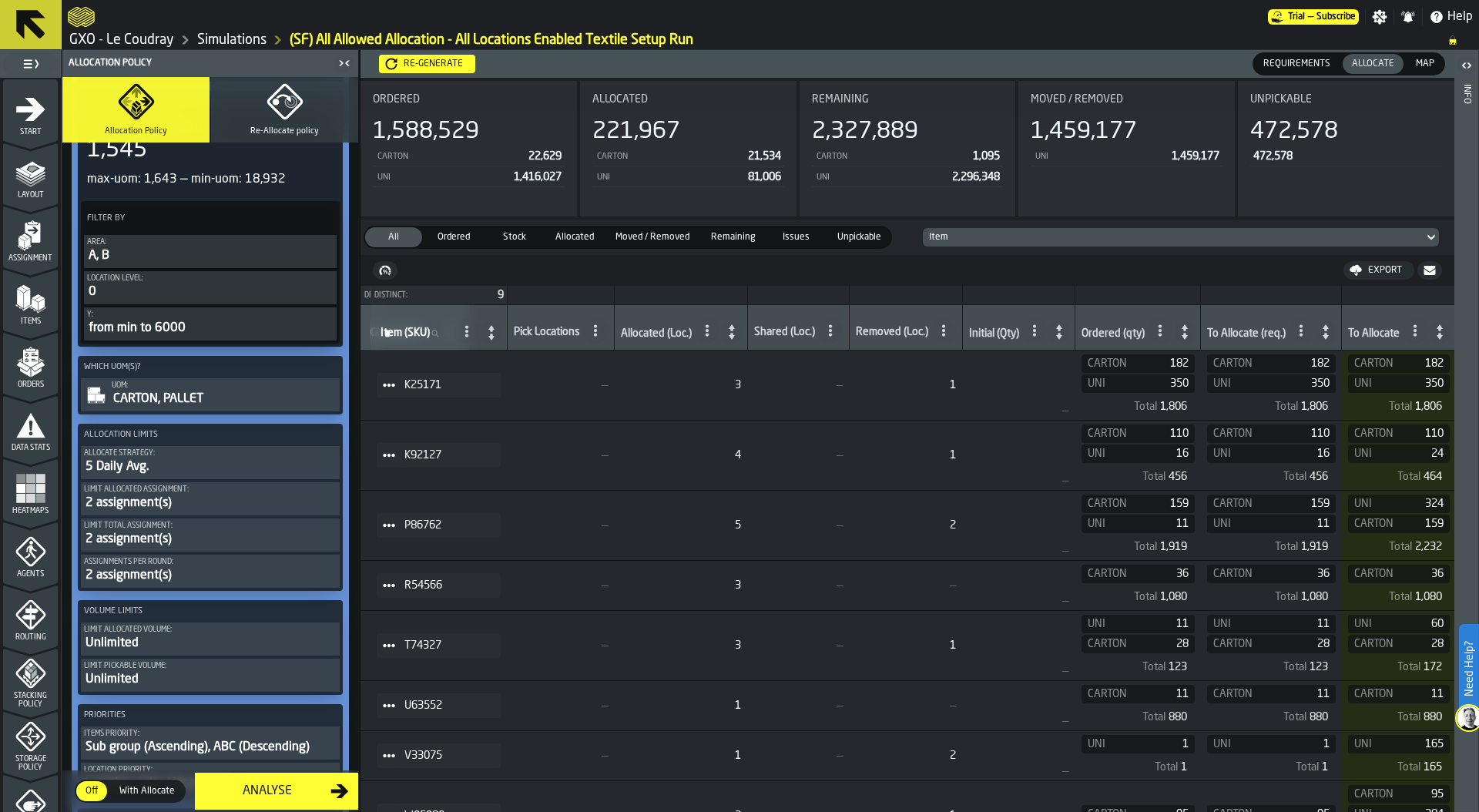
scroll to position [519, 0]
click at [180, 399] on div "CARTON, PALLET" at bounding box center [224, 401] width 225 height 18
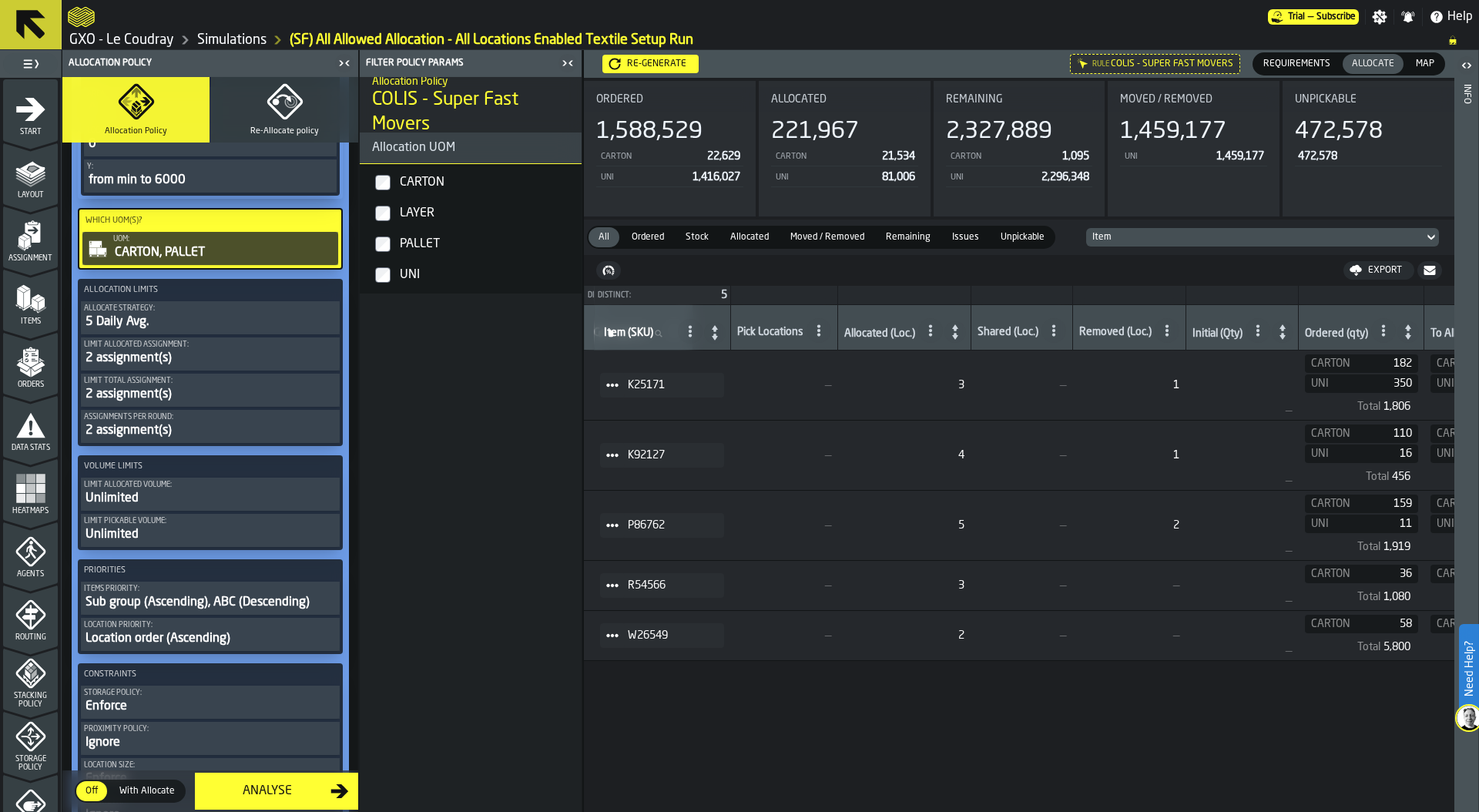
scroll to position [657, 0]
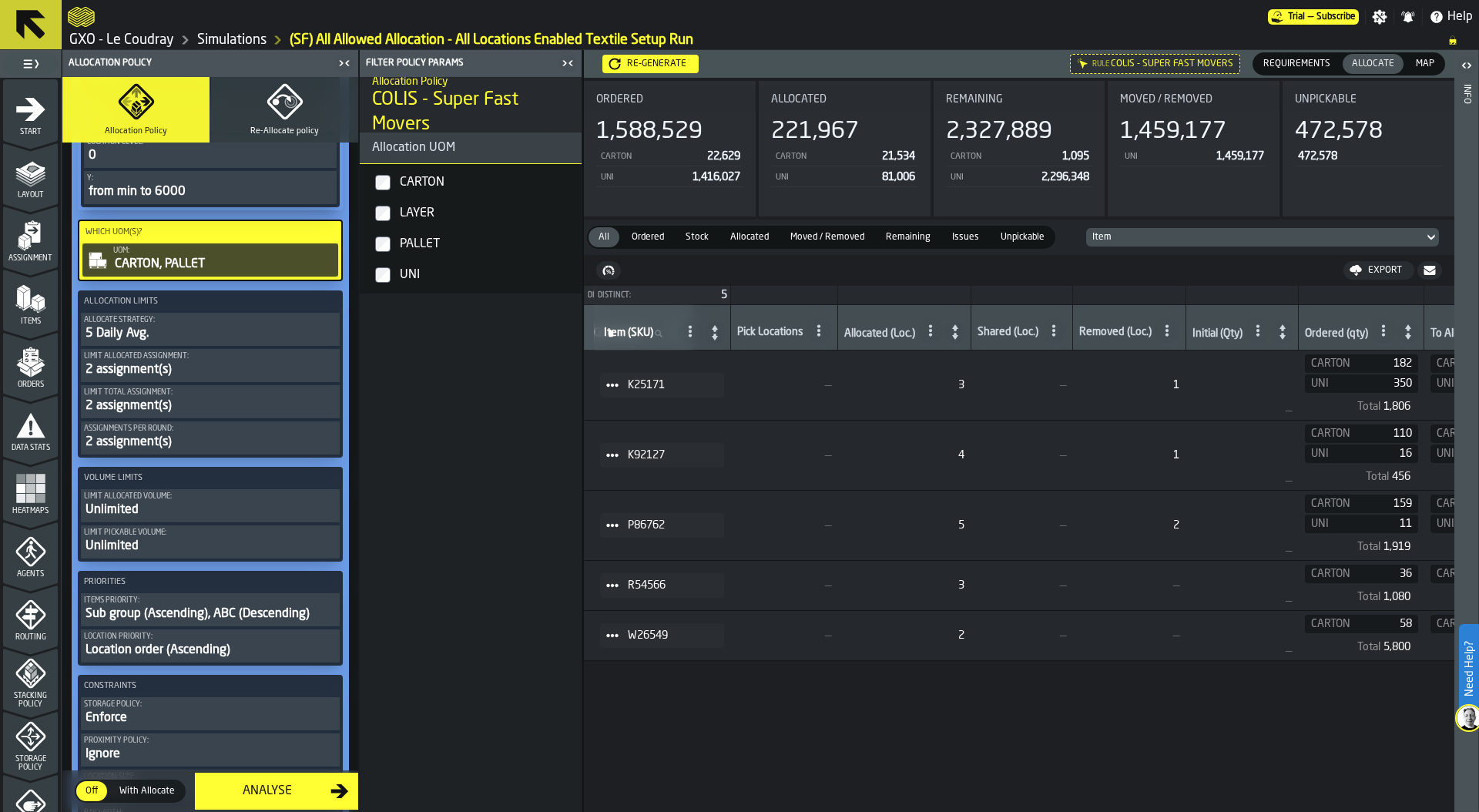
click at [185, 328] on div "5 Daily Avg." at bounding box center [211, 333] width 253 height 18
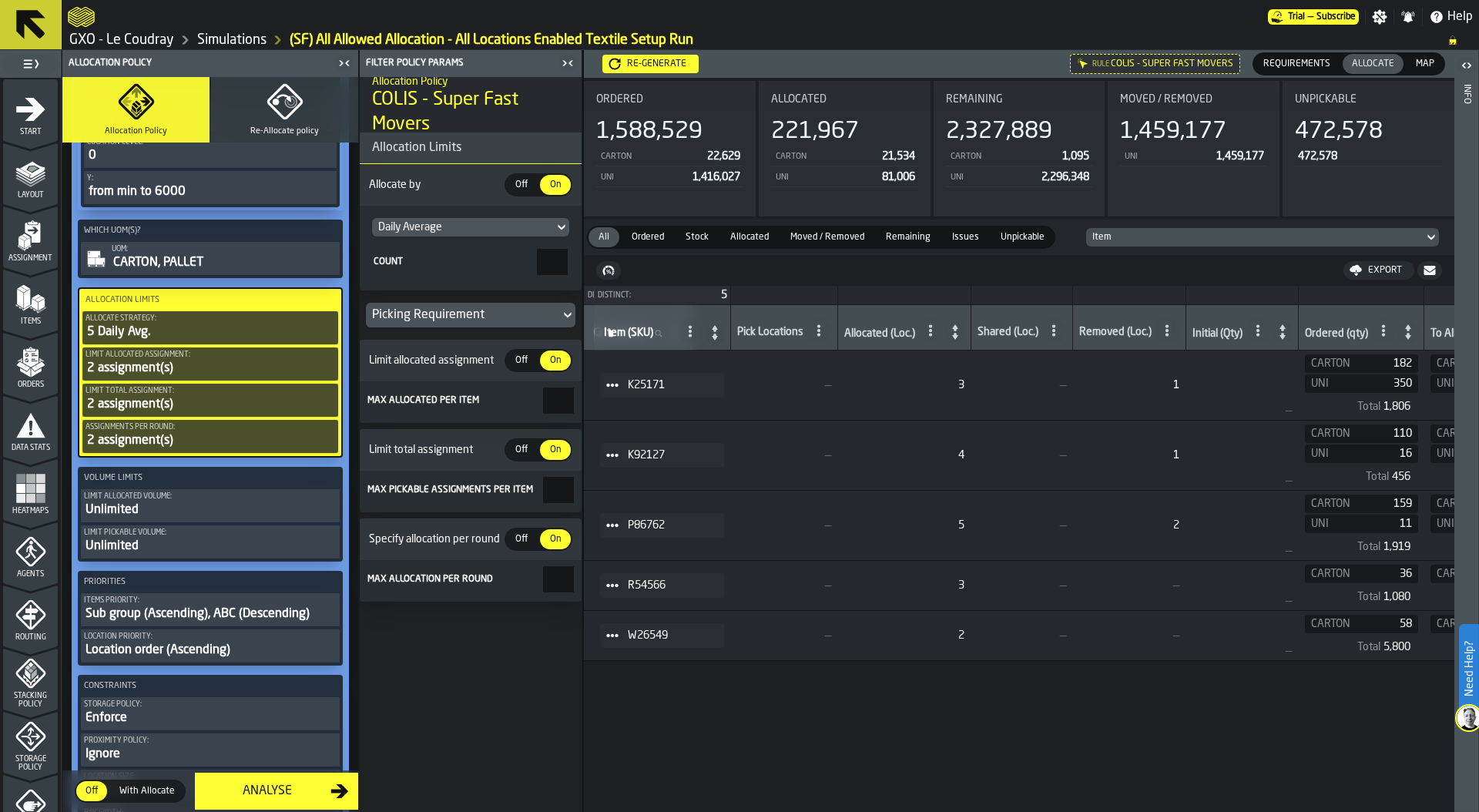
click at [470, 313] on div "Picking Requirement" at bounding box center [463, 315] width 182 height 18
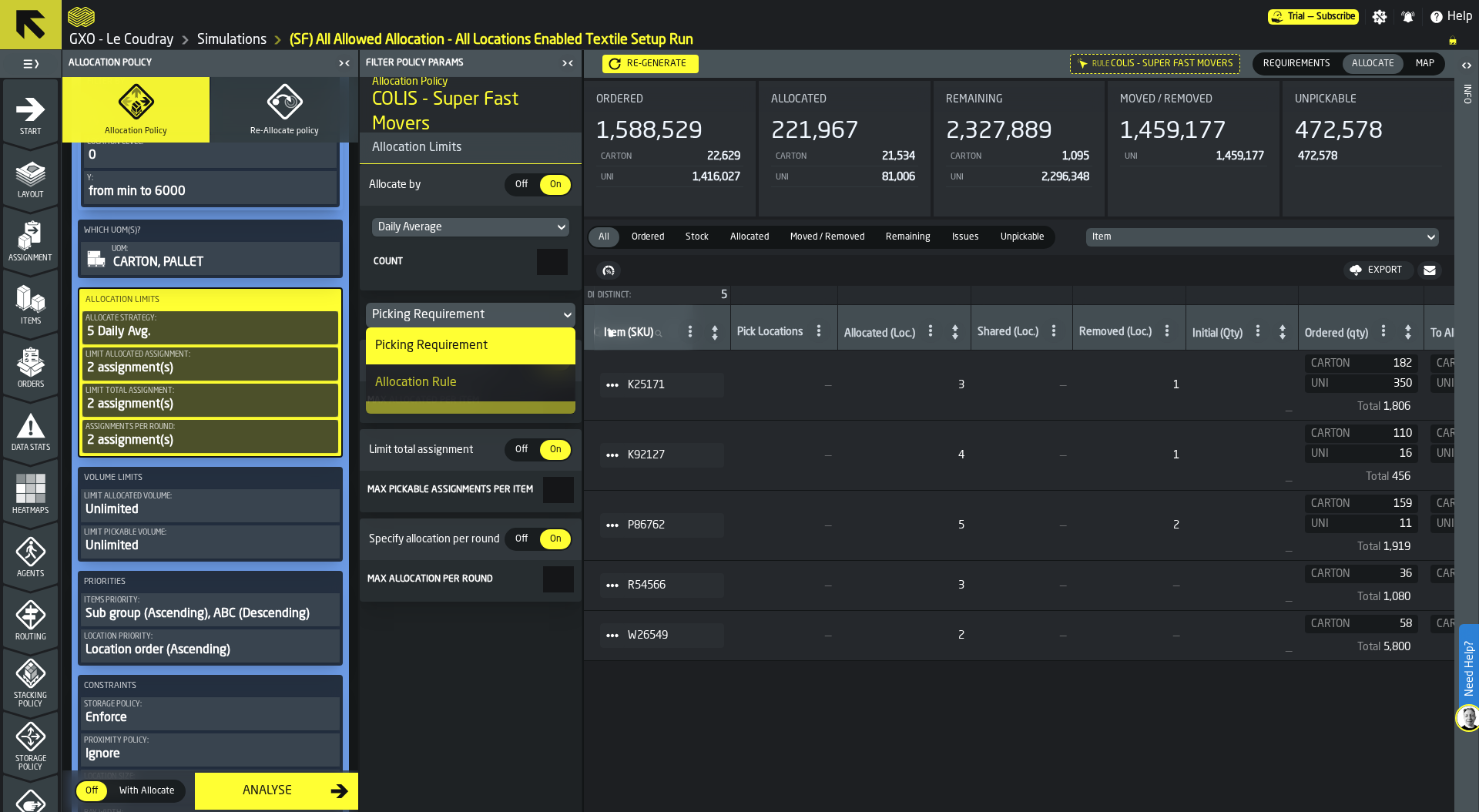
click at [447, 382] on div "Allocation Rule" at bounding box center [416, 382] width 81 height 18
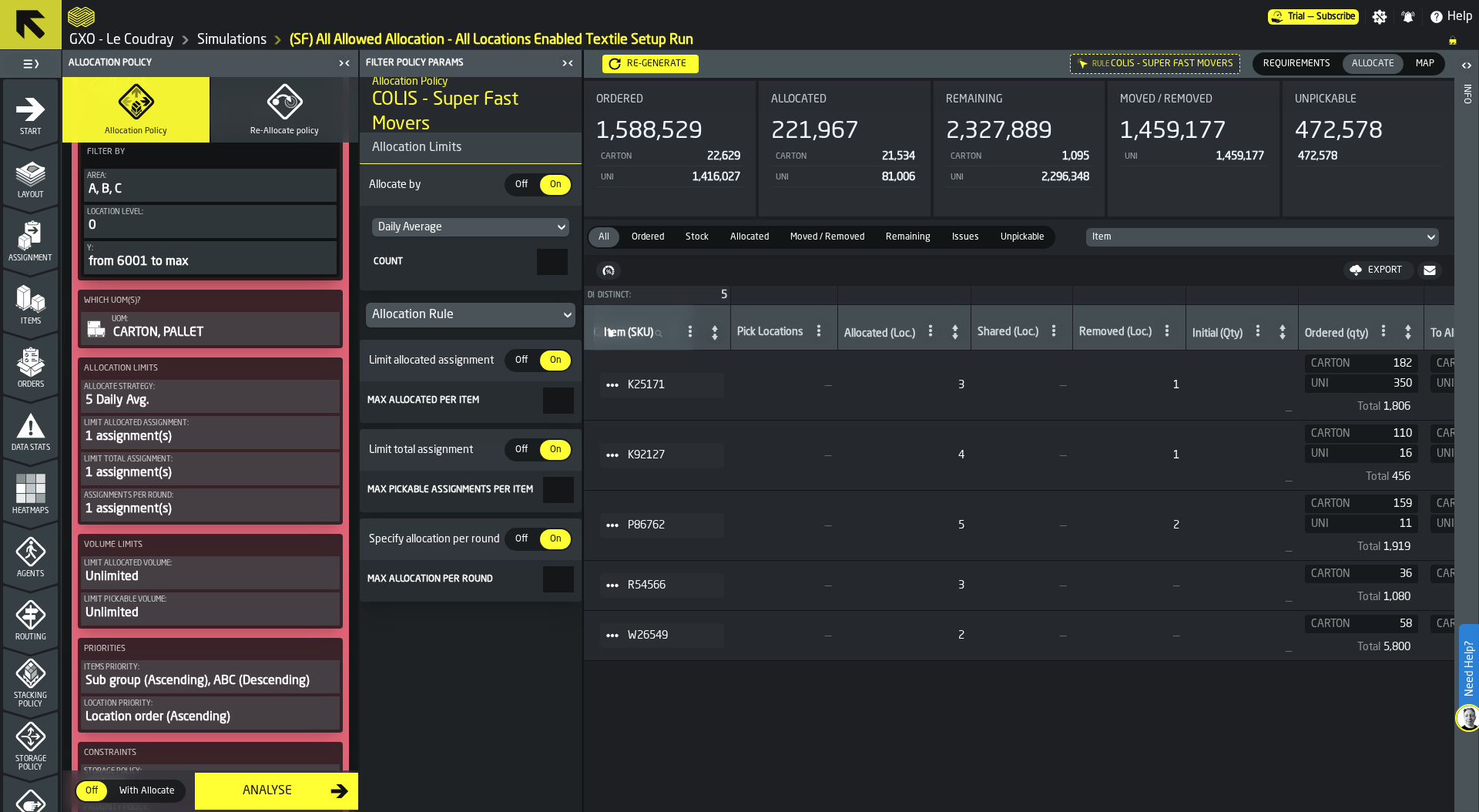
scroll to position [1876, 0]
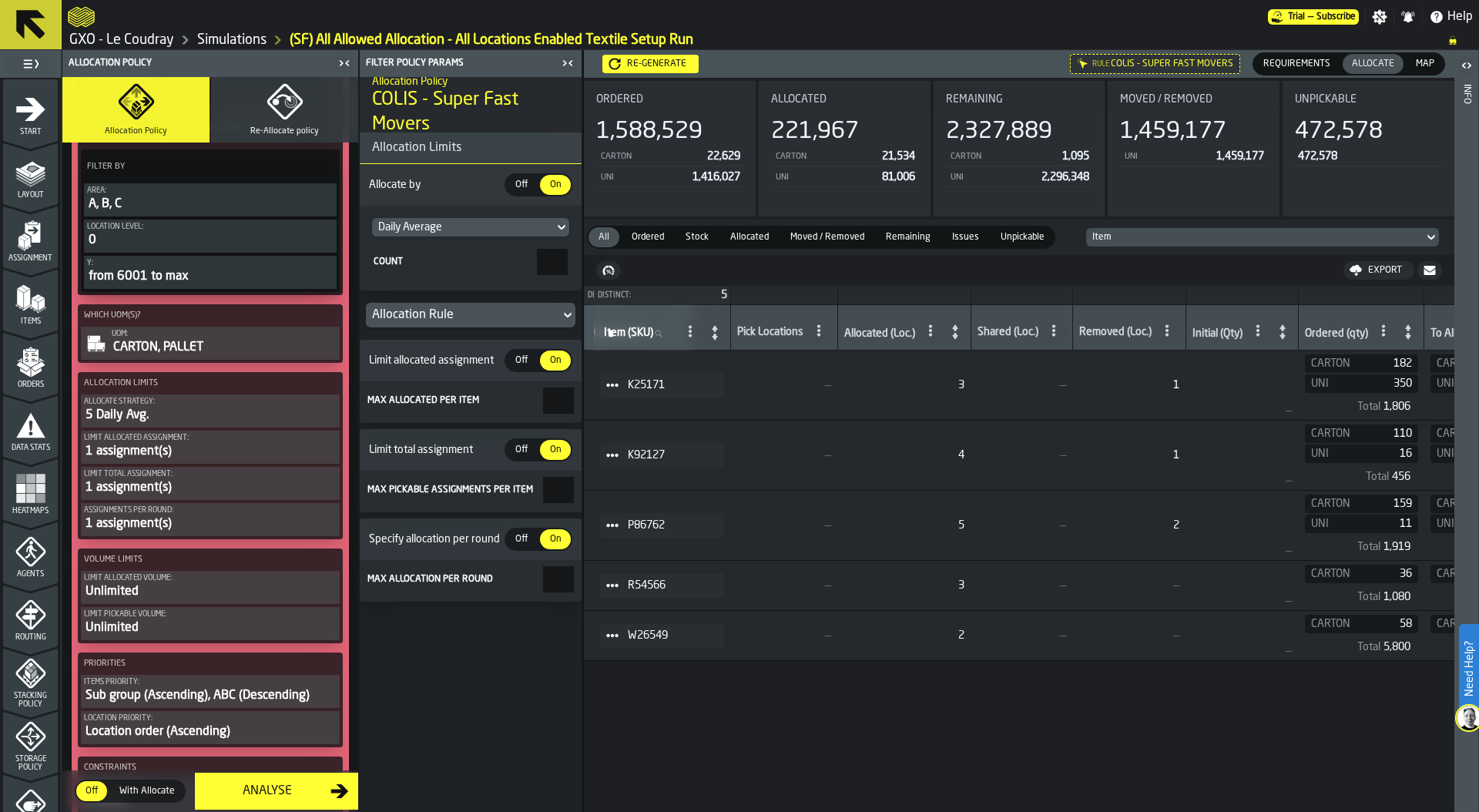
click at [200, 414] on div "5 Daily Avg." at bounding box center [211, 415] width 253 height 18
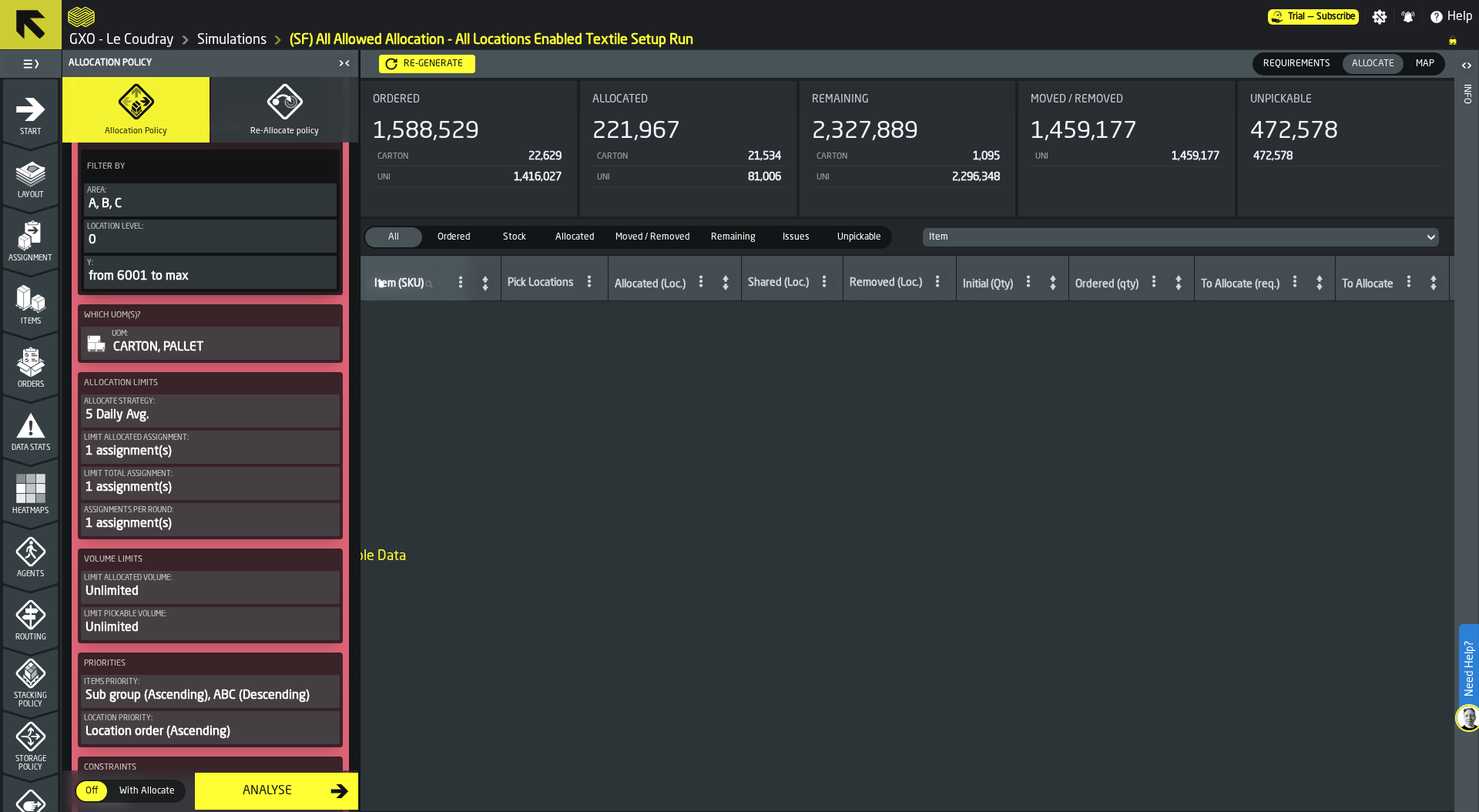
click at [210, 415] on div "5 Daily Avg." at bounding box center [211, 415] width 253 height 18
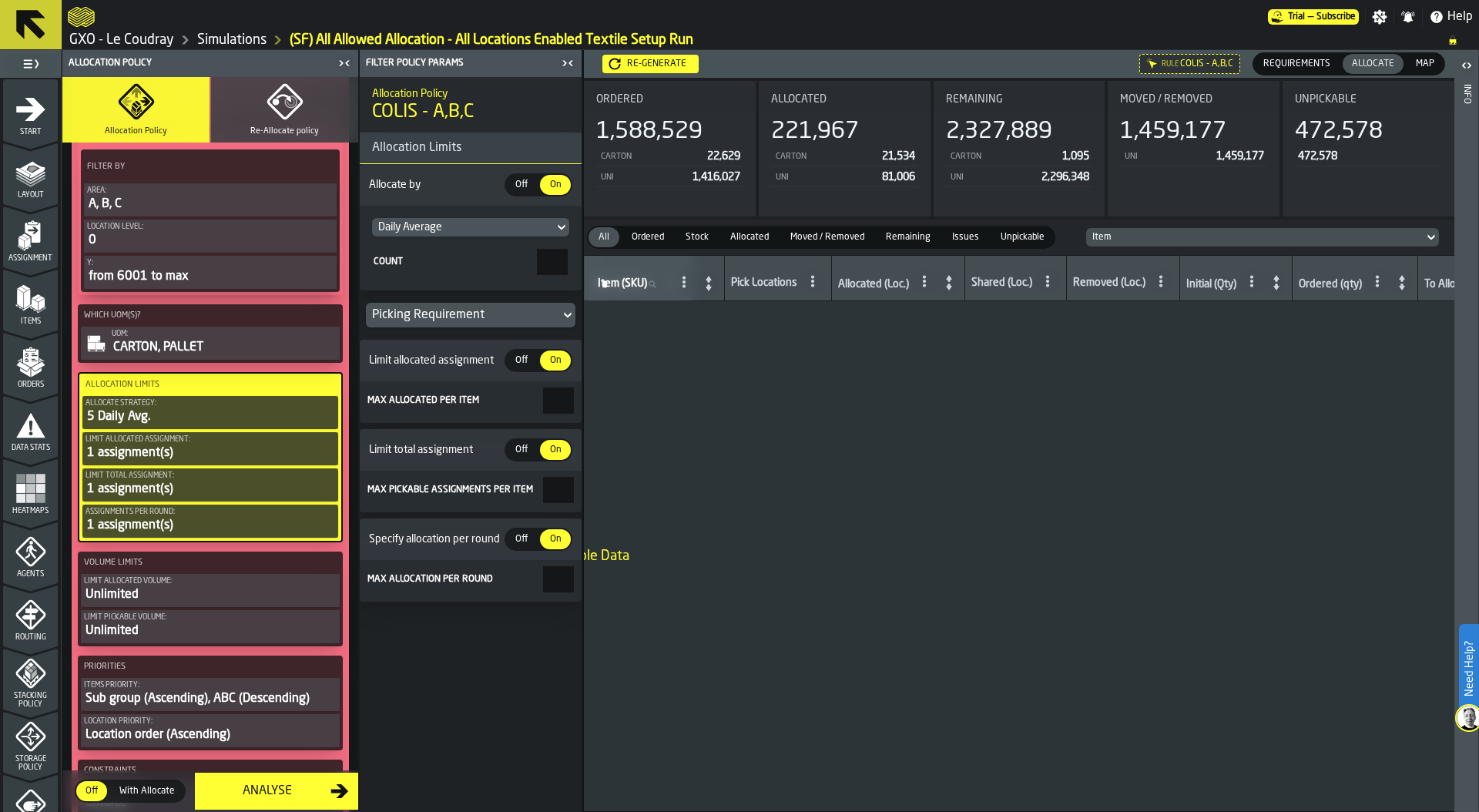
click at [492, 314] on div "Picking Requirement" at bounding box center [463, 315] width 182 height 18
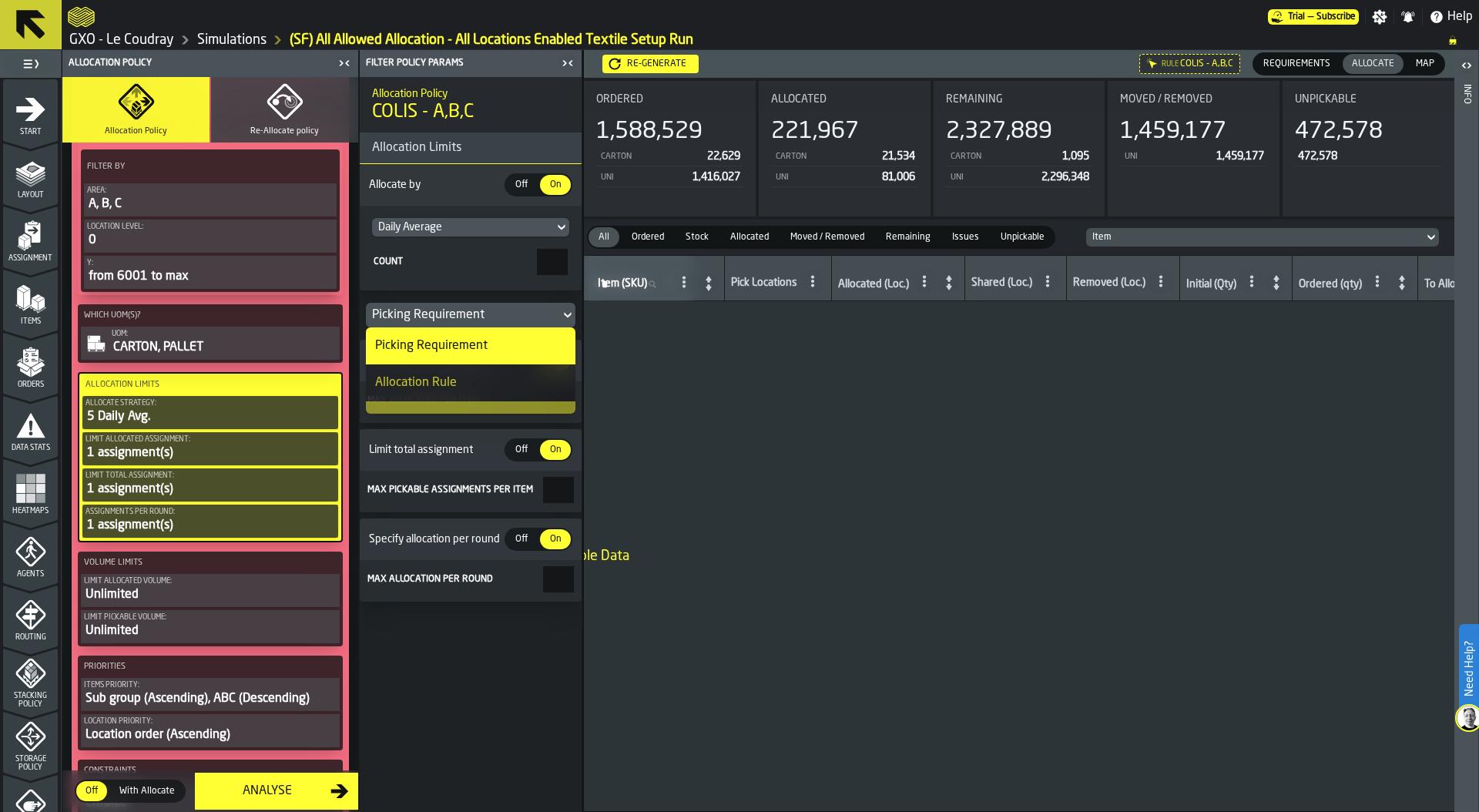
click at [454, 383] on div "Allocation Rule" at bounding box center [416, 382] width 81 height 18
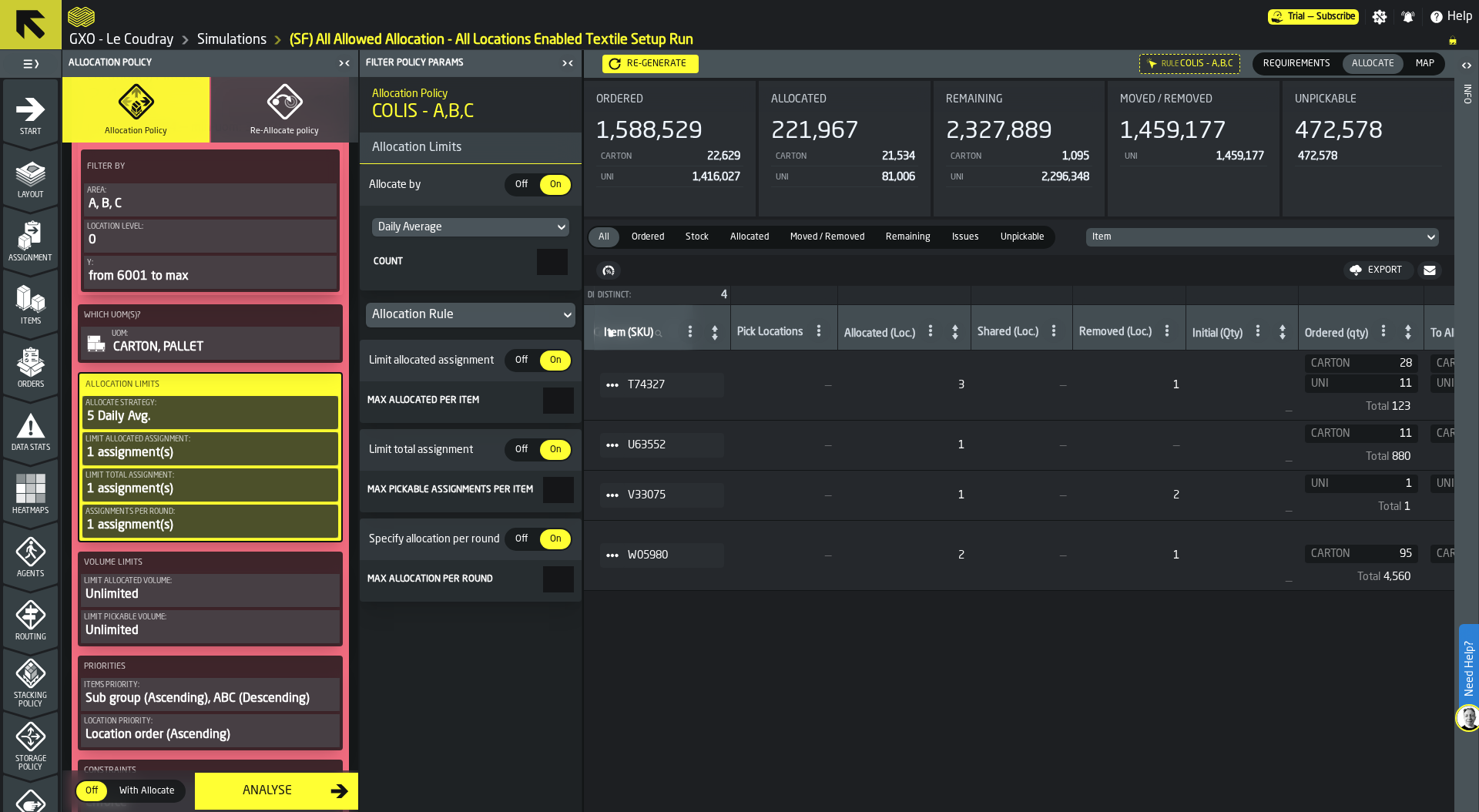
click at [672, 62] on div "Re-generate" at bounding box center [657, 64] width 72 height 11
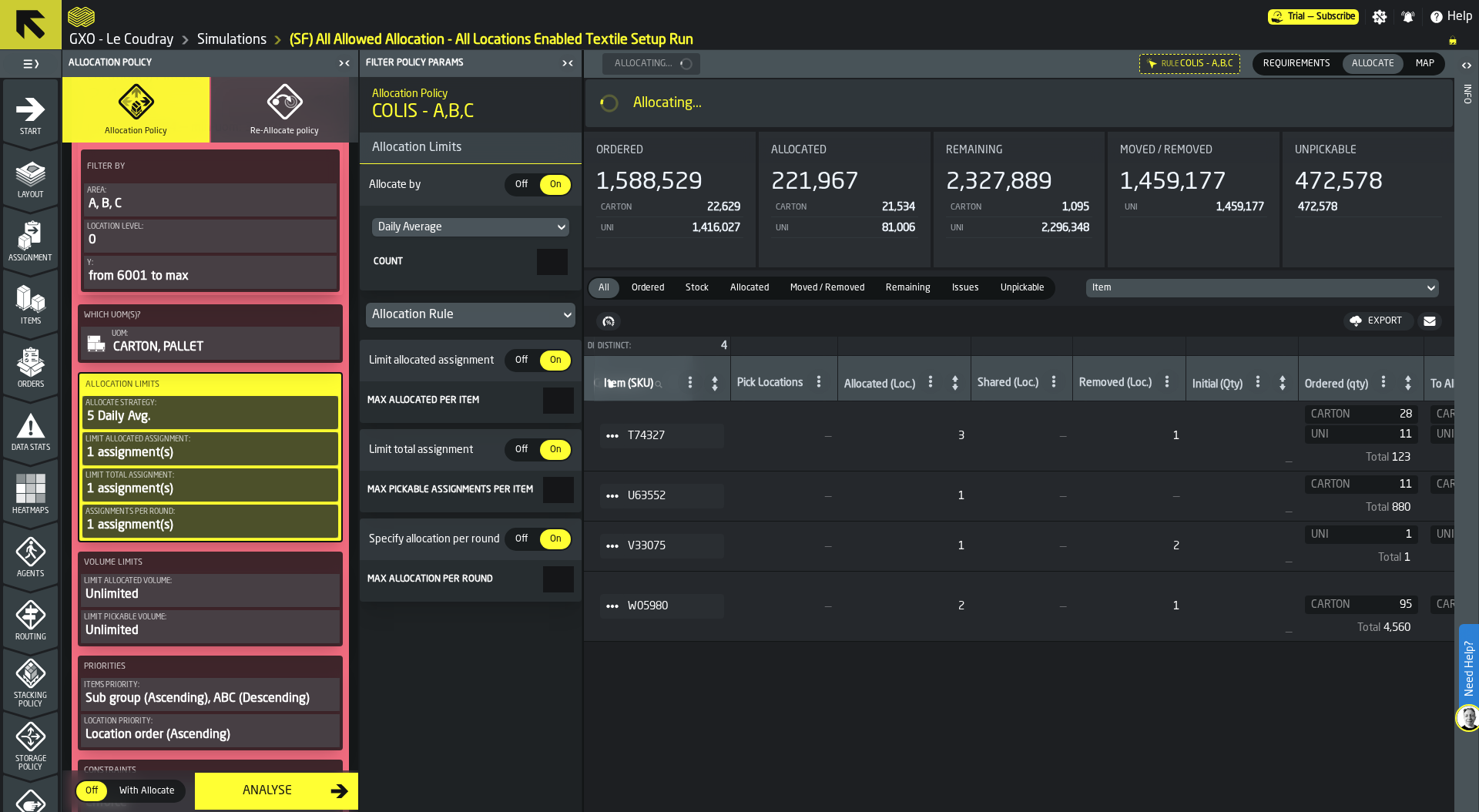
click at [239, 40] on link "Simulations" at bounding box center [231, 40] width 69 height 17
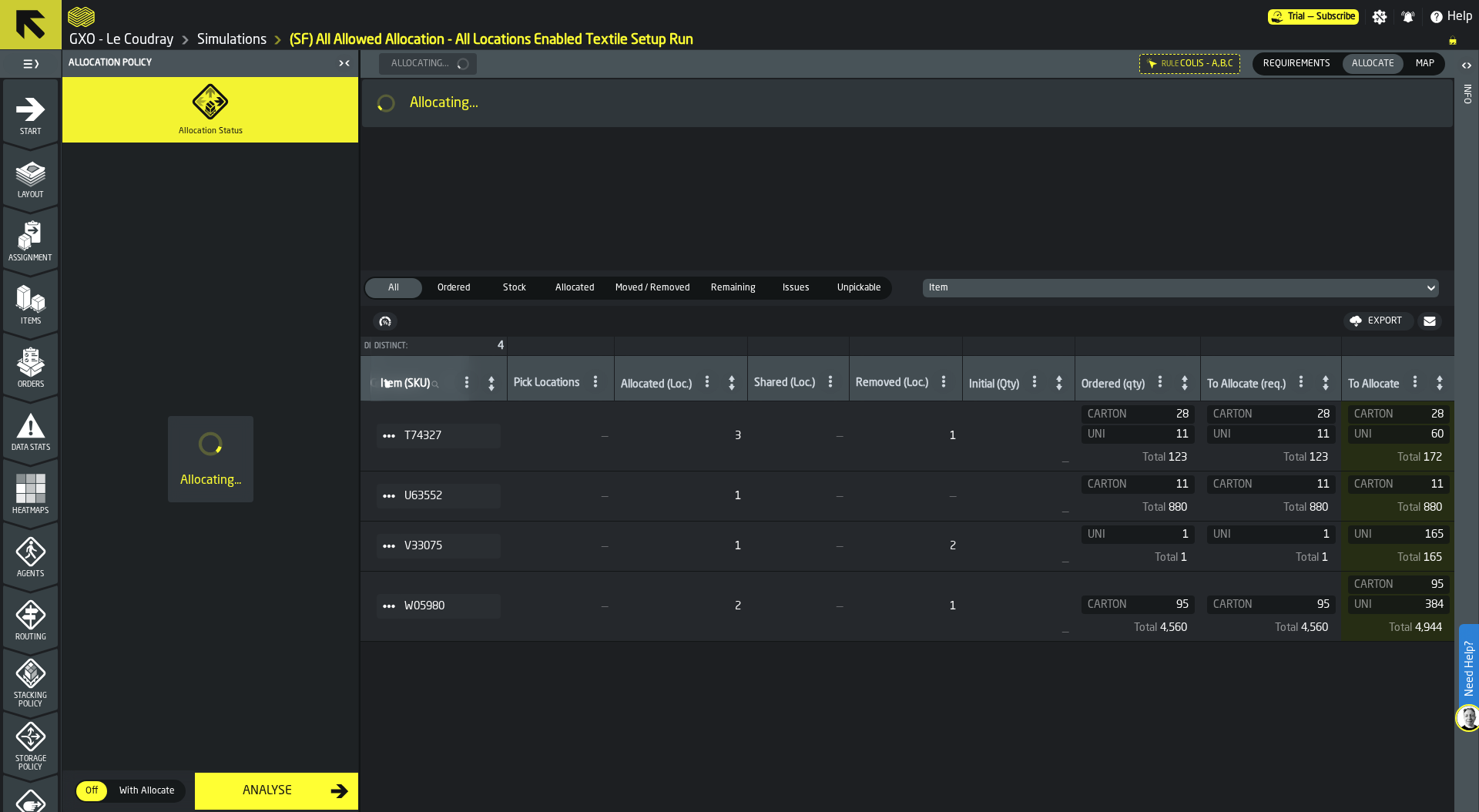
scroll to position [0, 0]
click at [42, 496] on rect "menu Heatmaps" at bounding box center [40, 498] width 9 height 9
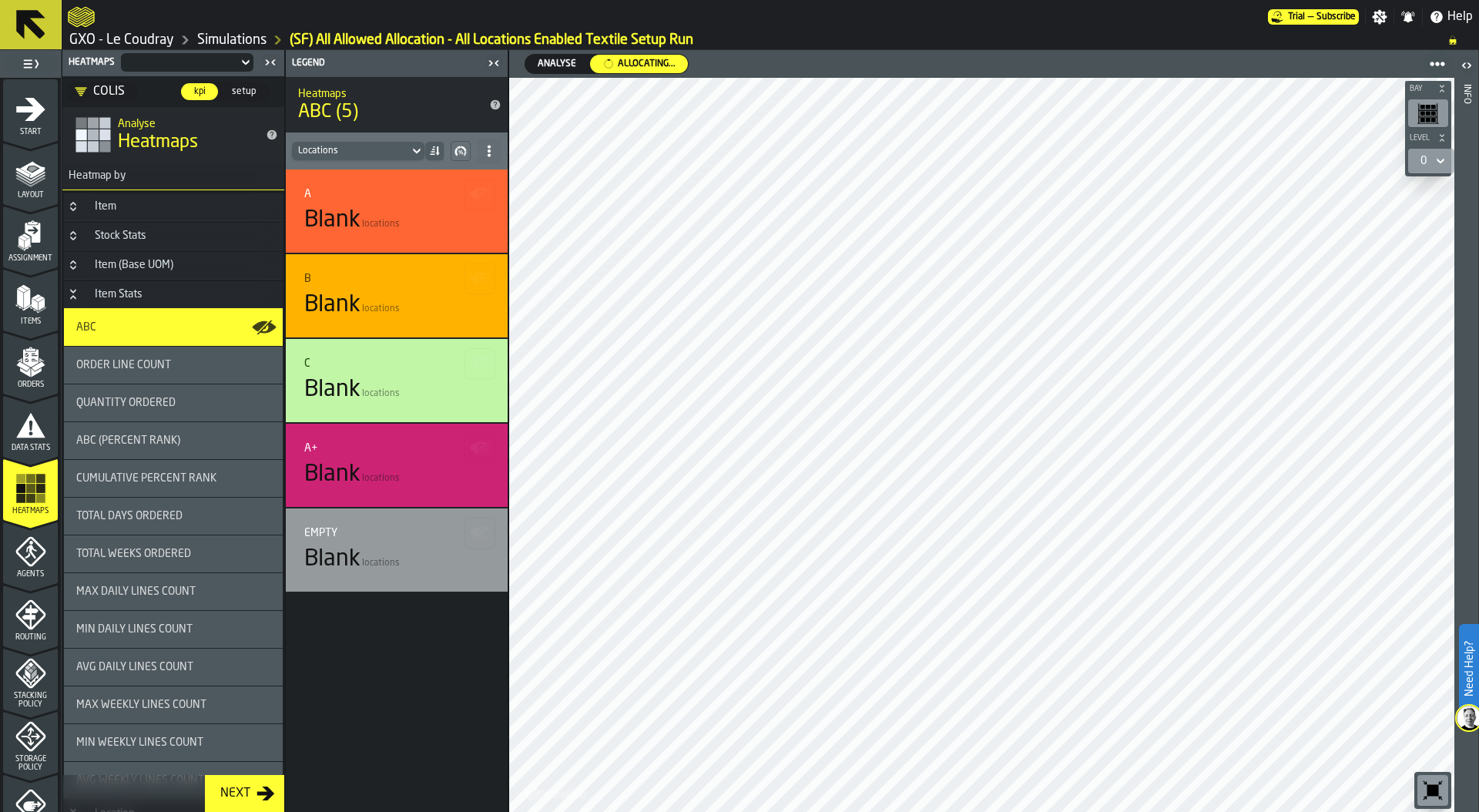
click at [563, 71] on div "Analyse" at bounding box center [557, 64] width 63 height 17
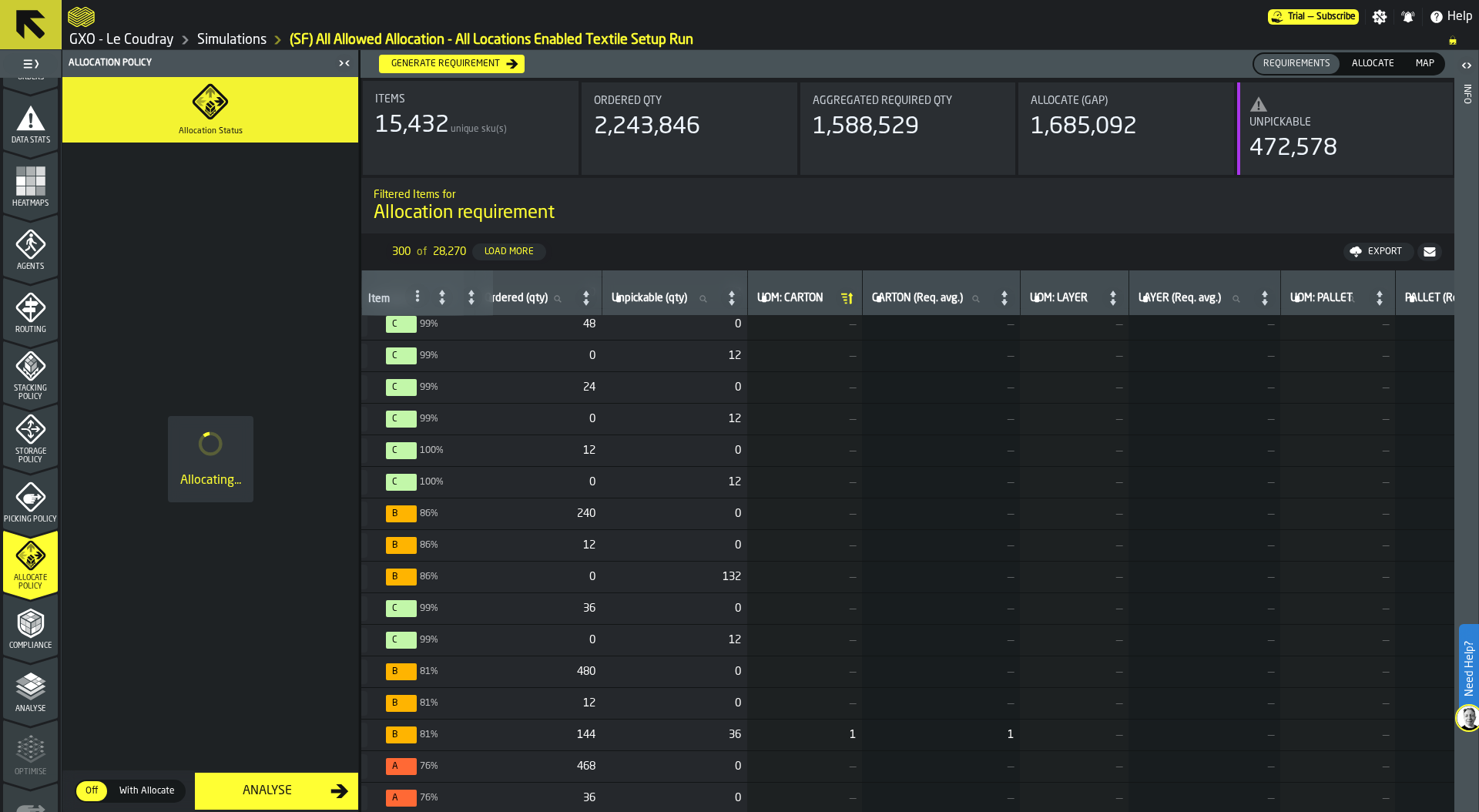
scroll to position [0, 395]
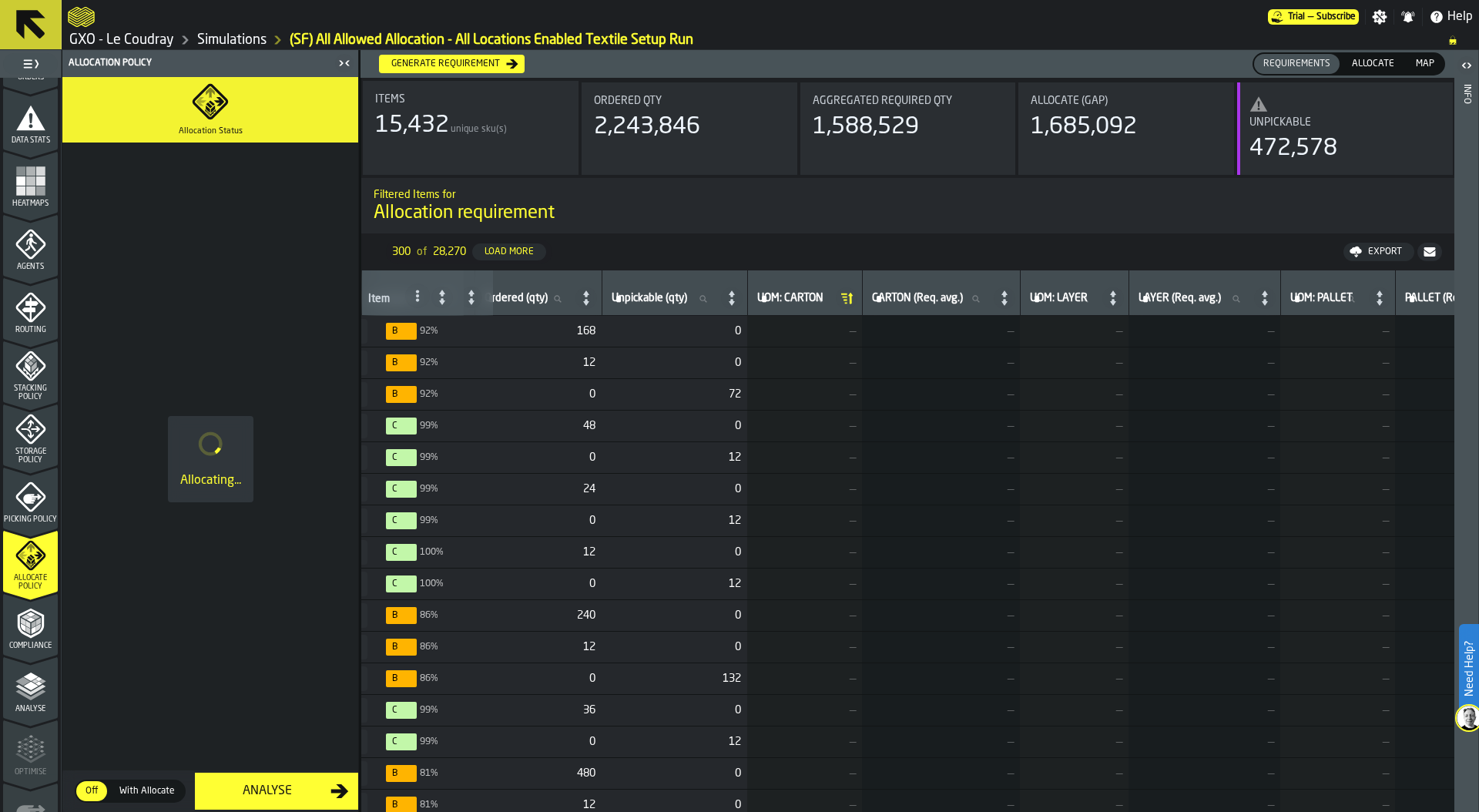
click at [853, 297] on icon at bounding box center [850, 298] width 5 height 12
click at [857, 299] on icon at bounding box center [846, 297] width 21 height 21
click at [850, 299] on icon at bounding box center [846, 297] width 6 height 15
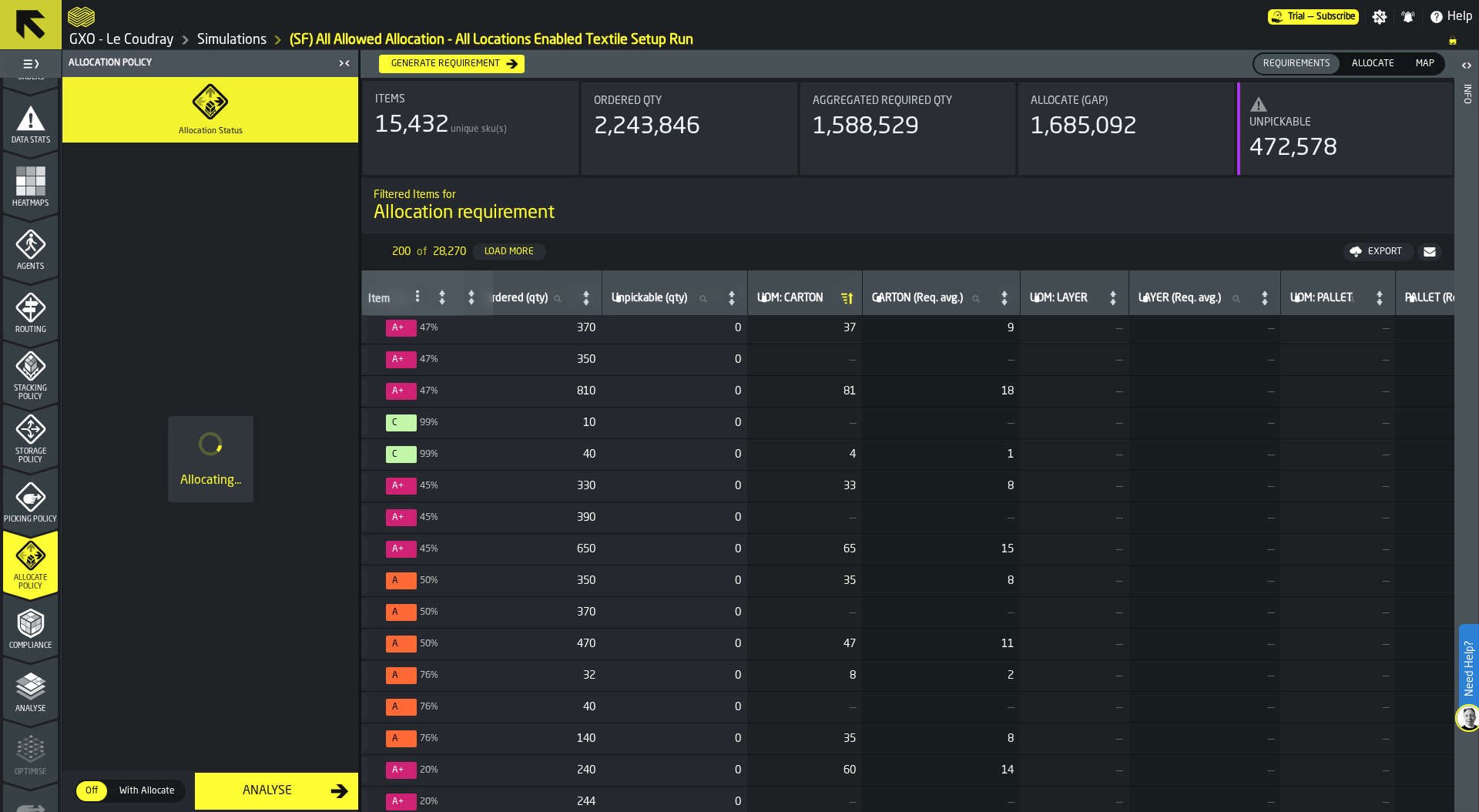
scroll to position [917, 395]
click at [853, 299] on icon at bounding box center [850, 298] width 5 height 12
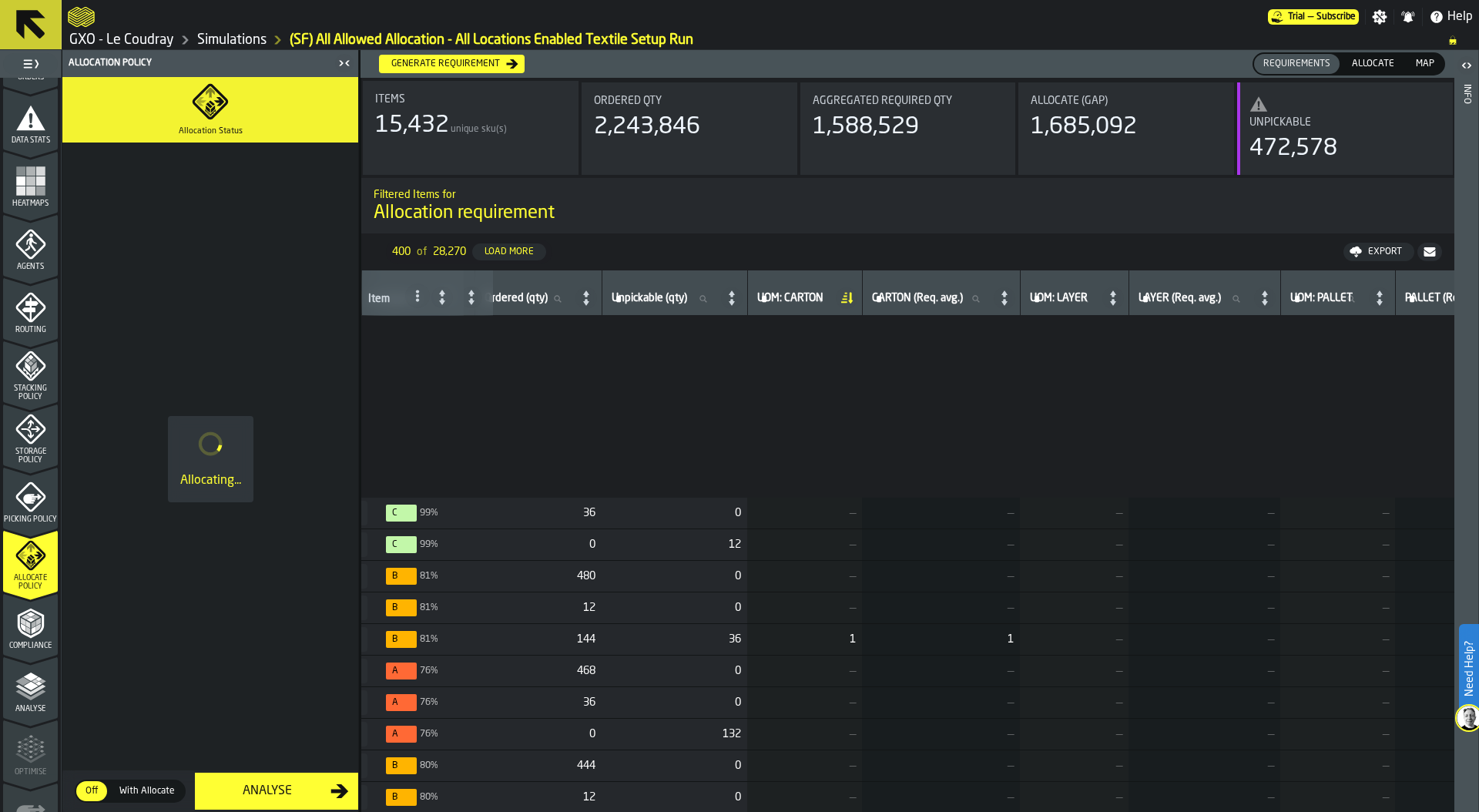
scroll to position [0, 395]
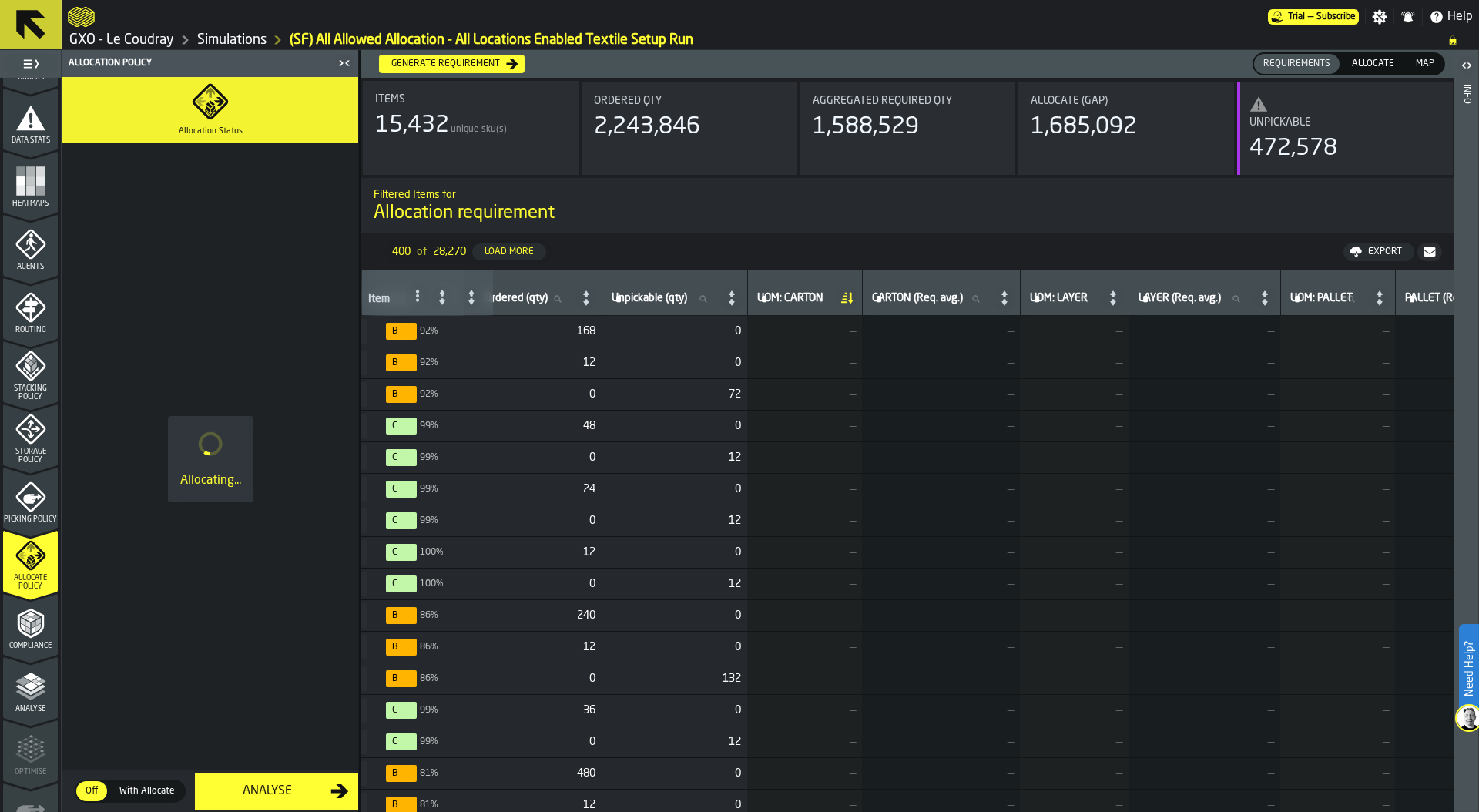
click at [587, 297] on icon at bounding box center [586, 297] width 21 height 21
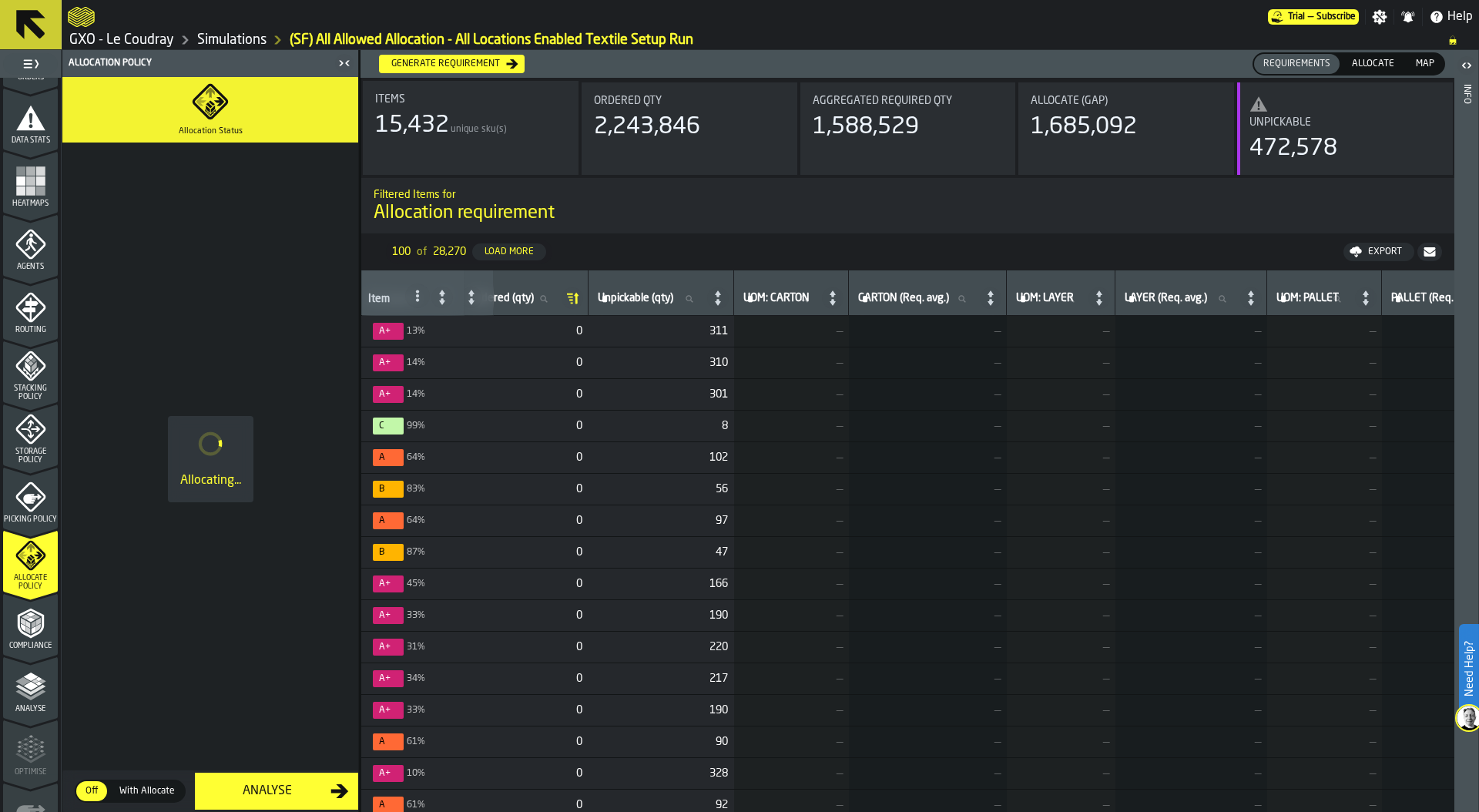
click at [583, 297] on icon at bounding box center [572, 297] width 21 height 21
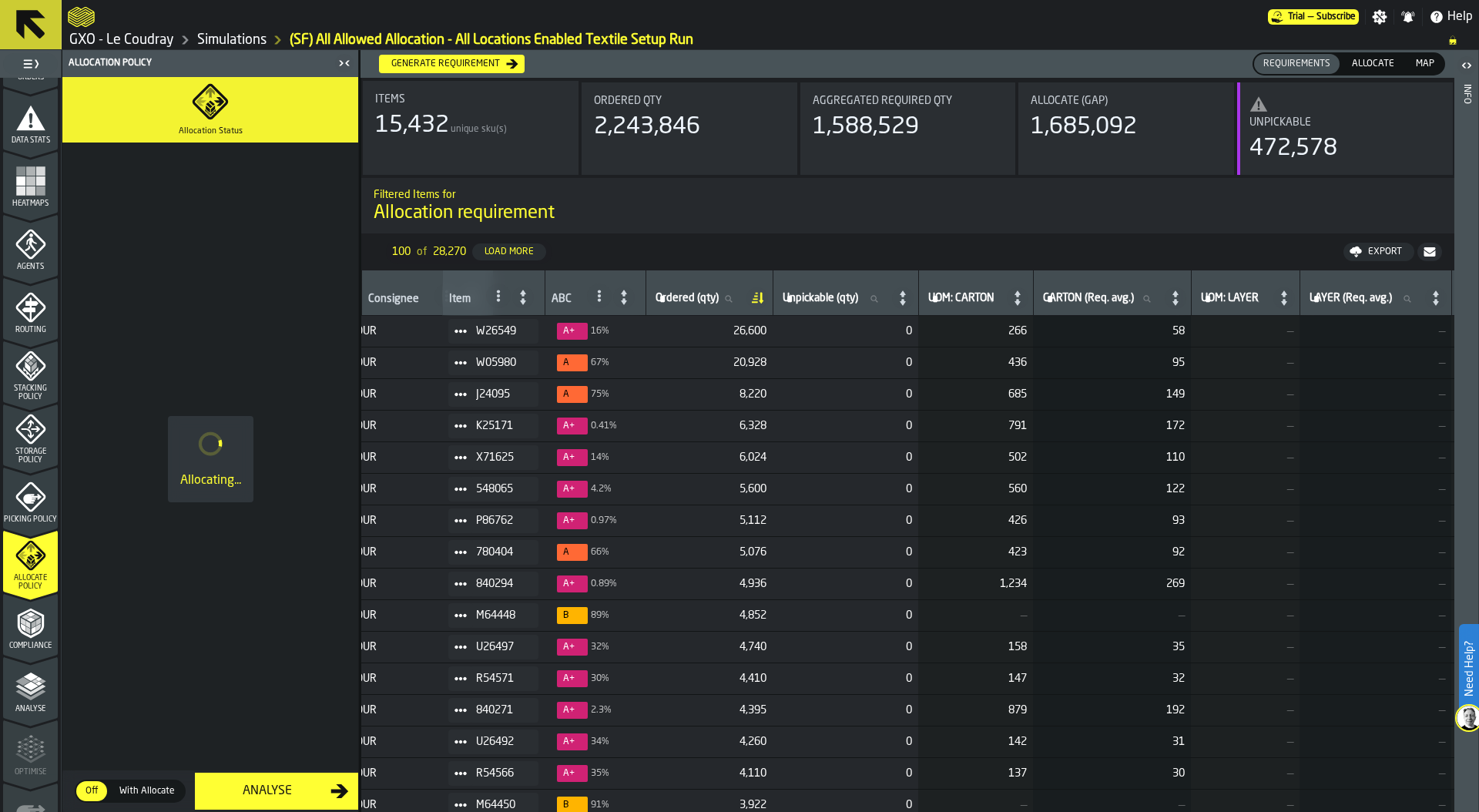
scroll to position [0, 216]
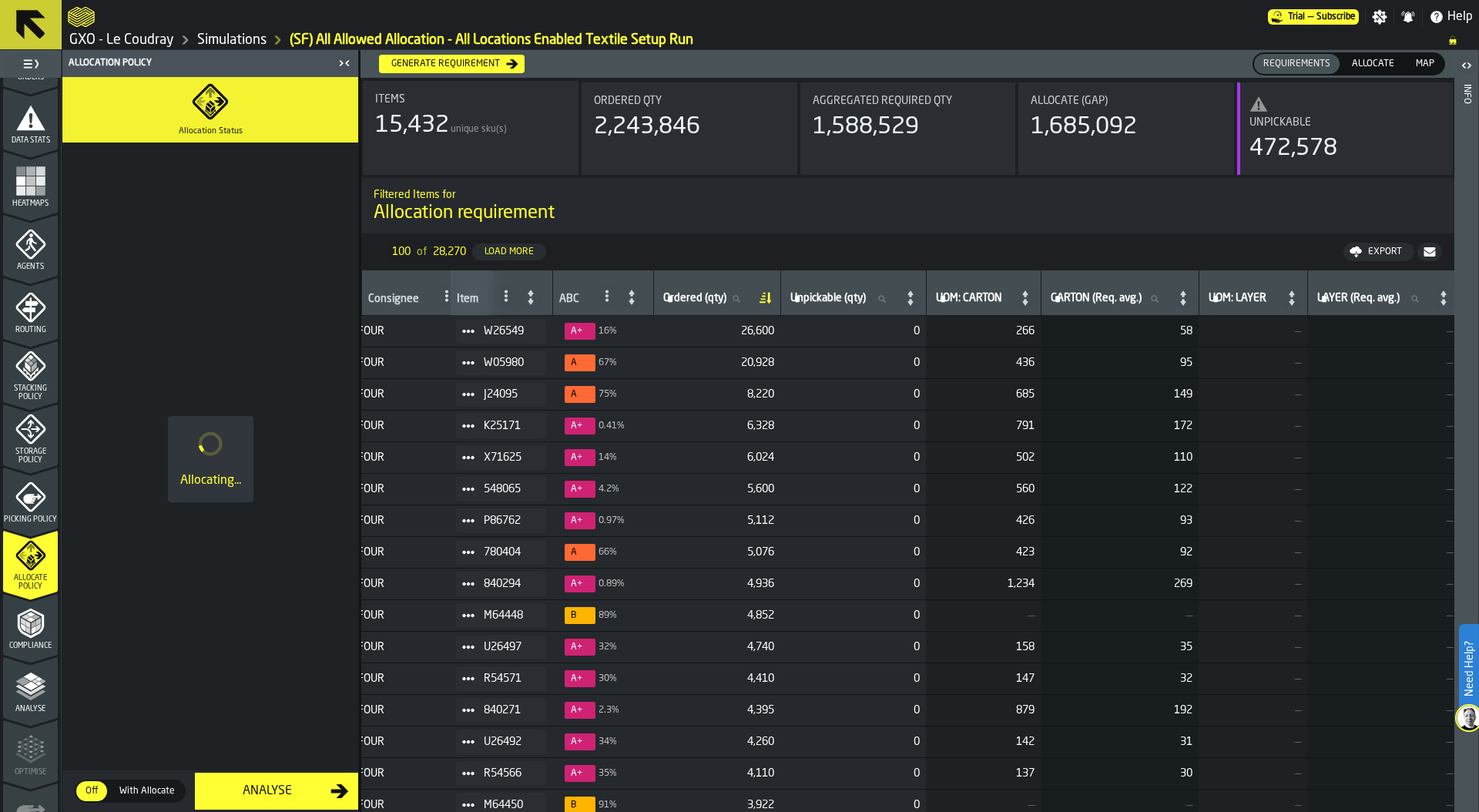
click at [479, 300] on div "Item" at bounding box center [503, 292] width 92 height 30
click at [500, 295] on icon at bounding box center [505, 296] width 12 height 12
click at [467, 294] on div "Item" at bounding box center [467, 300] width 21 height 16
click at [494, 294] on span at bounding box center [506, 296] width 25 height 25
click at [485, 293] on div "Item" at bounding box center [503, 292] width 92 height 30
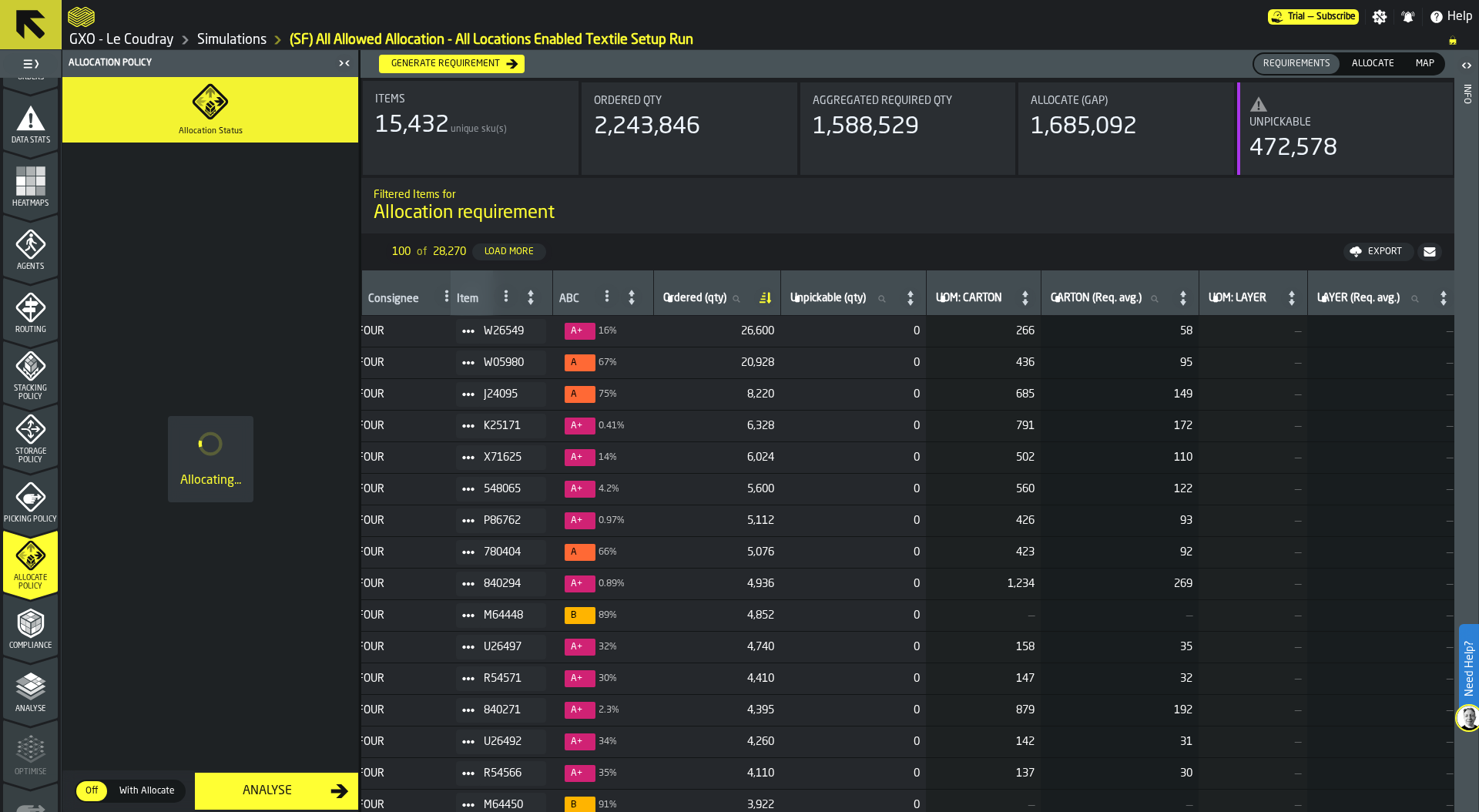
click at [500, 295] on icon at bounding box center [505, 296] width 12 height 12
click at [576, 253] on nav "100 of 28,270 Load More Export" at bounding box center [907, 252] width 1093 height 37
click at [1370, 57] on span "Allocate" at bounding box center [1373, 64] width 55 height 14
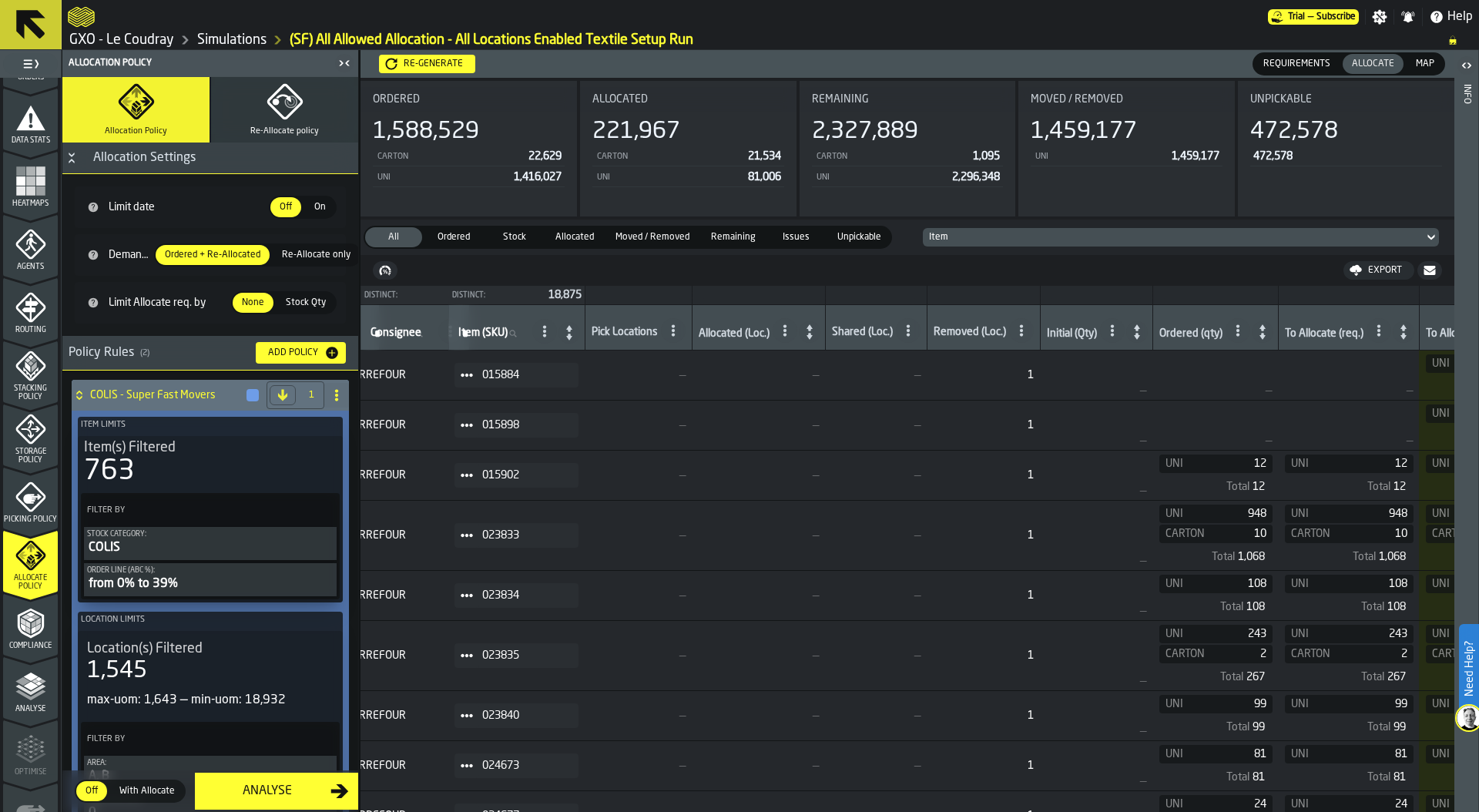
scroll to position [0, 0]
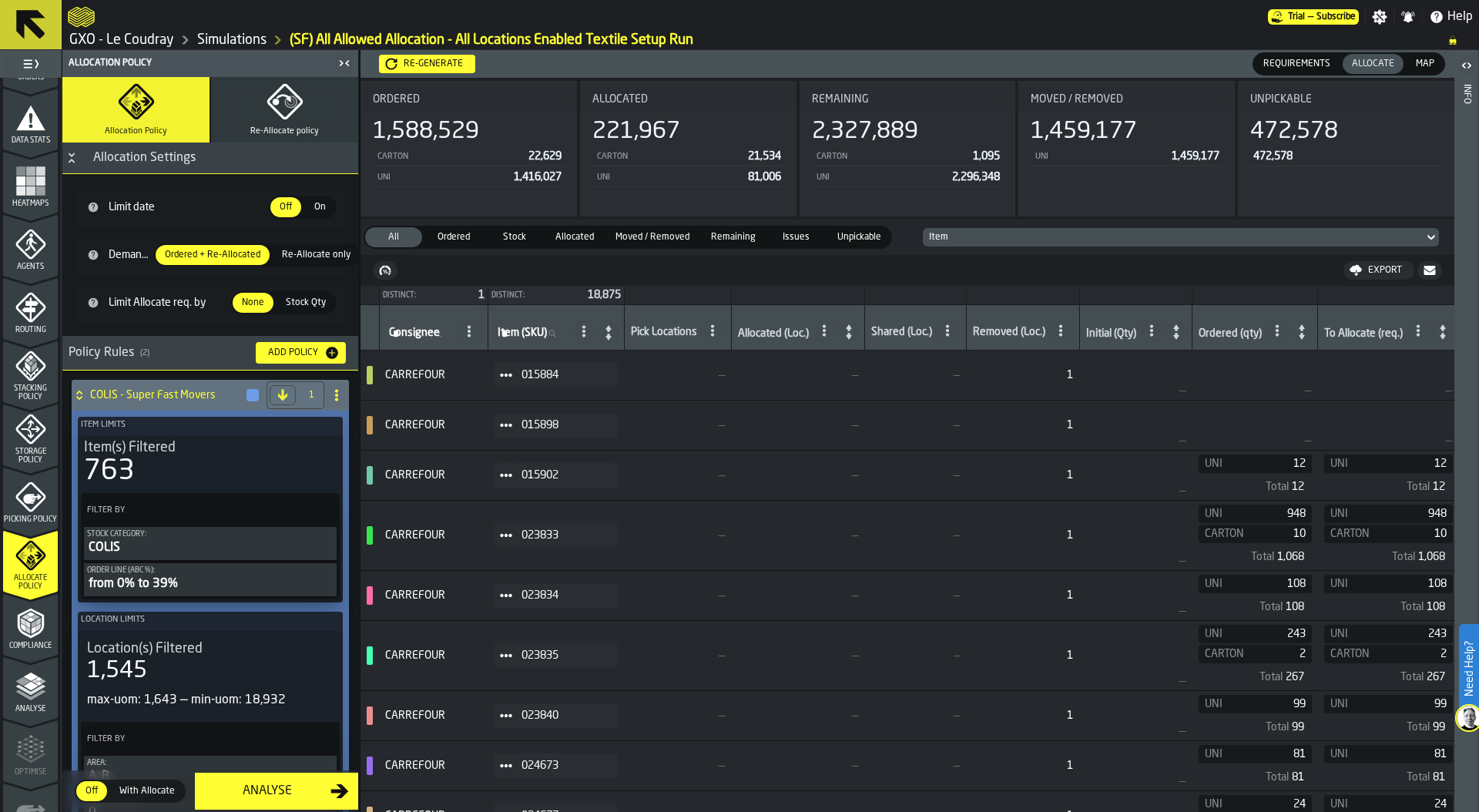
click at [527, 333] on label "Item (SKU) Item (SKU)" at bounding box center [531, 333] width 74 height 20
click at [527, 333] on input "Item (SKU) Item (SKU)" at bounding box center [531, 333] width 74 height 20
type input "****"
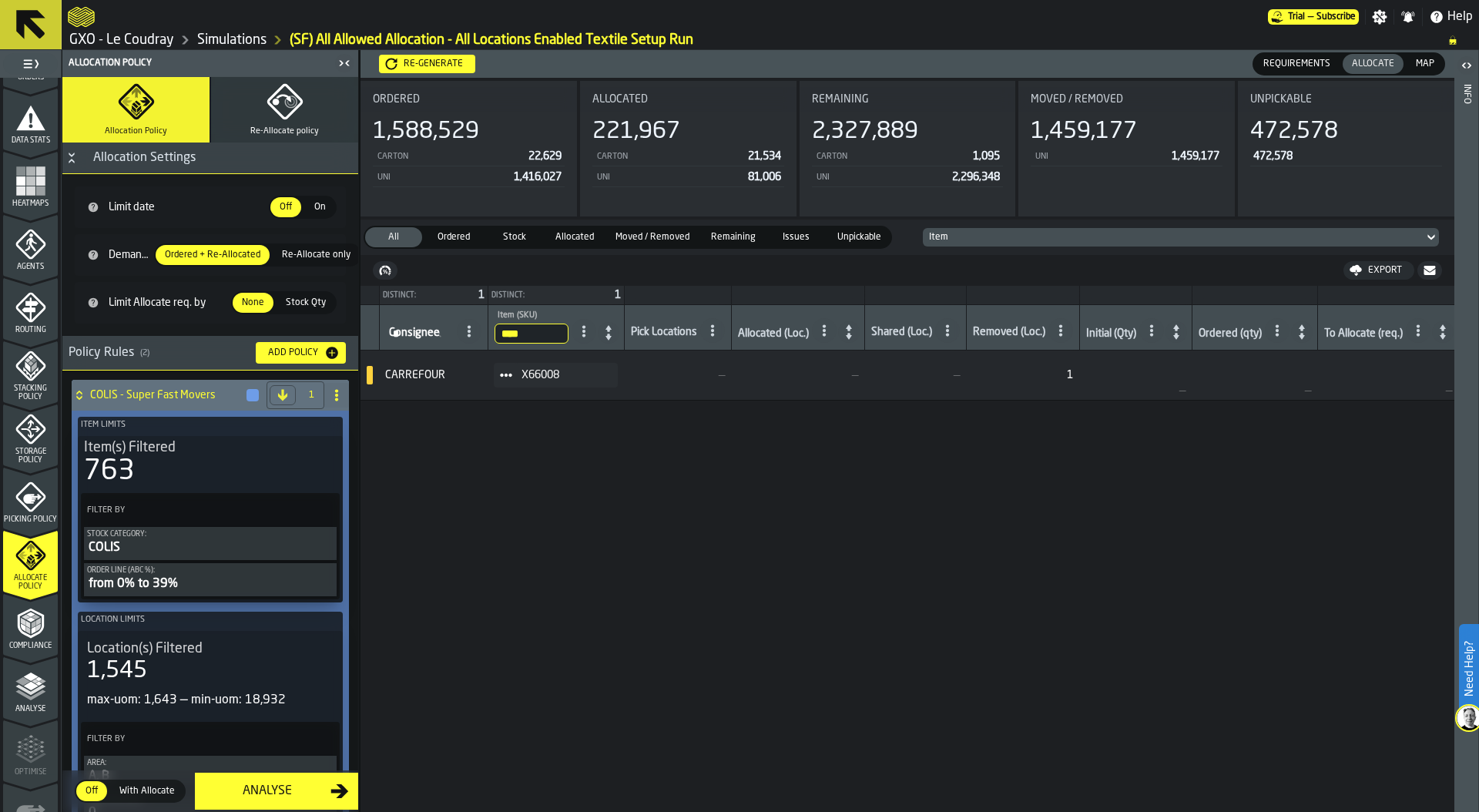
click at [545, 326] on input "****" at bounding box center [531, 333] width 74 height 20
click at [540, 328] on input "****" at bounding box center [531, 333] width 74 height 20
type input "******"
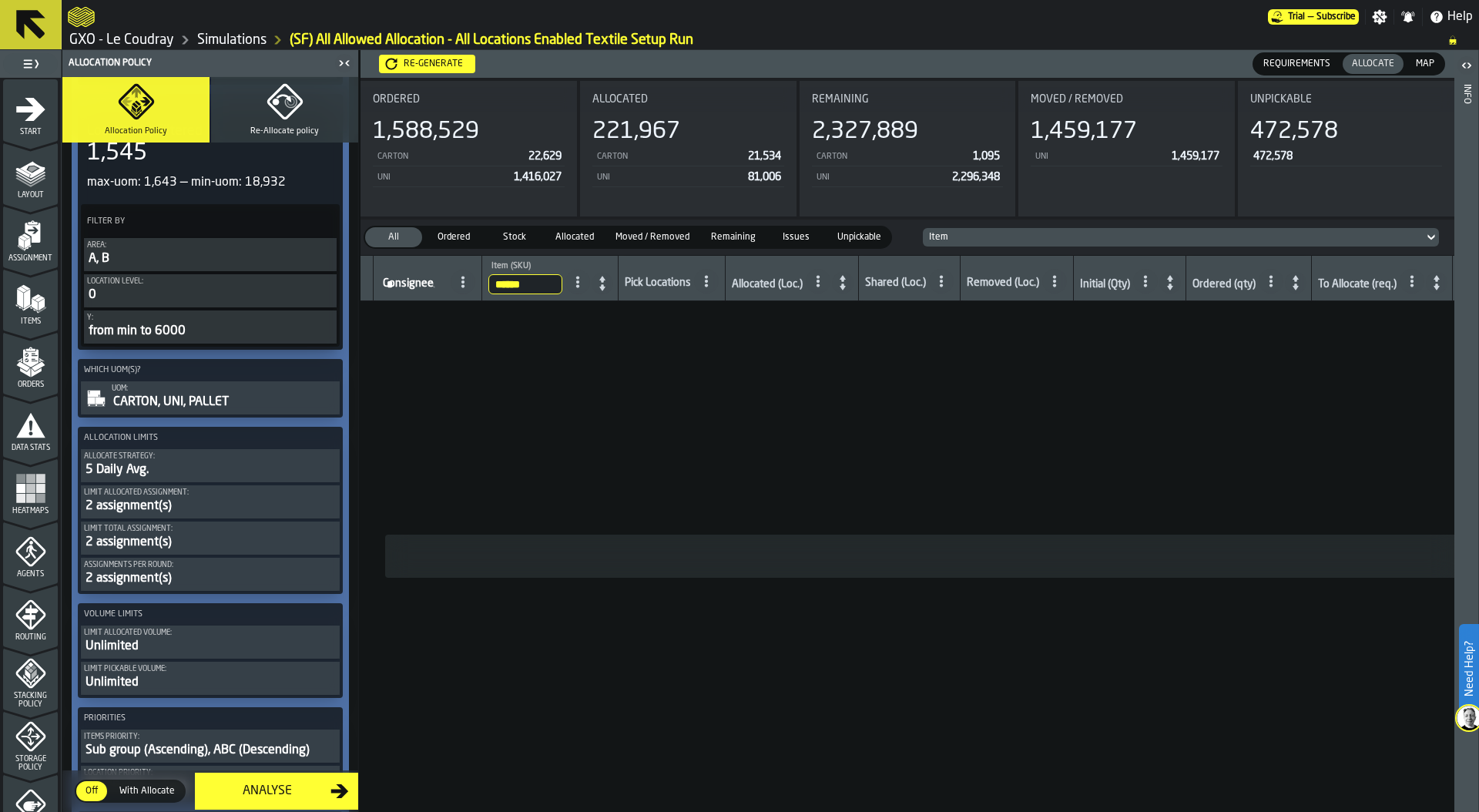
click at [30, 486] on rect "menu Heatmaps" at bounding box center [30, 489] width 9 height 9
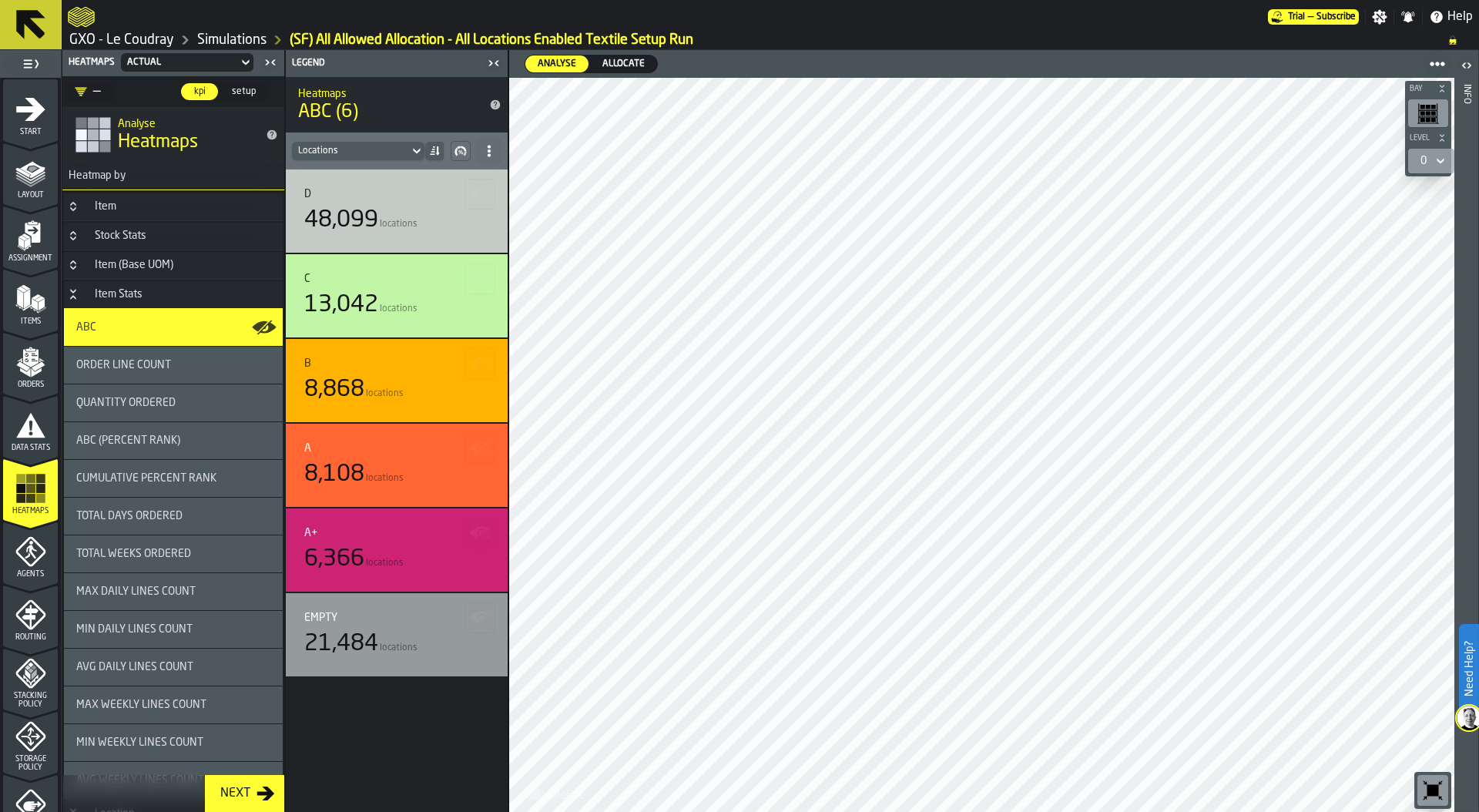
click at [77, 211] on icon "Button-Item-closed" at bounding box center [73, 206] width 12 height 12
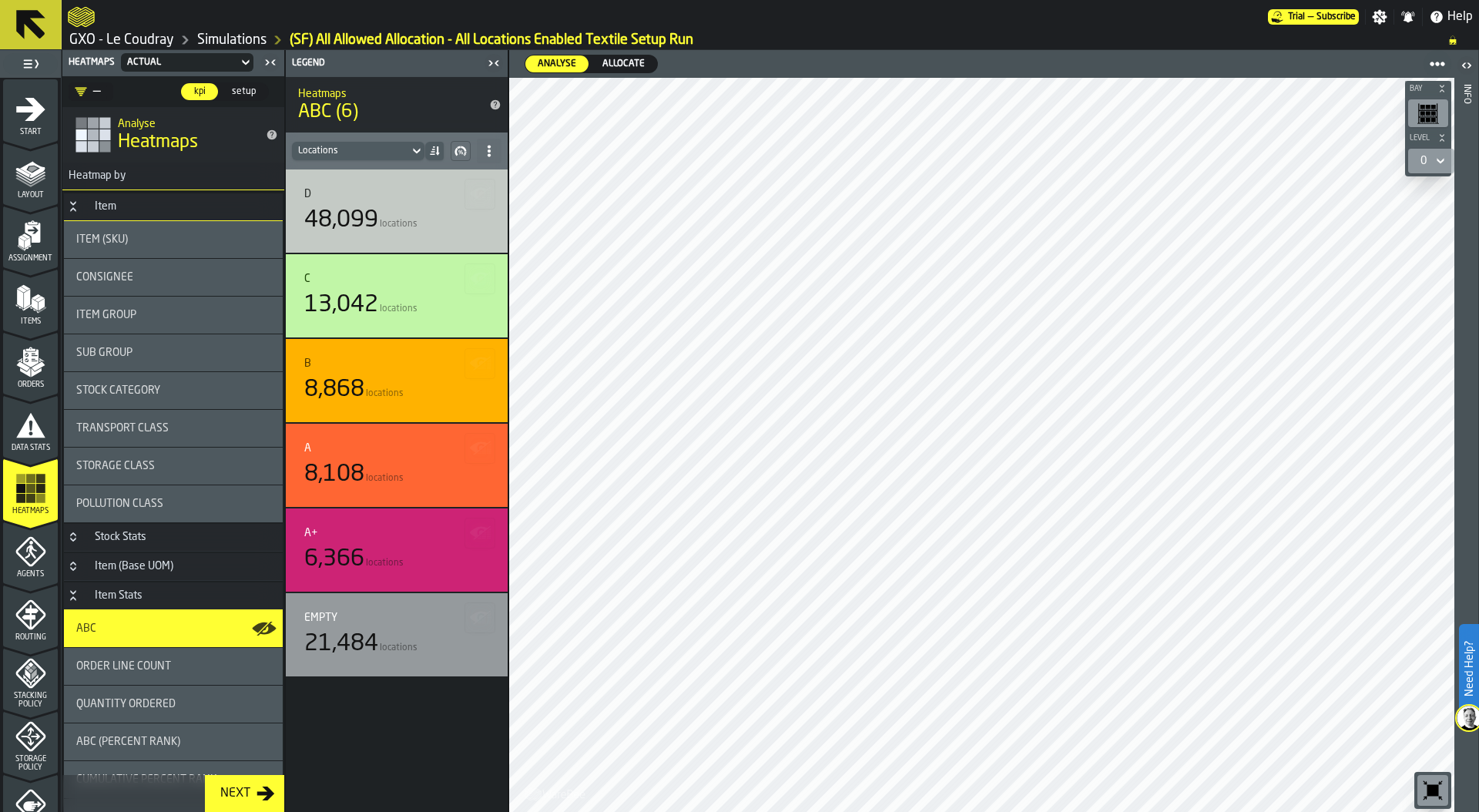
click at [94, 90] on div "—" at bounding box center [88, 91] width 26 height 18
click at [240, 92] on span "setup" at bounding box center [243, 91] width 36 height 14
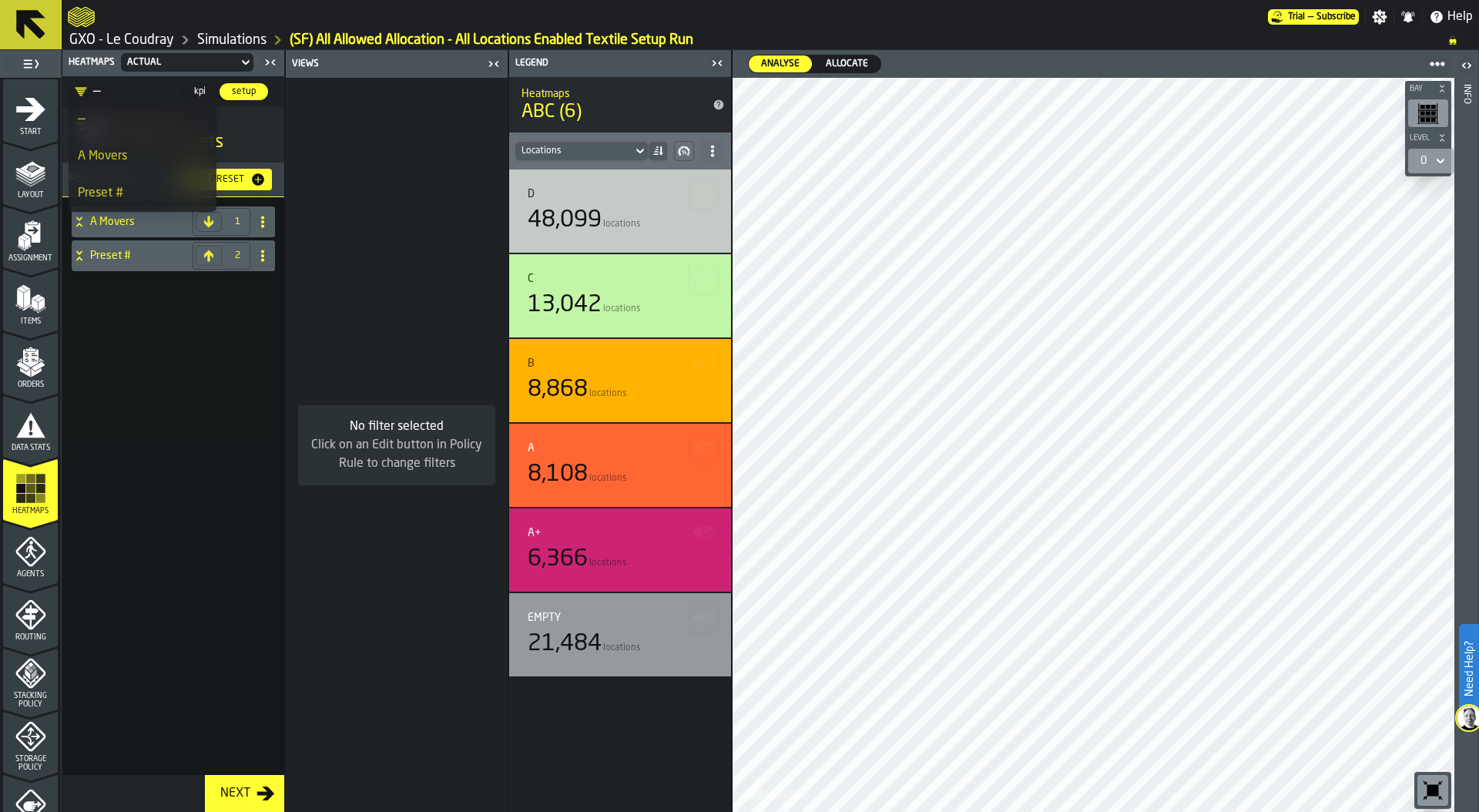
click at [153, 82] on div "—" at bounding box center [119, 91] width 103 height 18
click at [224, 181] on div "Add Preset" at bounding box center [217, 179] width 67 height 11
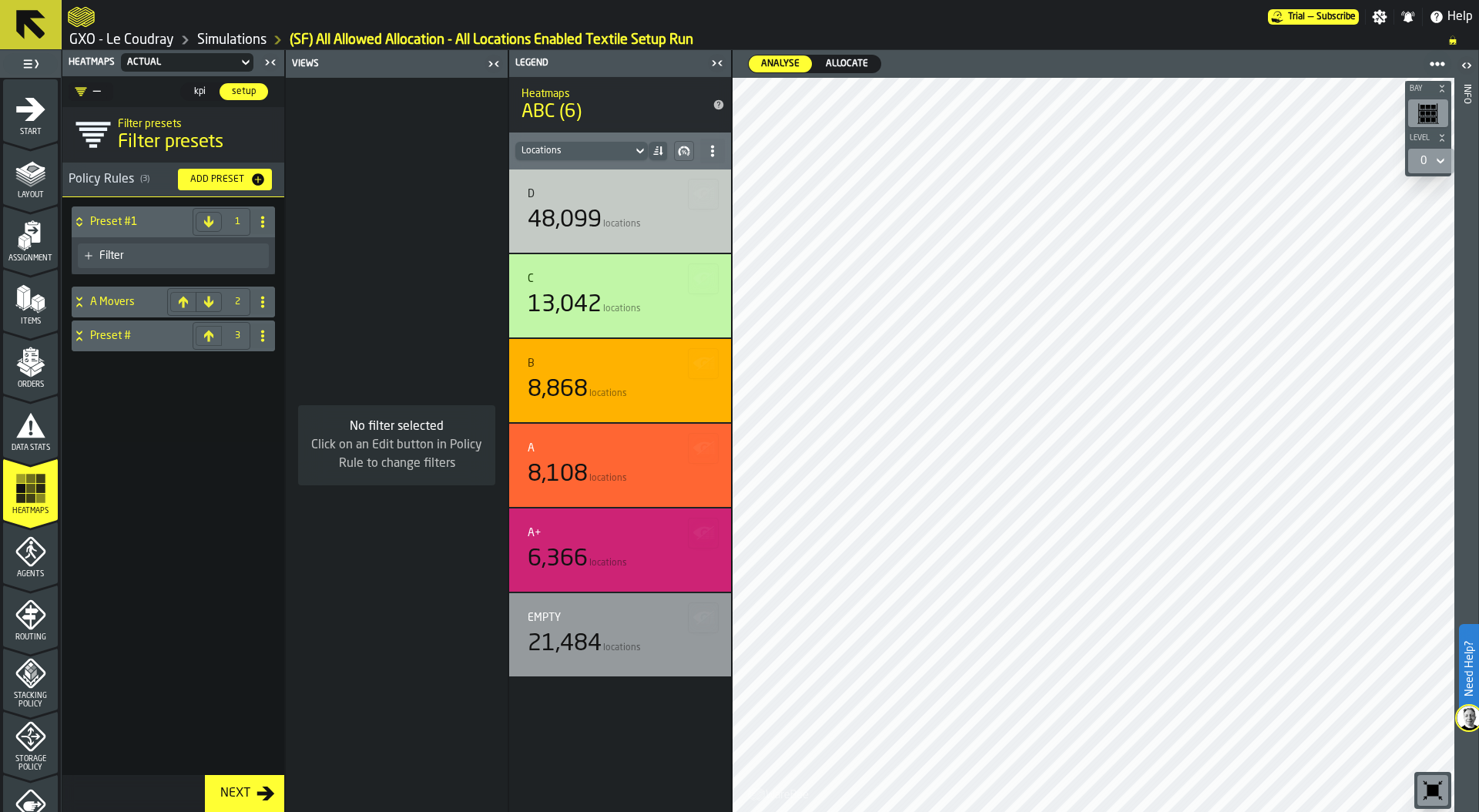
click at [124, 258] on div "Filter" at bounding box center [181, 255] width 164 height 12
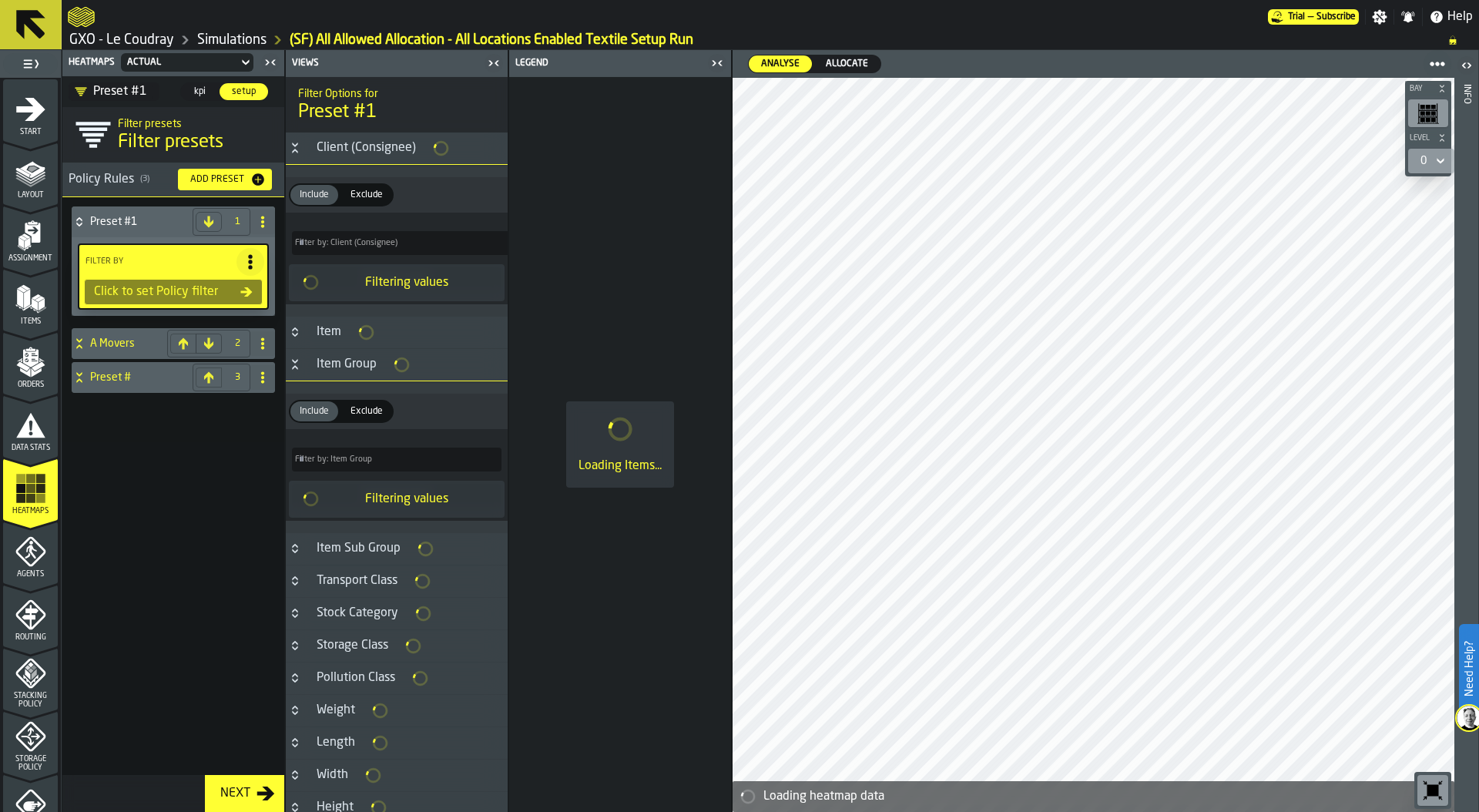
click at [292, 328] on icon "Button-Item-closed" at bounding box center [295, 332] width 12 height 12
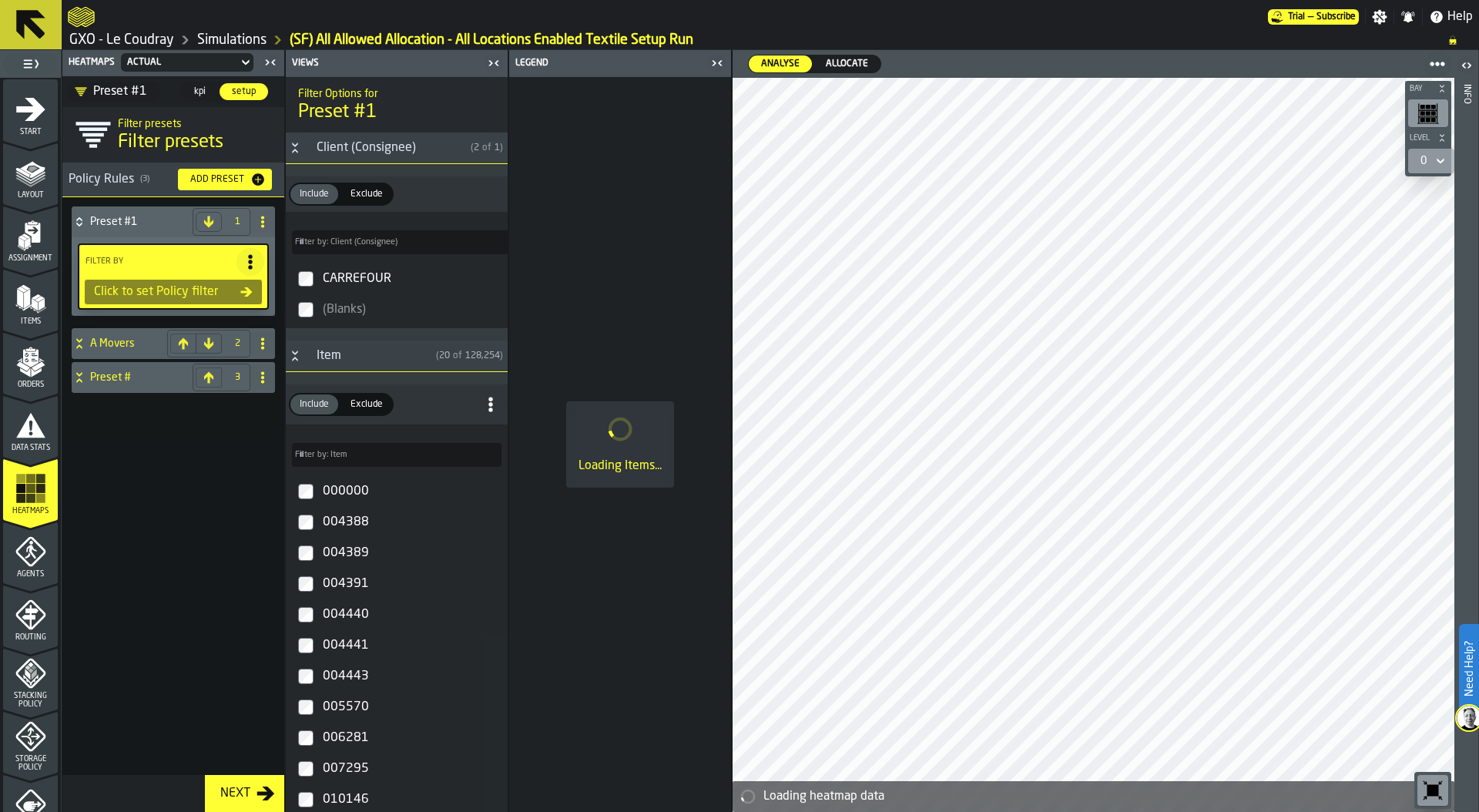
click at [332, 454] on label "Filter by: Item Filter by: Item" at bounding box center [396, 455] width 210 height 24
click at [332, 454] on input "Filter by: Item Filter by: Item" at bounding box center [396, 455] width 210 height 24
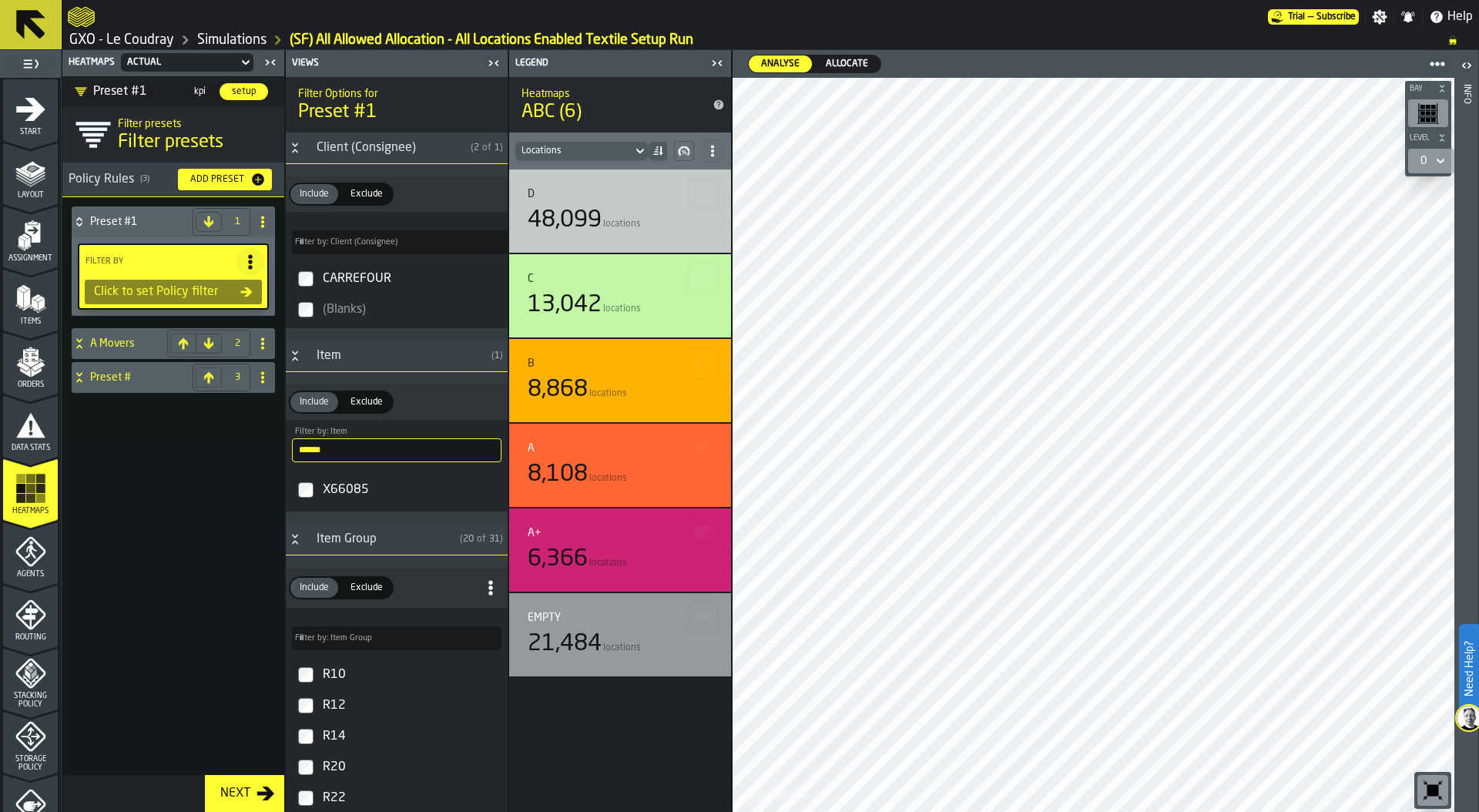
type input "******"
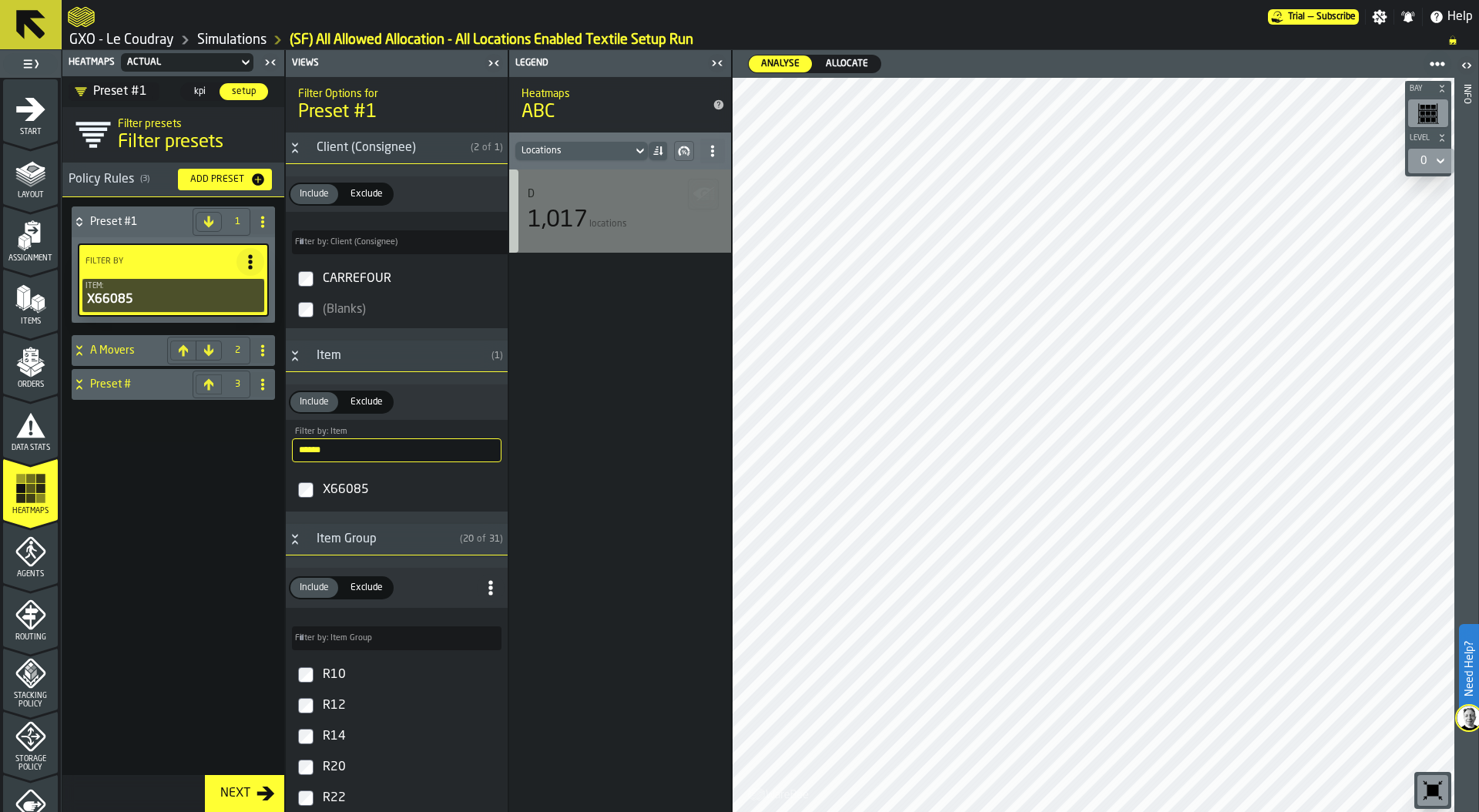
click at [622, 212] on div "1,017 locations" at bounding box center [620, 220] width 185 height 28
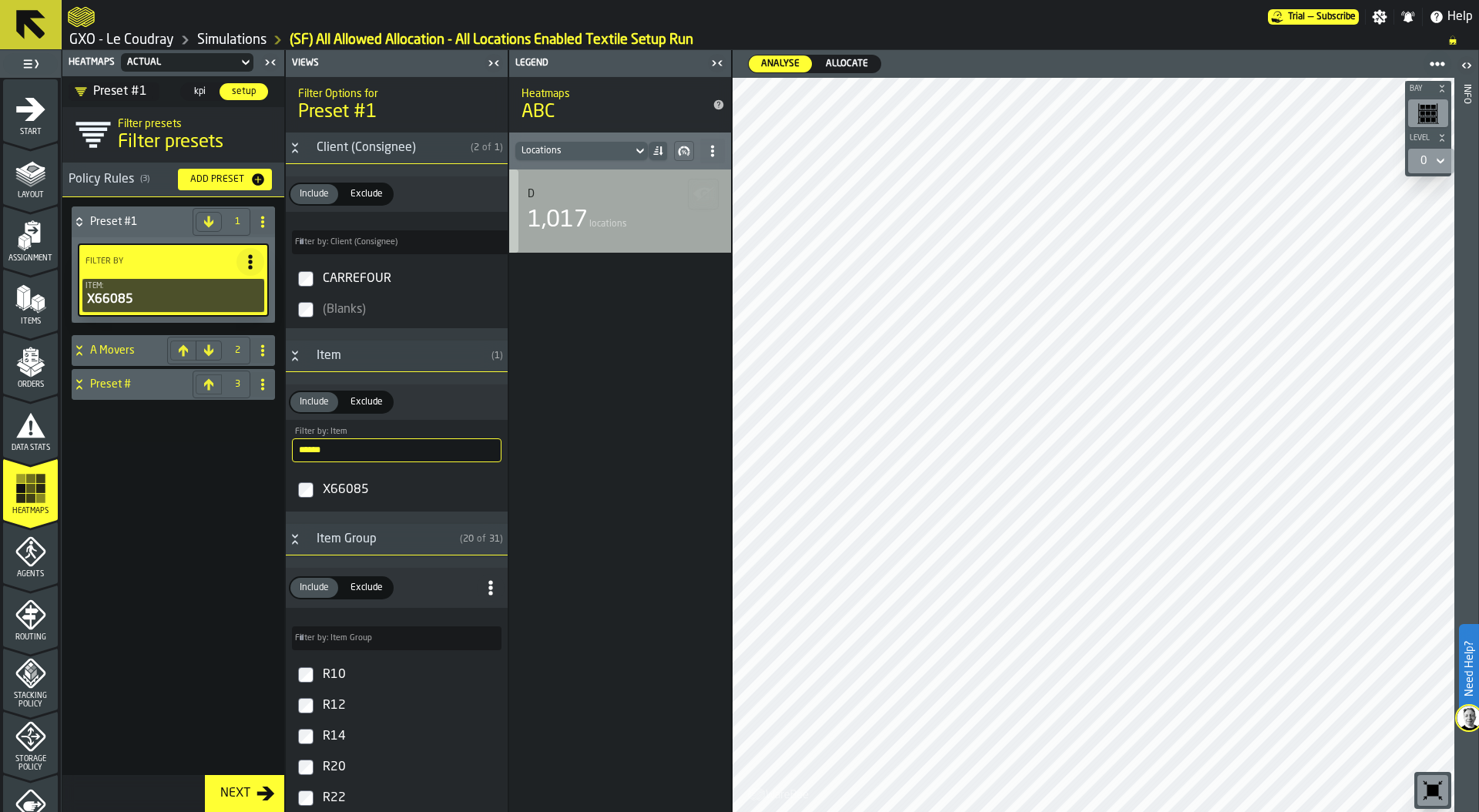
click at [636, 213] on div "1,017 locations" at bounding box center [620, 220] width 185 height 28
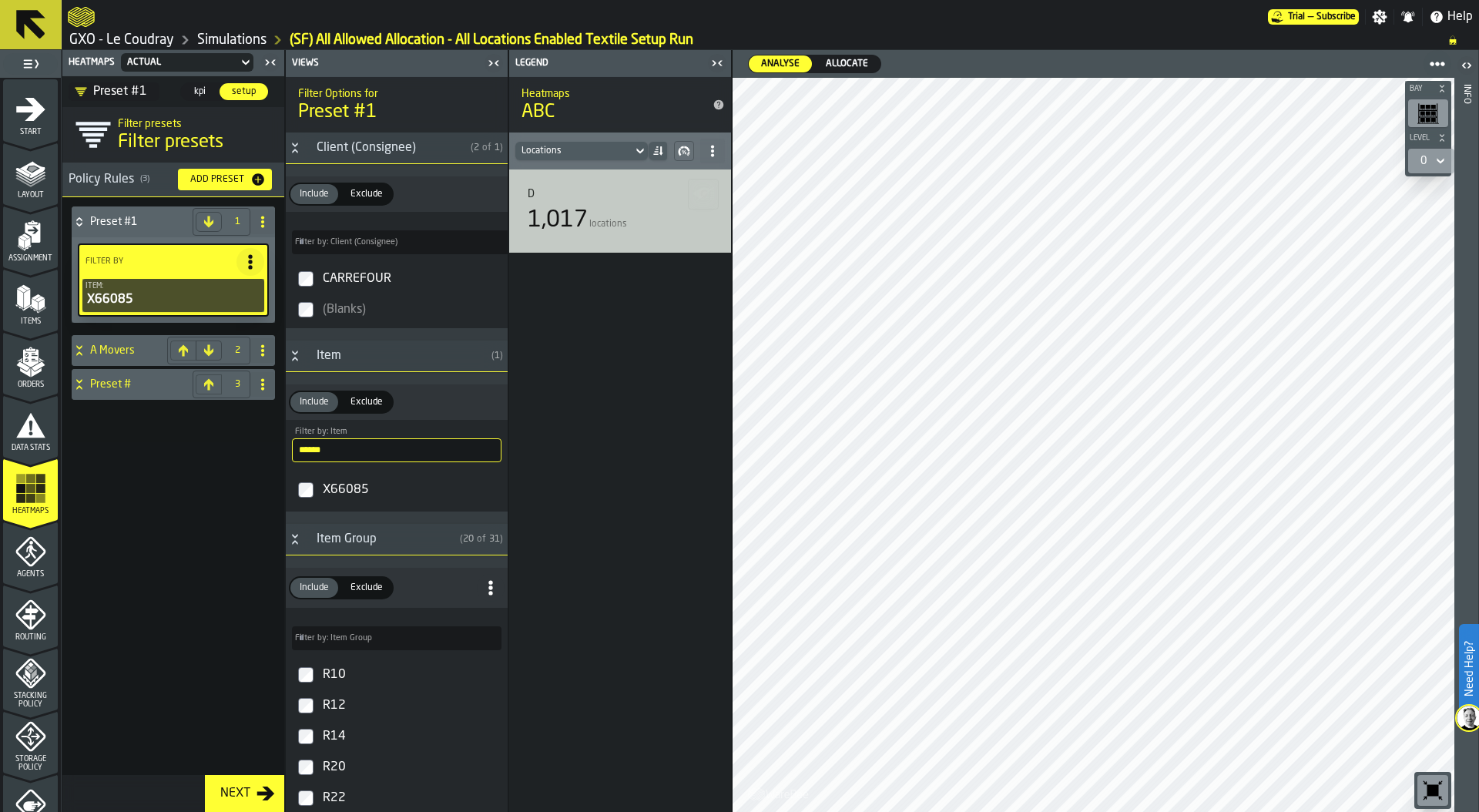
click at [605, 151] on div "Locations" at bounding box center [574, 151] width 104 height 11
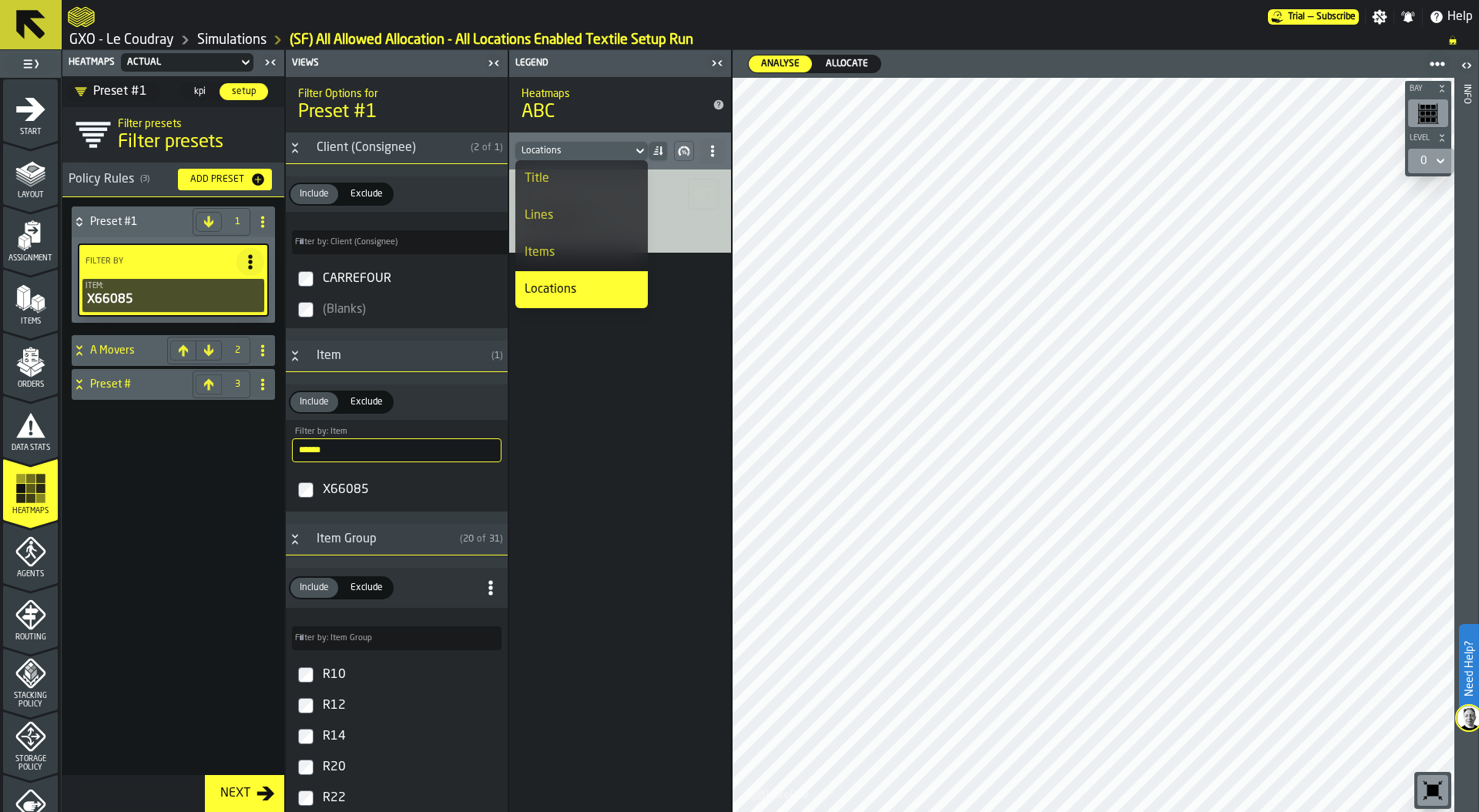
click at [576, 245] on div "Items" at bounding box center [581, 253] width 114 height 18
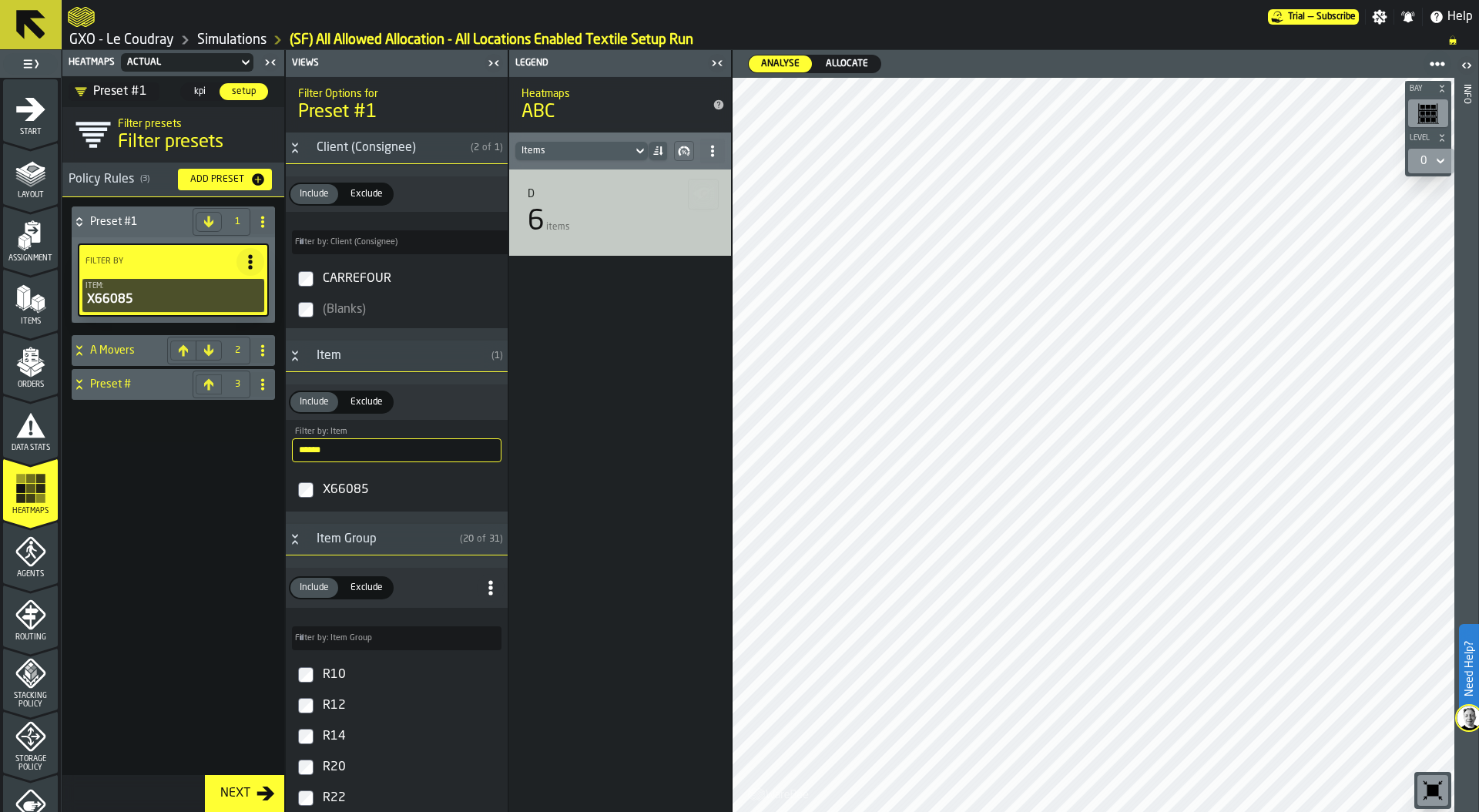
click at [620, 147] on div "Items" at bounding box center [574, 151] width 104 height 11
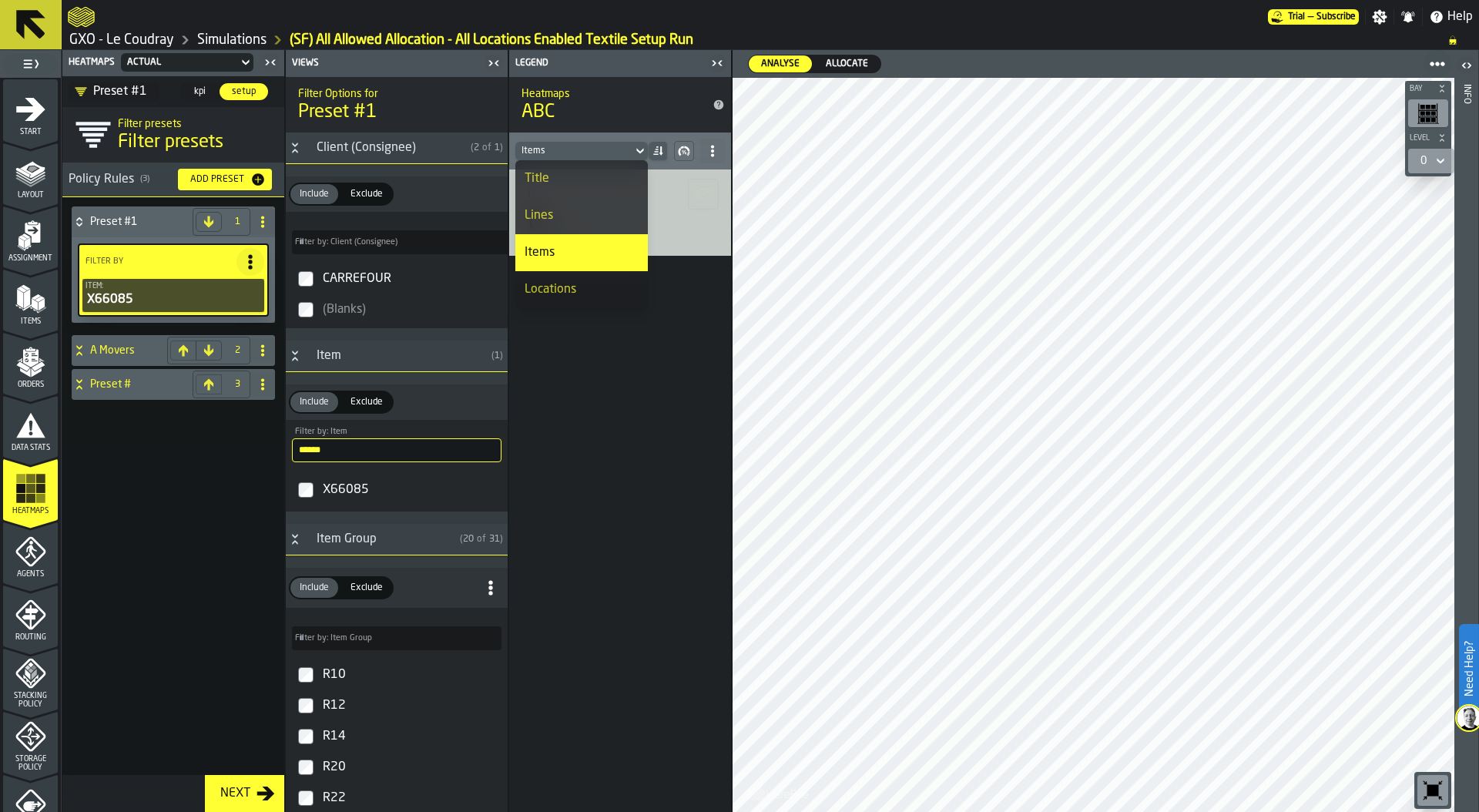
click at [553, 258] on div "Items" at bounding box center [581, 253] width 114 height 18
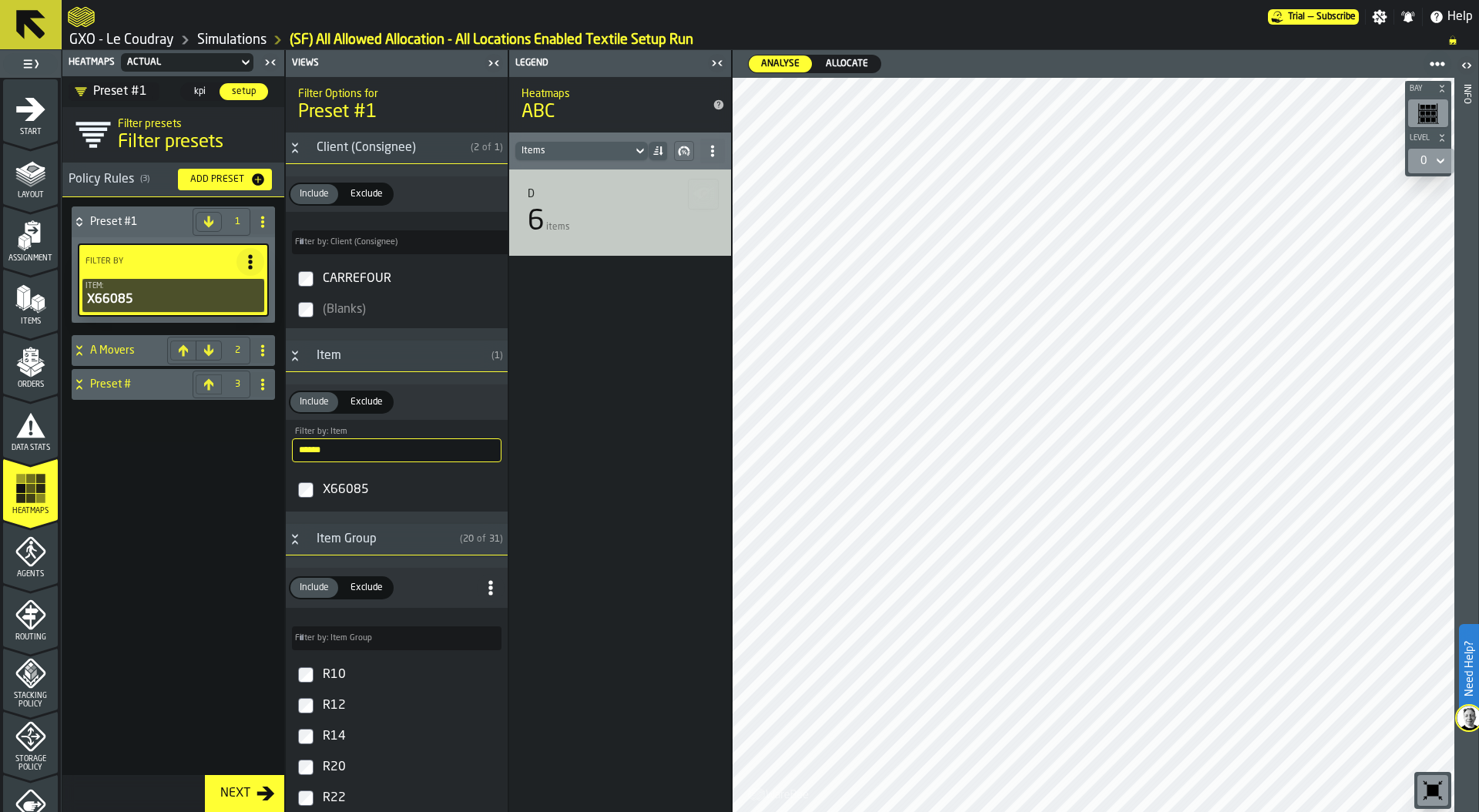
click at [600, 137] on div "Items" at bounding box center [620, 151] width 222 height 37
click at [598, 156] on div "Items" at bounding box center [574, 151] width 117 height 17
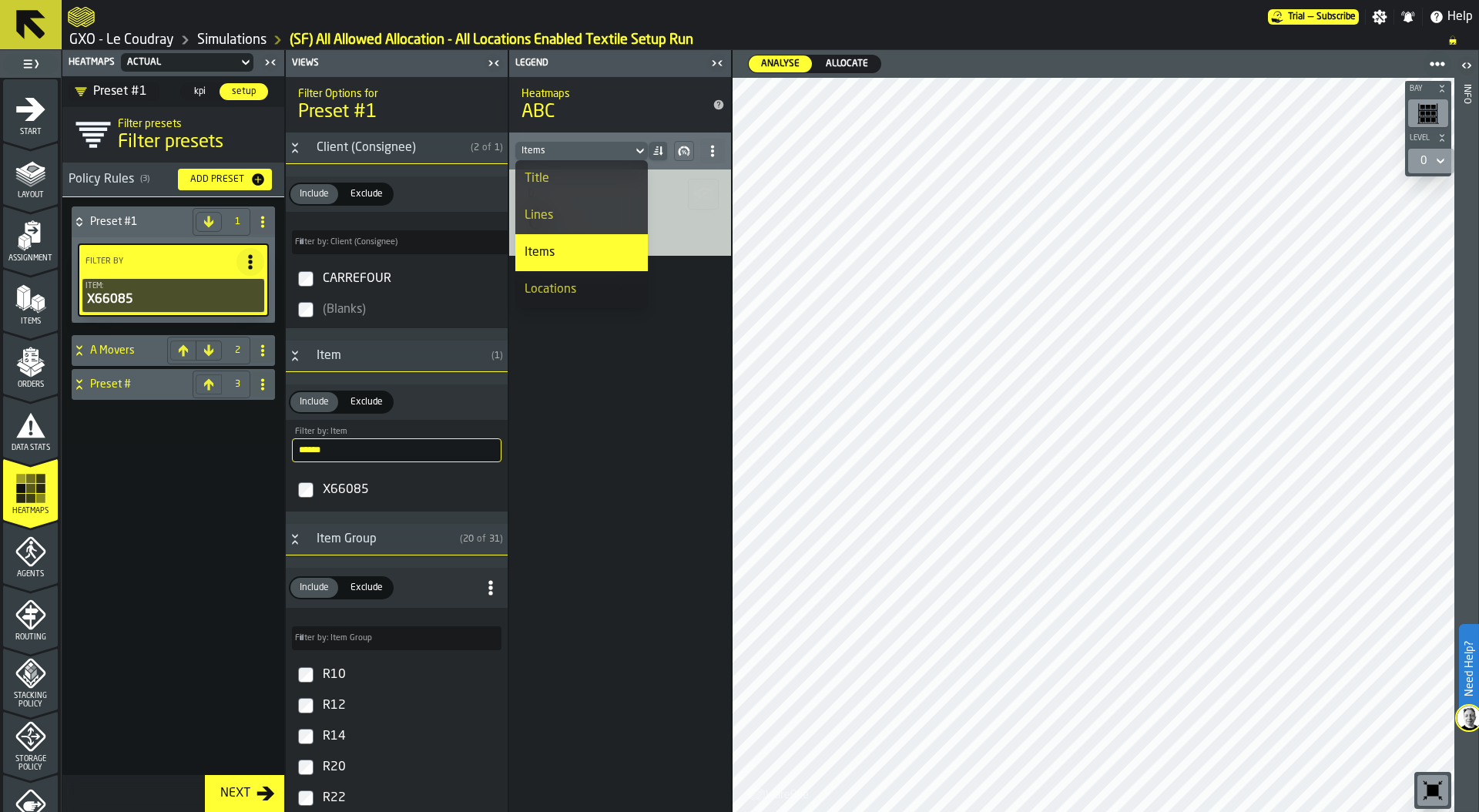
click at [573, 289] on div "Locations" at bounding box center [581, 290] width 114 height 18
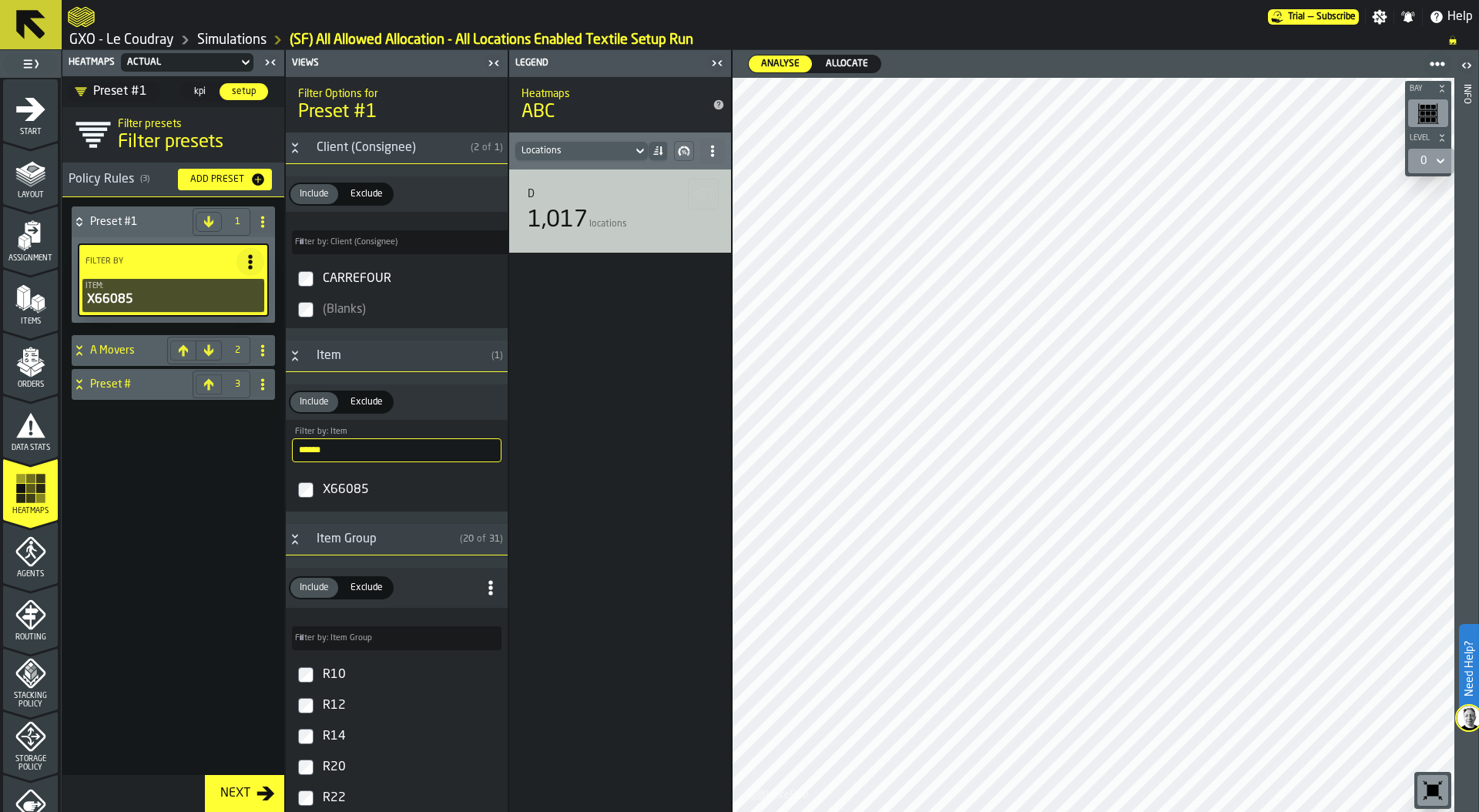
click at [607, 350] on div "D 1,017 locations" at bounding box center [620, 490] width 222 height 642
click at [581, 142] on div "Locations" at bounding box center [574, 151] width 117 height 17
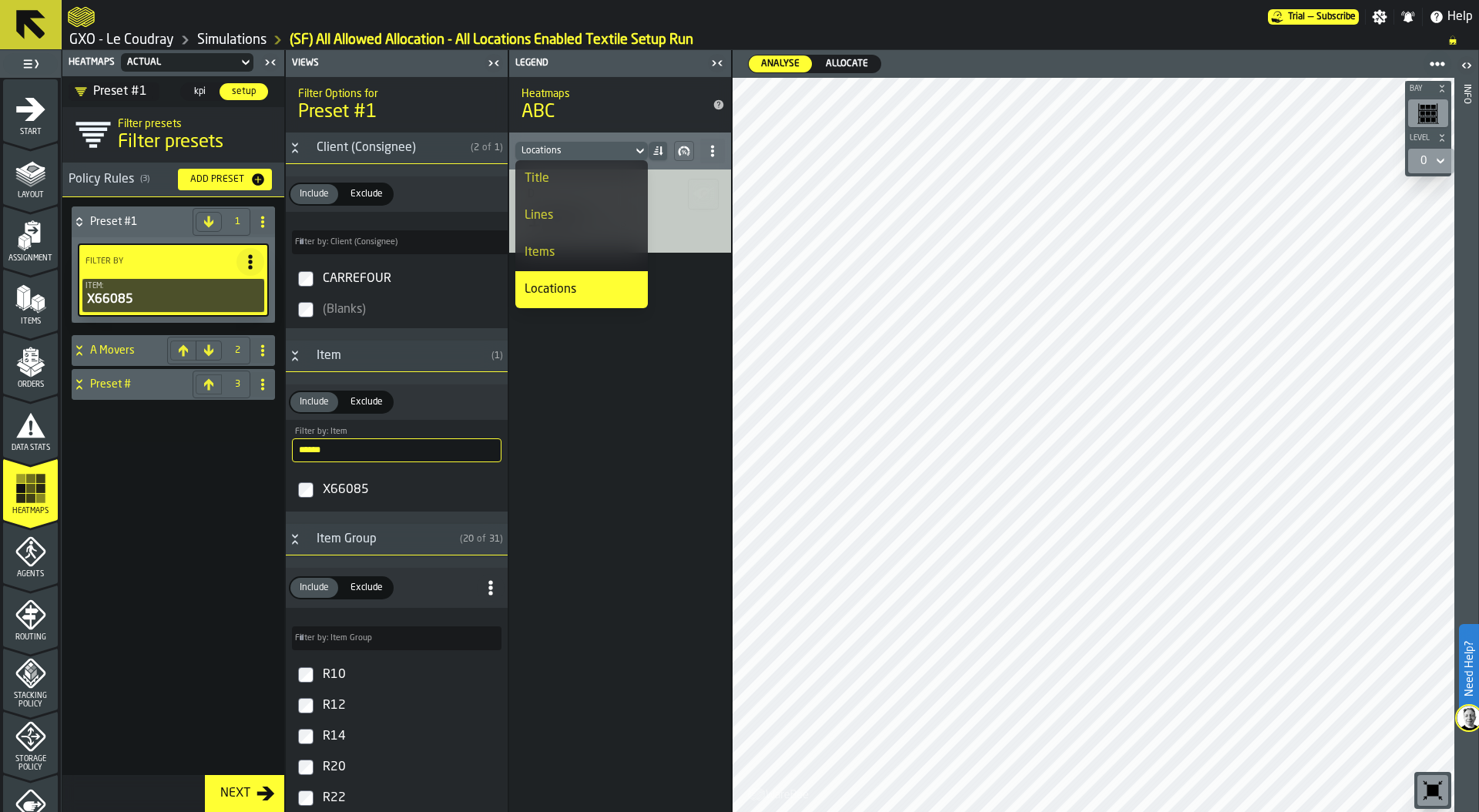
click at [568, 172] on div "Title" at bounding box center [581, 178] width 114 height 18
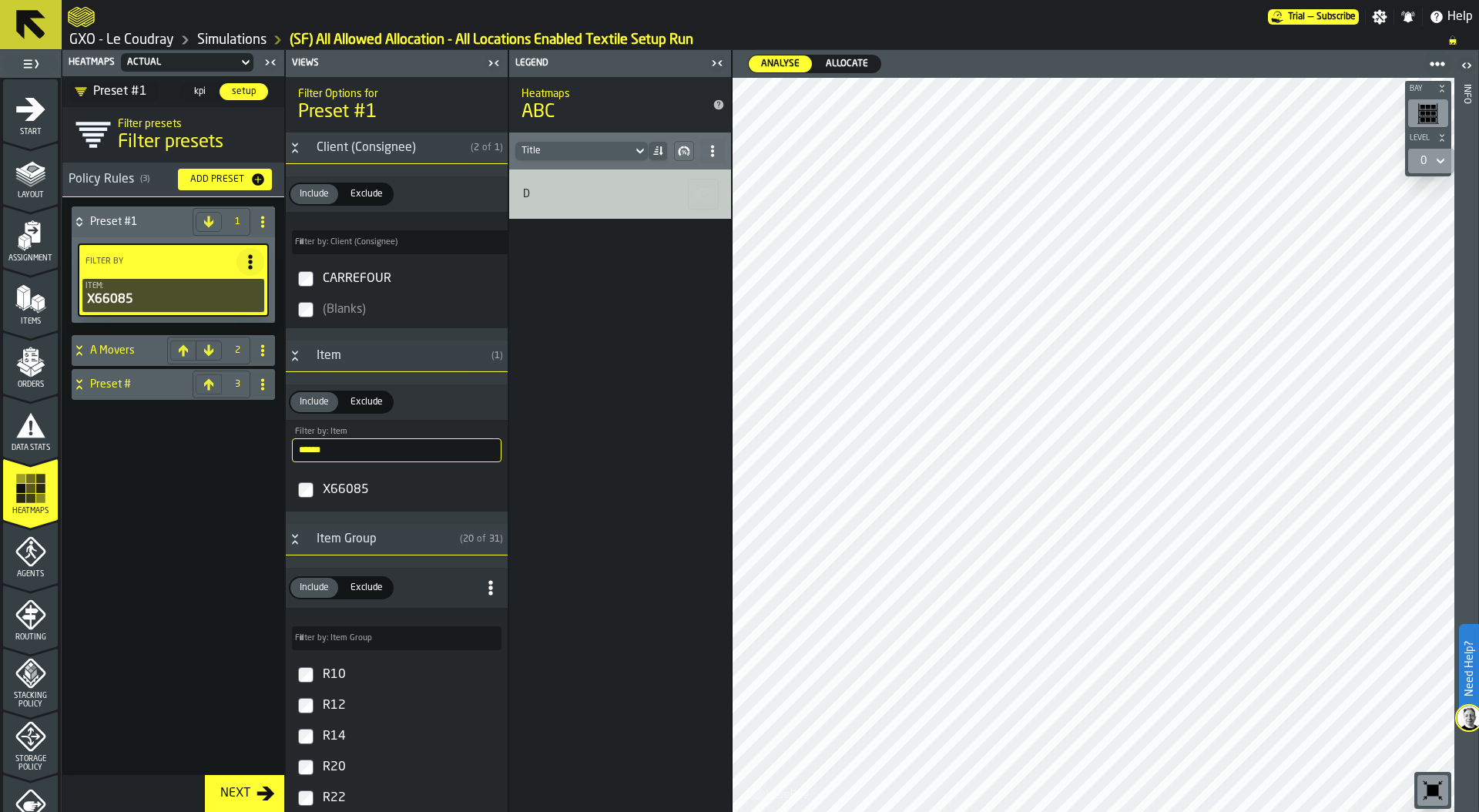
click at [596, 148] on div "Title" at bounding box center [574, 151] width 104 height 11
click at [577, 208] on div "Lines" at bounding box center [581, 215] width 114 height 18
click at [593, 146] on div "Lines" at bounding box center [574, 151] width 104 height 11
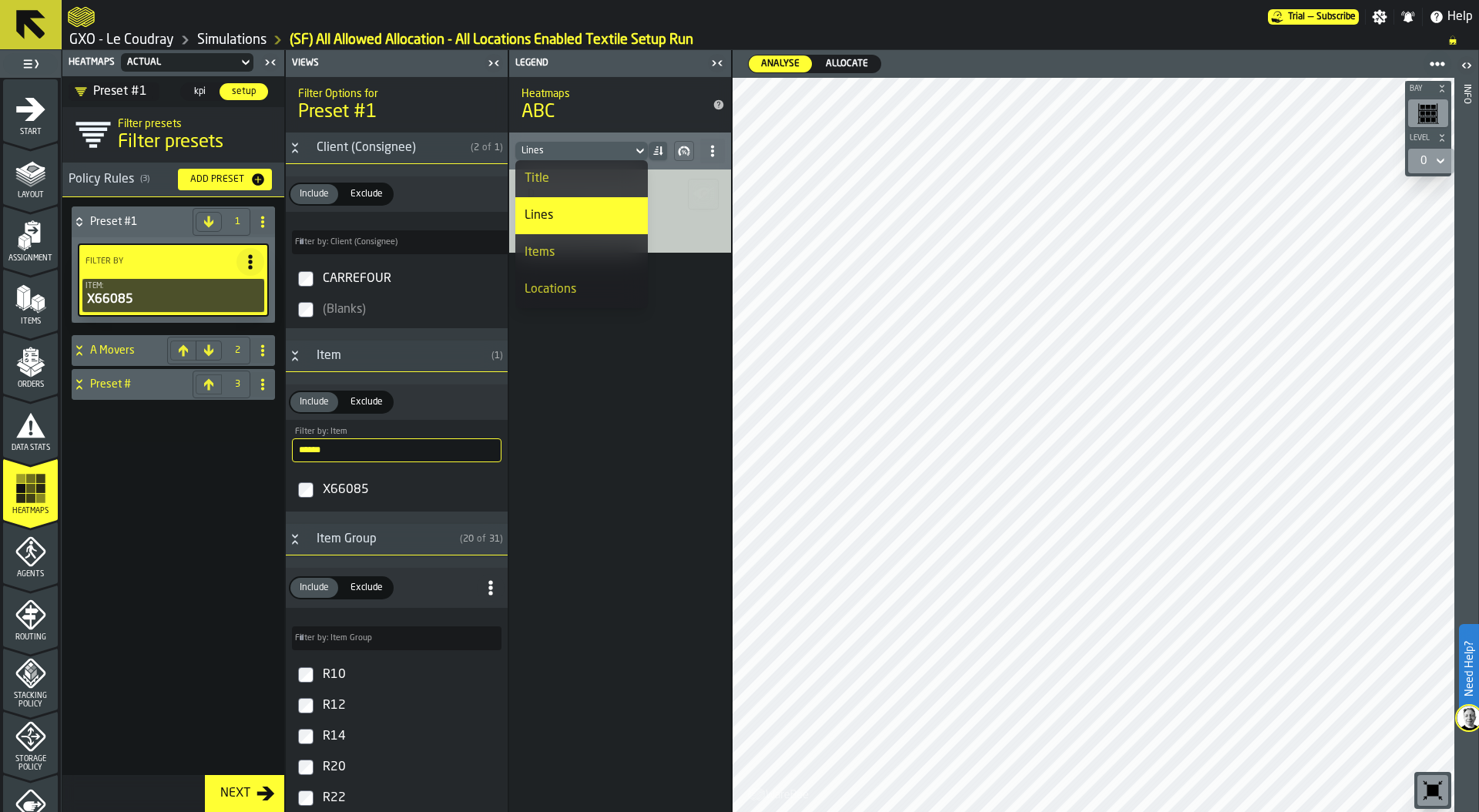
click at [572, 257] on div "Items" at bounding box center [581, 253] width 114 height 18
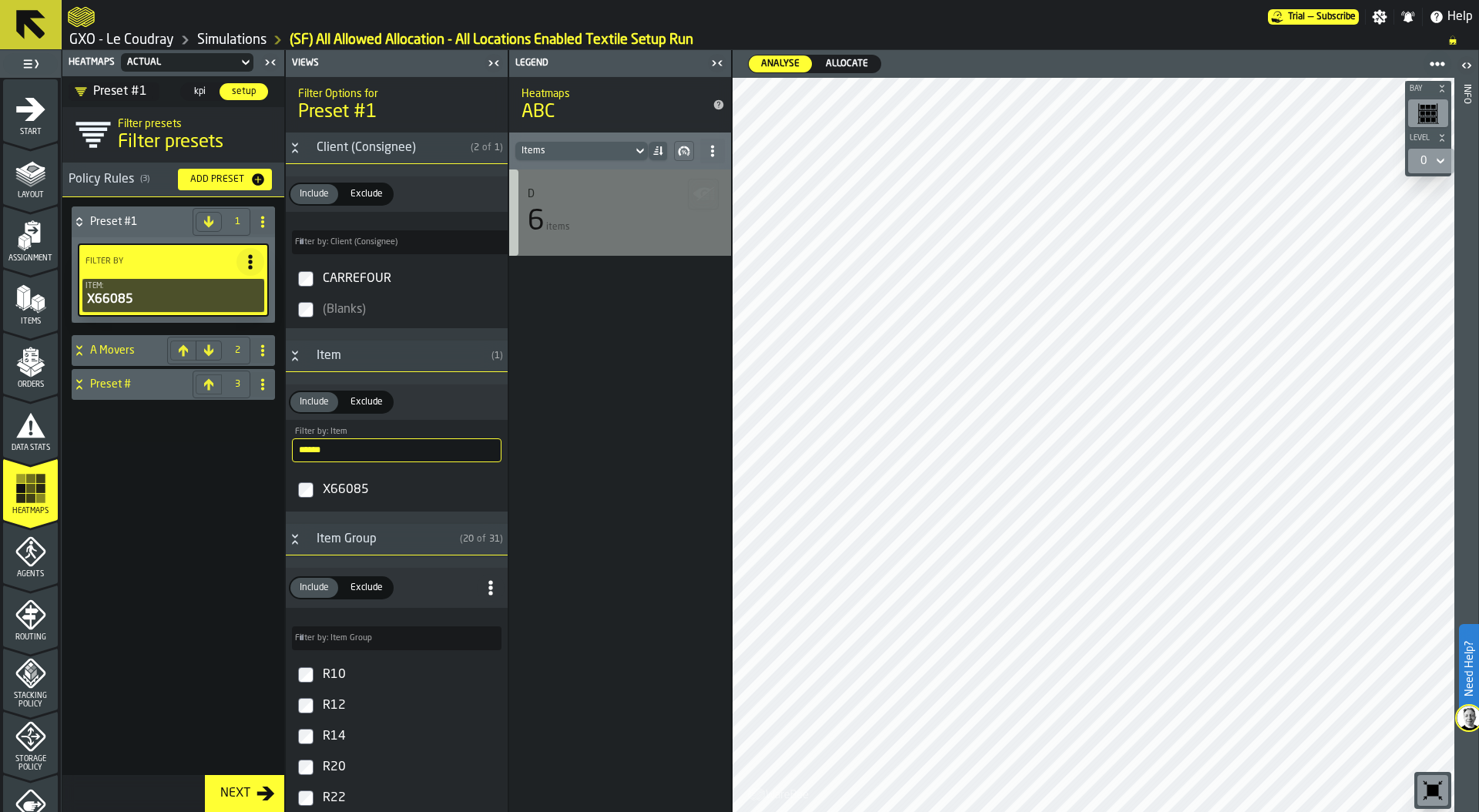
click at [708, 192] on polygon "button-" at bounding box center [706, 194] width 18 height 13
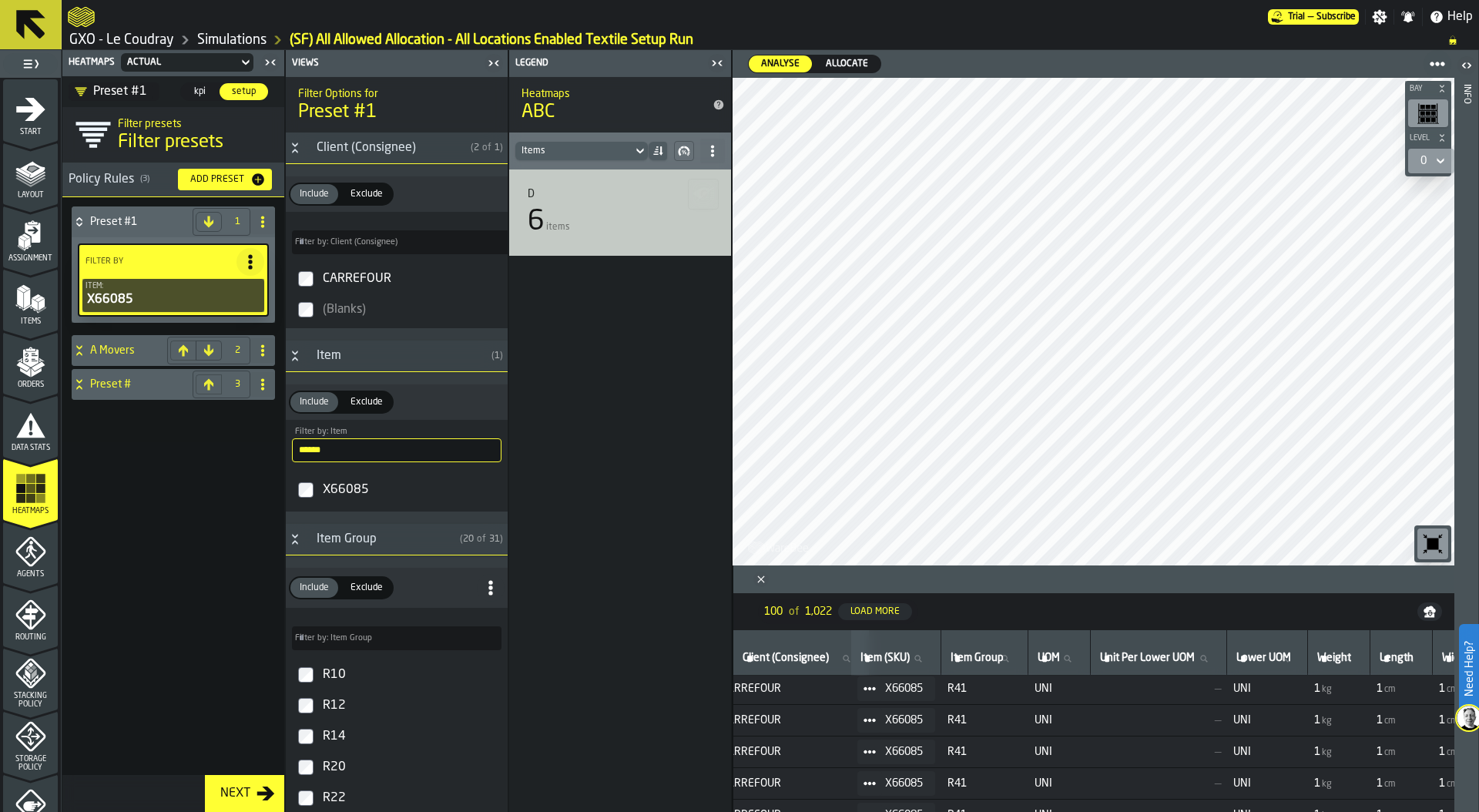
scroll to position [3, 0]
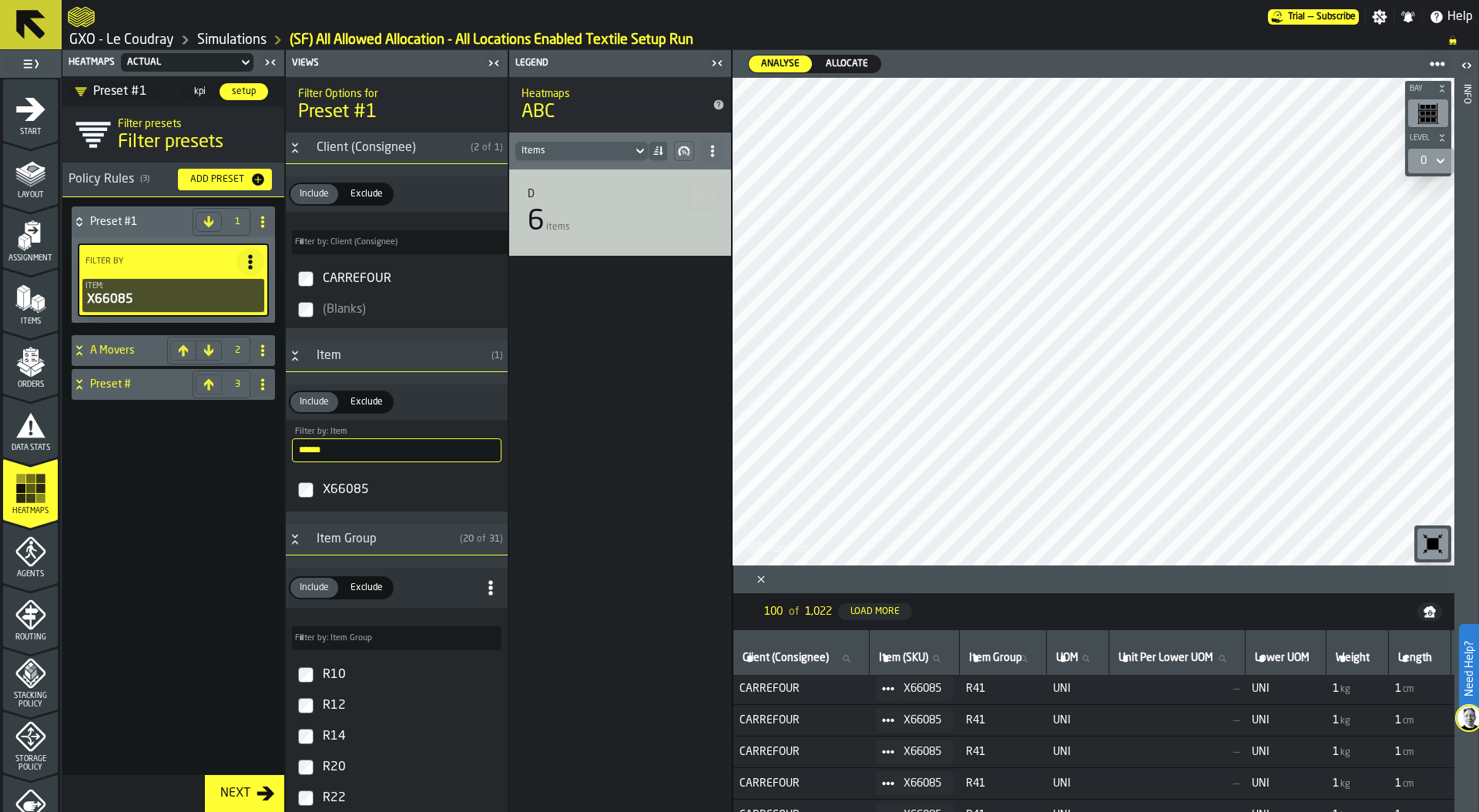
click at [890, 688] on circle at bounding box center [887, 688] width 5 height 5
click at [929, 718] on div "Show Assignment" at bounding box center [932, 715] width 80 height 10
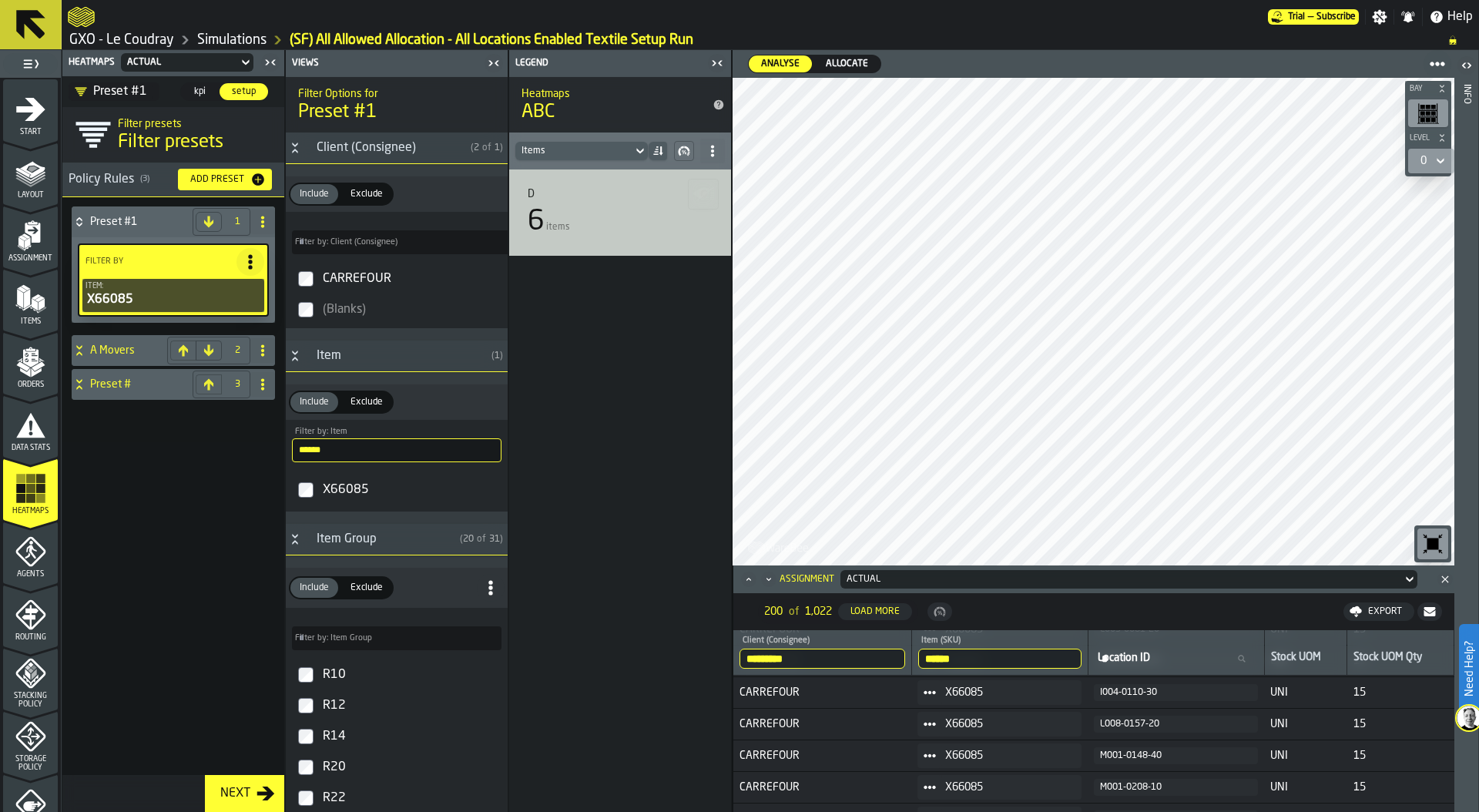
scroll to position [3121, 0]
click at [1128, 728] on div "L008-0157-20" at bounding box center [1176, 728] width 152 height 11
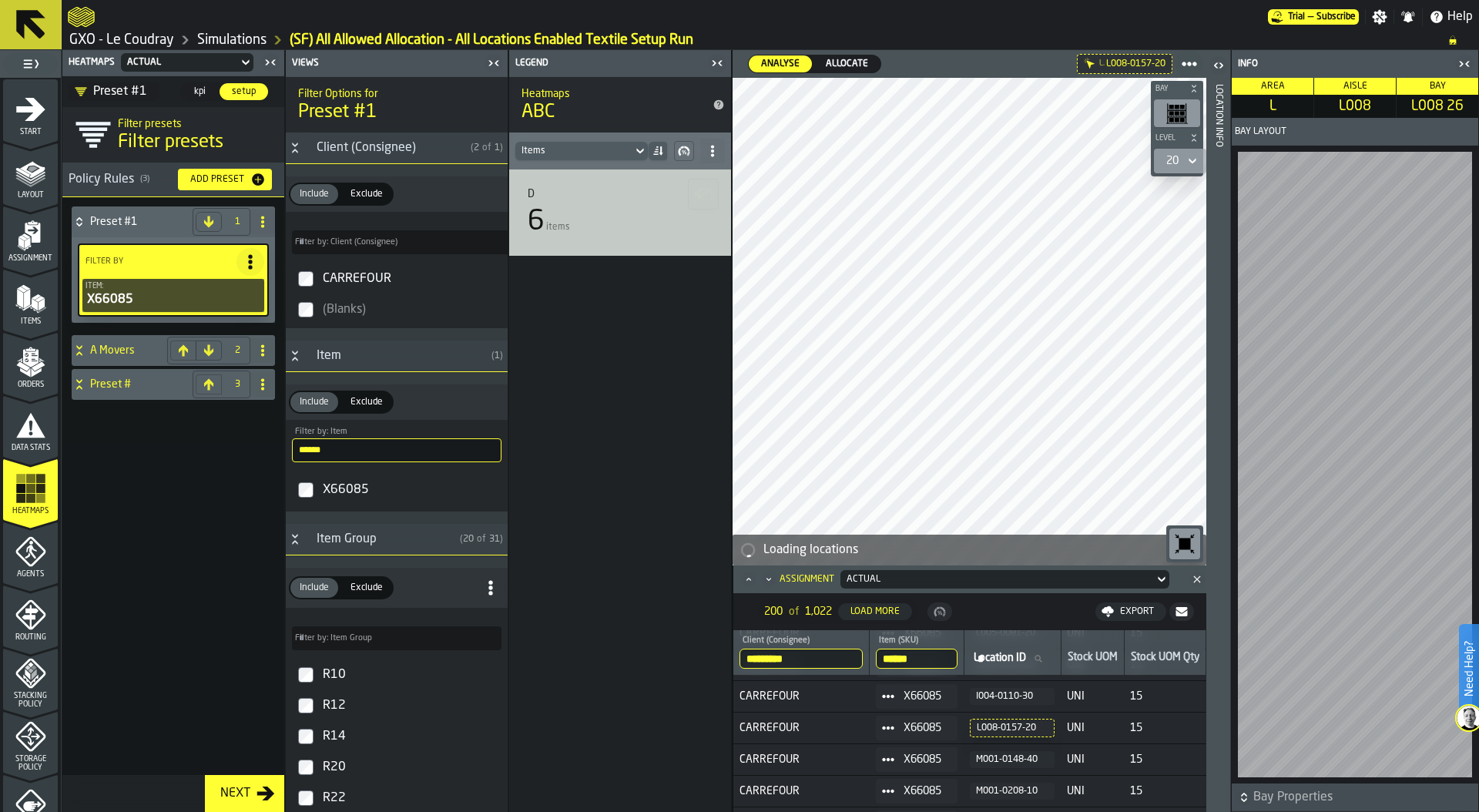
click at [1000, 699] on div "I004-0110-30" at bounding box center [1012, 697] width 72 height 11
click at [1464, 64] on icon "button-toggle-Close me" at bounding box center [1464, 64] width 18 height 18
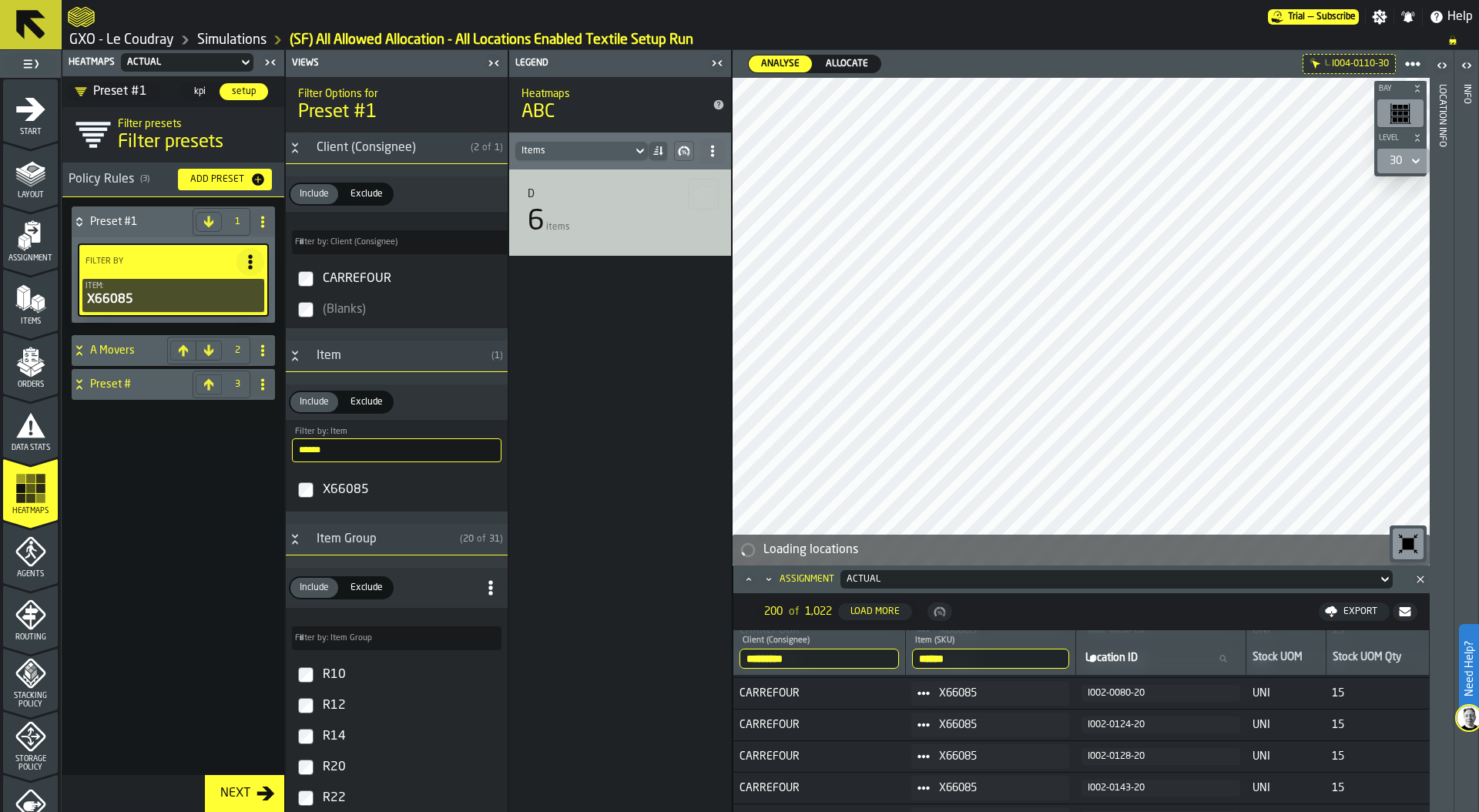
scroll to position [3626, 0]
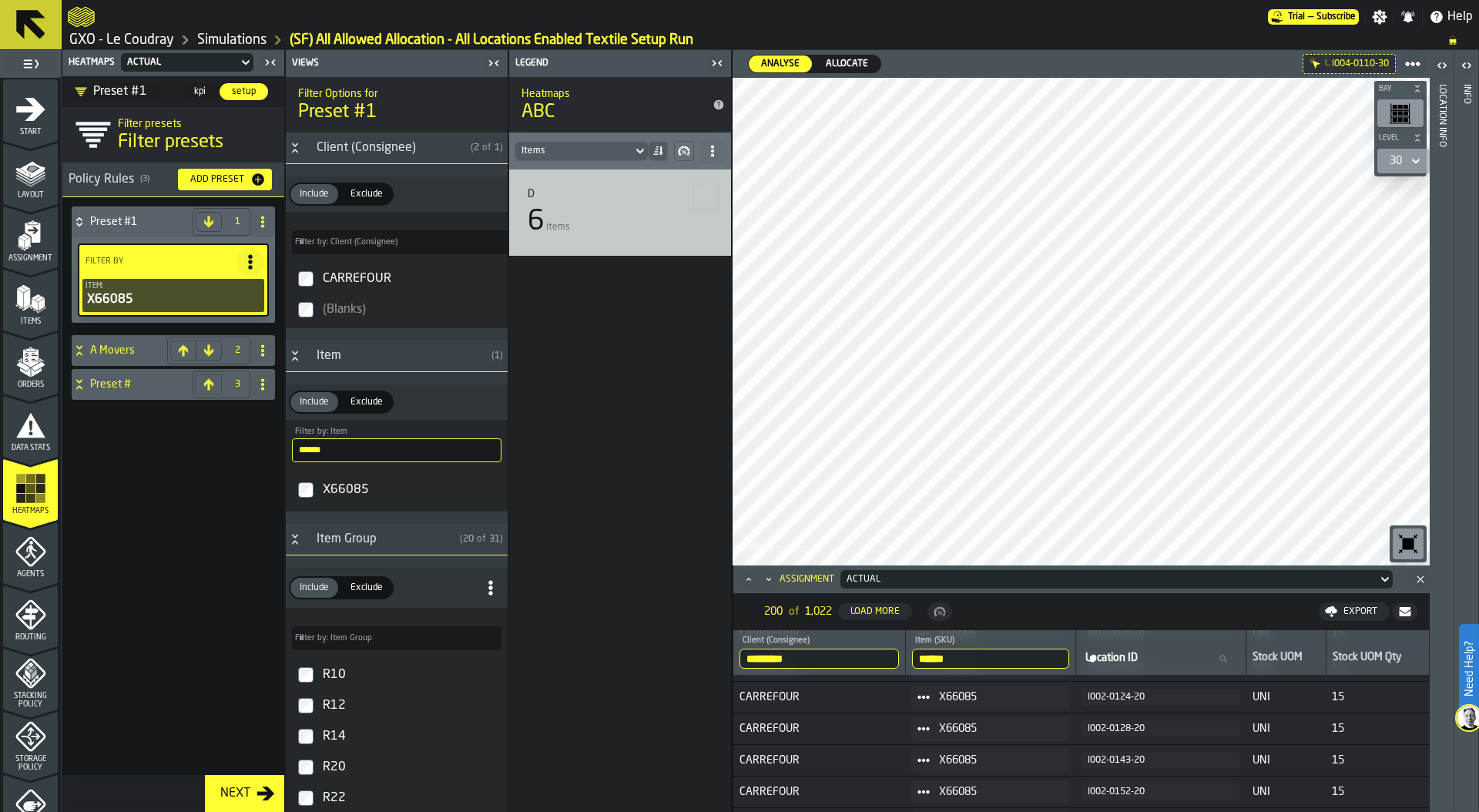
drag, startPoint x: 963, startPoint y: 659, endPoint x: 907, endPoint y: 656, distance: 56.1
click at [907, 656] on th "****** Item (SKU) X66085" at bounding box center [990, 652] width 170 height 45
click at [1407, 540] on icon "button-toolbar-undefined" at bounding box center [1409, 544] width 12 height 12
click at [225, 35] on link "Simulations" at bounding box center [231, 40] width 69 height 17
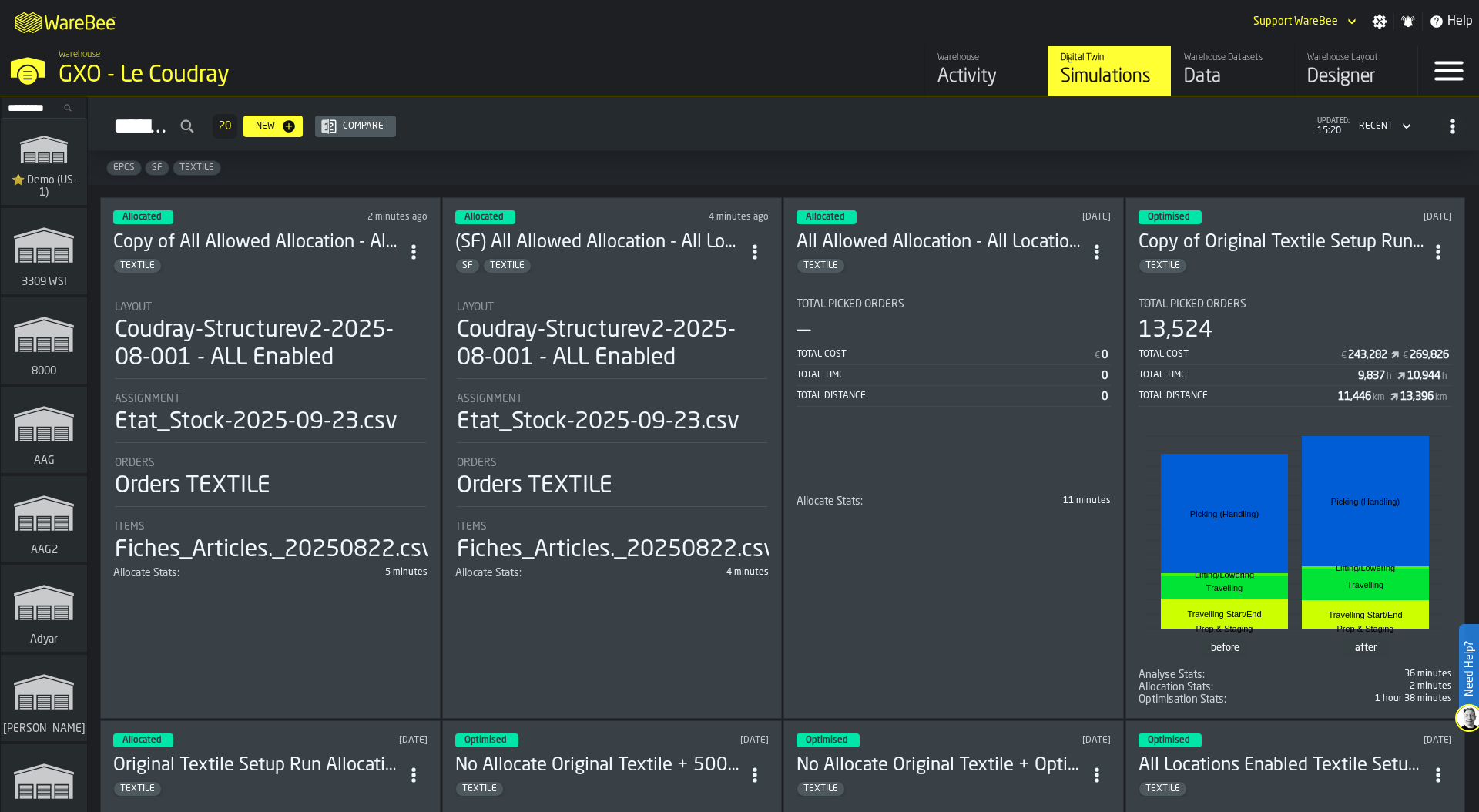
click at [250, 301] on div "Layout" at bounding box center [270, 307] width 311 height 12
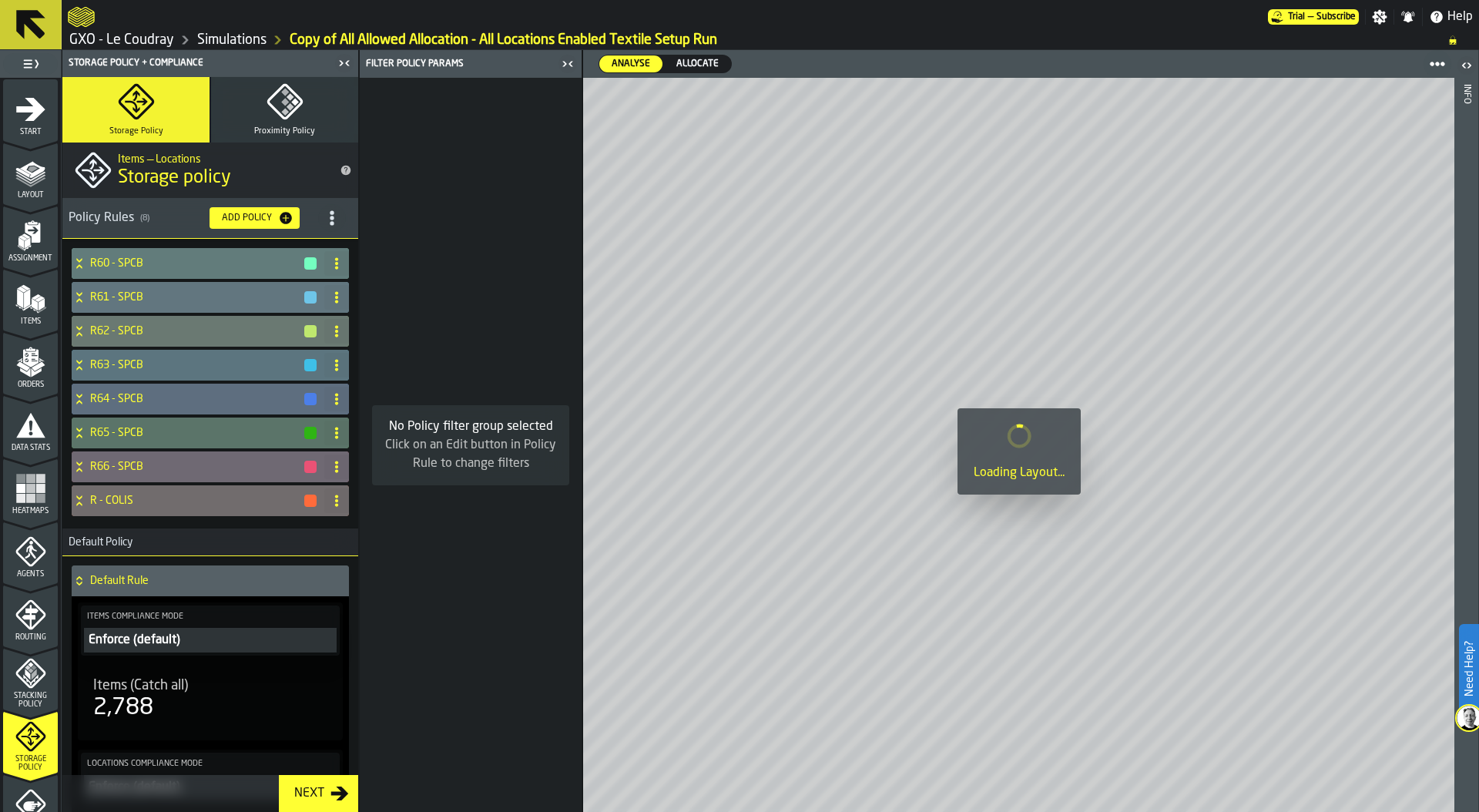
scroll to position [403, 0]
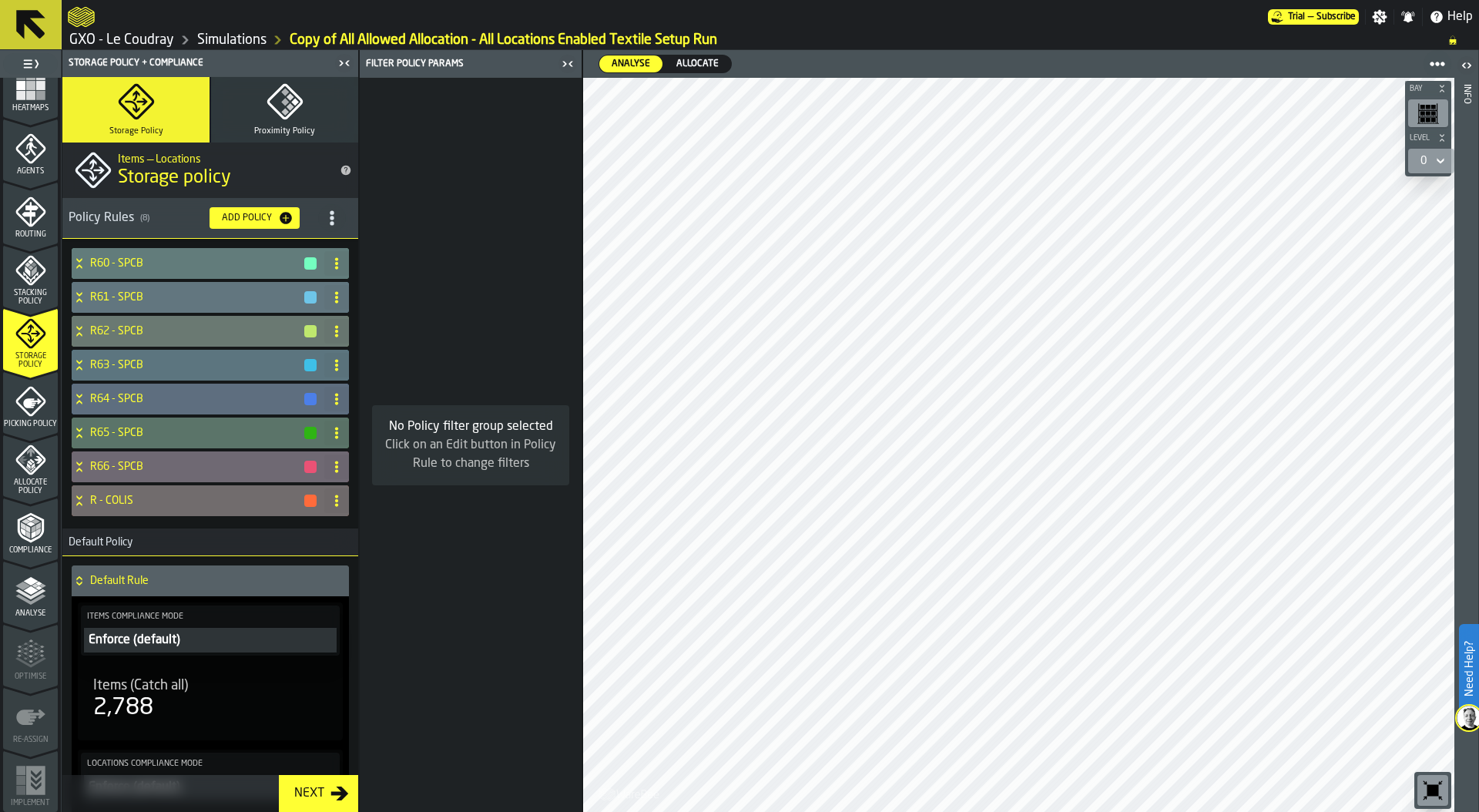
click at [30, 91] on rect "menu Heatmaps" at bounding box center [30, 95] width 9 height 9
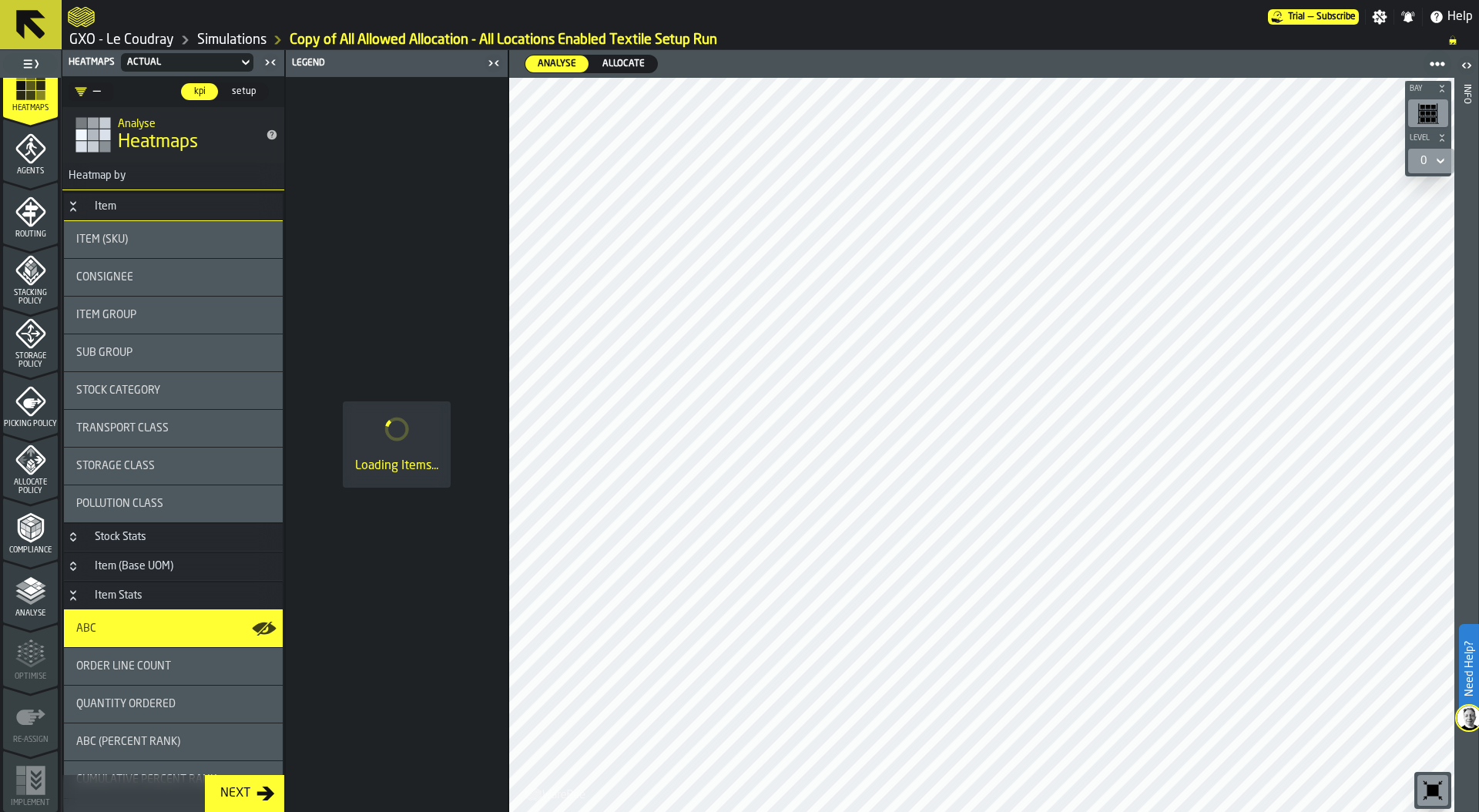
click at [625, 59] on span "Allocate" at bounding box center [623, 64] width 55 height 14
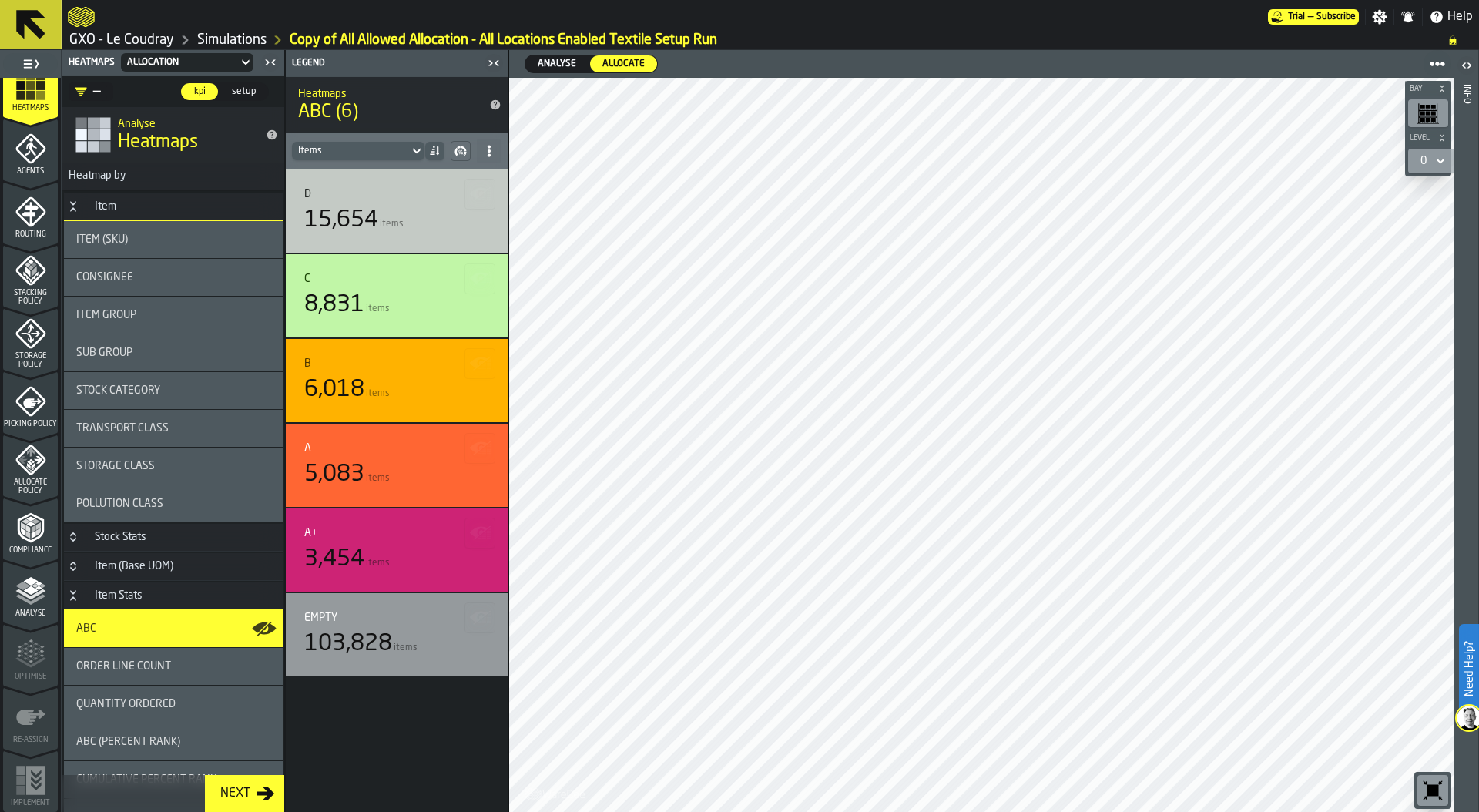
click at [791, 12] on div at bounding box center [667, 17] width 1200 height 28
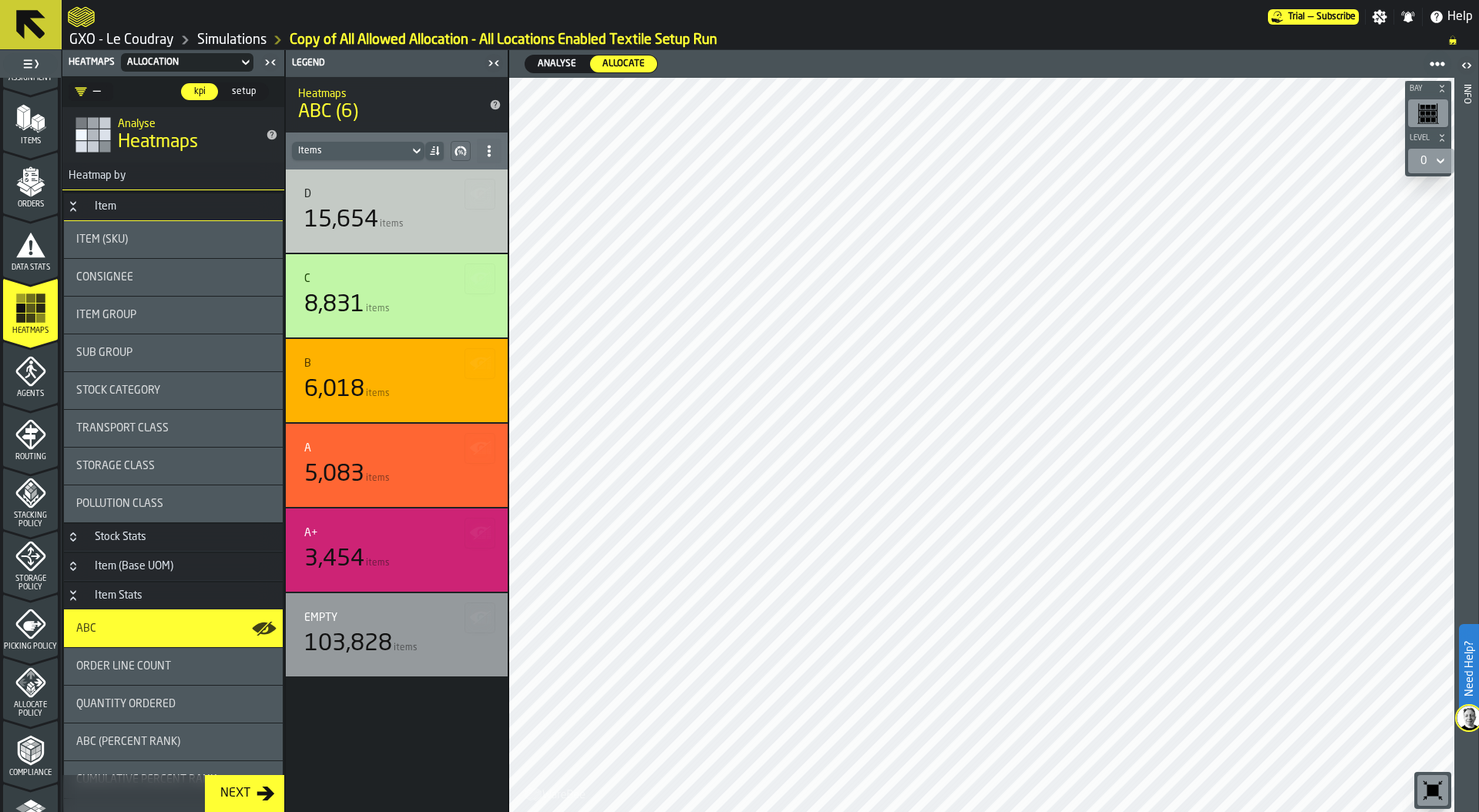
scroll to position [0, 0]
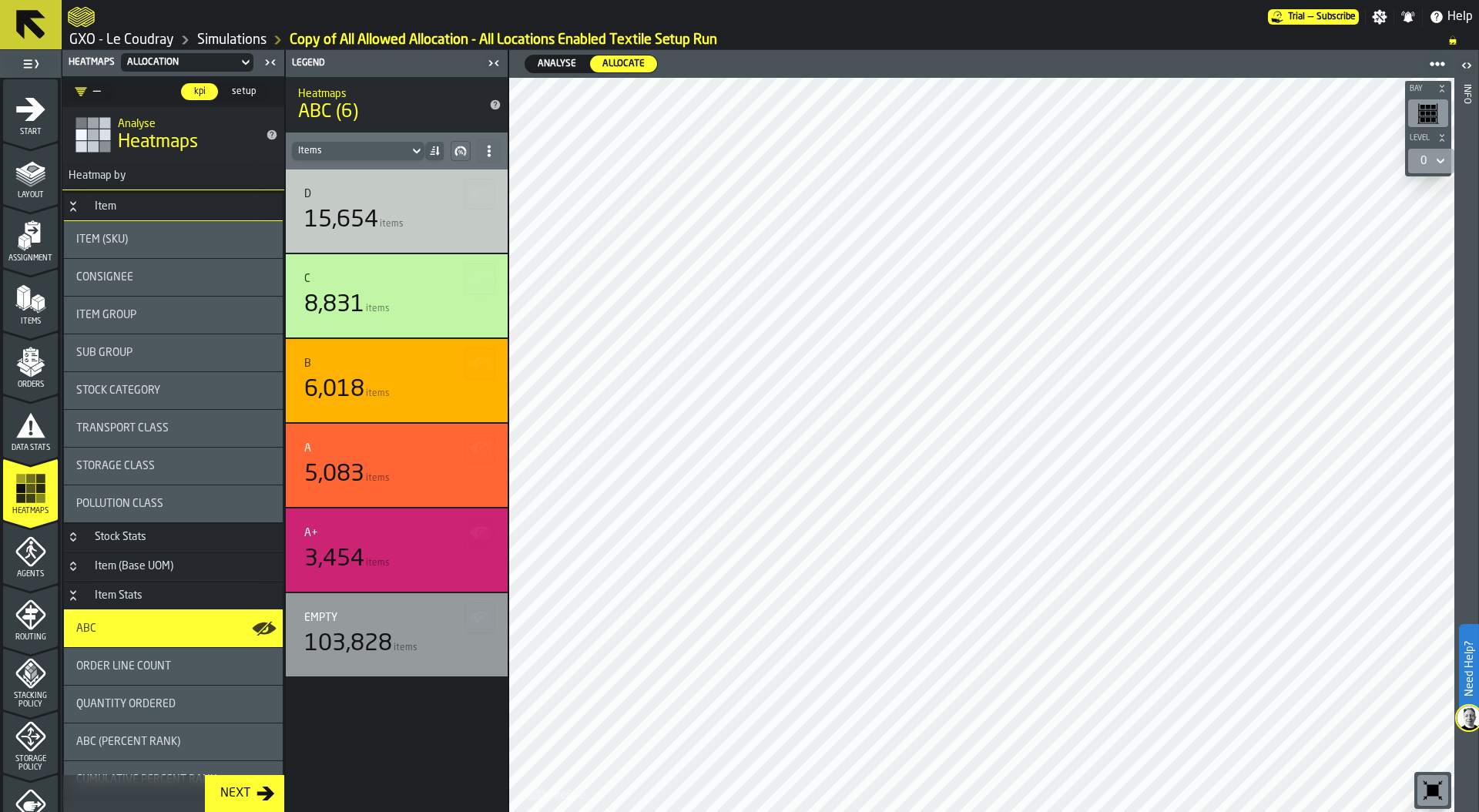
click at [732, 15] on div at bounding box center [667, 17] width 1200 height 28
drag, startPoint x: 155, startPoint y: 36, endPoint x: 368, endPoint y: 54, distance: 213.8
click at [155, 36] on link "GXO - Le Coudray" at bounding box center [121, 40] width 104 height 17
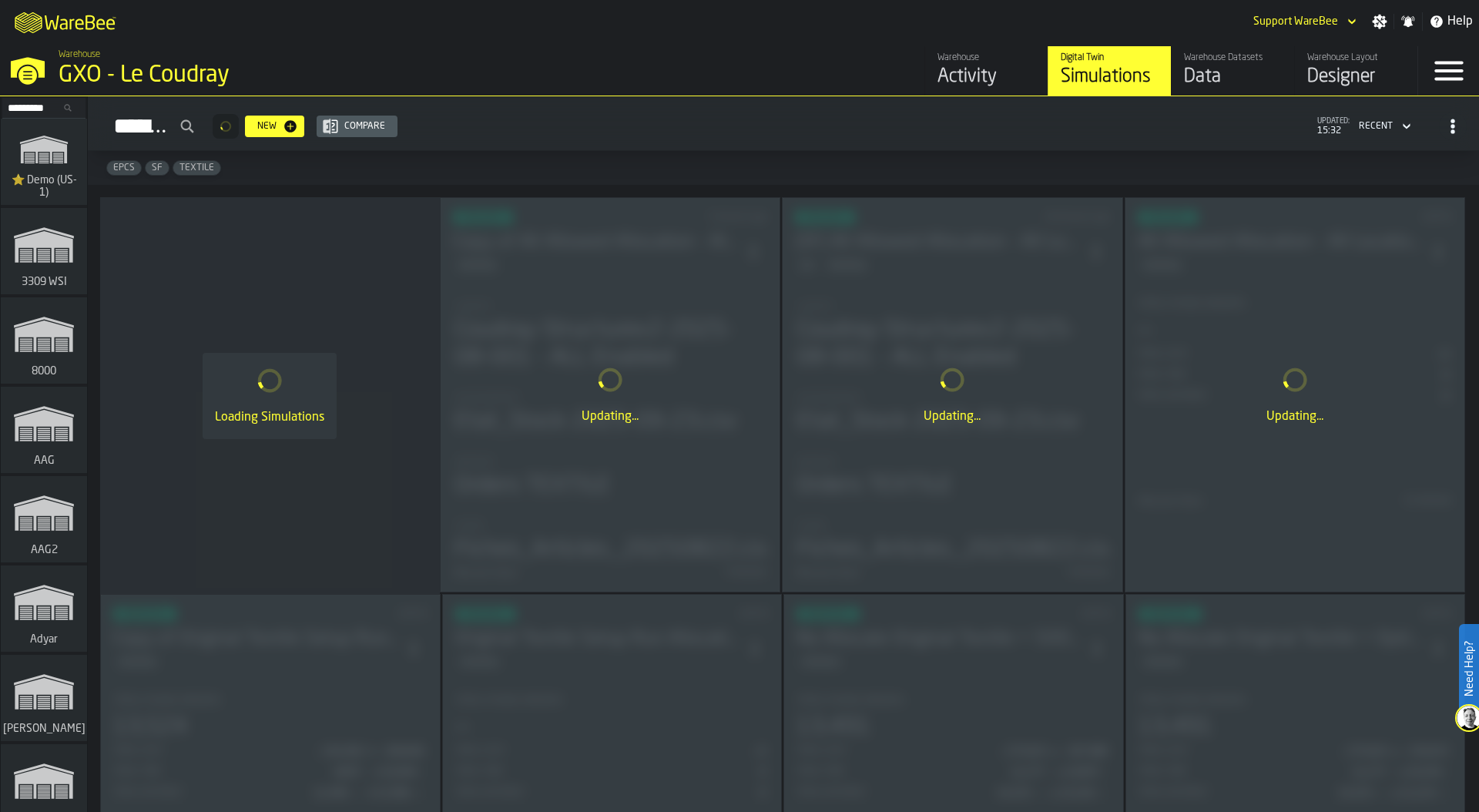
click at [710, 139] on div "Simulations New Compare updated: 15:32 Recent" at bounding box center [782, 127] width 1366 height 35
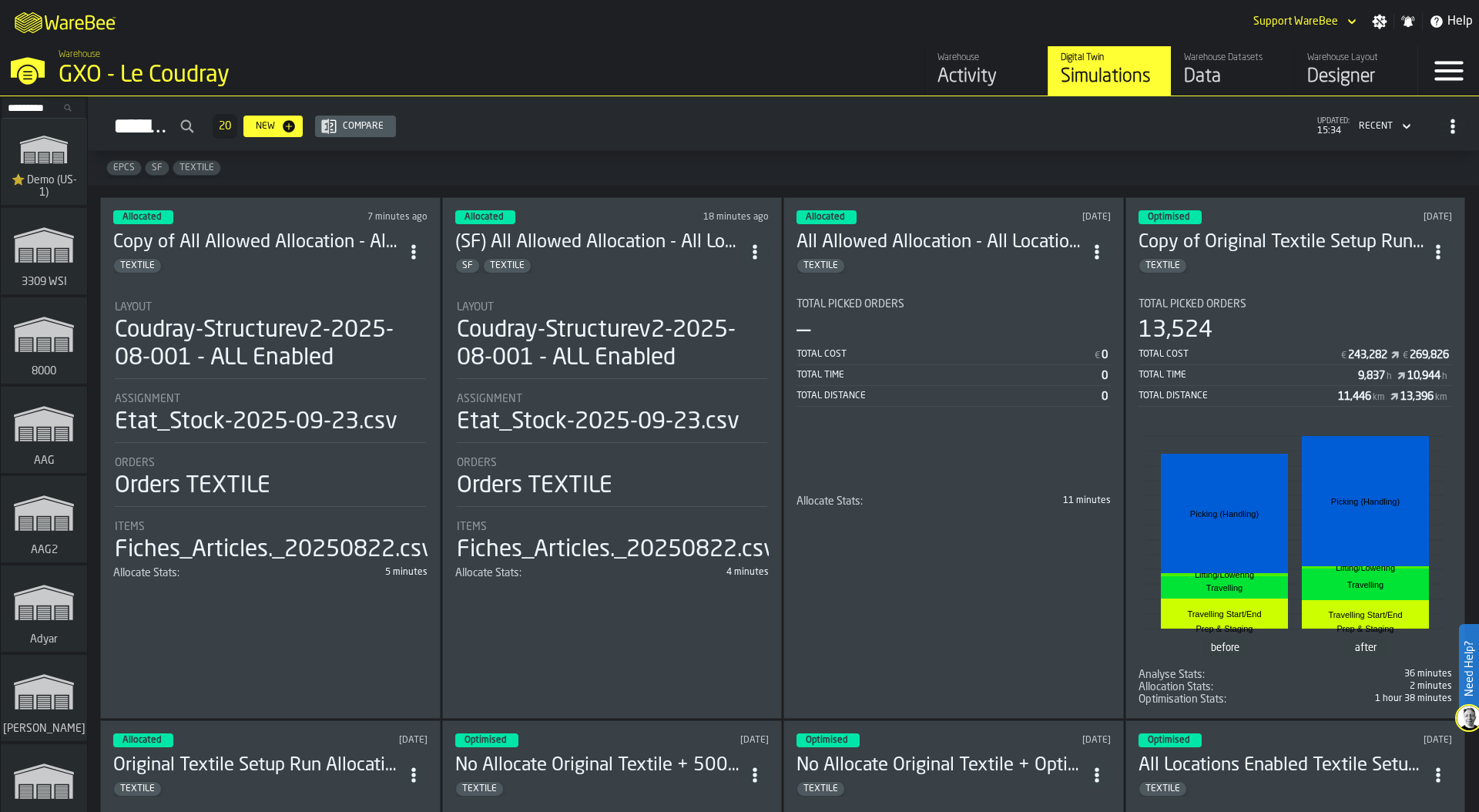
click at [277, 373] on div "Layout Coudray-Structurev2-2025-08-001 - ALL Enabled" at bounding box center [270, 340] width 311 height 78
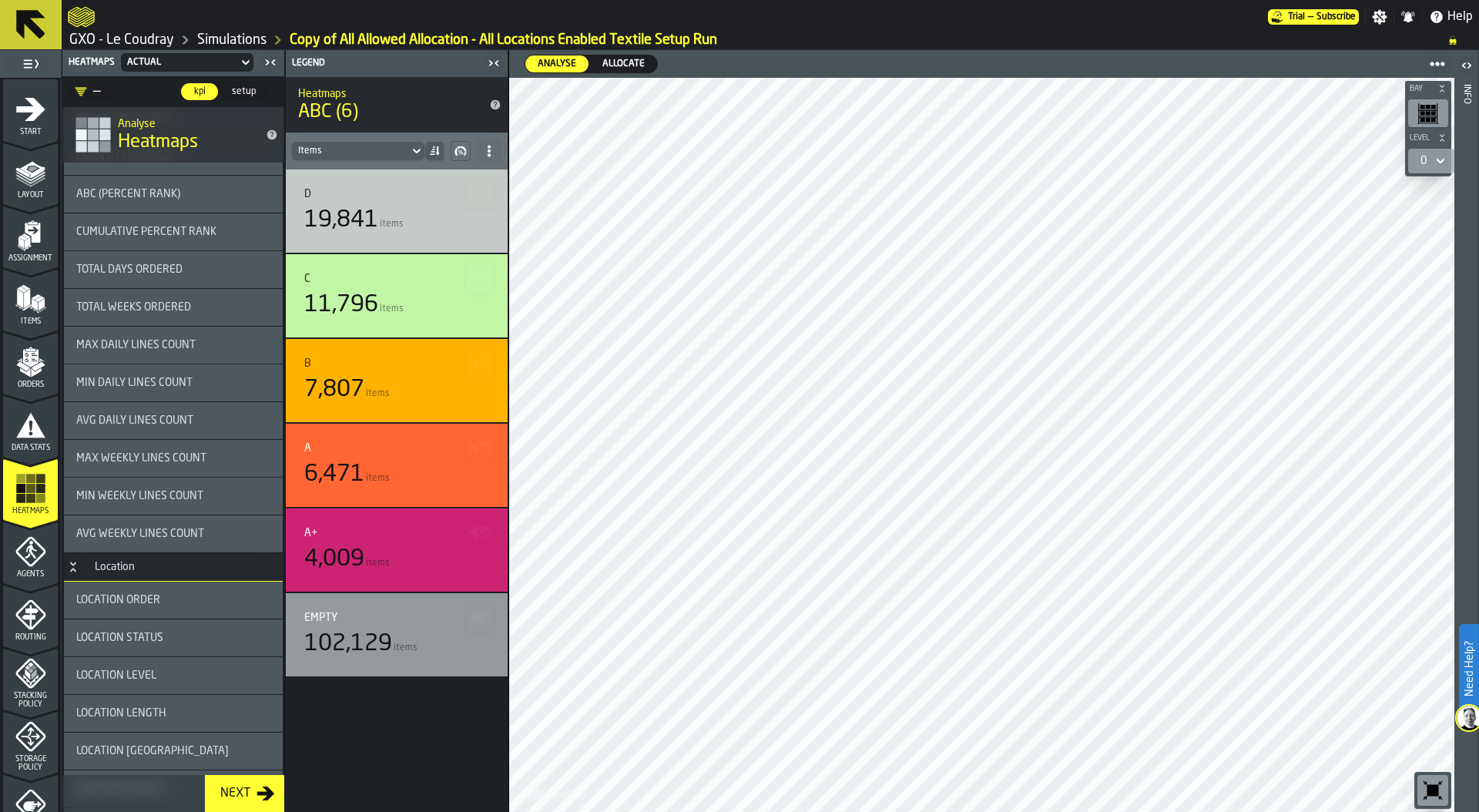
scroll to position [632, 0]
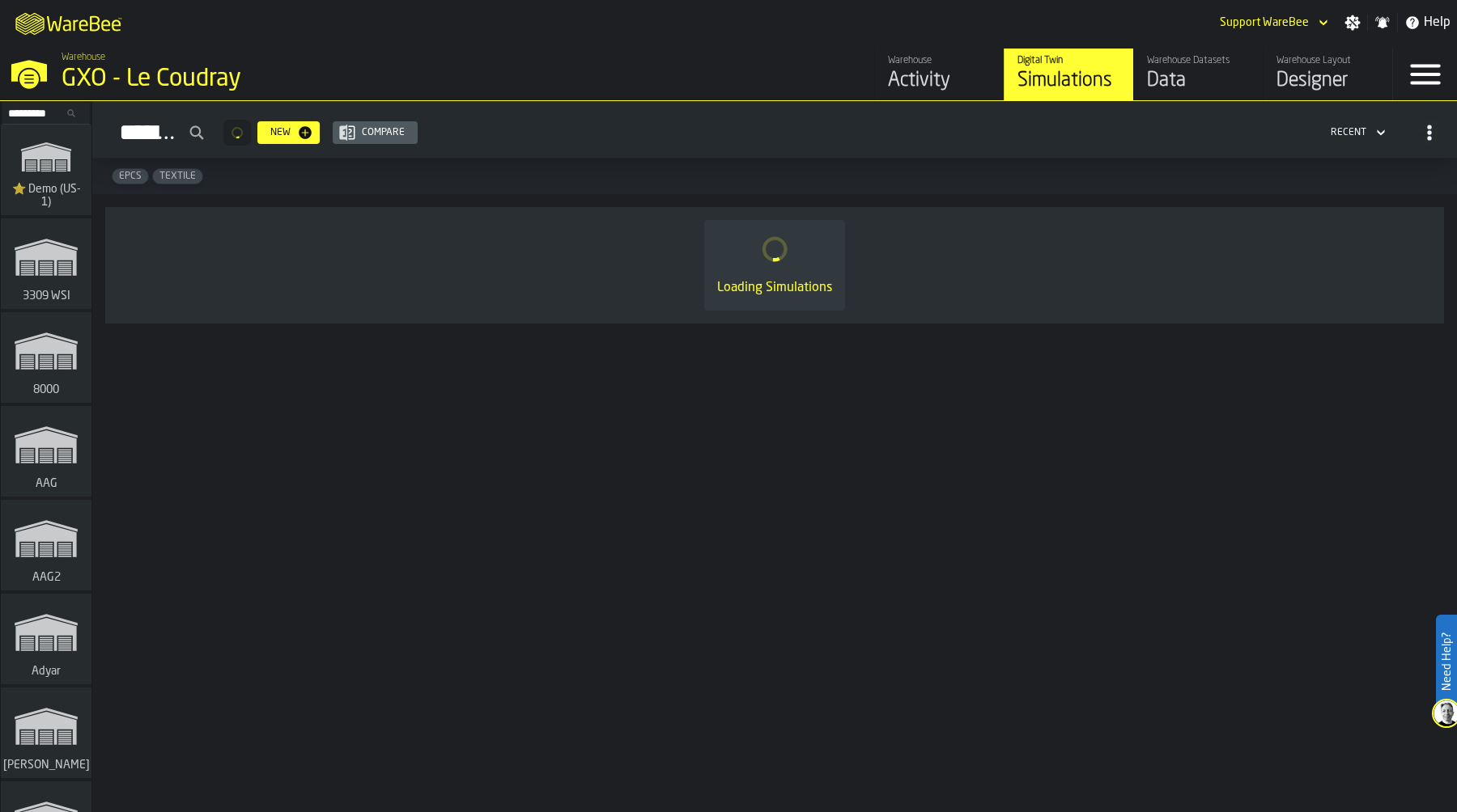
click at [27, 114] on input "Search..." at bounding box center [46, 114] width 84 height 17
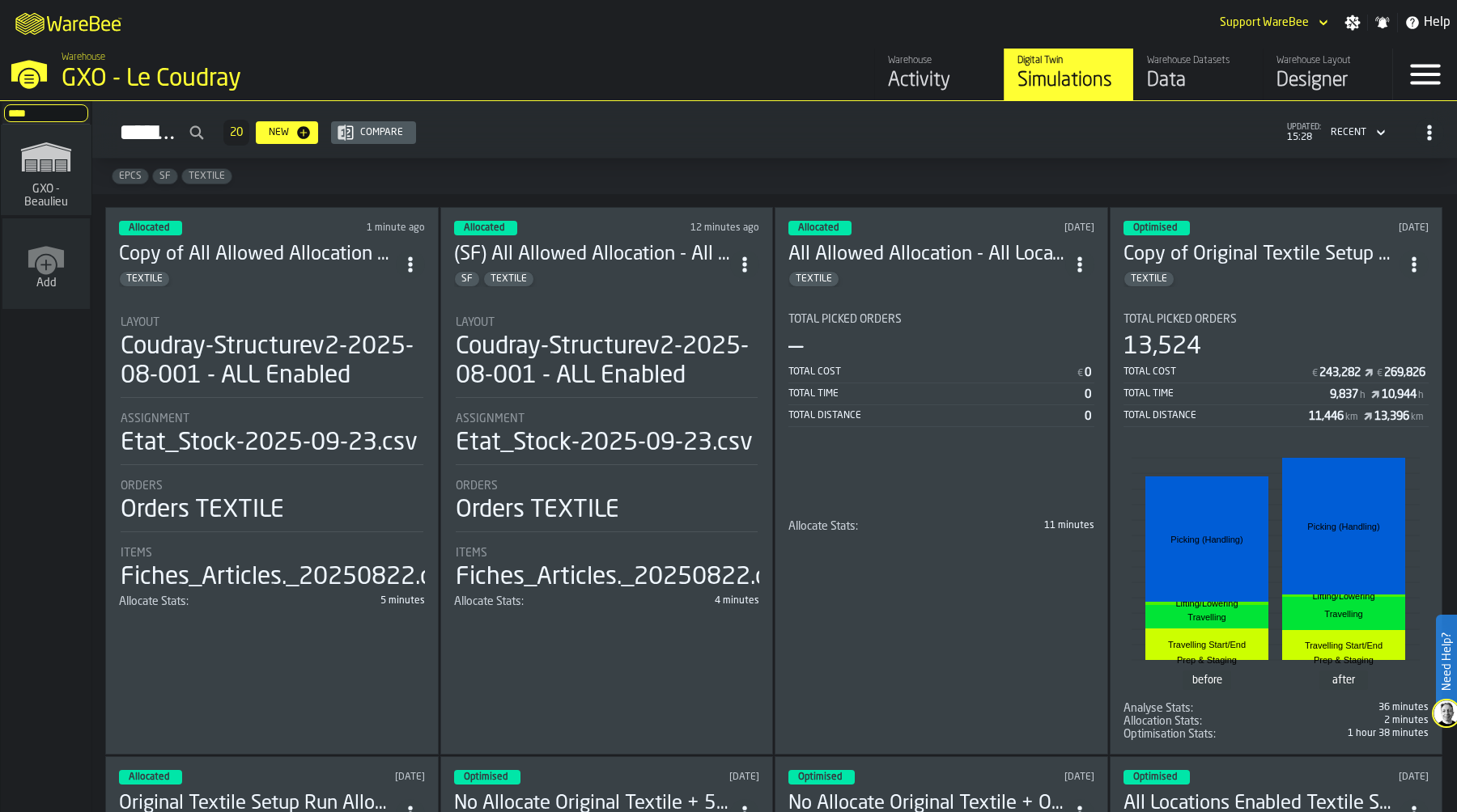
type input "****"
click at [32, 182] on span "GXO - Beaulieu" at bounding box center [47, 195] width 78 height 26
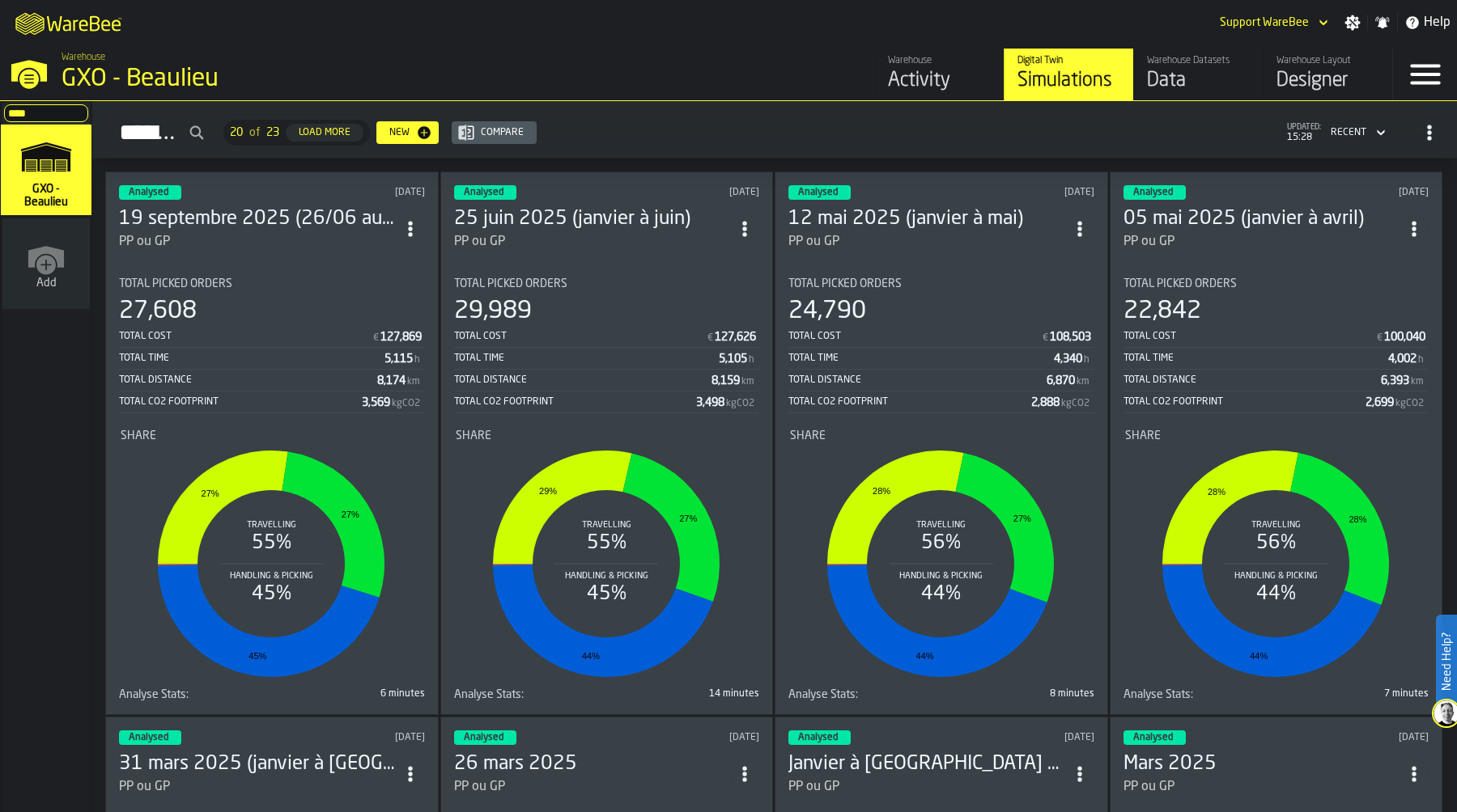
click at [1350, 17] on icon "button-toggle-Settings" at bounding box center [1353, 23] width 16 height 16
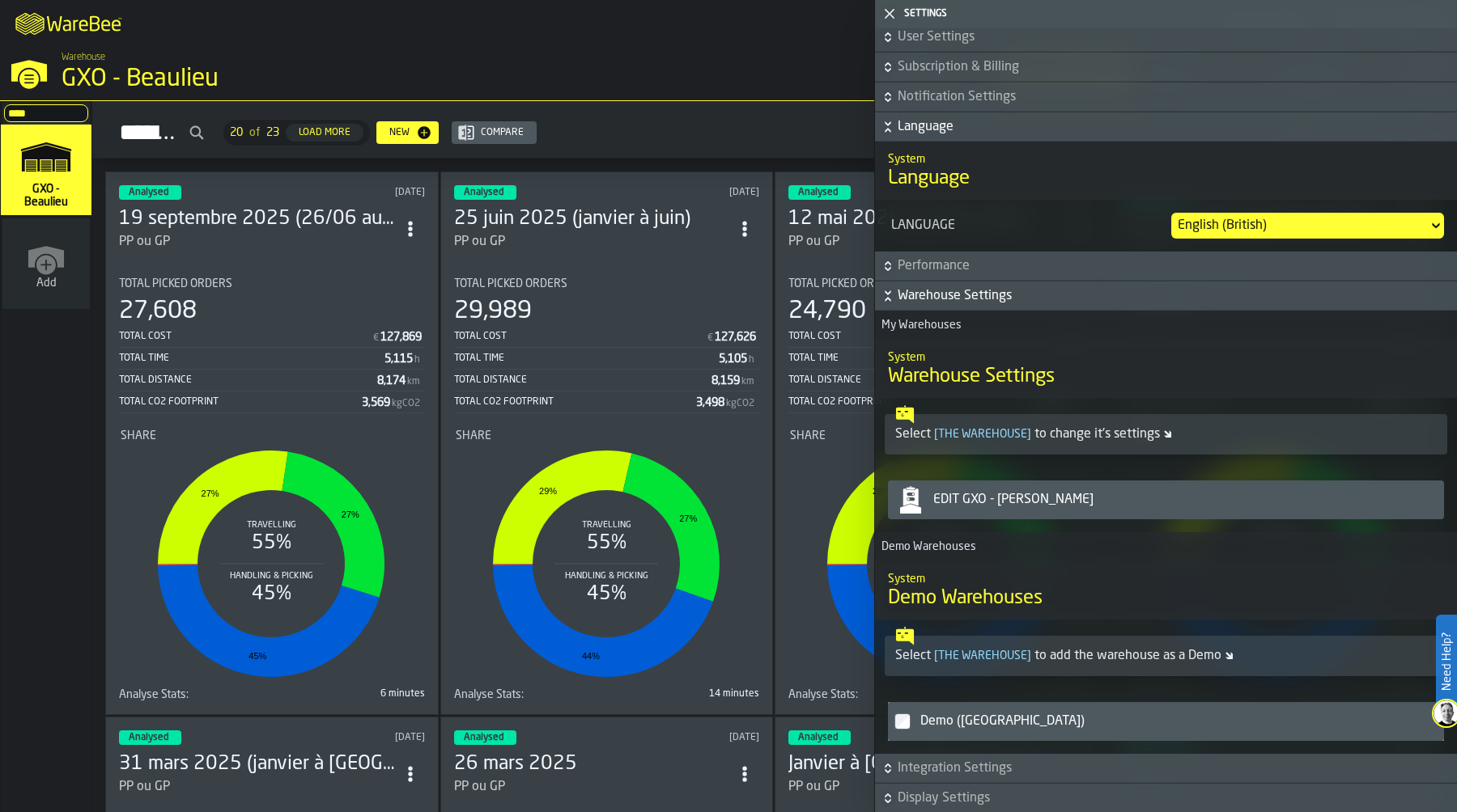
scroll to position [394, 0]
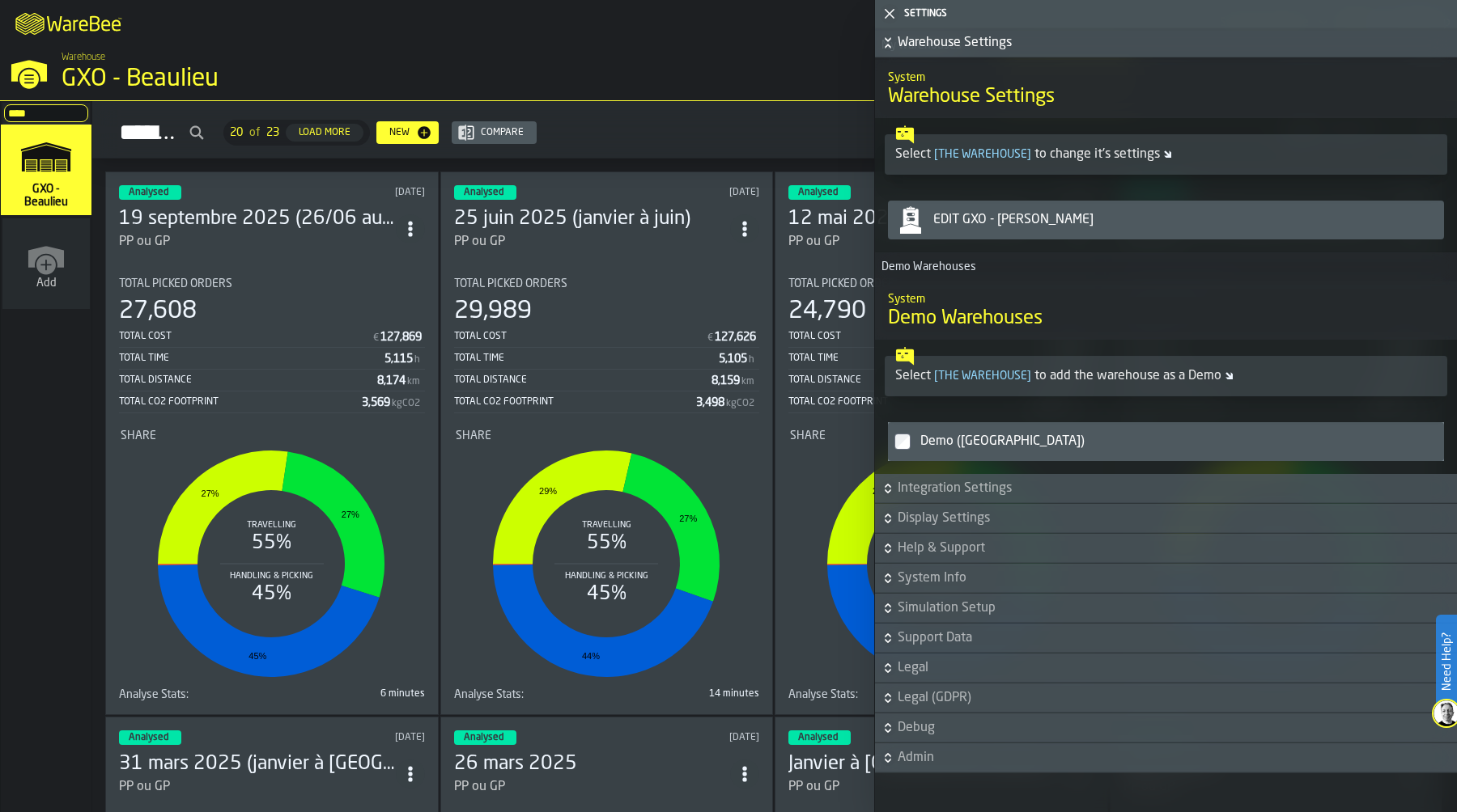
click at [889, 490] on icon "button-" at bounding box center [887, 491] width 6 height 4
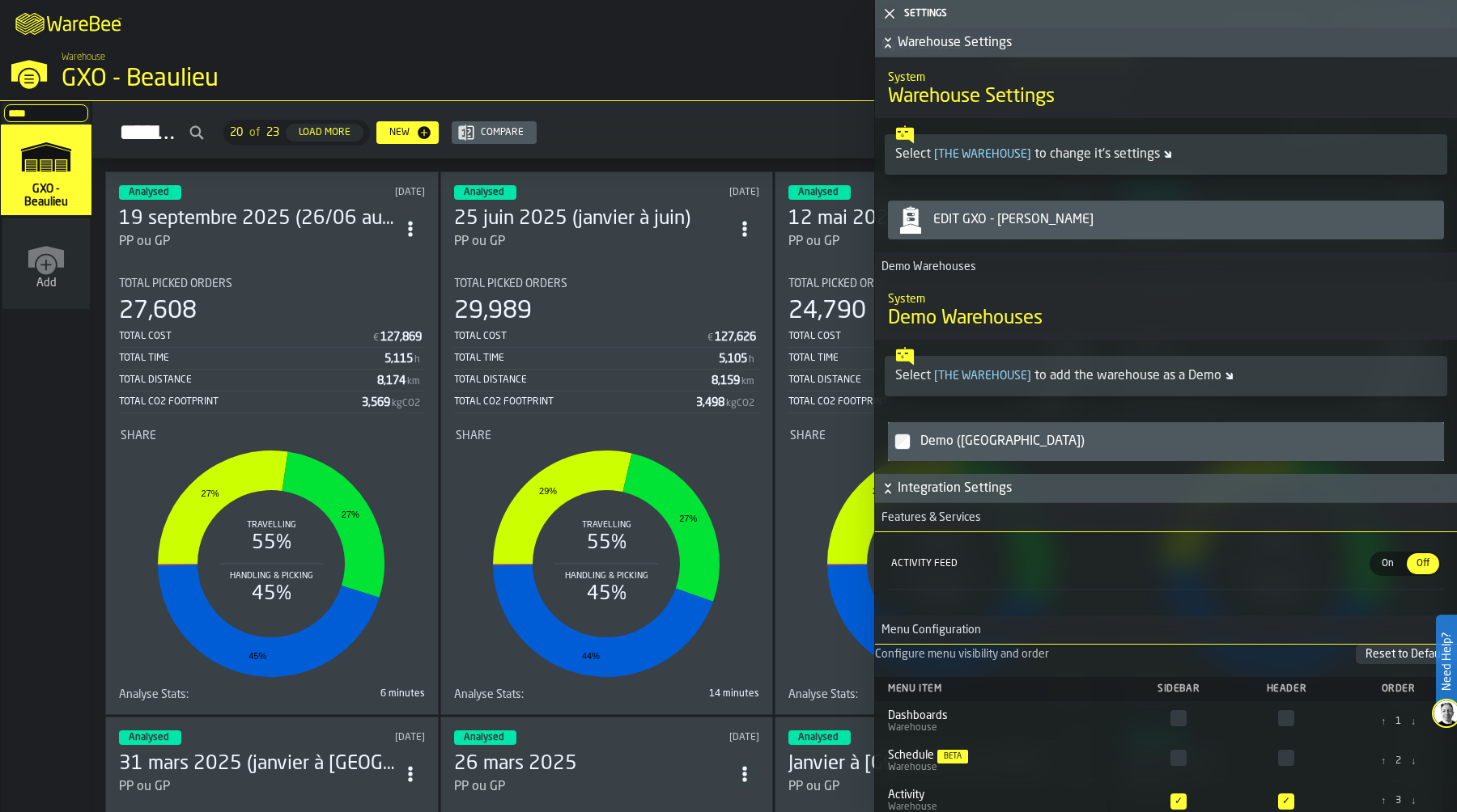
click at [1373, 590] on li at bounding box center [1166, 596] width 556 height 14
click at [1379, 563] on span "On" at bounding box center [1387, 564] width 26 height 15
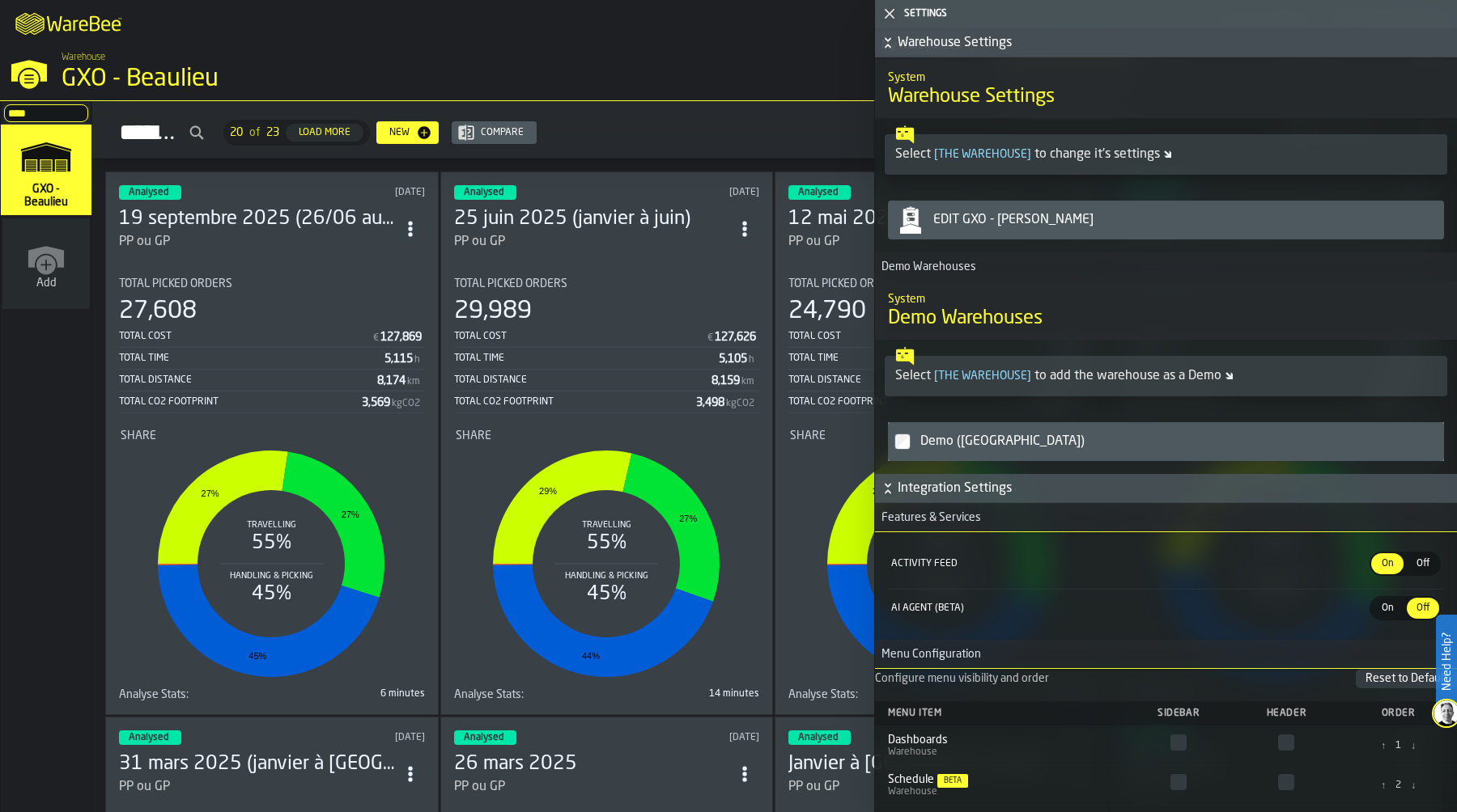
click at [1418, 558] on span "Off" at bounding box center [1423, 564] width 26 height 15
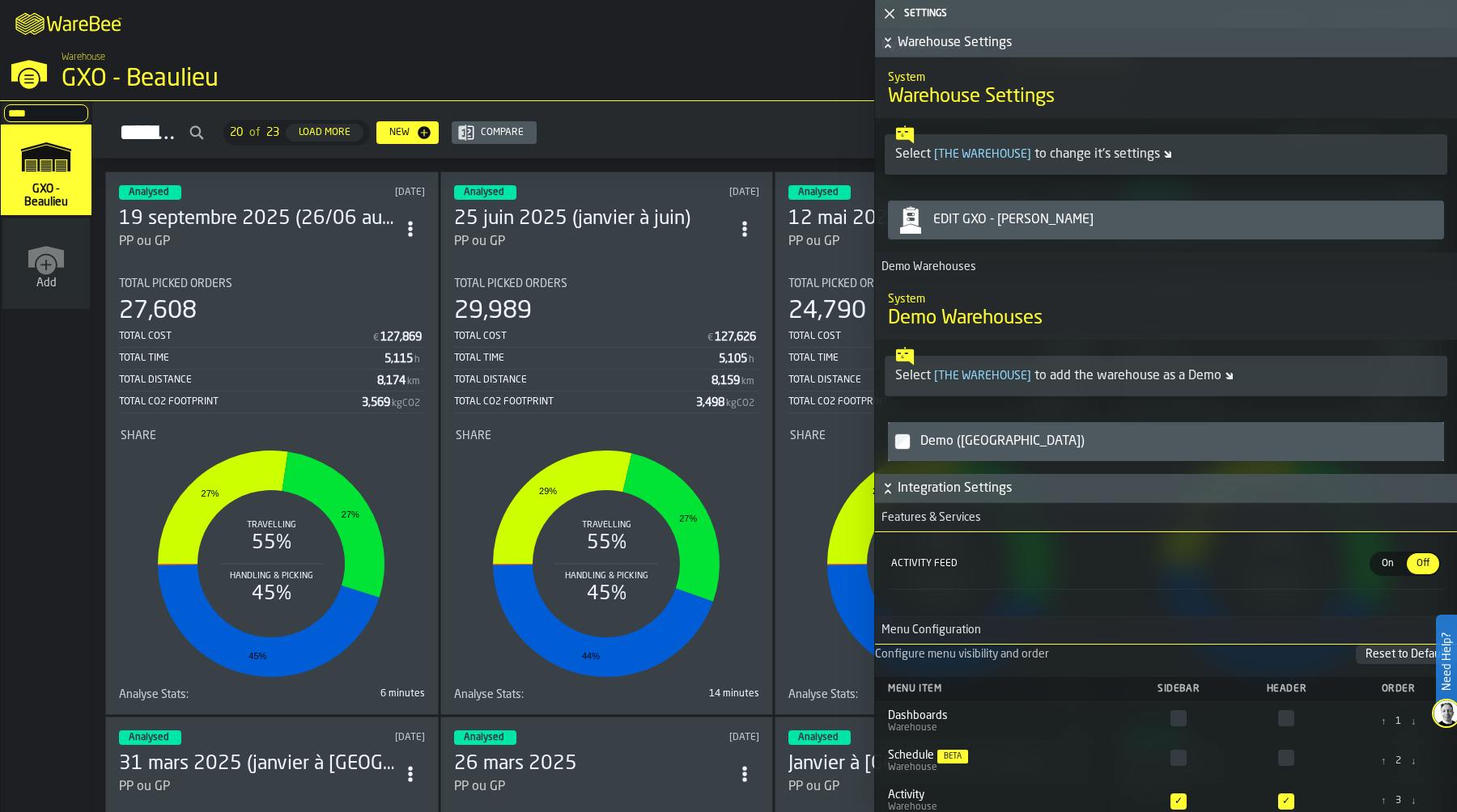
click at [889, 16] on icon "button-toggle-Close me" at bounding box center [889, 14] width 19 height 19
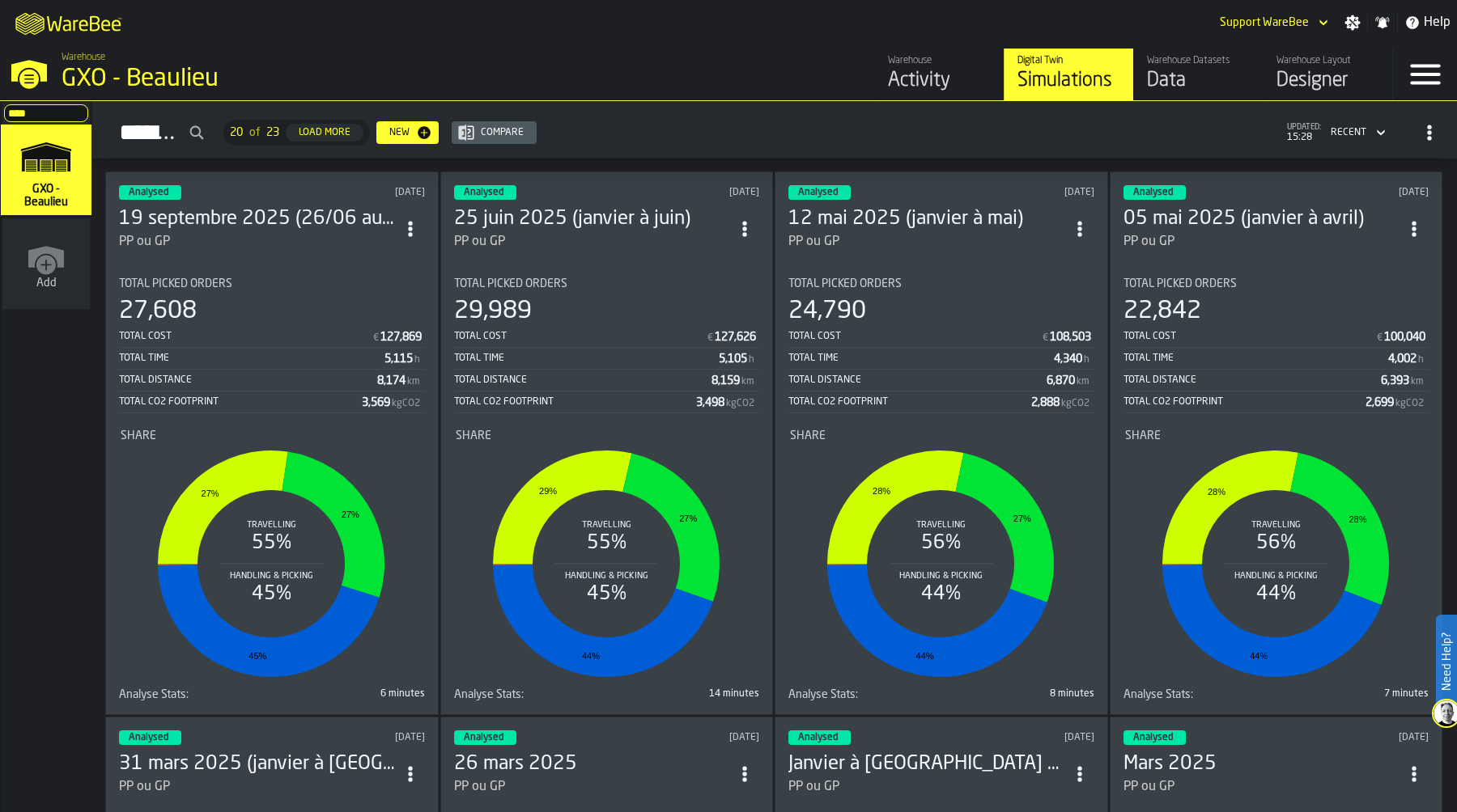
click at [789, 54] on div "Warehouse Activity Digital Twin Simulations Warehouse Datasets Data Warehouse L…" at bounding box center [1043, 74] width 696 height 51
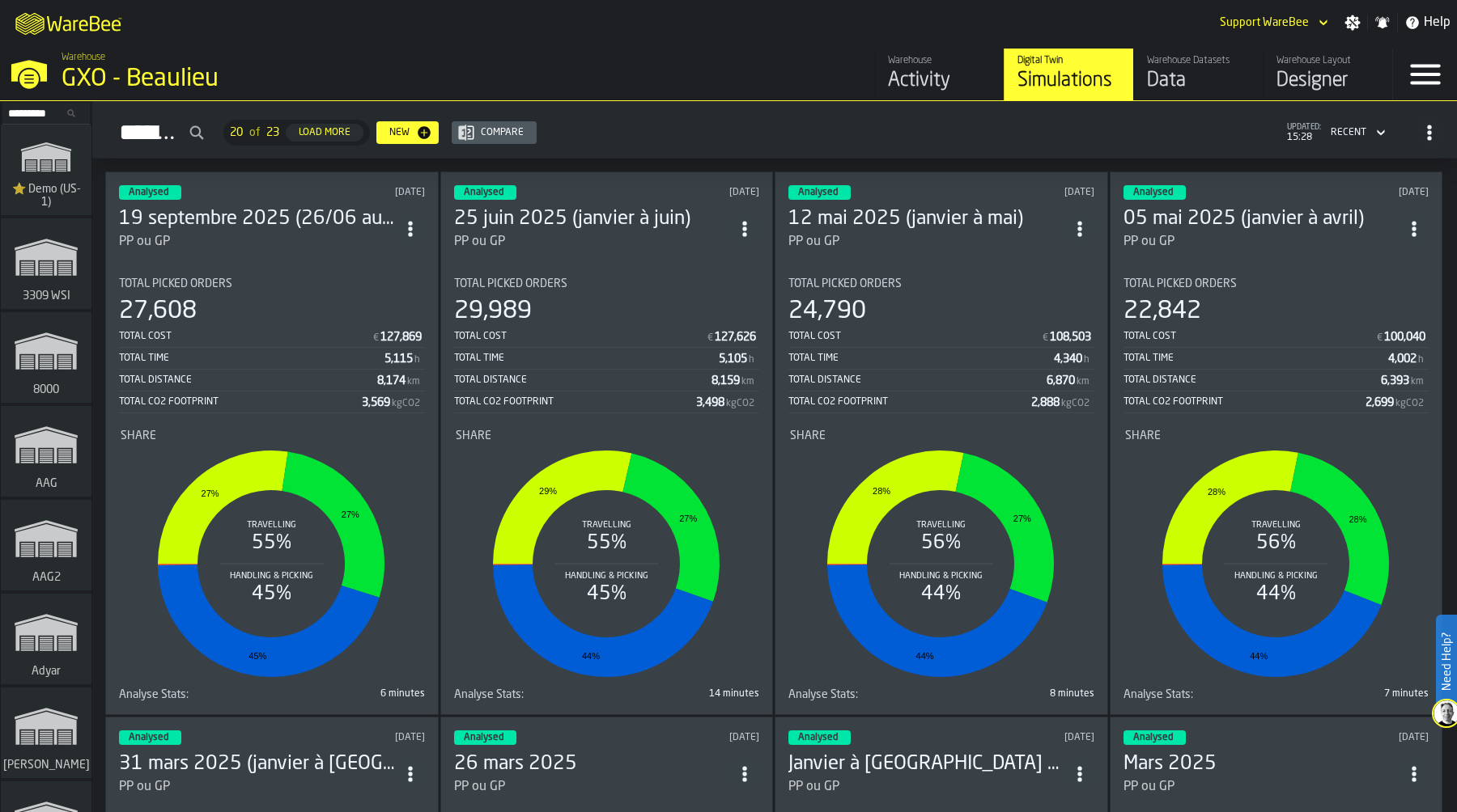
click at [733, 22] on div "M A K I N G W A R E H O U S E S M O R E EF F I C I E N T Support WareBee Settin…" at bounding box center [728, 22] width 1457 height 46
click at [1110, 25] on div "M A K I N G W A R E H O U S E S M O R E EF F I C I E N T Support WareBee Settin…" at bounding box center [728, 22] width 1457 height 46
click at [279, 22] on div "M A K I N G W A R E H O U S E S M O R E EF F I C I E N T Support WareBee Settin…" at bounding box center [728, 22] width 1457 height 46
click at [878, 23] on div "M A K I N G W A R E H O U S E S M O R E EF F I C I E N T Support WareBee Settin…" at bounding box center [728, 22] width 1457 height 46
click at [204, 80] on div "GXO - Beaulieu" at bounding box center [280, 80] width 437 height 29
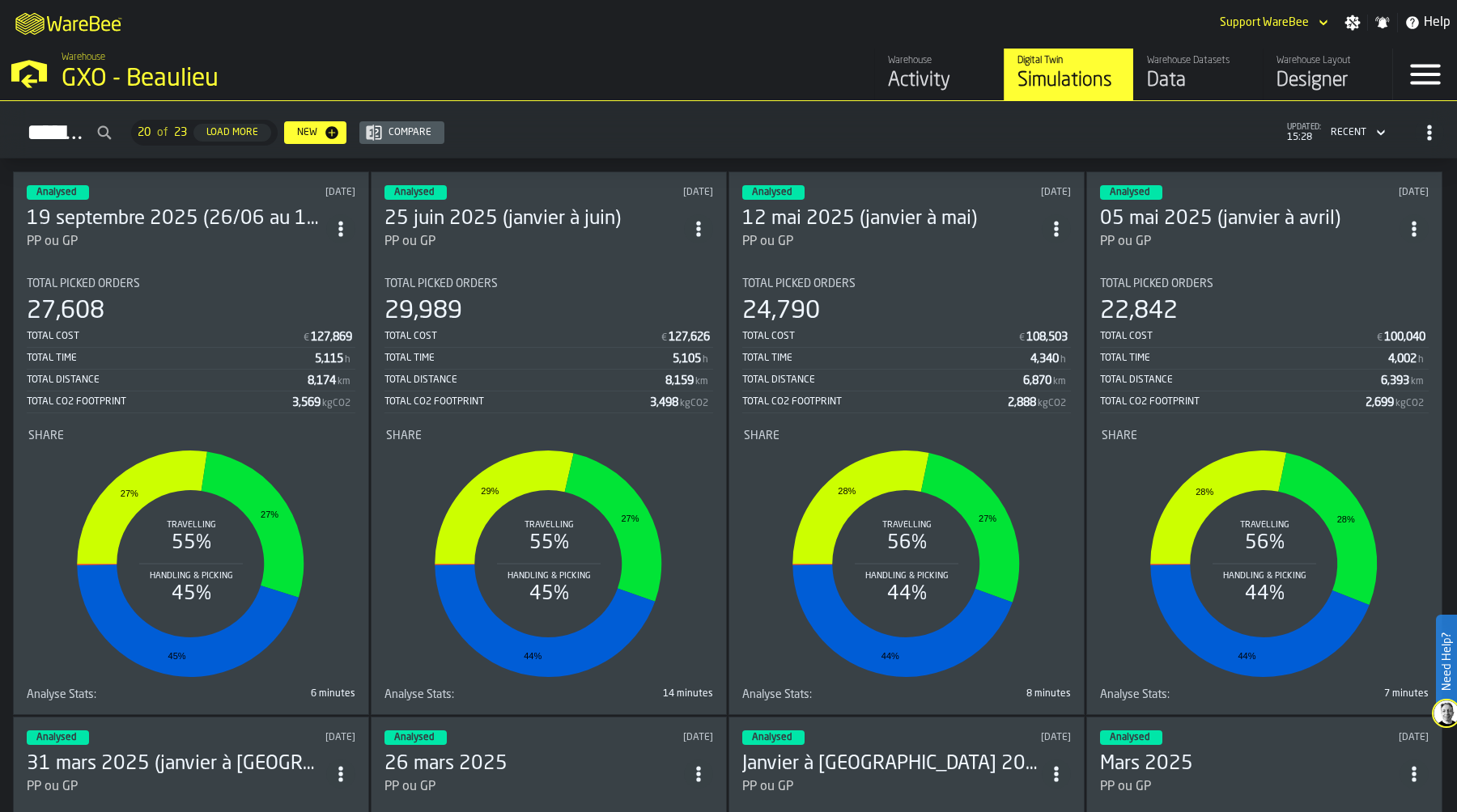
click at [913, 24] on div "M A K I N G W A R E H O U S E S M O R E EF F I C I E N T Support WareBee Settin…" at bounding box center [728, 22] width 1457 height 46
click at [934, 72] on div "Activity" at bounding box center [940, 81] width 103 height 26
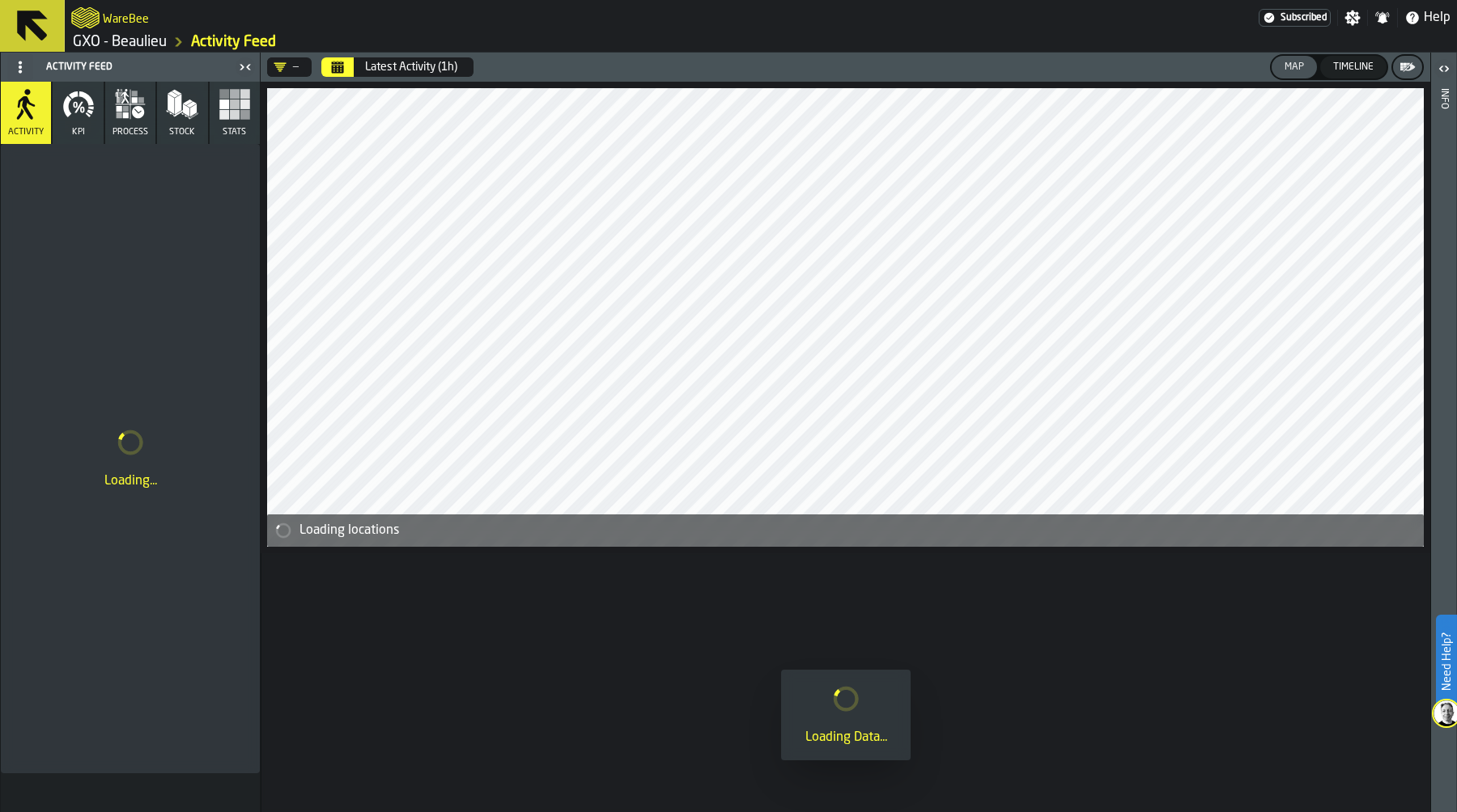
click at [898, 26] on div "WareBee" at bounding box center [664, 17] width 1187 height 29
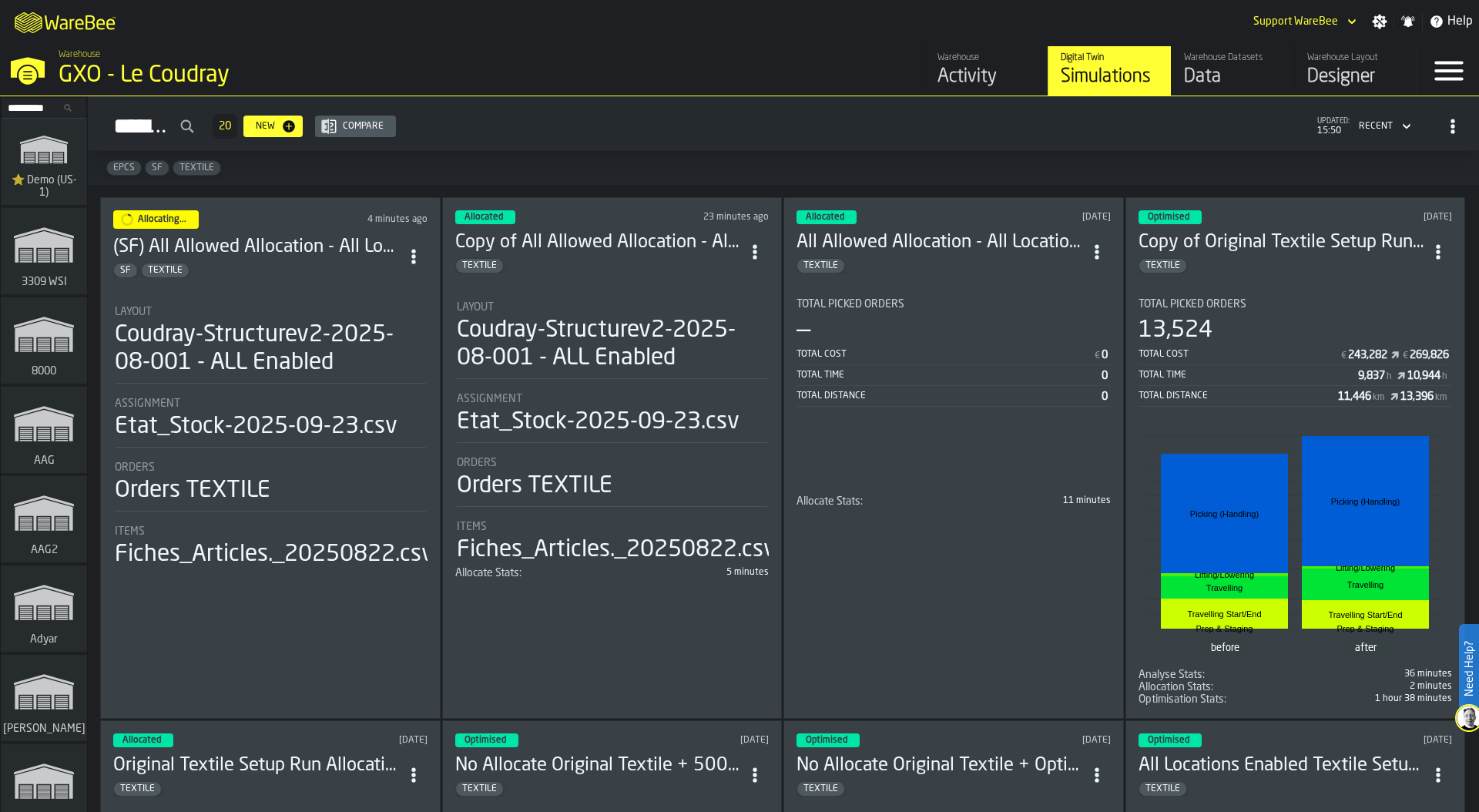
click at [964, 55] on div "Warehouse" at bounding box center [987, 58] width 98 height 11
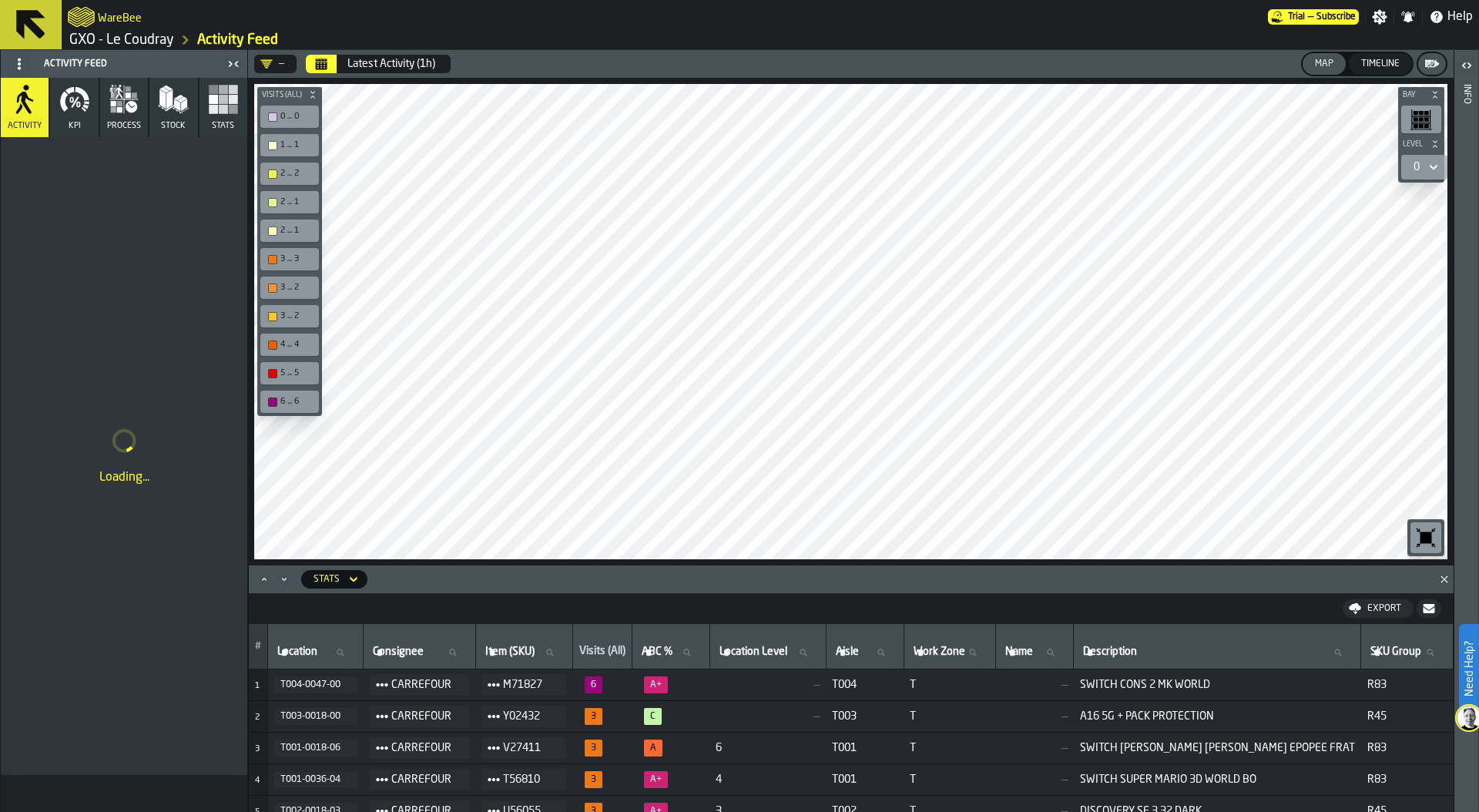
click at [74, 104] on icon "button" at bounding box center [74, 99] width 30 height 30
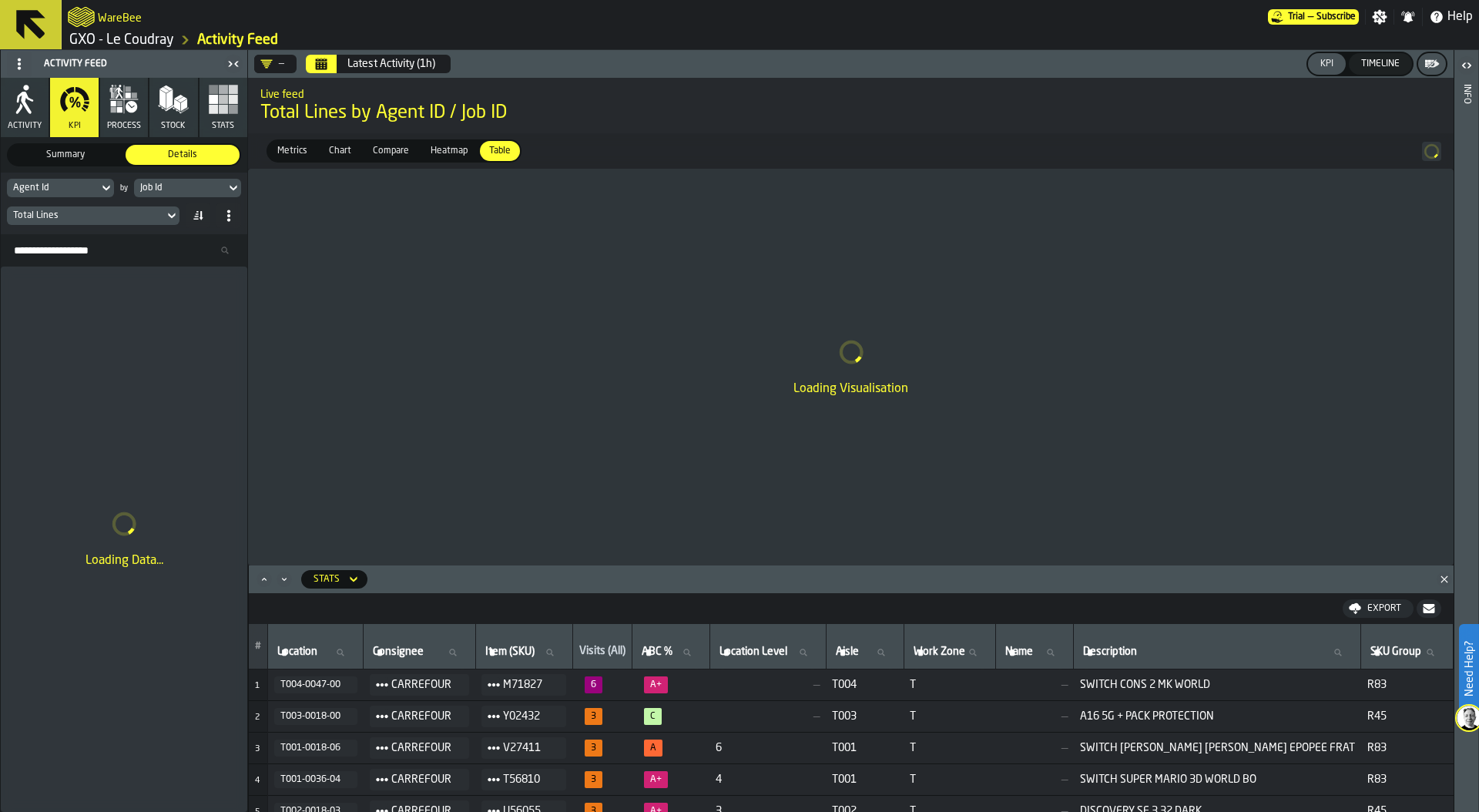
click at [192, 184] on div "Job Id" at bounding box center [180, 188] width 79 height 11
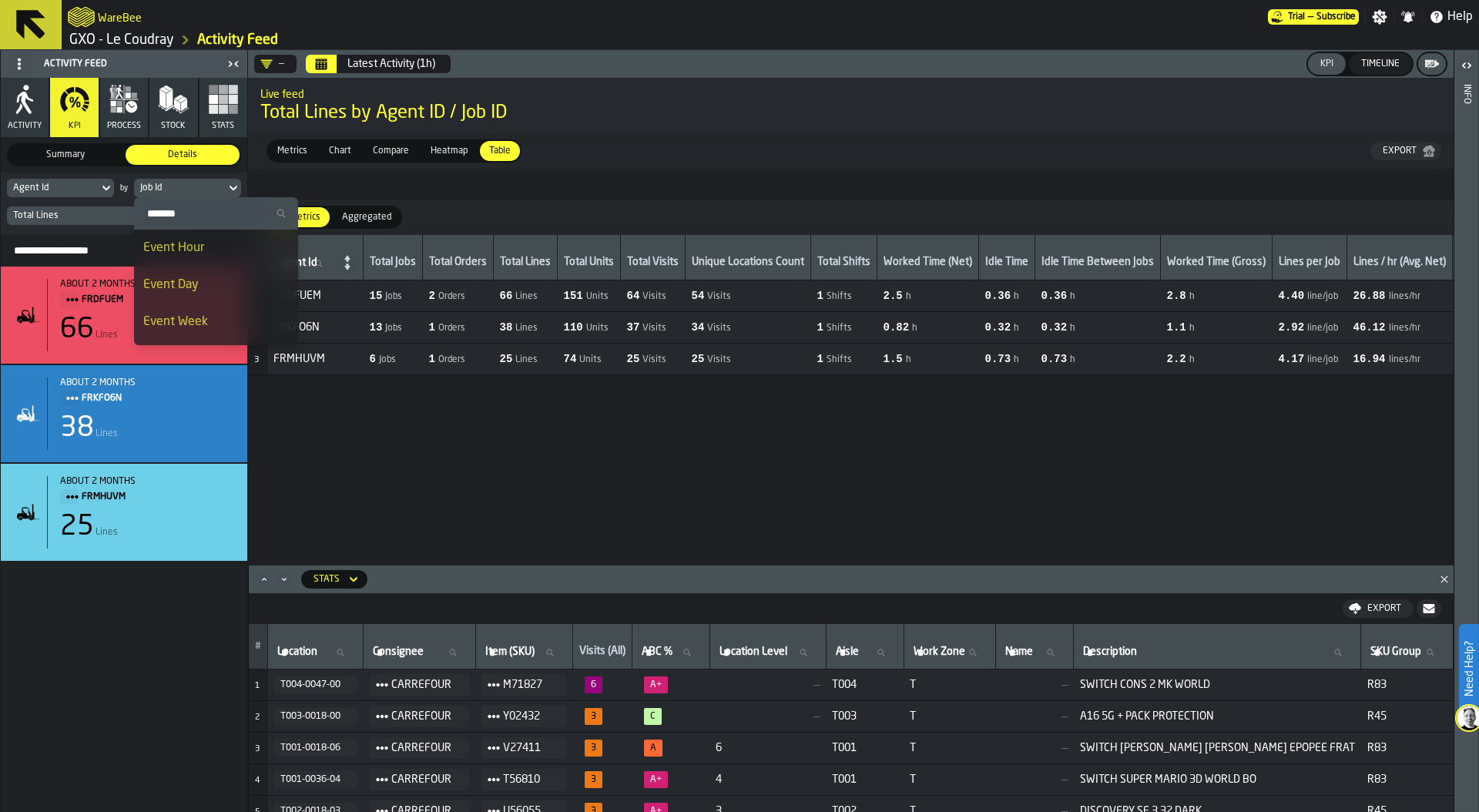
click at [197, 280] on div "Event Day" at bounding box center [216, 285] width 146 height 18
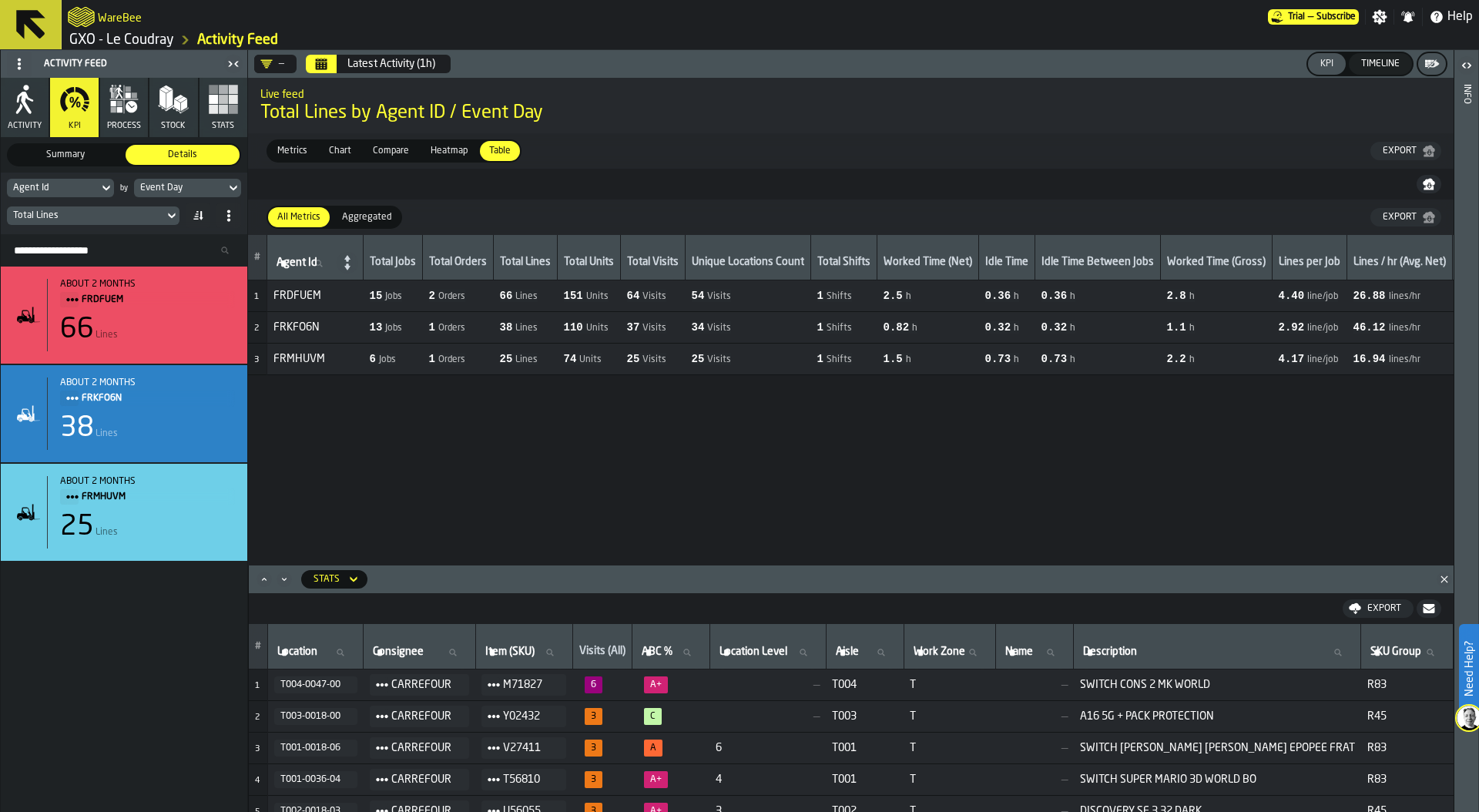
click at [448, 151] on span "Heatmap" at bounding box center [448, 151] width 49 height 14
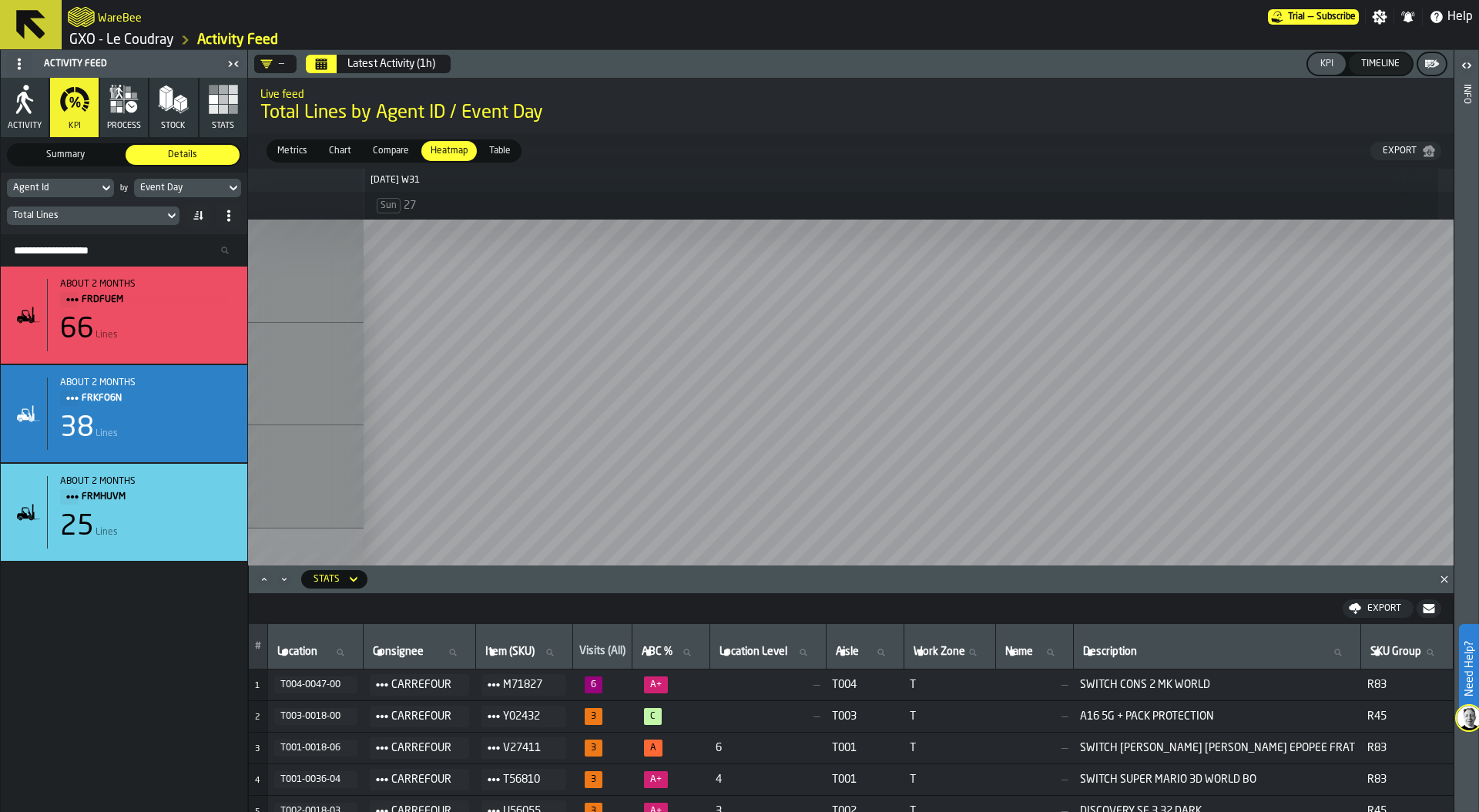
click at [318, 58] on icon "Calendar" at bounding box center [321, 64] width 12 height 12
click at [287, 150] on span "Metrics" at bounding box center [293, 151] width 42 height 14
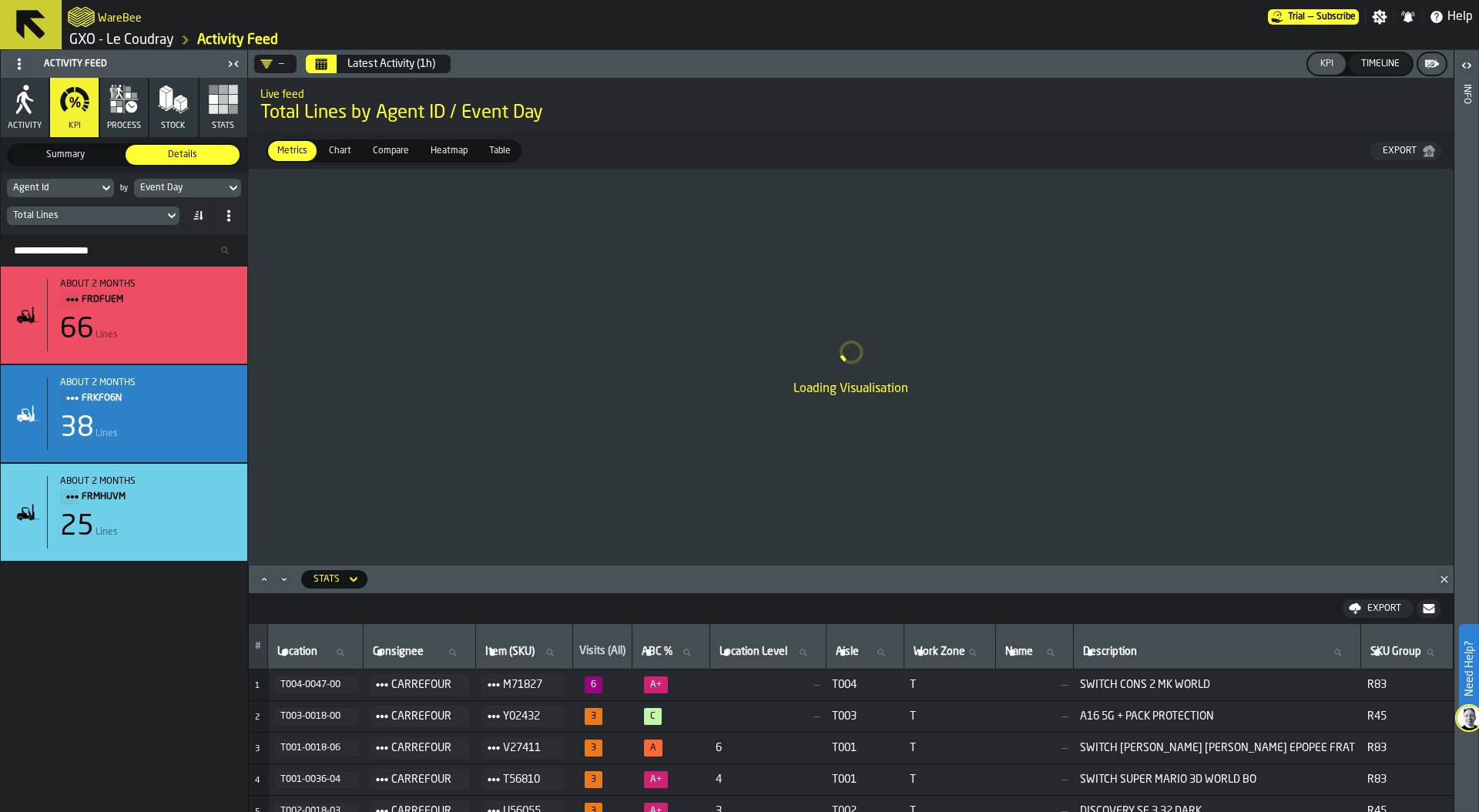
click at [1446, 581] on polygon "Close" at bounding box center [1444, 579] width 7 height 7
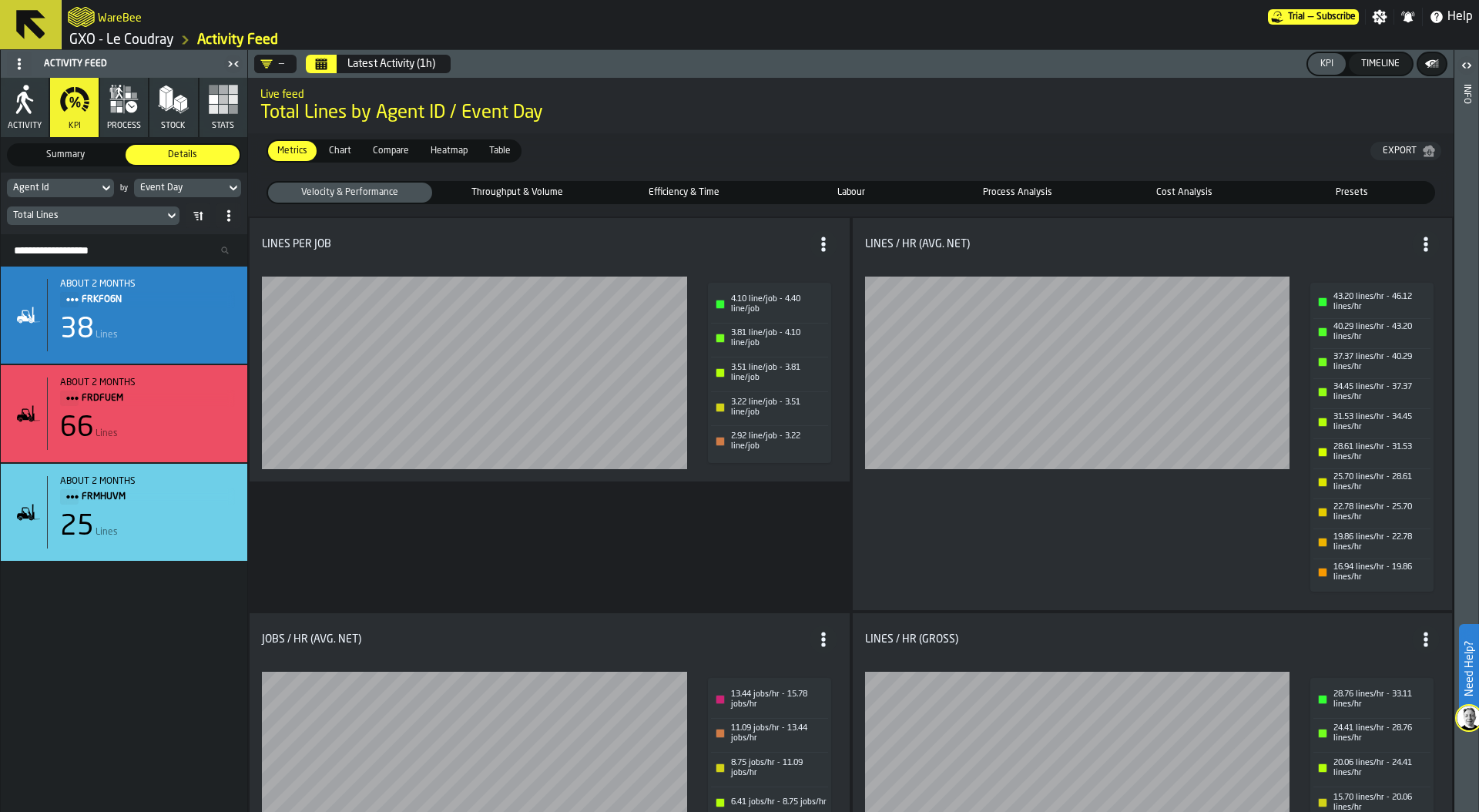
click at [458, 148] on span "Heatmap" at bounding box center [448, 151] width 49 height 14
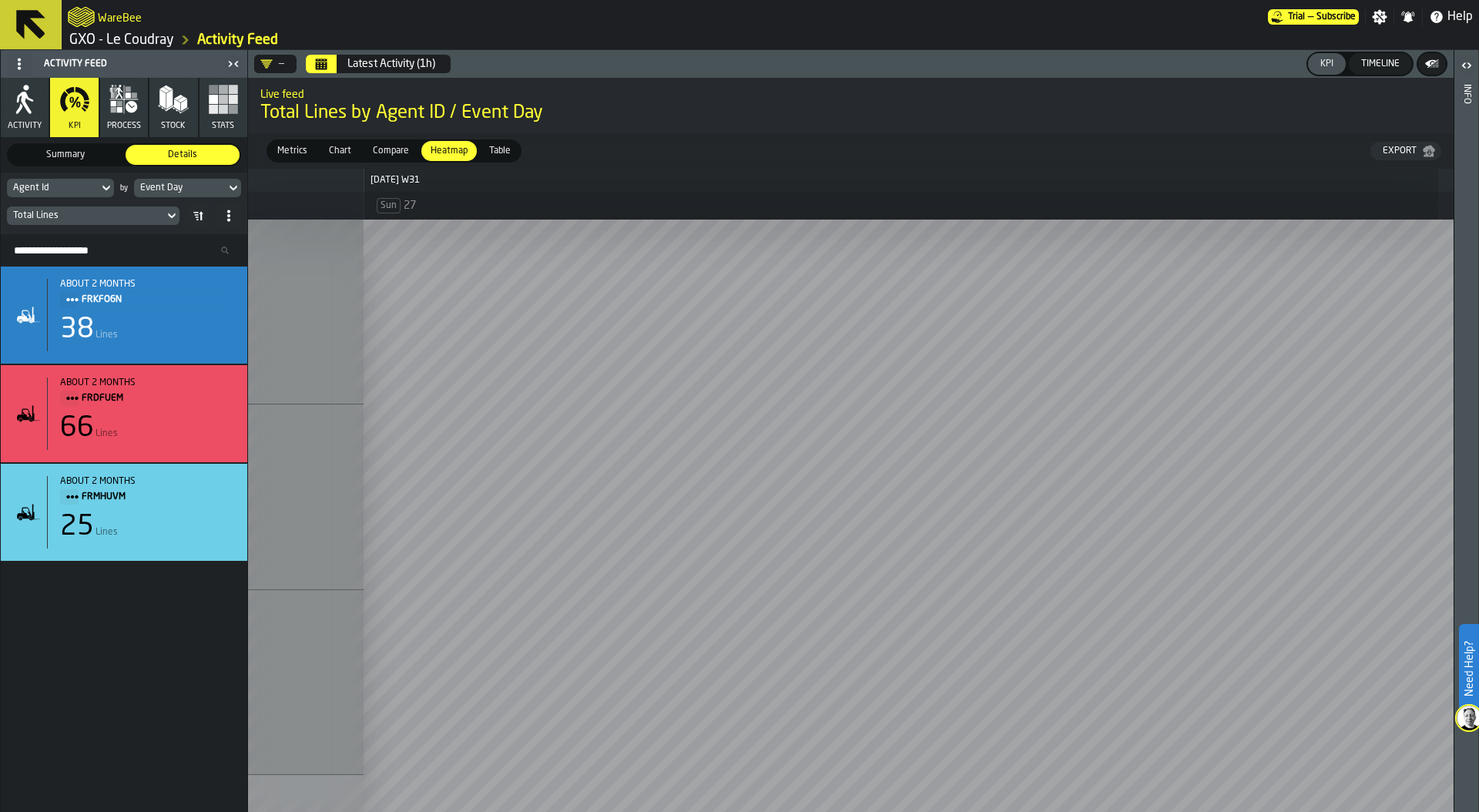
click at [288, 146] on span "Metrics" at bounding box center [293, 151] width 42 height 14
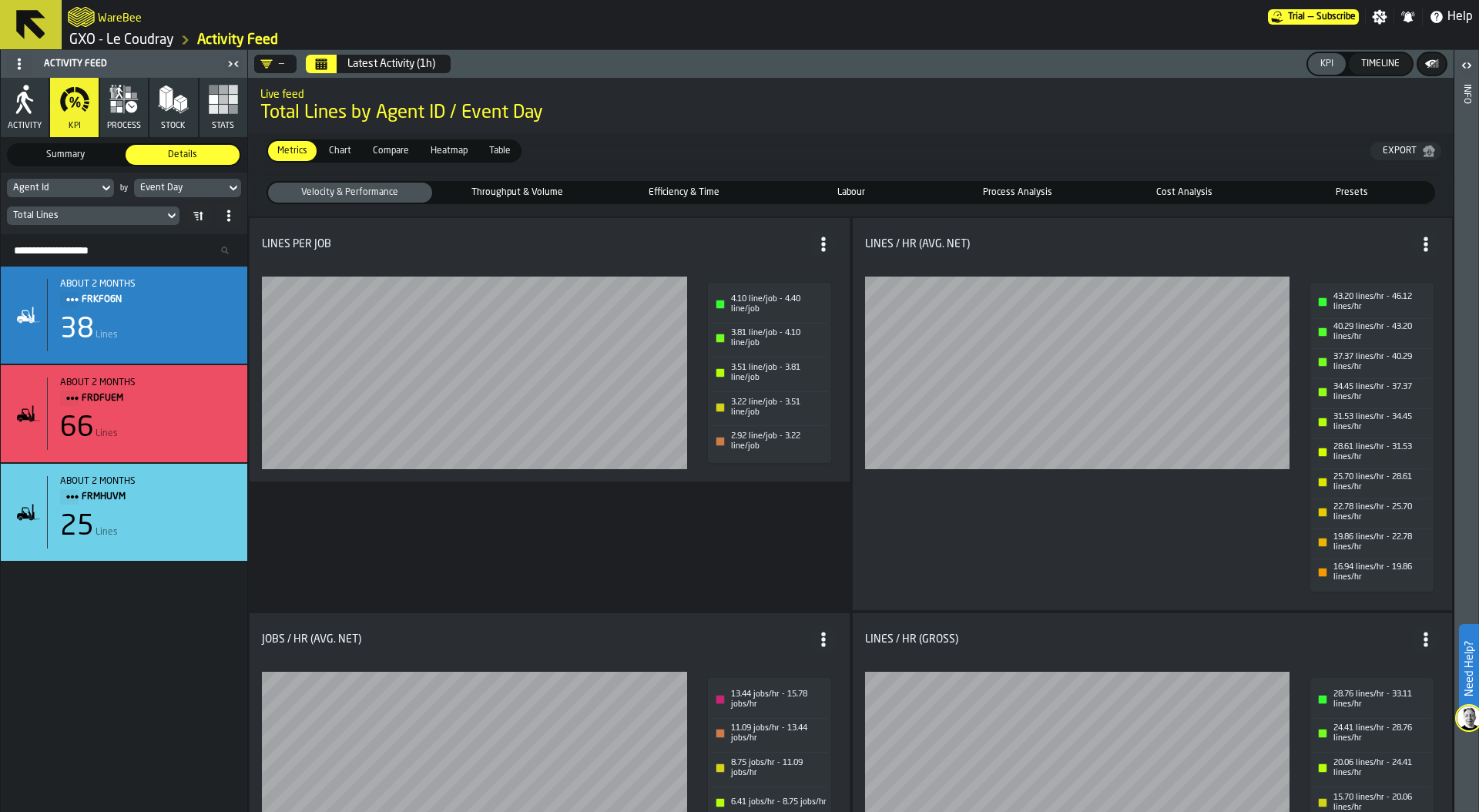
click at [502, 188] on span "Throughput & Volume" at bounding box center [517, 192] width 158 height 14
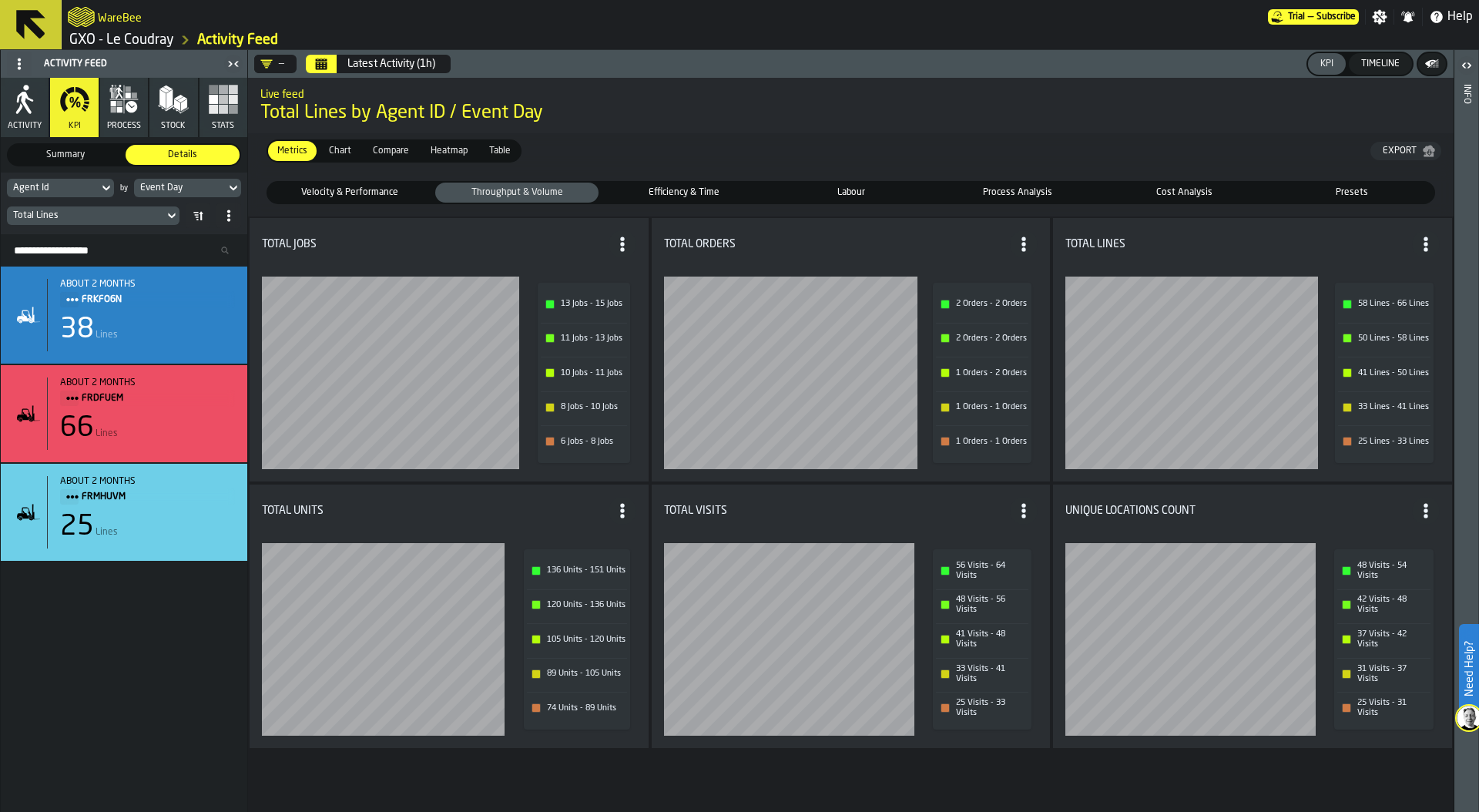
click at [688, 188] on span "Efficiency & Time" at bounding box center [684, 192] width 158 height 14
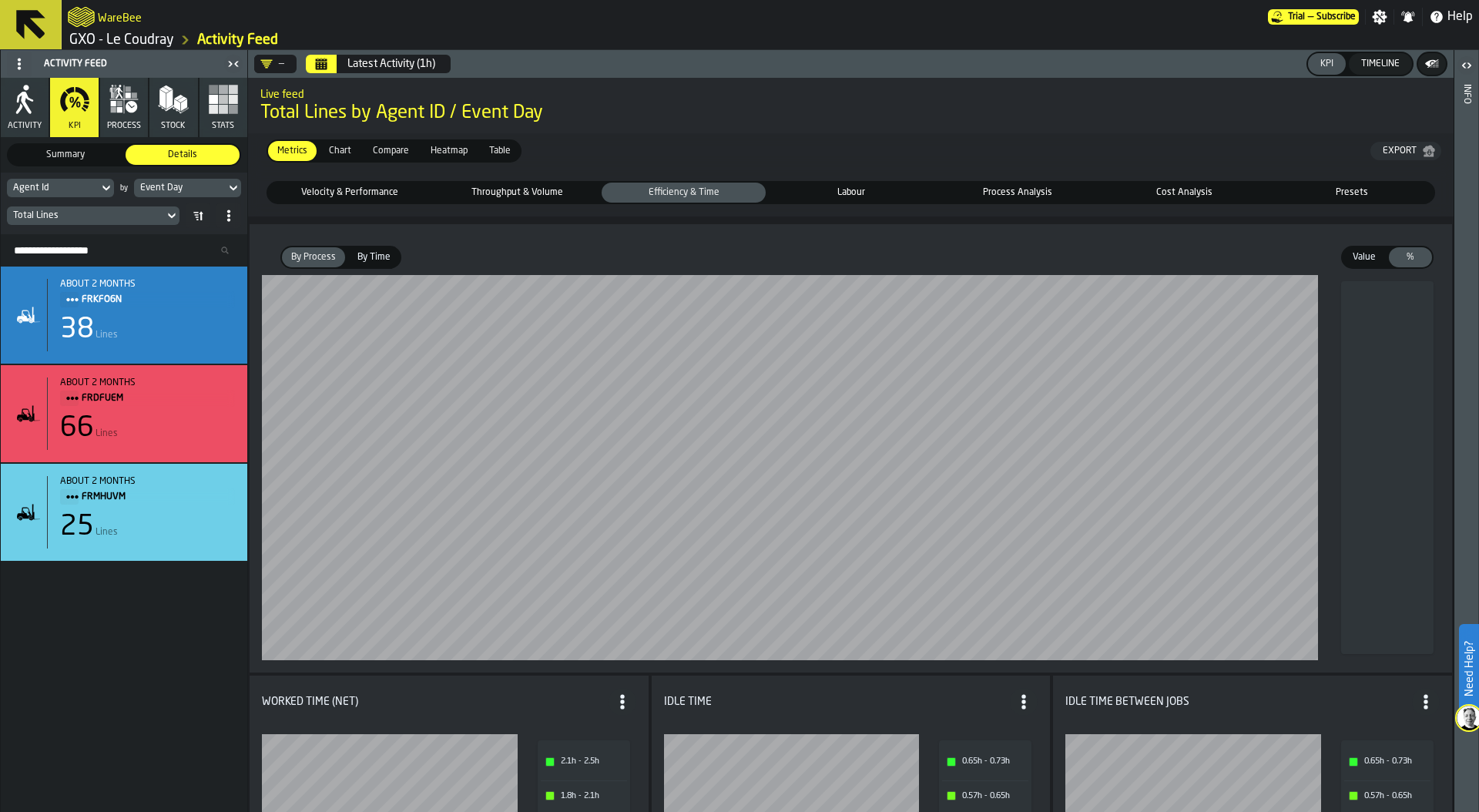
click at [330, 65] on button "Calendar" at bounding box center [321, 64] width 30 height 18
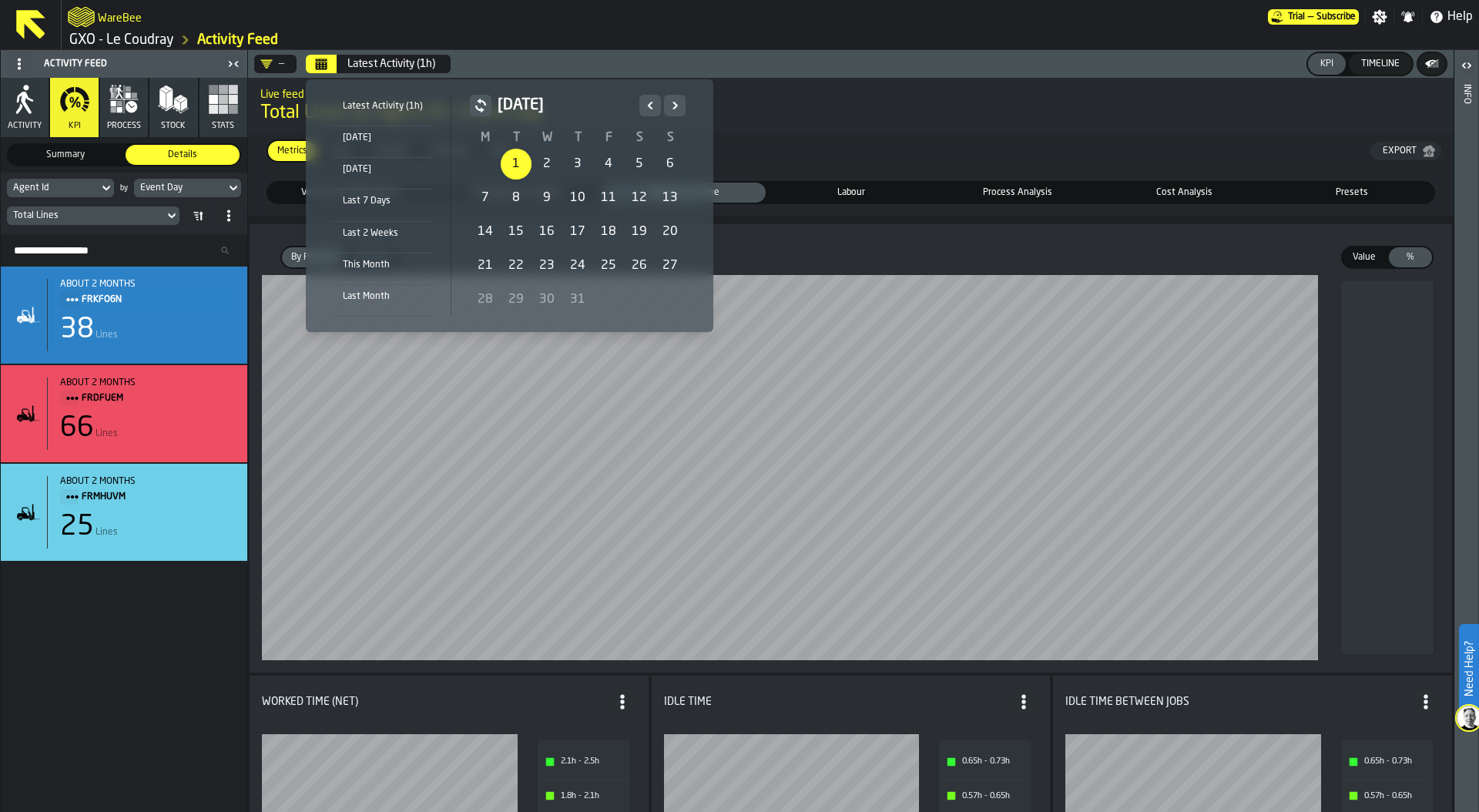
click at [514, 157] on div "1" at bounding box center [515, 164] width 30 height 30
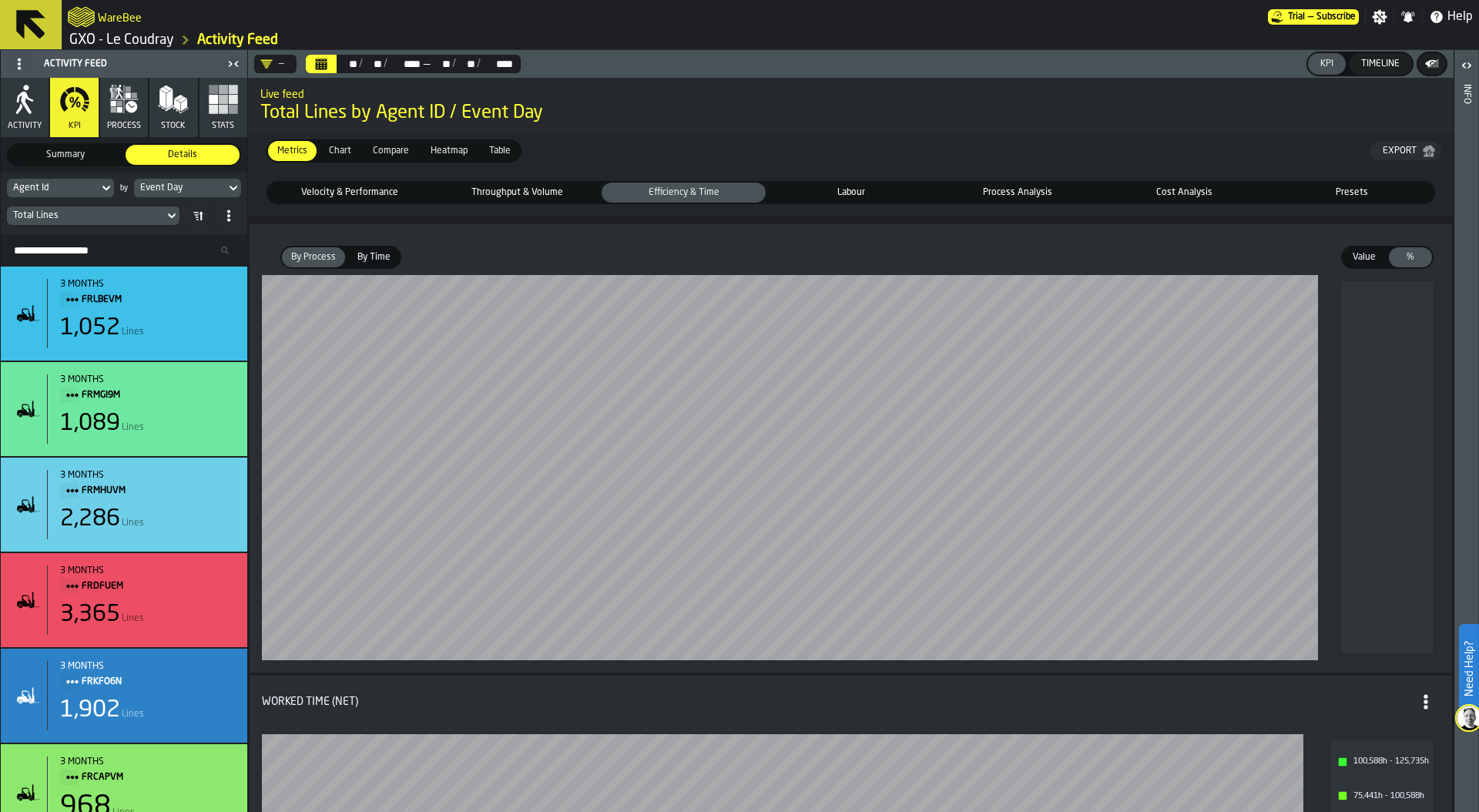
click at [853, 192] on span "Labour" at bounding box center [851, 192] width 158 height 14
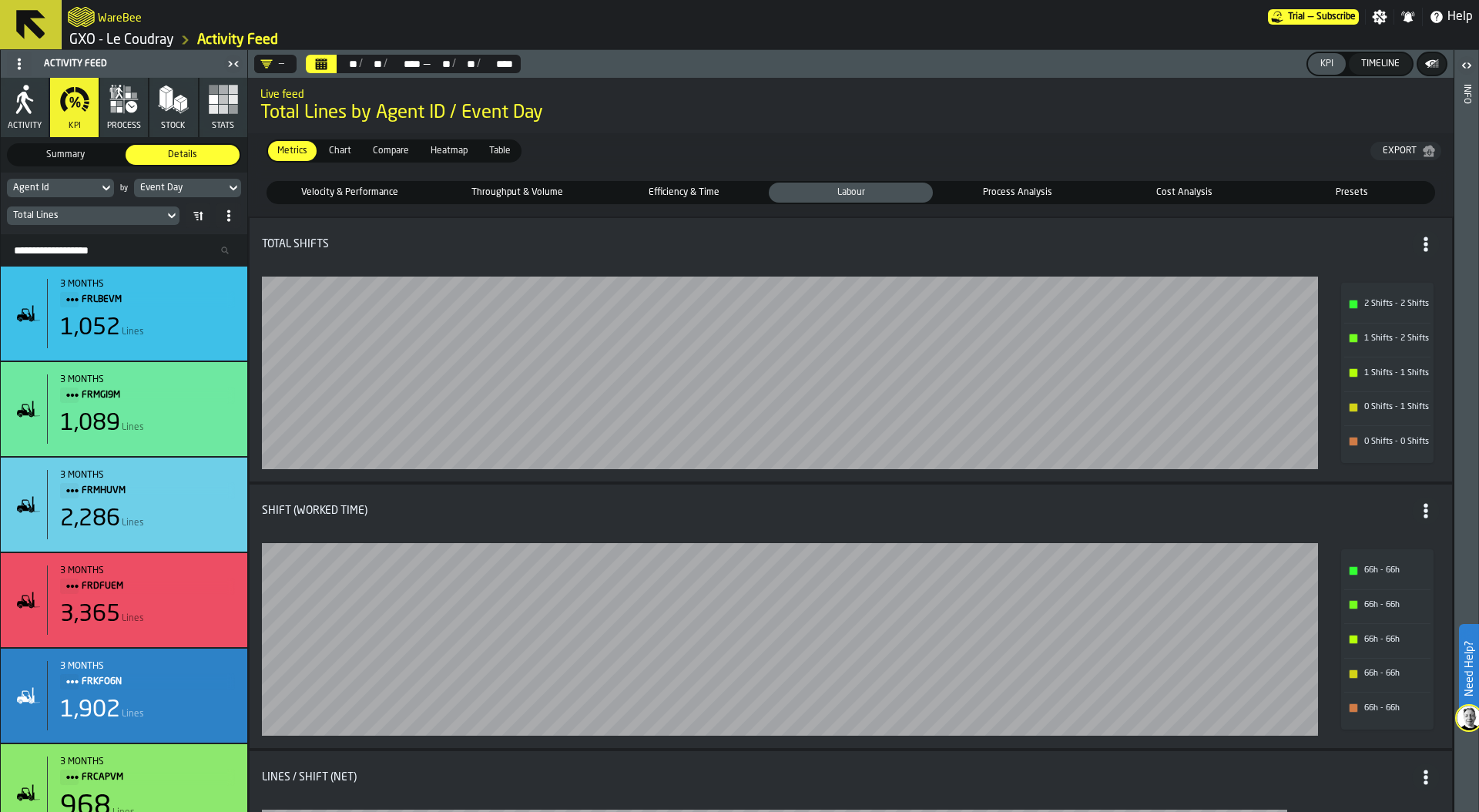
click at [1418, 250] on icon "Title" at bounding box center [1425, 244] width 16 height 16
click at [1037, 188] on span "Process Analysis" at bounding box center [1018, 192] width 158 height 14
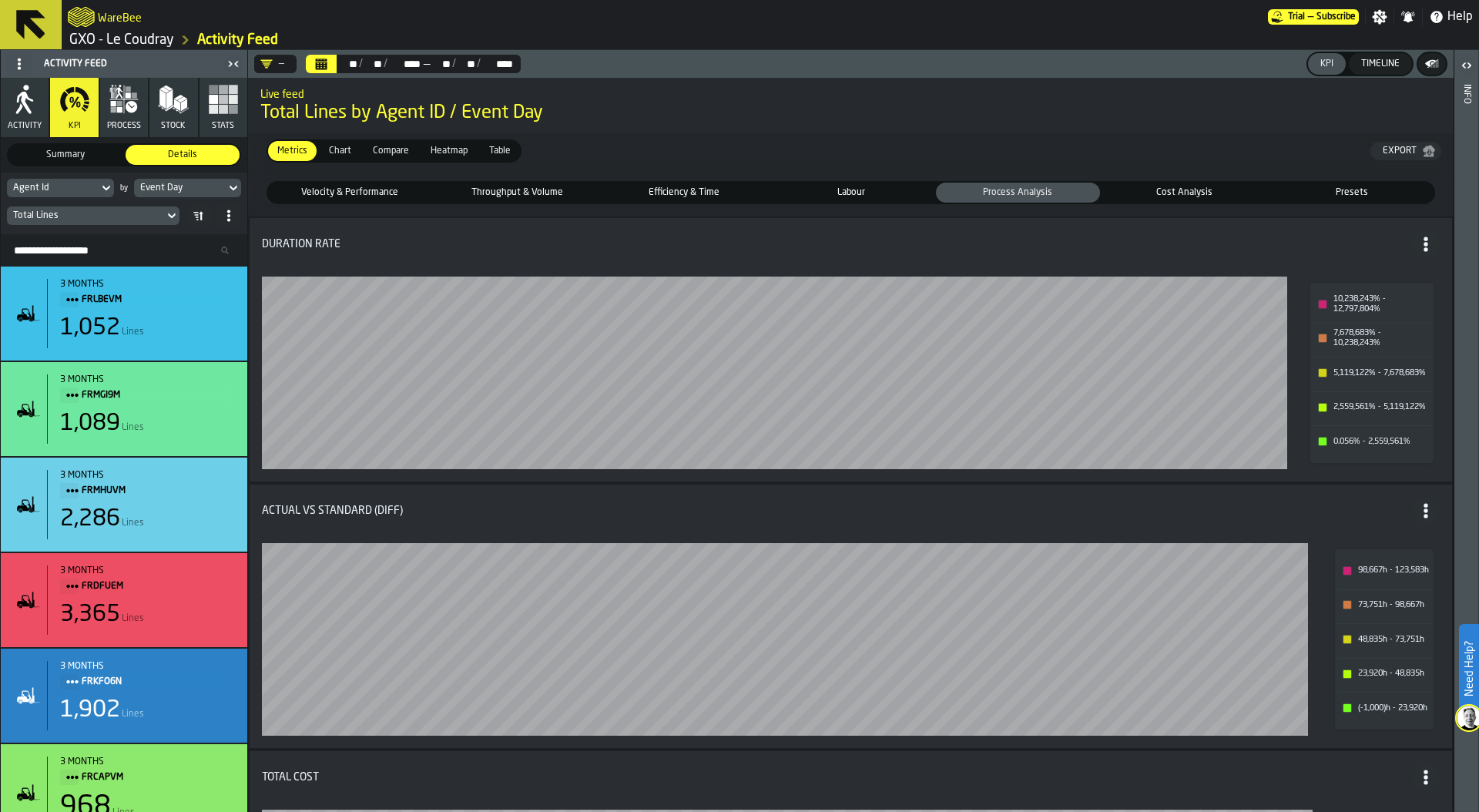
click at [75, 188] on div "Agent Id" at bounding box center [53, 188] width 79 height 11
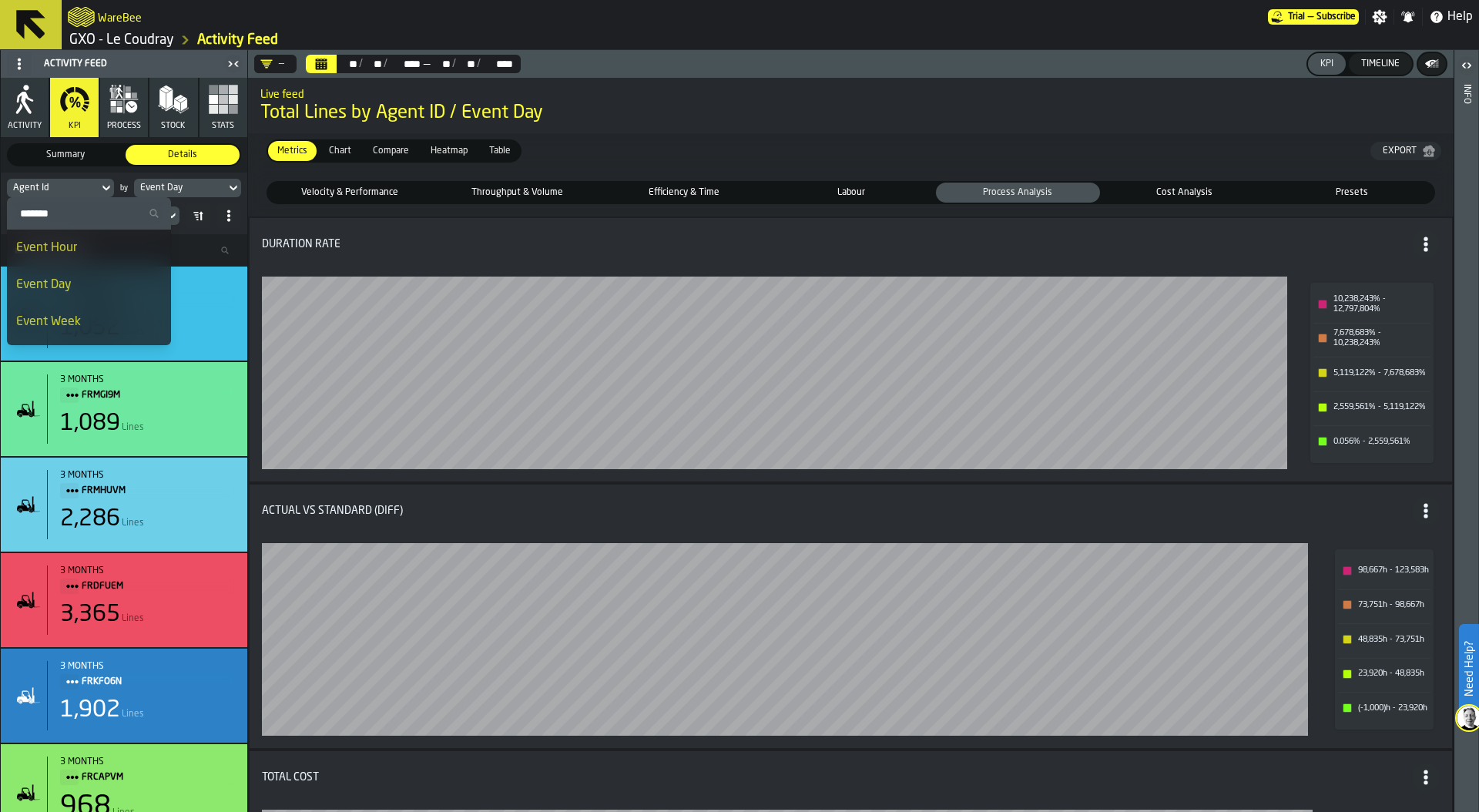
click at [83, 283] on div "Event Day" at bounding box center [90, 285] width 146 height 18
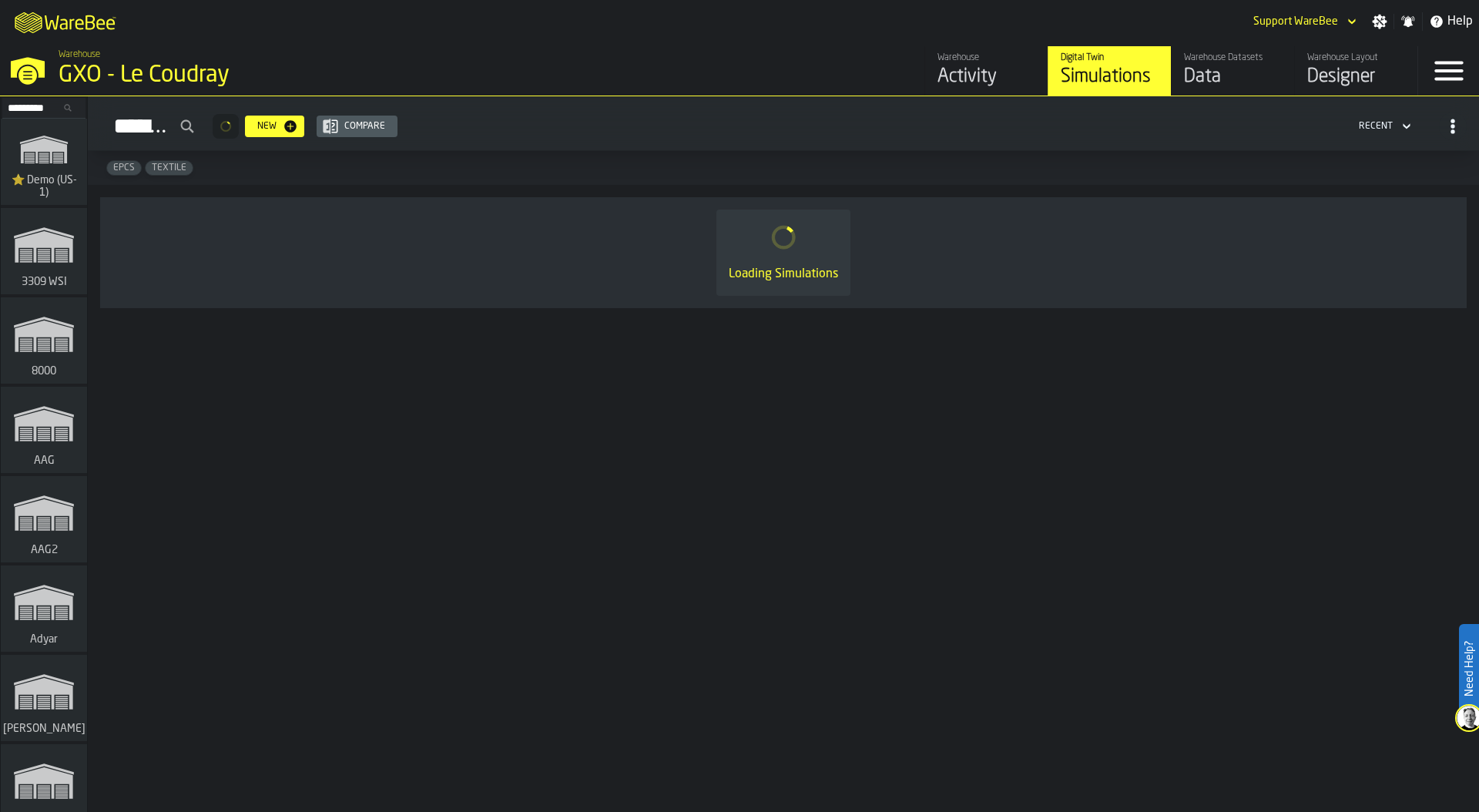
click at [40, 155] on rect "link-to-/wh/i/103622fe-4b04-4da1-b95f-2619b9c959cc/simulations" at bounding box center [44, 155] width 10 height 1
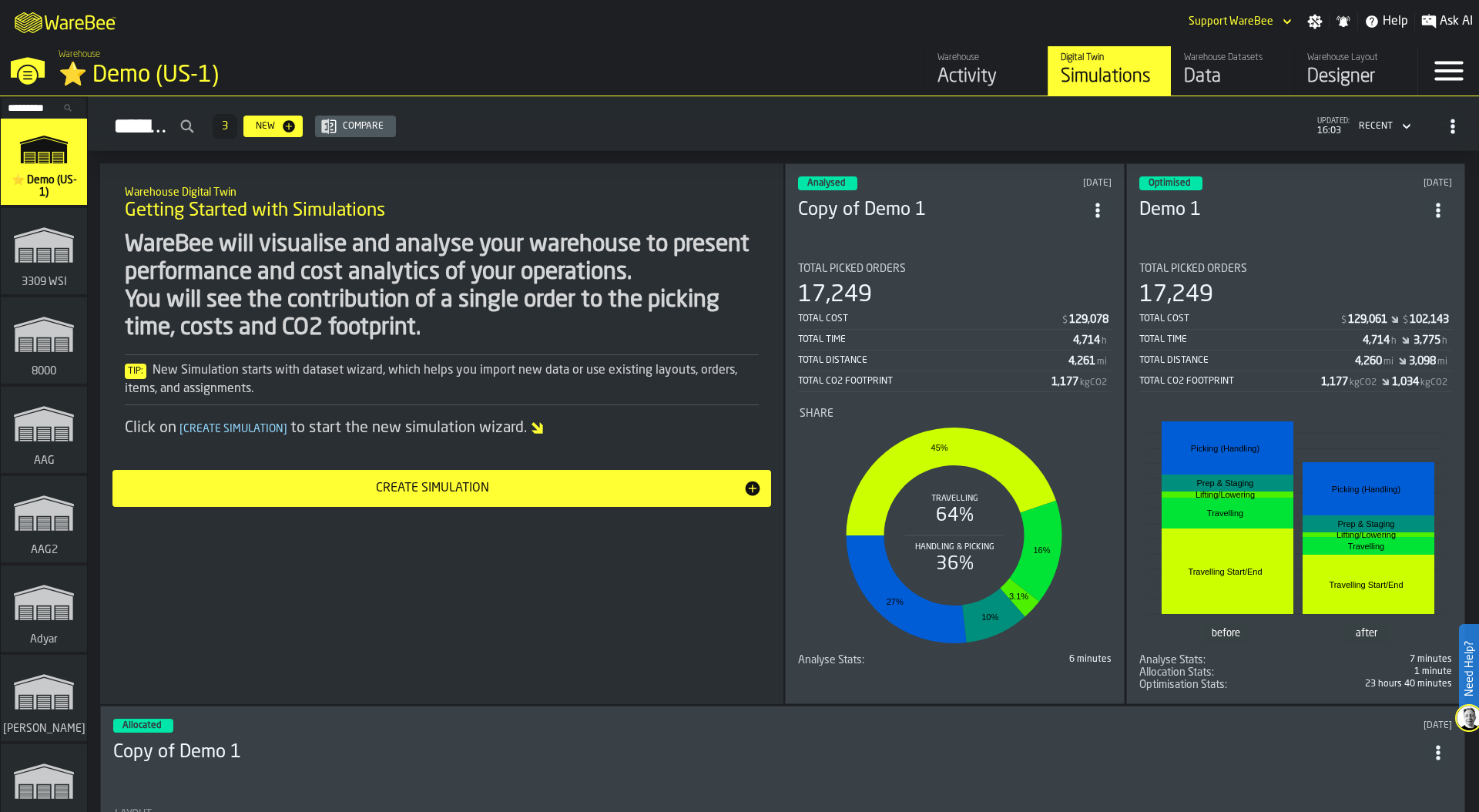
click at [23, 106] on input "Search..." at bounding box center [43, 108] width 80 height 17
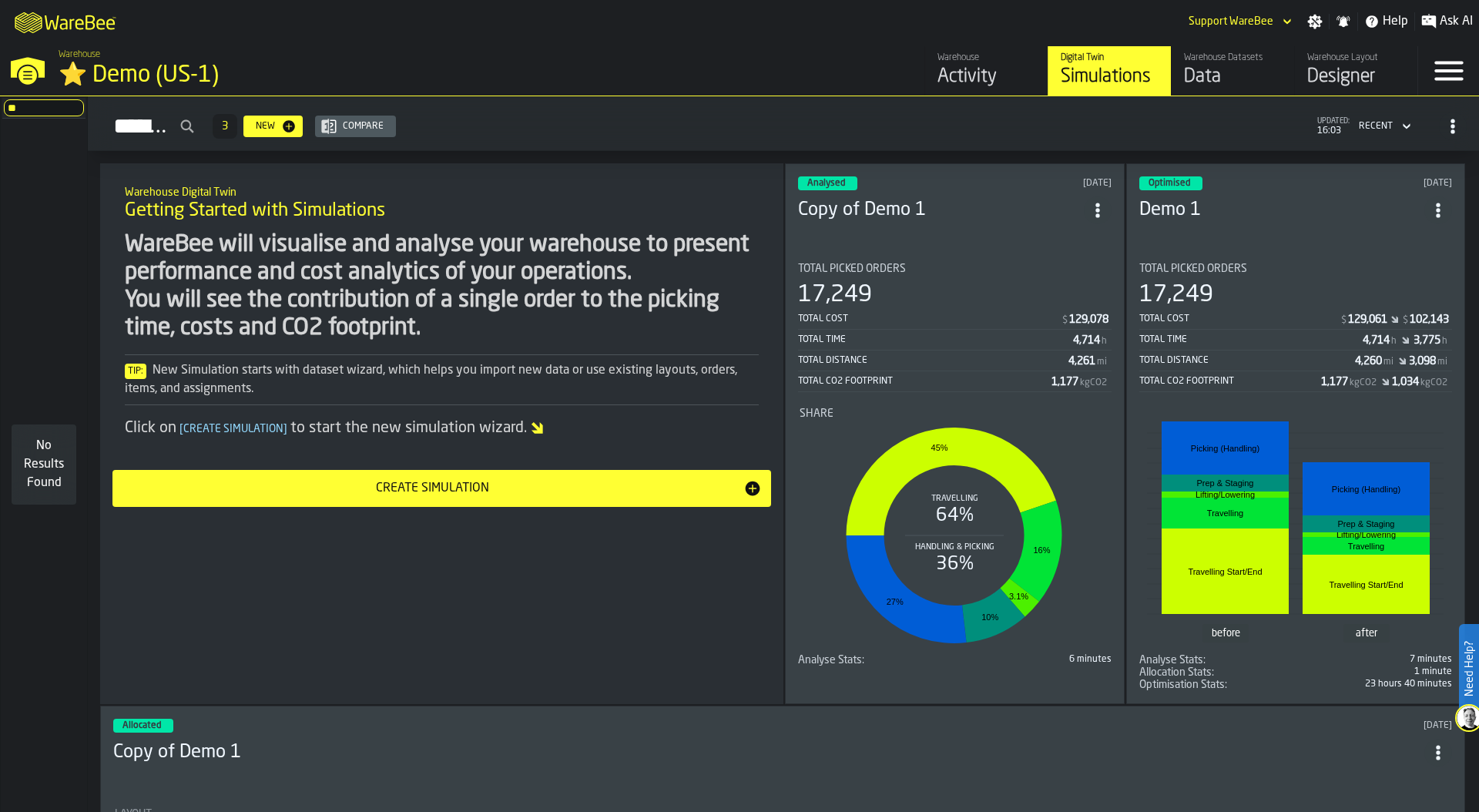
type input "*"
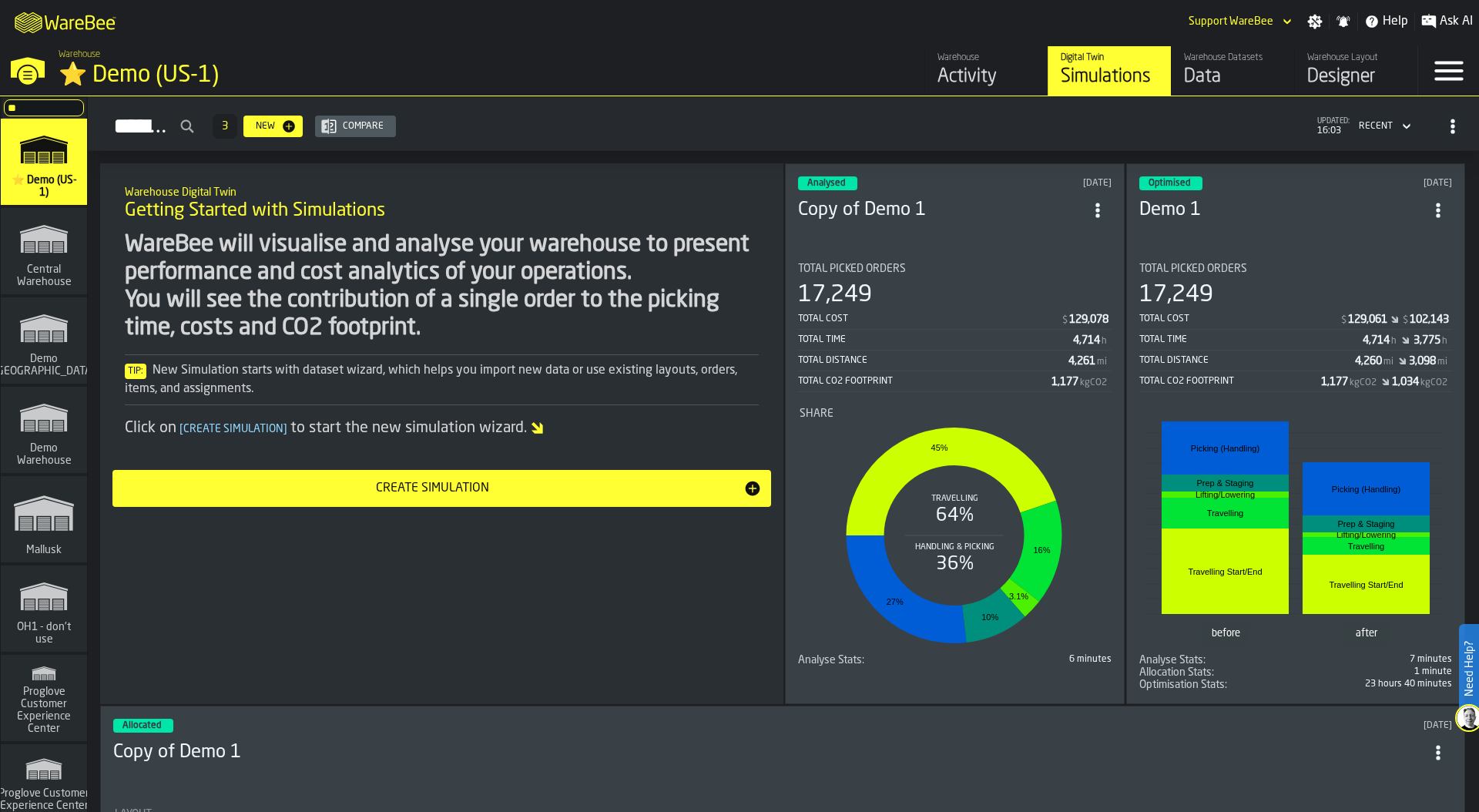
type input "**"
click at [54, 159] on icon "link-to-/wh/i/103622fe-4b04-4da1-b95f-2619b9c959cc/simulations" at bounding box center [44, 149] width 74 height 49
click at [154, 69] on div "⭐ Demo (US-1)" at bounding box center [266, 76] width 416 height 28
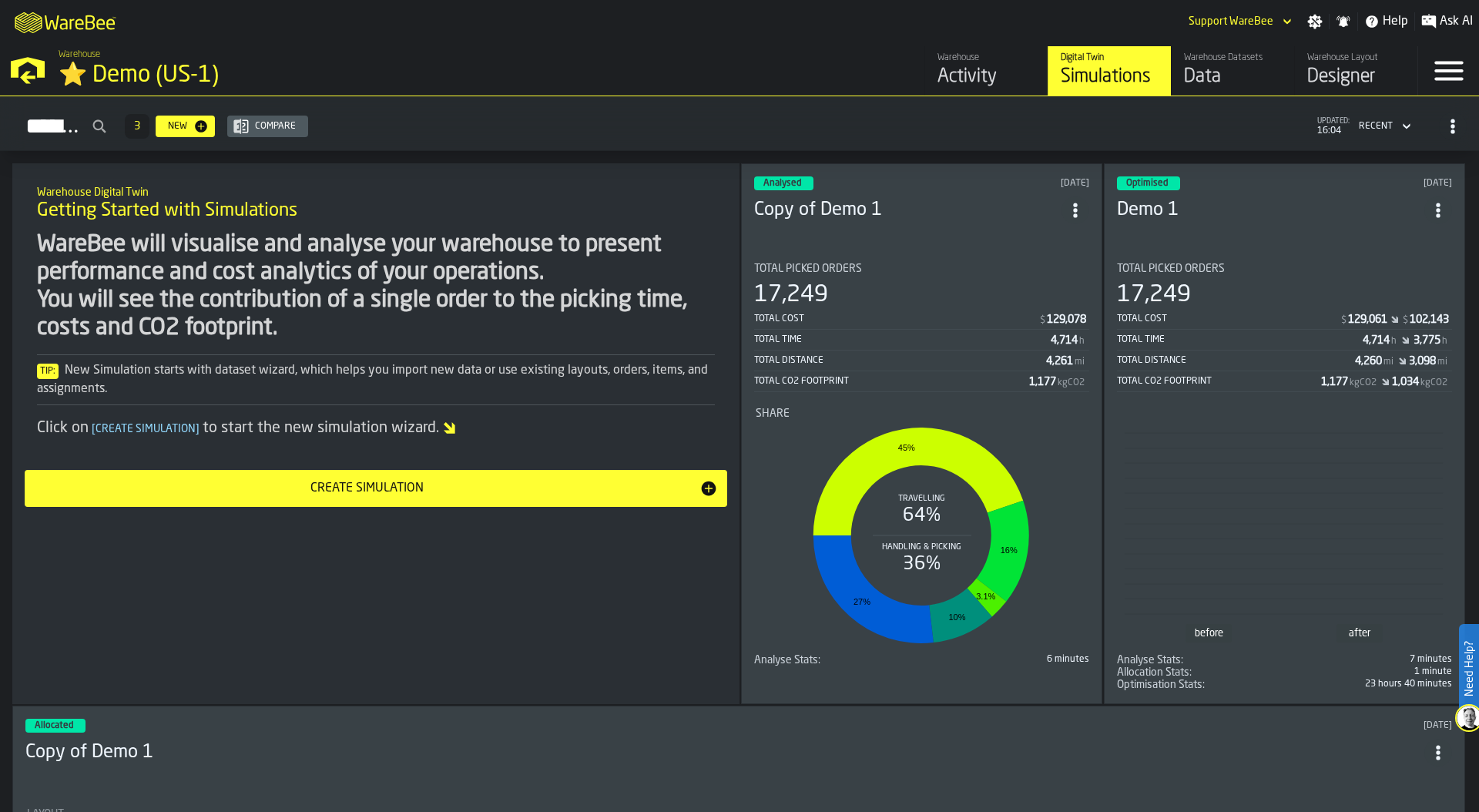
click at [1356, 72] on div "Designer" at bounding box center [1356, 77] width 98 height 25
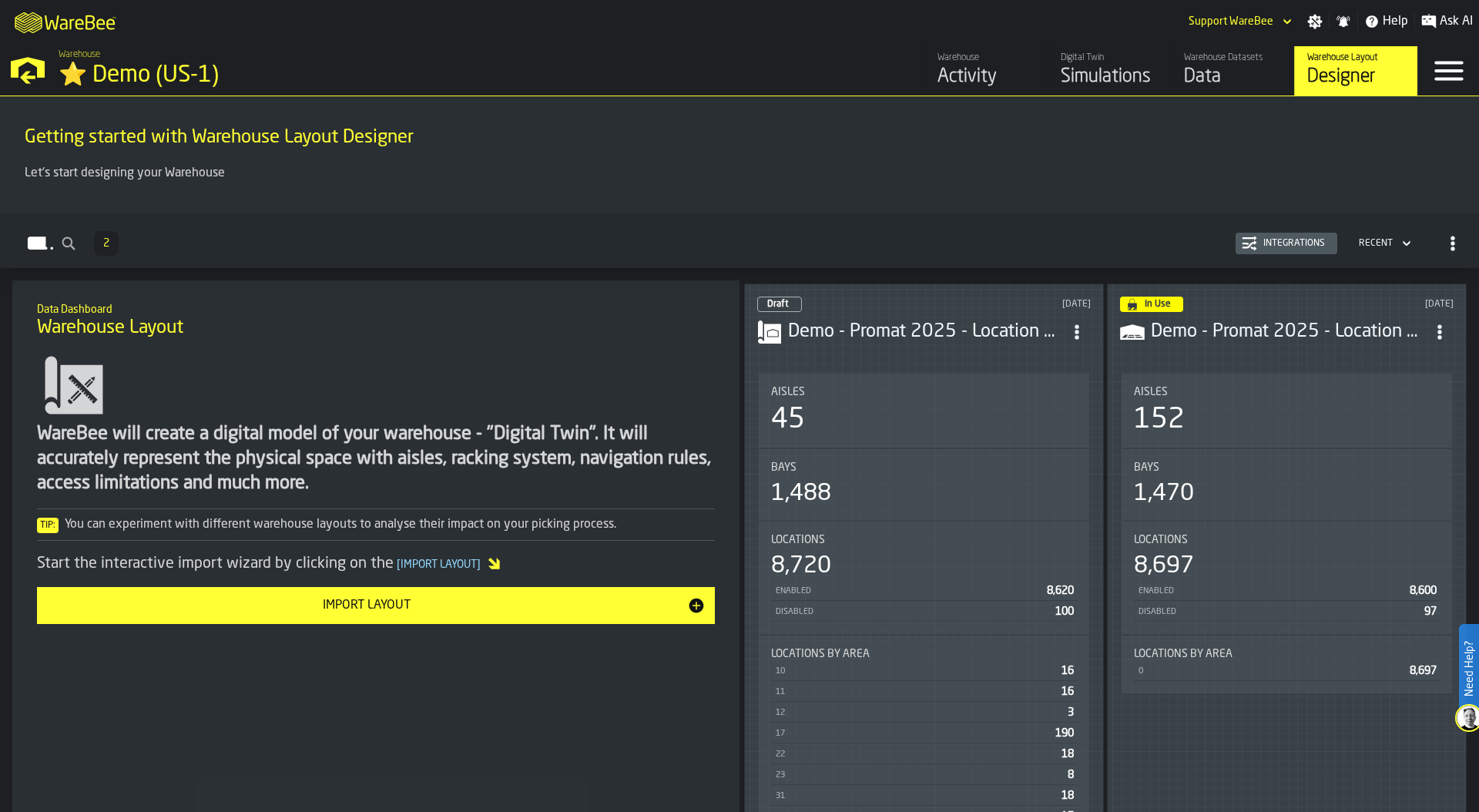
click at [1278, 239] on div "Integrations" at bounding box center [1294, 244] width 74 height 11
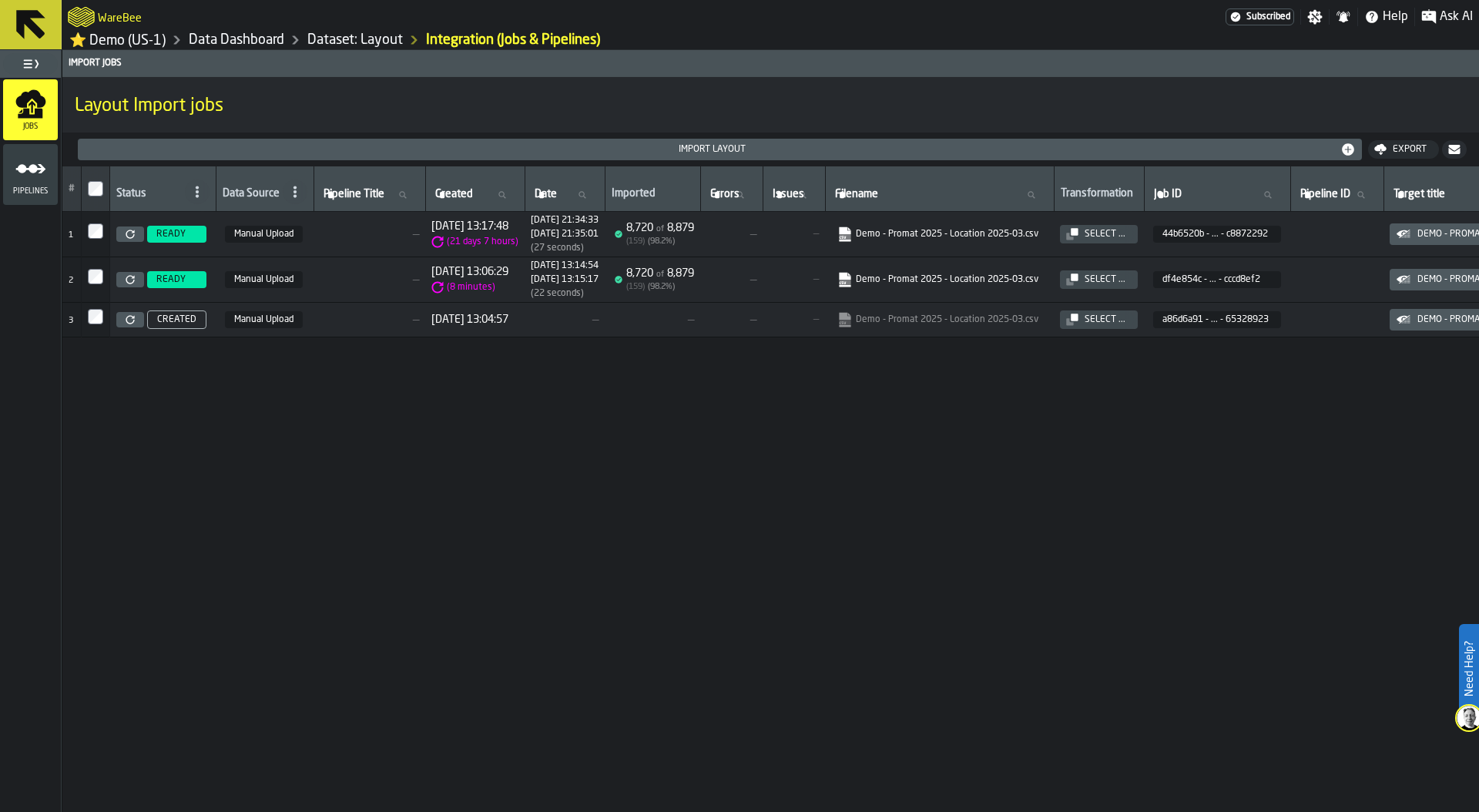
click at [129, 236] on icon at bounding box center [130, 235] width 9 height 9
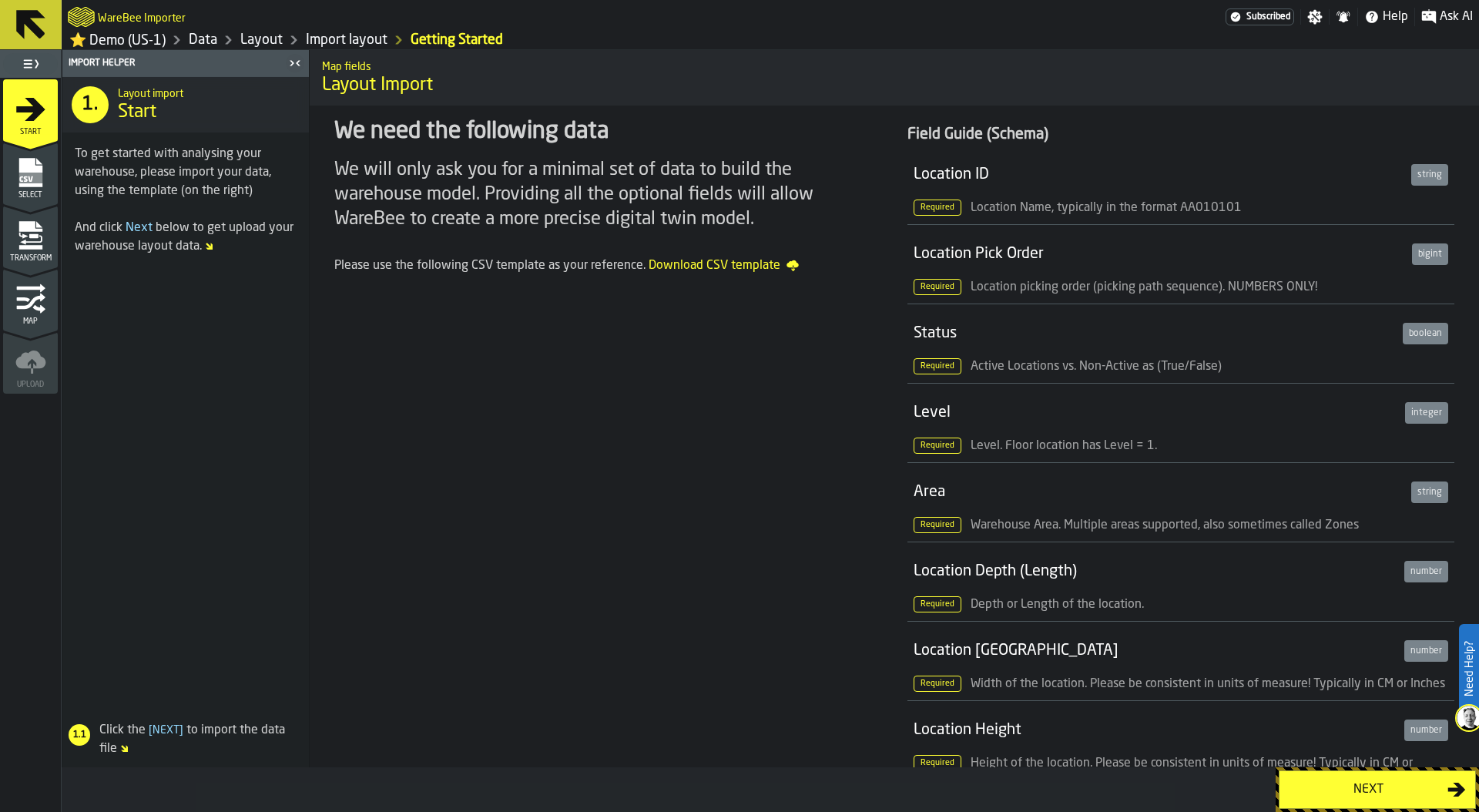
click at [1372, 782] on div "Next" at bounding box center [1368, 790] width 159 height 18
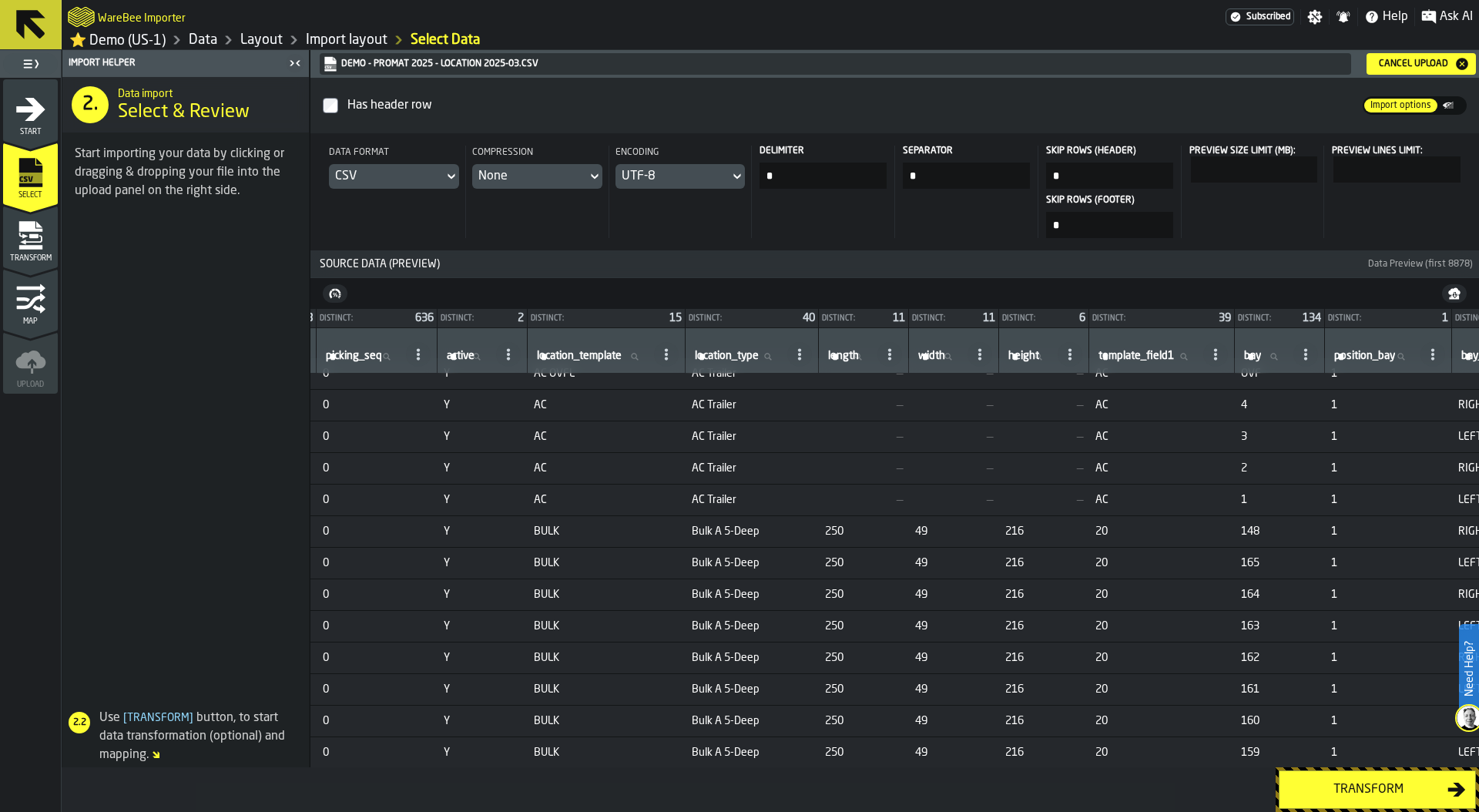
scroll to position [16, 249]
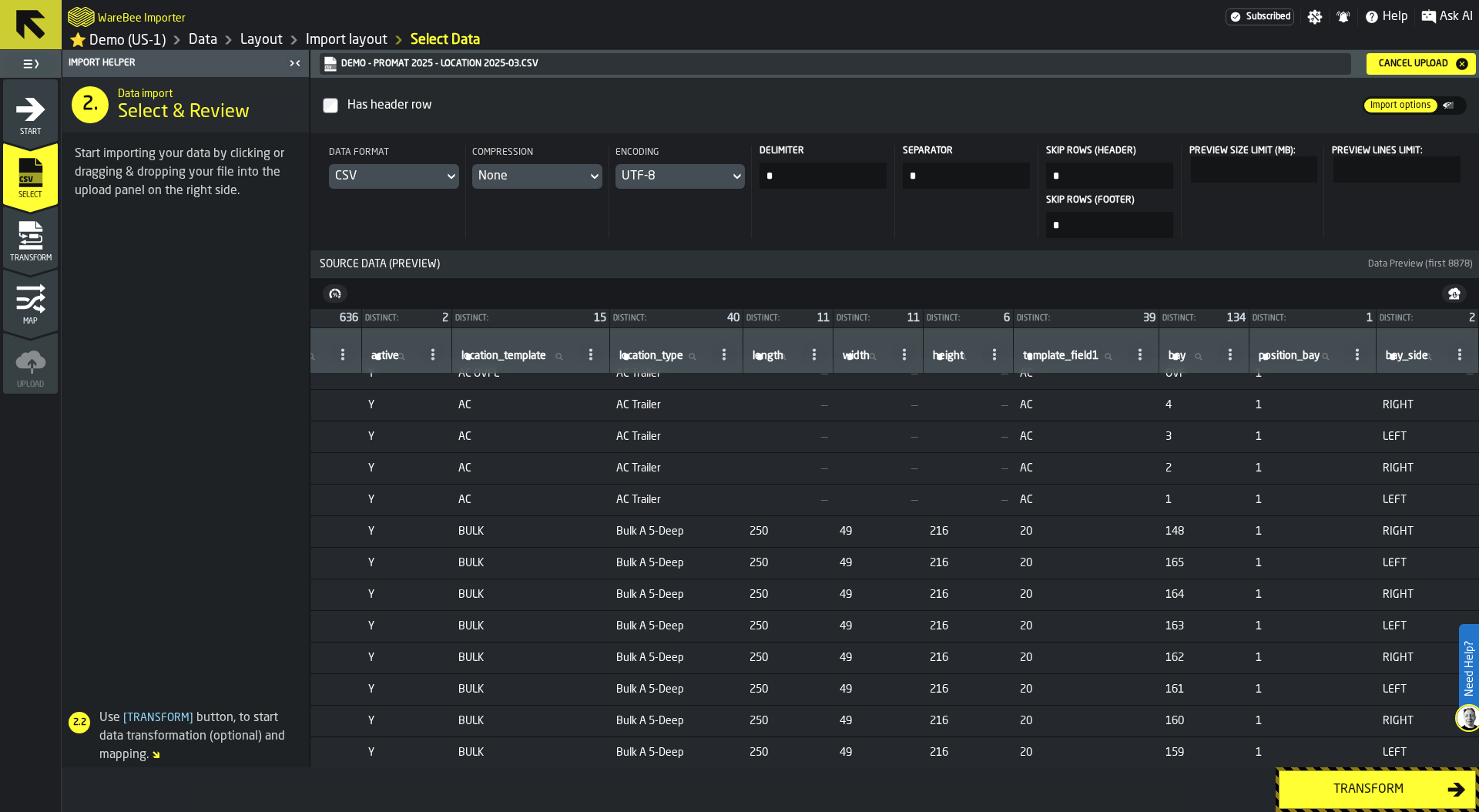
click at [1371, 786] on div "Transform" at bounding box center [1368, 790] width 159 height 18
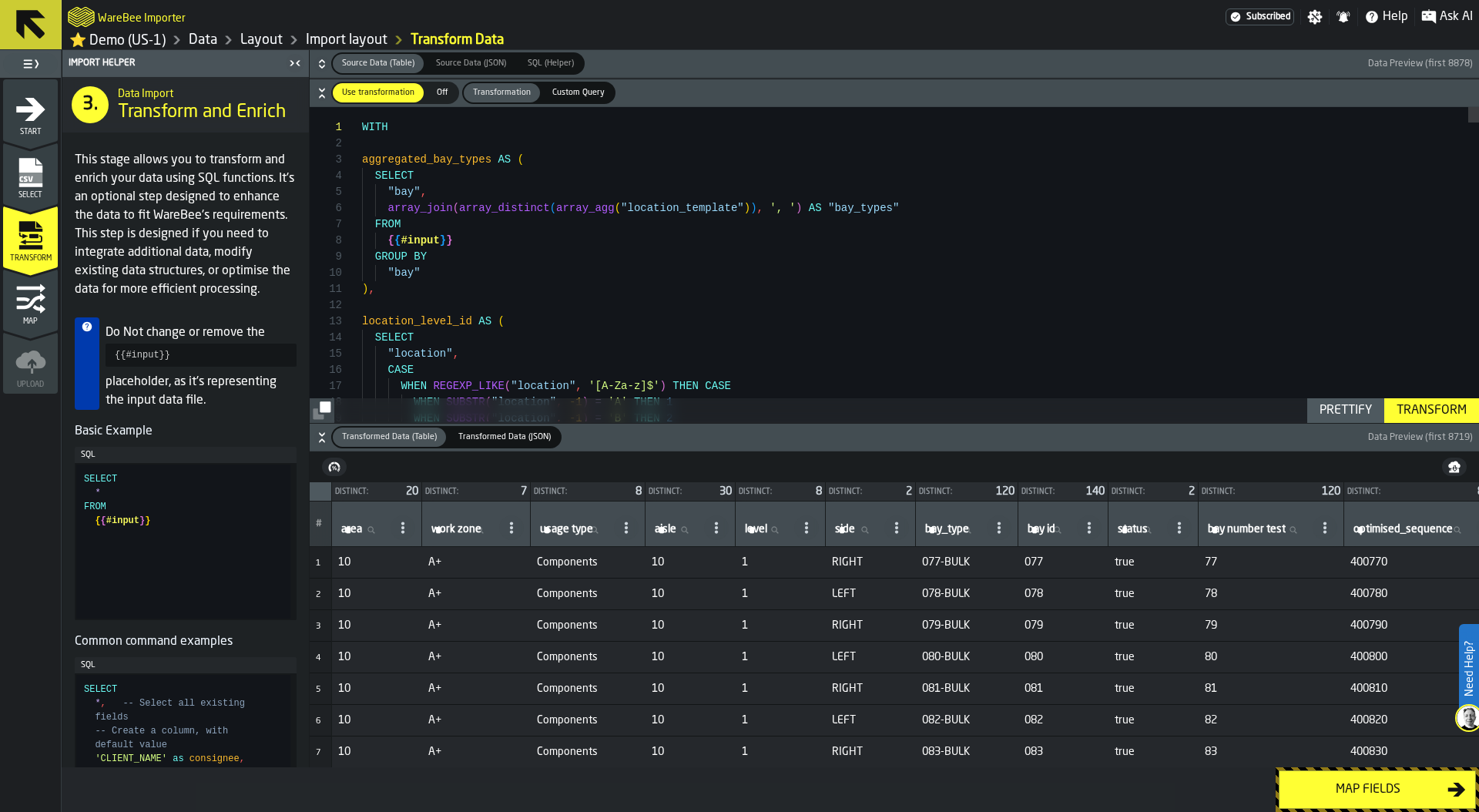
click at [319, 63] on icon "button-" at bounding box center [321, 64] width 16 height 16
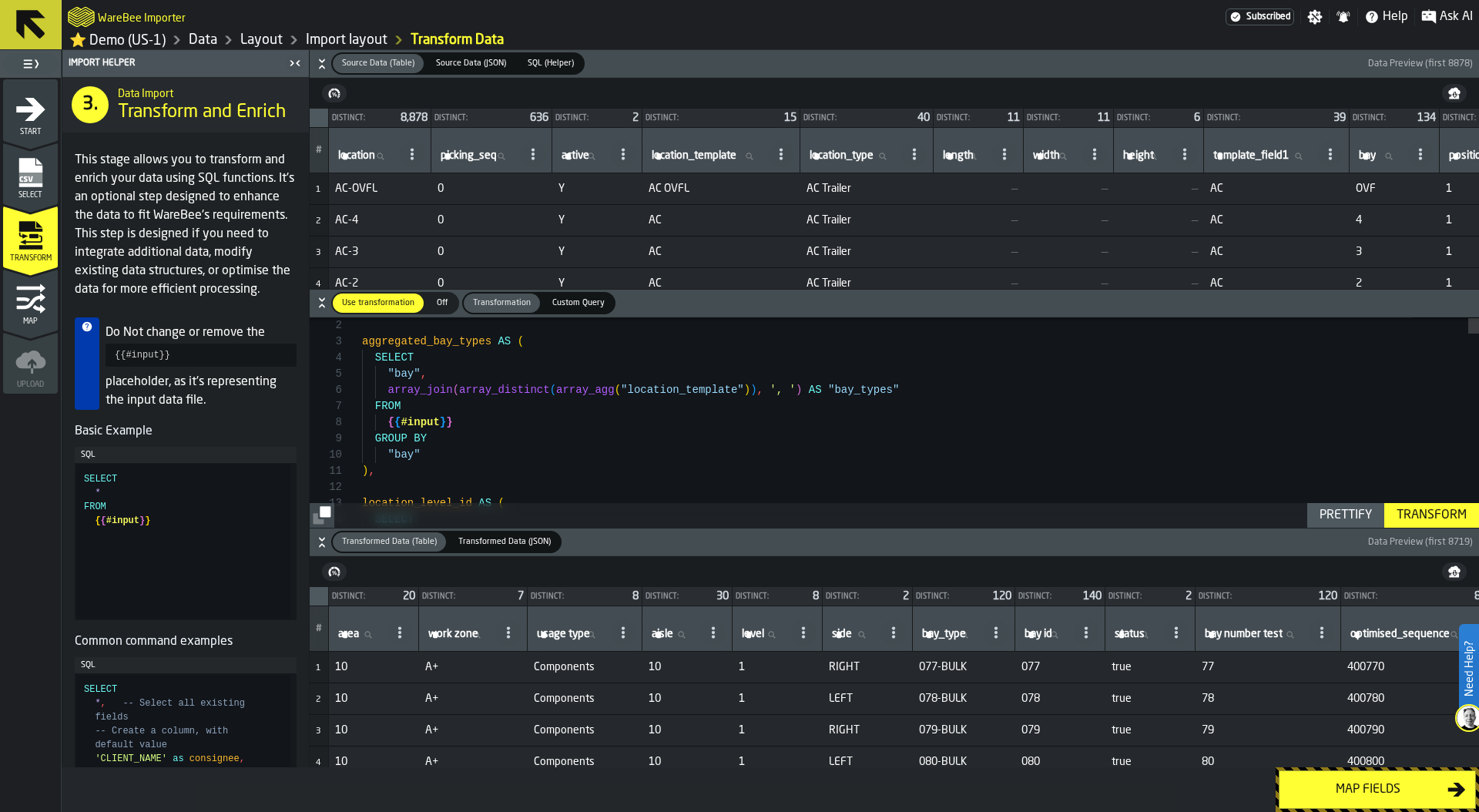
click at [321, 67] on icon "button-" at bounding box center [321, 64] width 16 height 16
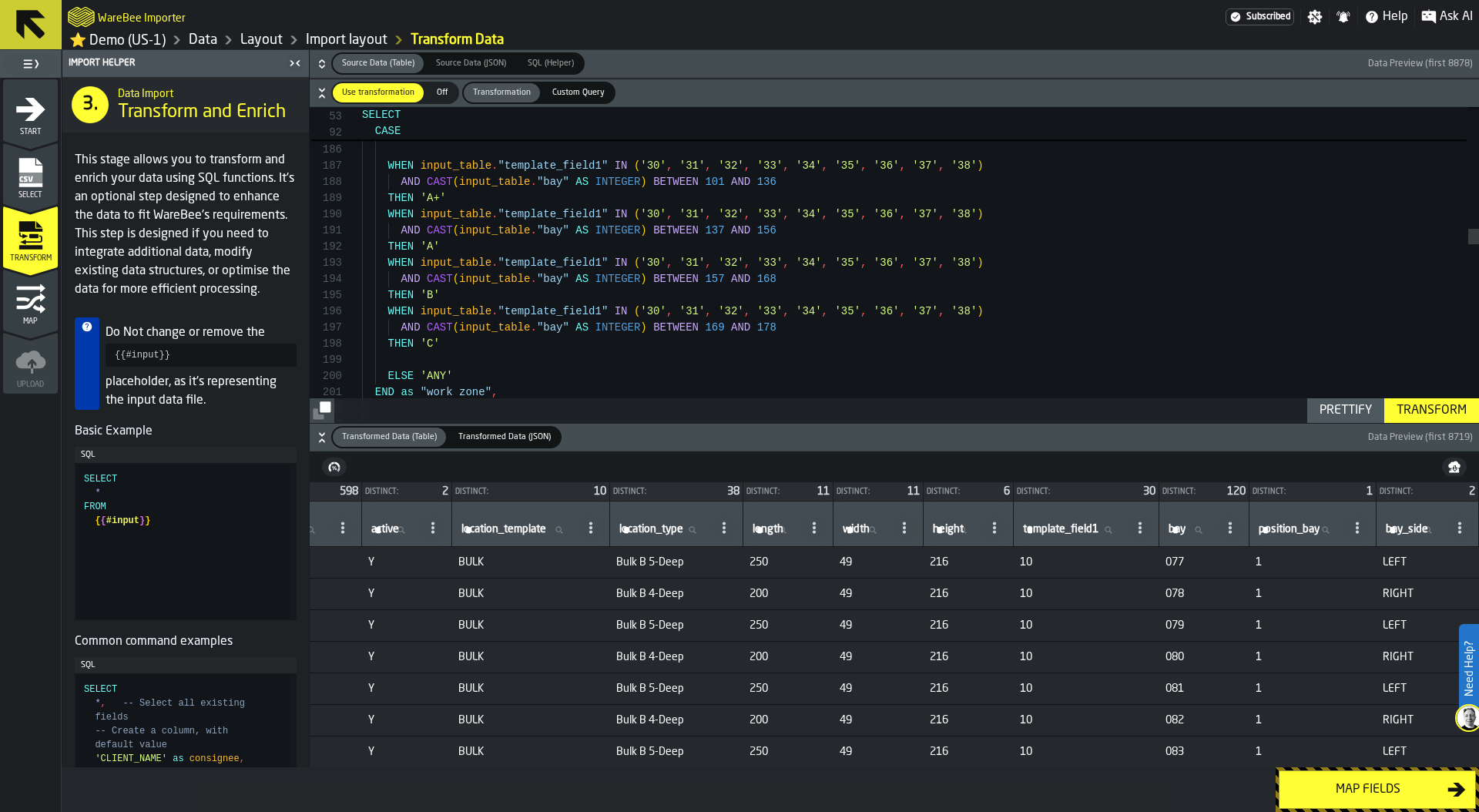
scroll to position [0, 2055]
click at [1344, 789] on div "Map fields" at bounding box center [1368, 790] width 159 height 18
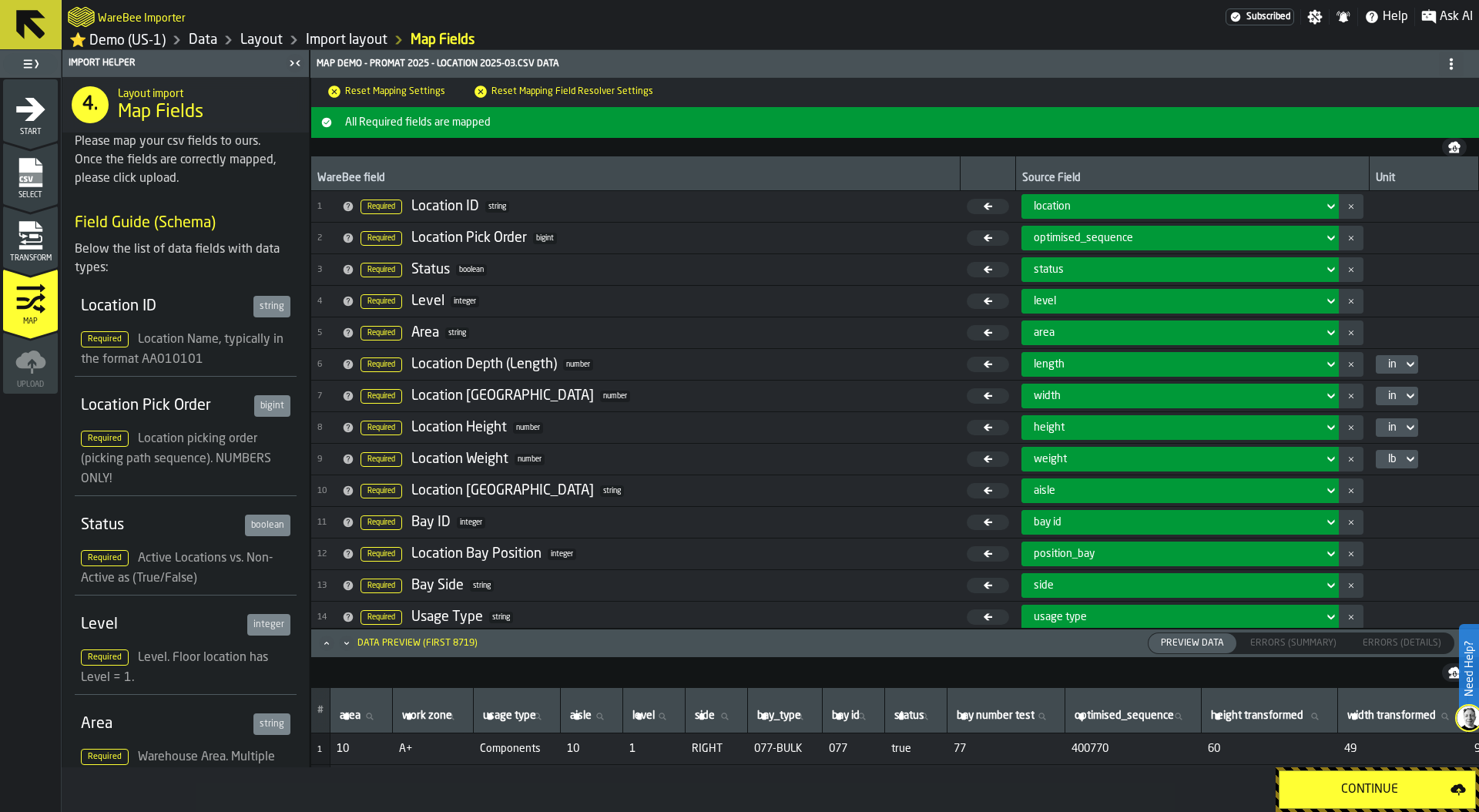
click at [1388, 365] on div "in" at bounding box center [1392, 364] width 21 height 18
click at [1431, 289] on td at bounding box center [1424, 301] width 109 height 31
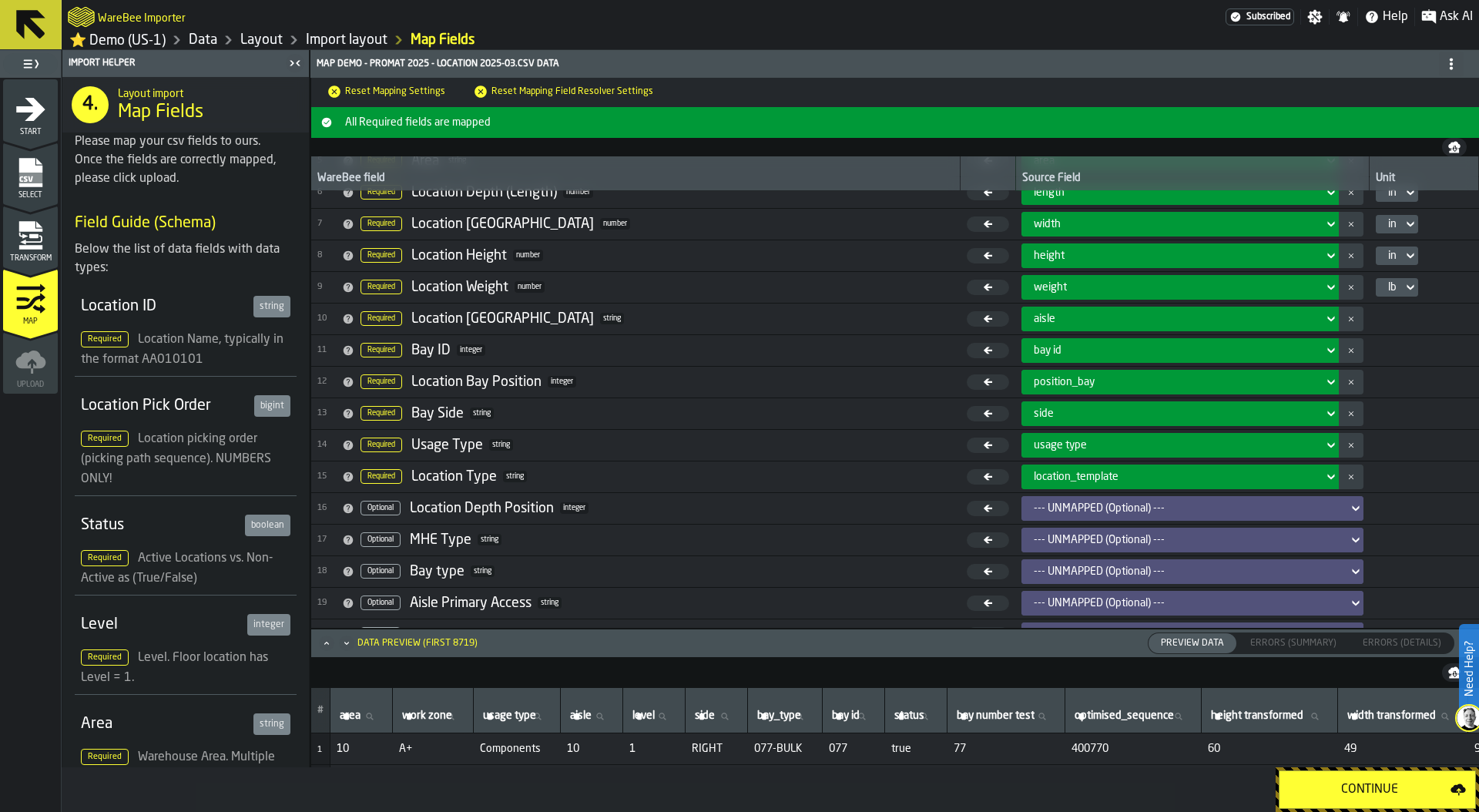
scroll to position [0, 0]
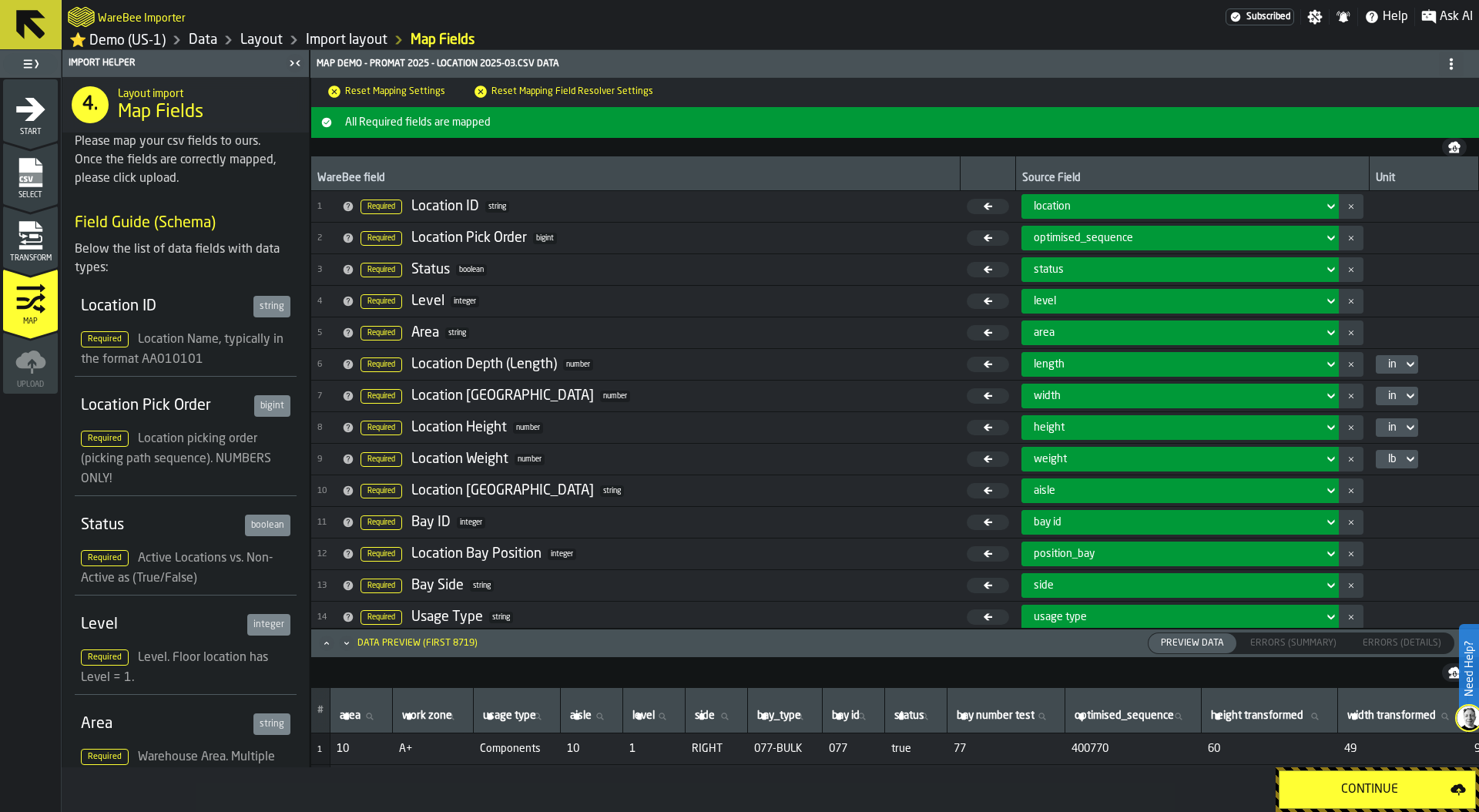
click at [240, 48] on link "Layout" at bounding box center [261, 40] width 42 height 17
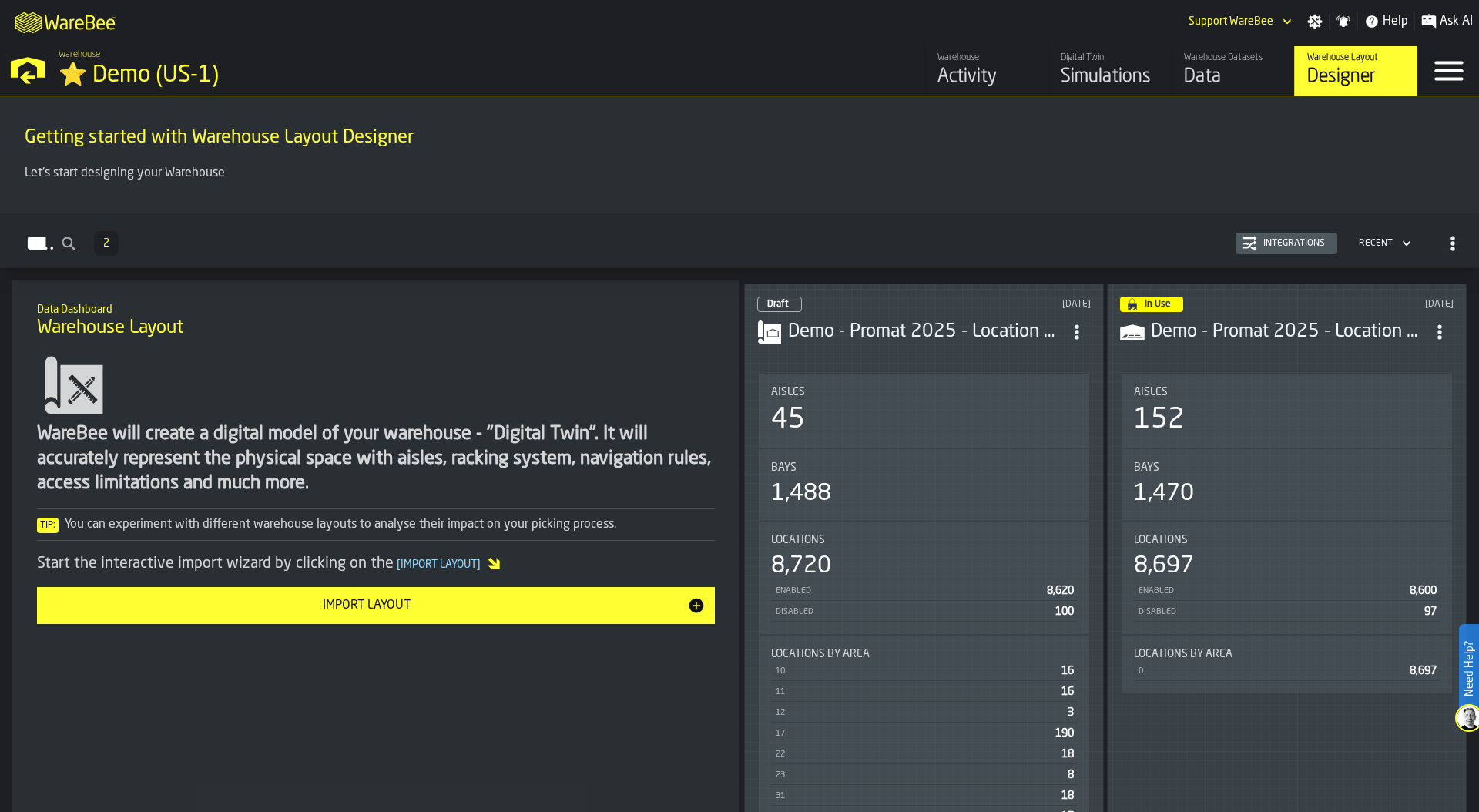
click at [976, 425] on div "45" at bounding box center [924, 419] width 306 height 30
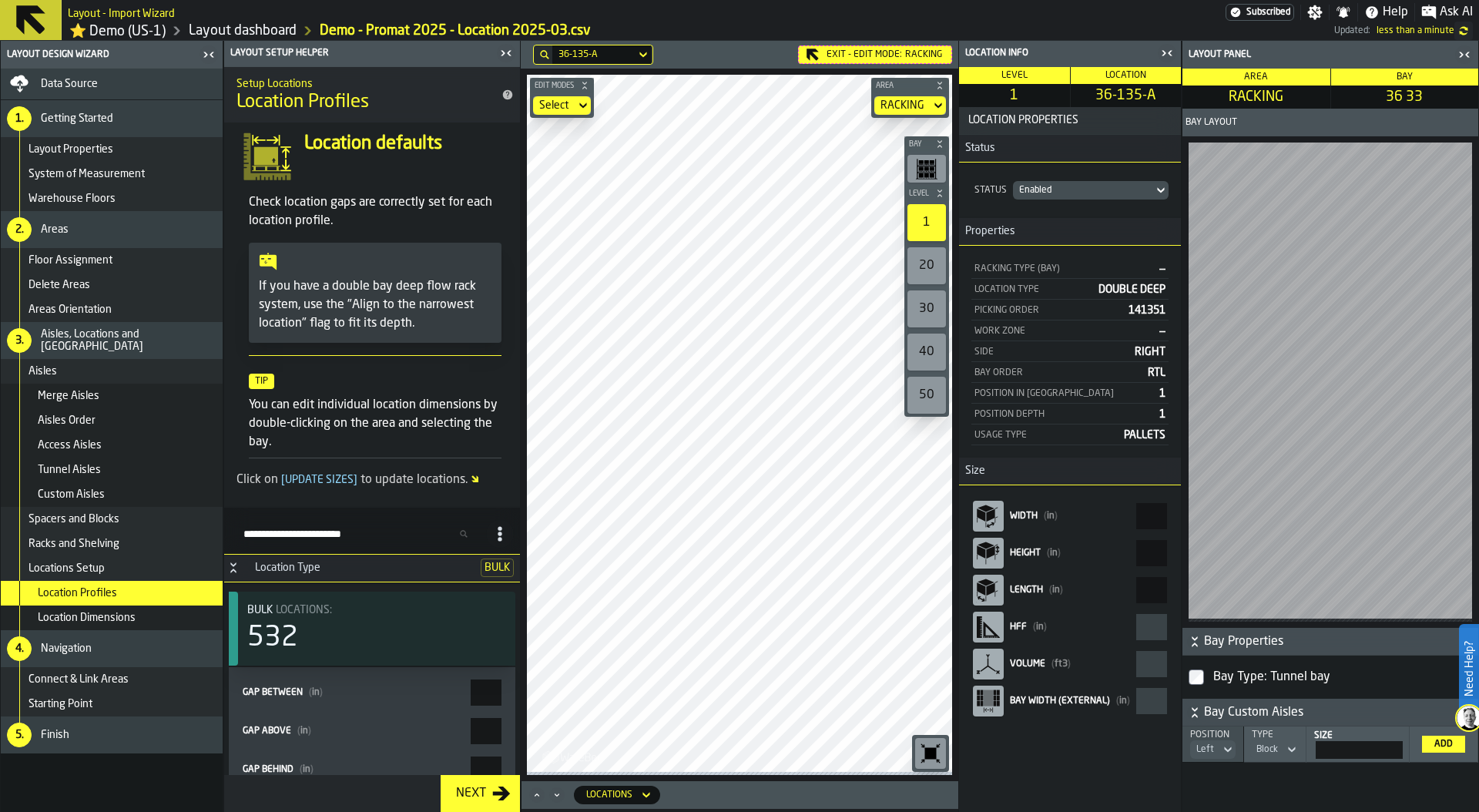
click at [0, 0] on icon at bounding box center [0, 0] width 0 height 0
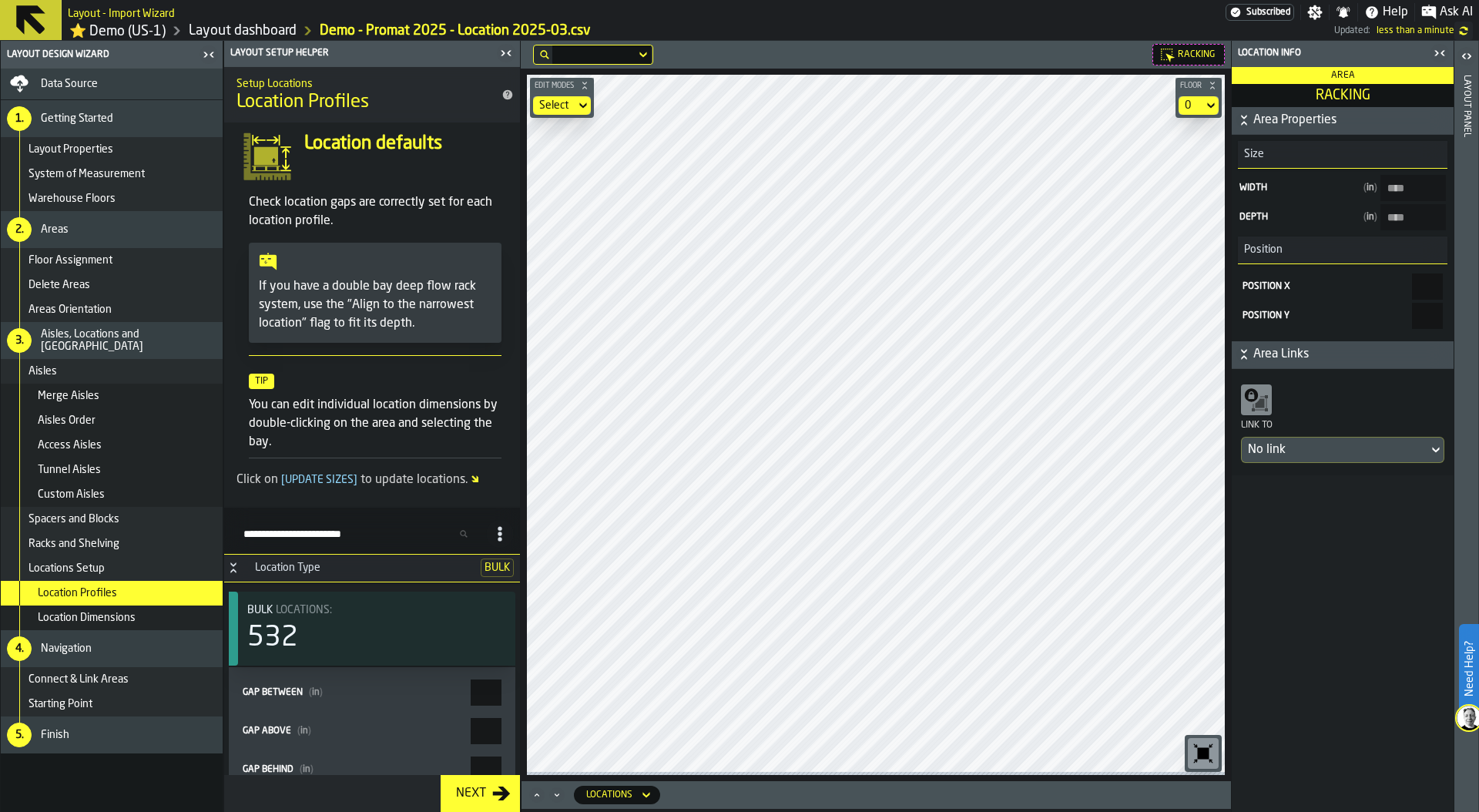
type input "****"
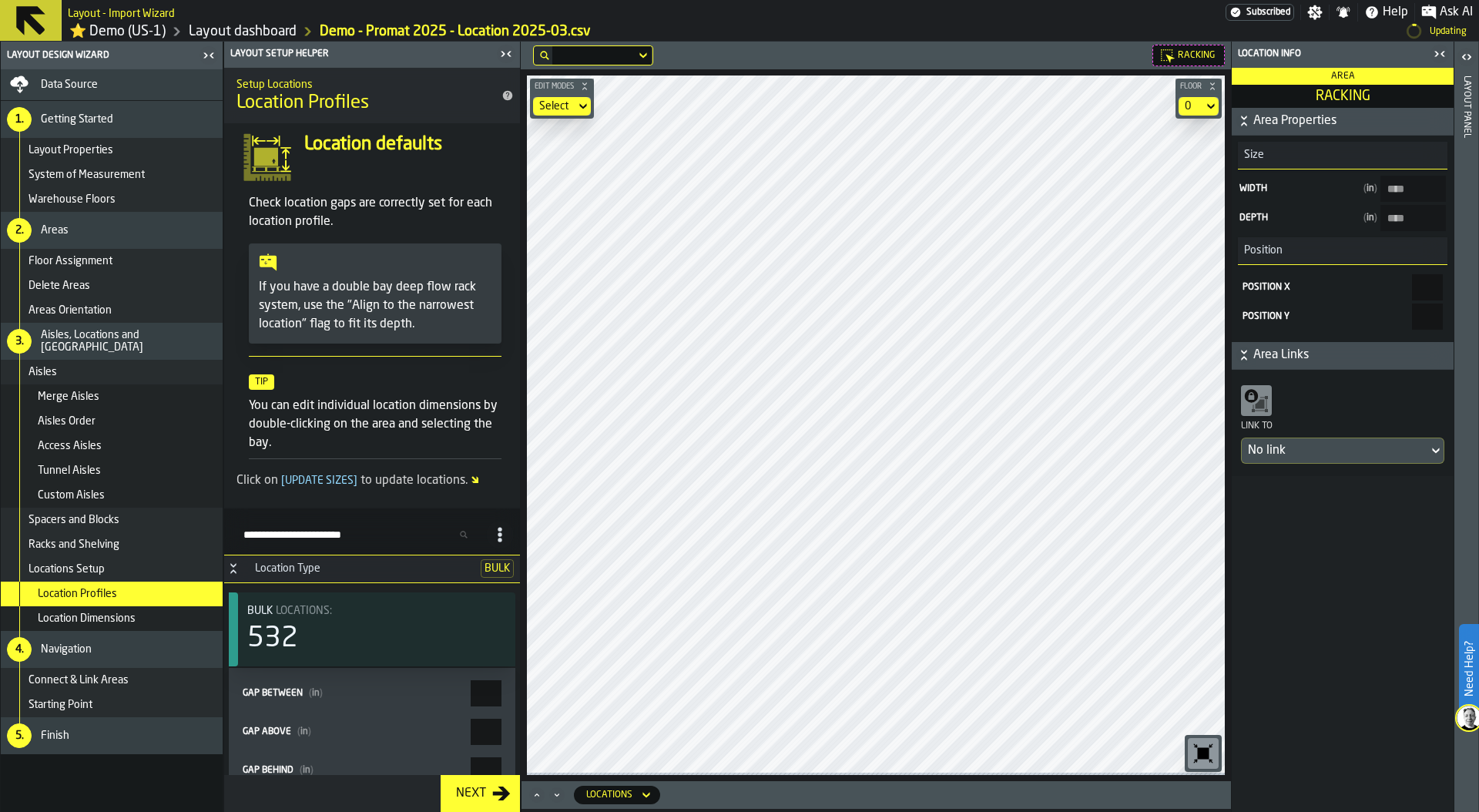
type input "****"
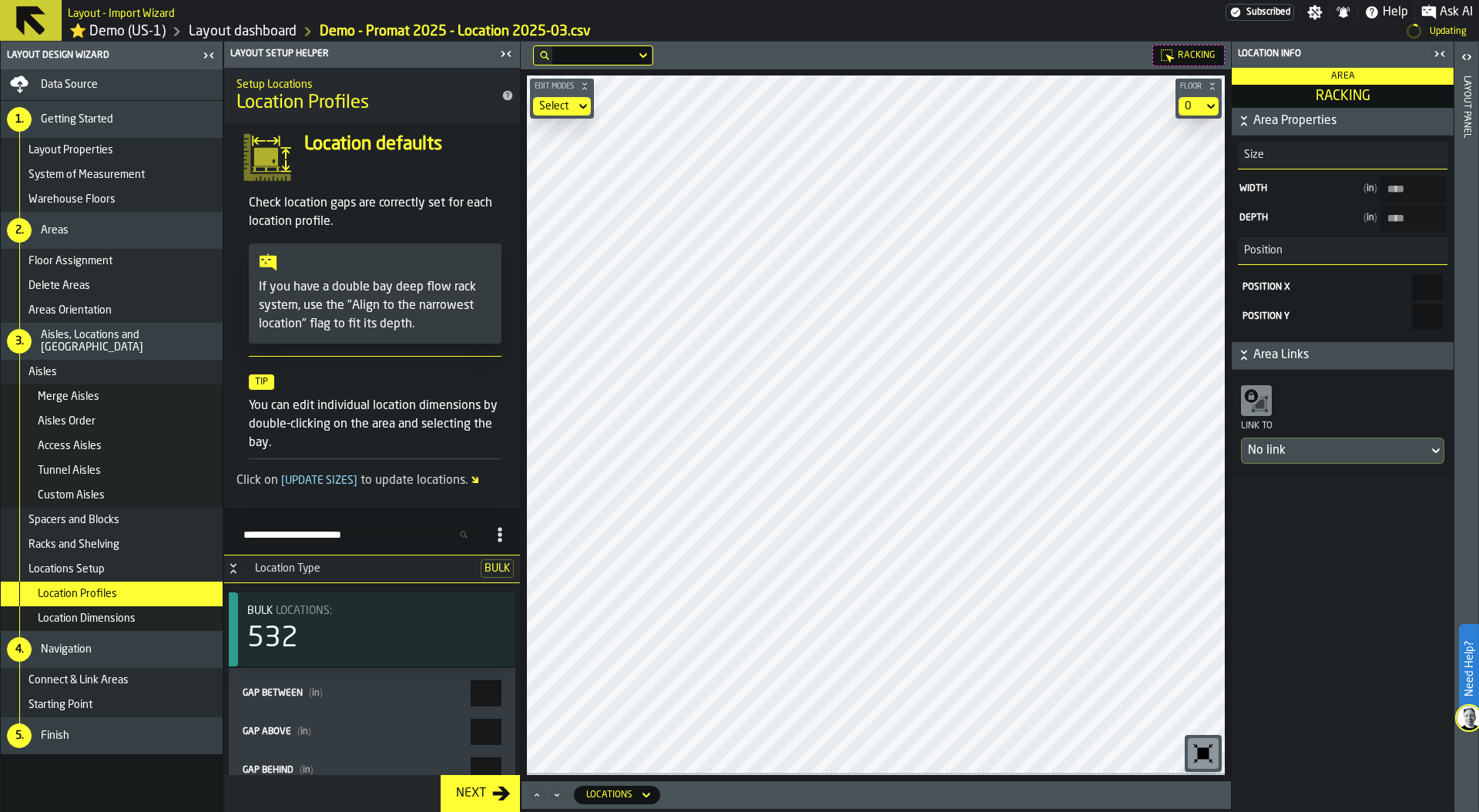
type input "****"
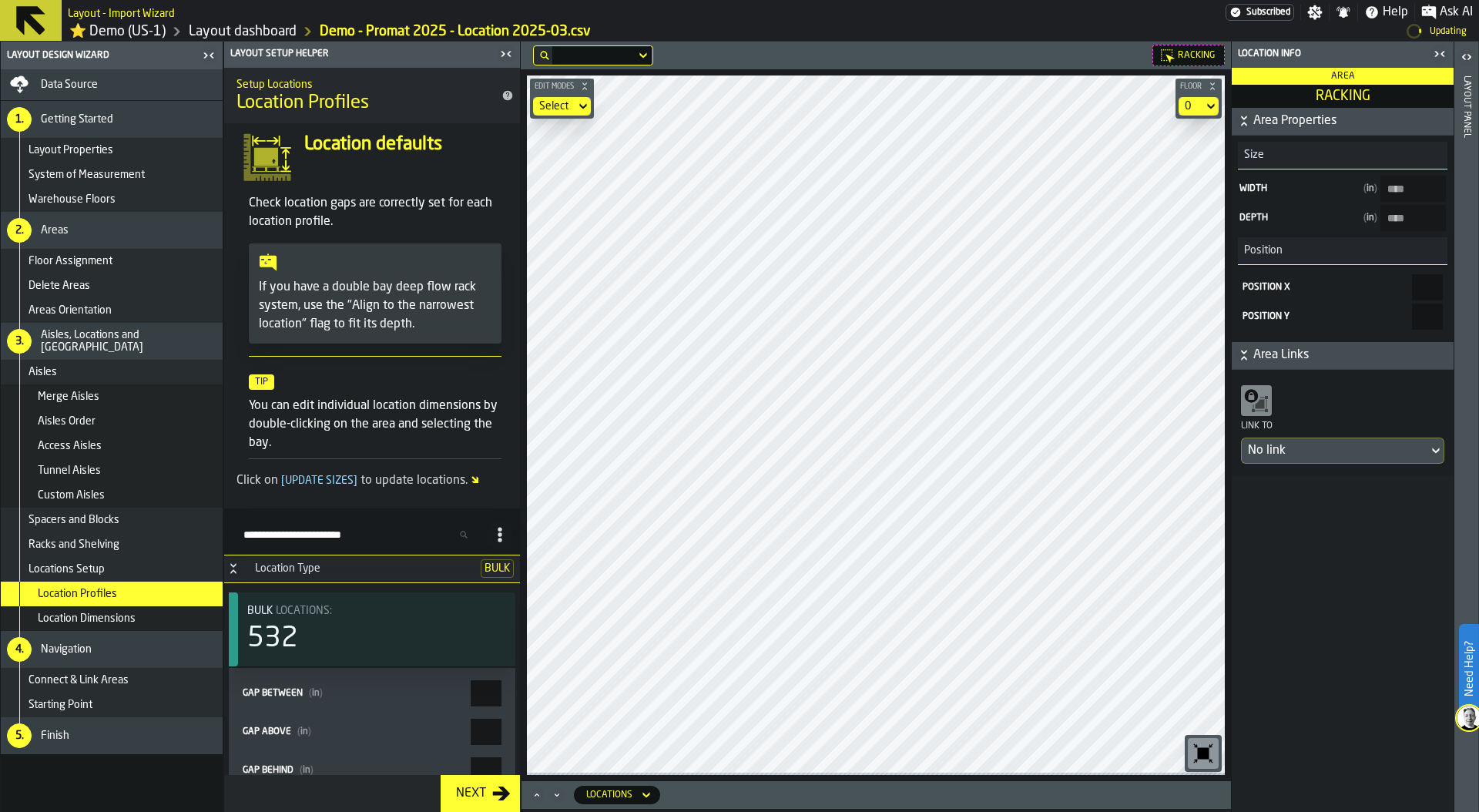
type input "****"
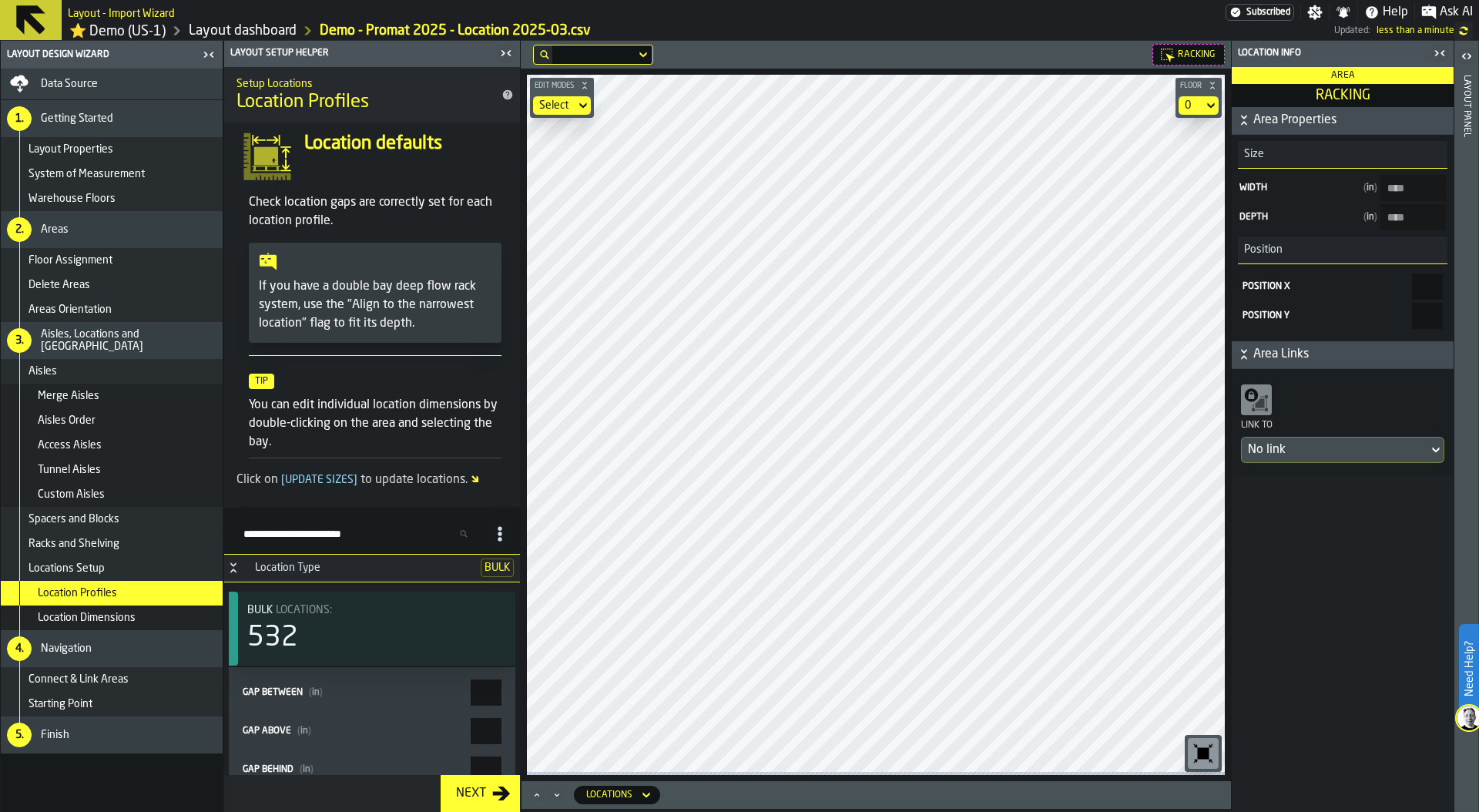
type input "****"
click at [1468, 56] on icon "button-toggle-Open" at bounding box center [1469, 56] width 4 height 6
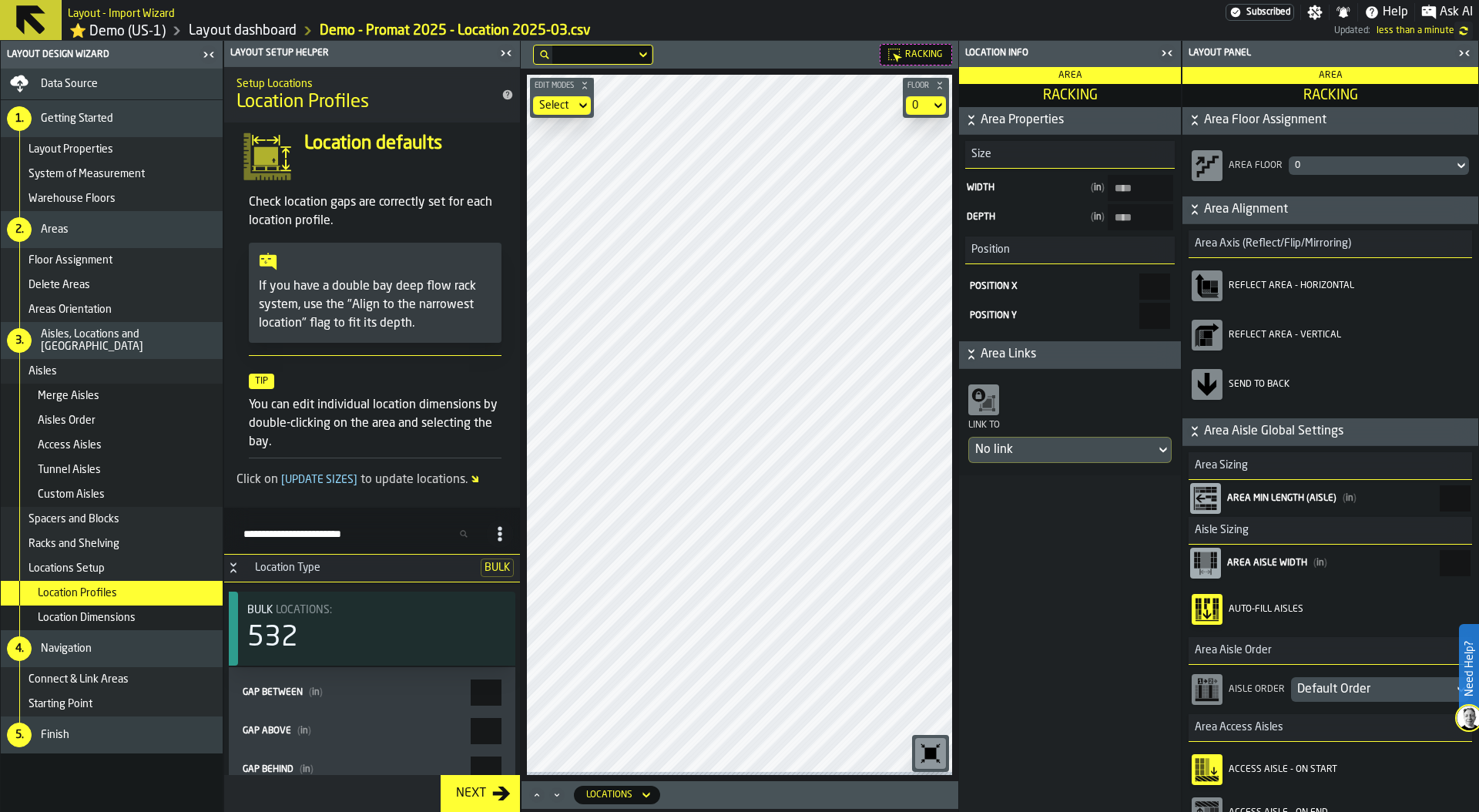
click at [1168, 55] on icon "button-toggle-Close me" at bounding box center [1167, 54] width 18 height 18
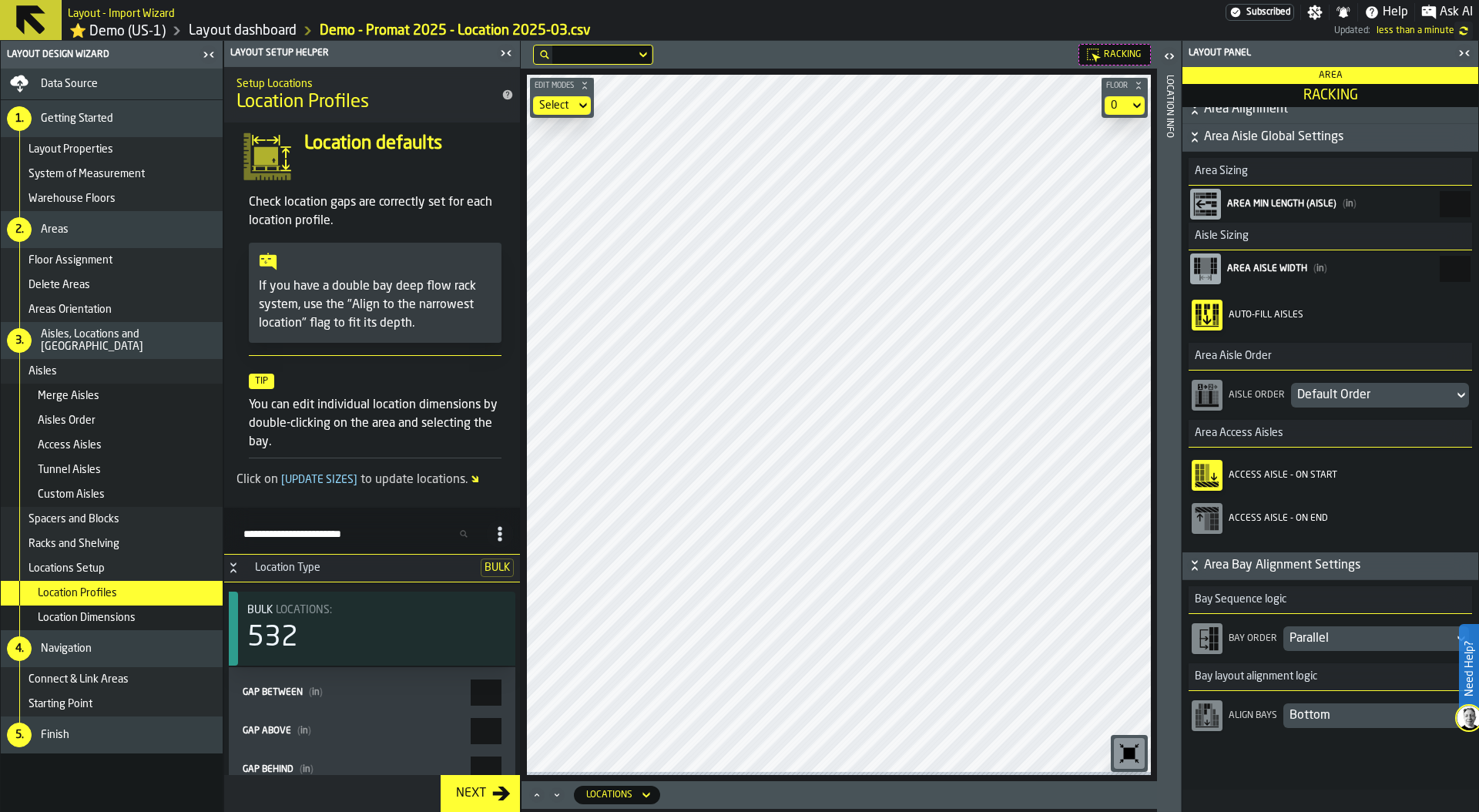
scroll to position [312, 0]
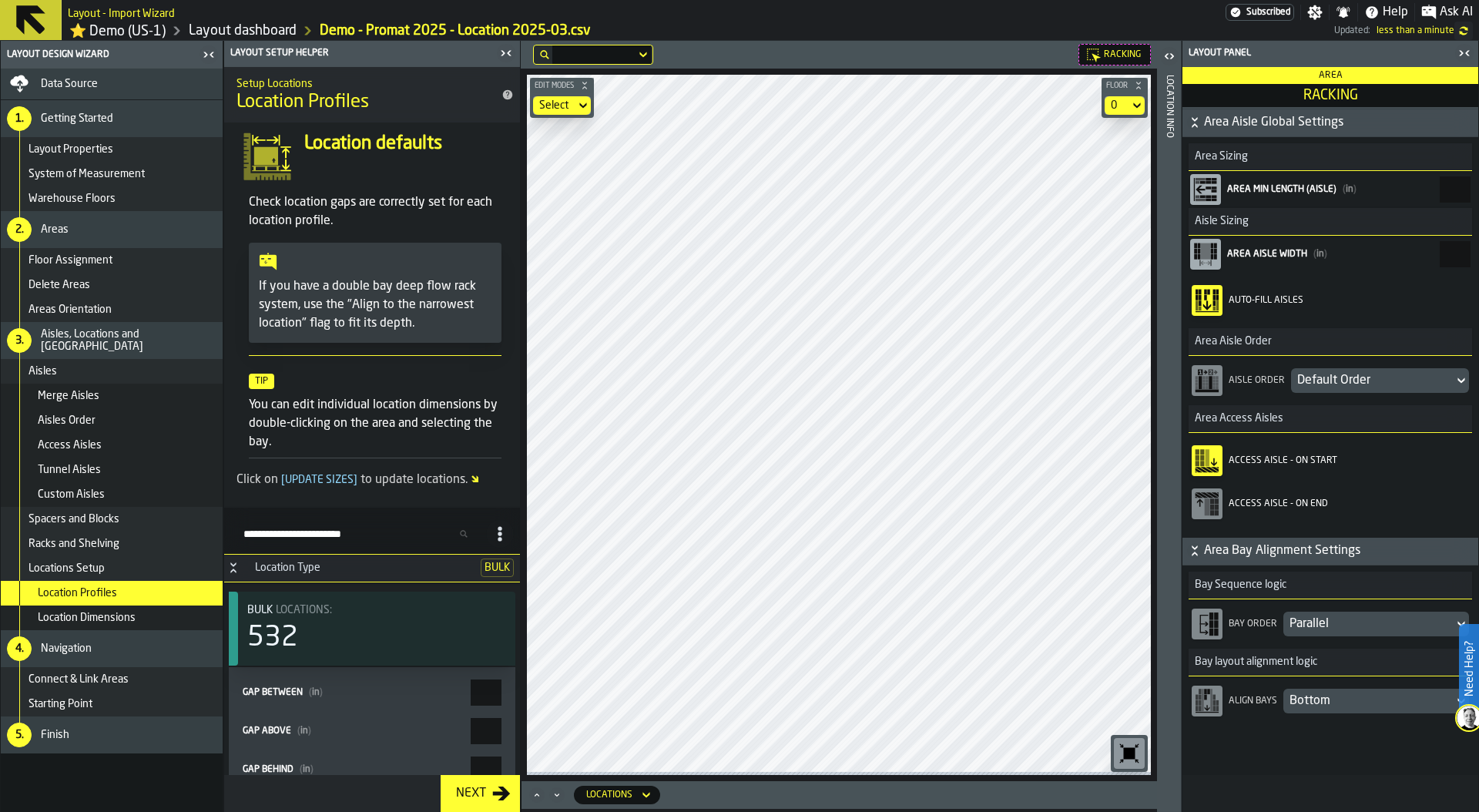
click at [1323, 378] on div "Default Order" at bounding box center [1372, 381] width 151 height 18
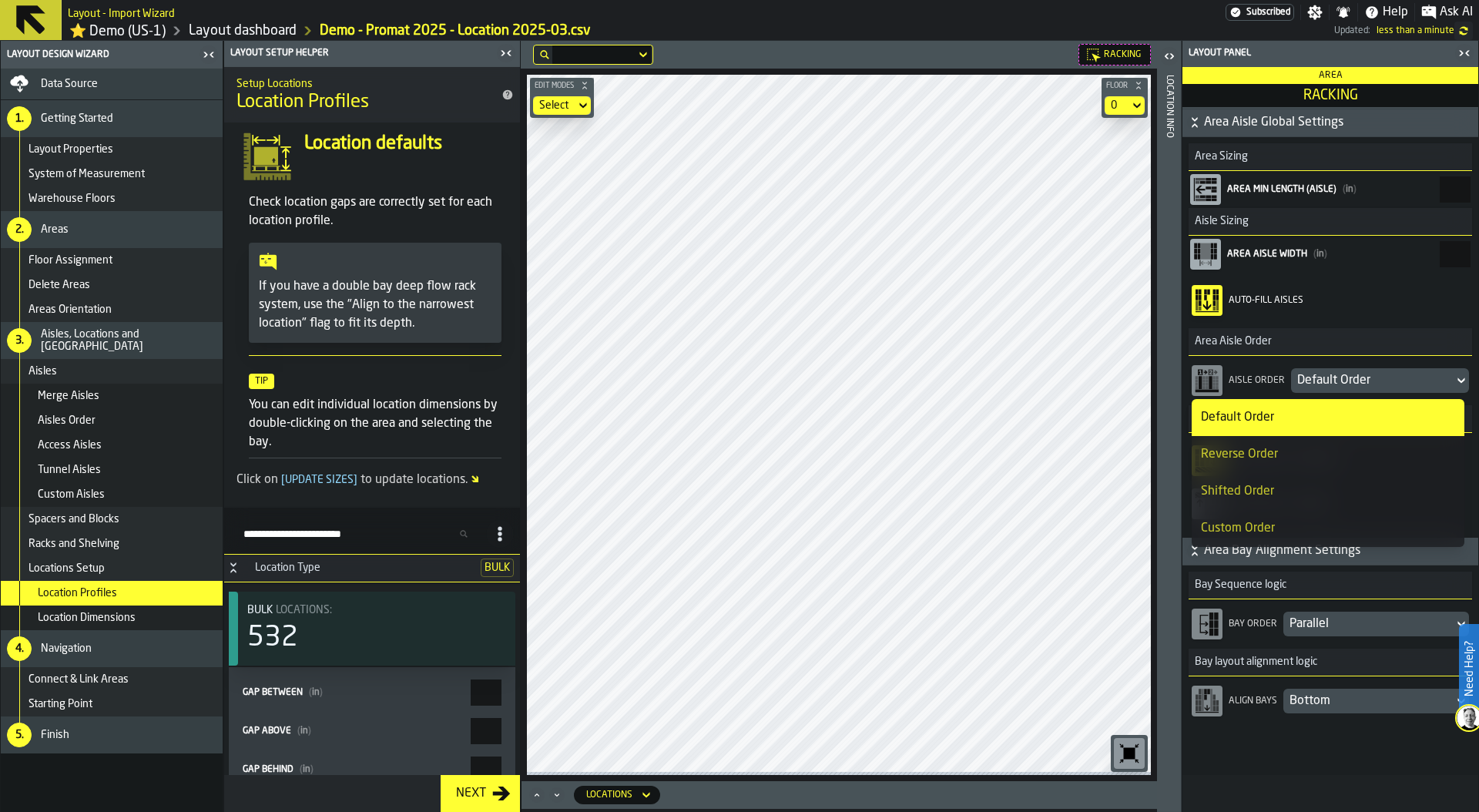
click at [1287, 449] on div "Reverse Order" at bounding box center [1327, 454] width 254 height 18
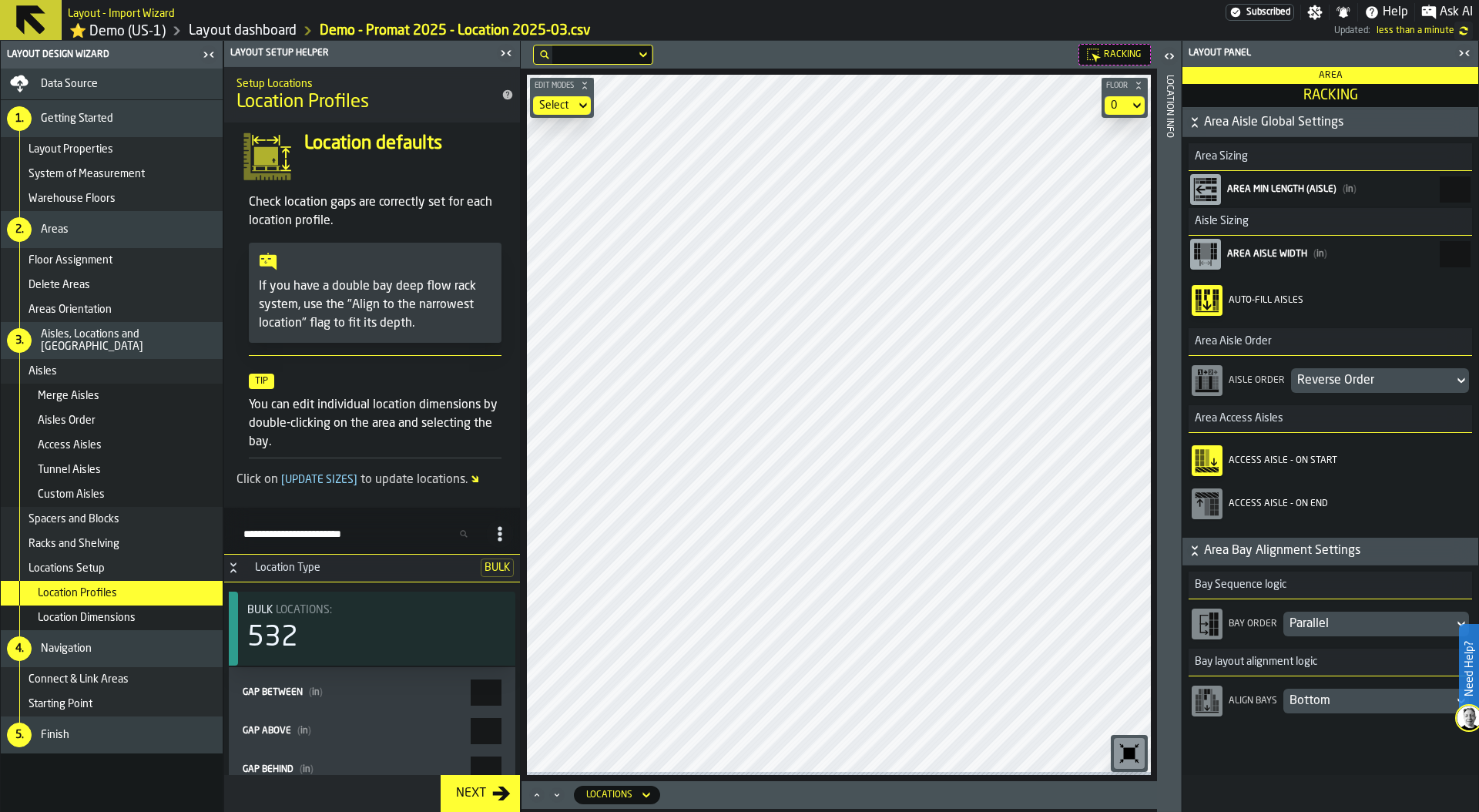
click at [1366, 377] on div "Reverse Order" at bounding box center [1372, 381] width 151 height 18
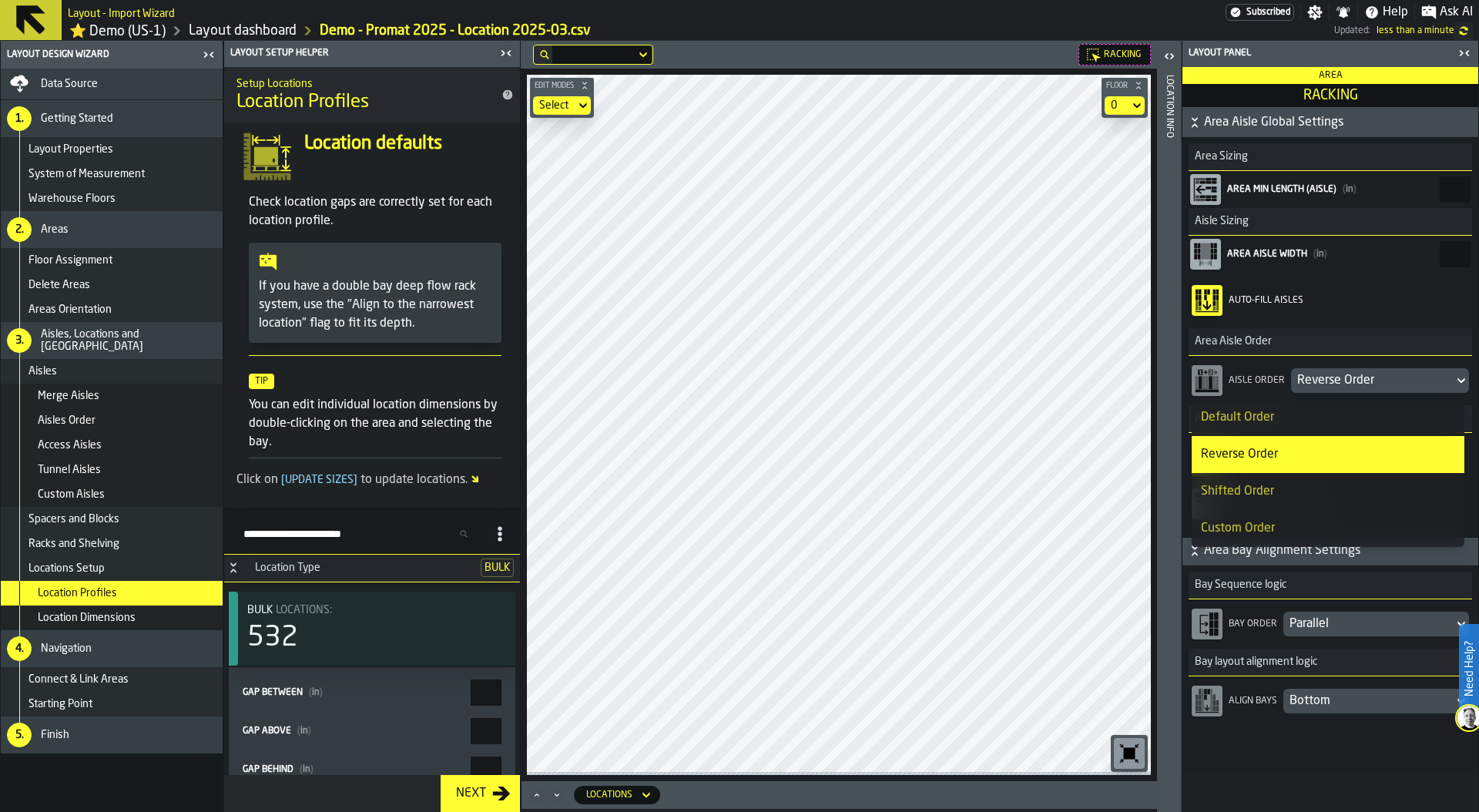
click at [1301, 530] on div "Custom Order" at bounding box center [1327, 528] width 254 height 18
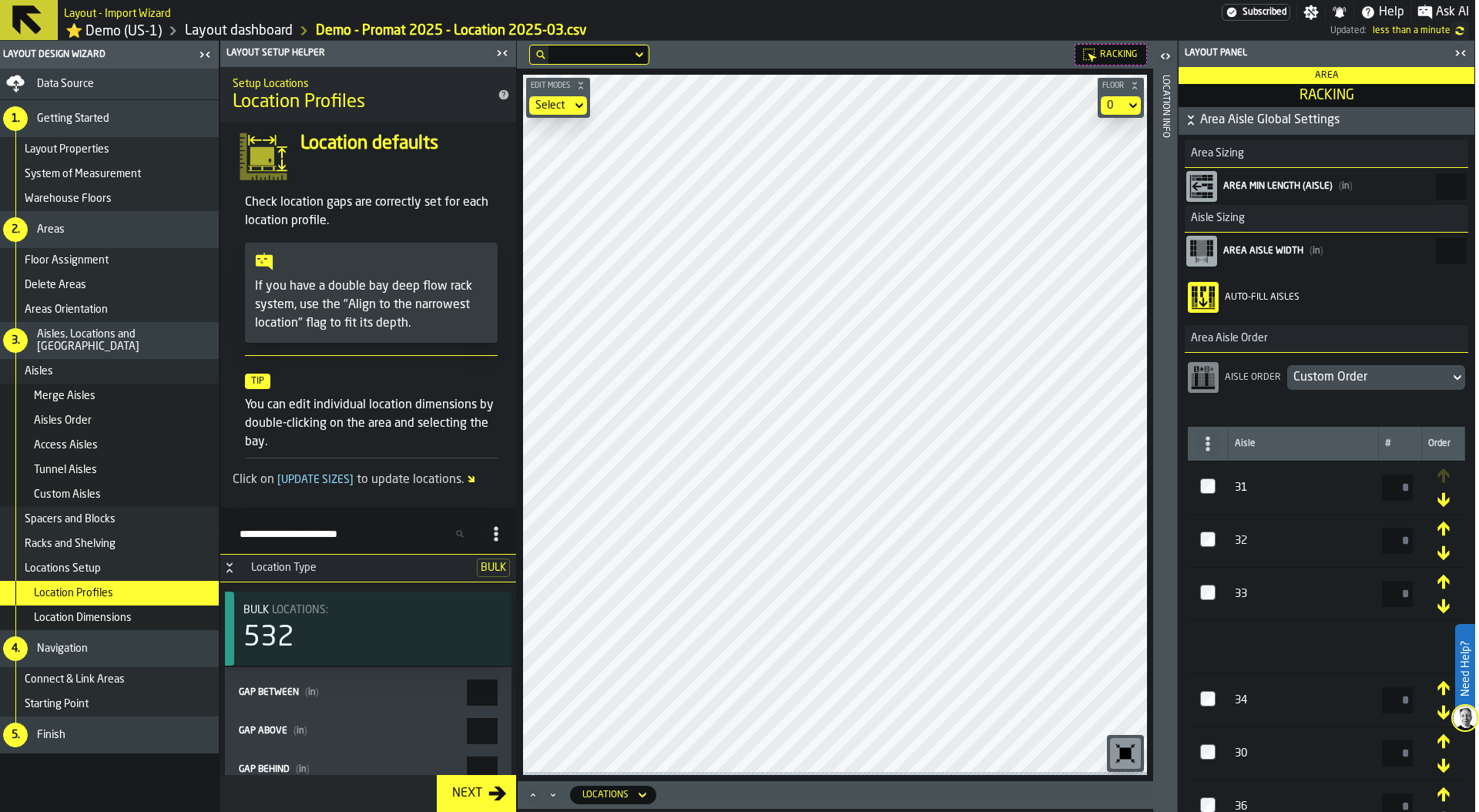
scroll to position [316, 0]
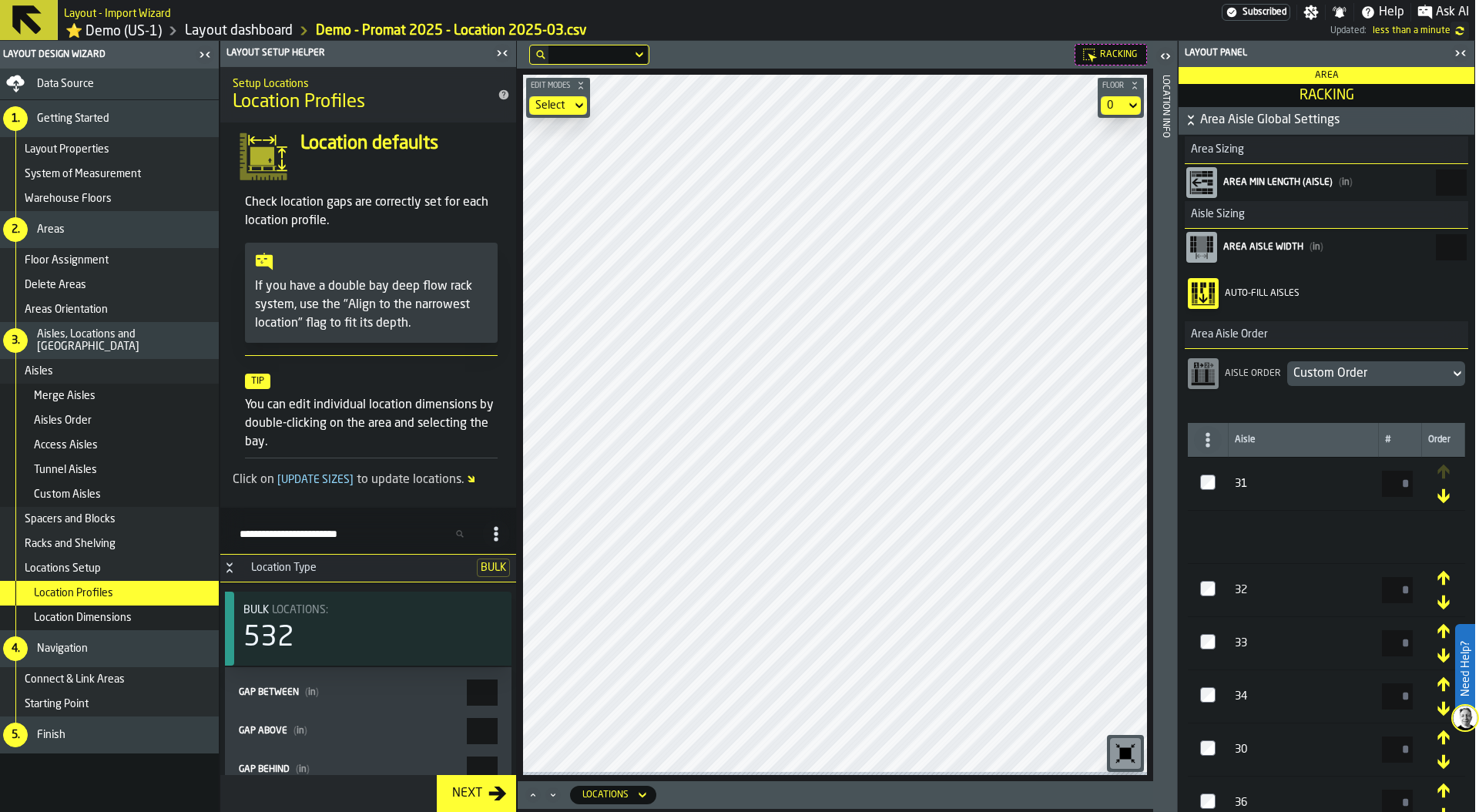
drag, startPoint x: 1250, startPoint y: 680, endPoint x: 1261, endPoint y: 519, distance: 161.4
click at [1261, 519] on table "Aisle # Order 31 * 32 * 33 * 34 * 35 * 30 * 36 * 37 * 38 *" at bounding box center [1327, 679] width 277 height 513
type input "*"
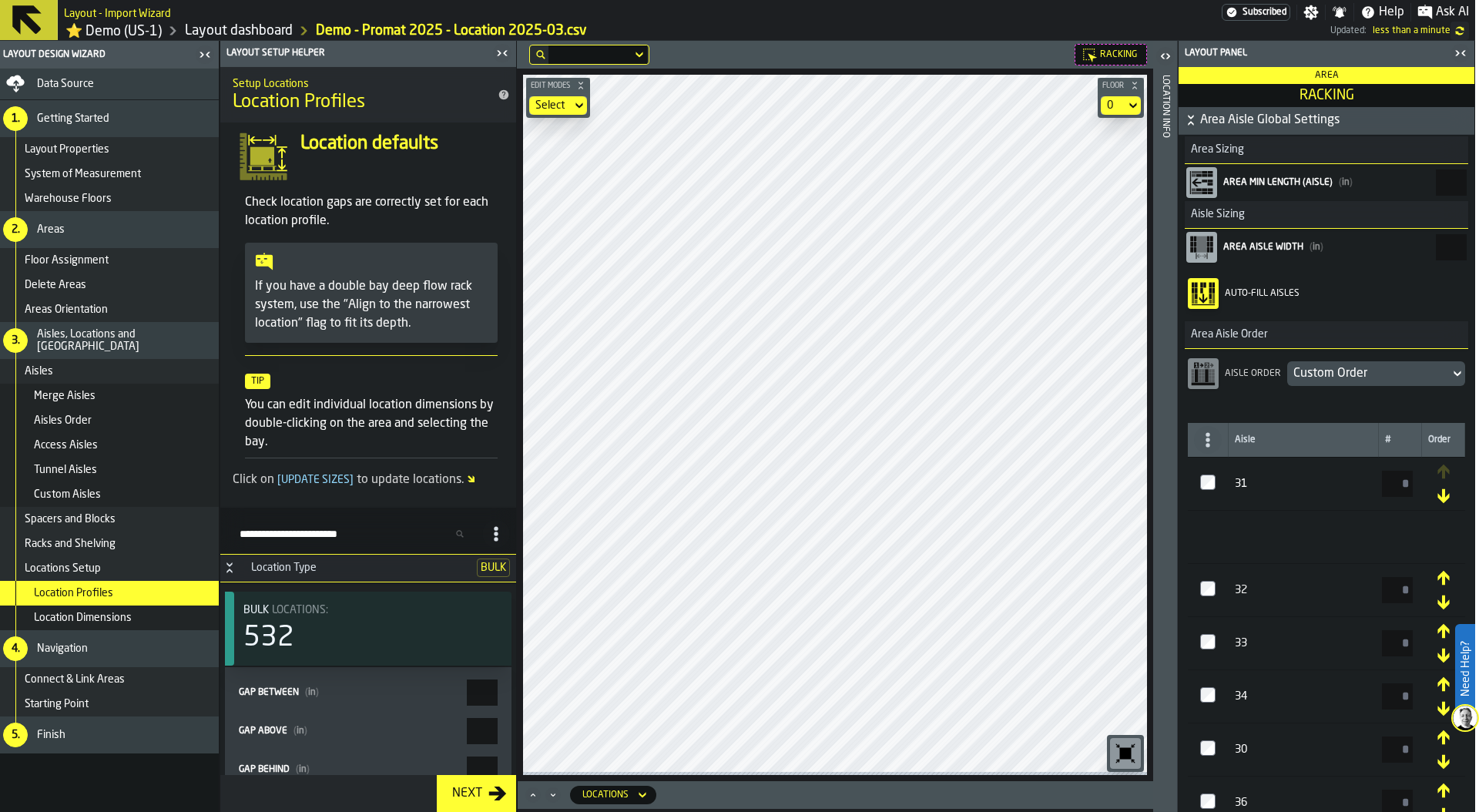
type input "*"
click at [1153, 506] on main "Layout Design Wizard Data Source 1. Getting Started Layout Properties System of…" at bounding box center [735, 426] width 1479 height 771
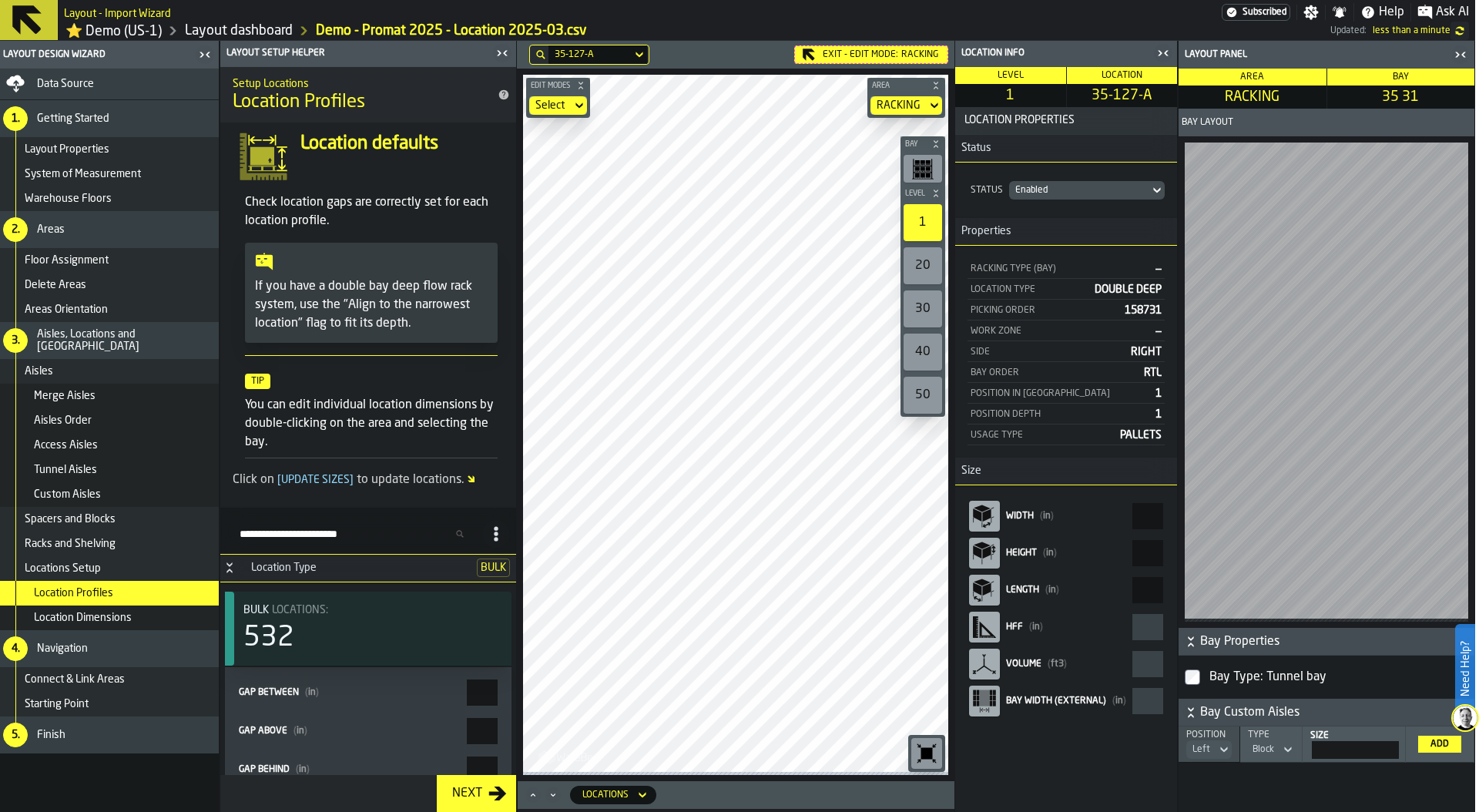
click at [154, 30] on link "⭐ Demo (US-1)" at bounding box center [114, 30] width 96 height 18
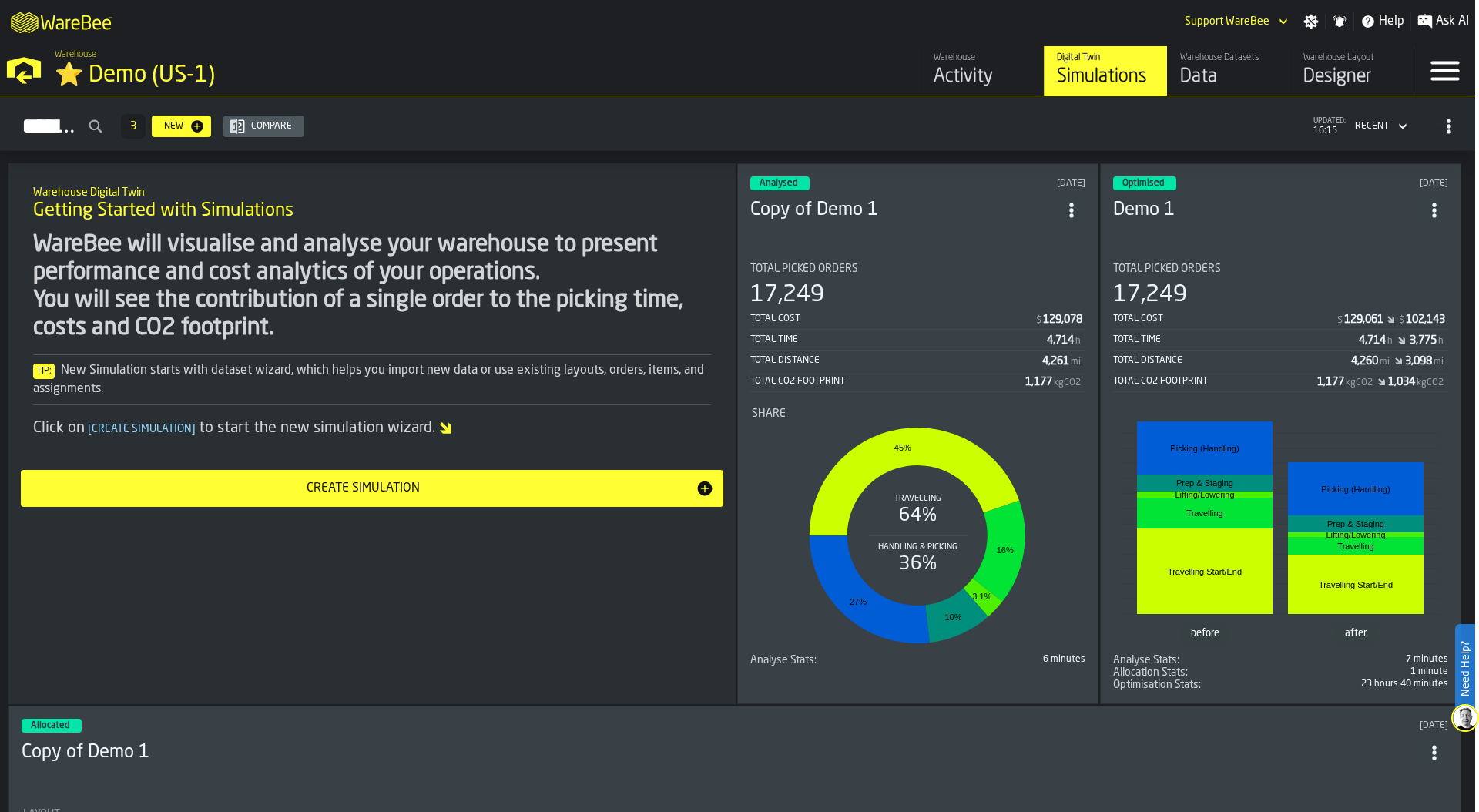
click at [1213, 69] on div "Data" at bounding box center [1230, 77] width 98 height 25
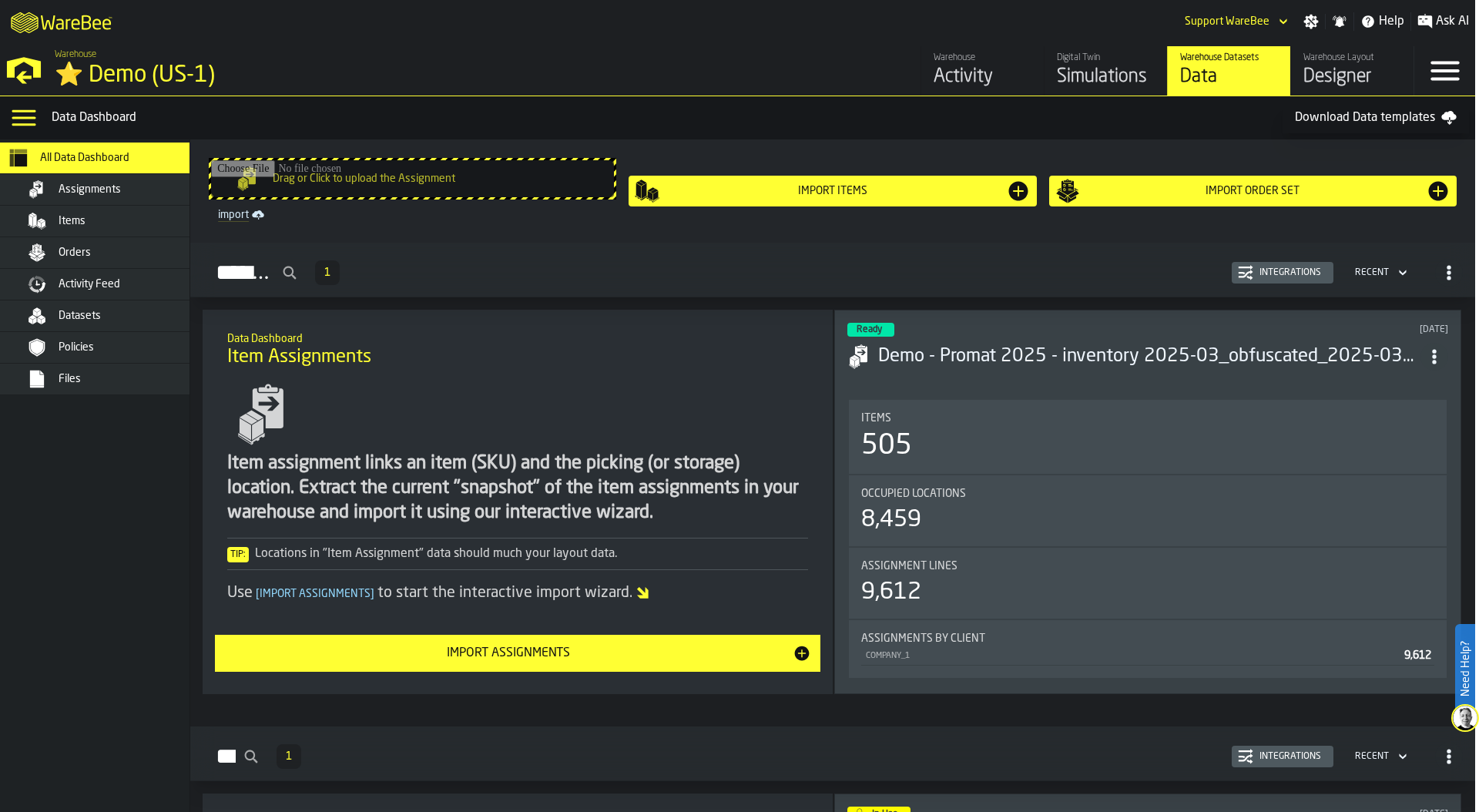
click at [83, 382] on div "Files" at bounding box center [133, 379] width 151 height 12
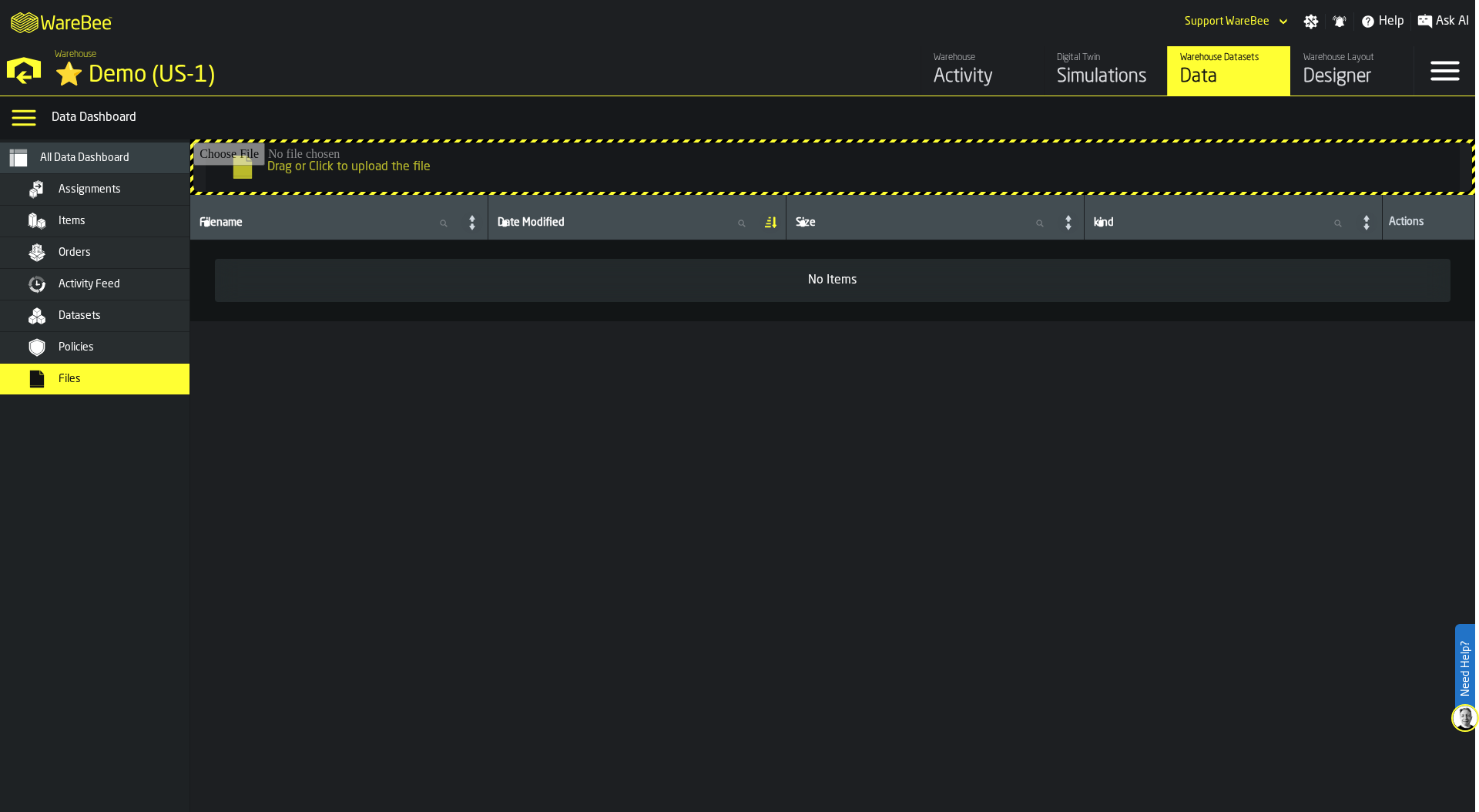
click at [593, 157] on input "Drag or Click to upload the file" at bounding box center [832, 166] width 1279 height 49
click at [121, 188] on div "Assignments" at bounding box center [133, 188] width 151 height 12
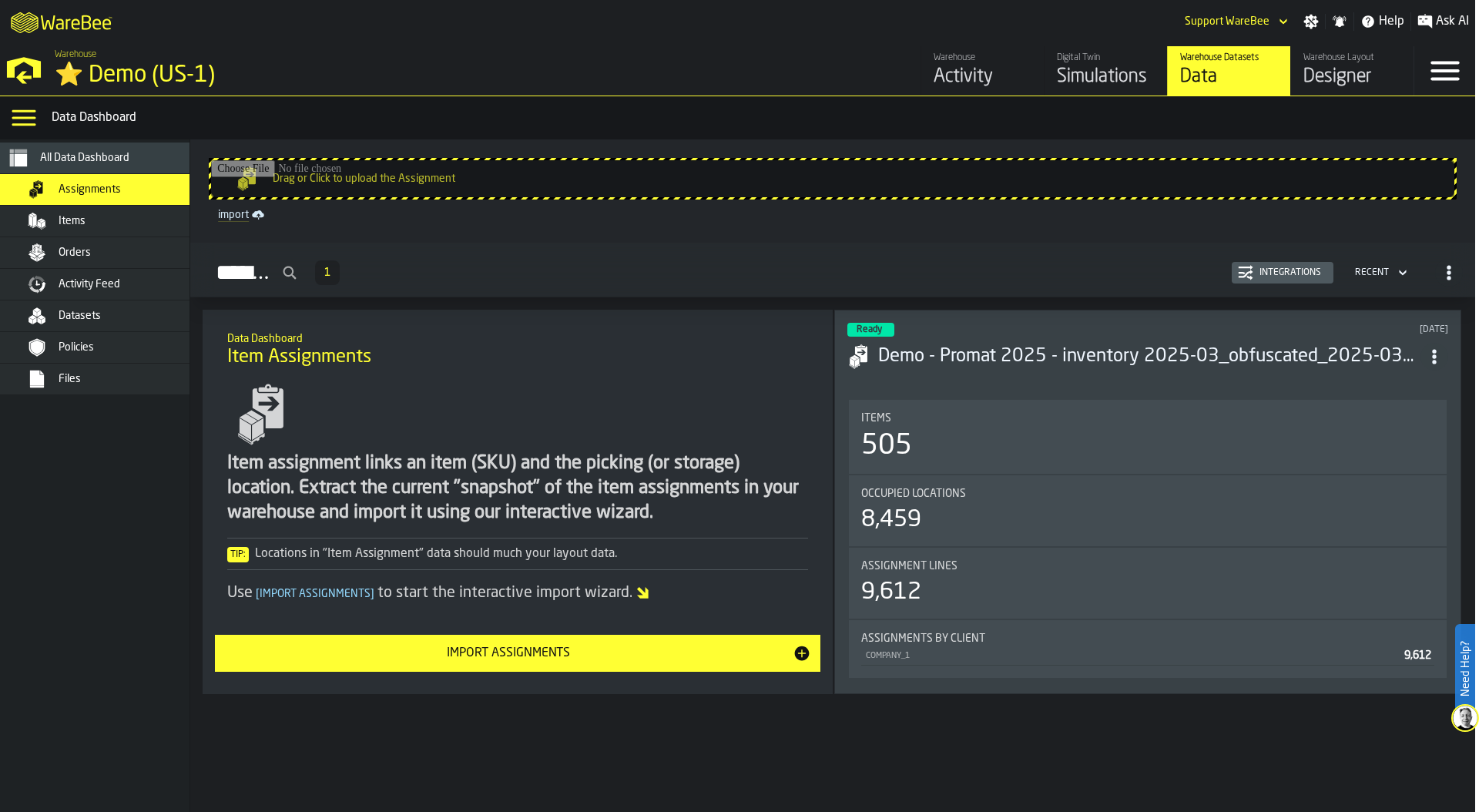
click at [1054, 453] on div "505" at bounding box center [1147, 445] width 573 height 30
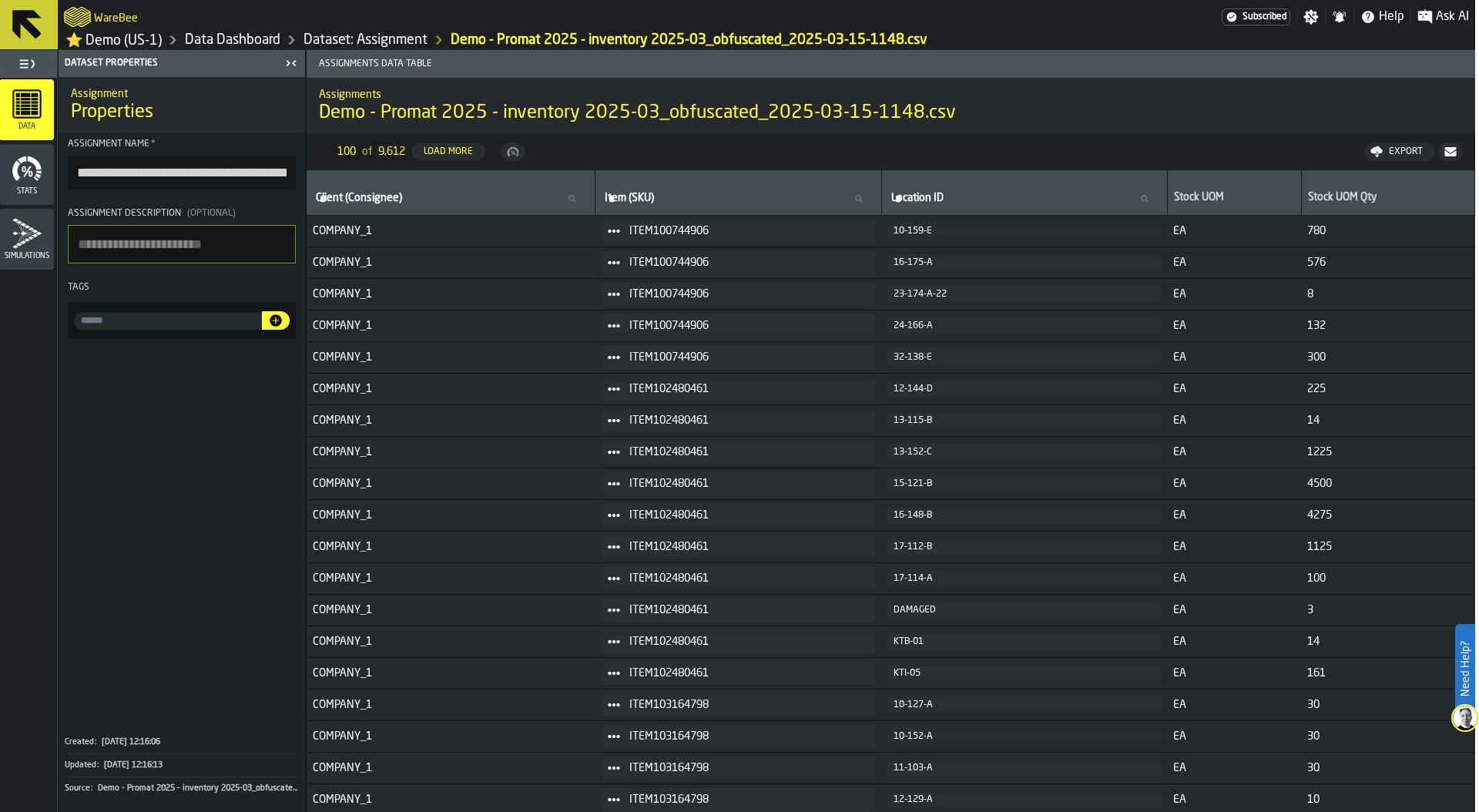
click at [258, 43] on link "Data Dashboard" at bounding box center [232, 40] width 95 height 17
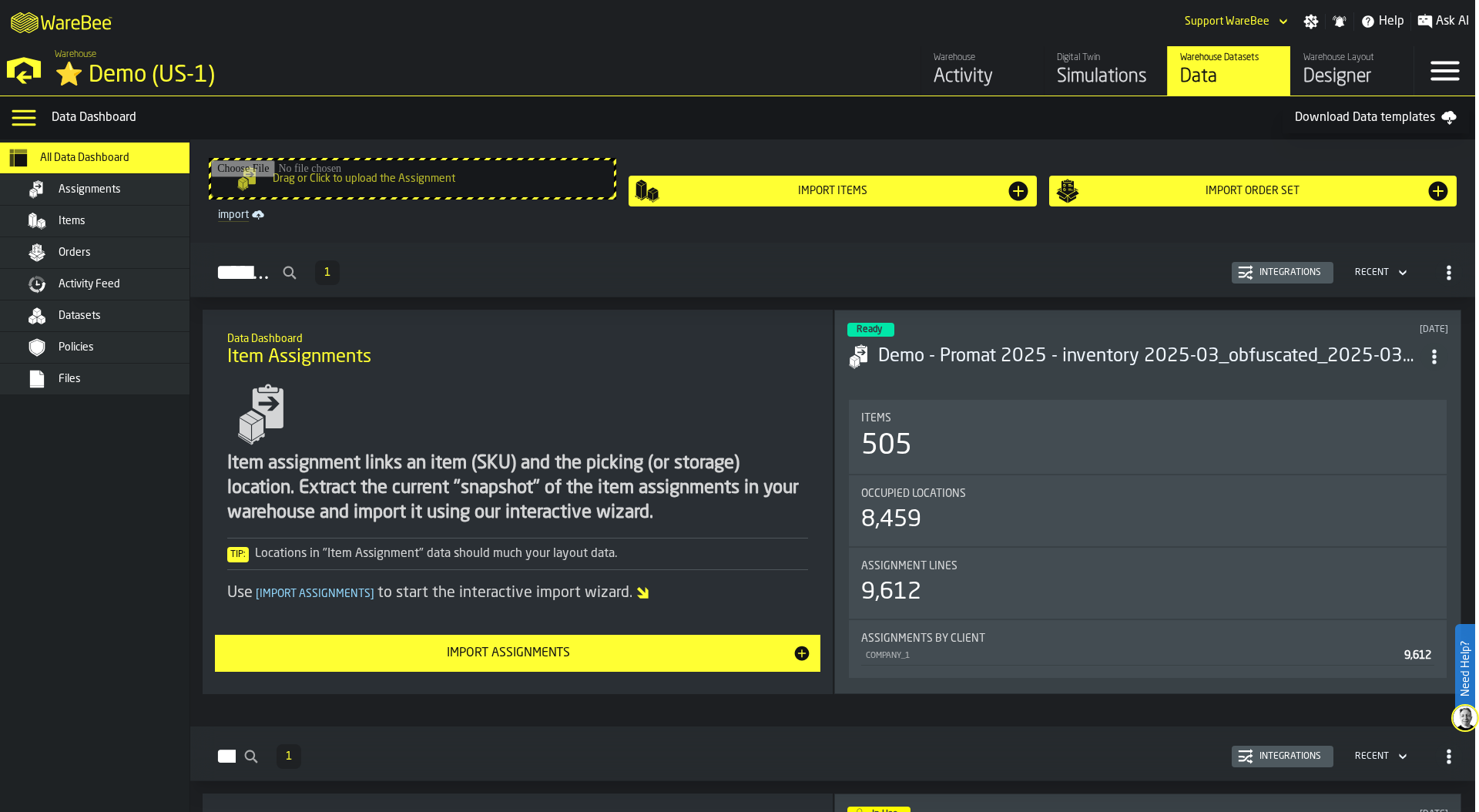
click at [112, 219] on div "Items" at bounding box center [133, 221] width 151 height 12
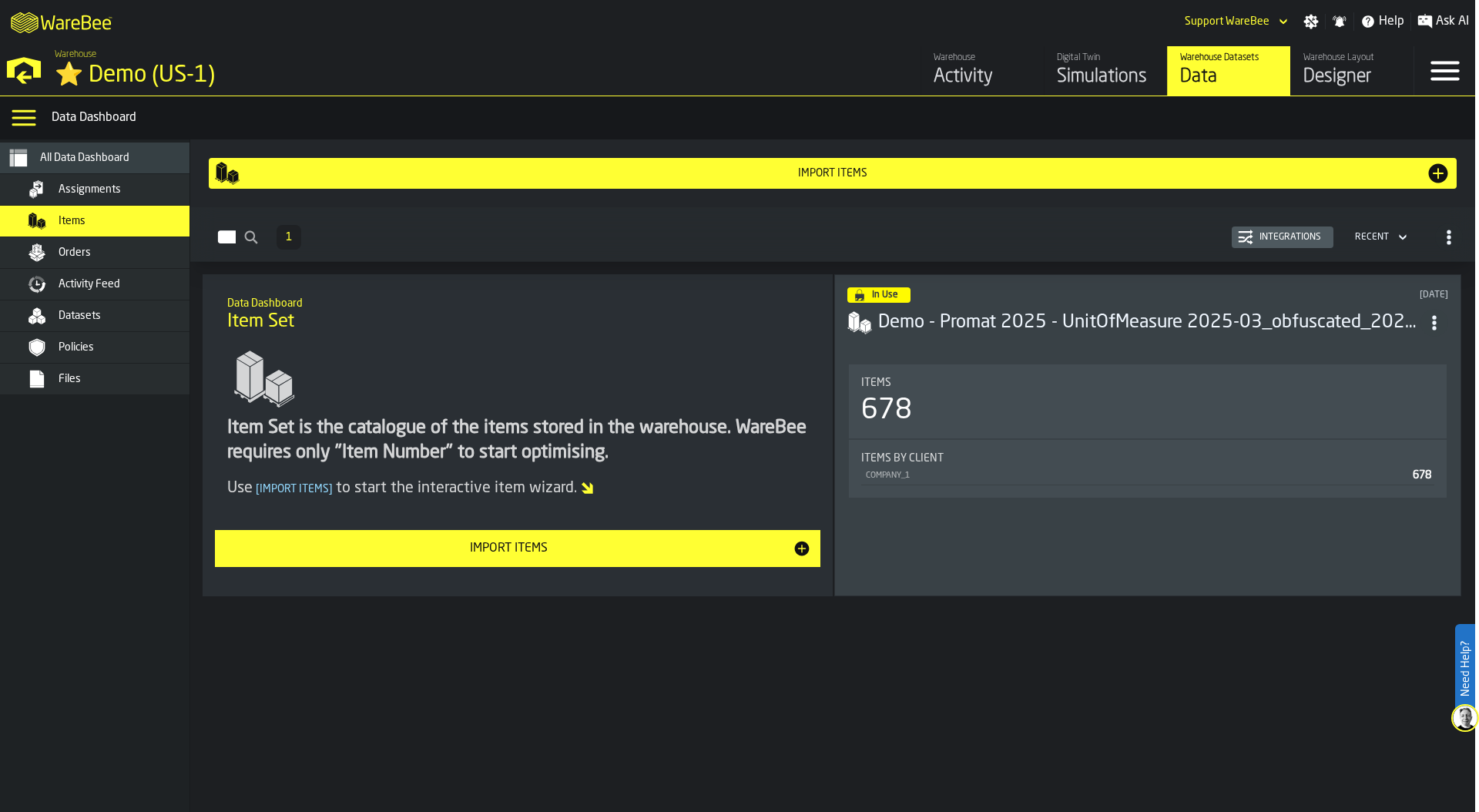
click at [1055, 358] on div "In Use [DATE] Demo - Promat 2025 - UnitOfMeasure 2025-03_obfuscated_2025-03-15-…" at bounding box center [1147, 435] width 627 height 322
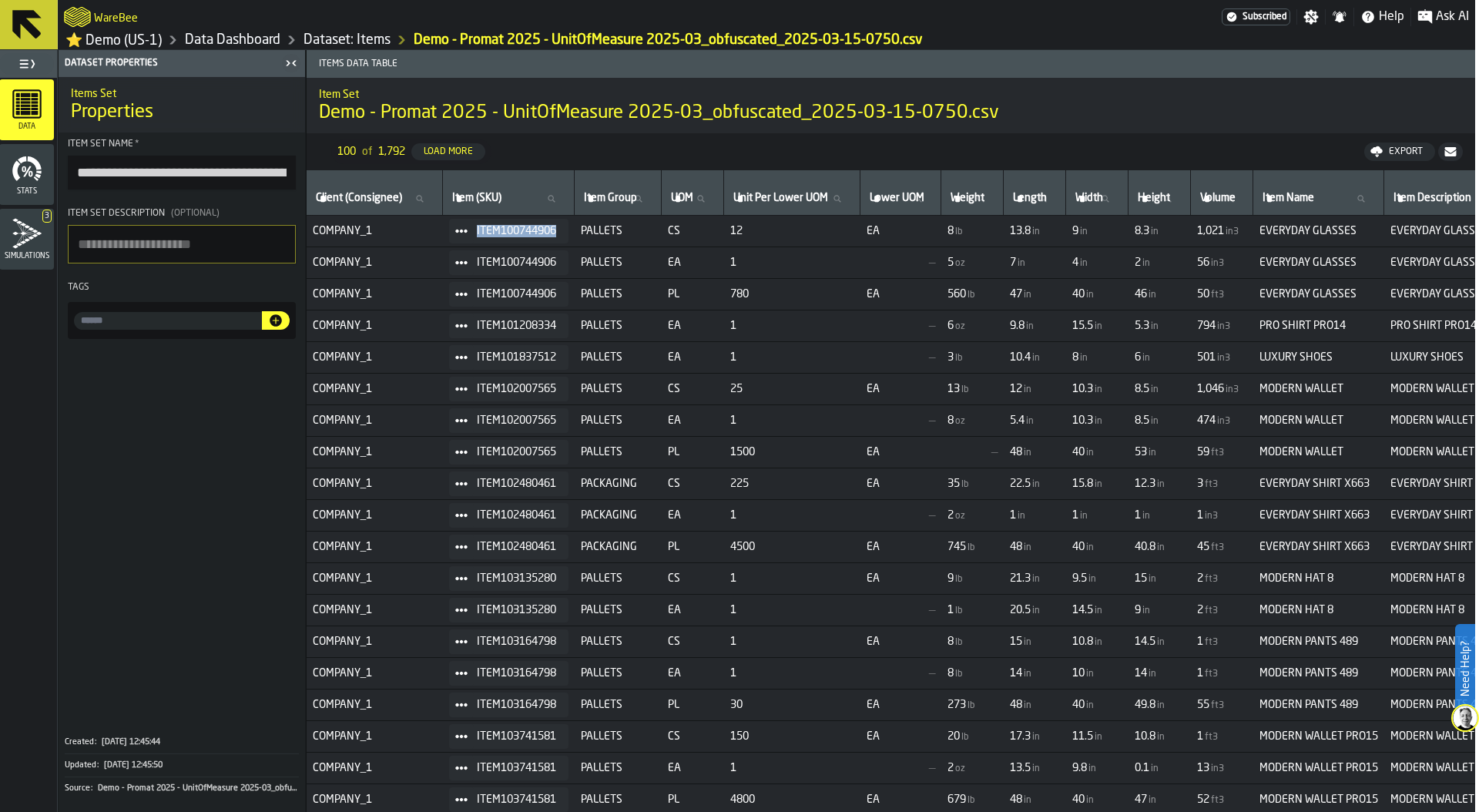
drag, startPoint x: 570, startPoint y: 230, endPoint x: 479, endPoint y: 232, distance: 91.0
click at [479, 232] on div "ITEM100744906" at bounding box center [508, 231] width 119 height 25
copy span "ITEM100744906"
click at [484, 201] on label "Item (SKU) Item (SKU)" at bounding box center [508, 199] width 118 height 20
click at [484, 201] on input "Item (SKU) Item (SKU)" at bounding box center [508, 199] width 118 height 20
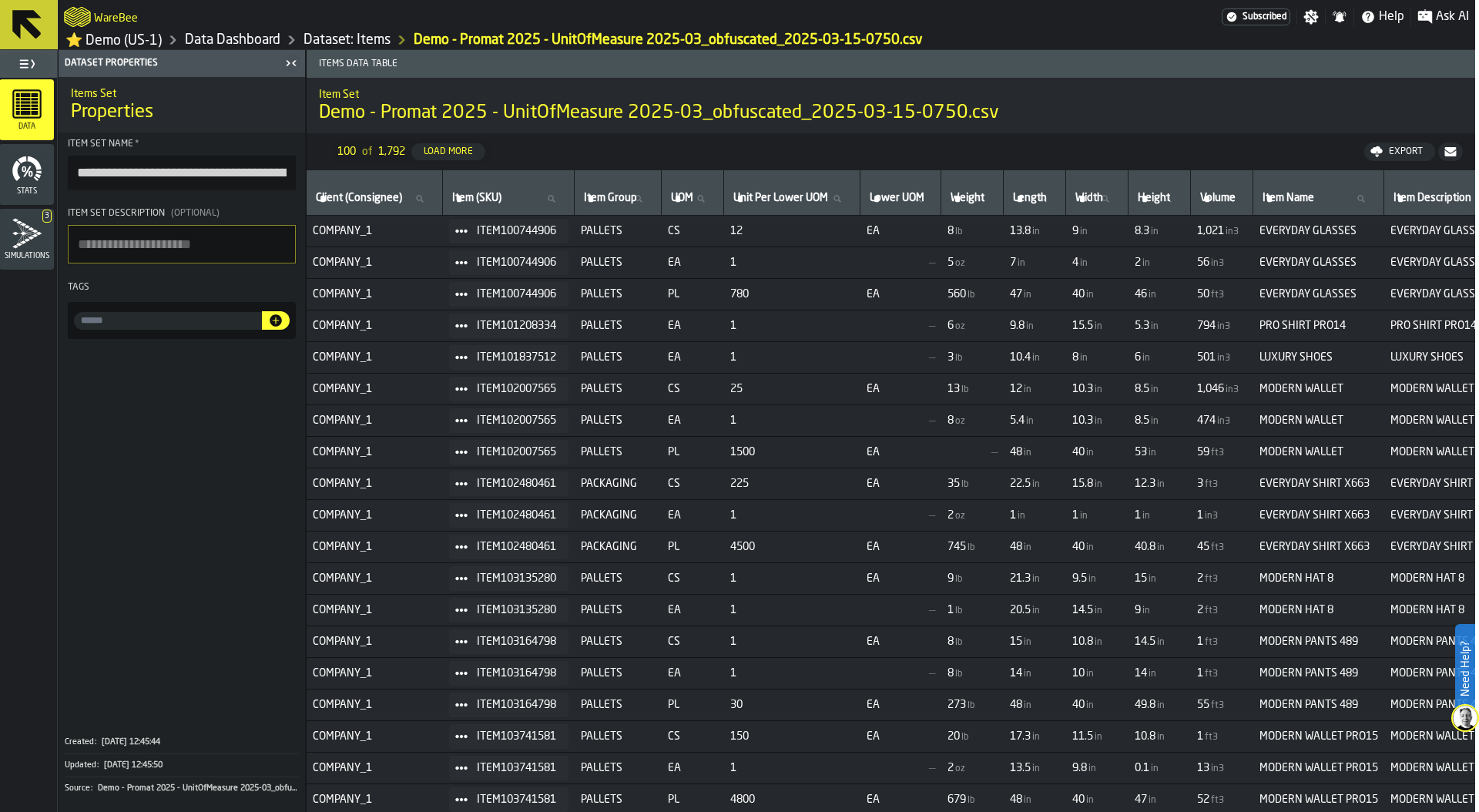
paste input "**********"
type input "**********"
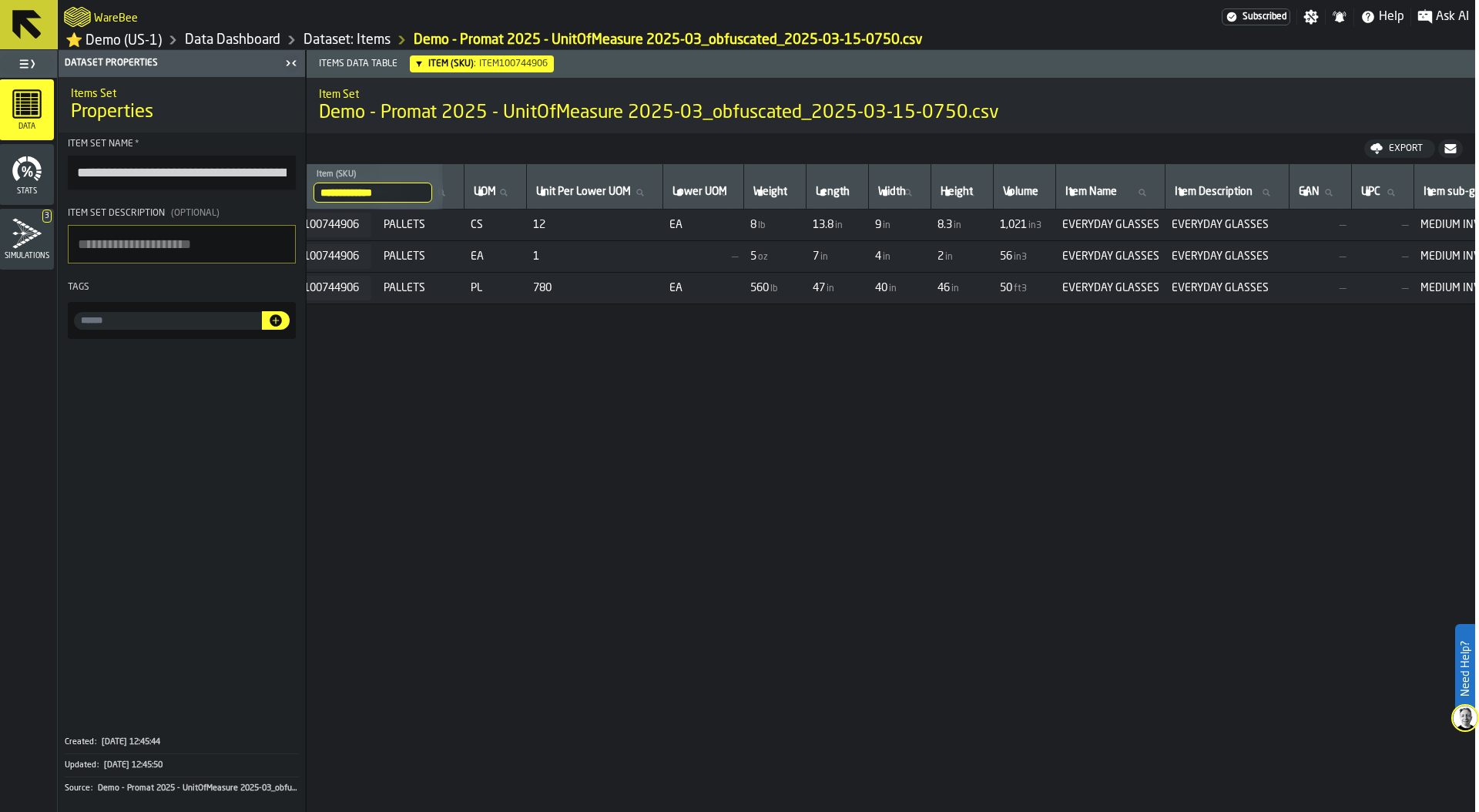
scroll to position [0, 160]
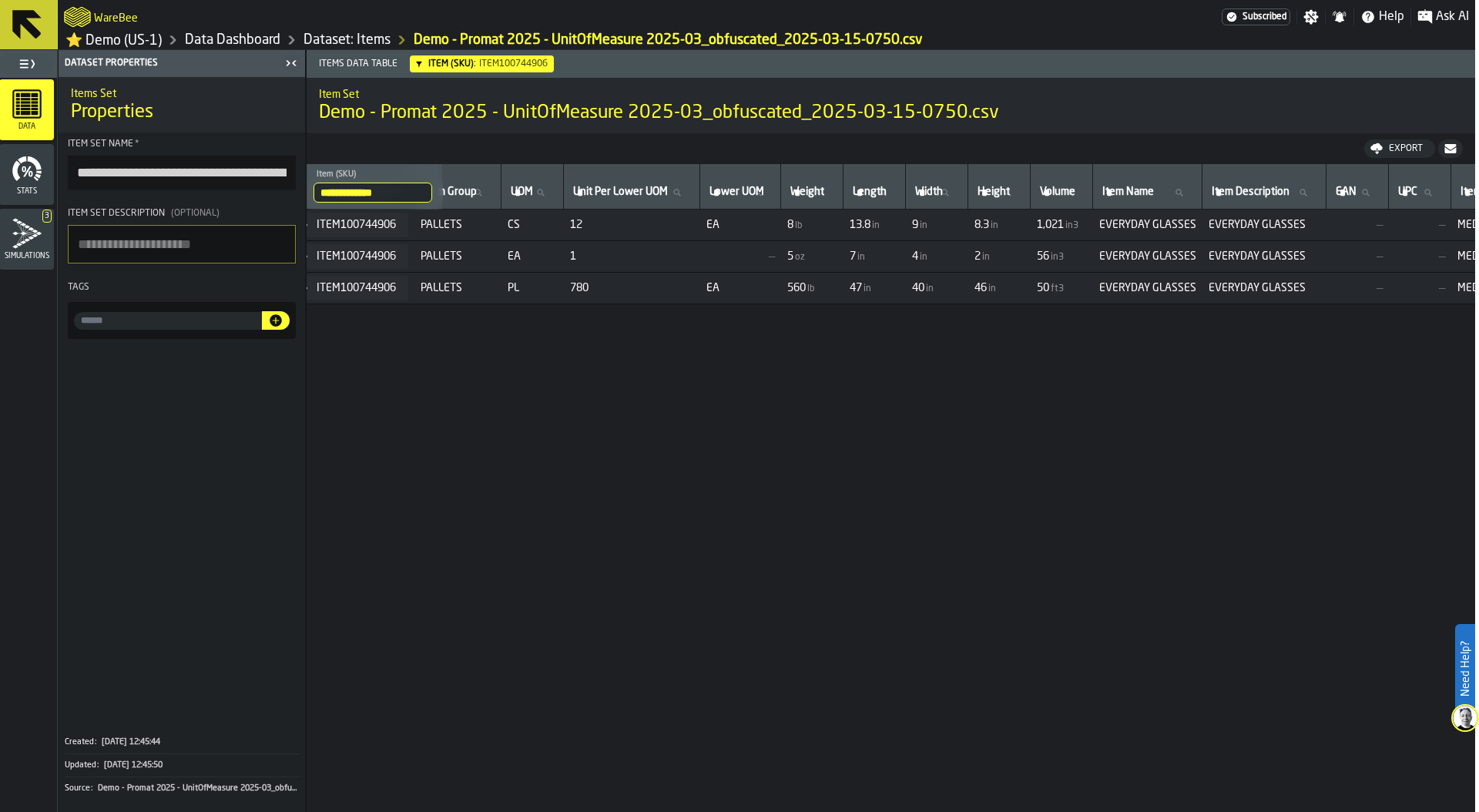
click at [317, 40] on link "Dataset: Items" at bounding box center [347, 40] width 87 height 17
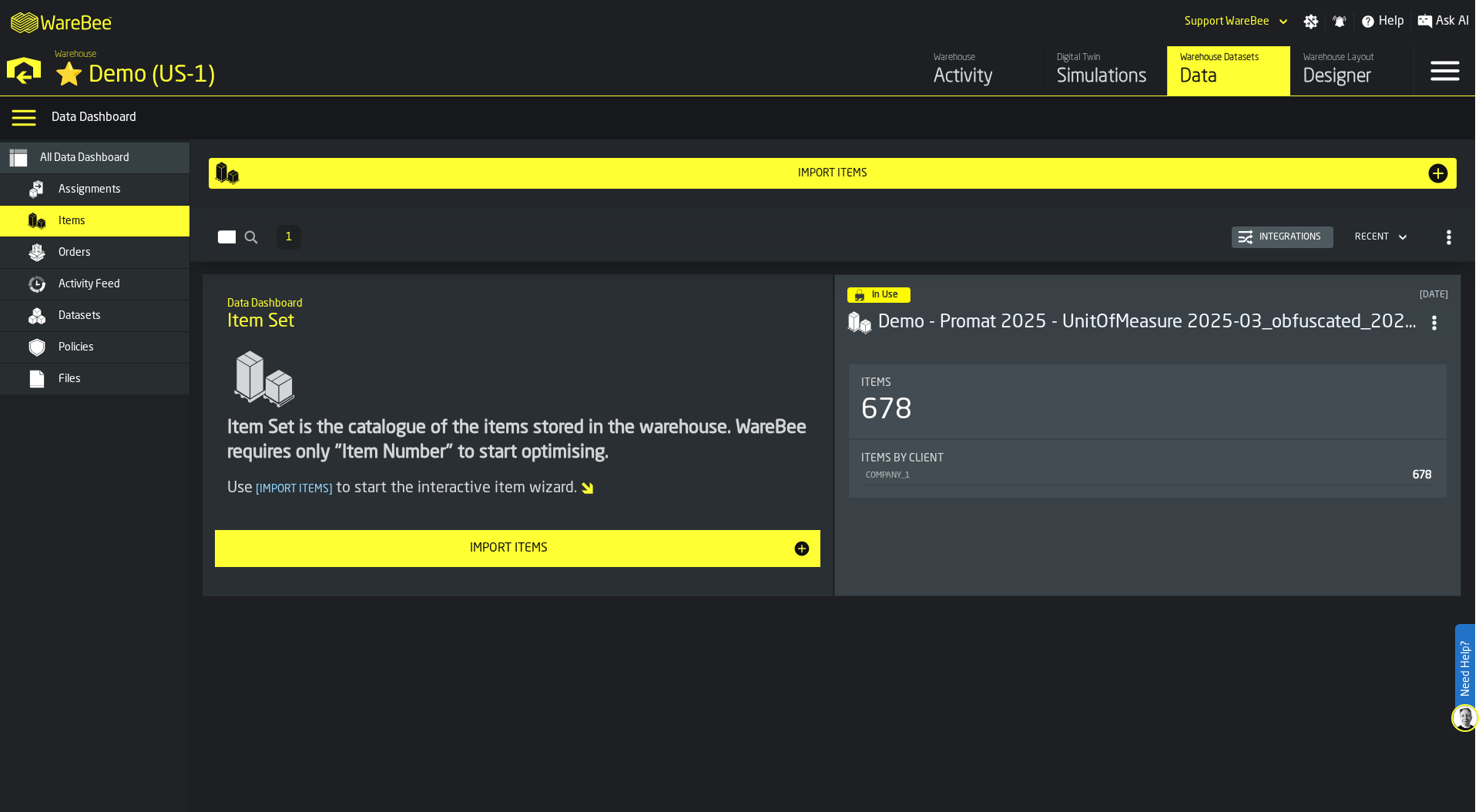
click at [118, 244] on div "Orders" at bounding box center [115, 253] width 188 height 18
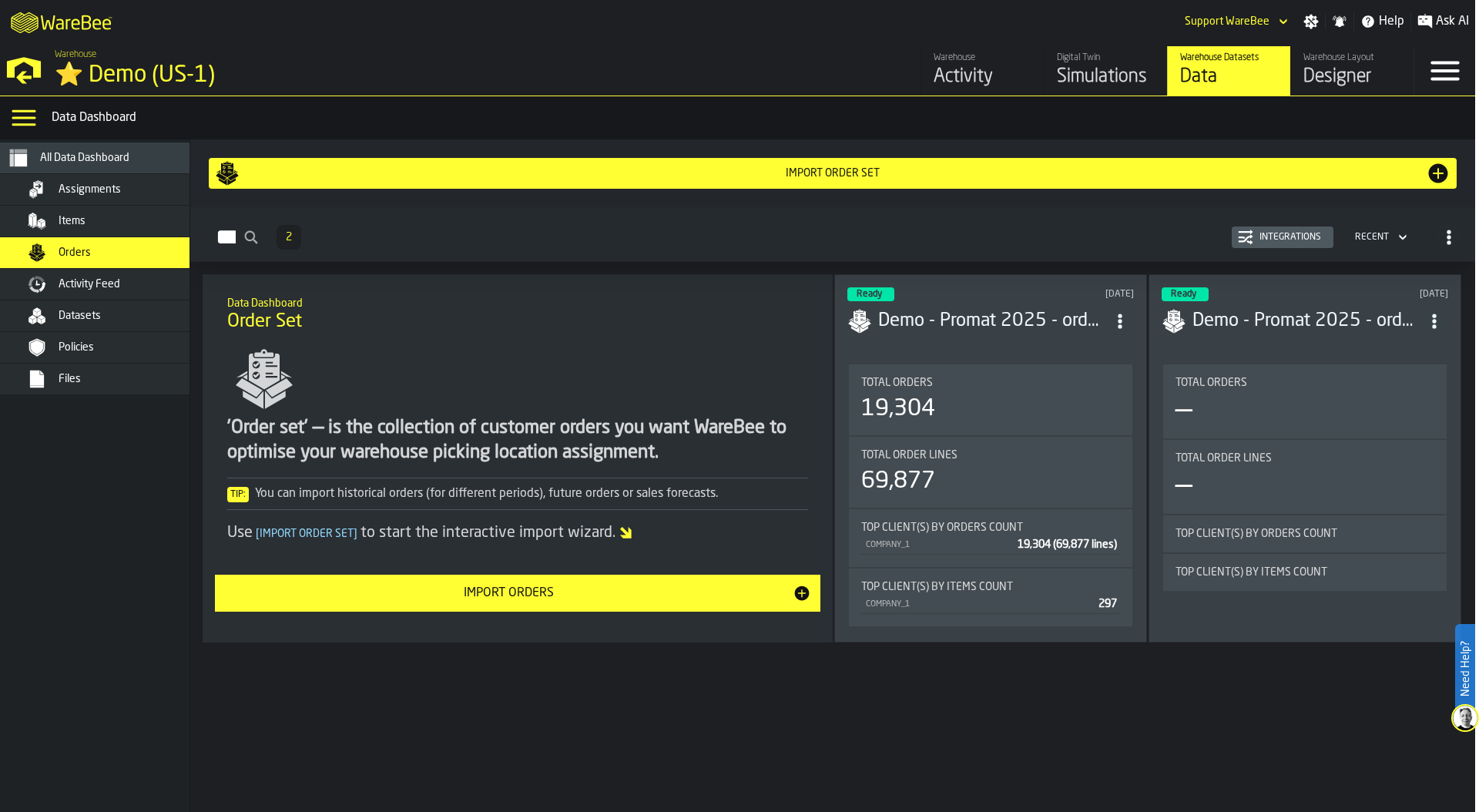
click at [1012, 372] on div "Total Orders 19,304" at bounding box center [990, 399] width 284 height 71
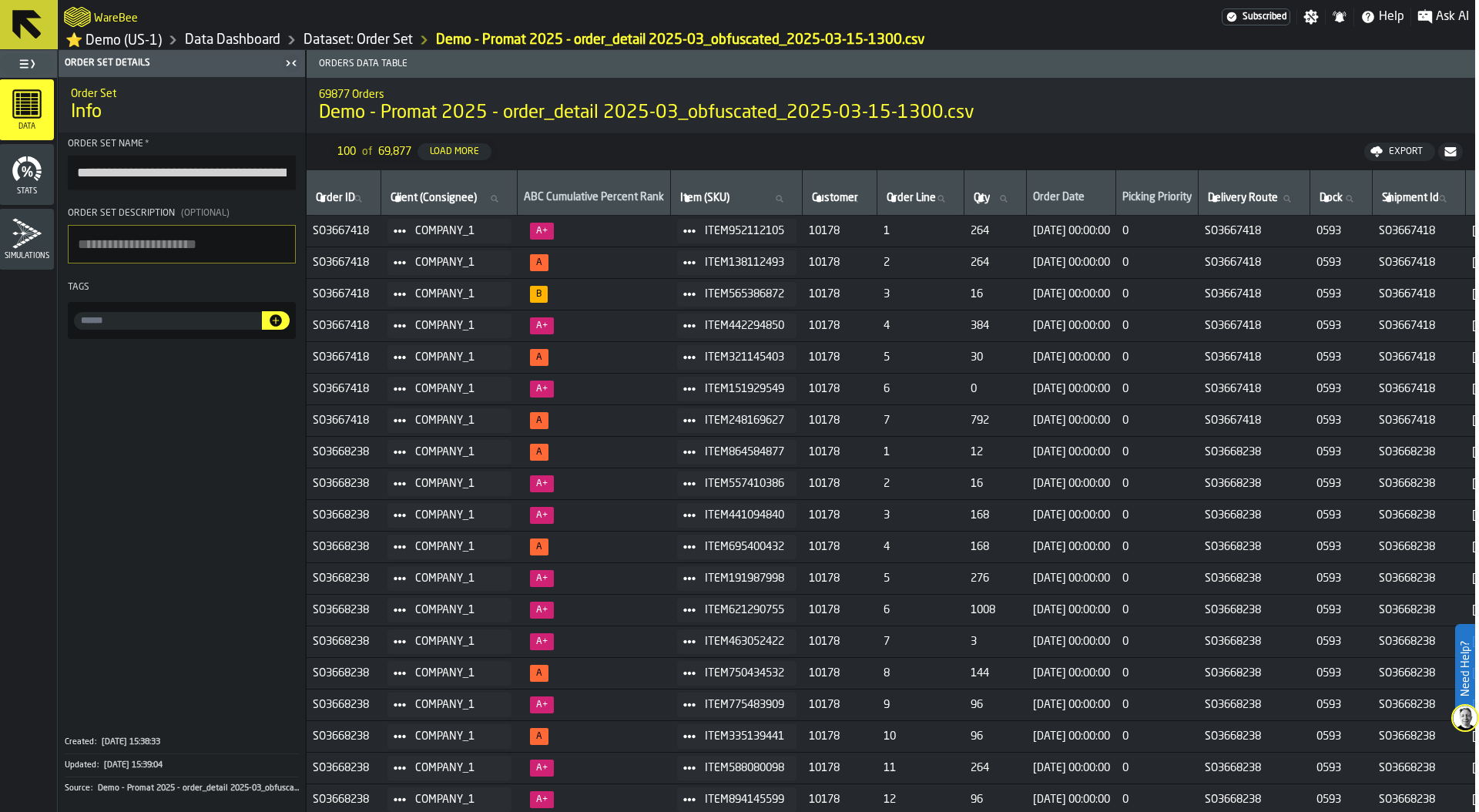
click at [256, 42] on link "Data Dashboard" at bounding box center [232, 40] width 95 height 17
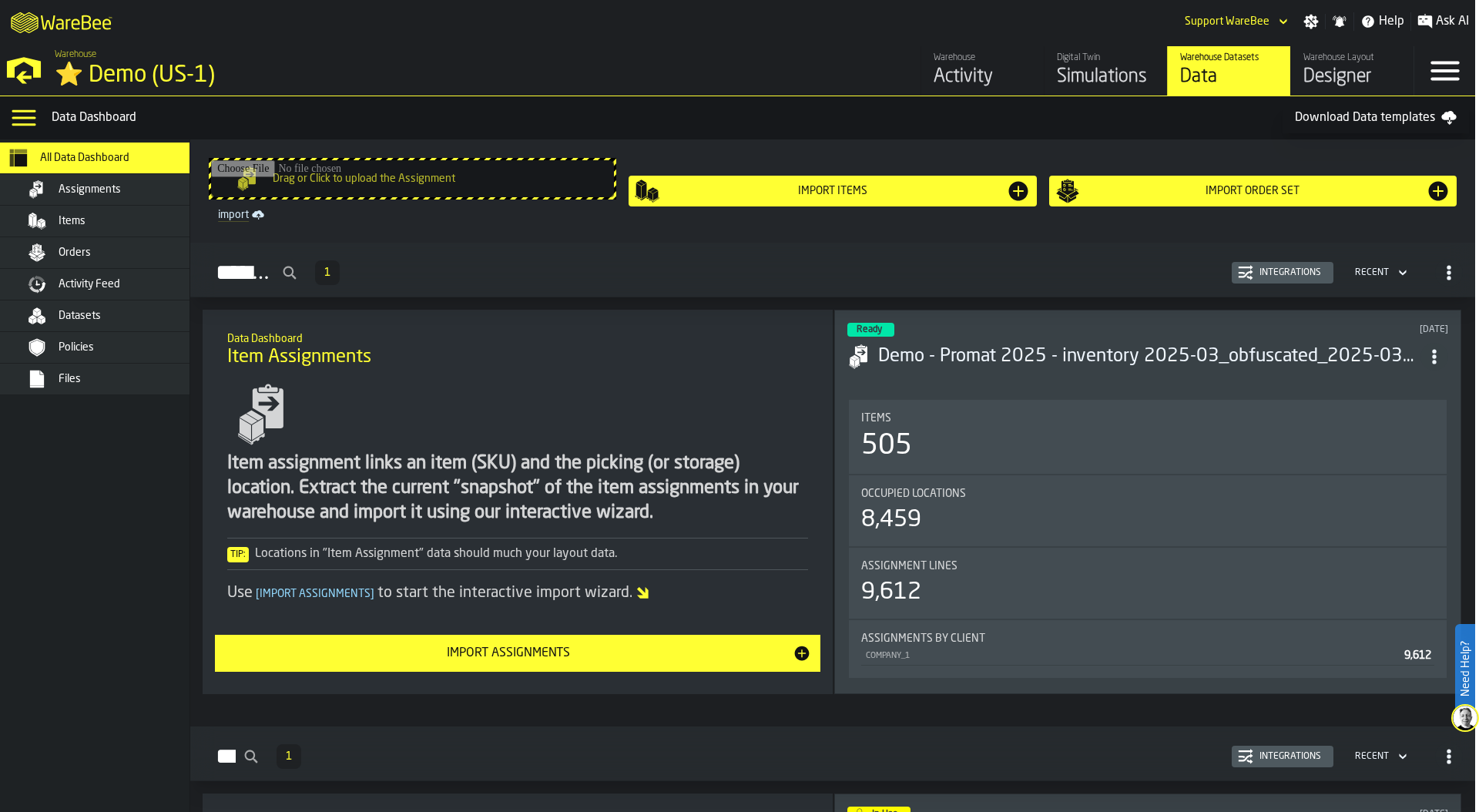
click at [115, 285] on span "Activity Feed" at bounding box center [89, 284] width 62 height 12
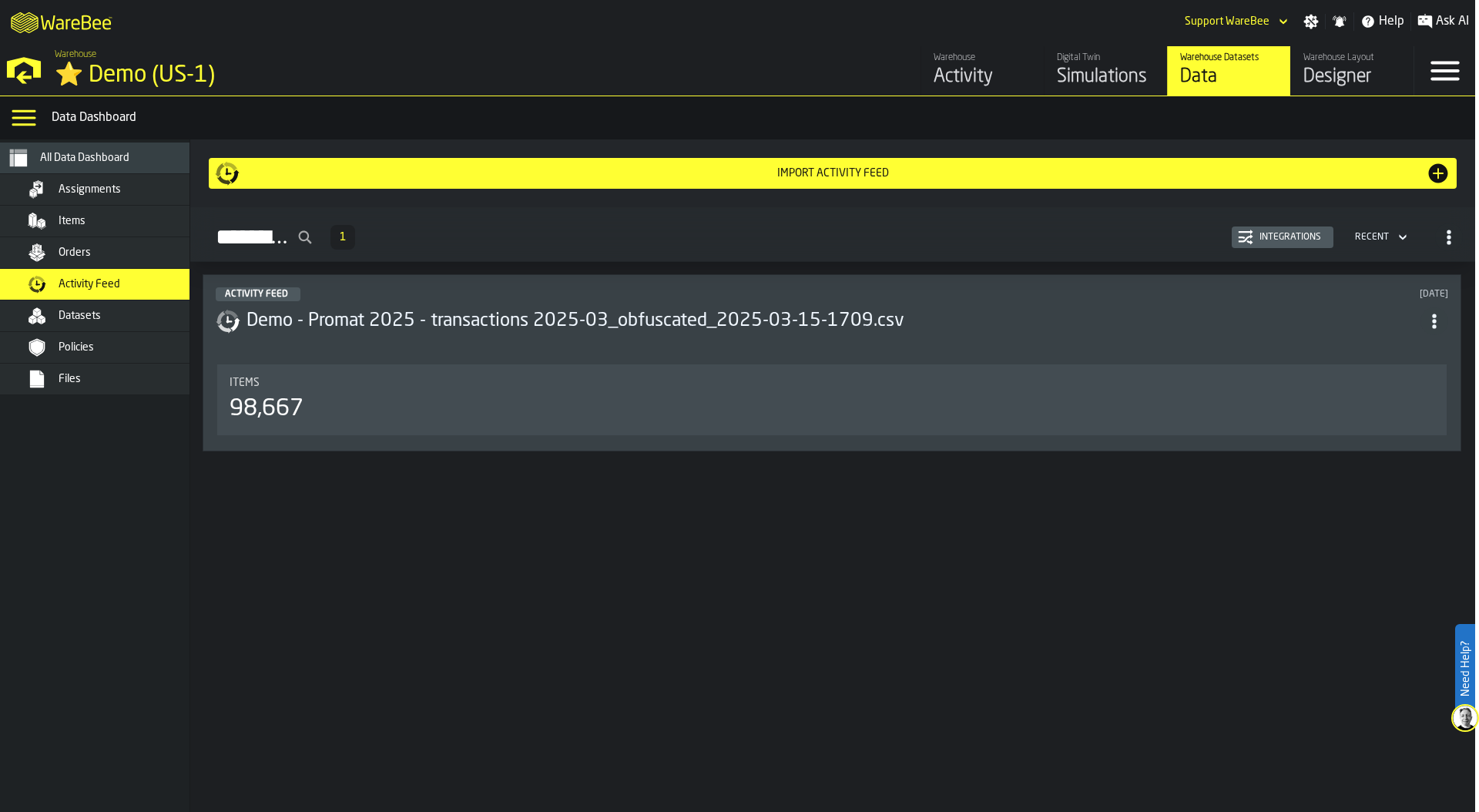
click at [907, 329] on h3 "Demo - Promat 2025 - transactions 2025-03_obfuscated_2025-03-15-1709.csv" at bounding box center [833, 321] width 1174 height 25
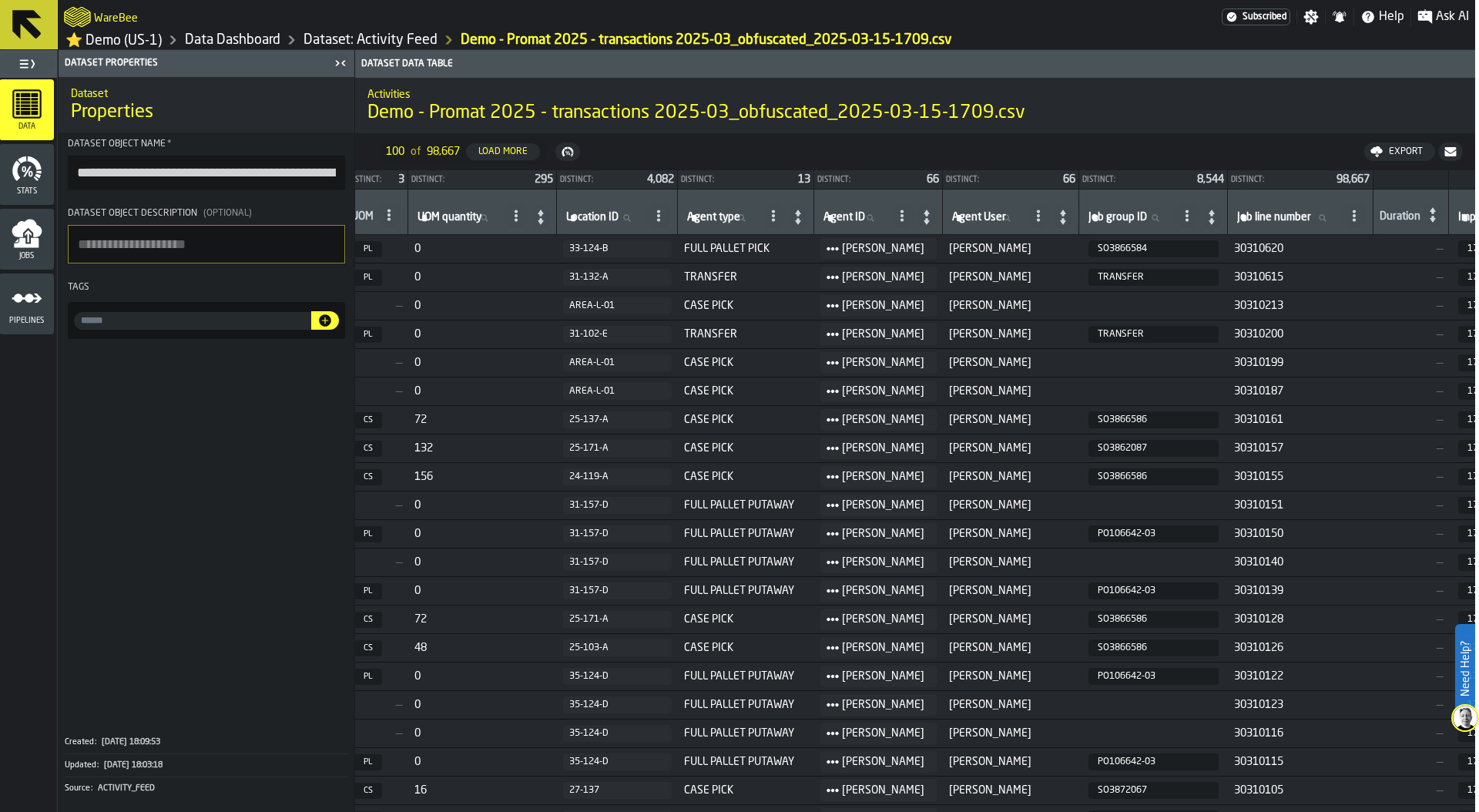
scroll to position [0, 1059]
click at [245, 42] on link "Data Dashboard" at bounding box center [232, 40] width 95 height 17
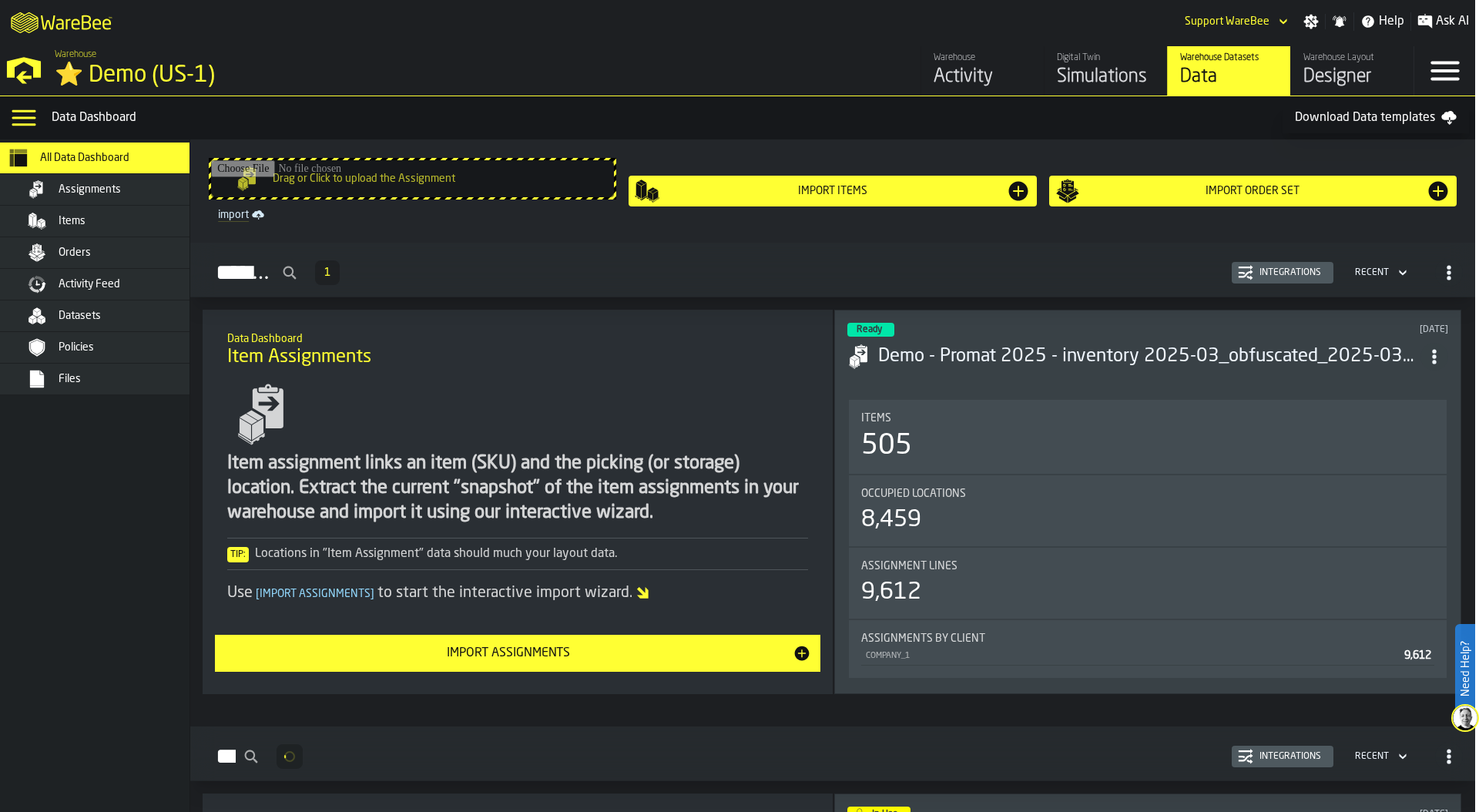
click at [1080, 77] on div "Simulations" at bounding box center [1106, 77] width 98 height 25
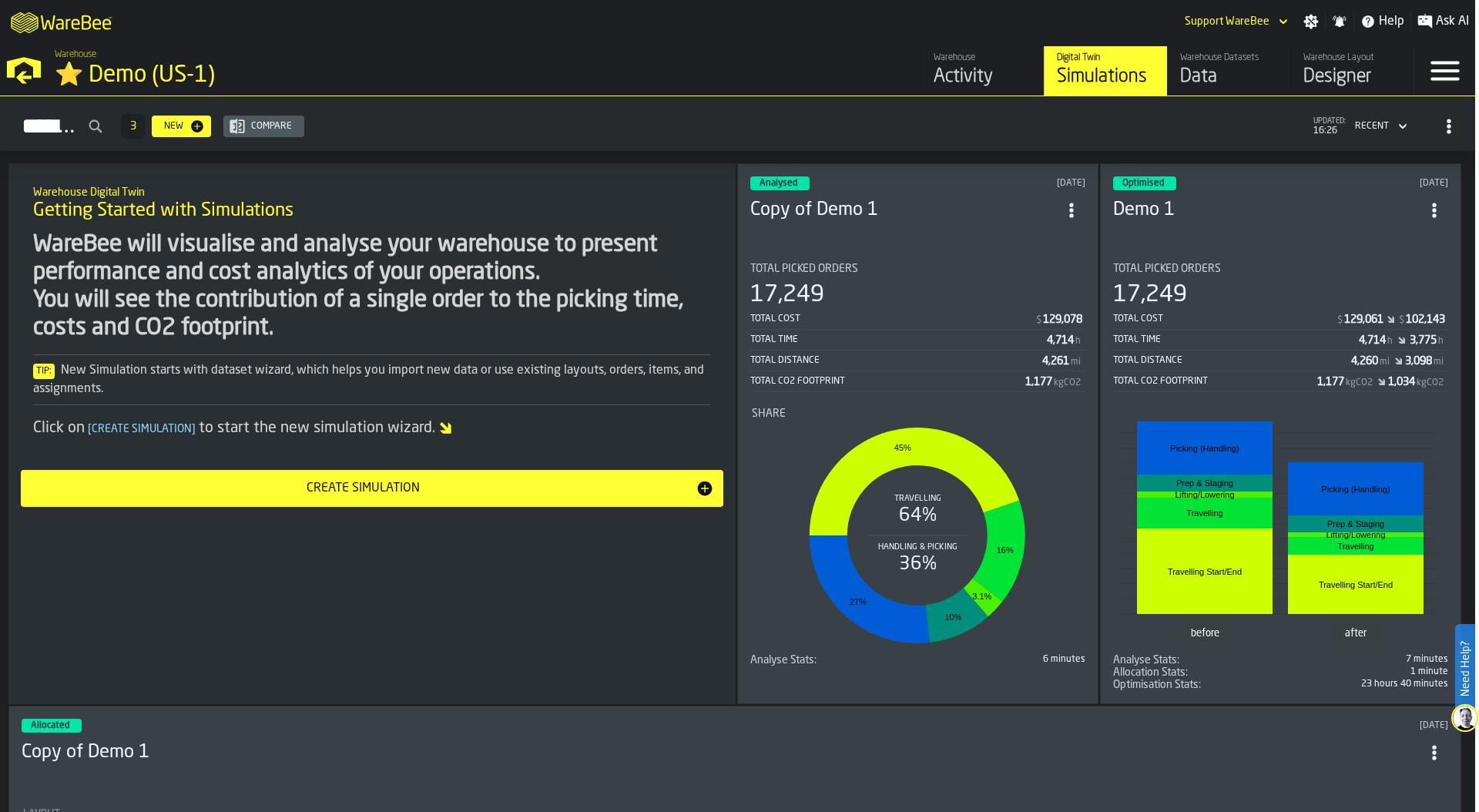
click at [1078, 197] on span "ItemListCard-DashboardItemContainer" at bounding box center [1072, 211] width 28 height 28
click at [1041, 312] on div "Duplicate" at bounding box center [1041, 310] width 80 height 18
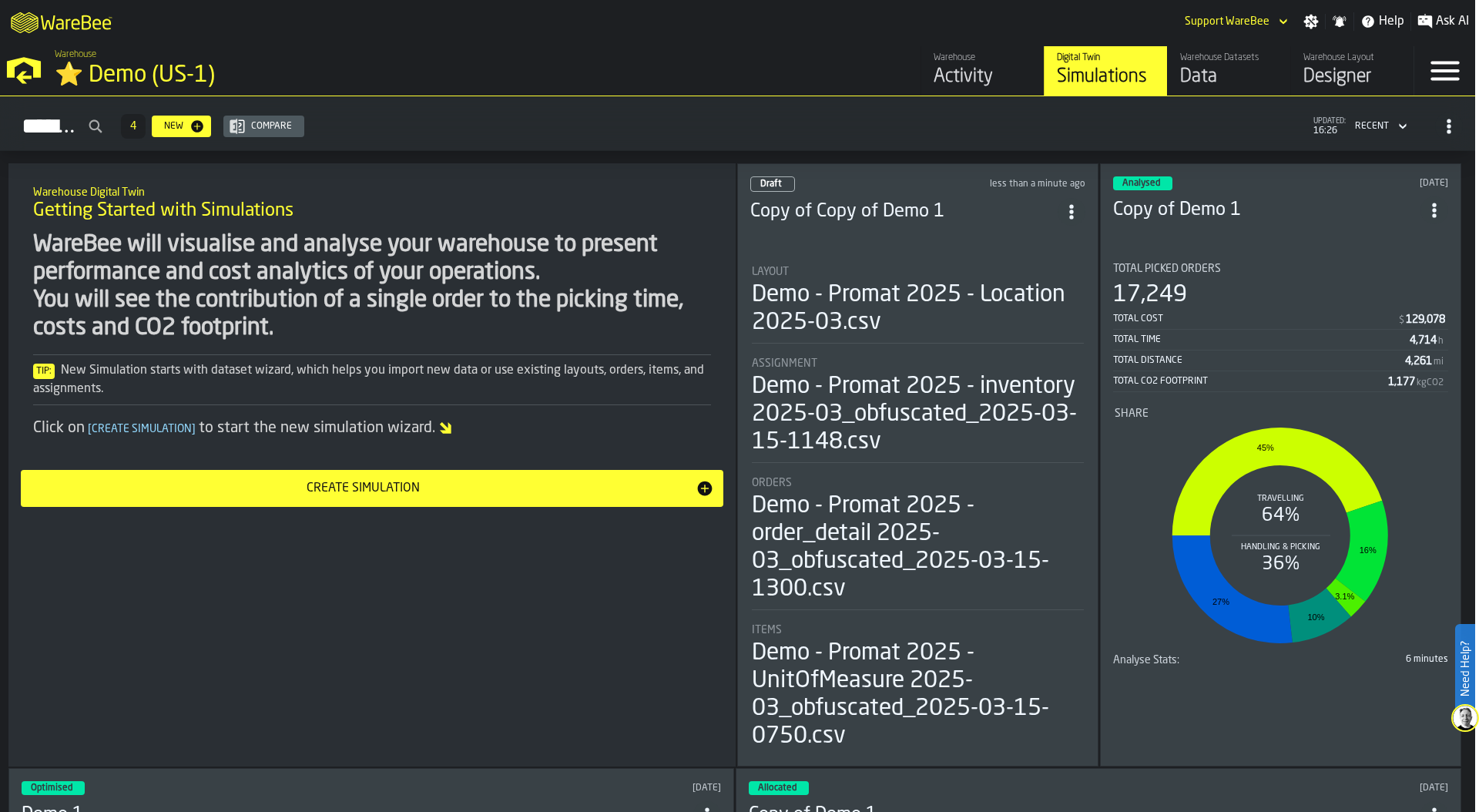
click at [836, 318] on div "Demo - Promat 2025 - Location 2025-03.csv" at bounding box center [917, 309] width 332 height 55
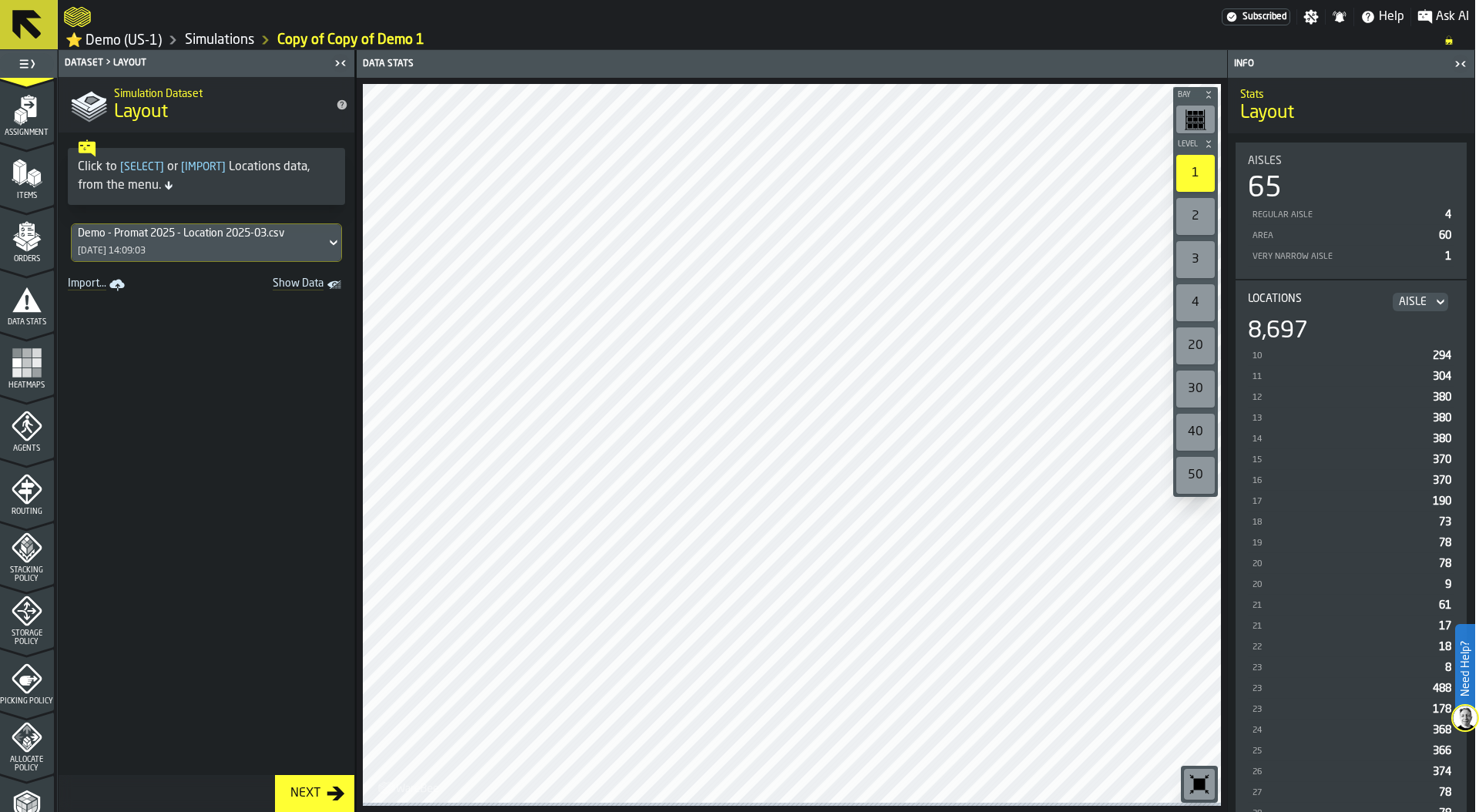
scroll to position [212, 0]
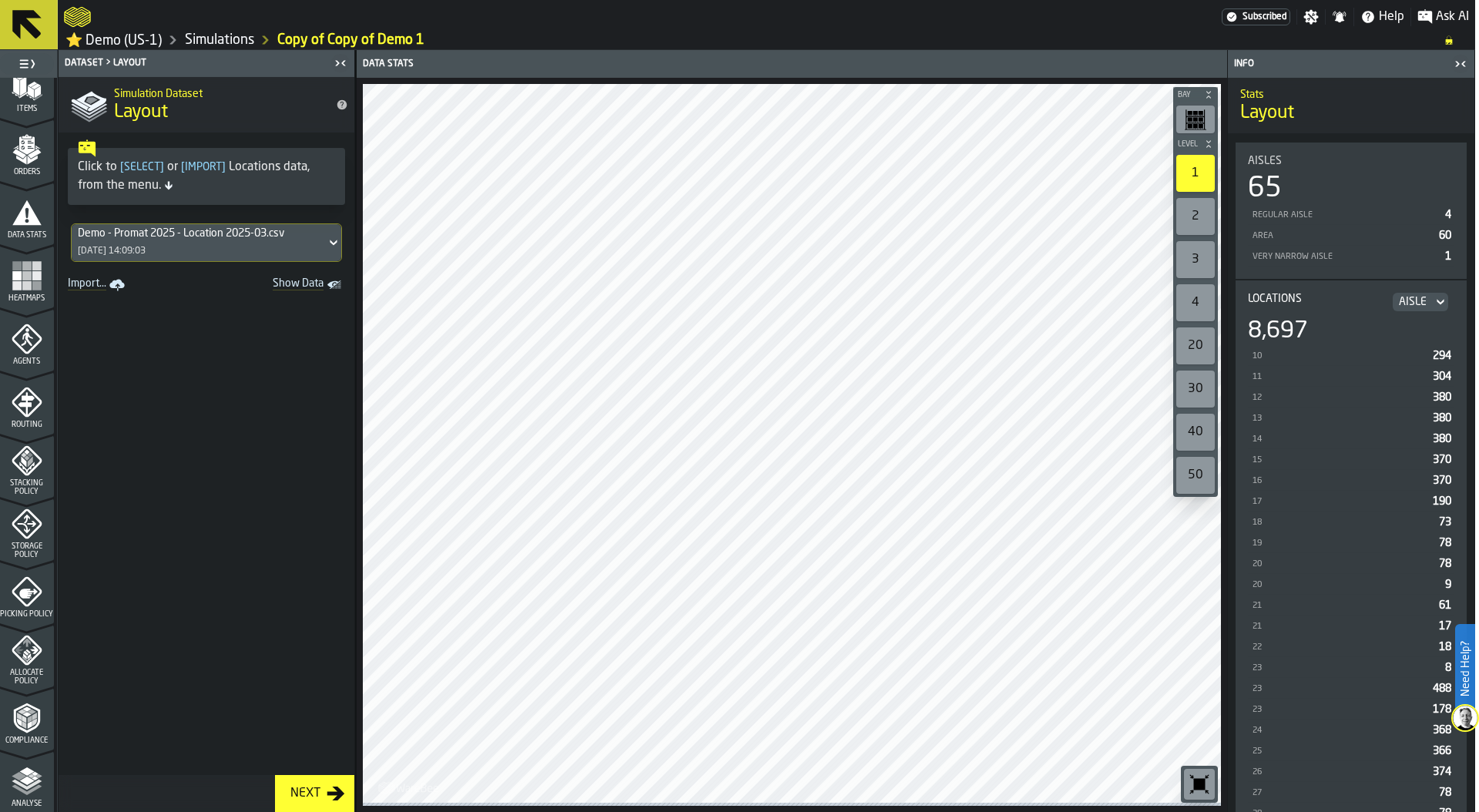
click at [19, 350] on icon "menu Agents" at bounding box center [27, 338] width 30 height 30
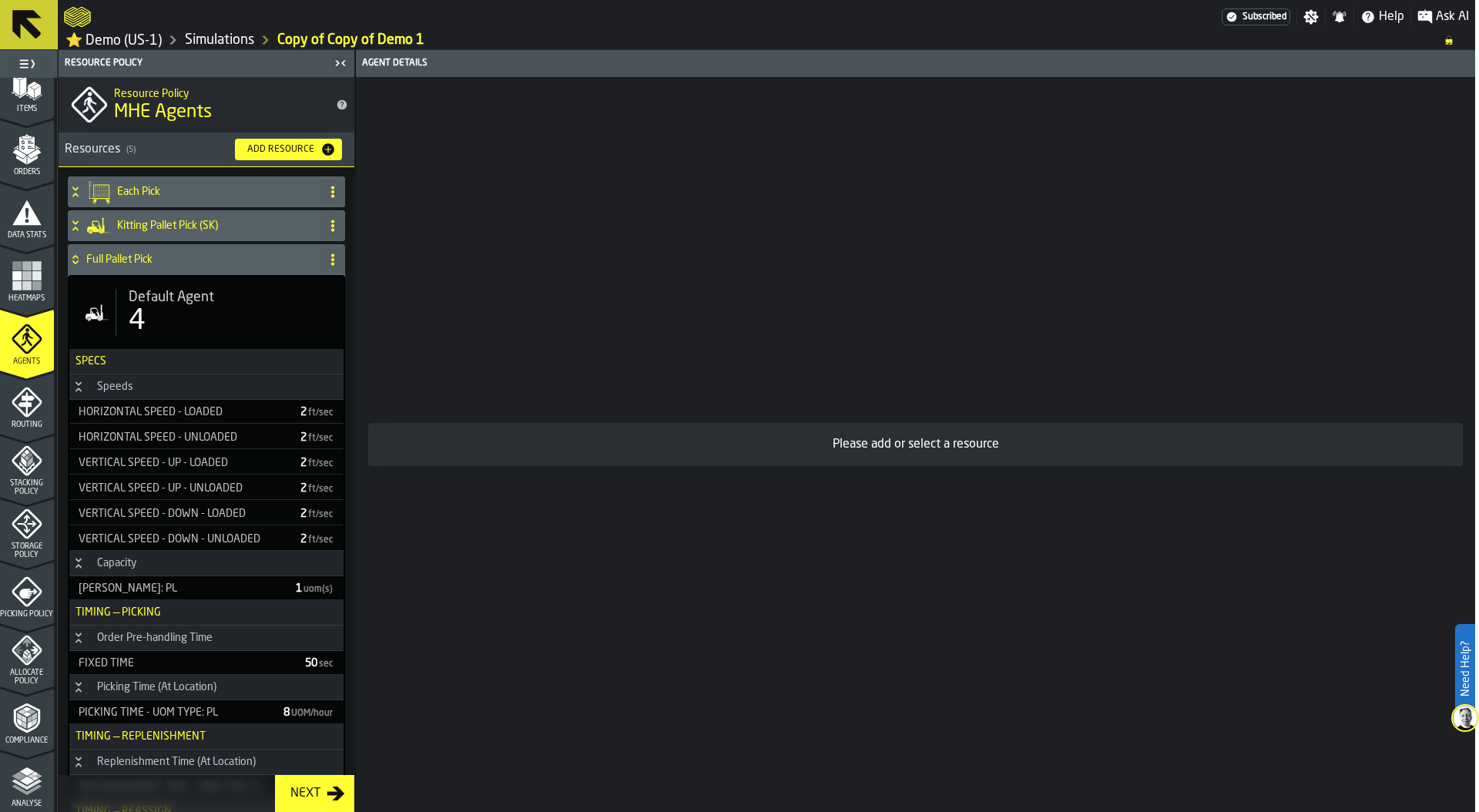
click at [117, 316] on div "Default Agent 4" at bounding box center [223, 313] width 215 height 48
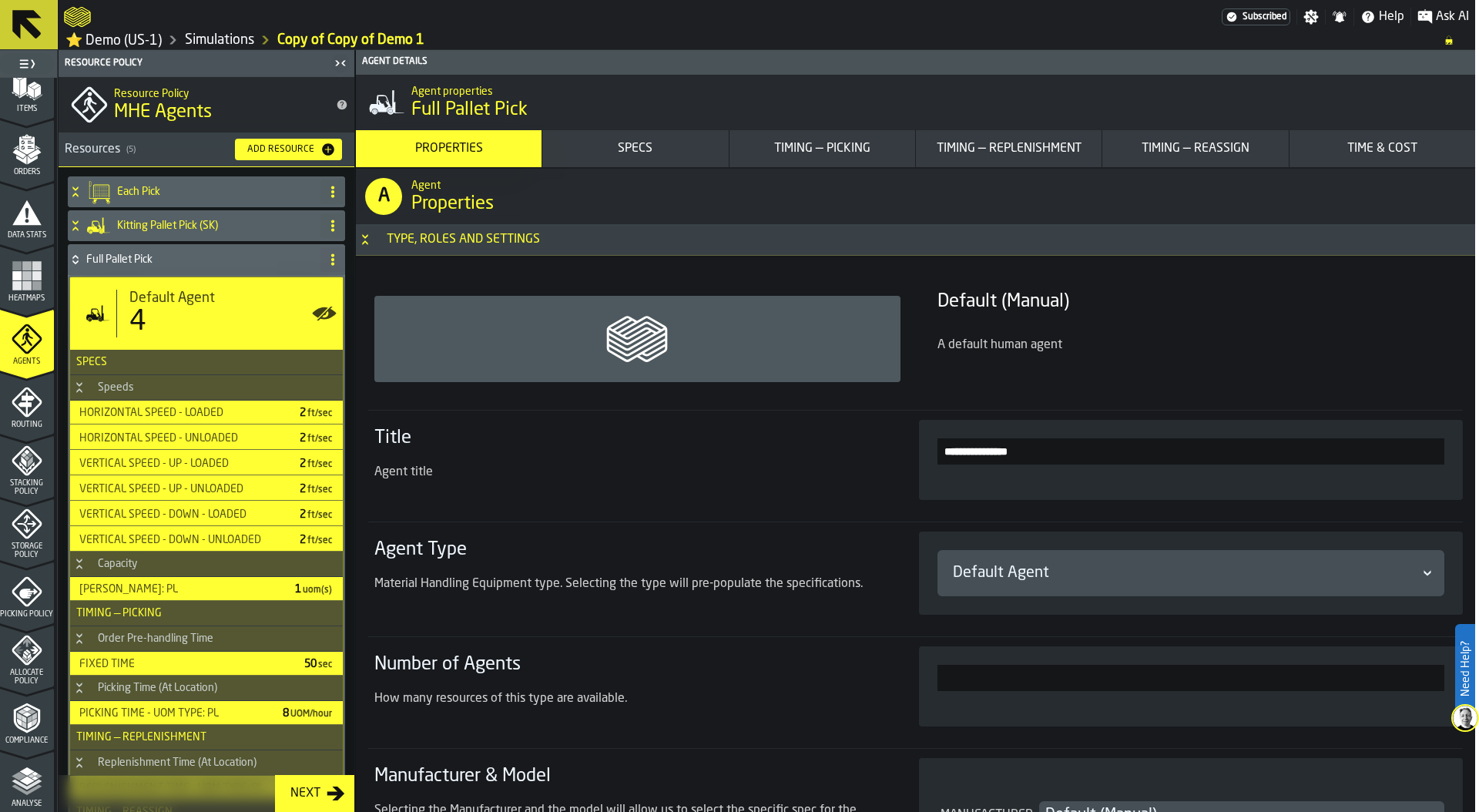
click at [818, 151] on div "Timing — Picking" at bounding box center [822, 149] width 174 height 18
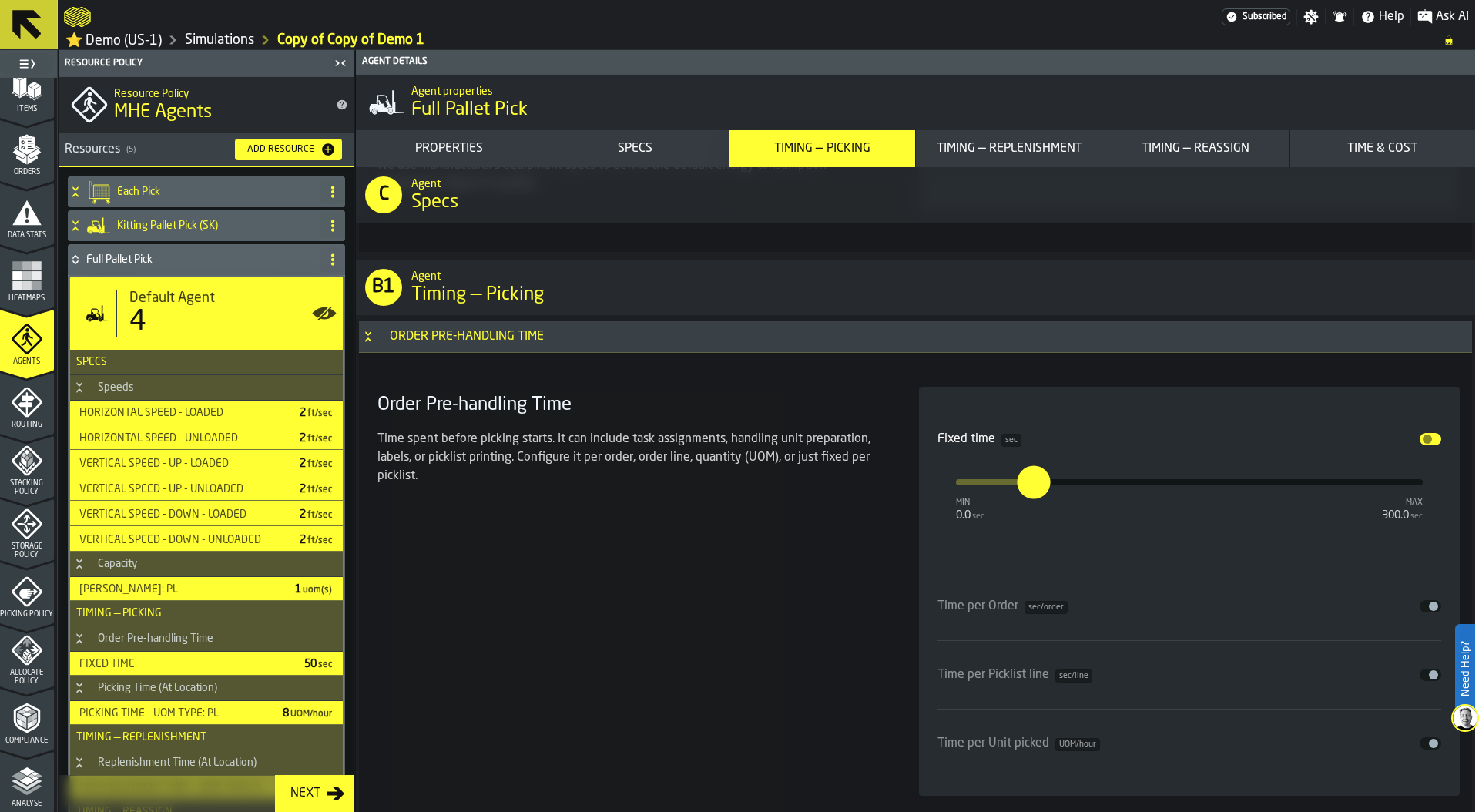
scroll to position [3680, 0]
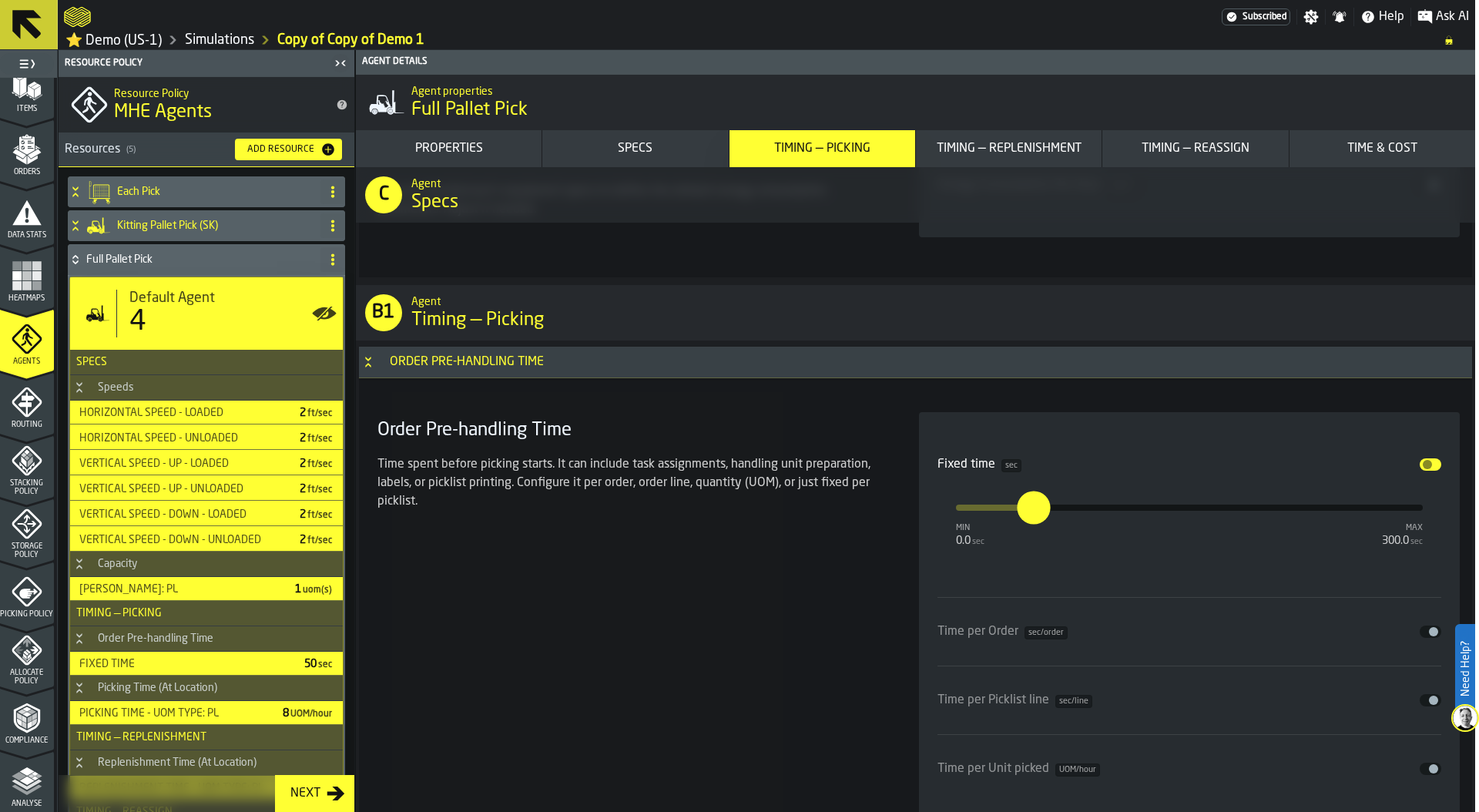
click at [367, 360] on icon "Button-Order Pre-handling Time-open" at bounding box center [368, 358] width 6 height 4
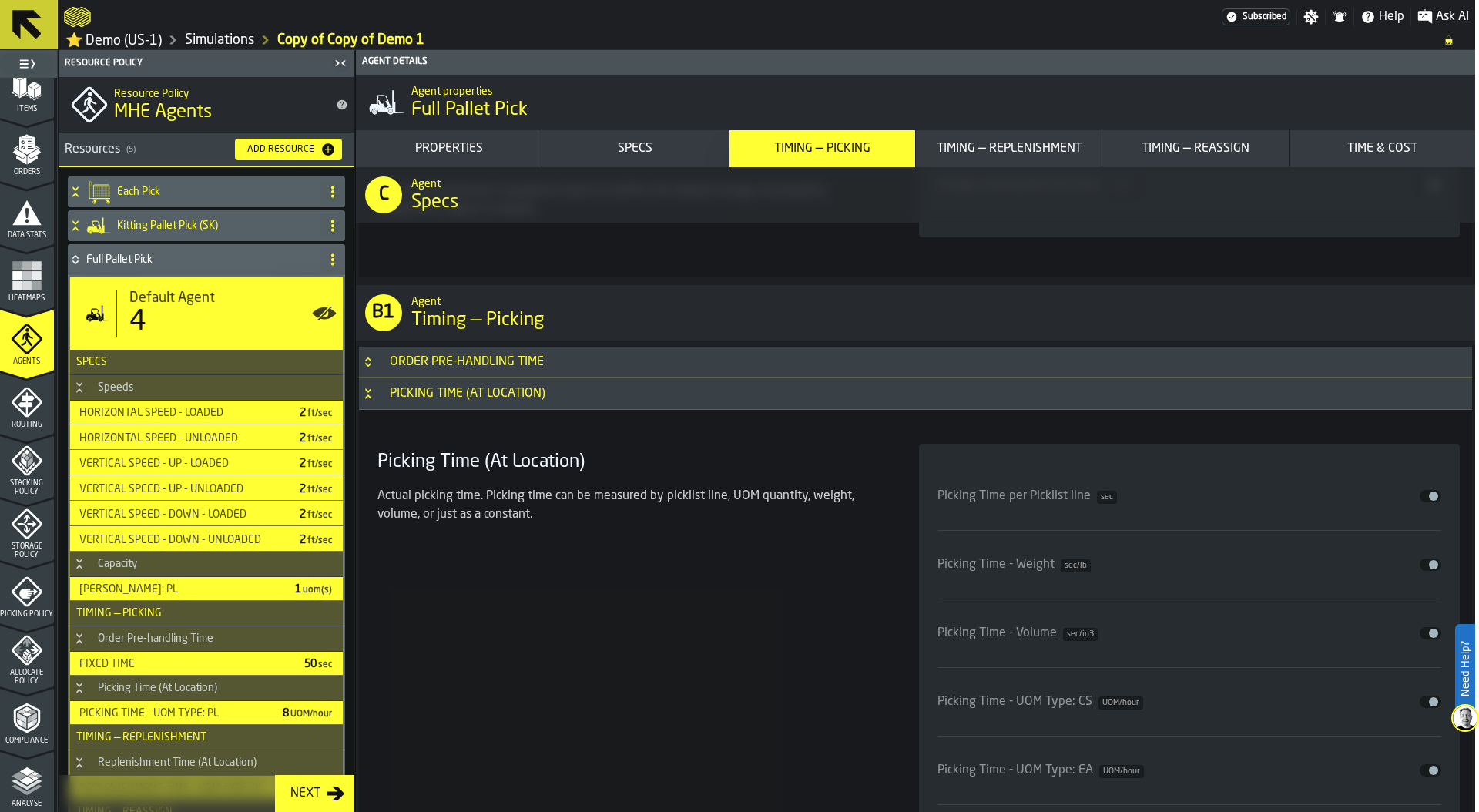
click at [374, 394] on button "Button-Picking Time (At Location)-open" at bounding box center [369, 393] width 18 height 12
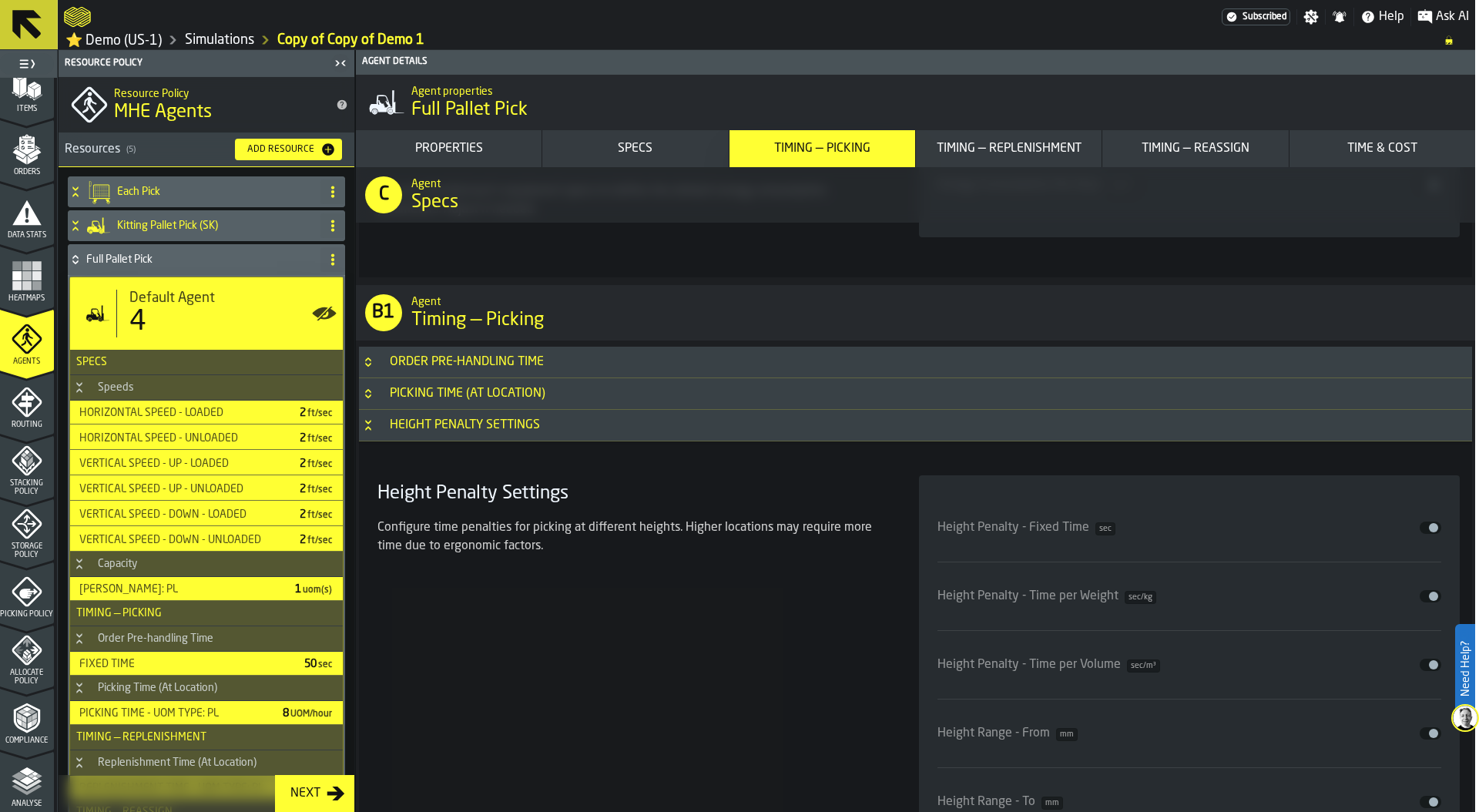
click at [376, 426] on button "Button-Height Penalty Settings-open" at bounding box center [369, 425] width 18 height 12
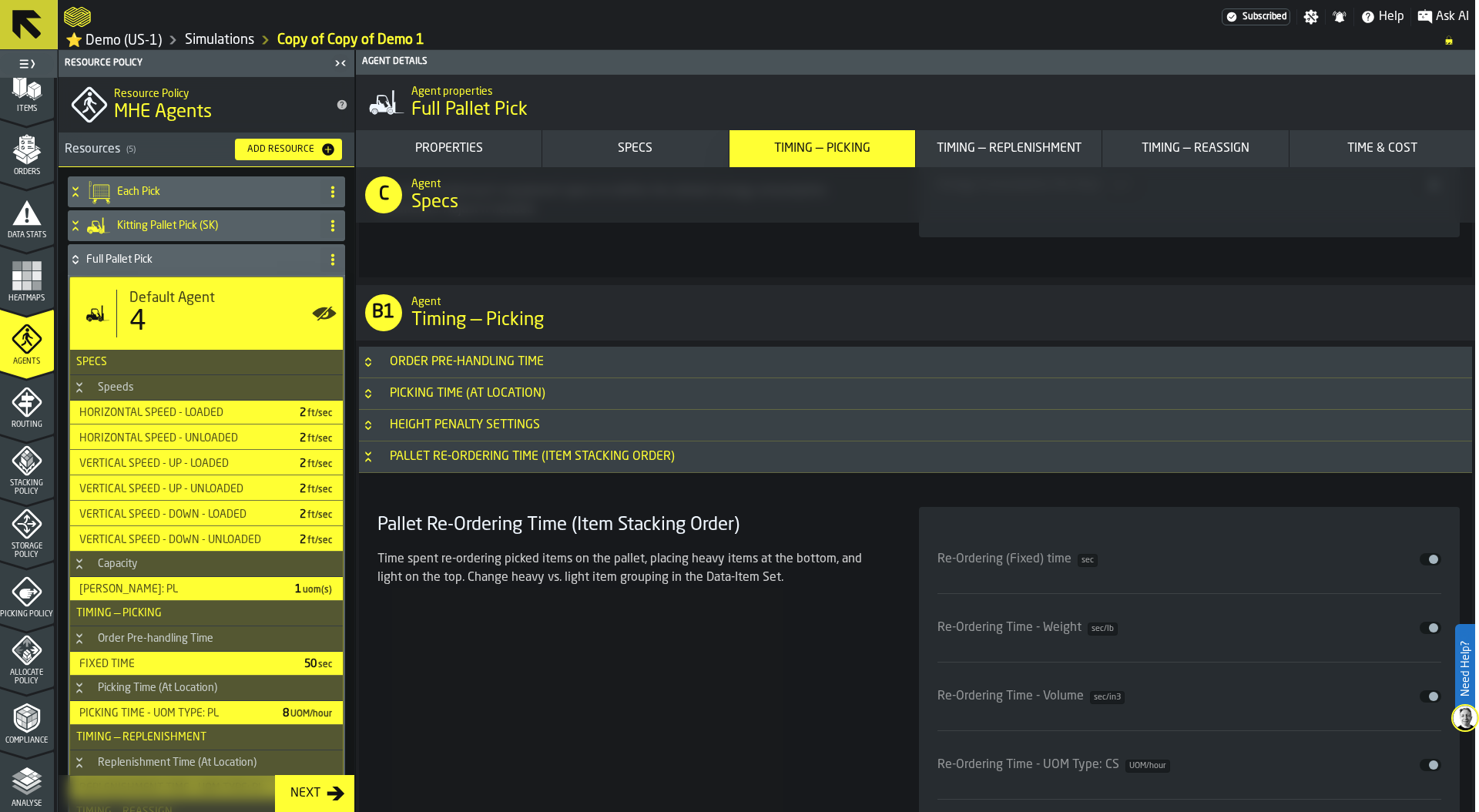
click at [377, 463] on button "Button-Pallet Re-Ordering Time (Item Stacking Order)-open" at bounding box center [369, 456] width 18 height 12
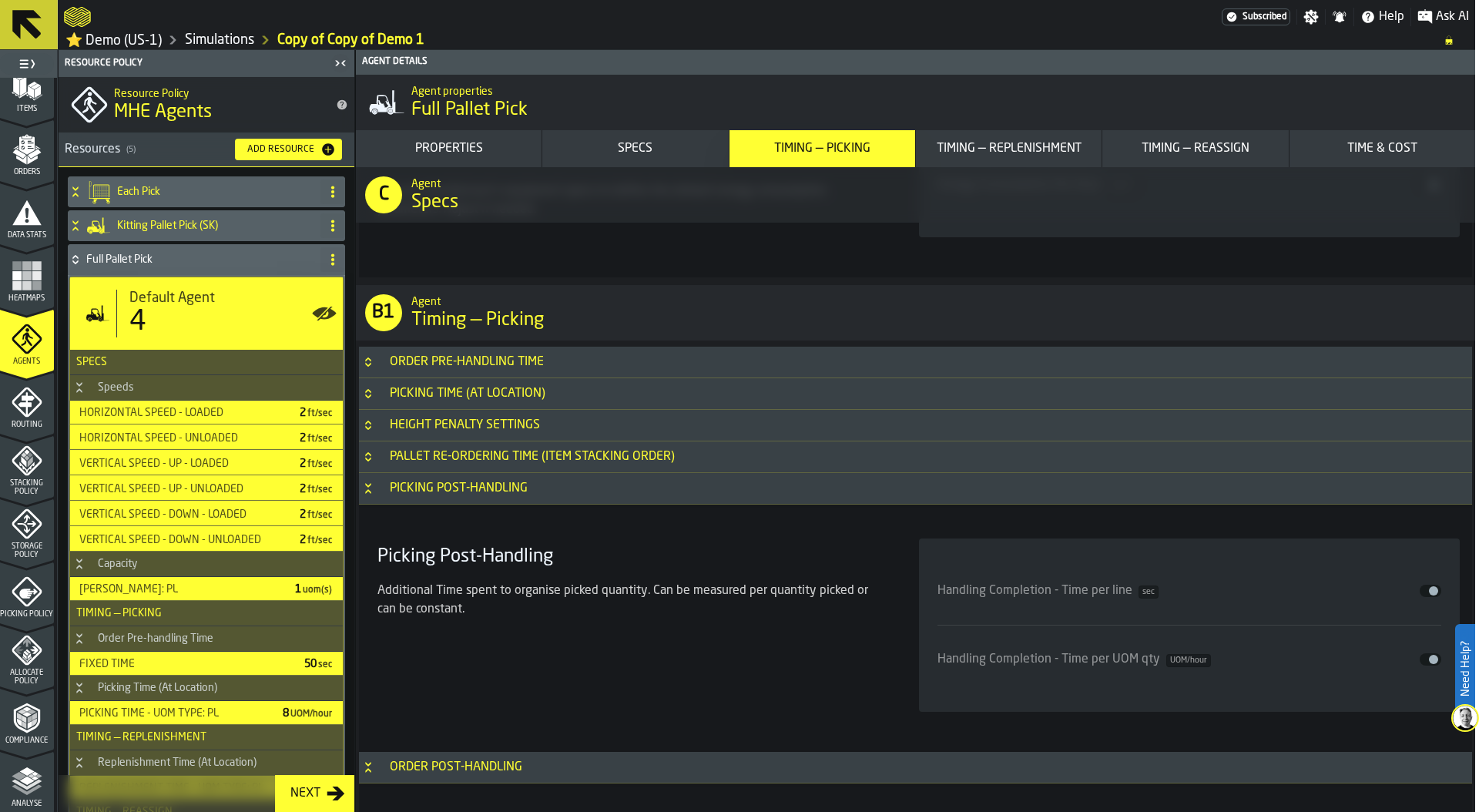
click at [371, 494] on icon "Button-Picking Post-Handling-open" at bounding box center [368, 488] width 12 height 12
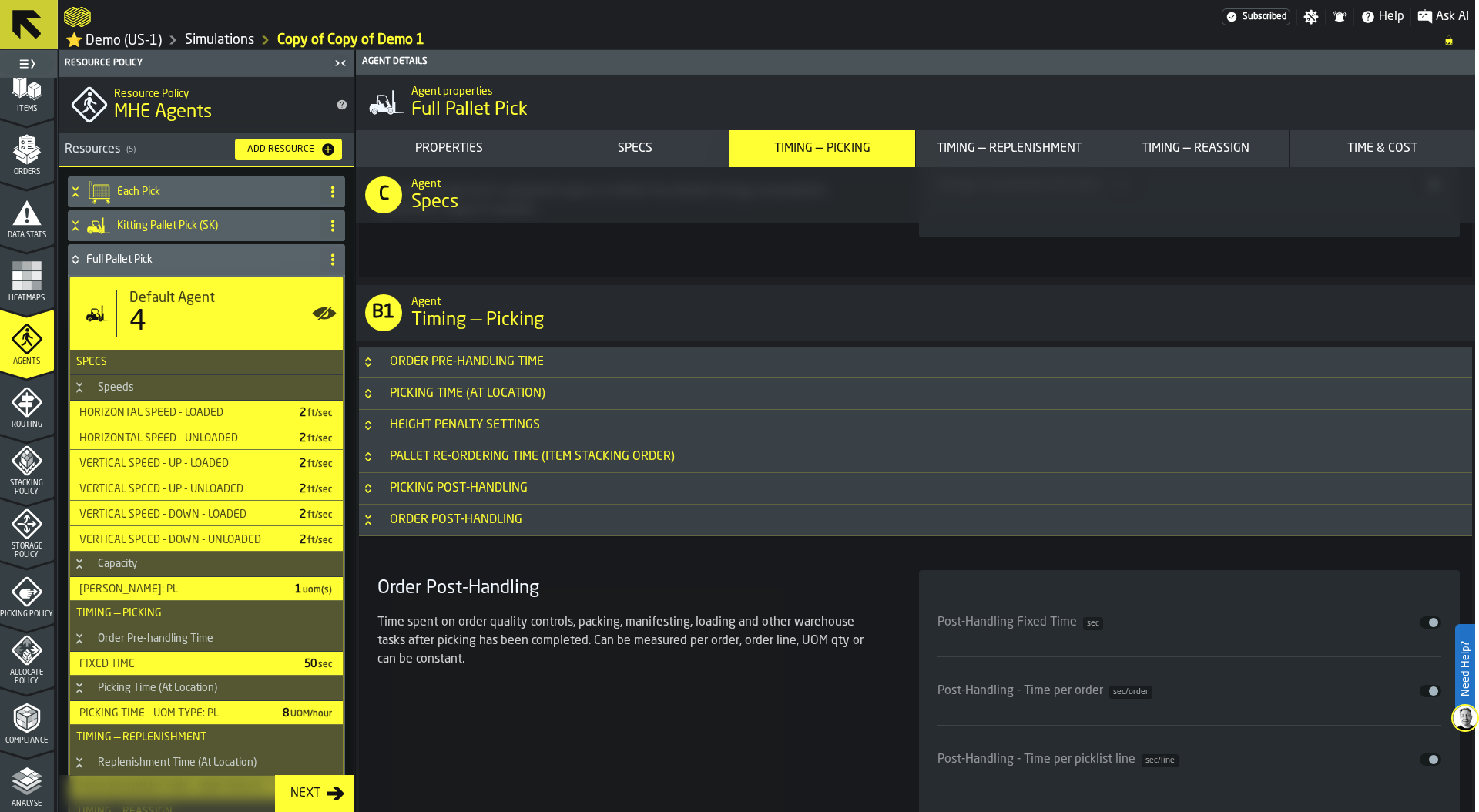
click at [382, 369] on div "Order Pre-handling Time" at bounding box center [467, 362] width 173 height 18
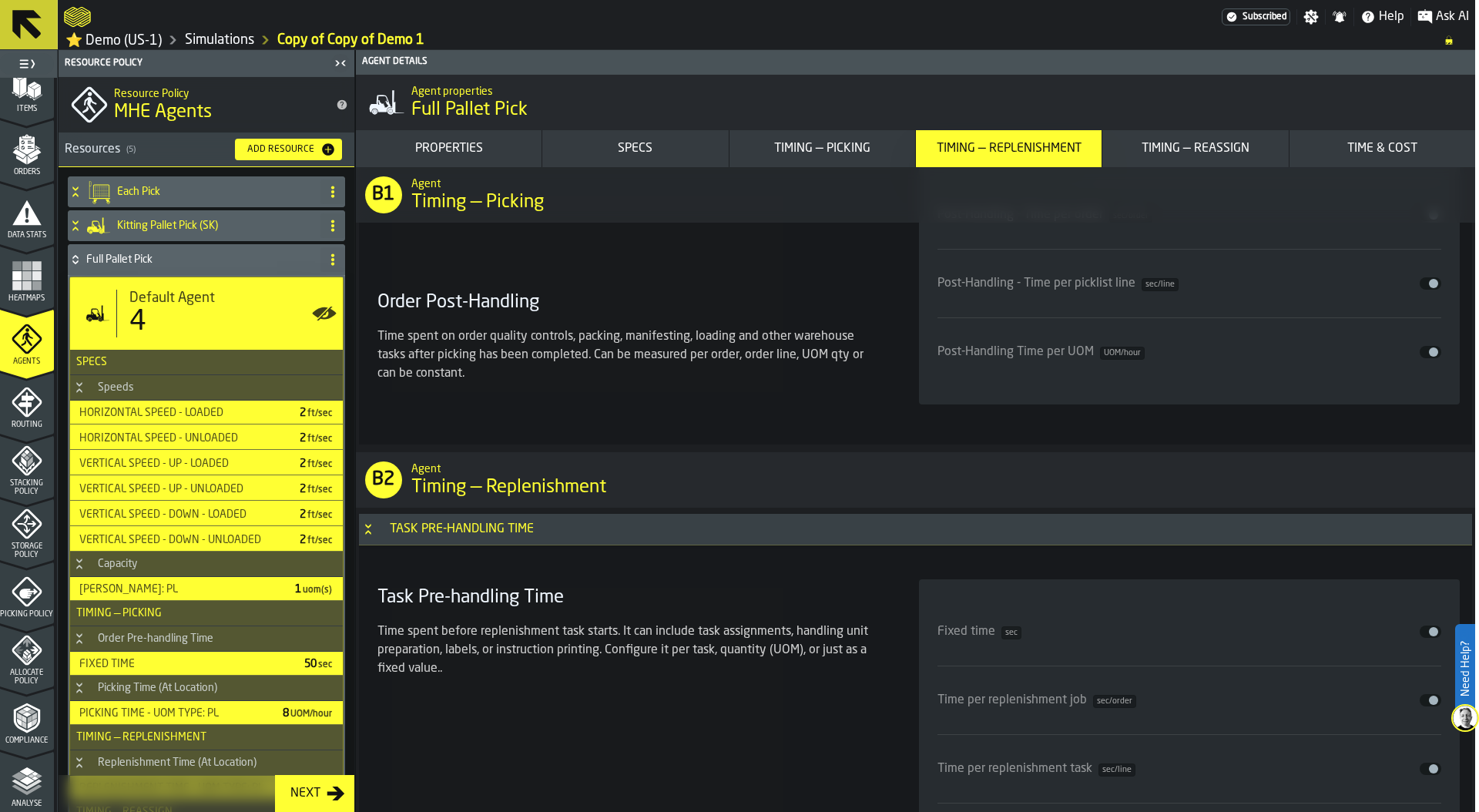
scroll to position [4652, 0]
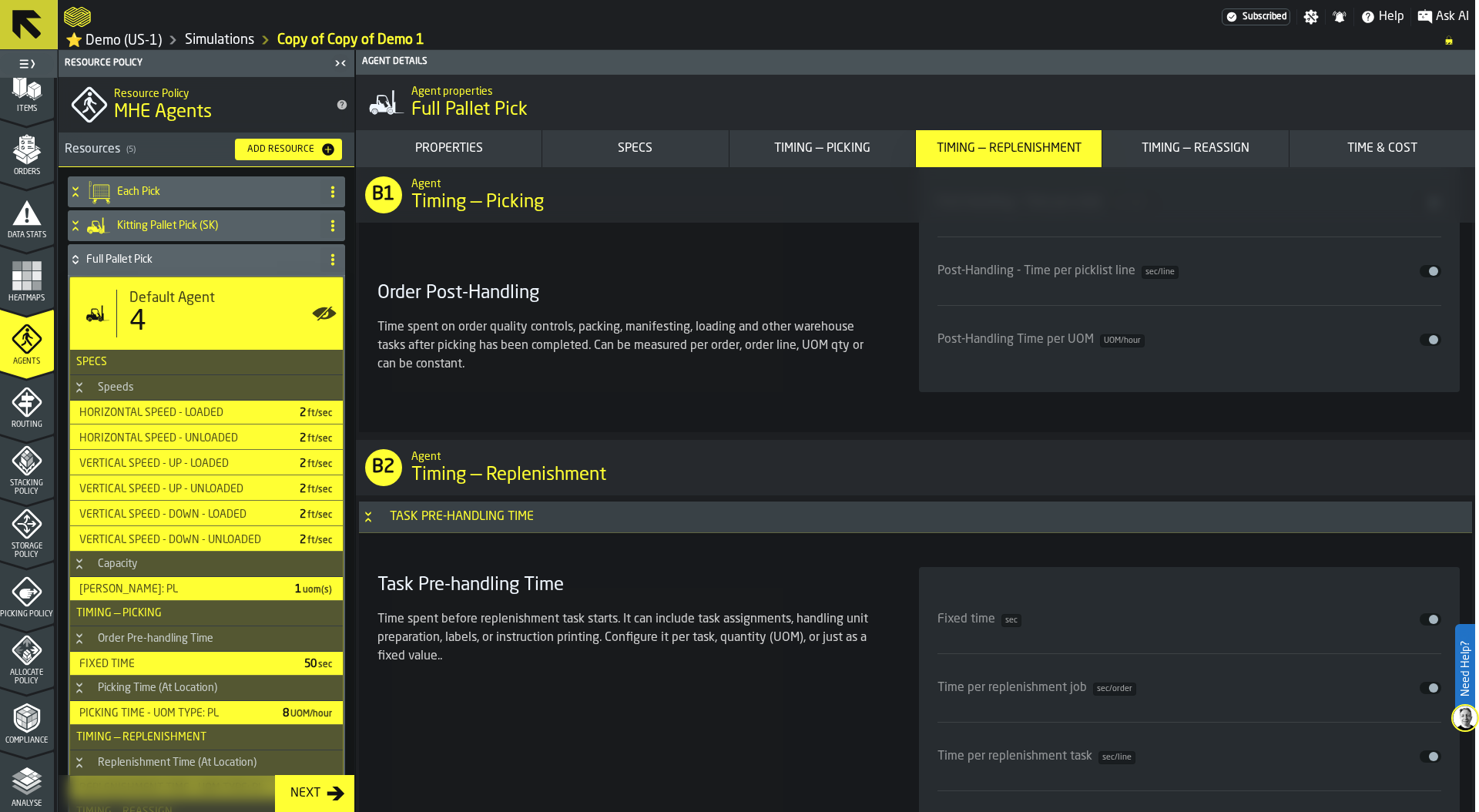
click at [1210, 151] on div "Timing — Reassign" at bounding box center [1195, 149] width 174 height 18
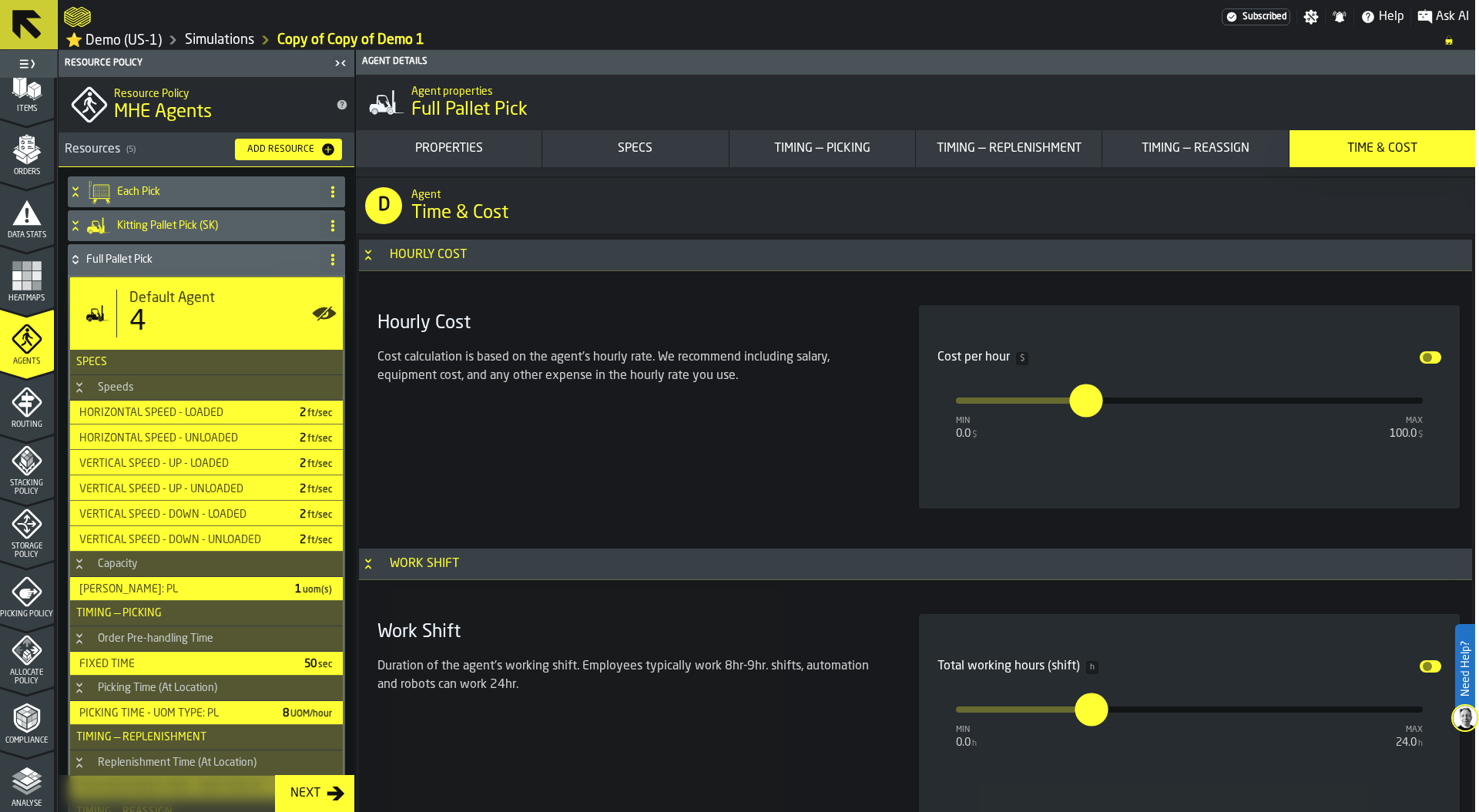
scroll to position [8670, 0]
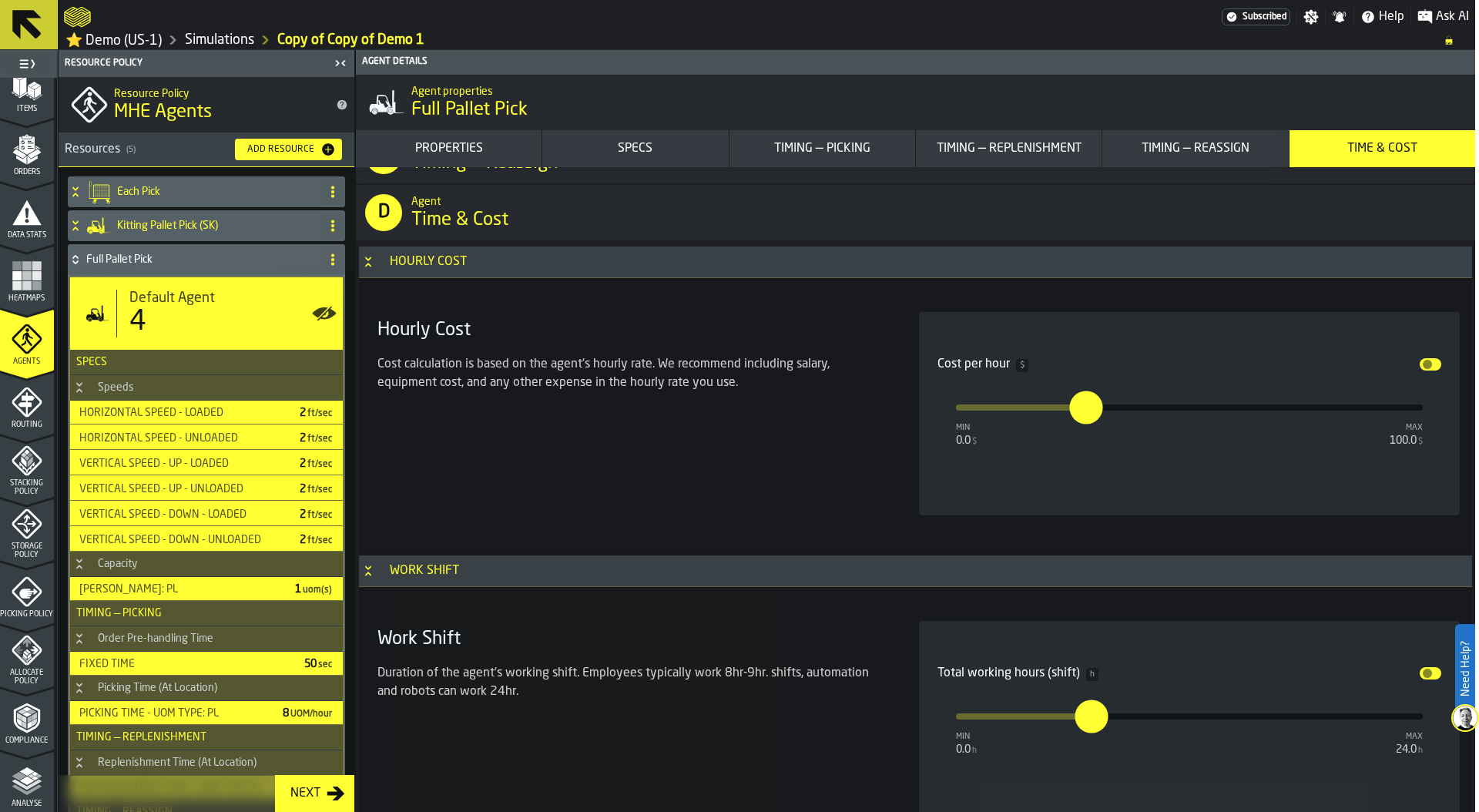
click at [78, 259] on icon at bounding box center [75, 257] width 6 height 4
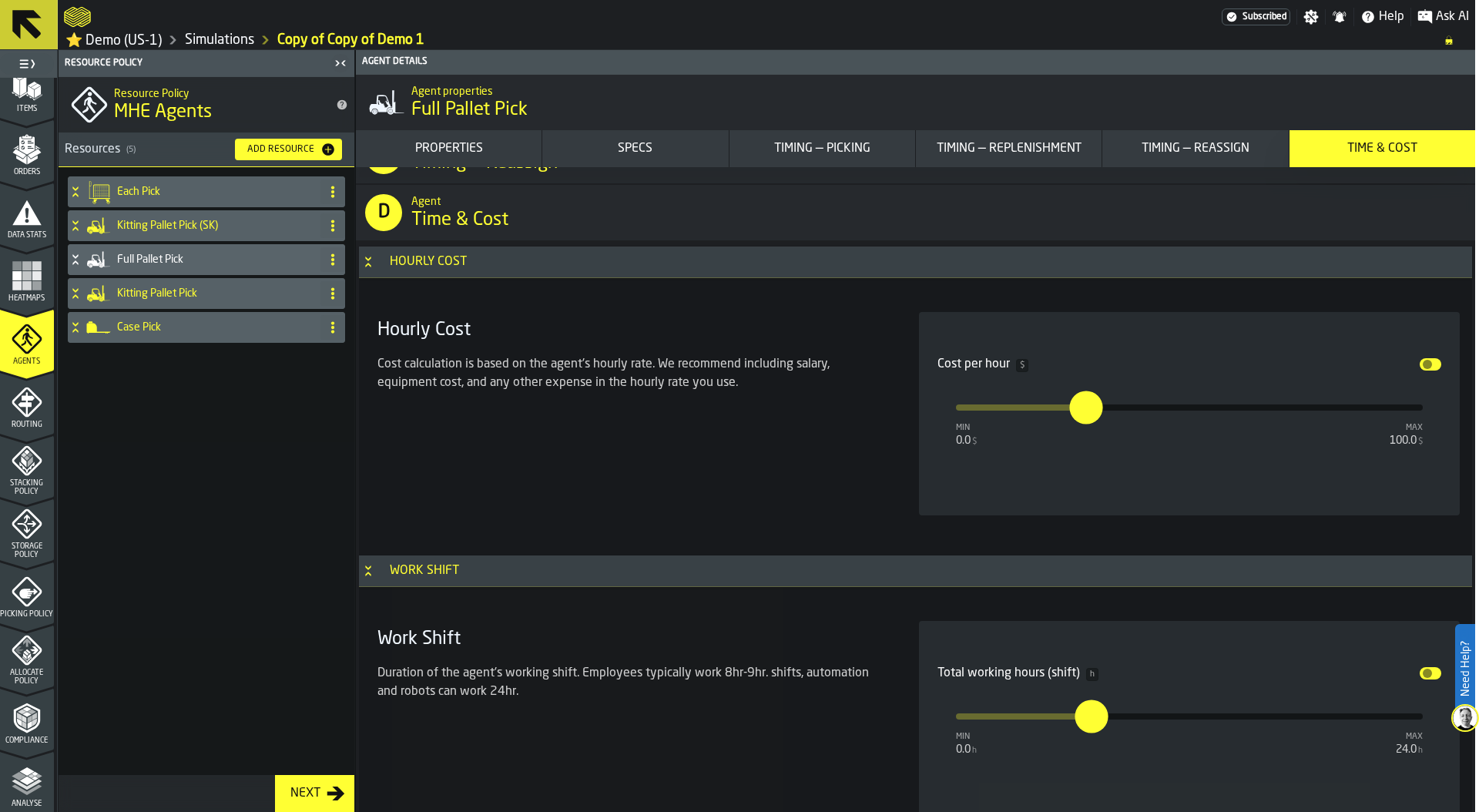
click at [76, 196] on icon at bounding box center [75, 191] width 16 height 12
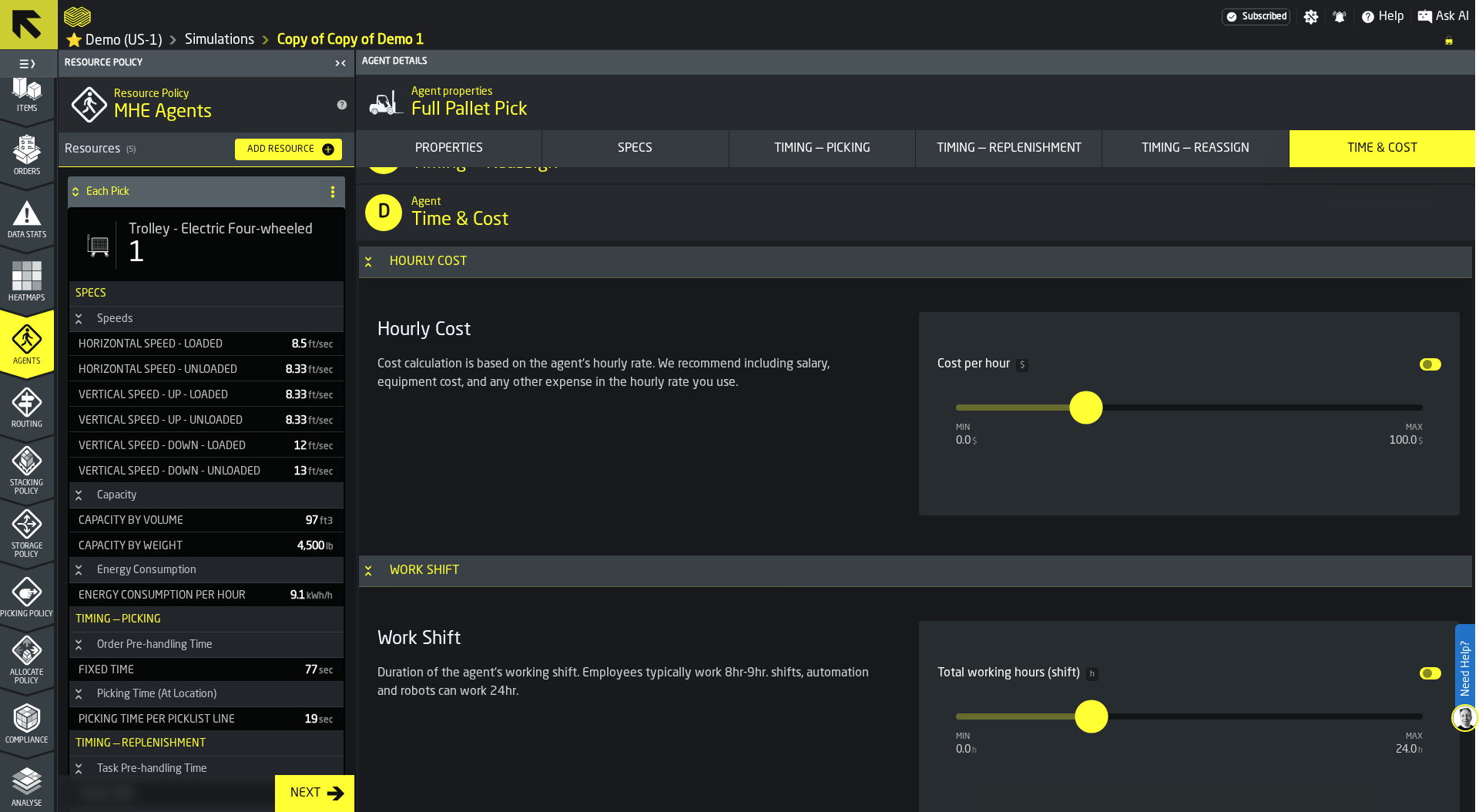
click at [76, 192] on icon at bounding box center [75, 191] width 16 height 12
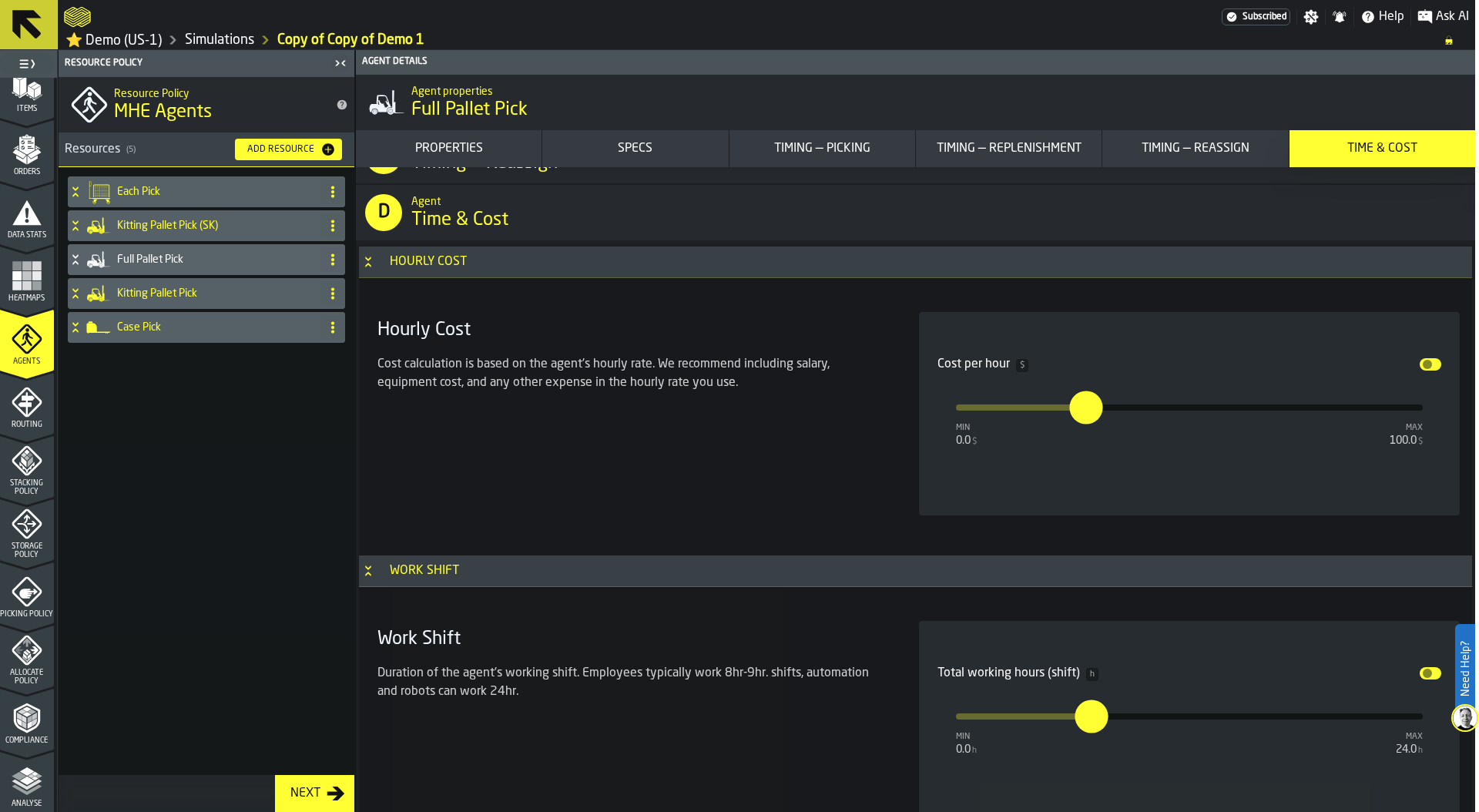
click at [25, 414] on icon "menu Routing" at bounding box center [26, 404] width 17 height 24
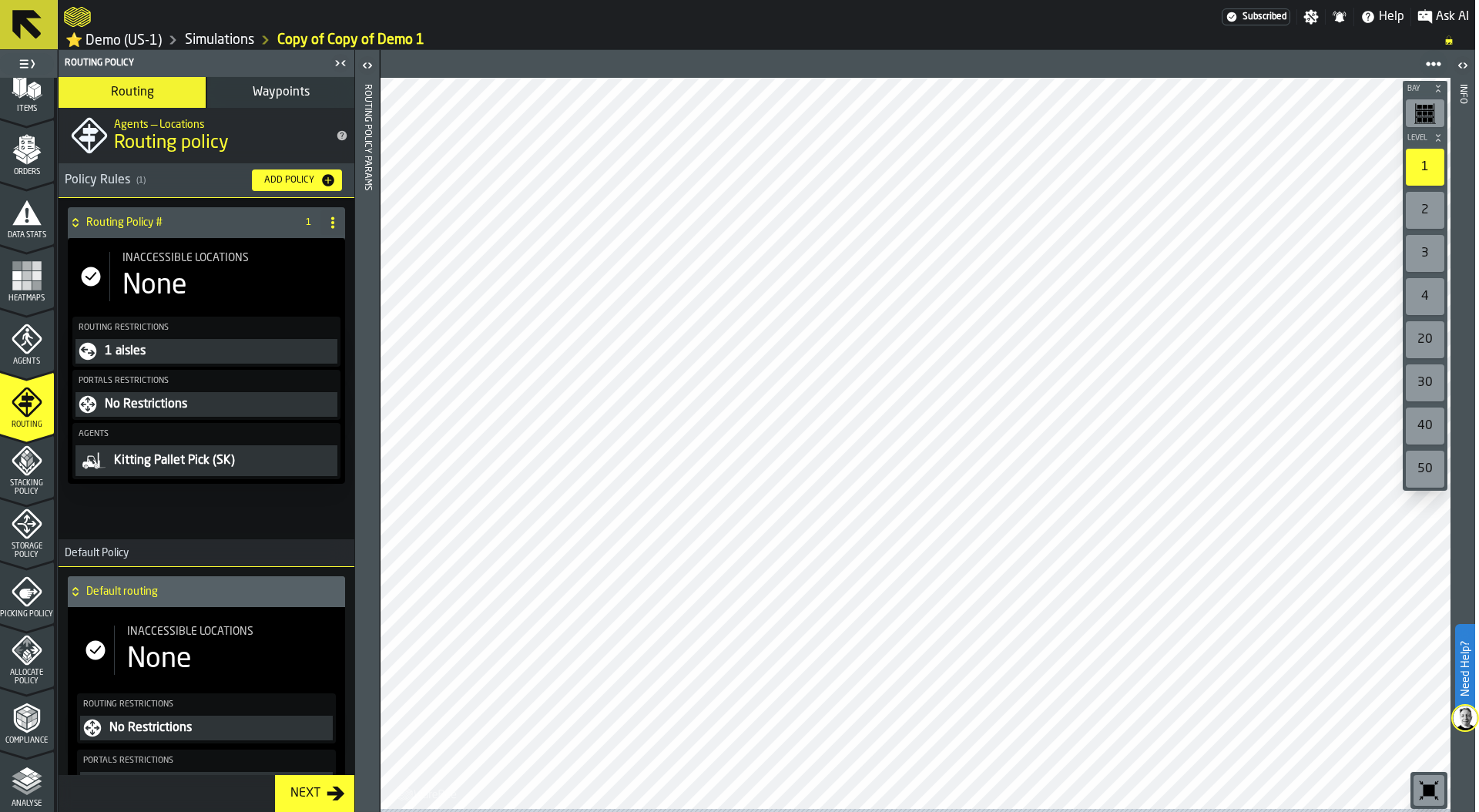
click at [187, 299] on div "None" at bounding box center [155, 285] width 65 height 30
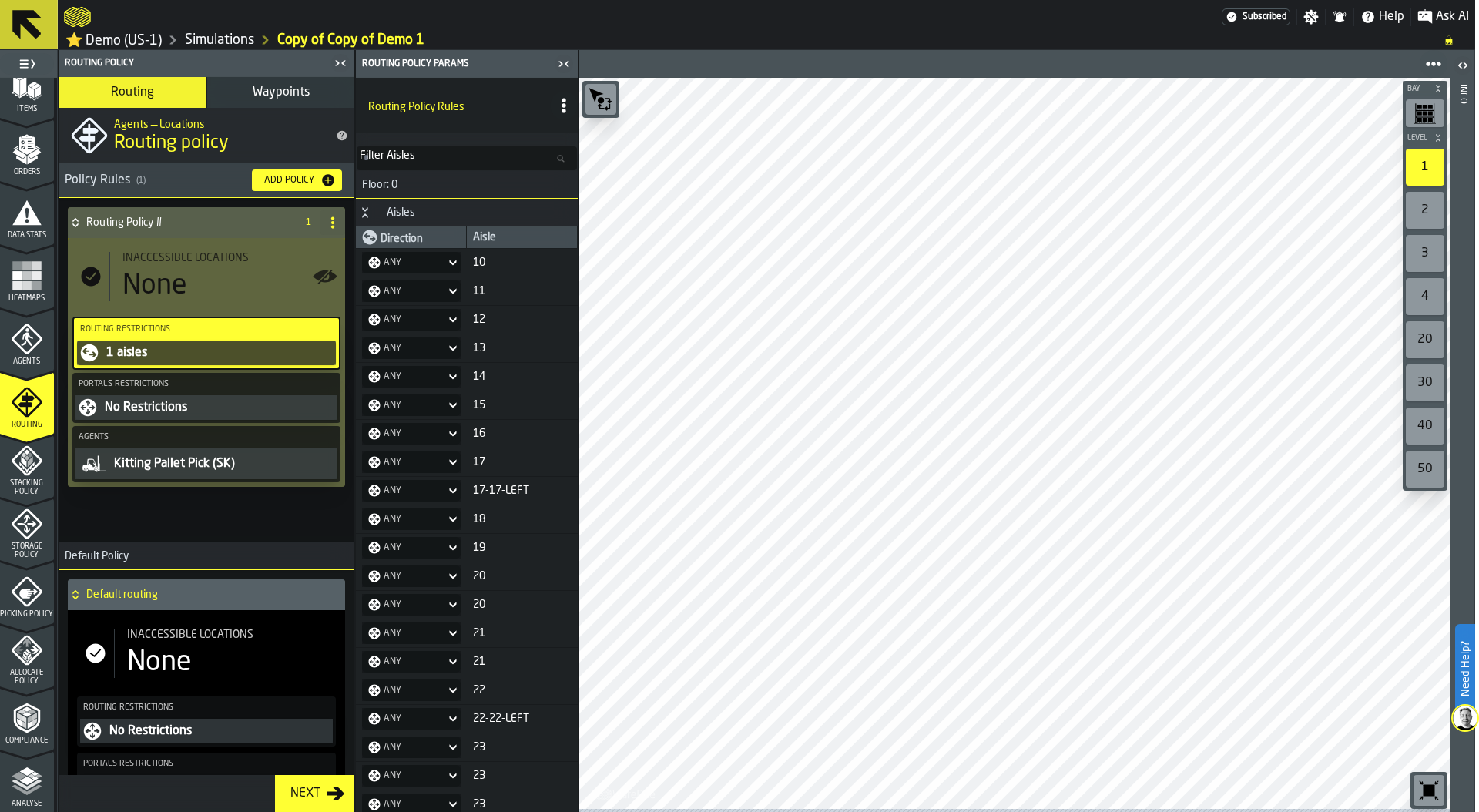
click at [290, 92] on span "Waypoints" at bounding box center [282, 91] width 57 height 12
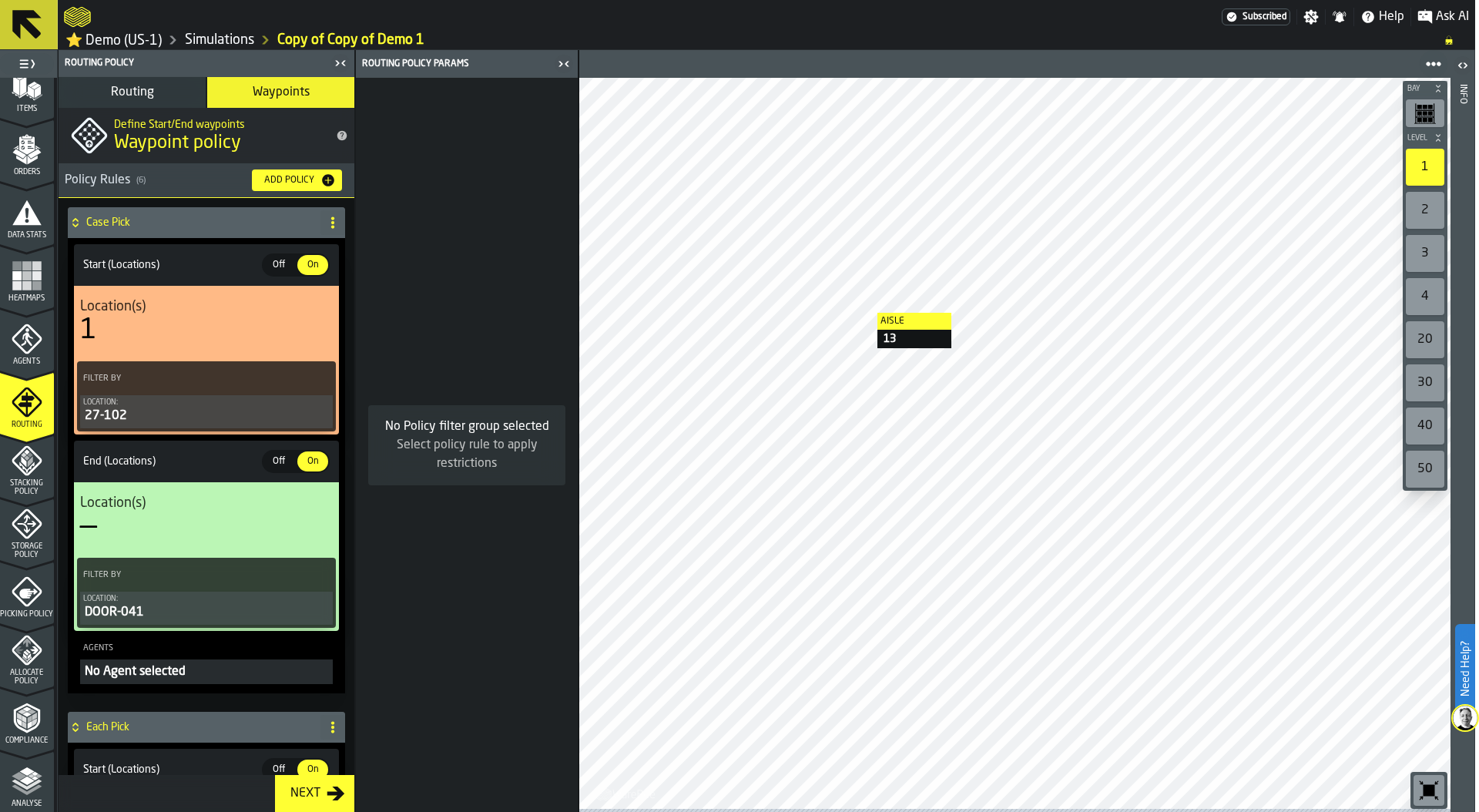
click at [828, 295] on div at bounding box center [1014, 442] width 871 height 731
click at [34, 481] on span "Stacking Policy" at bounding box center [26, 488] width 55 height 17
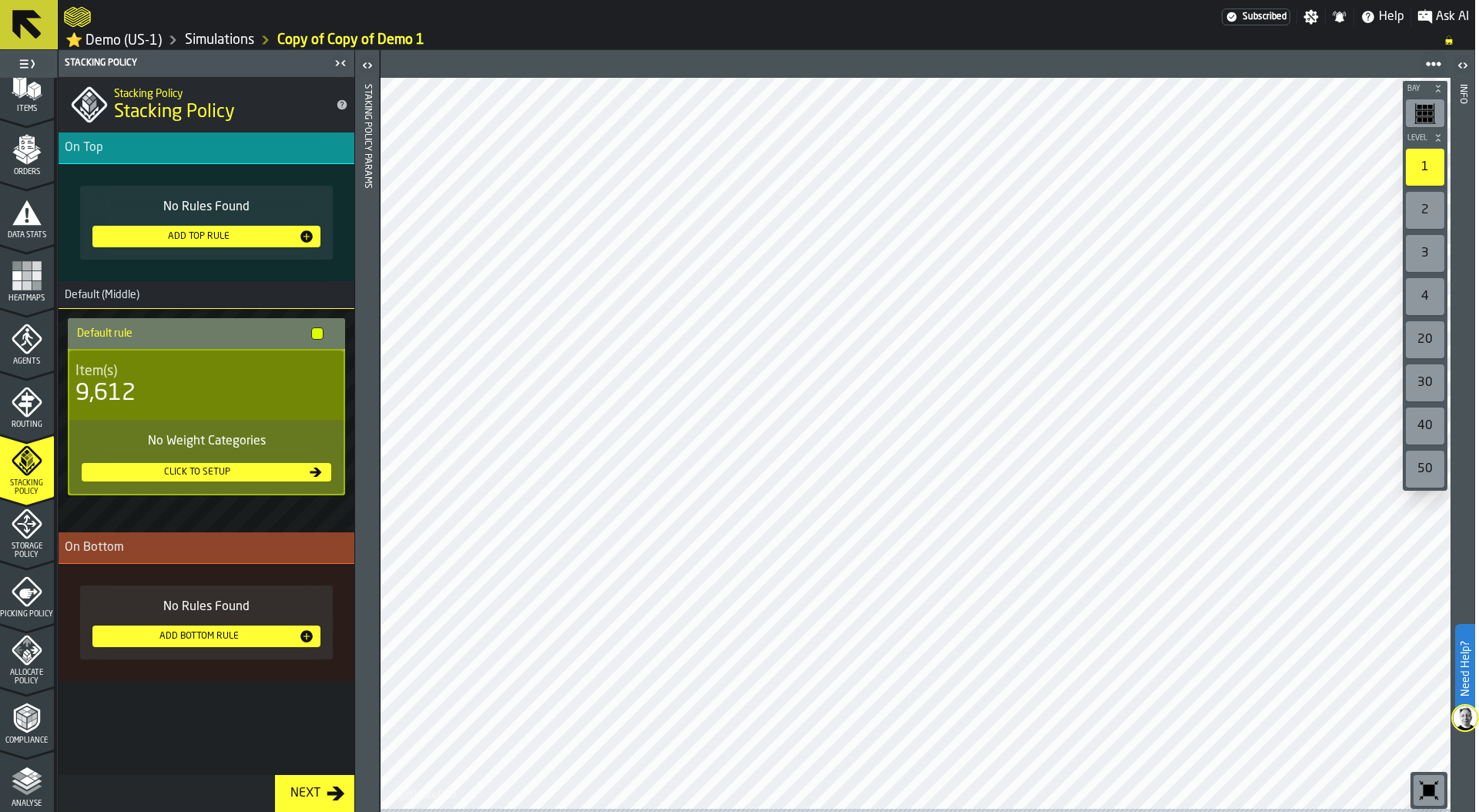
scroll to position [213, 0]
click at [30, 550] on span "Storage Policy" at bounding box center [26, 550] width 55 height 17
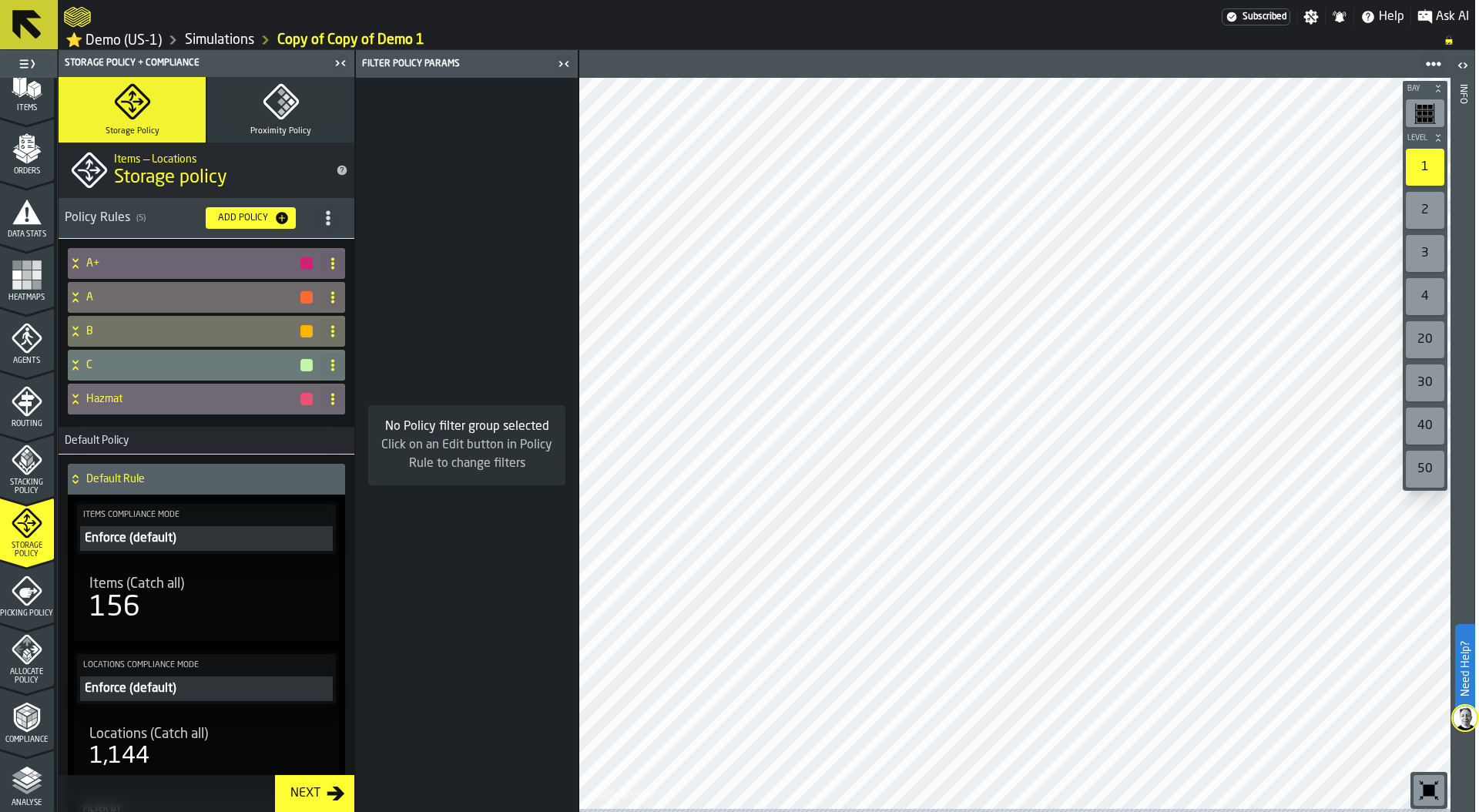
click at [17, 600] on icon "menu Picking Policy" at bounding box center [27, 590] width 30 height 30
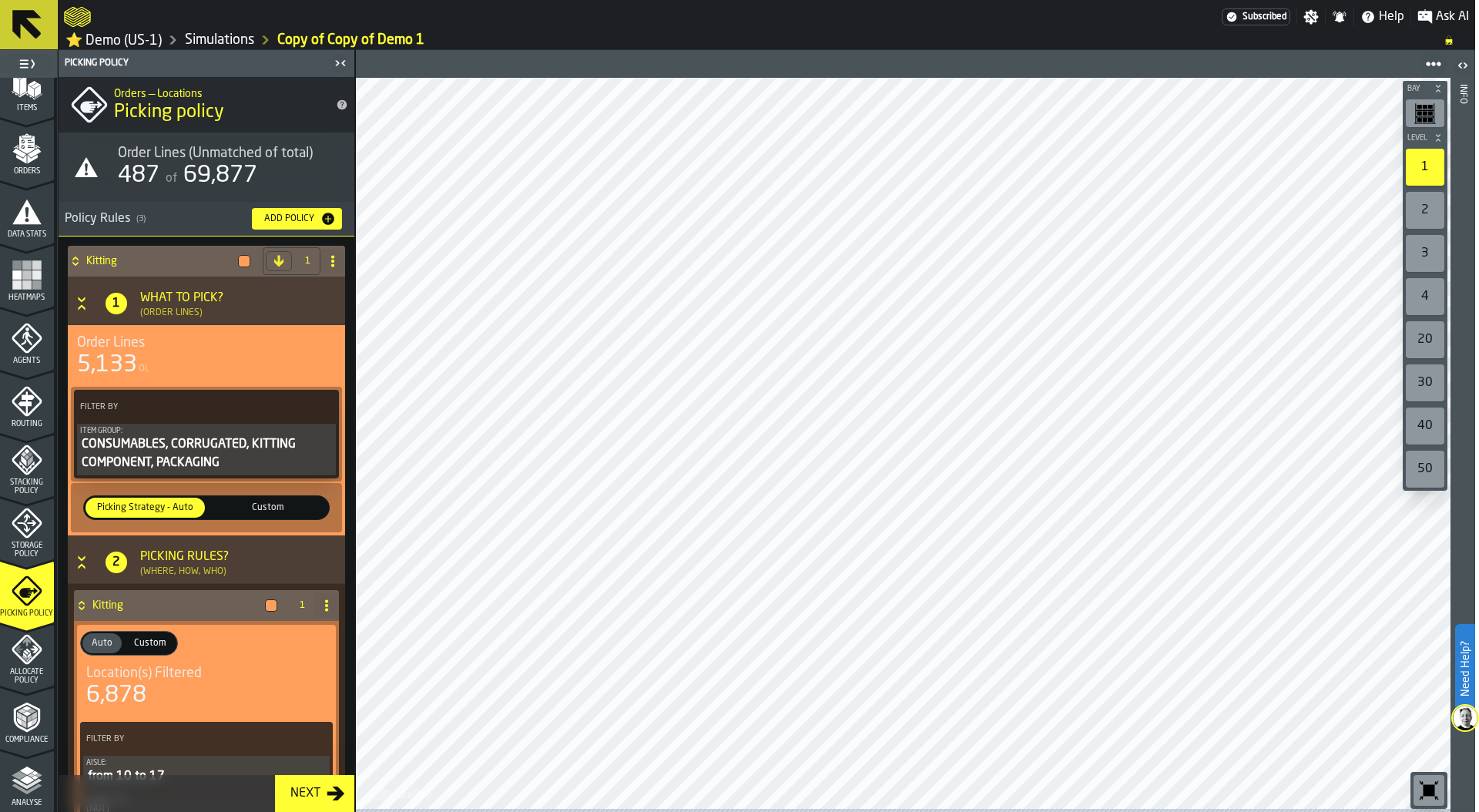
click at [22, 551] on span "Storage Policy" at bounding box center [26, 550] width 55 height 17
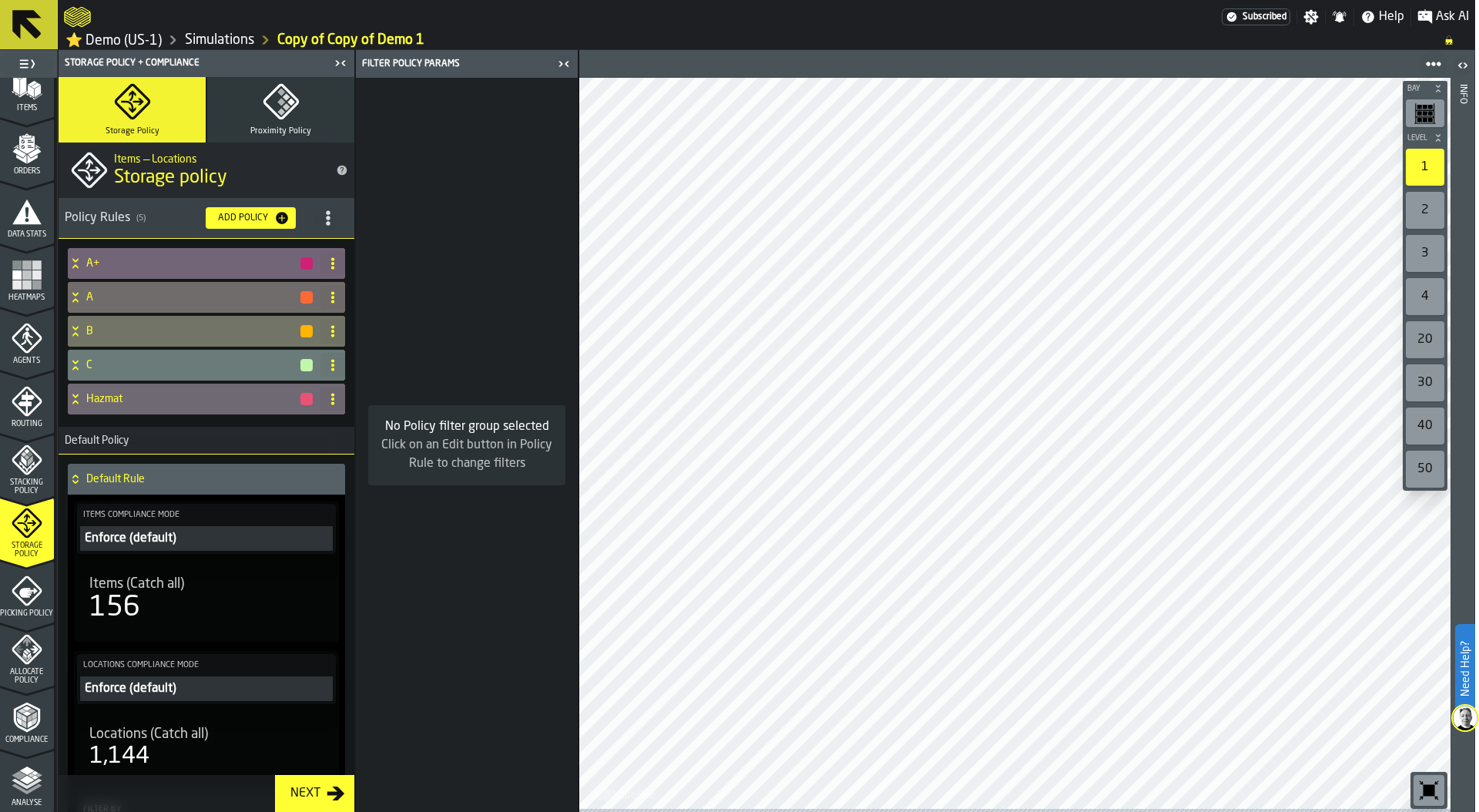
click at [90, 276] on div "A+" at bounding box center [190, 263] width 247 height 30
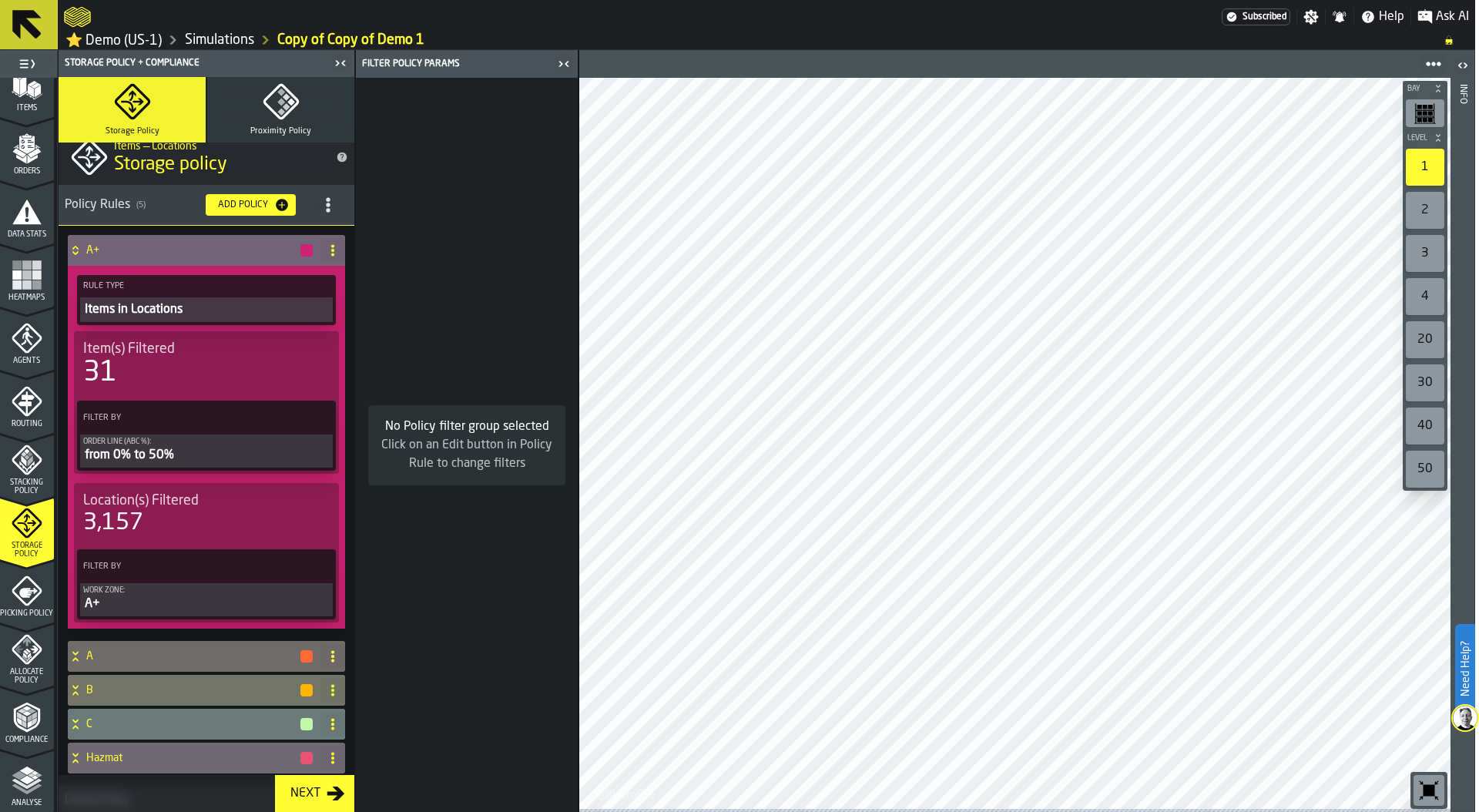
scroll to position [17, 0]
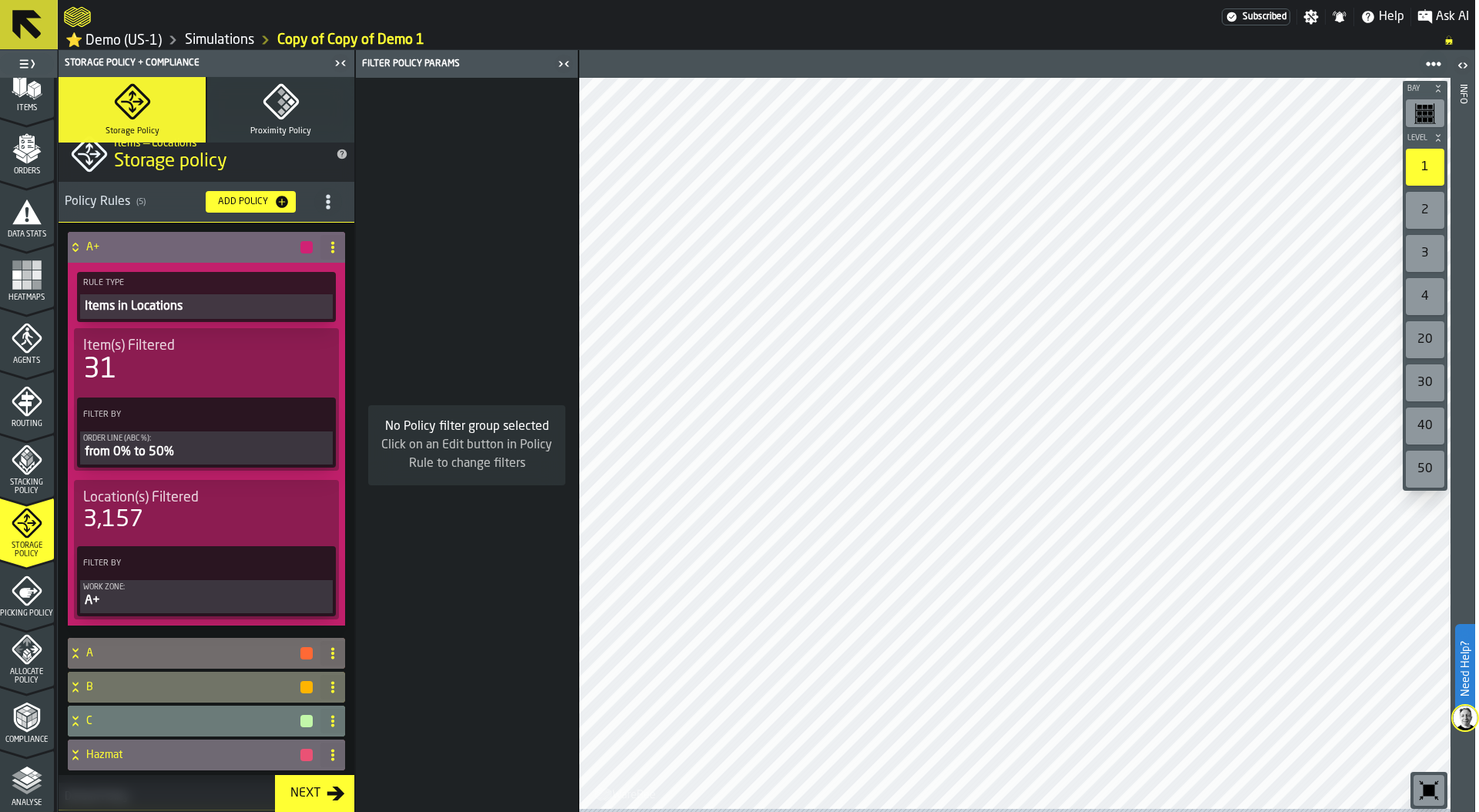
click at [160, 453] on div "from 0% to 50%" at bounding box center [206, 453] width 247 height 18
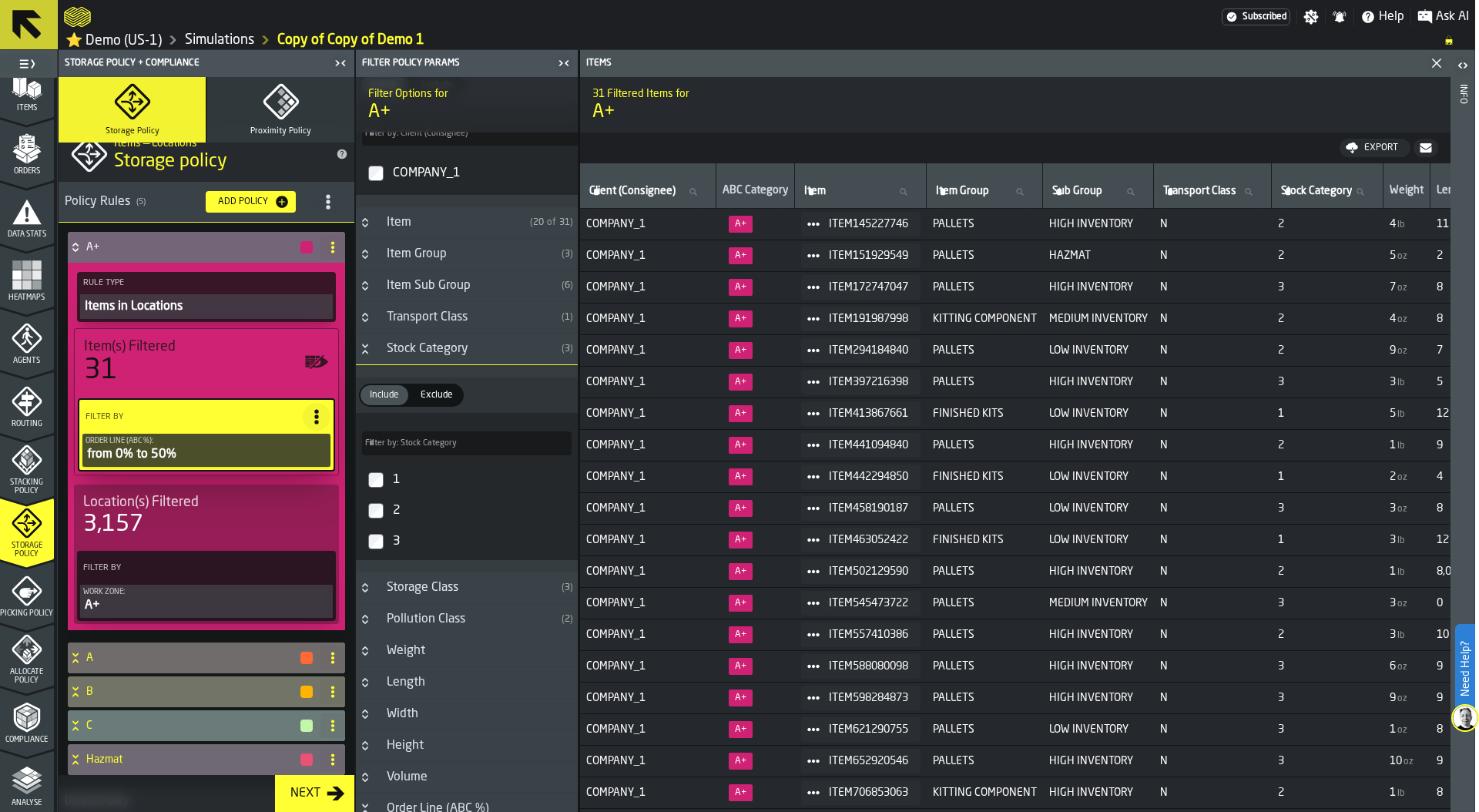
scroll to position [104, 0]
click at [152, 522] on div "3,157" at bounding box center [206, 525] width 247 height 28
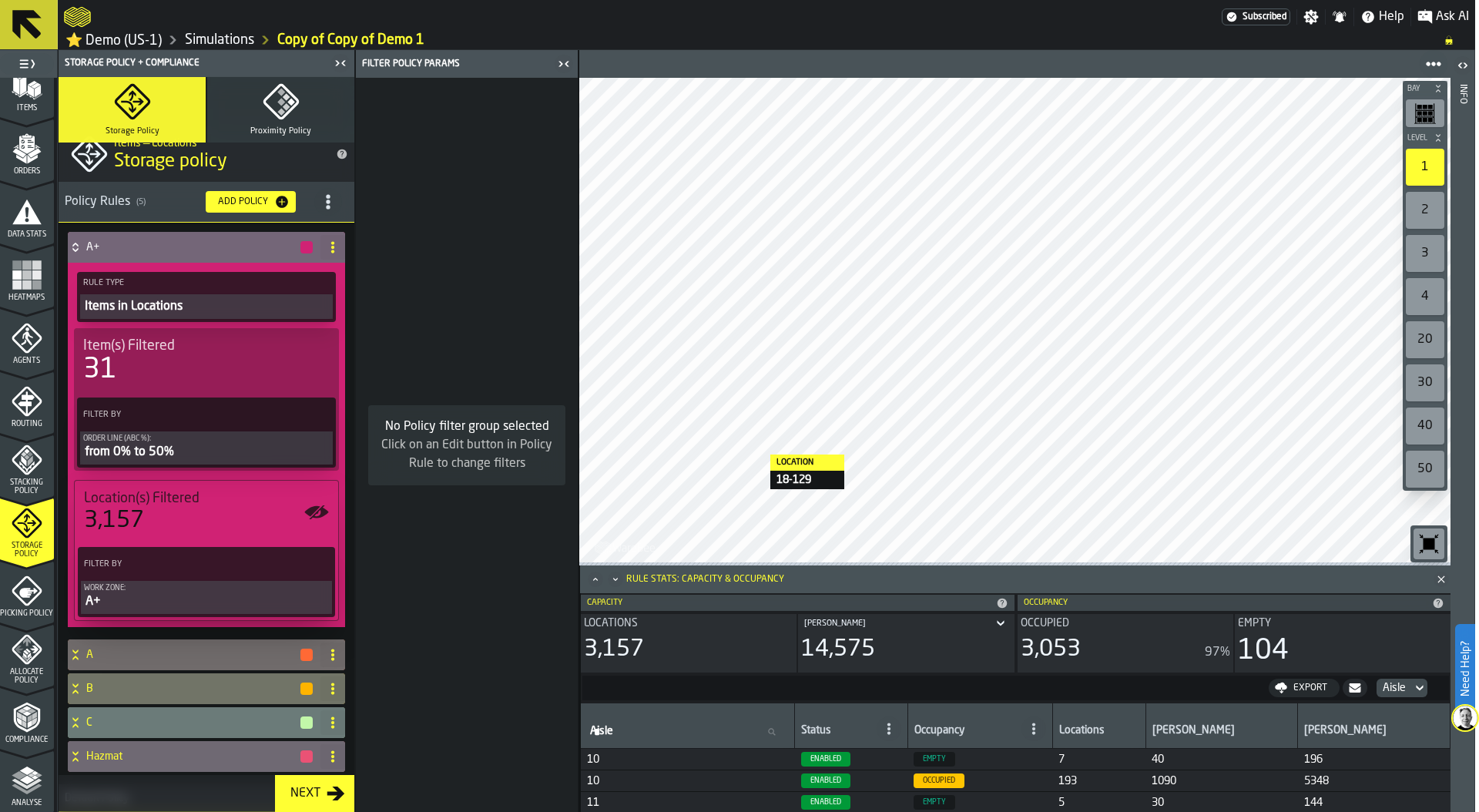
click at [318, 214] on span "title-section-[object Object]" at bounding box center [328, 201] width 28 height 28
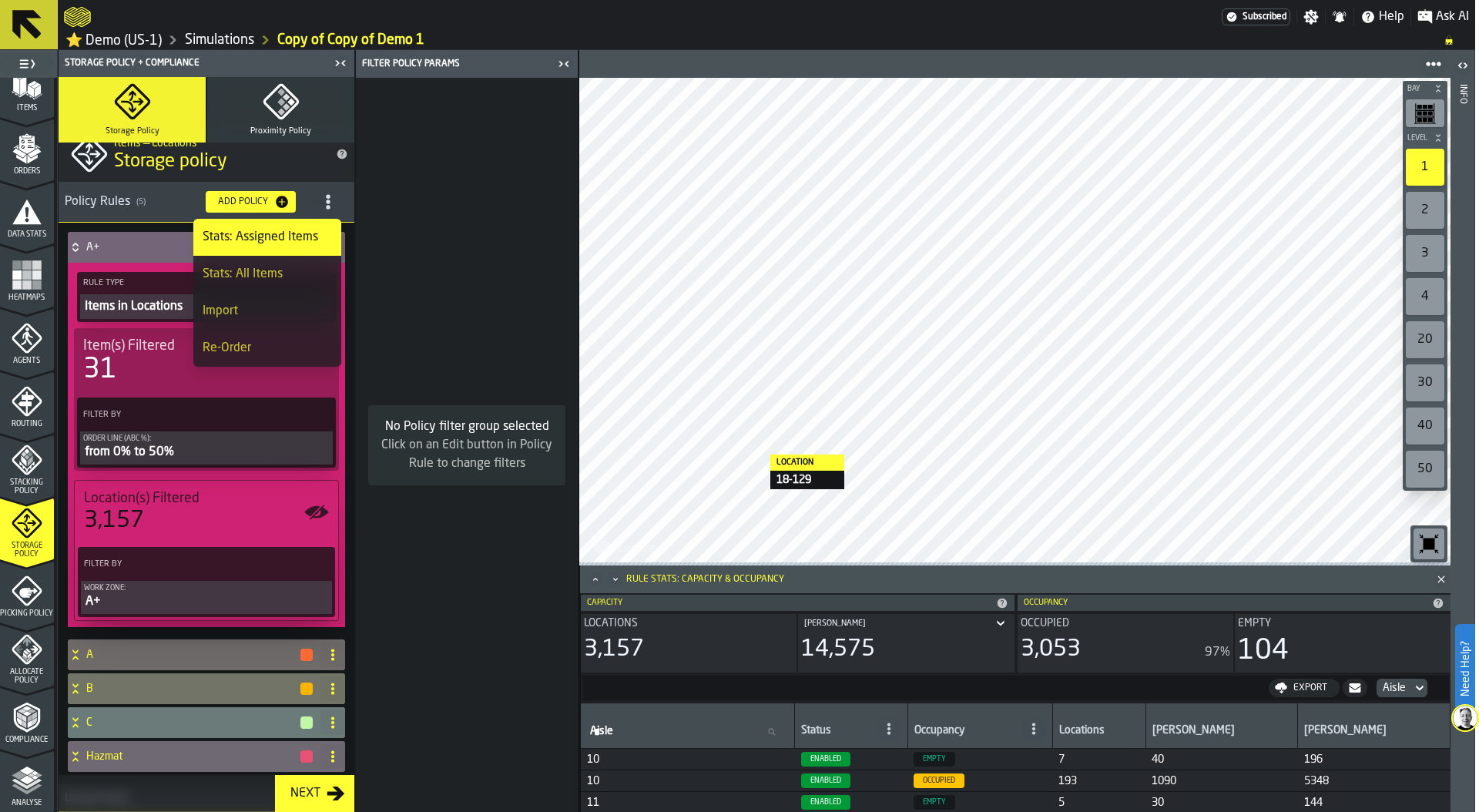
click at [274, 160] on h1 "Storage policy" at bounding box center [218, 162] width 210 height 25
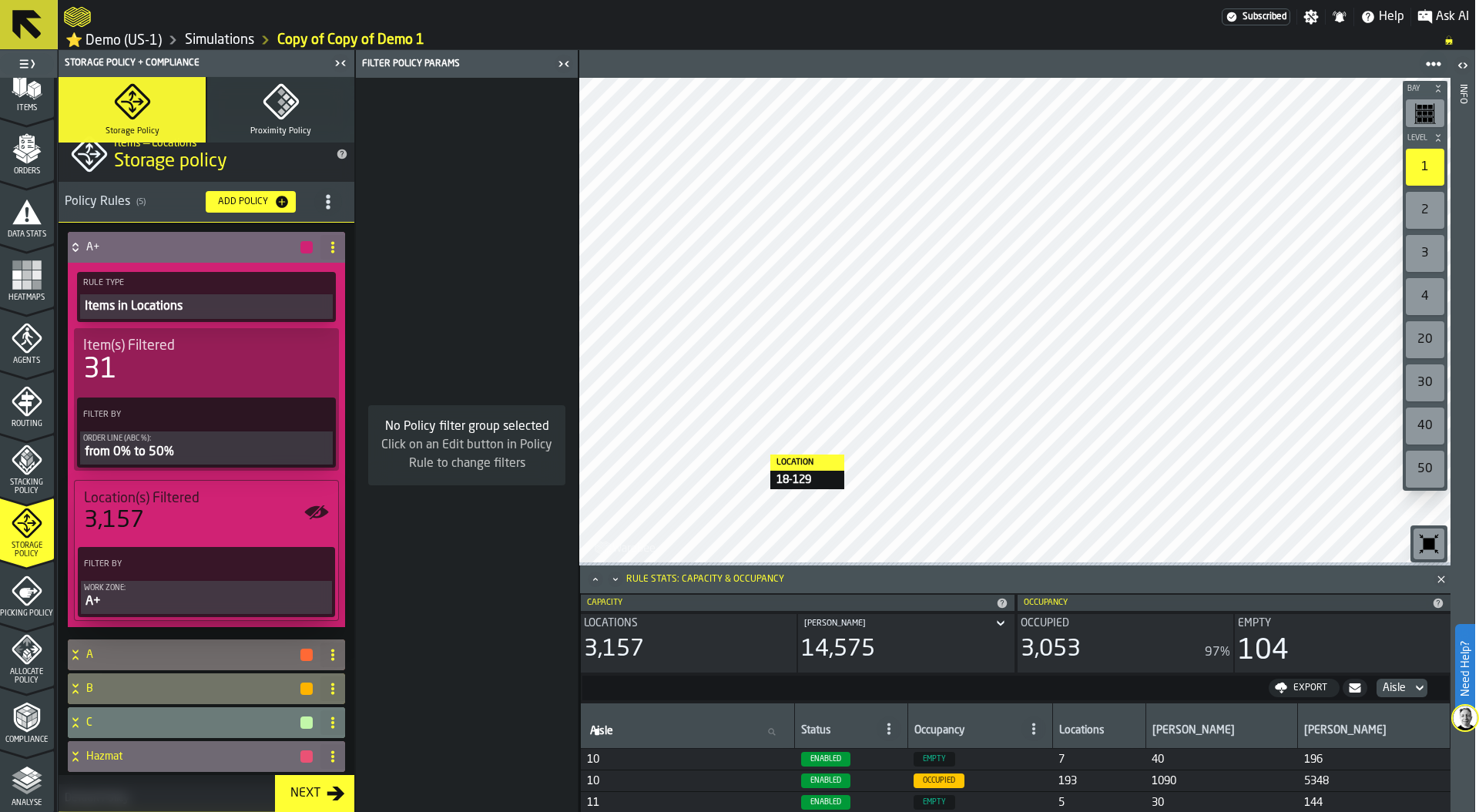
click at [278, 127] on button "Proximity Policy" at bounding box center [280, 109] width 147 height 66
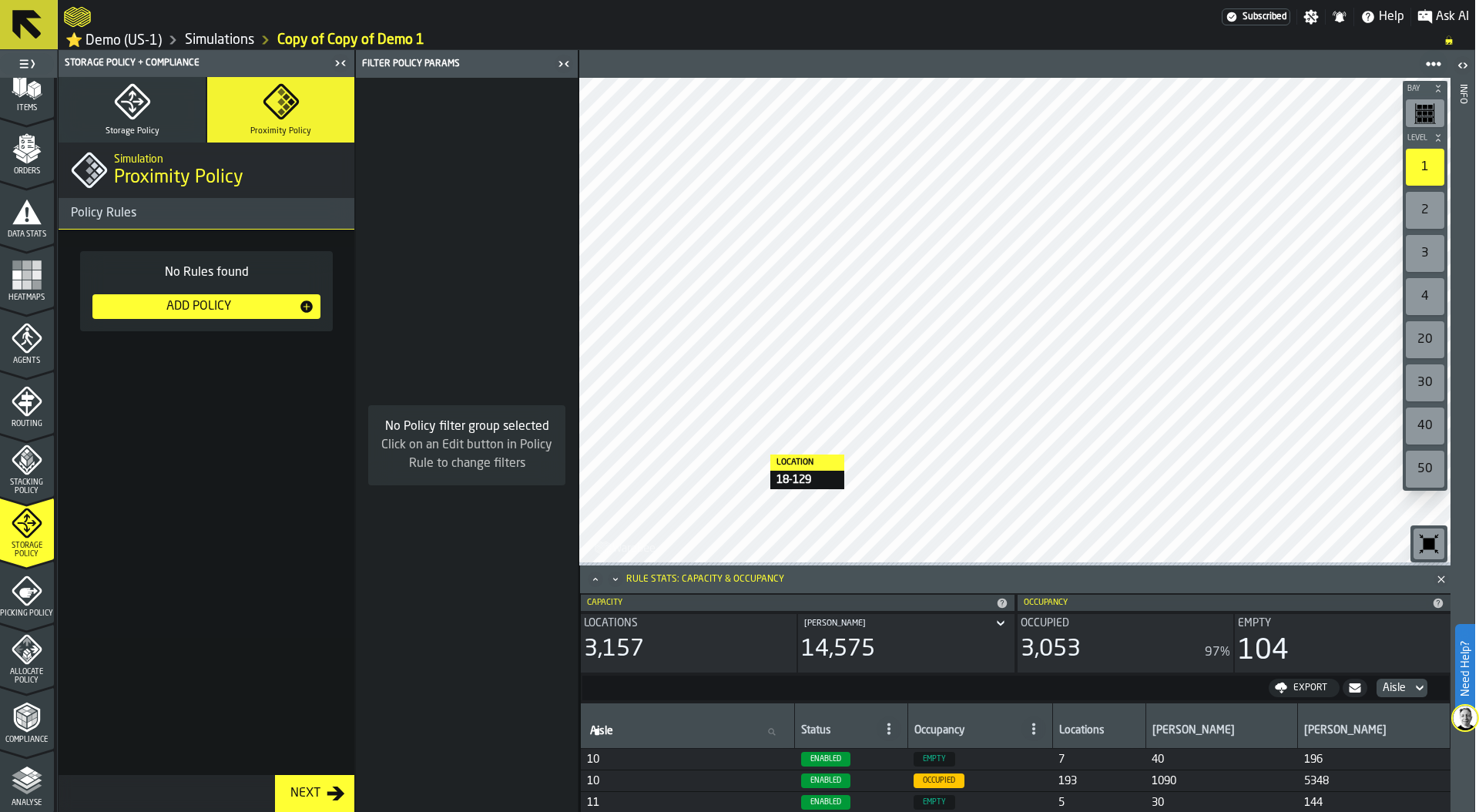
click at [139, 123] on button "Storage Policy" at bounding box center [131, 109] width 147 height 66
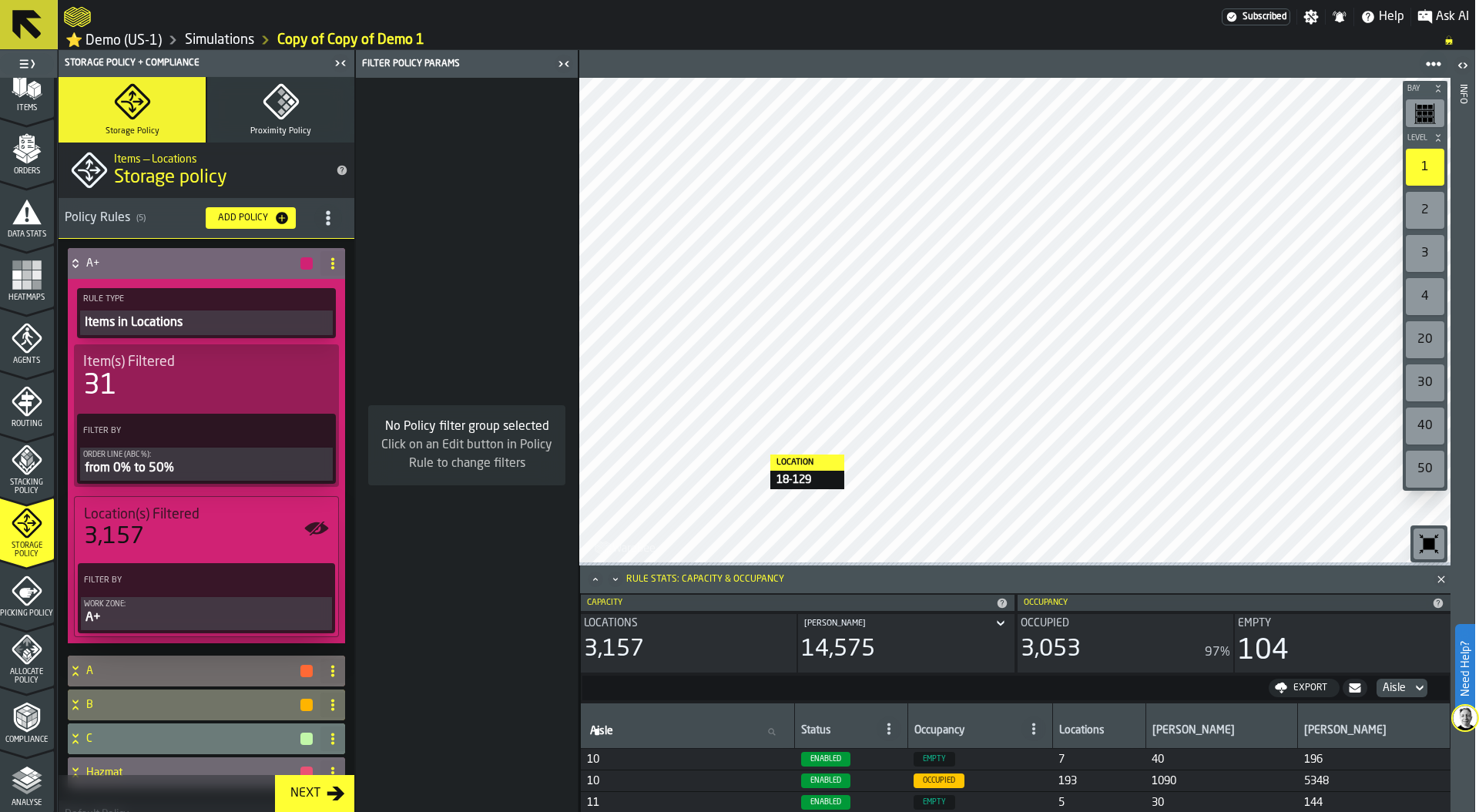
click at [21, 479] on div "Stacking Policy" at bounding box center [26, 469] width 55 height 51
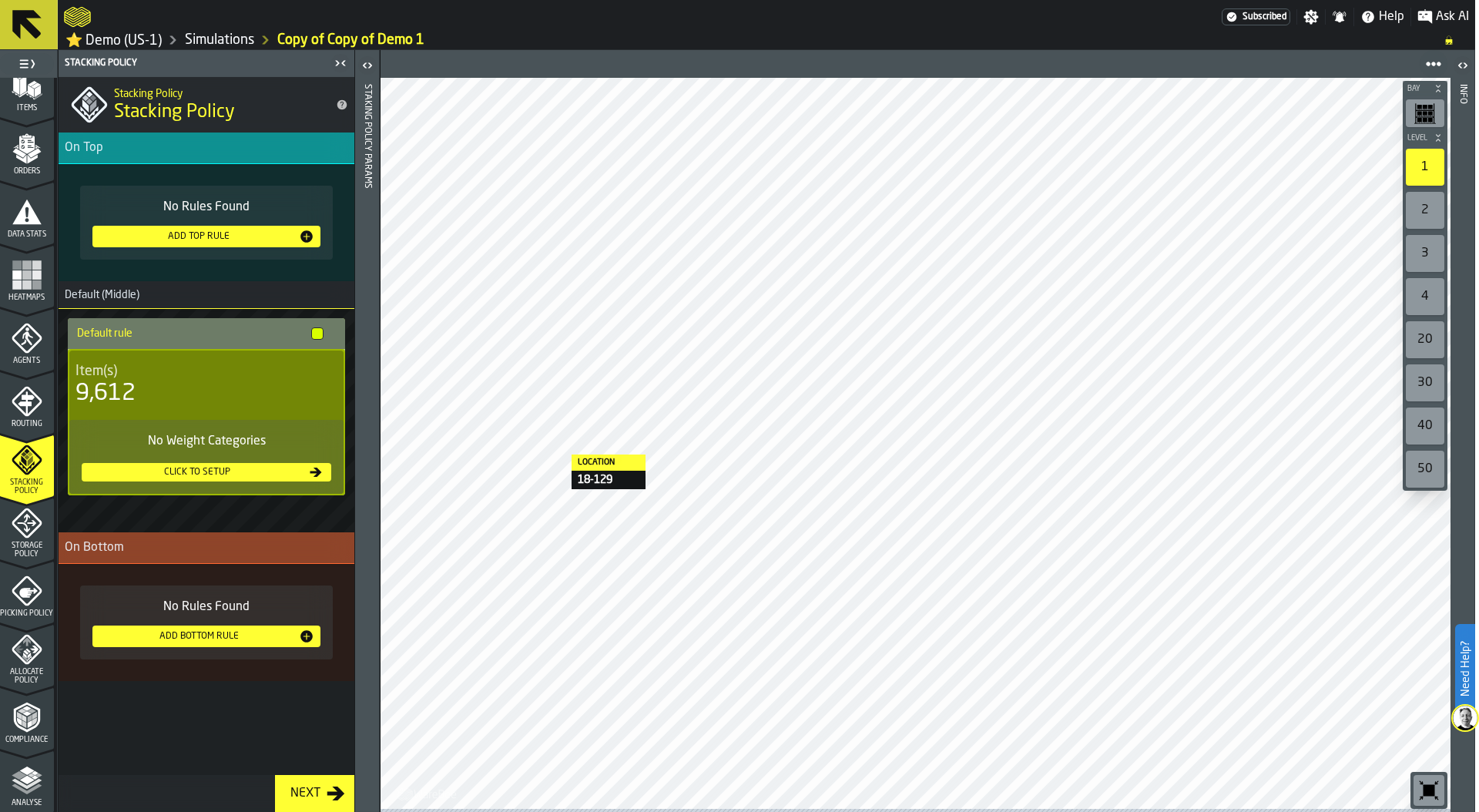
click at [204, 642] on div "Add Bottom Rule" at bounding box center [199, 636] width 200 height 11
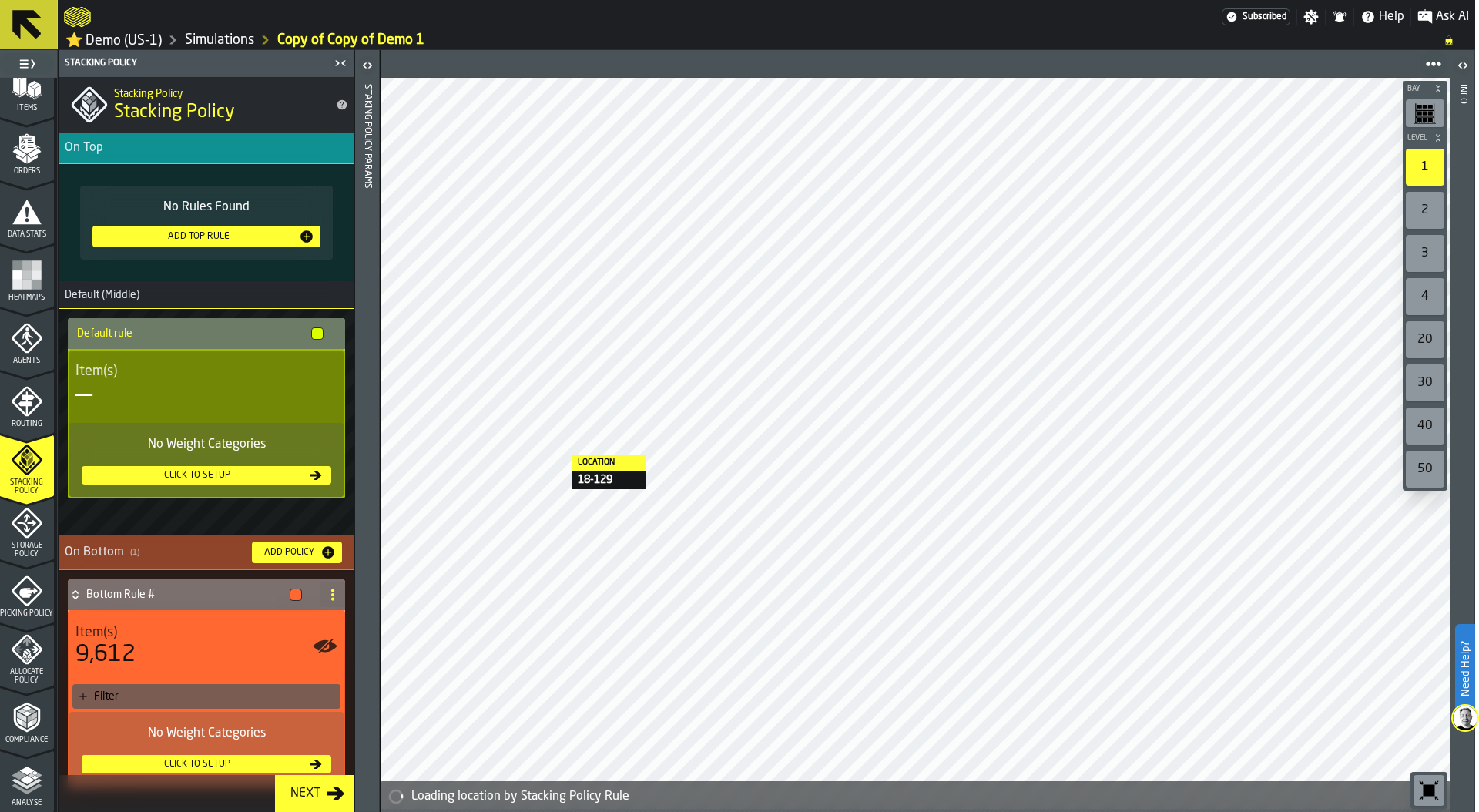
scroll to position [37, 0]
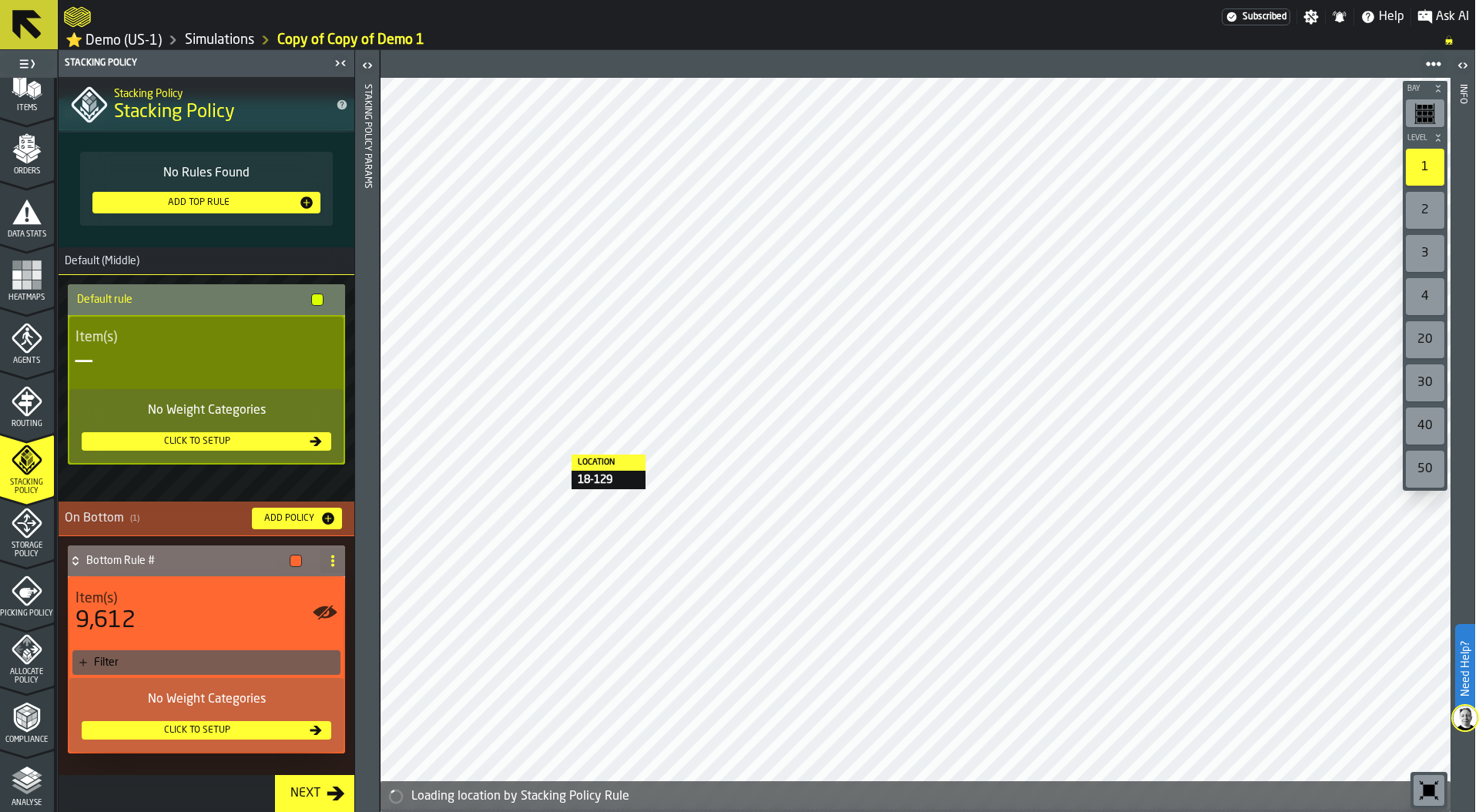
click at [232, 664] on div "Filter" at bounding box center [214, 662] width 240 height 12
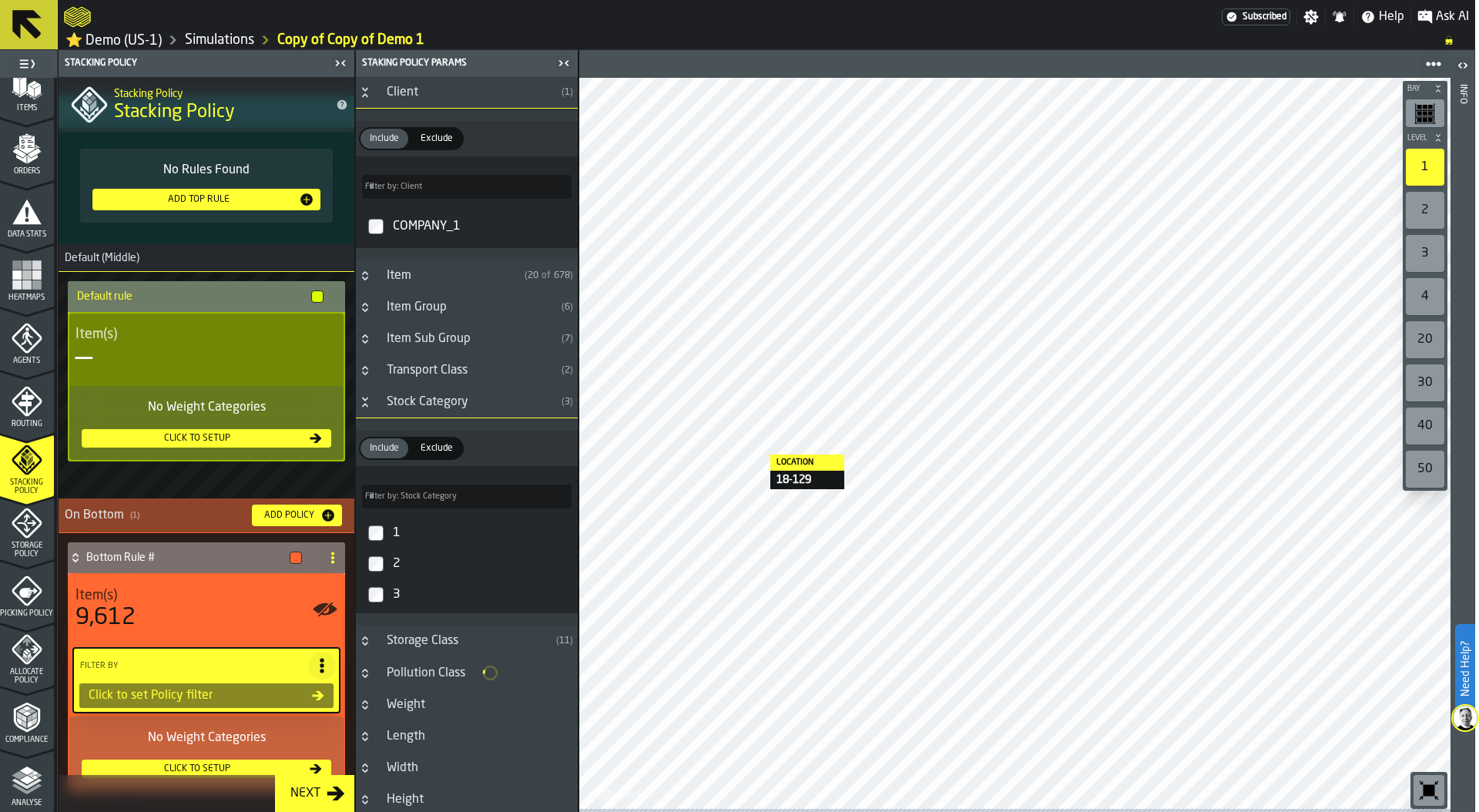
click at [367, 406] on icon "Button-Stock Category-open" at bounding box center [365, 402] width 12 height 12
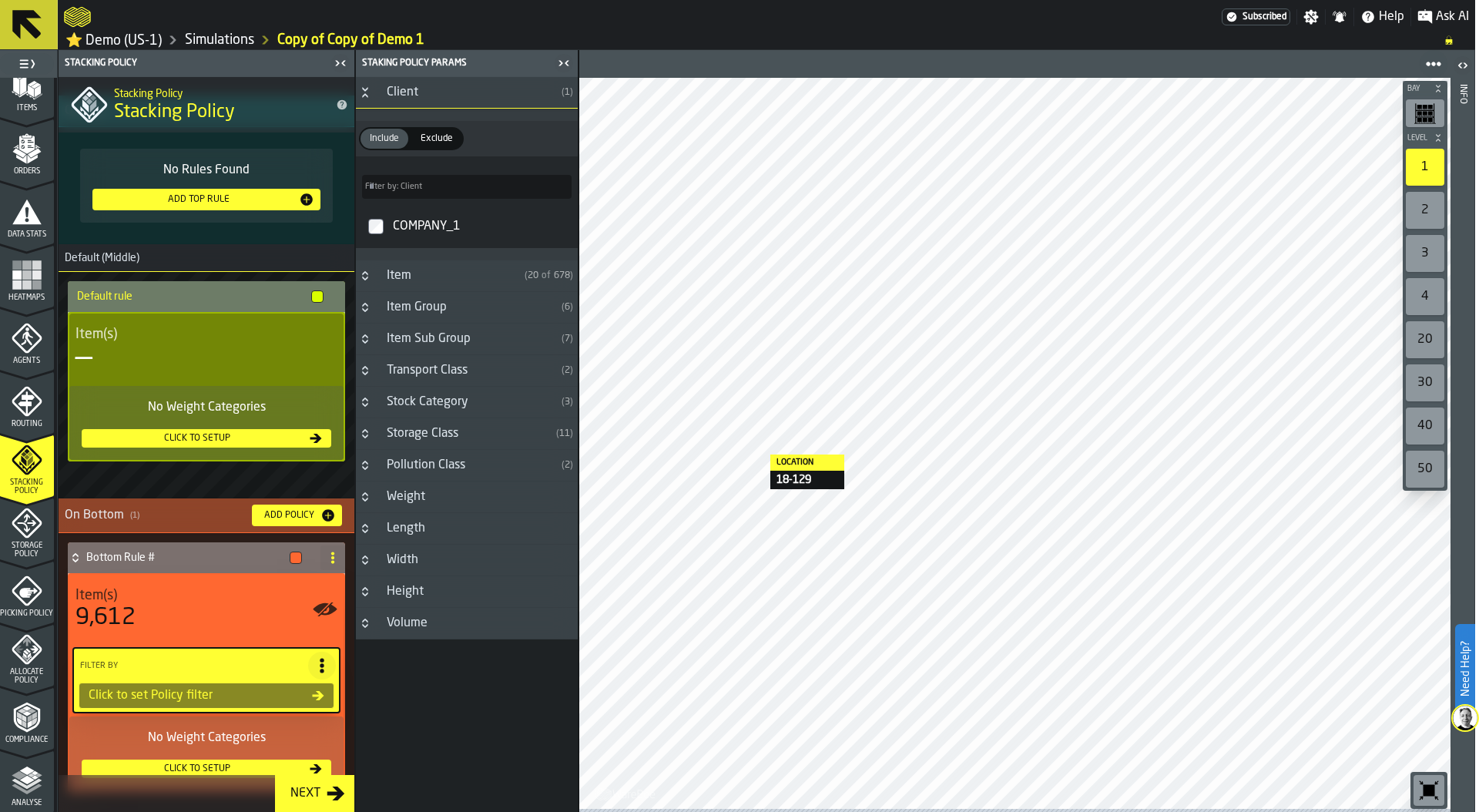
click at [369, 312] on icon "Button-Item Group-closed" at bounding box center [365, 307] width 12 height 12
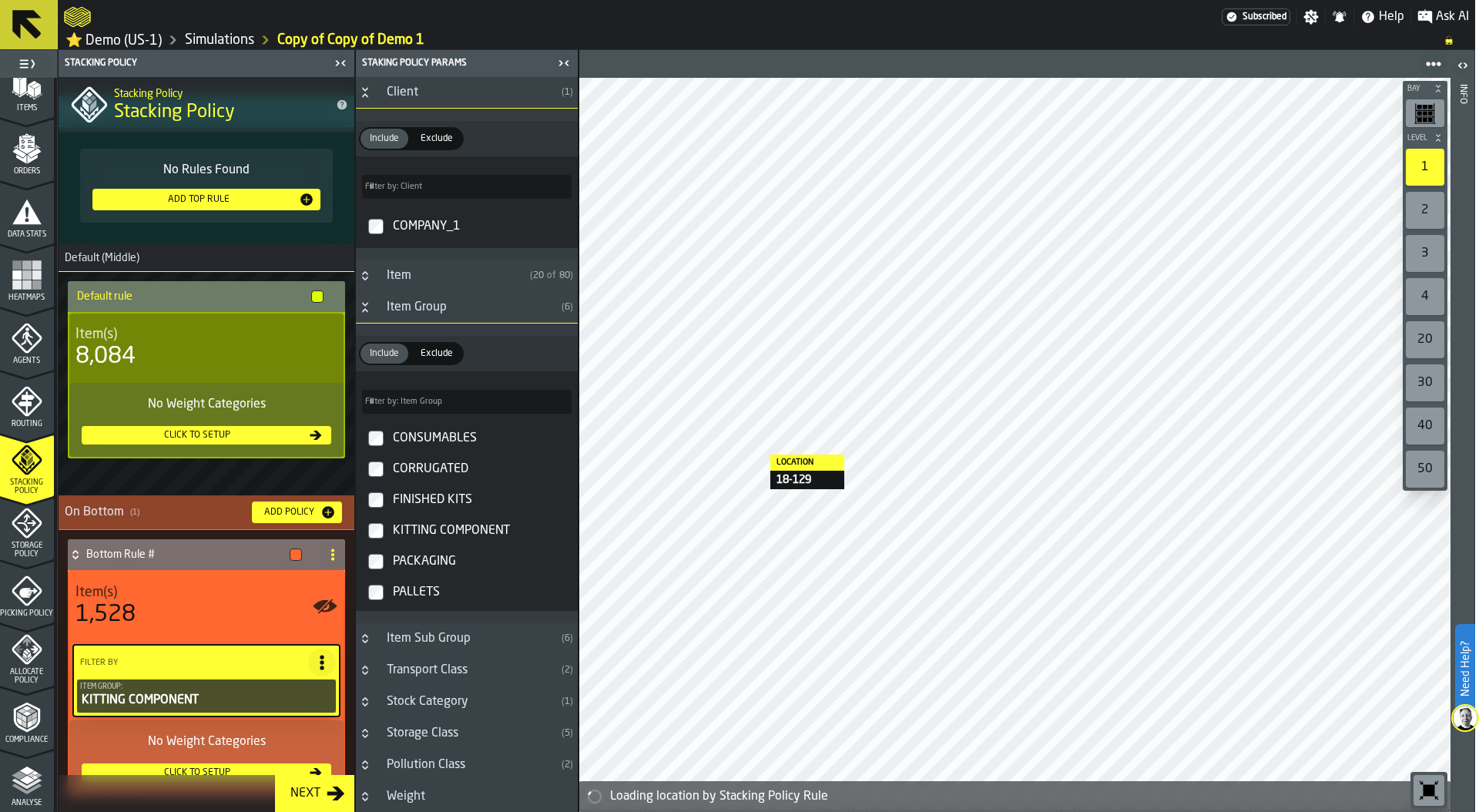
click at [284, 515] on div "Add Policy" at bounding box center [289, 513] width 63 height 11
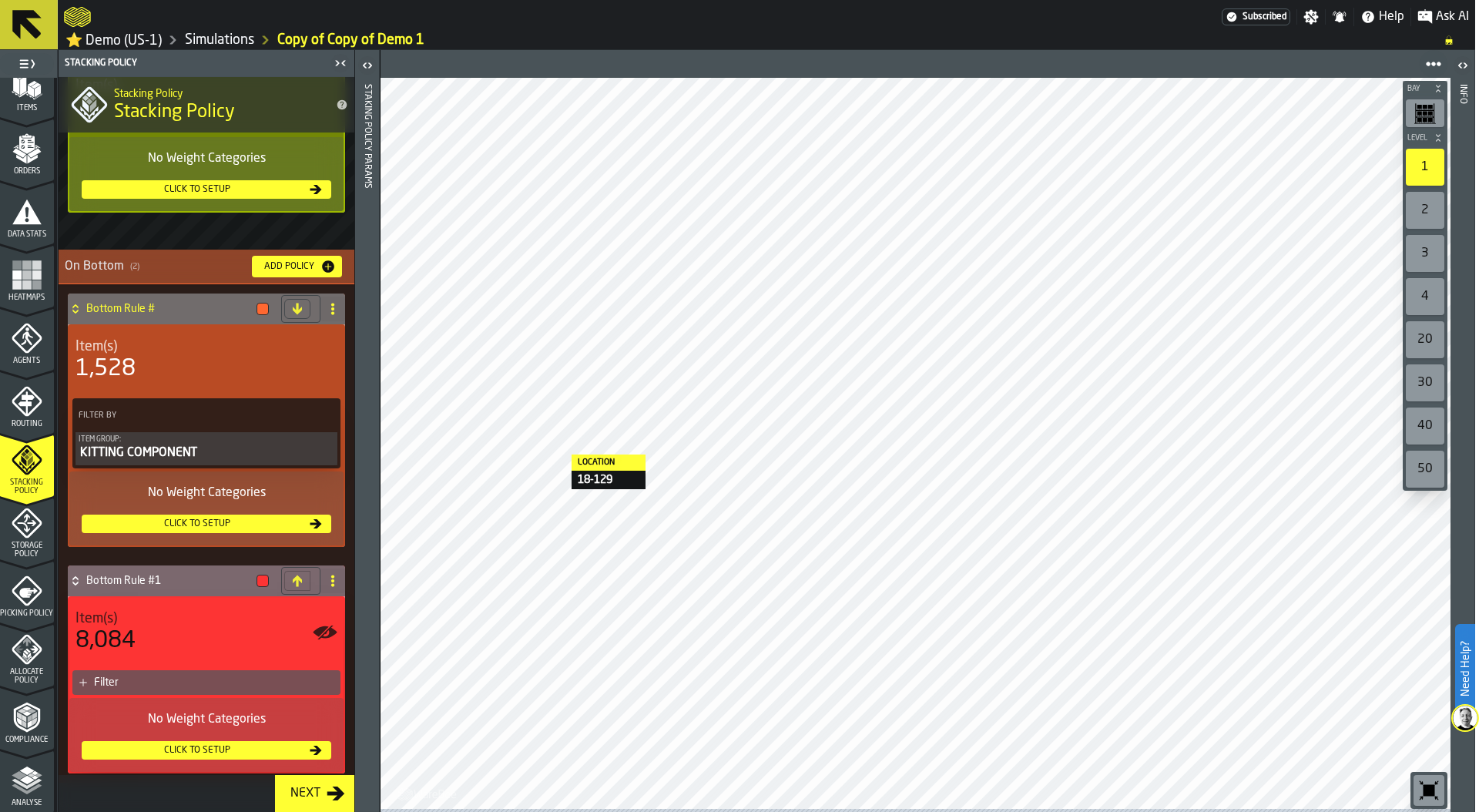
click at [295, 583] on icon at bounding box center [297, 580] width 12 height 12
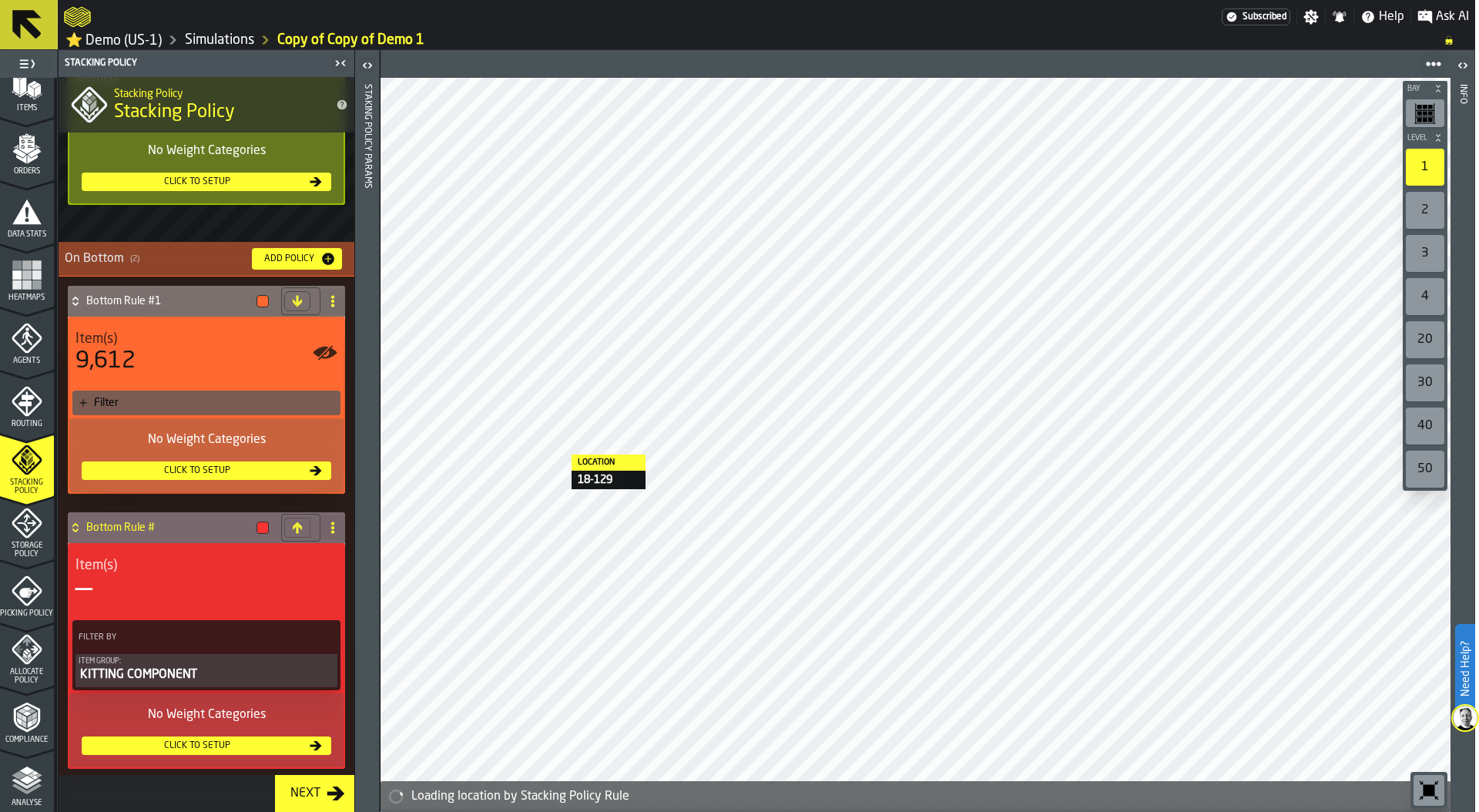
scroll to position [285, 0]
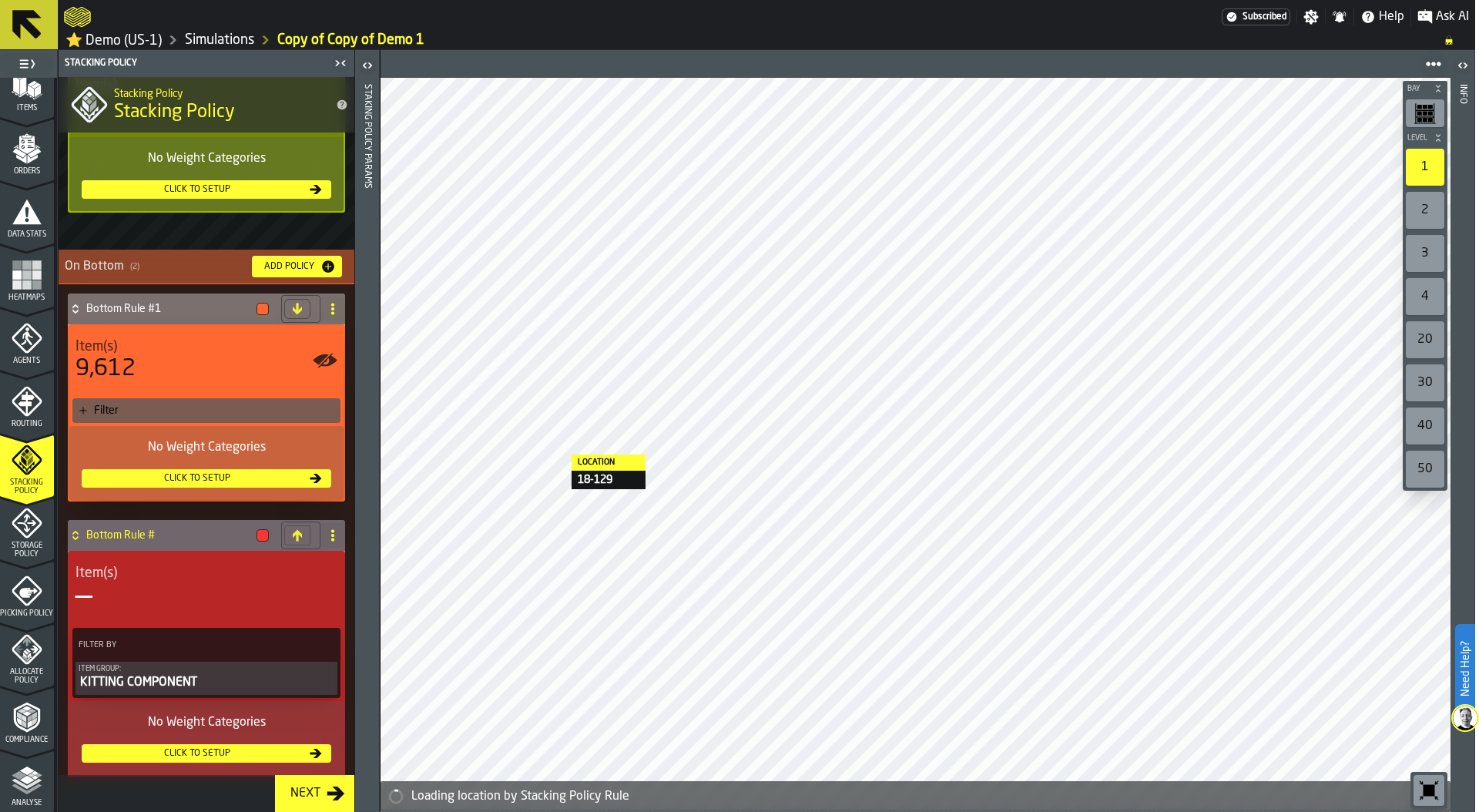
click at [205, 415] on div "Filter" at bounding box center [214, 410] width 240 height 12
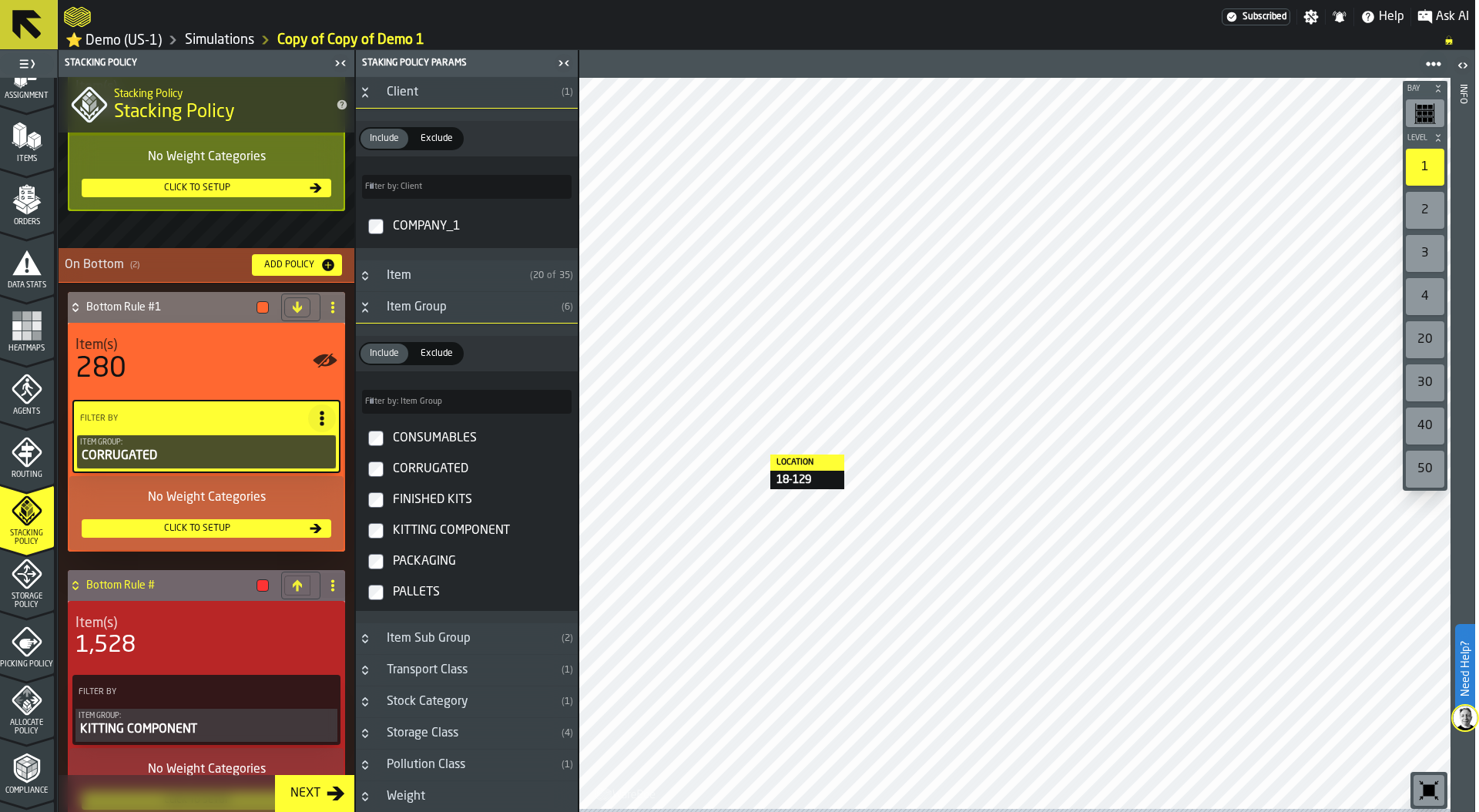
scroll to position [0, 0]
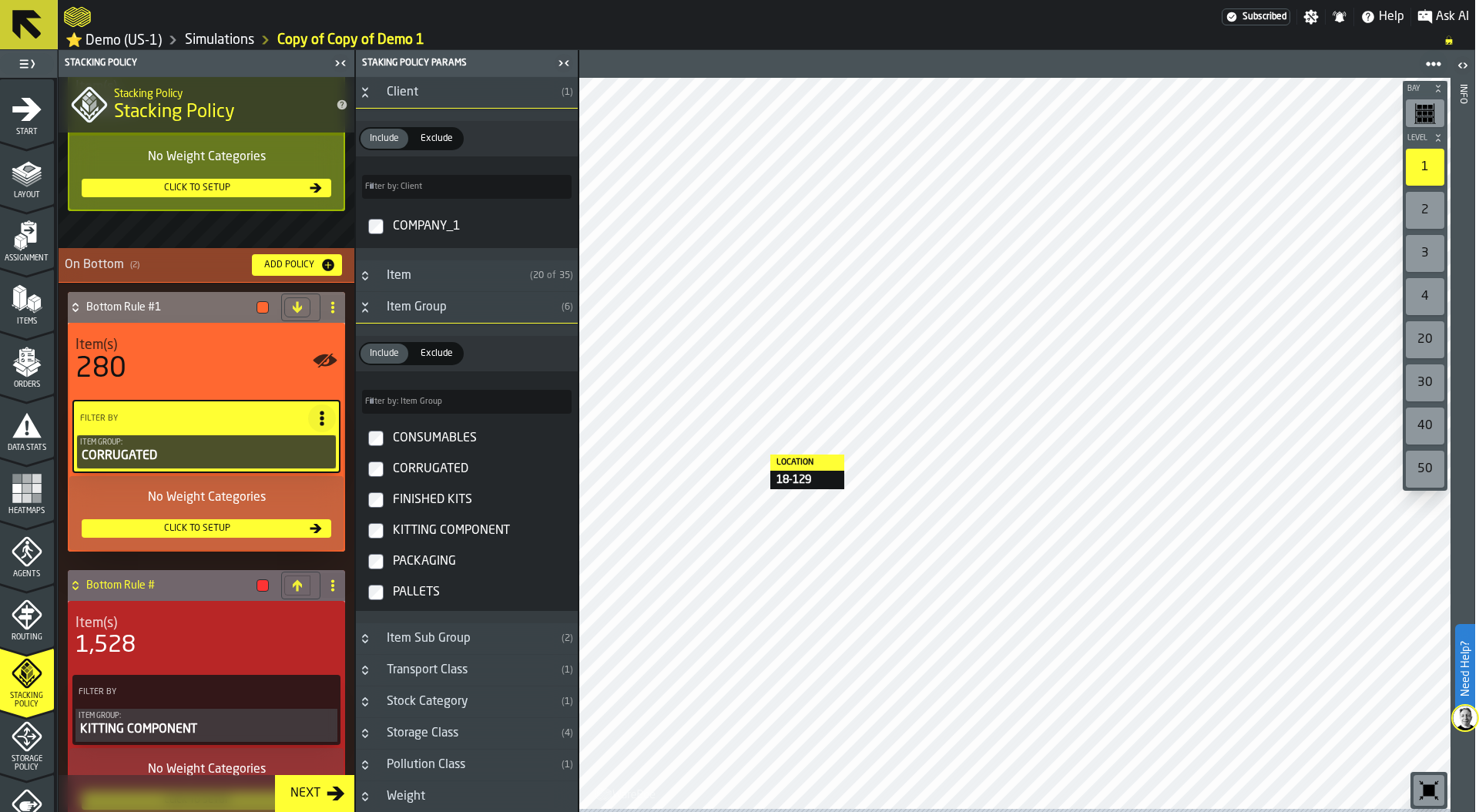
click at [28, 188] on icon "menu Layout" at bounding box center [27, 172] width 30 height 30
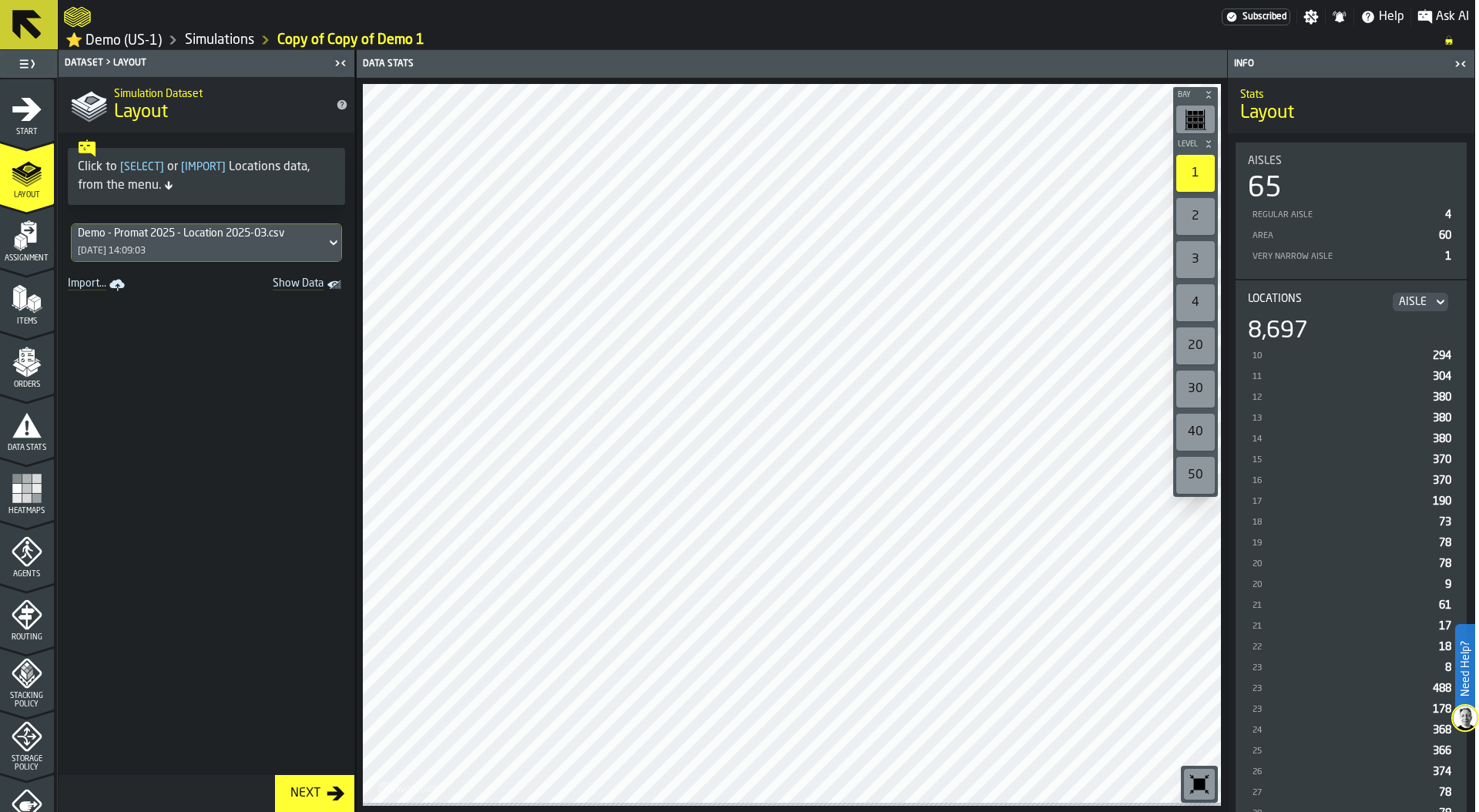
click at [30, 67] on icon "button-toggle-Toggle Full Menu" at bounding box center [27, 64] width 18 height 18
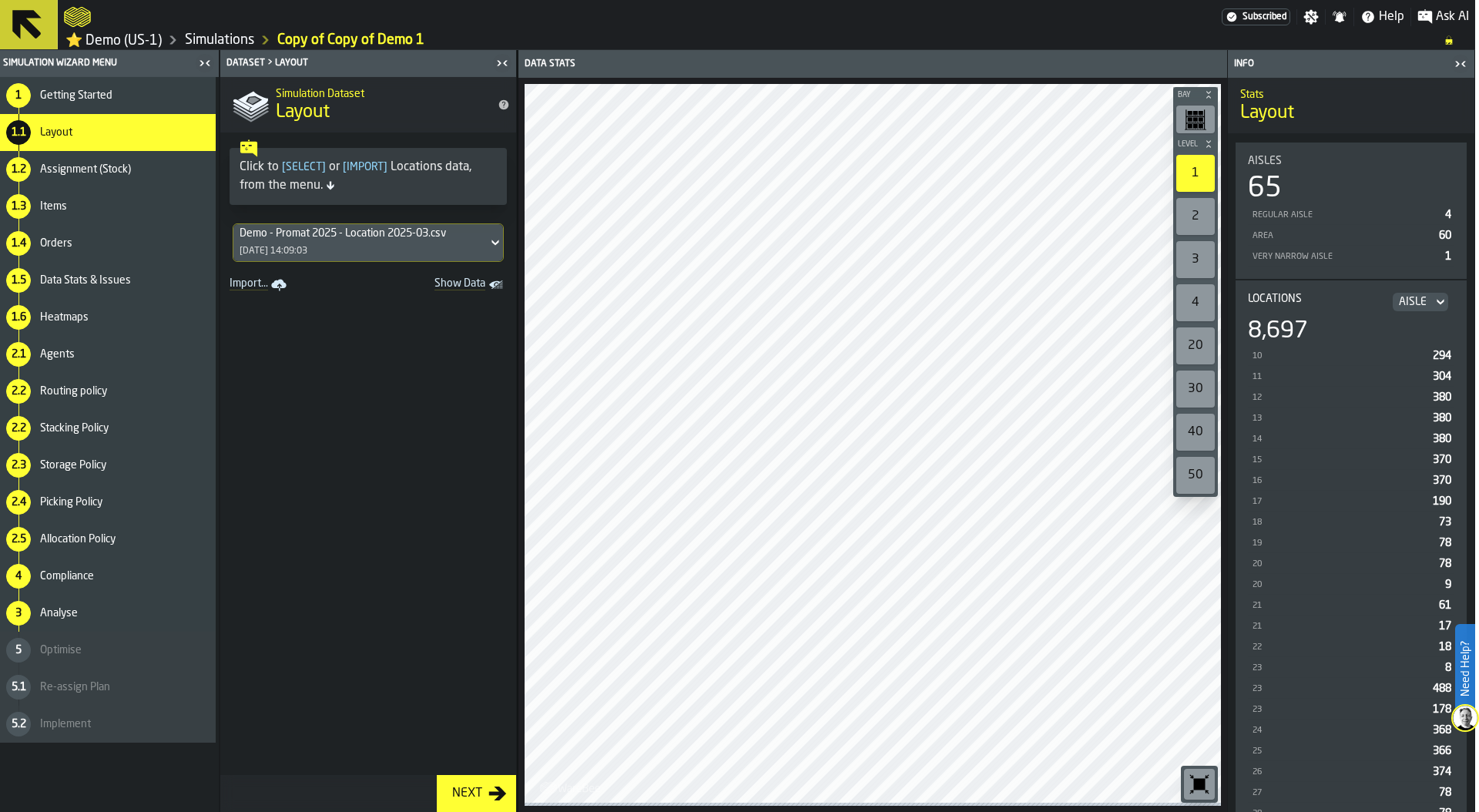
click at [26, 65] on div "Simulation Wizard Menu" at bounding box center [97, 64] width 194 height 11
click at [27, 33] on icon at bounding box center [27, 25] width 37 height 37
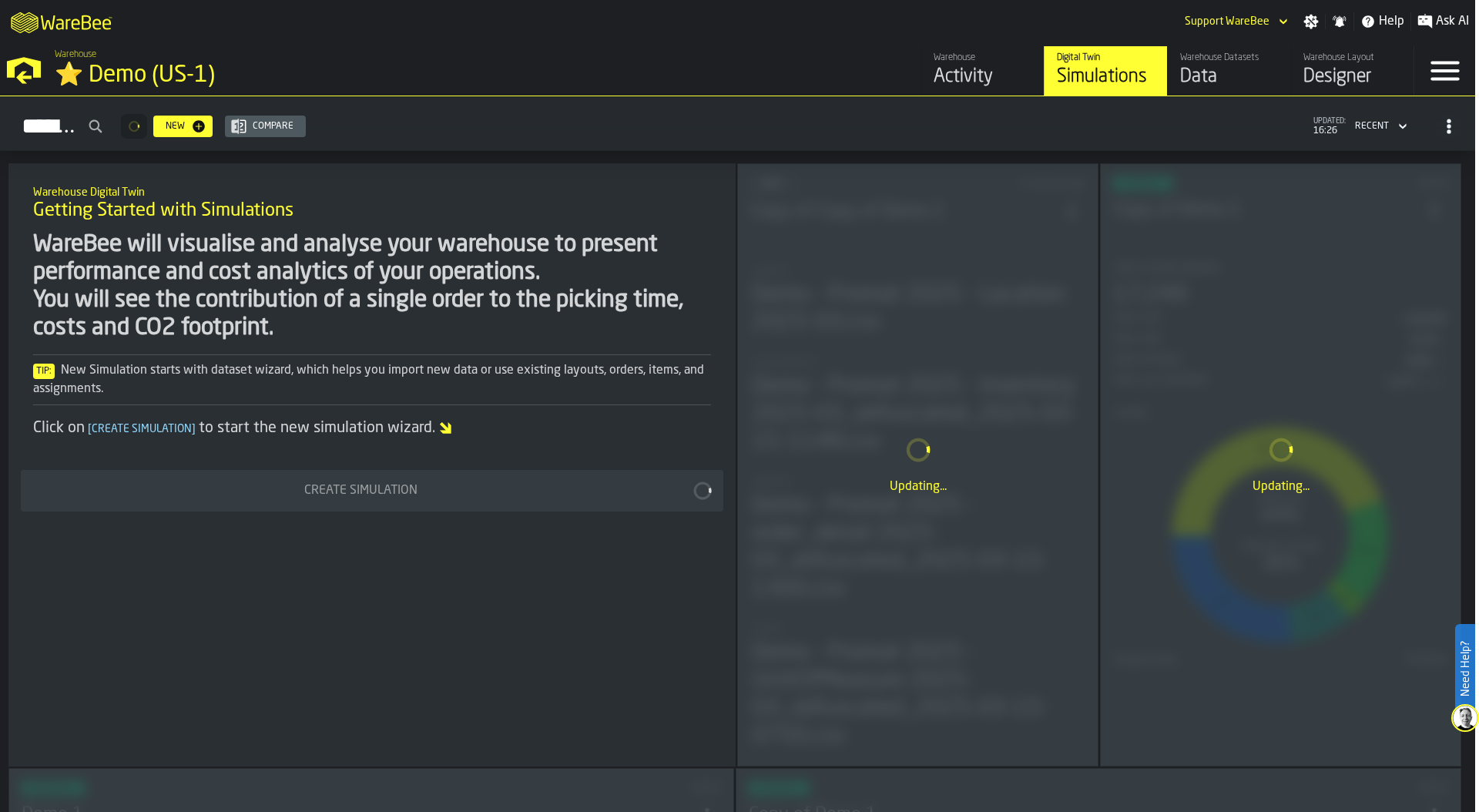
click at [56, 72] on div "⭐ Demo (US-1)" at bounding box center [262, 76] width 416 height 28
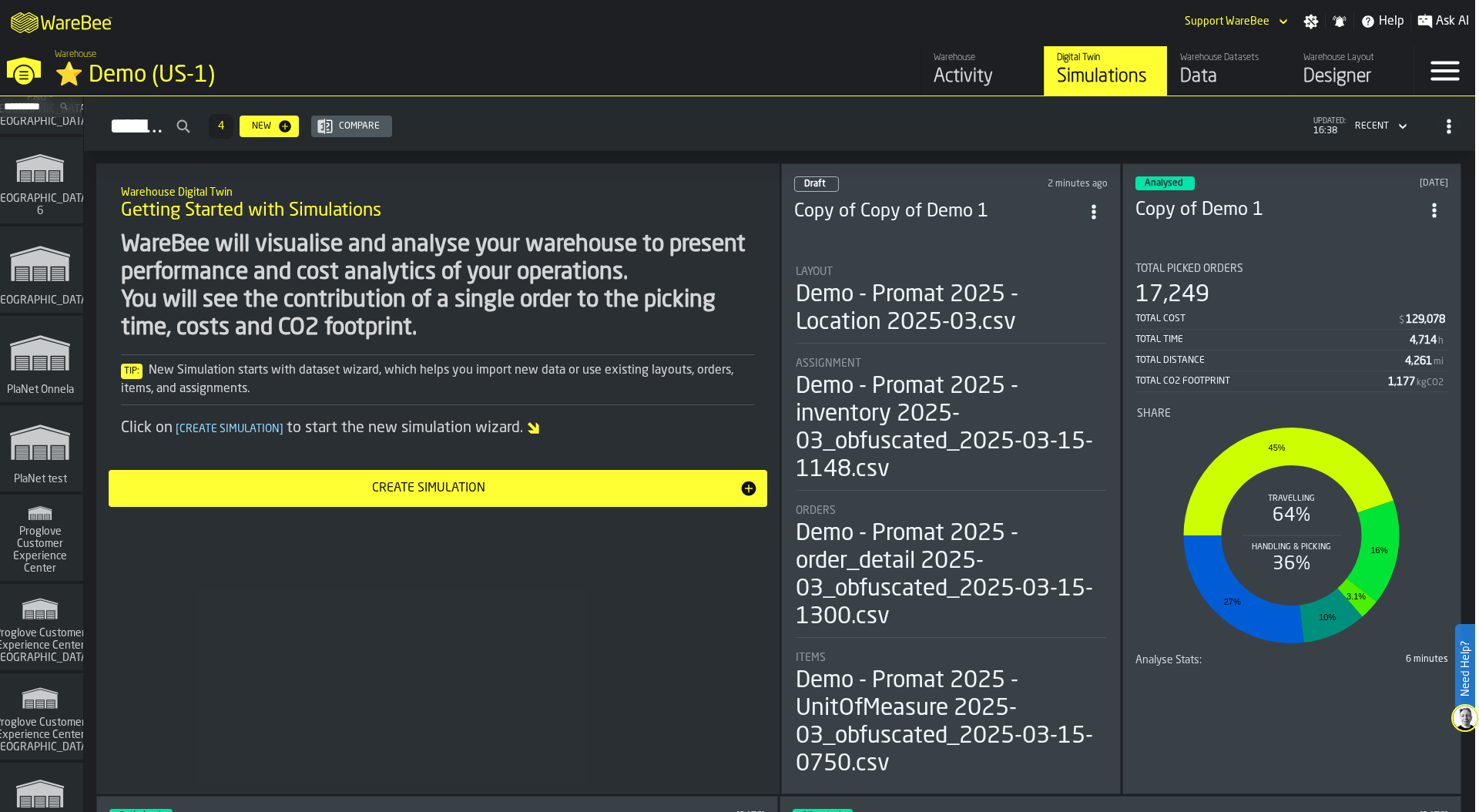
scroll to position [18968, 0]
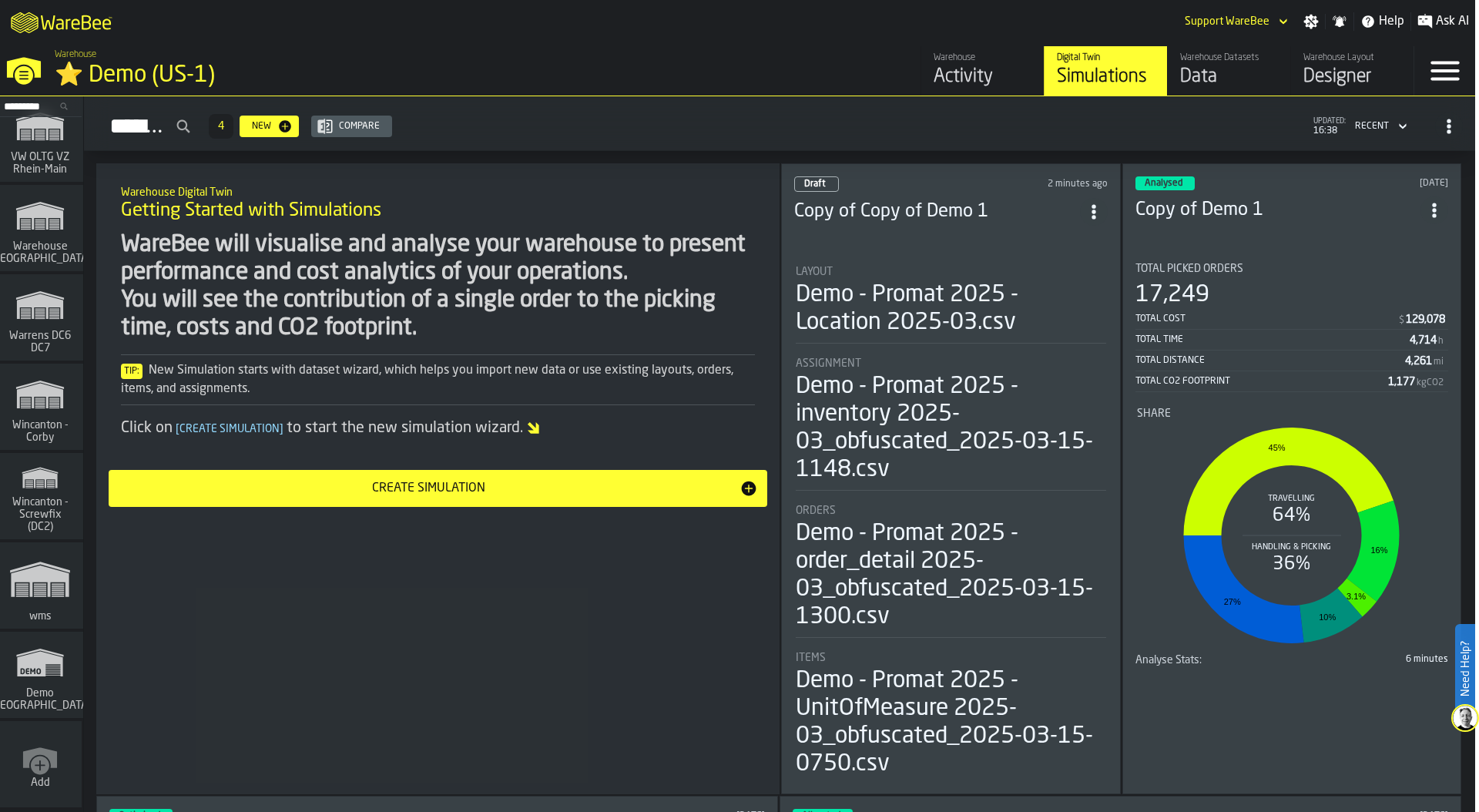
click at [34, 752] on icon "link-to-/wh/new" at bounding box center [40, 757] width 34 height 21
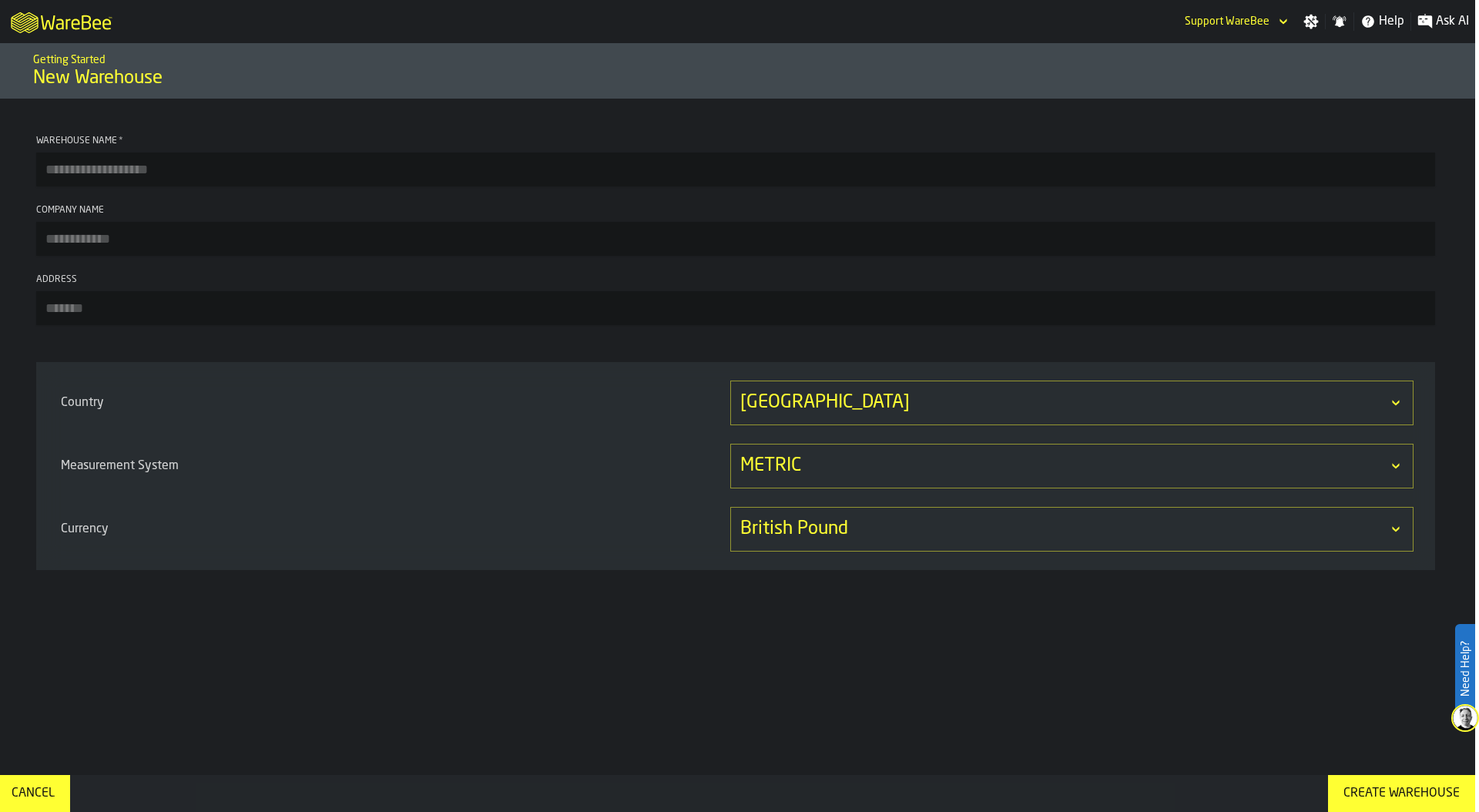
click at [83, 174] on input "Warehouse Name *" at bounding box center [735, 169] width 1399 height 34
type input "**********"
click at [79, 242] on input "Company Name" at bounding box center [735, 238] width 1399 height 34
type input "**********"
click at [835, 398] on div "United Kingdom" at bounding box center [1063, 403] width 648 height 25
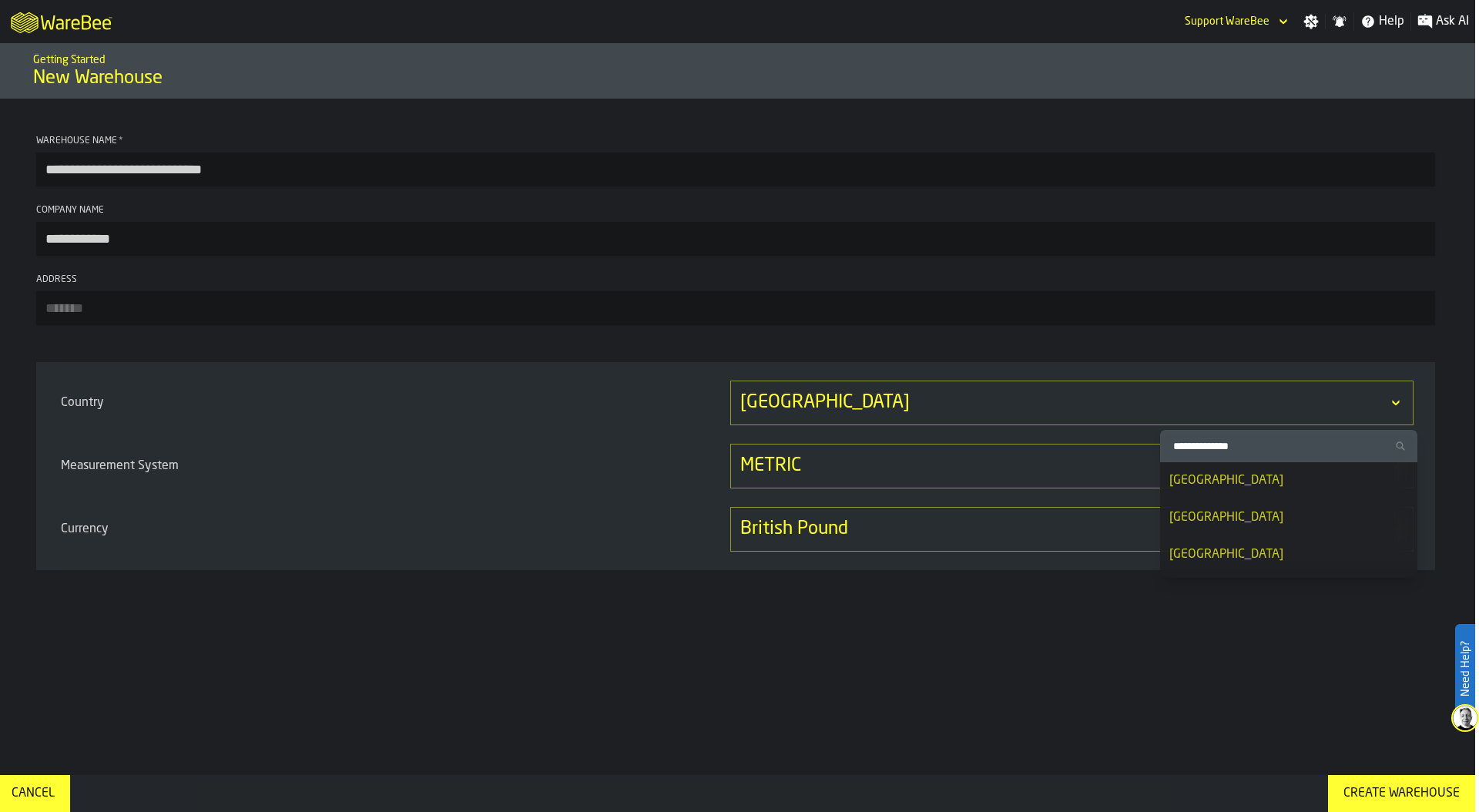
click at [200, 174] on input "**********" at bounding box center [735, 169] width 1399 height 34
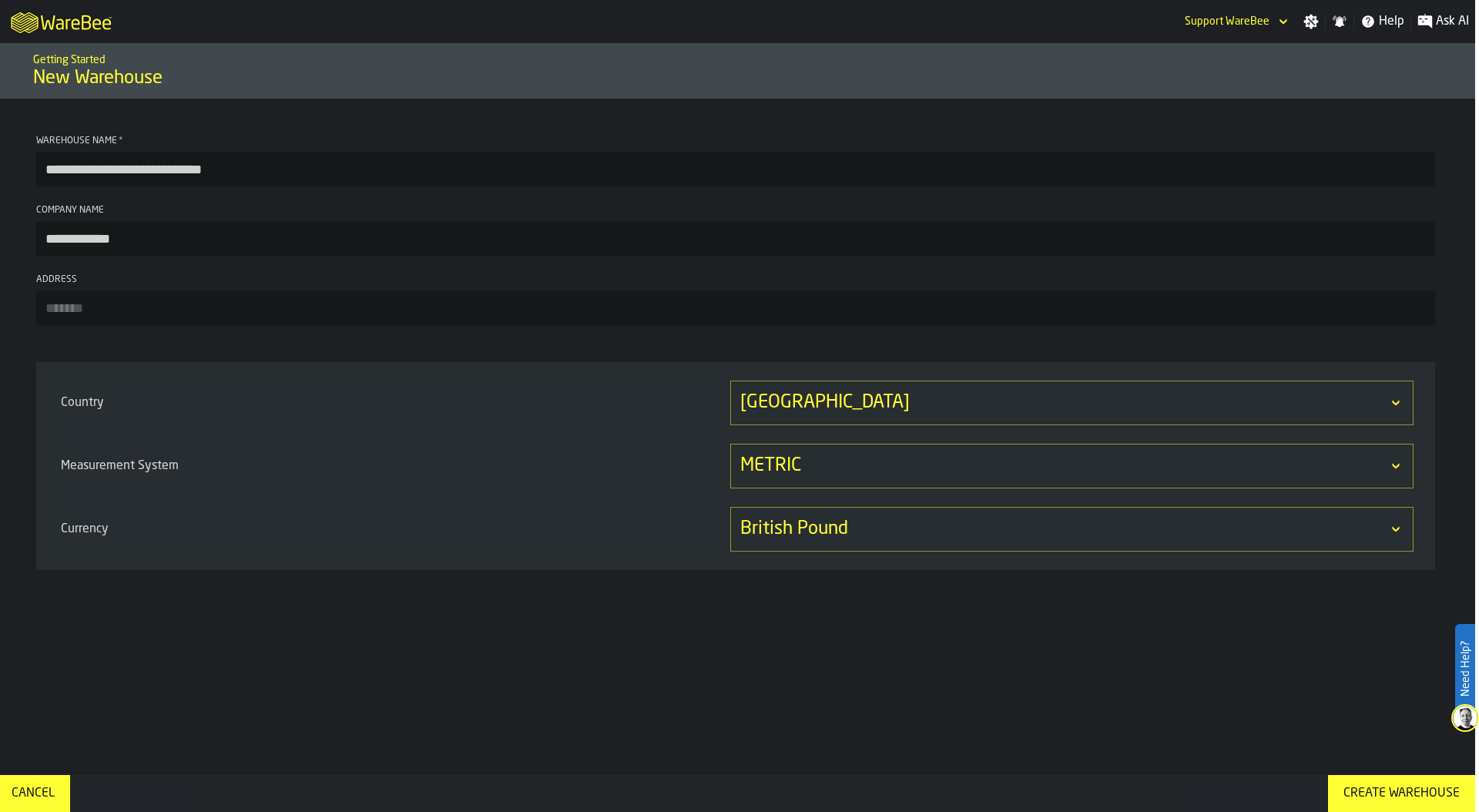
click at [200, 174] on input "**********" at bounding box center [735, 169] width 1399 height 34
click at [116, 309] on input "Address" at bounding box center [735, 308] width 1399 height 34
paste input "*********"
click at [479, 325] on input "*********" at bounding box center [735, 308] width 1399 height 34
type input "*********"
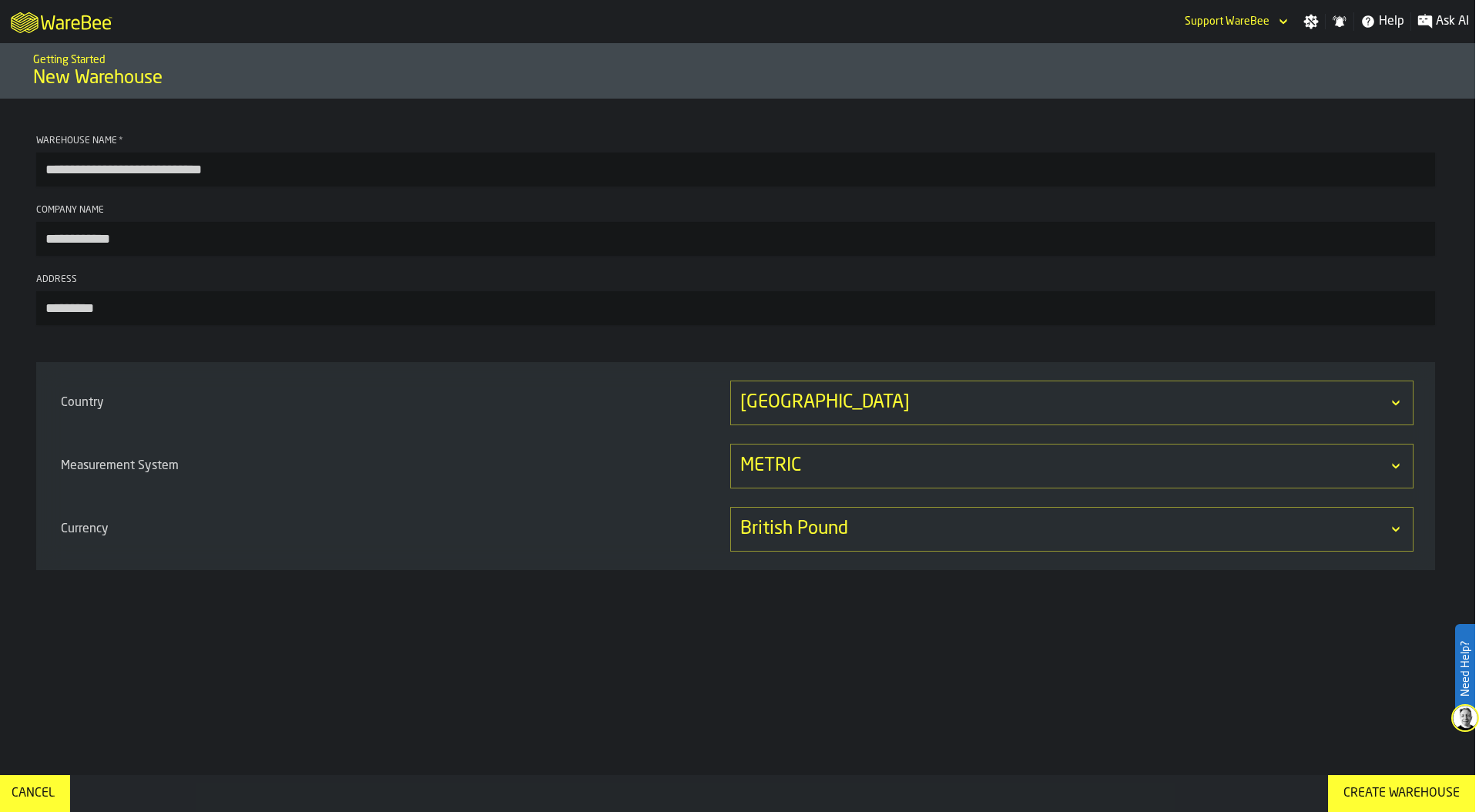
click at [830, 406] on div "United Kingdom" at bounding box center [1063, 403] width 648 height 25
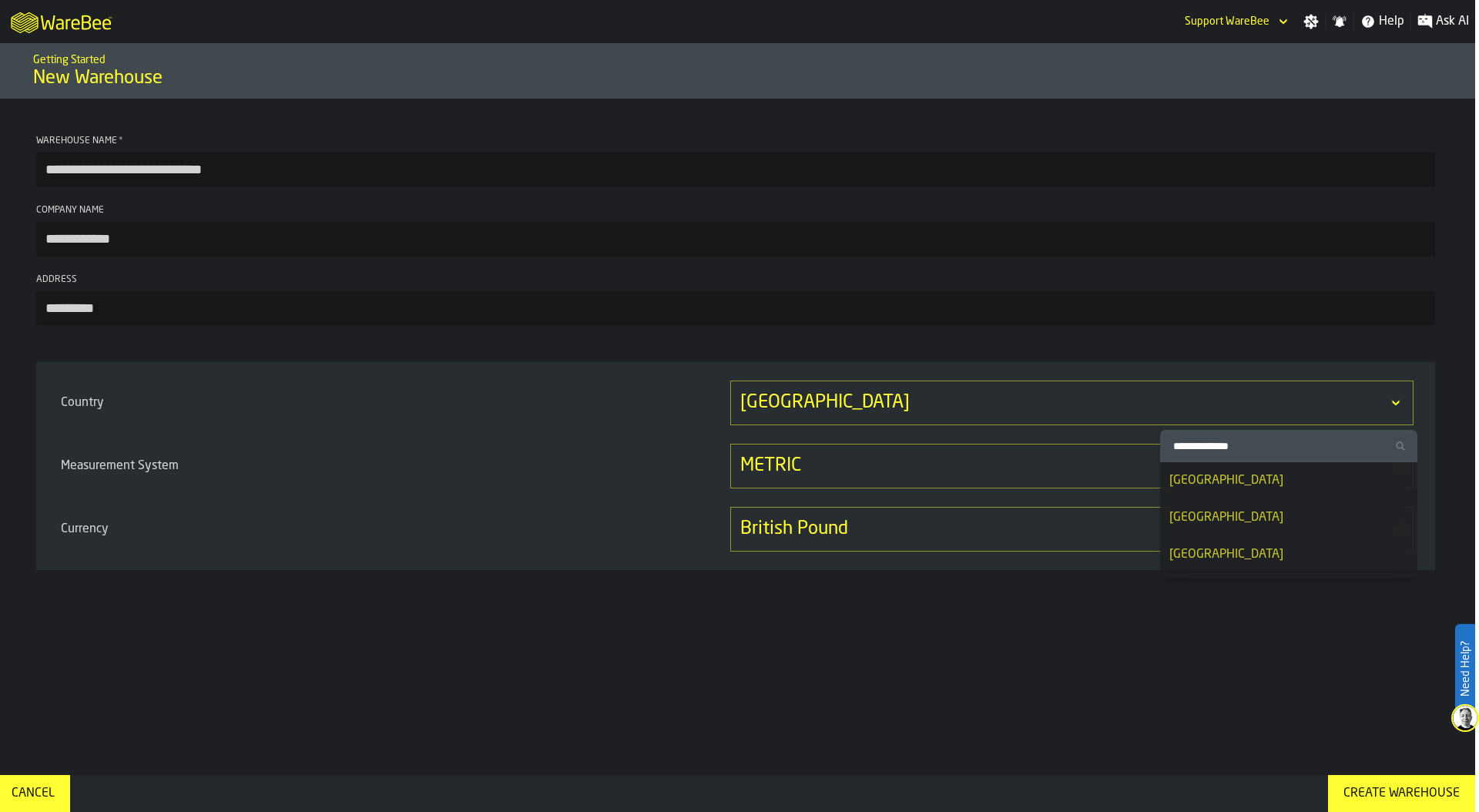
click at [1240, 453] on input "Search Country" at bounding box center [1289, 446] width 245 height 20
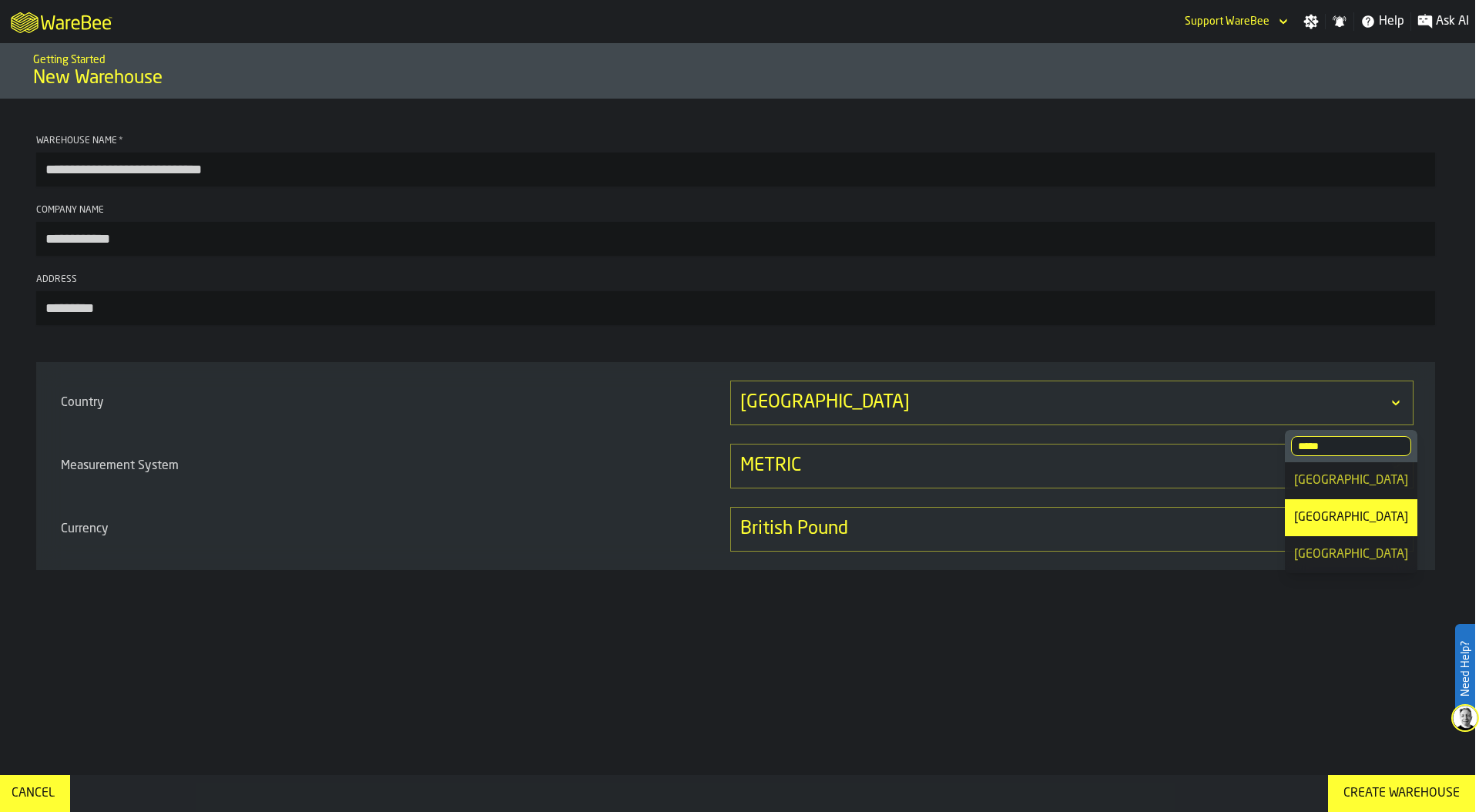
type input "*****"
click at [1340, 553] on div "United States" at bounding box center [1351, 554] width 114 height 18
click at [824, 469] on div "METRIC" at bounding box center [1063, 466] width 648 height 25
click at [1391, 550] on div "IMPERIAL" at bounding box center [1368, 549] width 80 height 18
click at [893, 527] on div "British Pound" at bounding box center [1063, 529] width 648 height 25
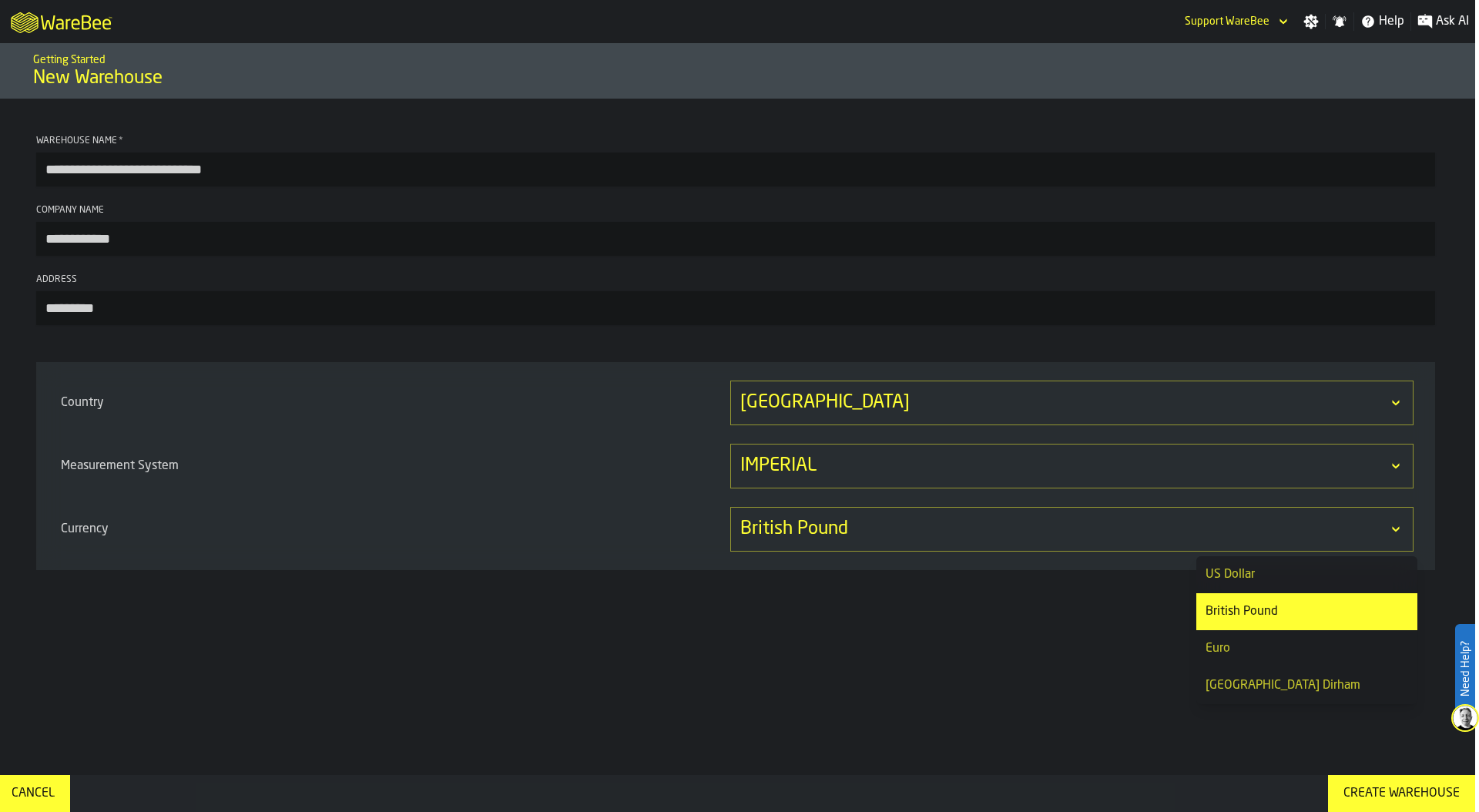
click at [1257, 593] on li "British Pound" at bounding box center [1306, 612] width 221 height 37
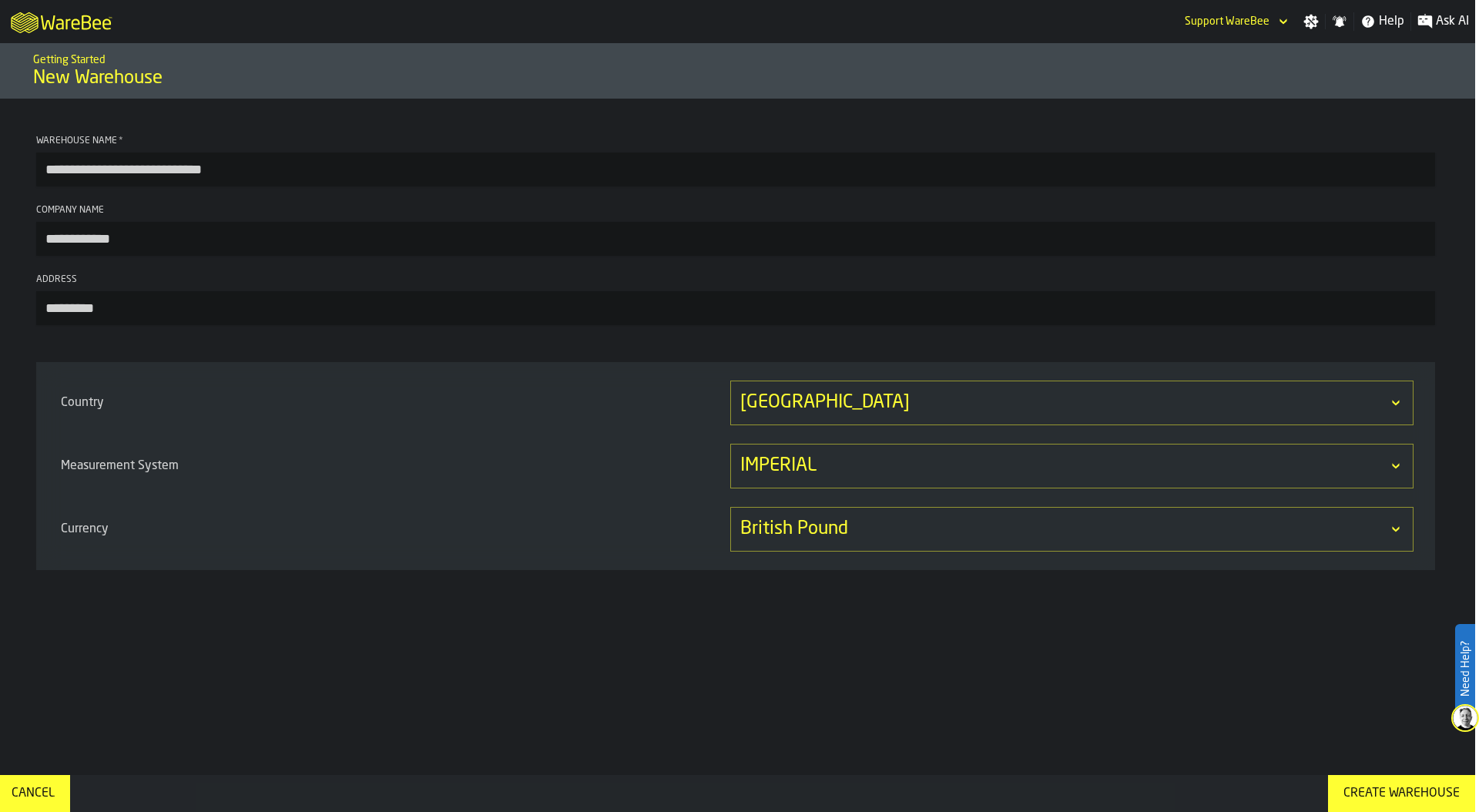
click at [1194, 527] on div "British Pound" at bounding box center [1063, 529] width 648 height 25
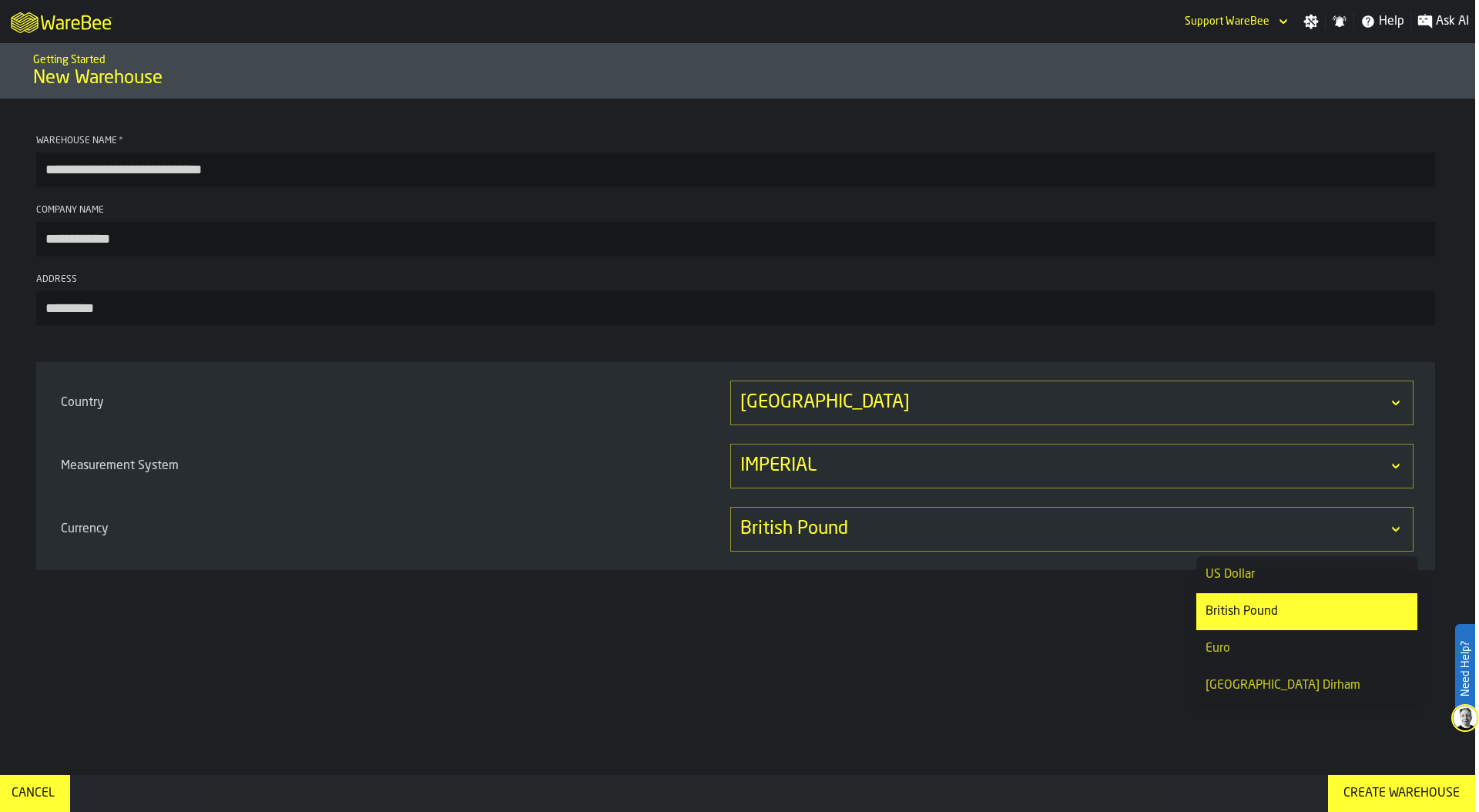
click at [1273, 576] on div "US Dollar" at bounding box center [1306, 575] width 202 height 18
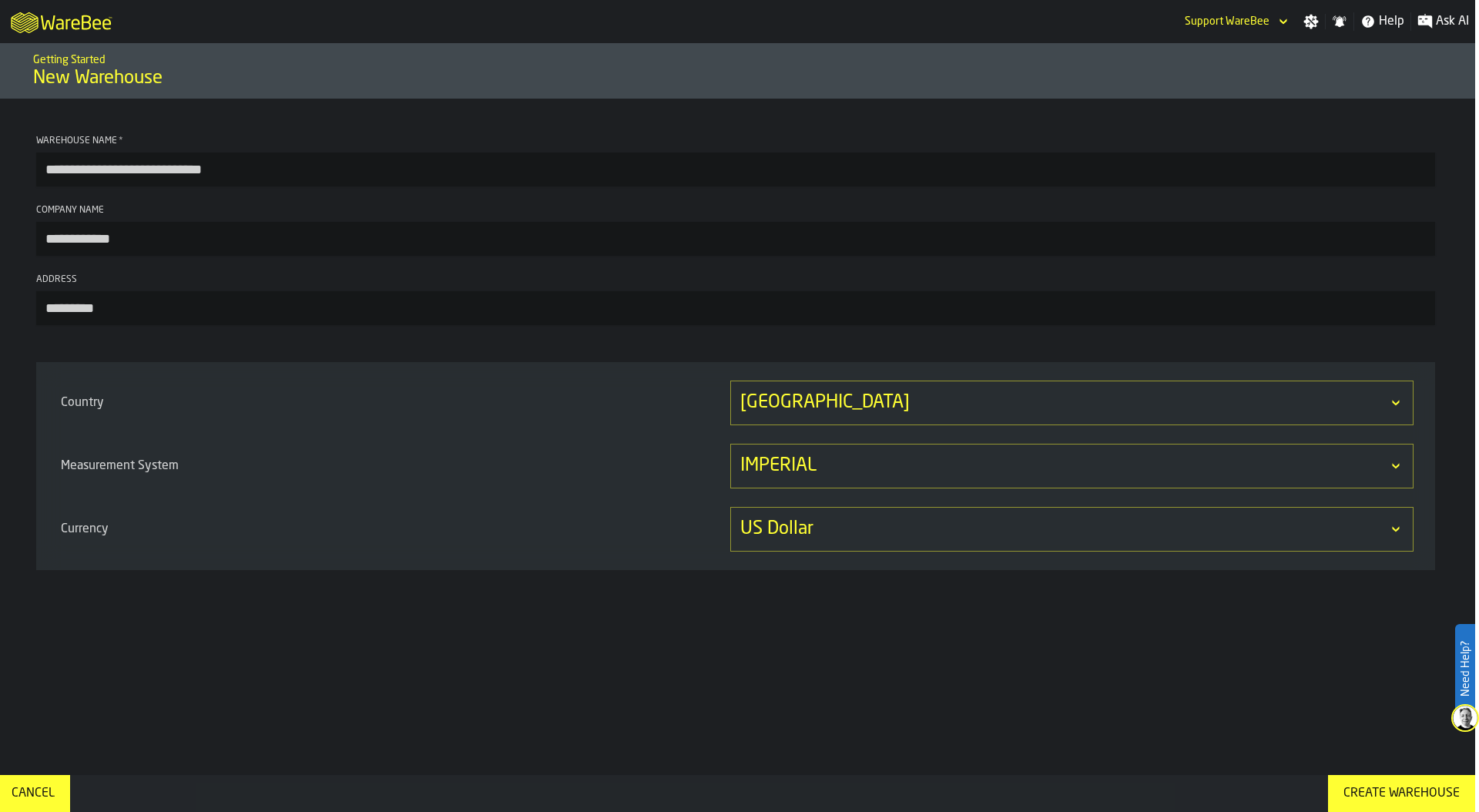
click at [1389, 794] on div "Create Warehouse" at bounding box center [1401, 794] width 128 height 18
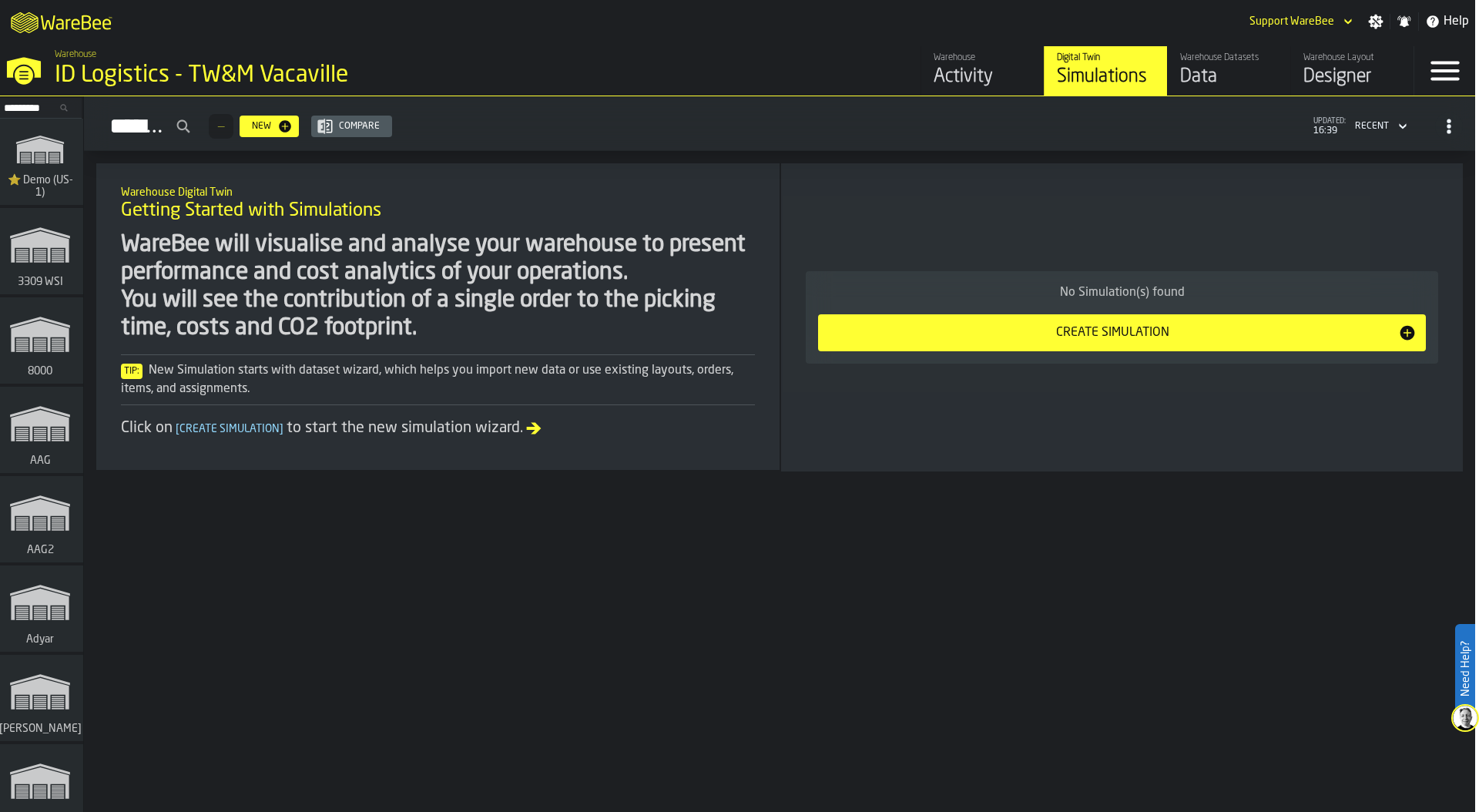
click at [127, 73] on div "ID Logistics - TW&M Vacaville" at bounding box center [262, 76] width 416 height 28
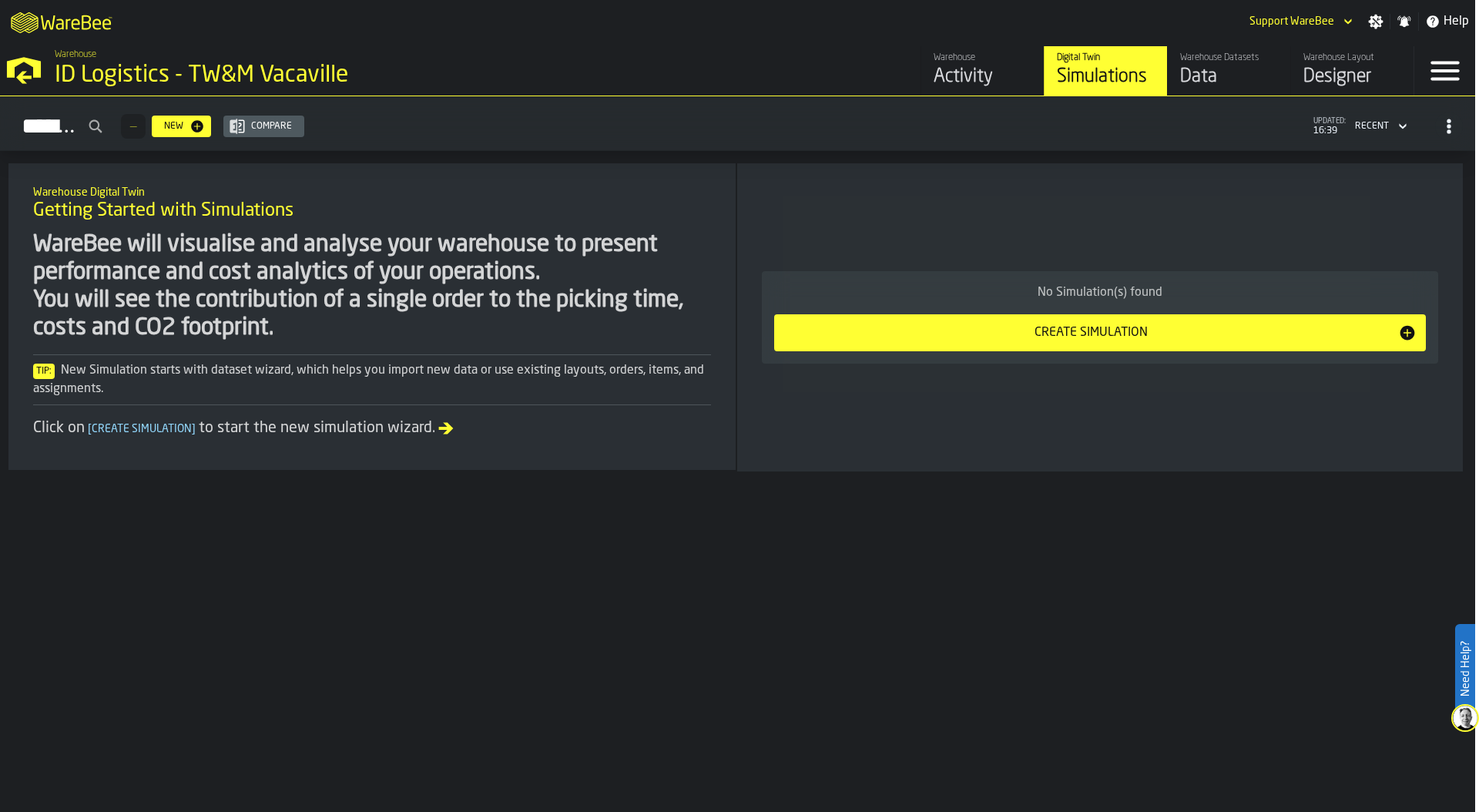
click at [776, 22] on div "M A K I N G W A R E H O U S E S M O R E EF F I C I E N T Support WareBee Settin…" at bounding box center [735, 21] width 1479 height 43
click at [715, 18] on div "M A K I N G W A R E H O U S E S M O R E EF F I C I E N T Support WareBee Settin…" at bounding box center [735, 21] width 1479 height 43
click at [1379, 21] on icon "button-toggle-Settings" at bounding box center [1376, 22] width 15 height 15
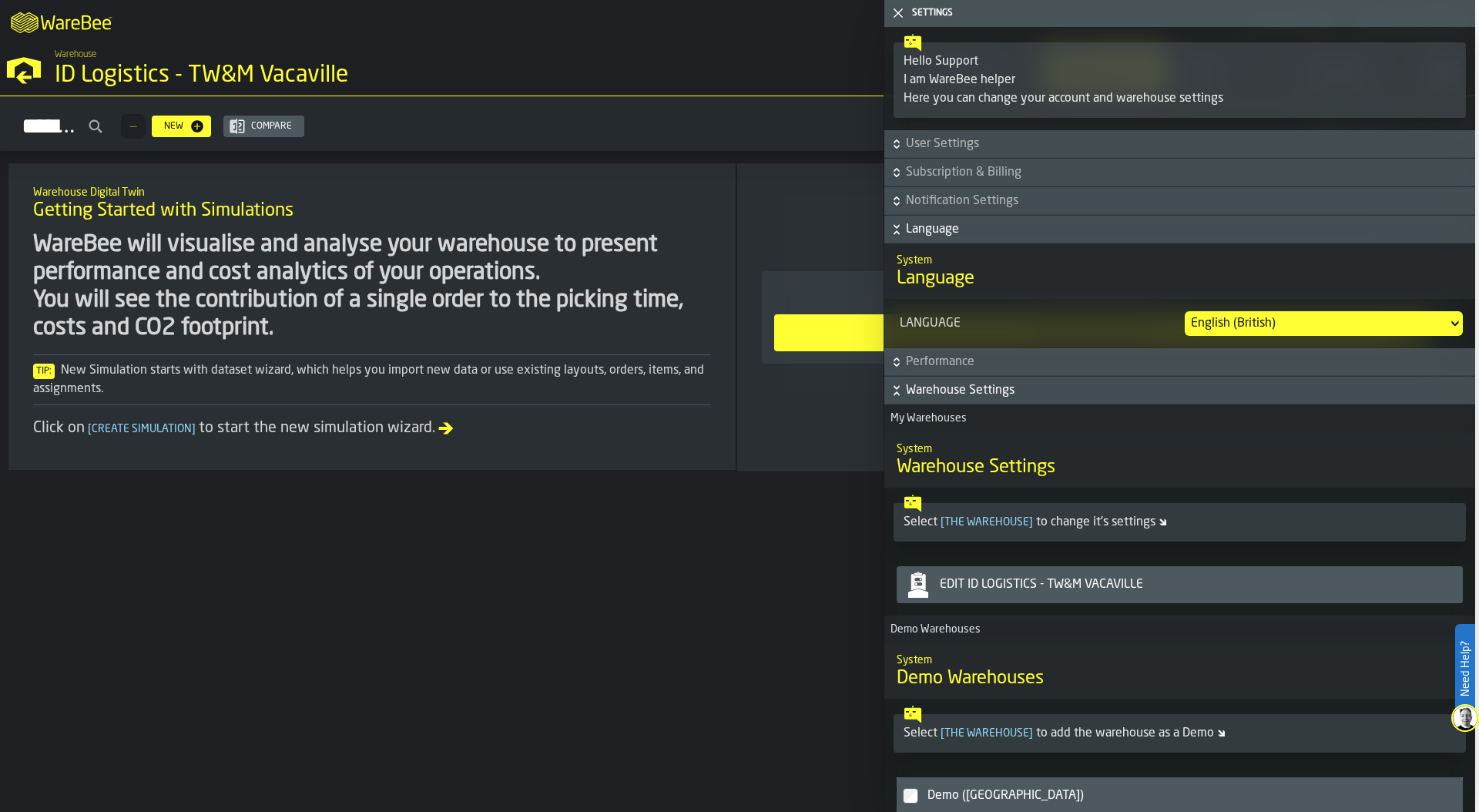
click at [1118, 582] on div "Edit ID Logistics - TW&M Vacaville" at bounding box center [1195, 585] width 523 height 18
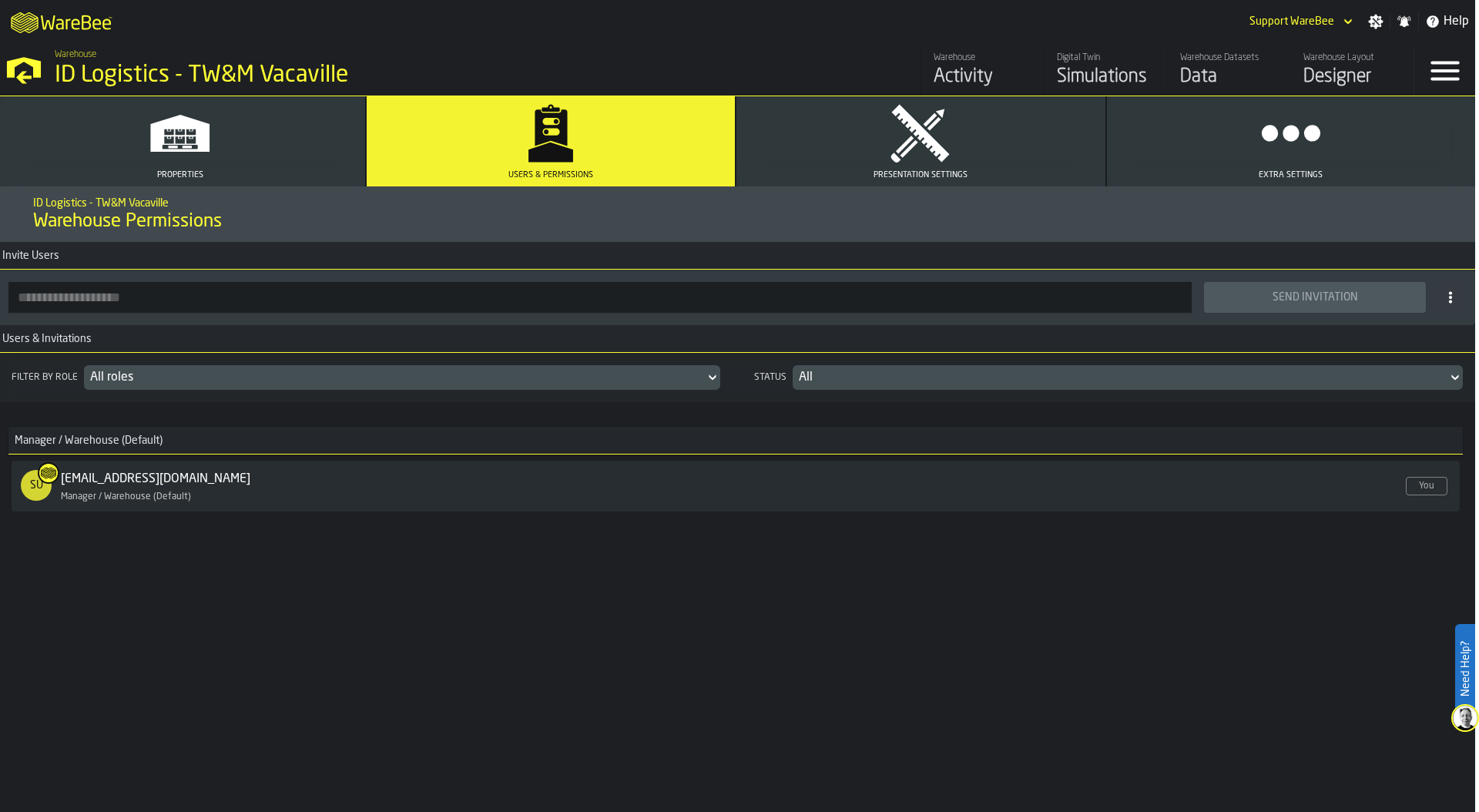
click at [162, 302] on input "button-toolbar-" at bounding box center [600, 297] width 1183 height 30
paste input "**********"
type input "**********"
click at [1303, 297] on div "Send Invitation" at bounding box center [1315, 297] width 203 height 12
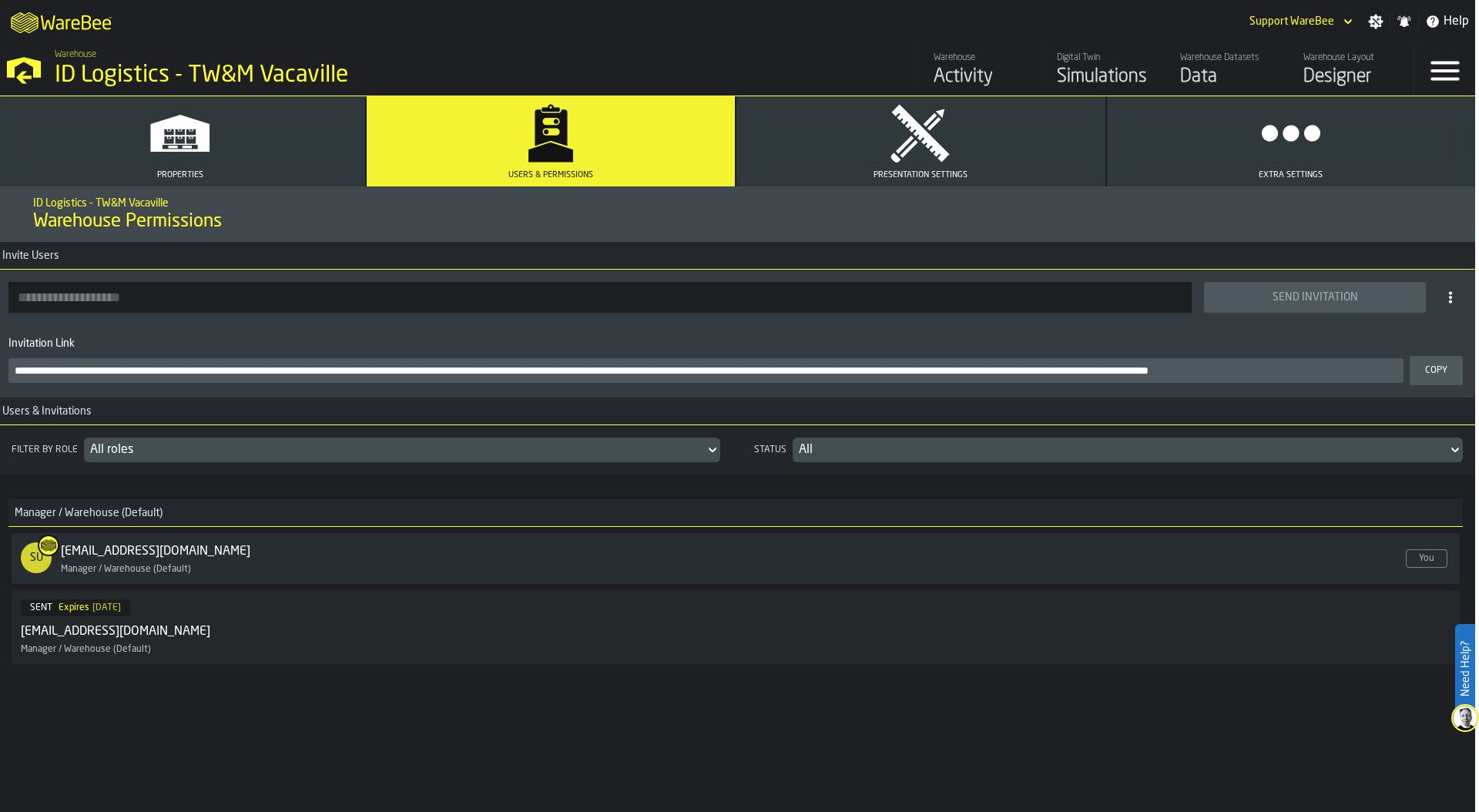
click at [42, 295] on input "button-toolbar-" at bounding box center [600, 297] width 1183 height 30
paste input "**********"
type input "**********"
click at [1327, 299] on div "Send Invitation" at bounding box center [1315, 297] width 203 height 12
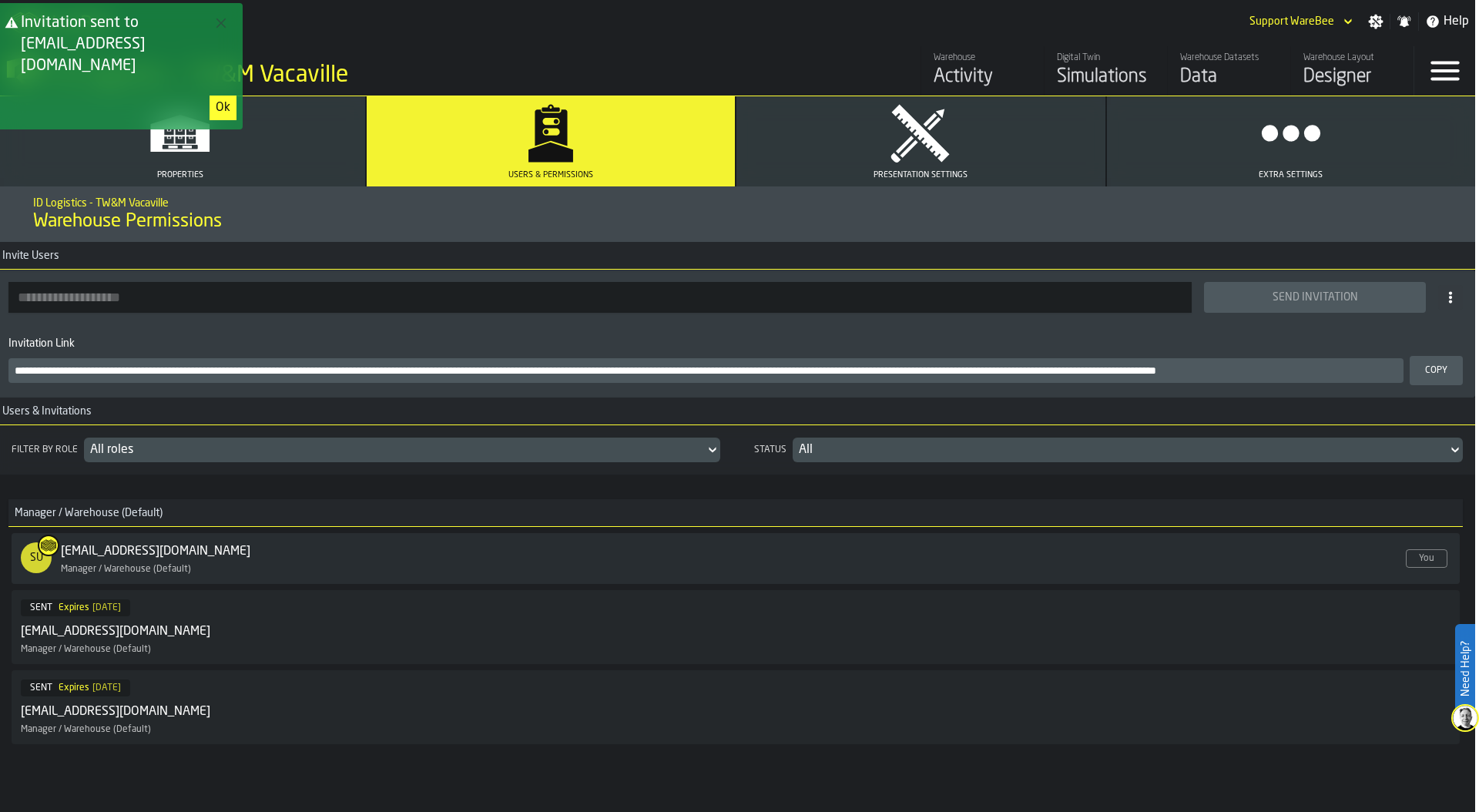
click at [226, 99] on div "Ok" at bounding box center [223, 108] width 15 height 18
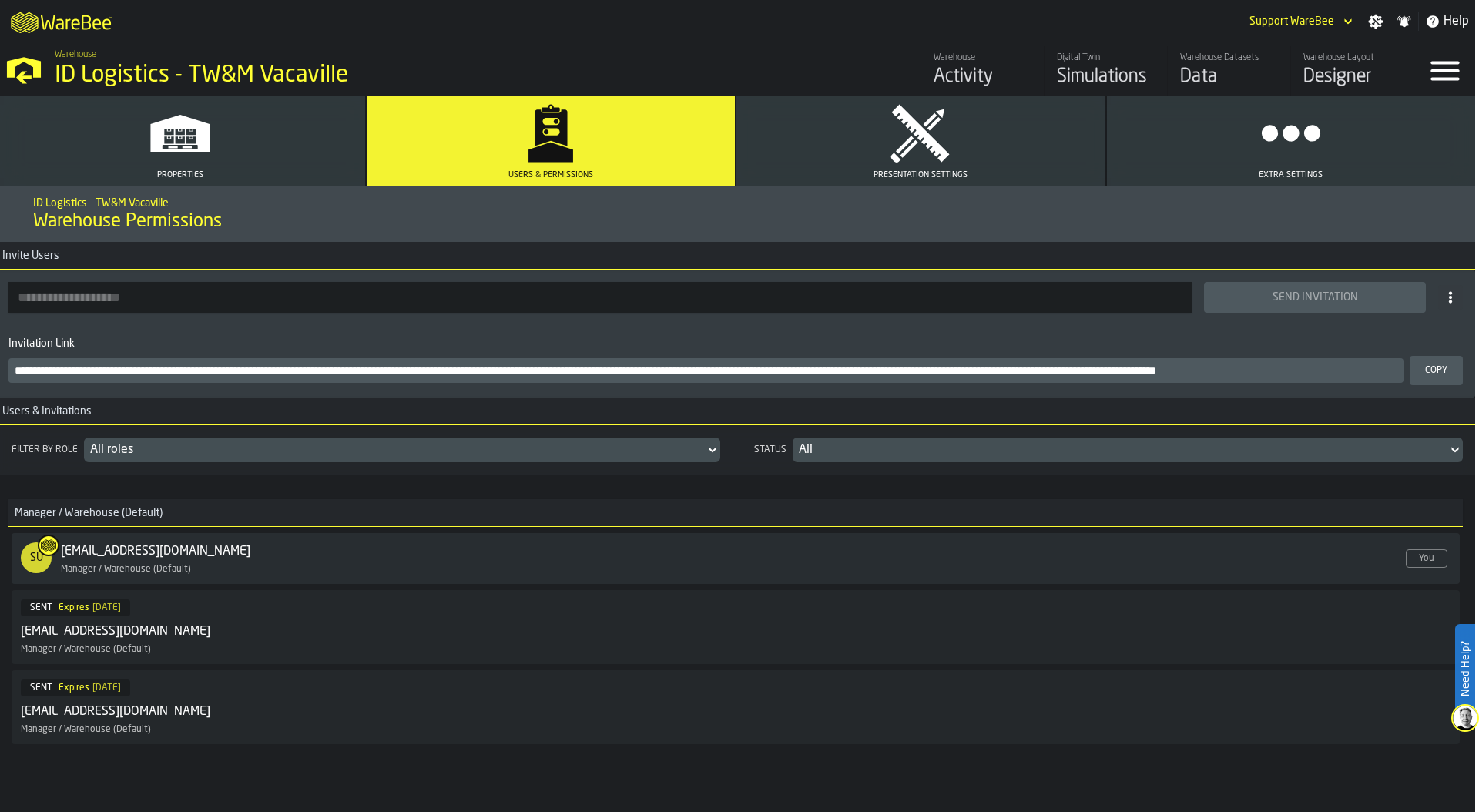
click at [669, 21] on div "M A K I N G W A R E H O U S E S M O R E EF F I C I E N T Support WareBee Settin…" at bounding box center [735, 21] width 1479 height 43
click at [964, 155] on button "Presentation Settings" at bounding box center [920, 141] width 369 height 91
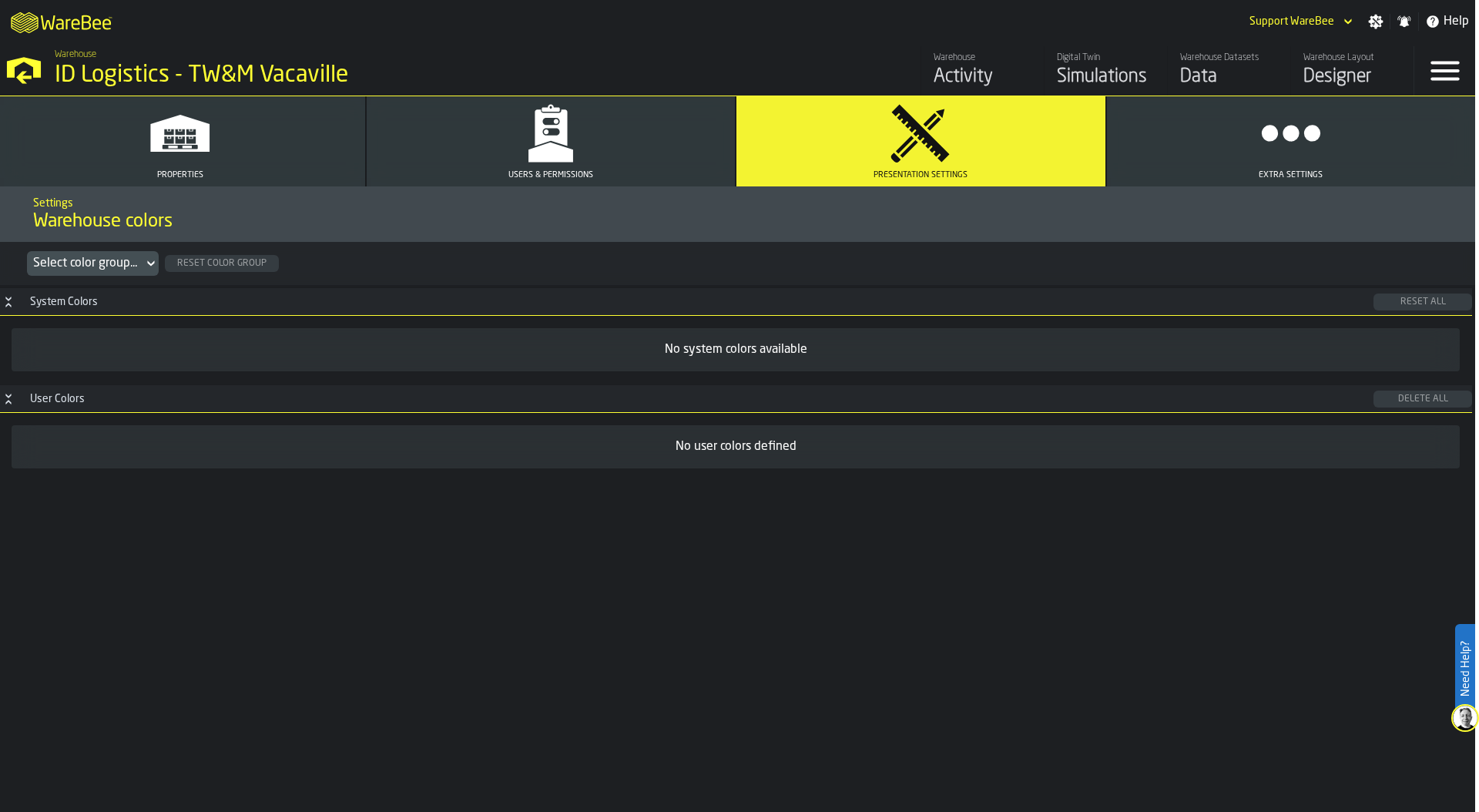
click at [633, 137] on button "Users & Permissions" at bounding box center [551, 141] width 369 height 91
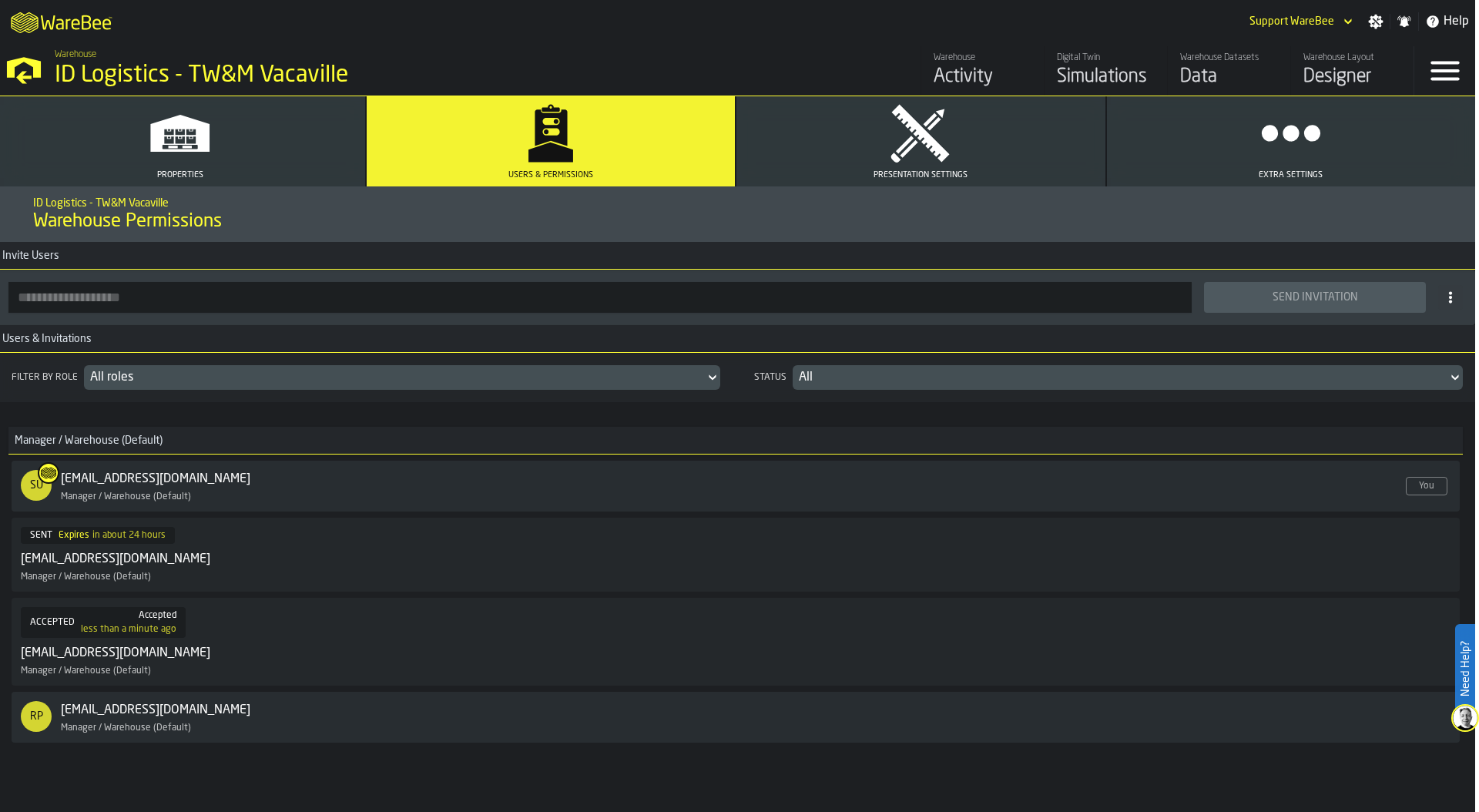
click at [1222, 79] on div "Data" at bounding box center [1230, 77] width 98 height 25
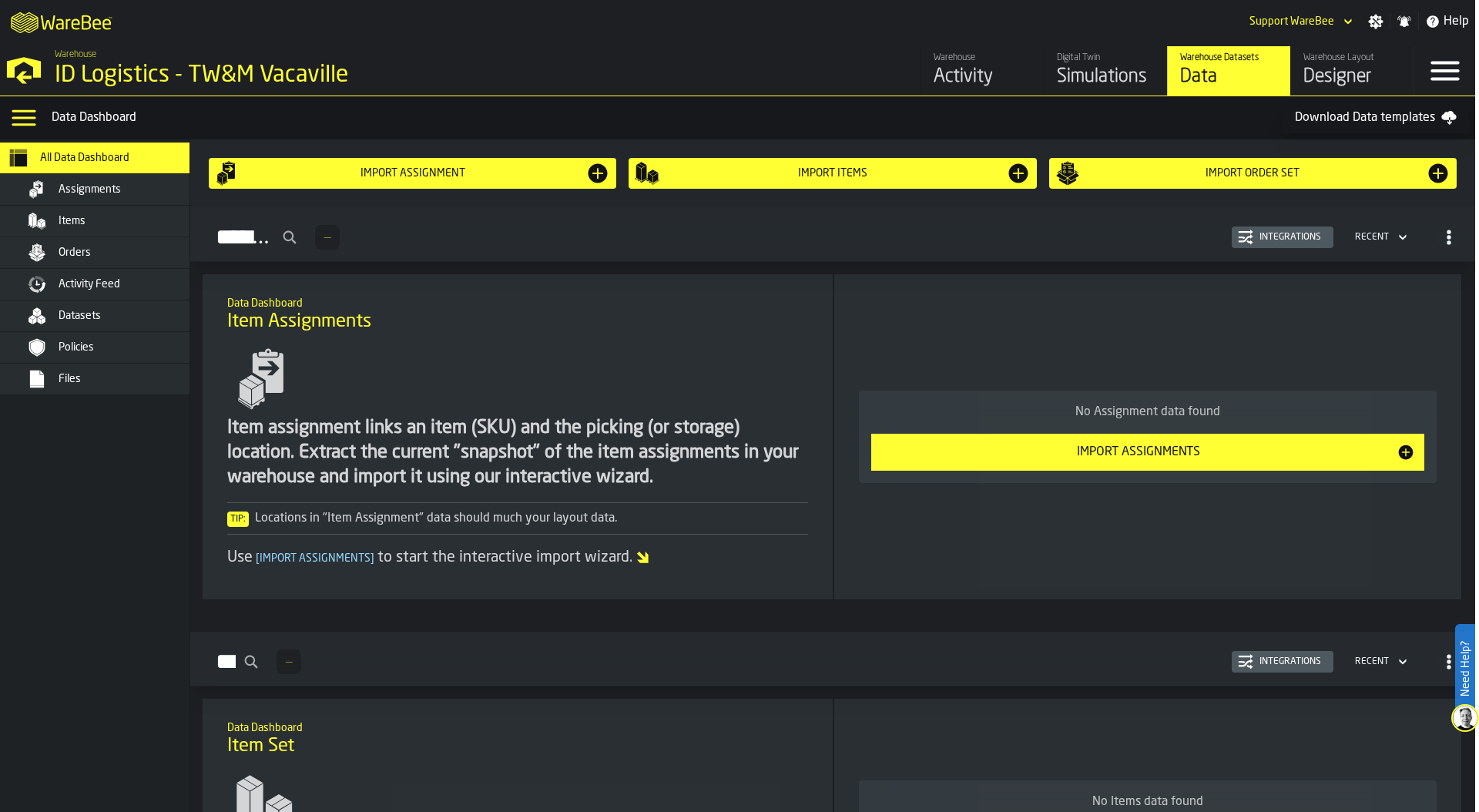
click at [91, 377] on div "Files" at bounding box center [133, 379] width 151 height 12
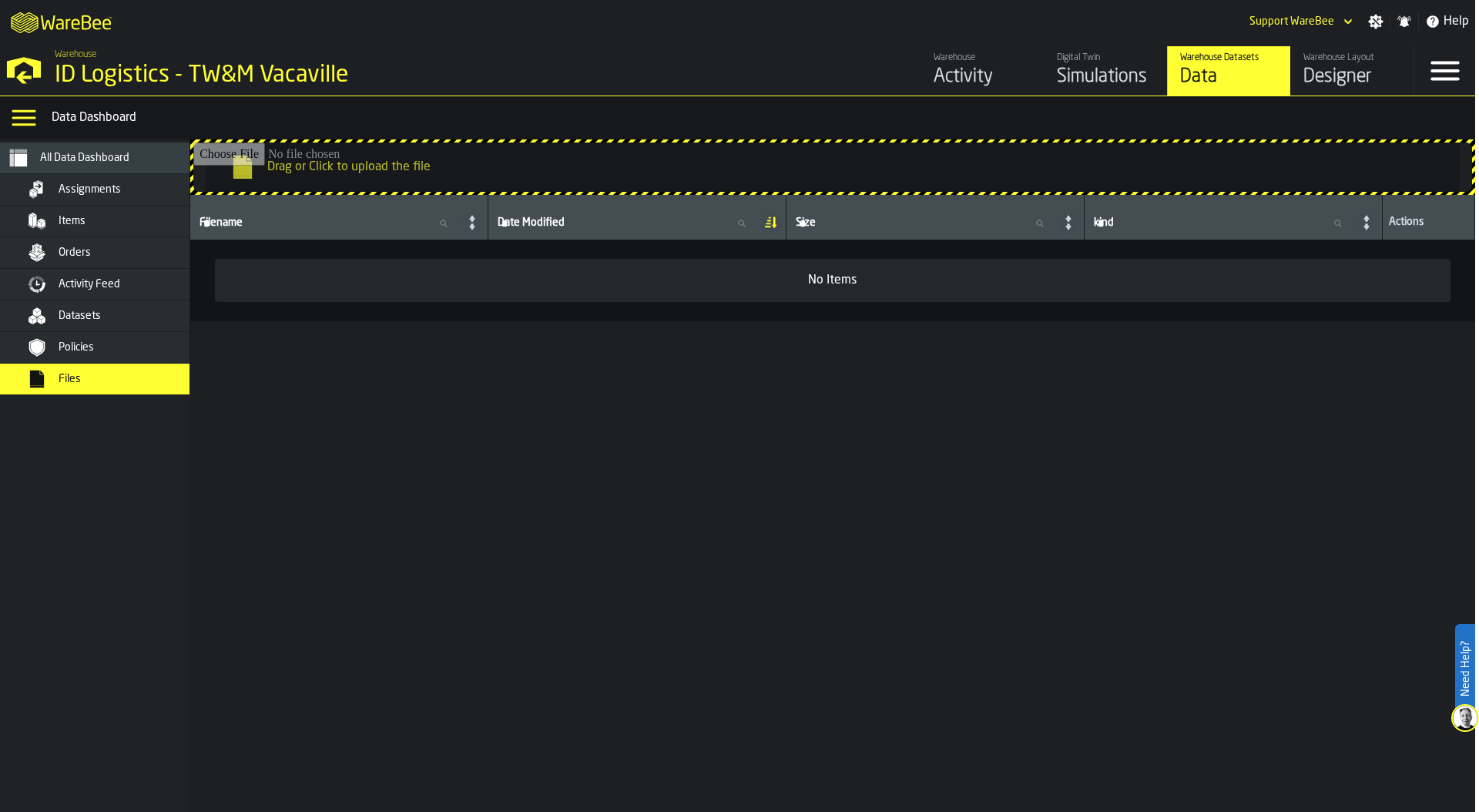
click at [922, 17] on div "M A K I N G W A R E H O U S E S M O R E EF F I C I E N T Support WareBee Settin…" at bounding box center [735, 21] width 1479 height 43
click at [149, 313] on div "Datasets" at bounding box center [133, 315] width 151 height 12
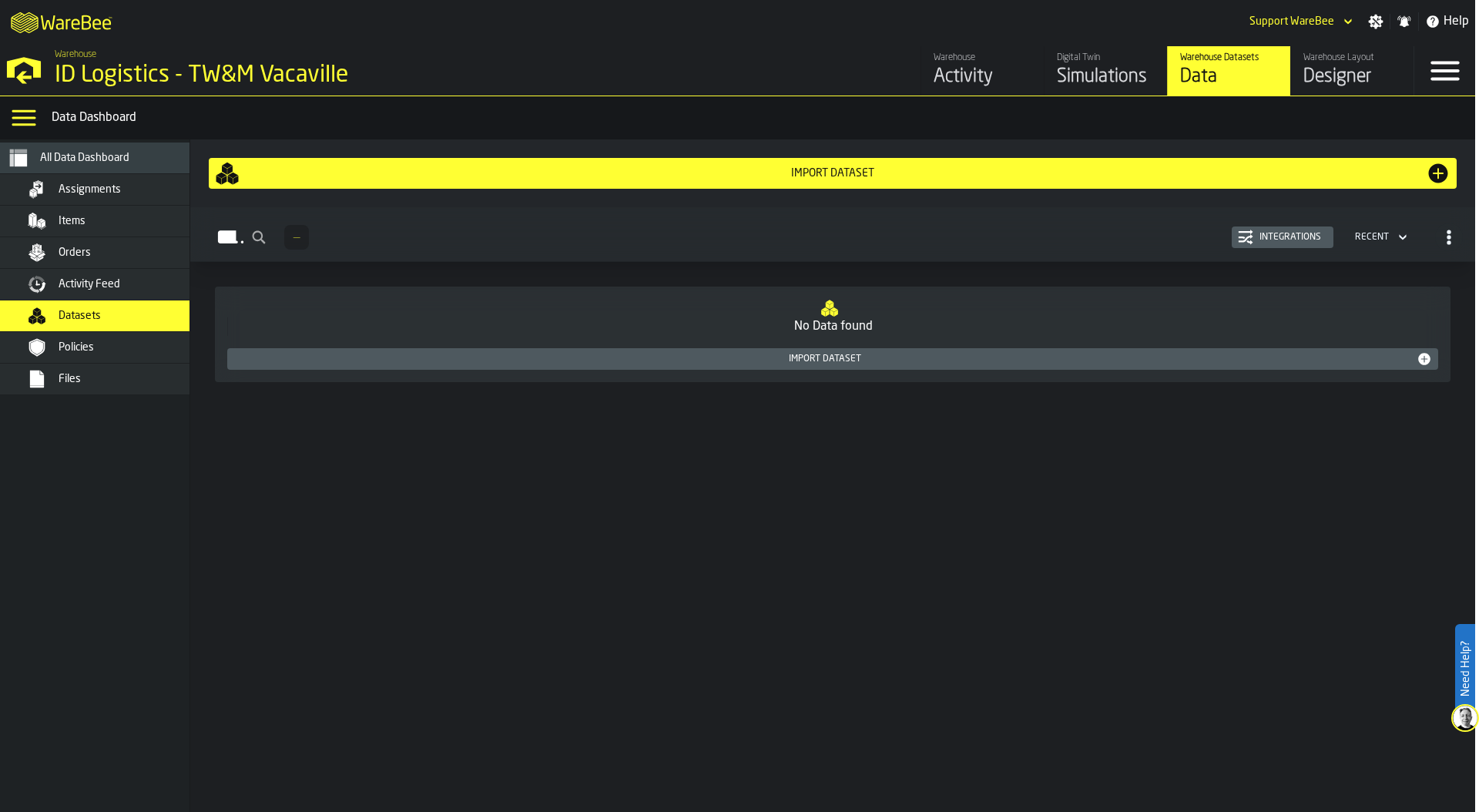
click at [103, 385] on div "Files" at bounding box center [115, 379] width 188 height 18
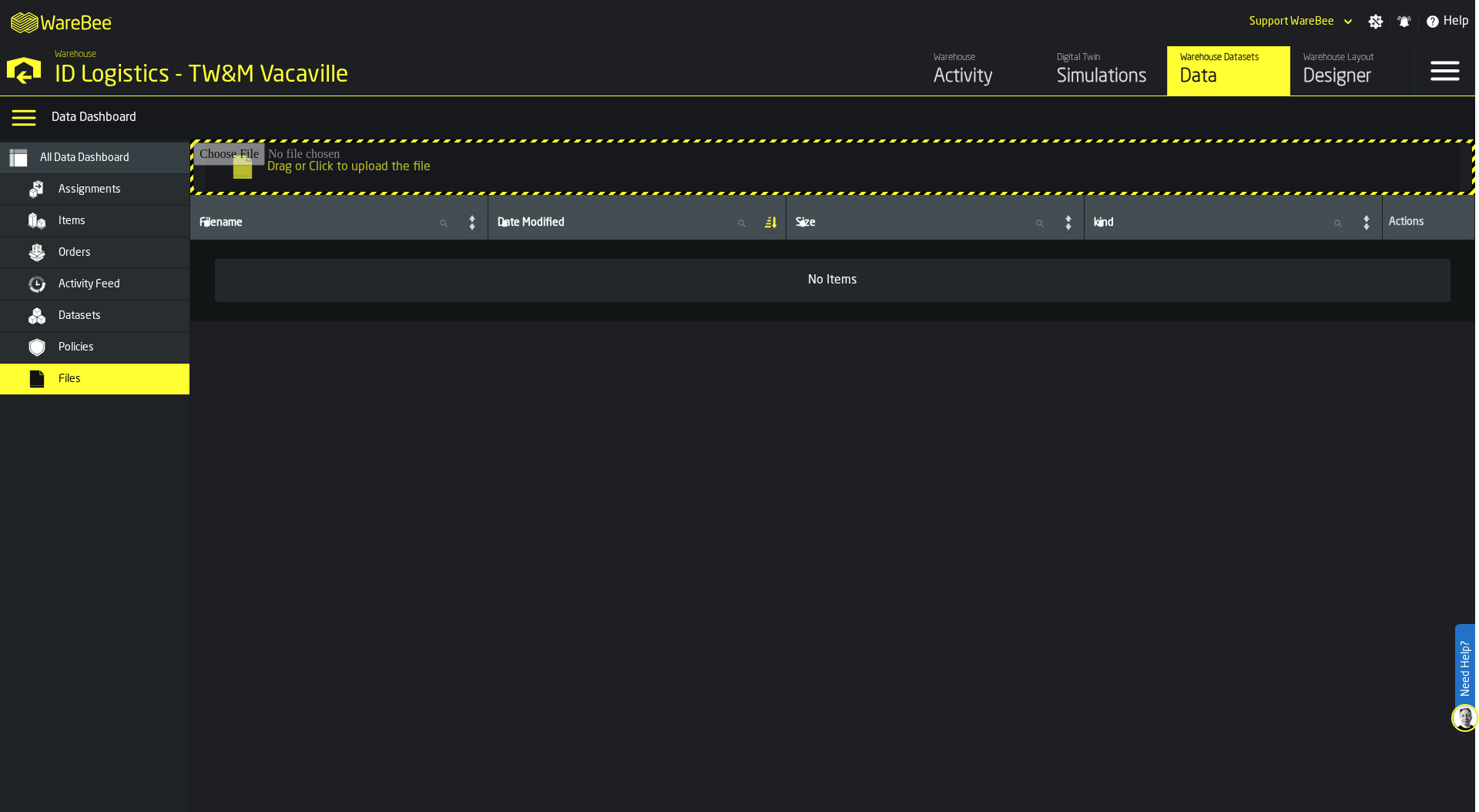
click at [71, 221] on span "Items" at bounding box center [71, 221] width 27 height 12
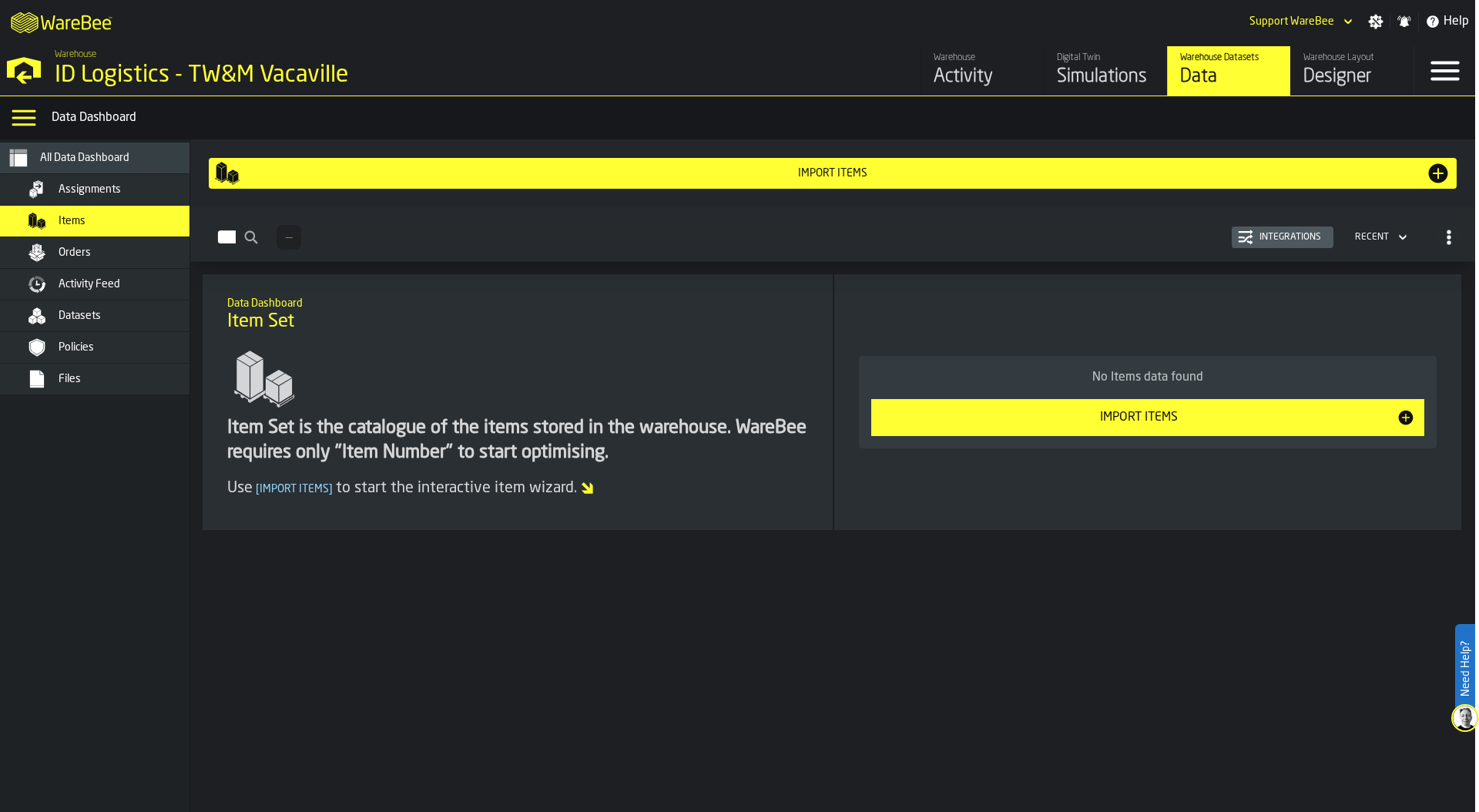
click at [89, 382] on div "Files" at bounding box center [133, 379] width 151 height 12
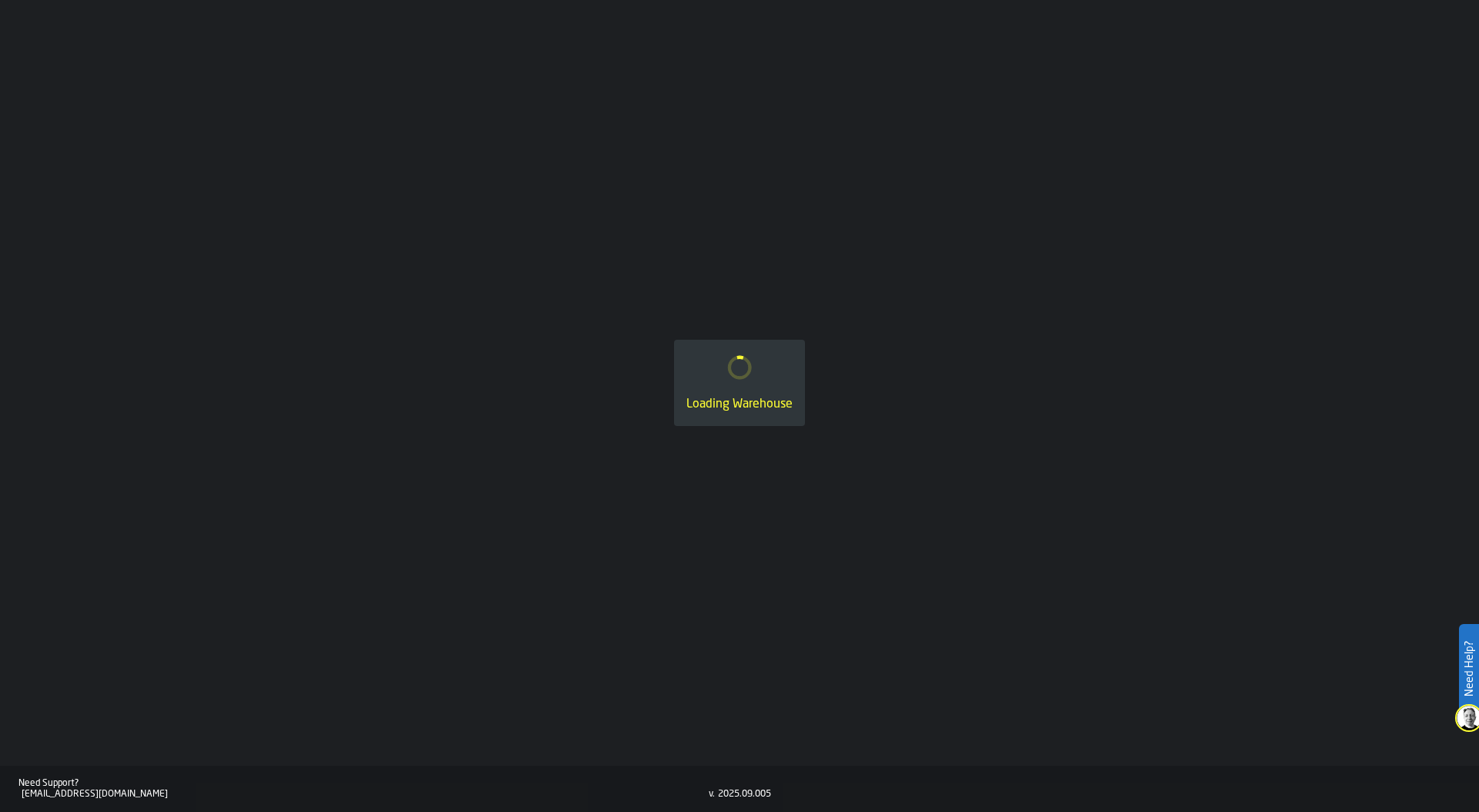
scroll to position [0, 4]
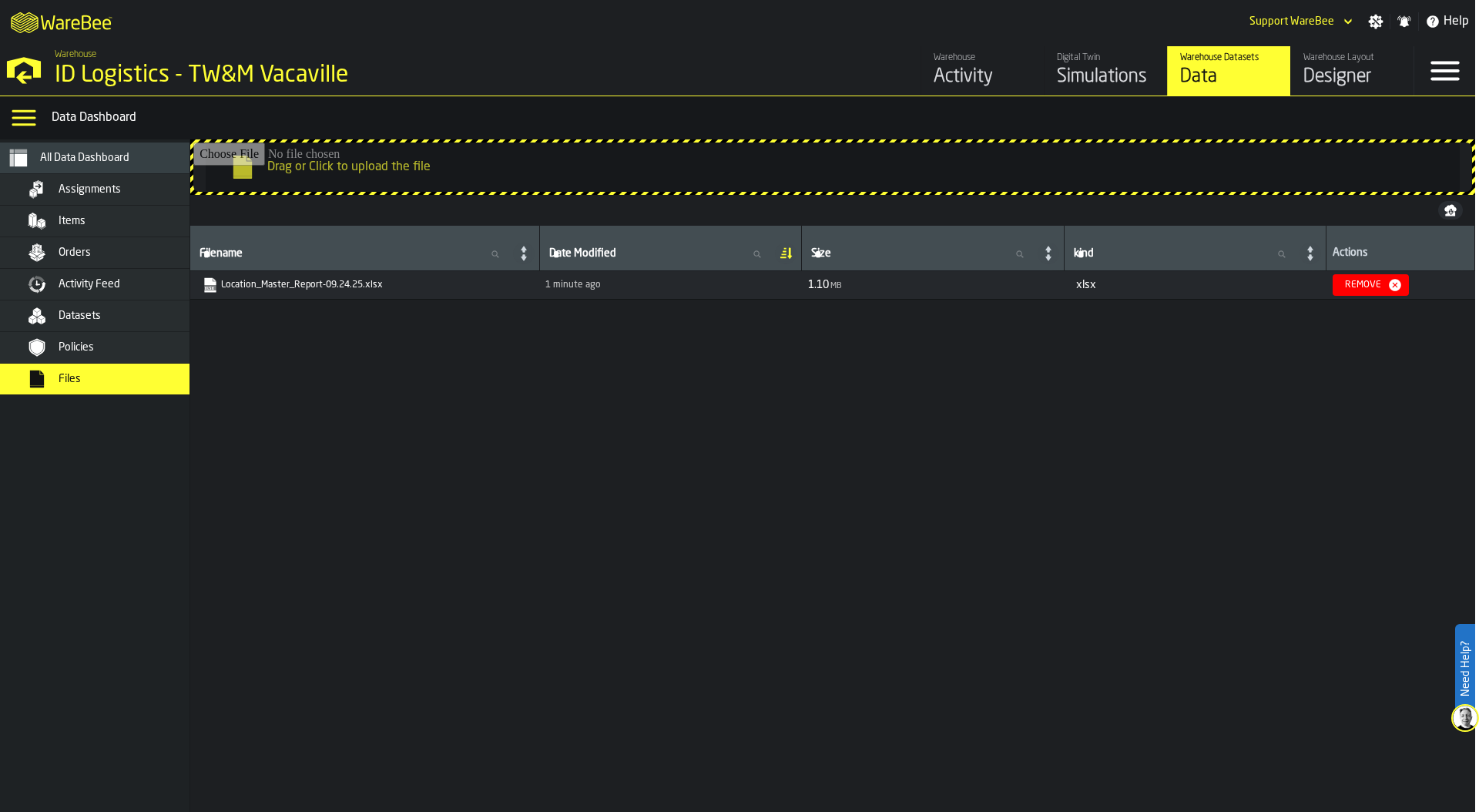
click at [209, 281] on icon "link-to-https://s3.eu-west-1.amazonaws.com/edc7a4cb-474a-4f39-a746-1521b6b051f4…" at bounding box center [206, 281] width 9 height 12
click at [126, 320] on div "Datasets" at bounding box center [133, 315] width 151 height 12
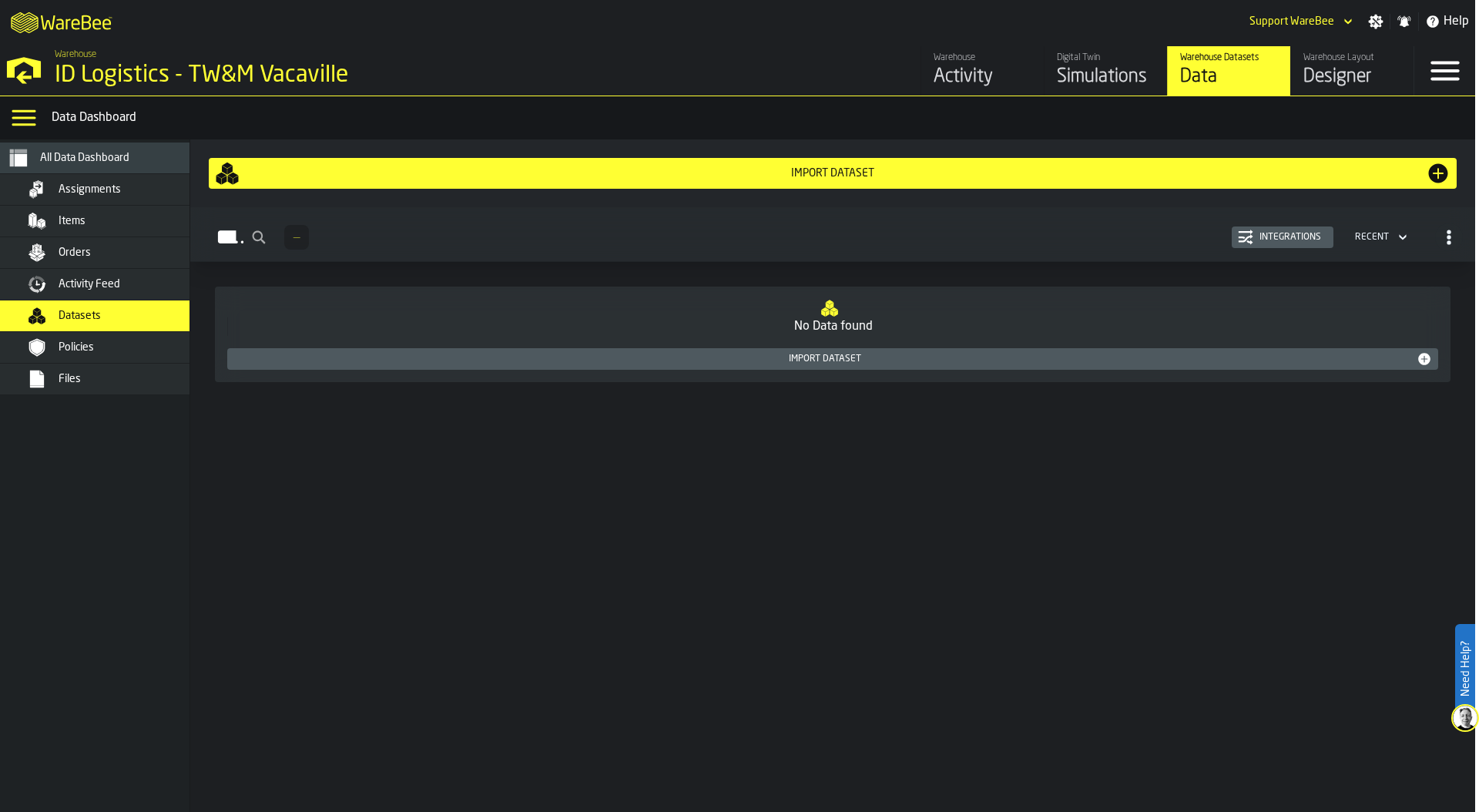
click at [108, 351] on div "Policies" at bounding box center [133, 346] width 151 height 12
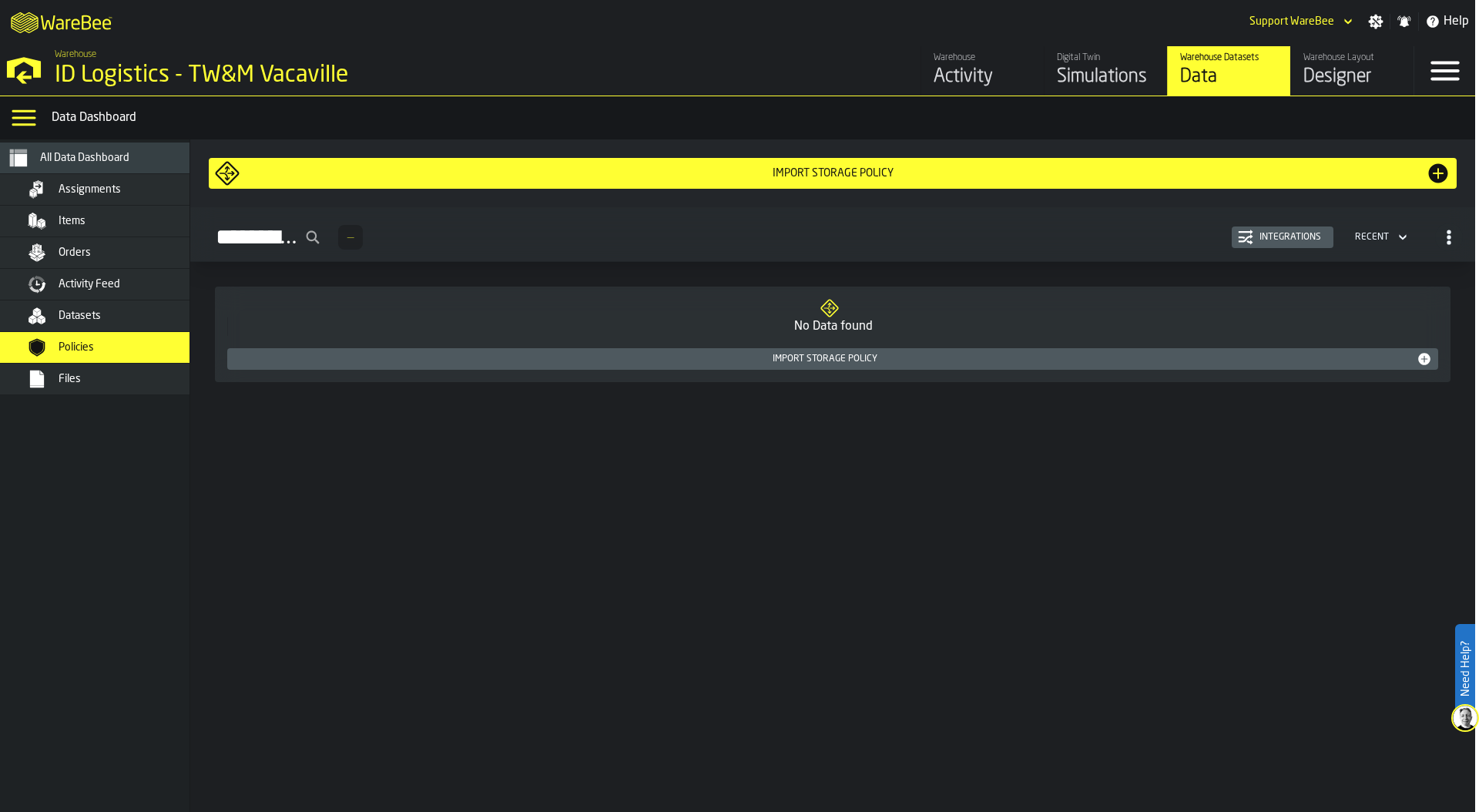
click at [103, 379] on div "Files" at bounding box center [133, 379] width 151 height 12
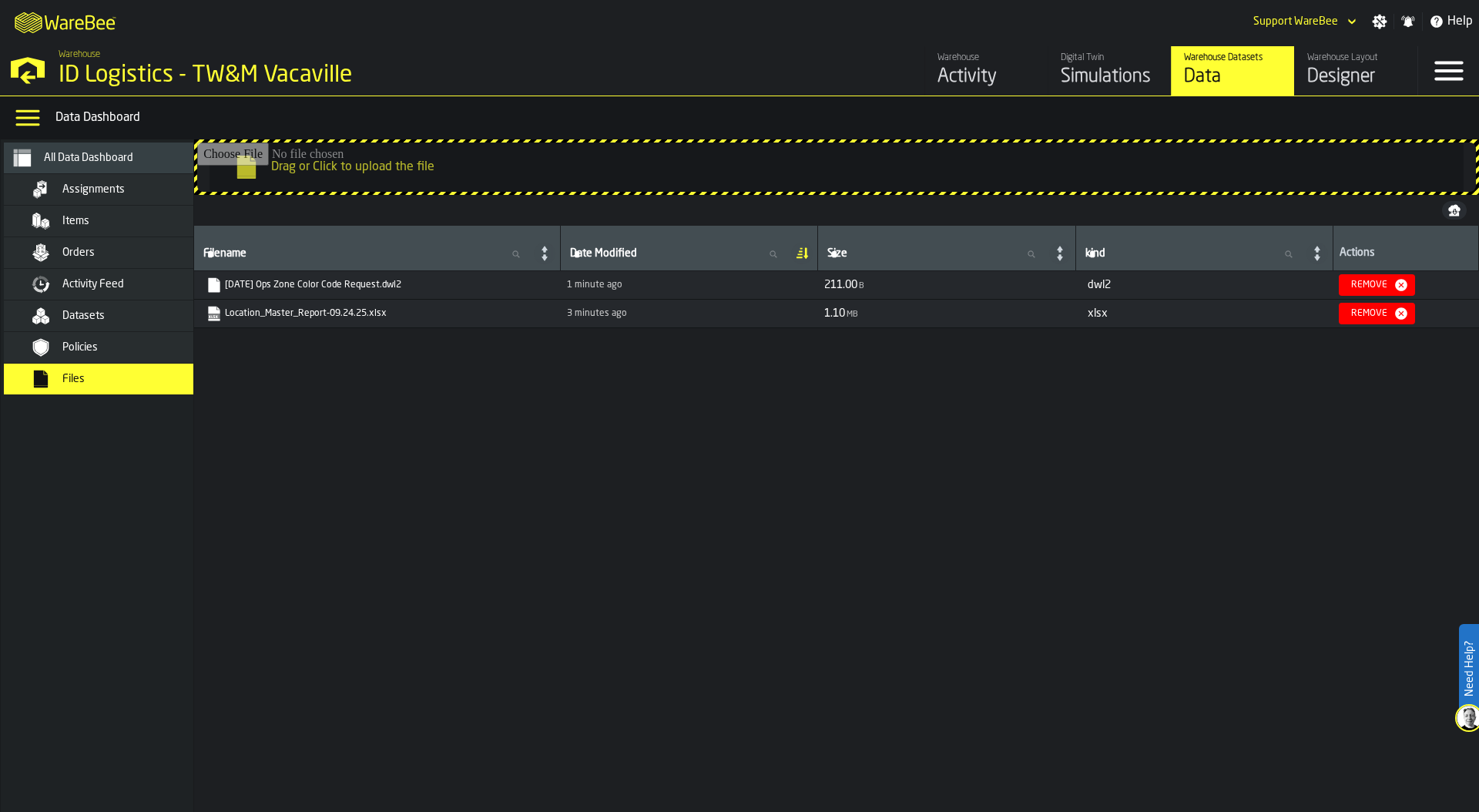
click at [358, 281] on link "[DATE] Ops Zone Color Code Request.dwl2" at bounding box center [375, 285] width 339 height 16
click at [1393, 283] on div "Remove" at bounding box center [1369, 285] width 49 height 11
click at [321, 287] on link "[DATE] Ops Zone Color Code Request.dwg" at bounding box center [374, 285] width 336 height 16
